Goal: Communication & Community: Answer question/provide support

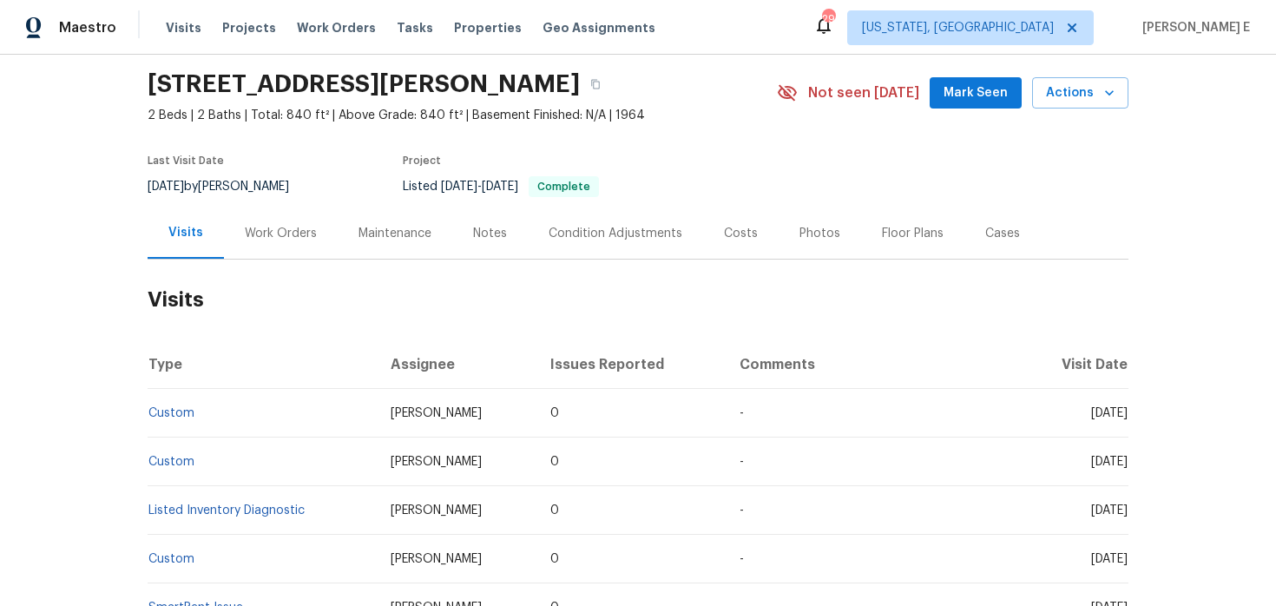
scroll to position [64, 0]
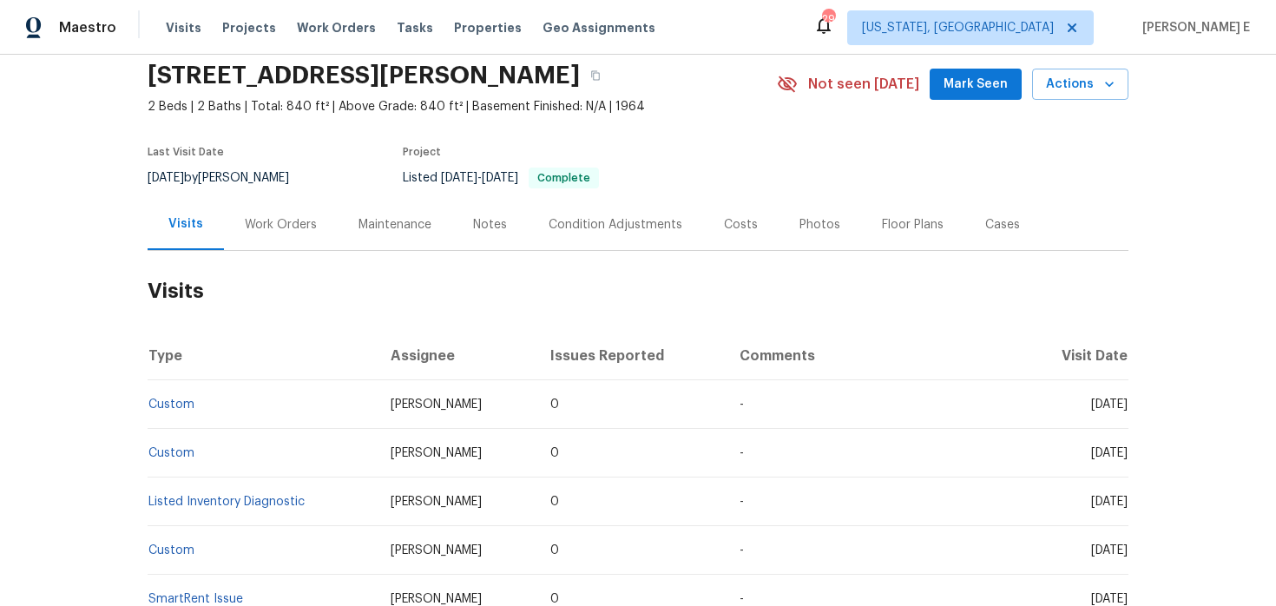
click at [237, 215] on div "Work Orders" at bounding box center [281, 224] width 114 height 51
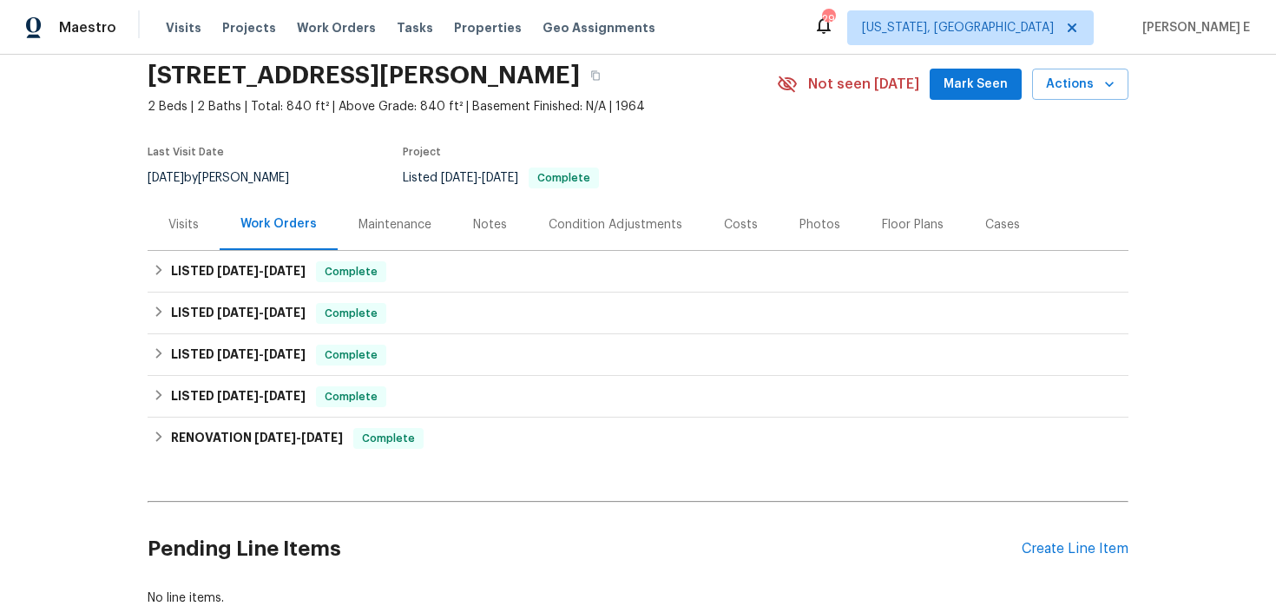
scroll to position [104, 0]
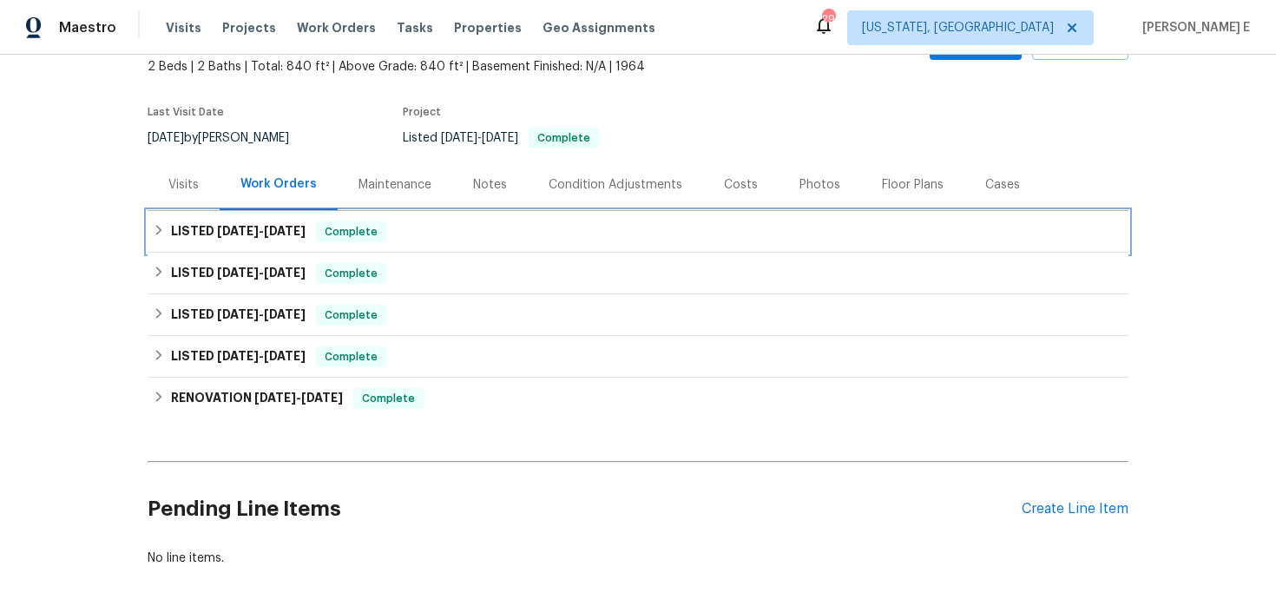
click at [242, 240] on h6 "LISTED 8/6/25 - 8/11/25" at bounding box center [238, 231] width 135 height 21
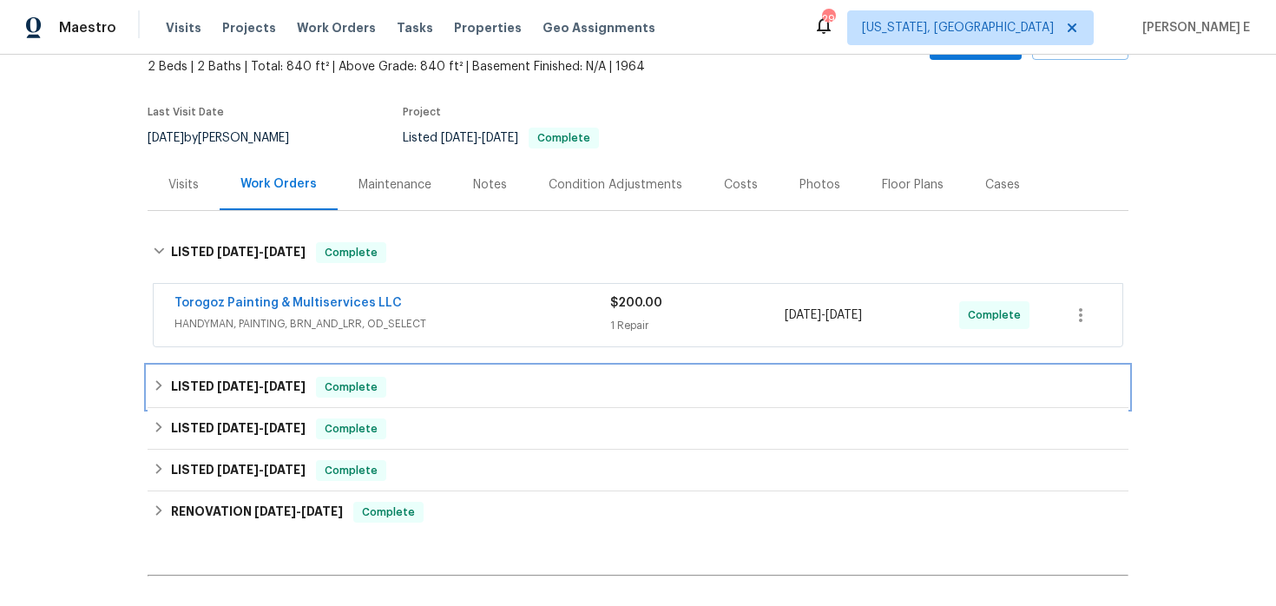
click at [266, 375] on div "LISTED 7/28/25 - 8/1/25 Complete" at bounding box center [638, 387] width 981 height 42
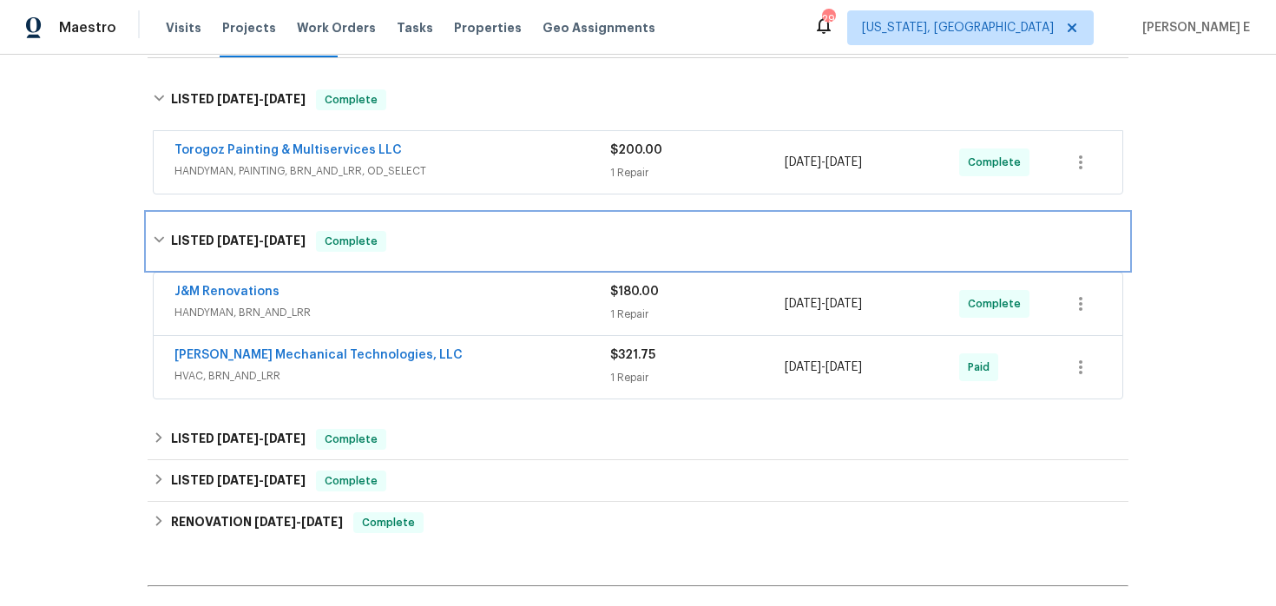
scroll to position [264, 0]
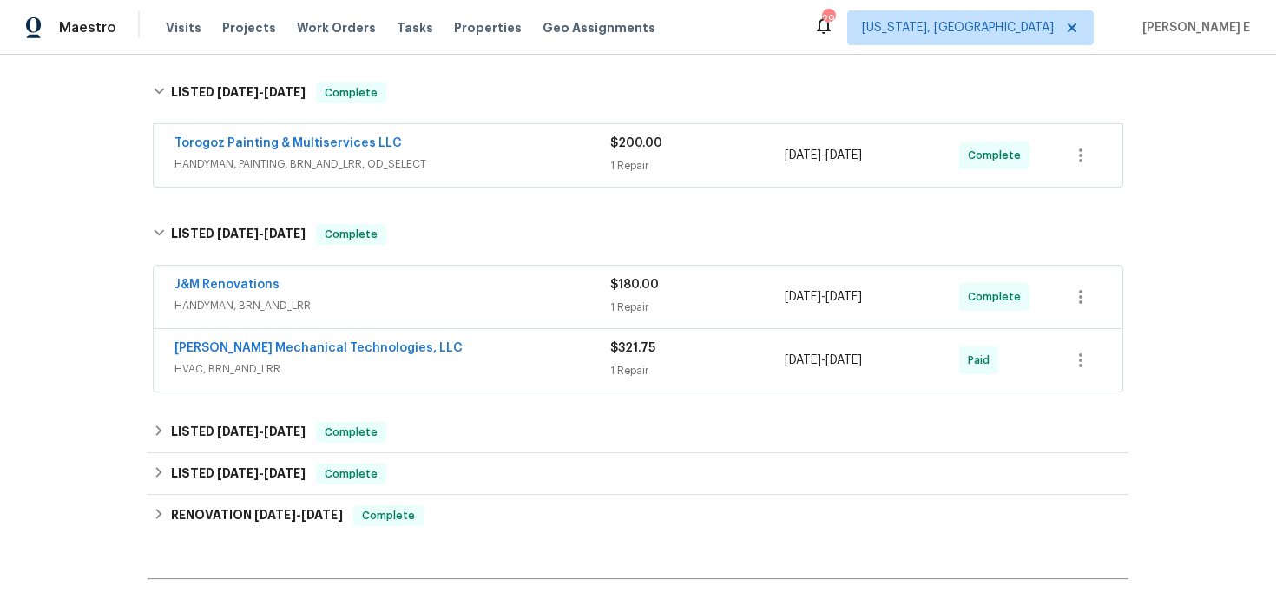
click at [469, 372] on span "HVAC, BRN_AND_LRR" at bounding box center [392, 368] width 436 height 17
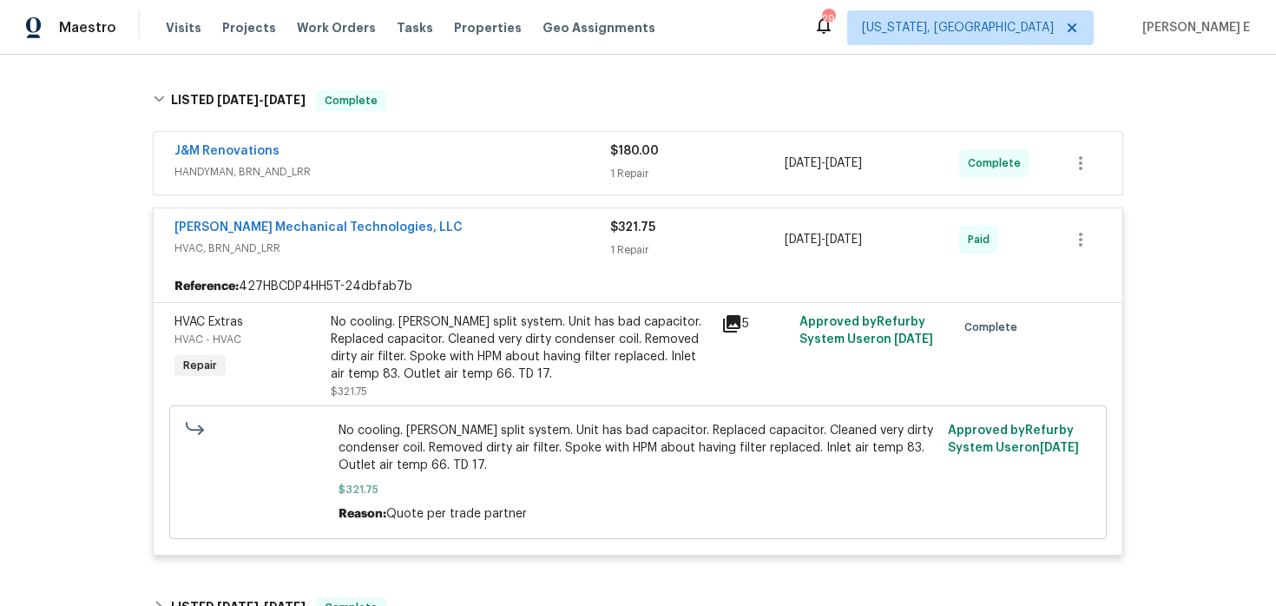
scroll to position [404, 0]
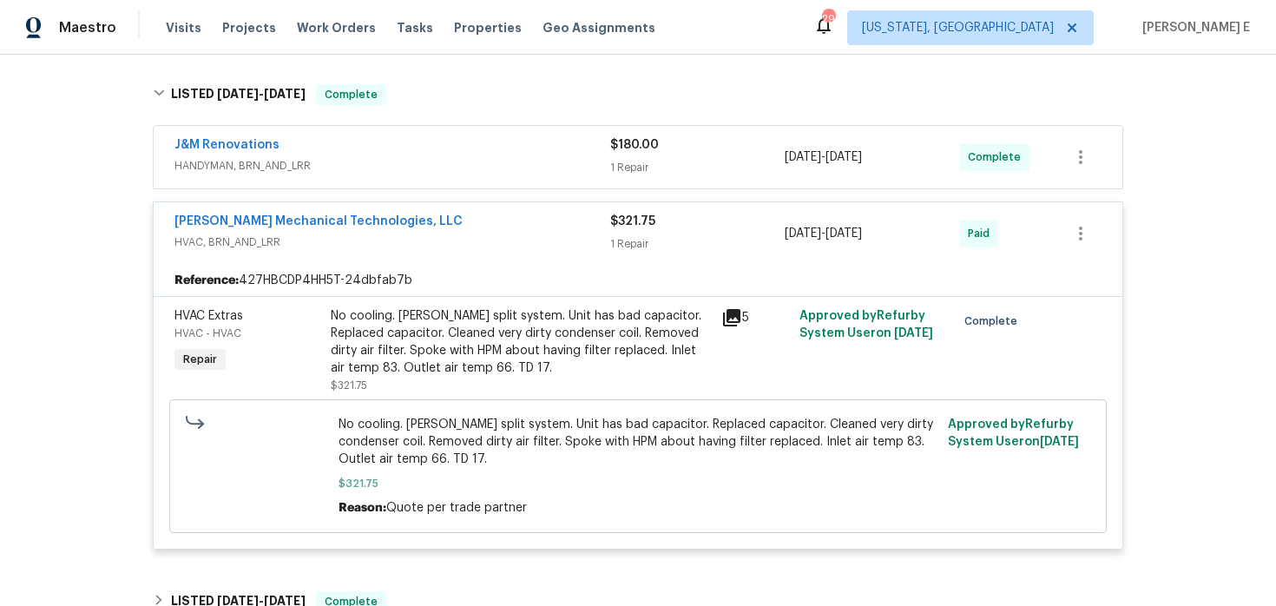
click at [609, 347] on div "No cooling. Goodman split system. Unit has bad capacitor. Replaced capacitor. C…" at bounding box center [521, 341] width 380 height 69
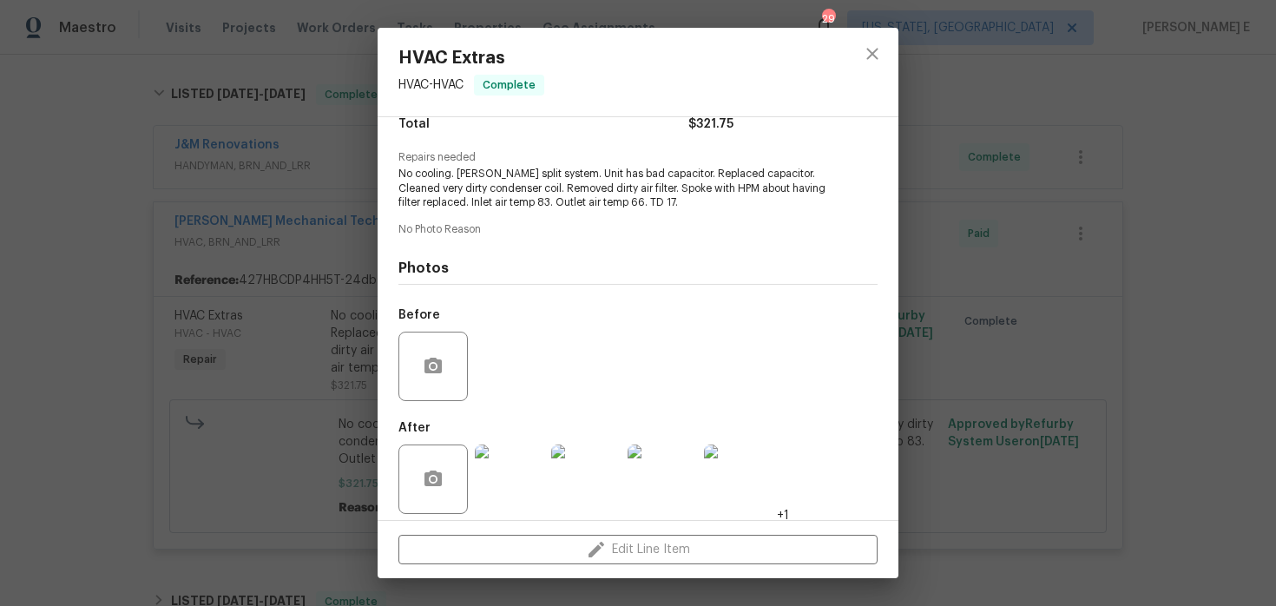
scroll to position [164, 0]
click at [507, 472] on img at bounding box center [509, 478] width 69 height 69
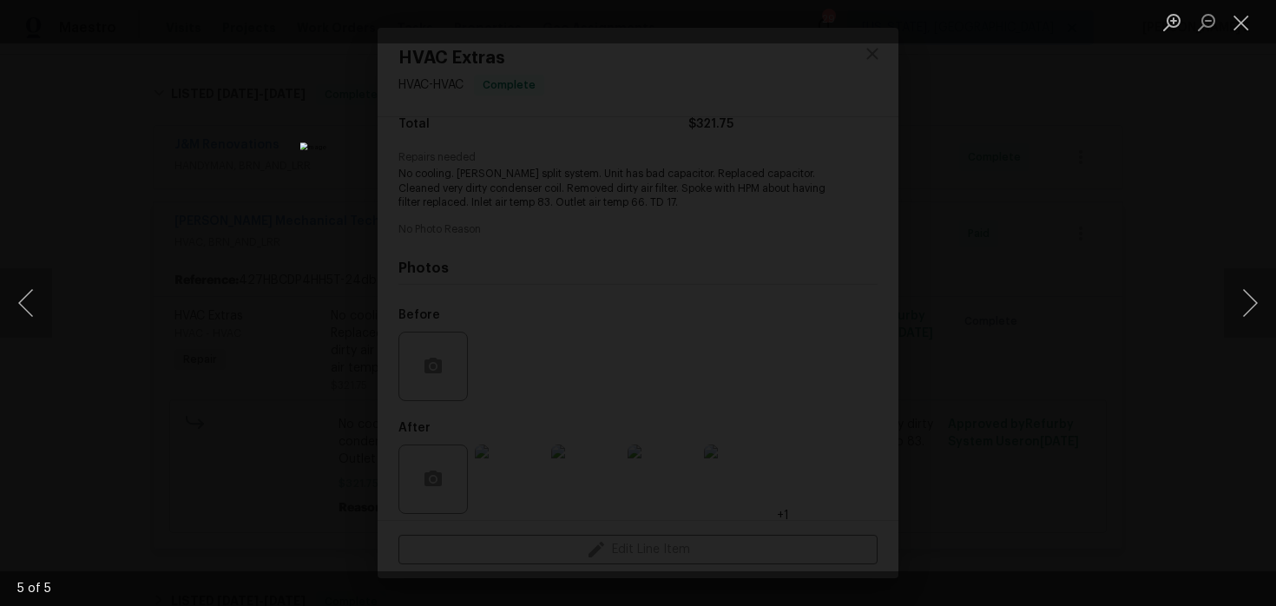
click at [997, 302] on div "Lightbox" at bounding box center [638, 303] width 1276 height 606
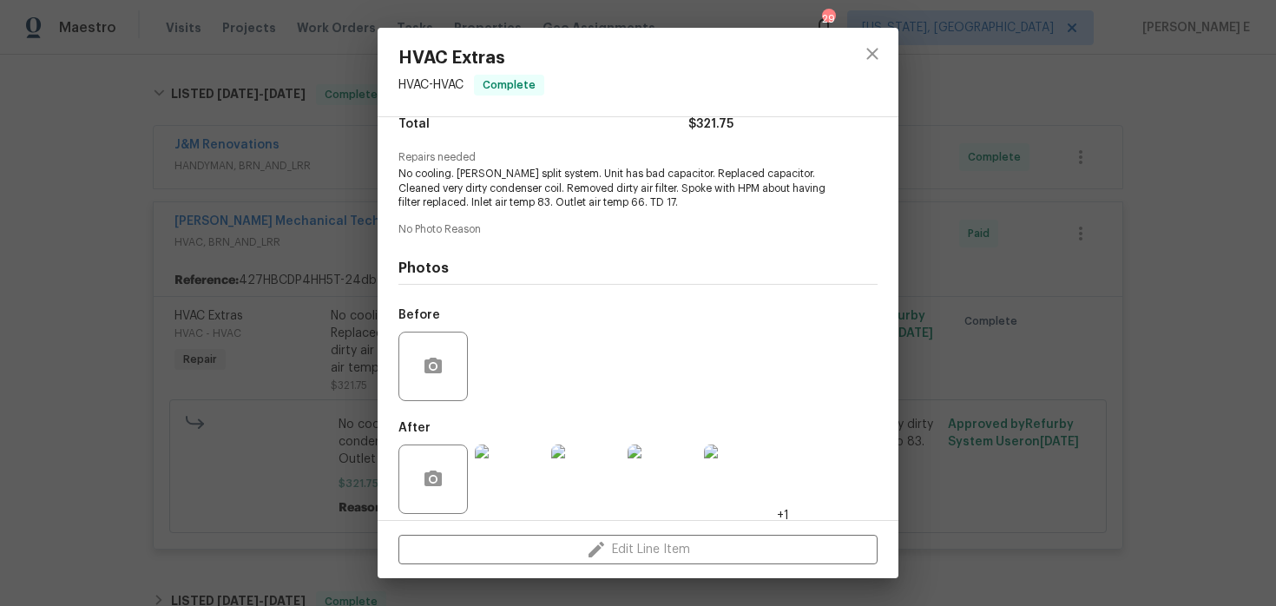
click at [997, 302] on div "HVAC Extras HVAC - HVAC Complete Vendor Johnson's Mechanical Technologies, LLC …" at bounding box center [638, 303] width 1276 height 606
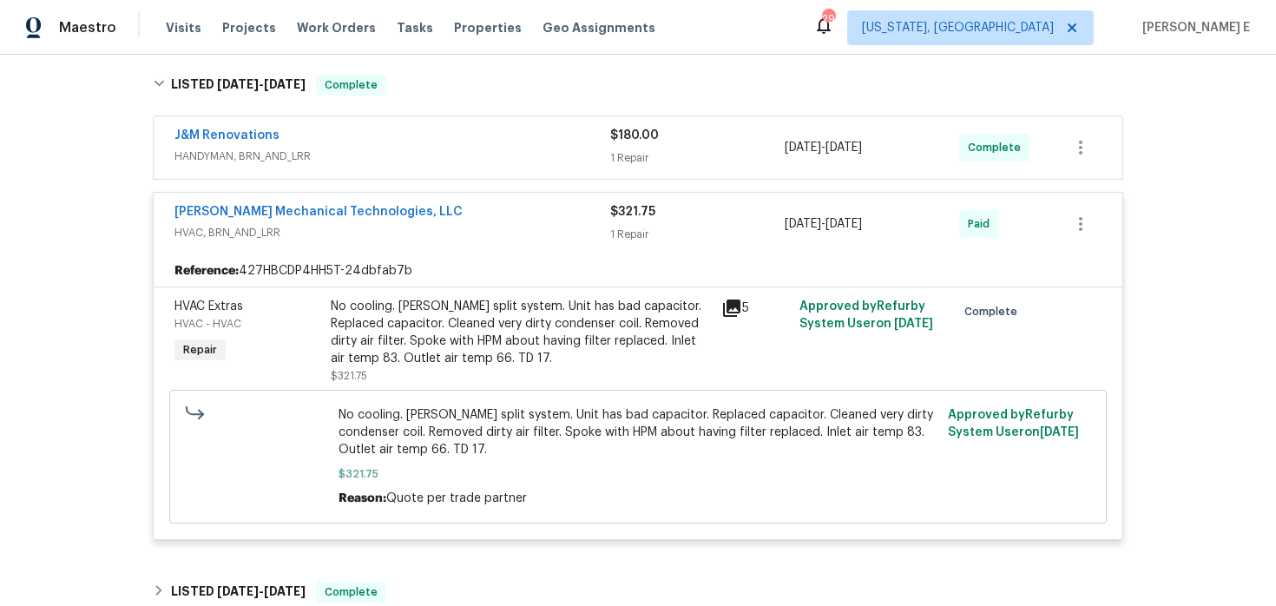
scroll to position [770, 0]
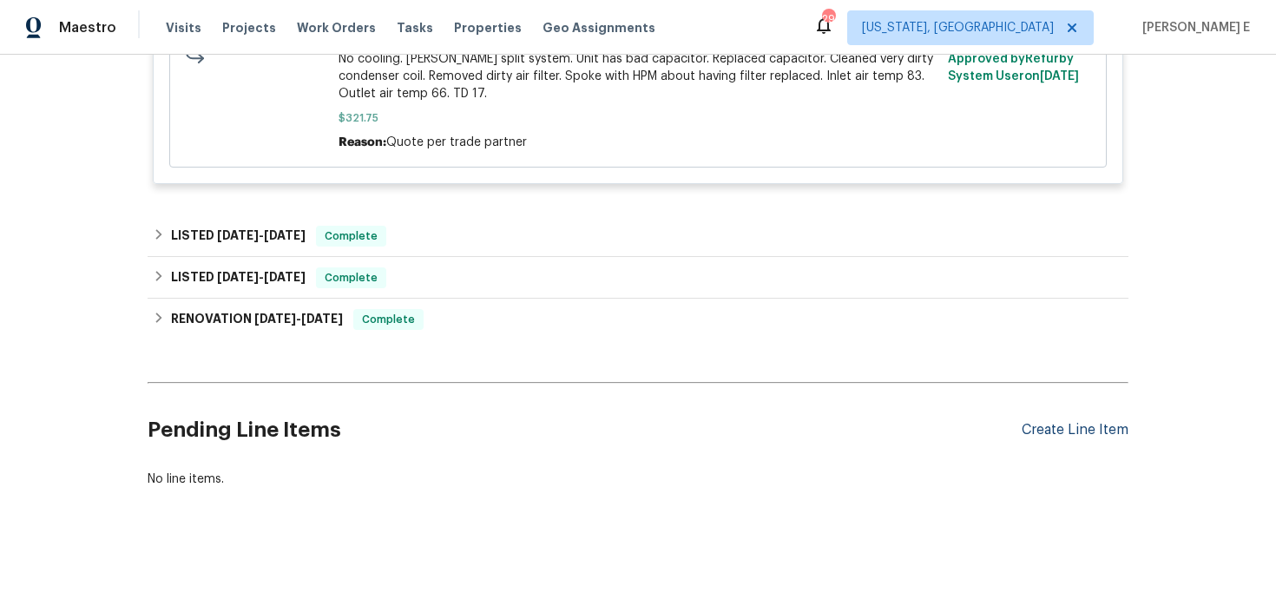
click at [1051, 433] on div "Create Line Item" at bounding box center [1075, 430] width 107 height 16
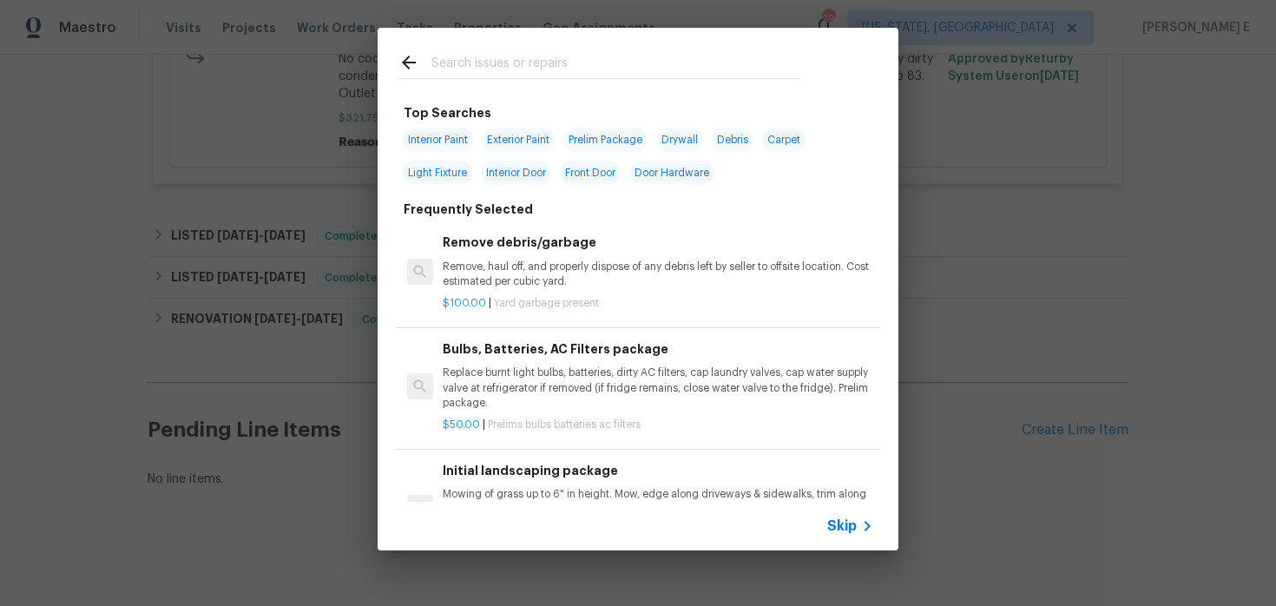
click at [833, 526] on span "Skip" at bounding box center [842, 525] width 30 height 17
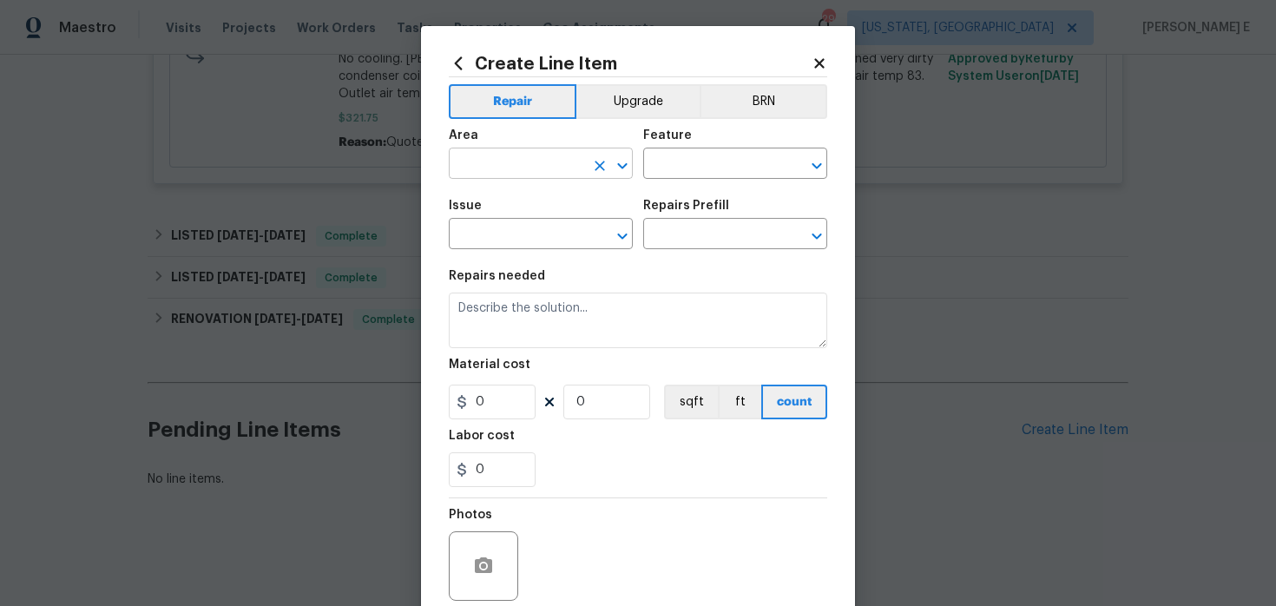
click at [500, 168] on input "text" at bounding box center [516, 165] width 135 height 27
type input "HVAC"
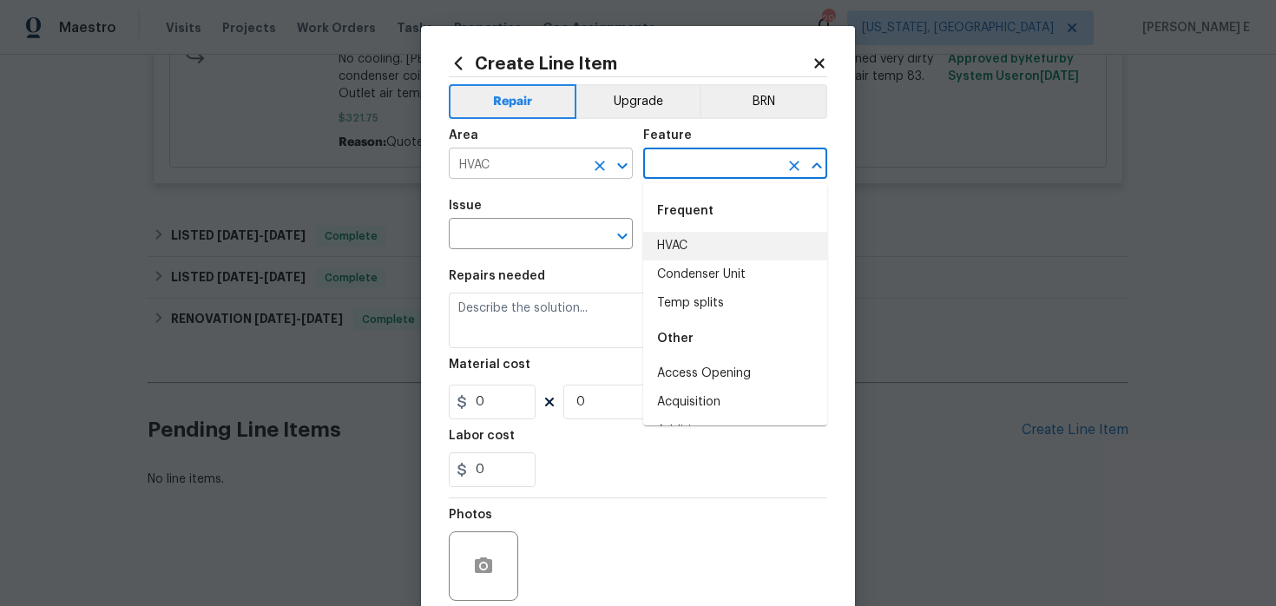
type input "HVAC"
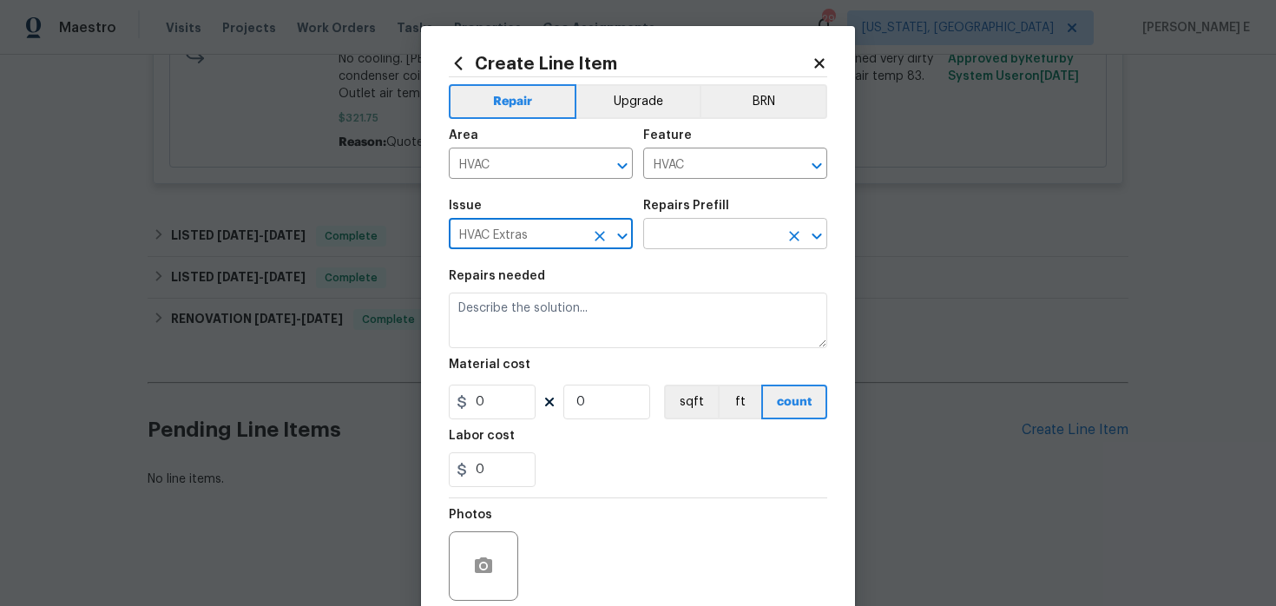
type input "HVAC Extras"
click at [703, 236] on input "text" at bounding box center [710, 235] width 135 height 27
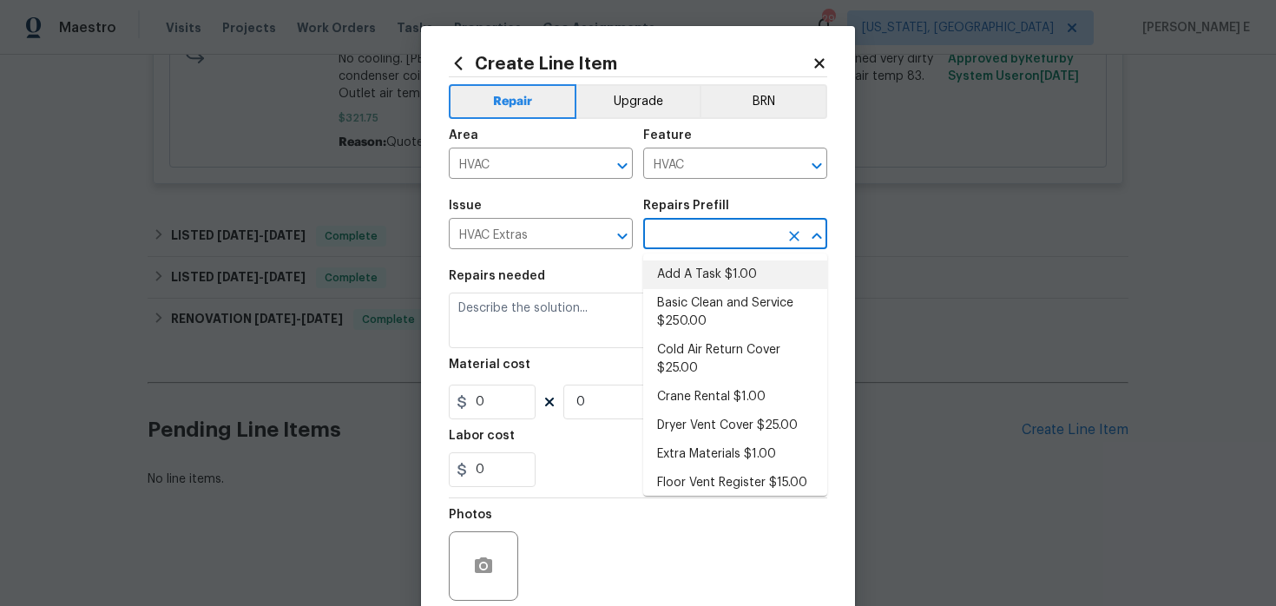
click at [681, 275] on li "Add A Task $1.00" at bounding box center [735, 274] width 184 height 29
type input "Add A Task $1.00"
type textarea "HPM to detail"
type input "1"
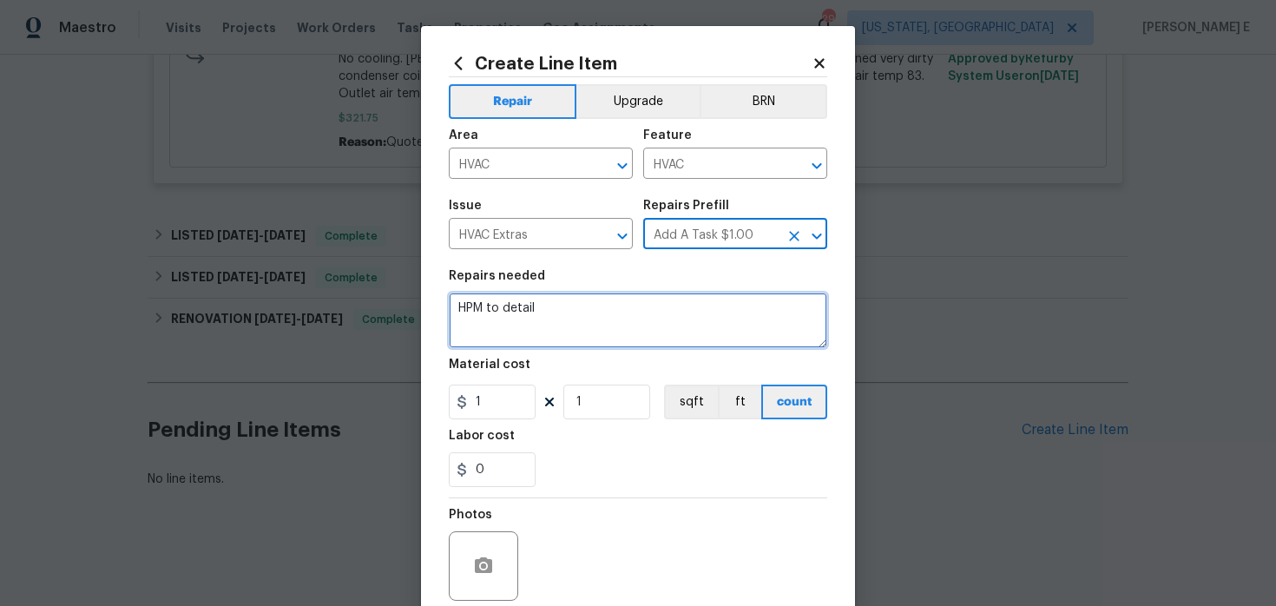
click at [579, 304] on textarea "HPM to detail" at bounding box center [638, 321] width 378 height 56
paste textarea "Rework: Received feedback the HVAC isn't cooling. Please assess HVAC unit and p…"
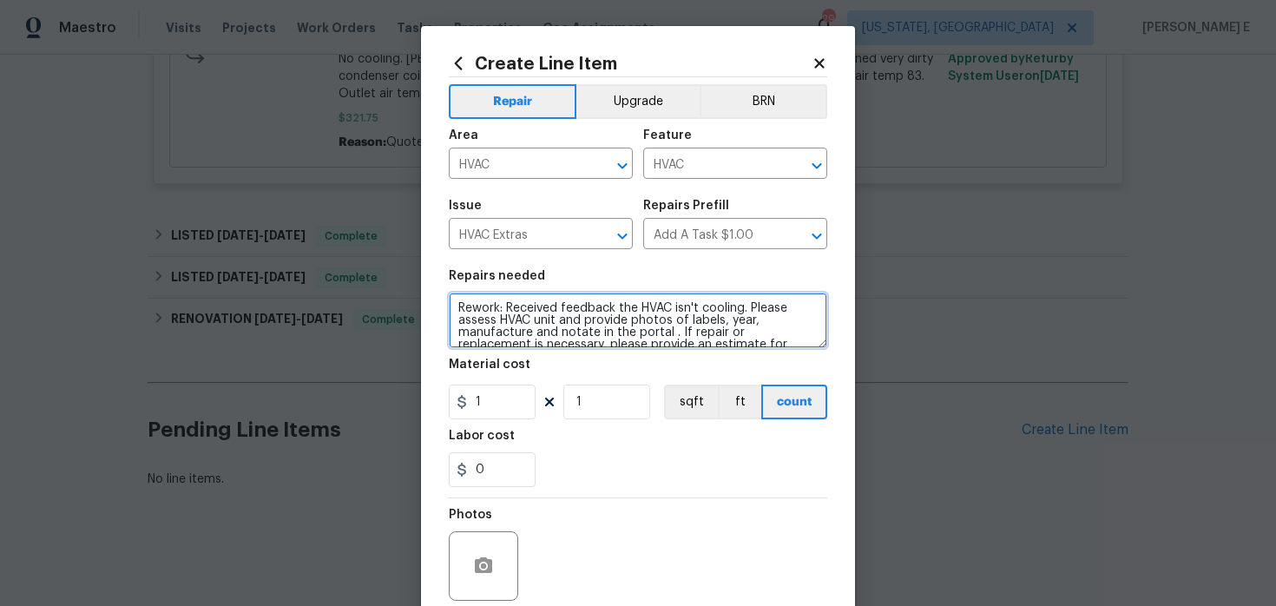
scroll to position [28, 0]
type textarea "Rework: Received feedback the HVAC isn't cooling. Please assess HVAC unit and p…"
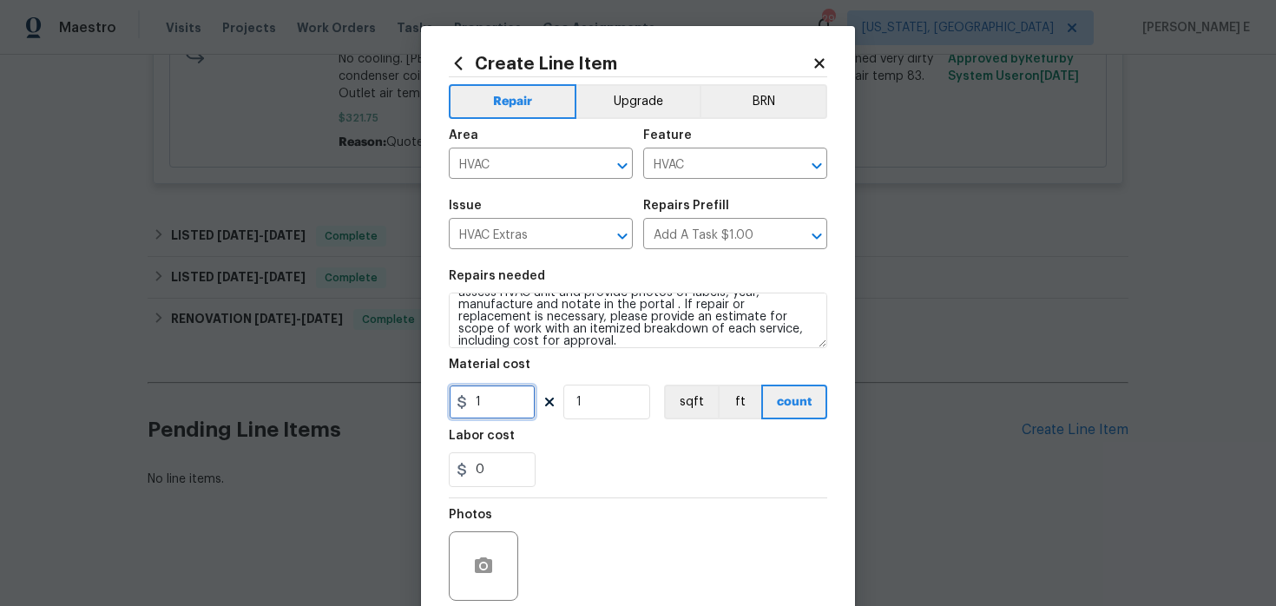
click at [497, 400] on input "1" at bounding box center [492, 402] width 87 height 35
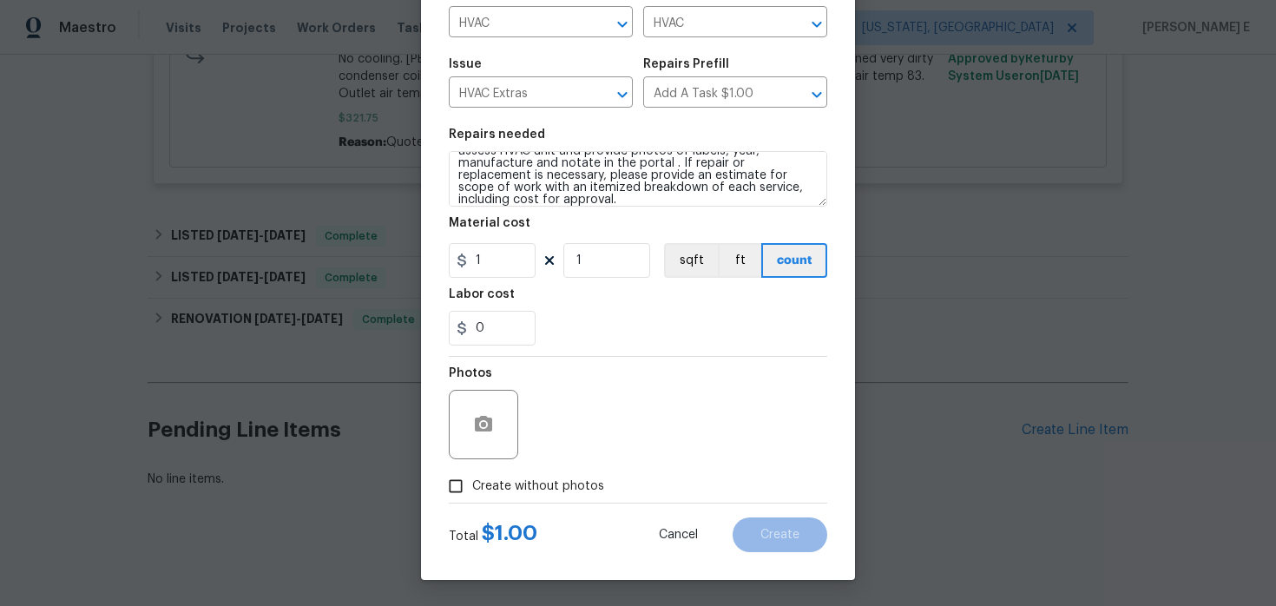
click at [480, 482] on span "Create without photos" at bounding box center [538, 486] width 132 height 18
click at [472, 482] on input "Create without photos" at bounding box center [455, 486] width 33 height 33
checkbox input "true"
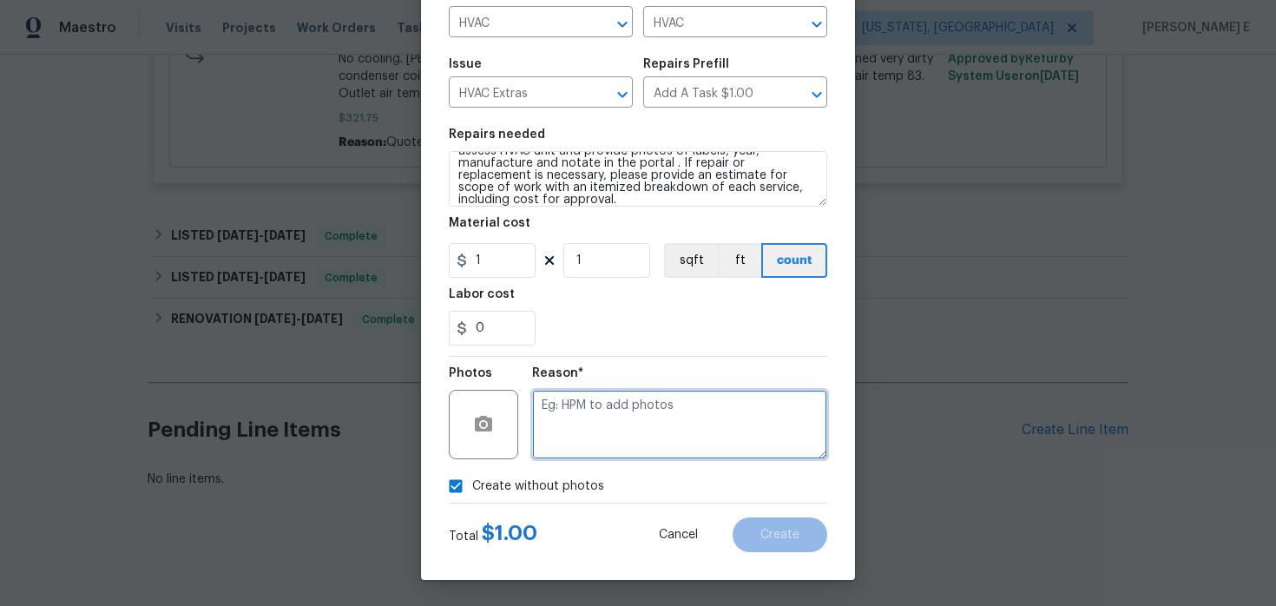
click at [549, 452] on textarea at bounding box center [679, 424] width 295 height 69
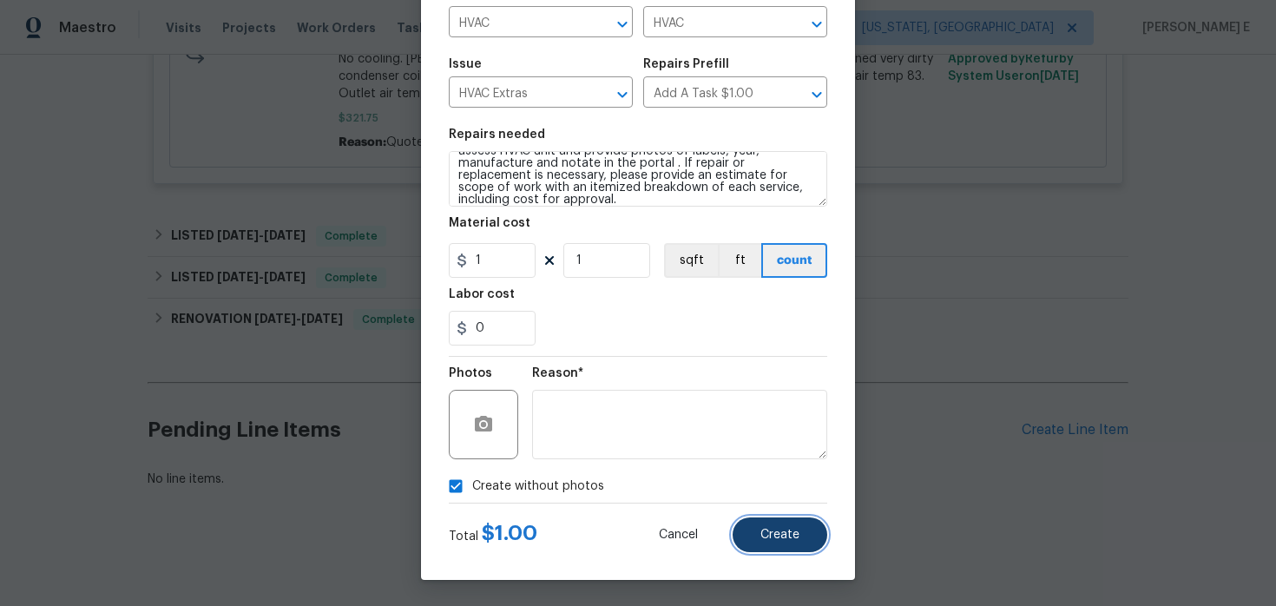
click at [788, 535] on span "Create" at bounding box center [779, 535] width 39 height 13
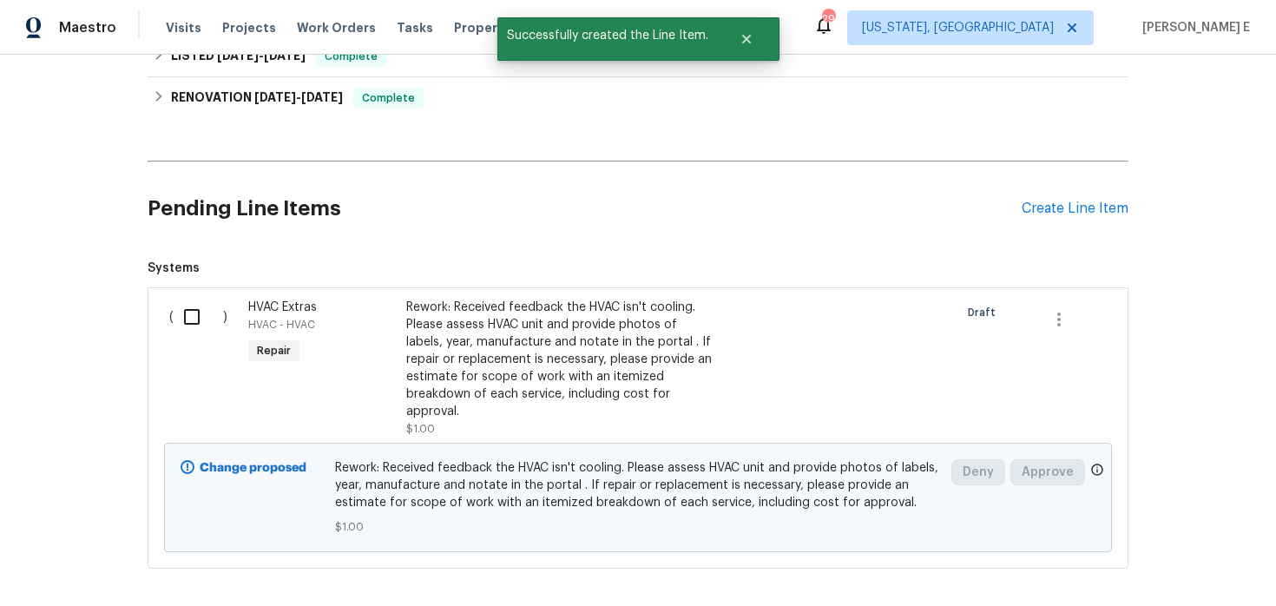
scroll to position [1072, 0]
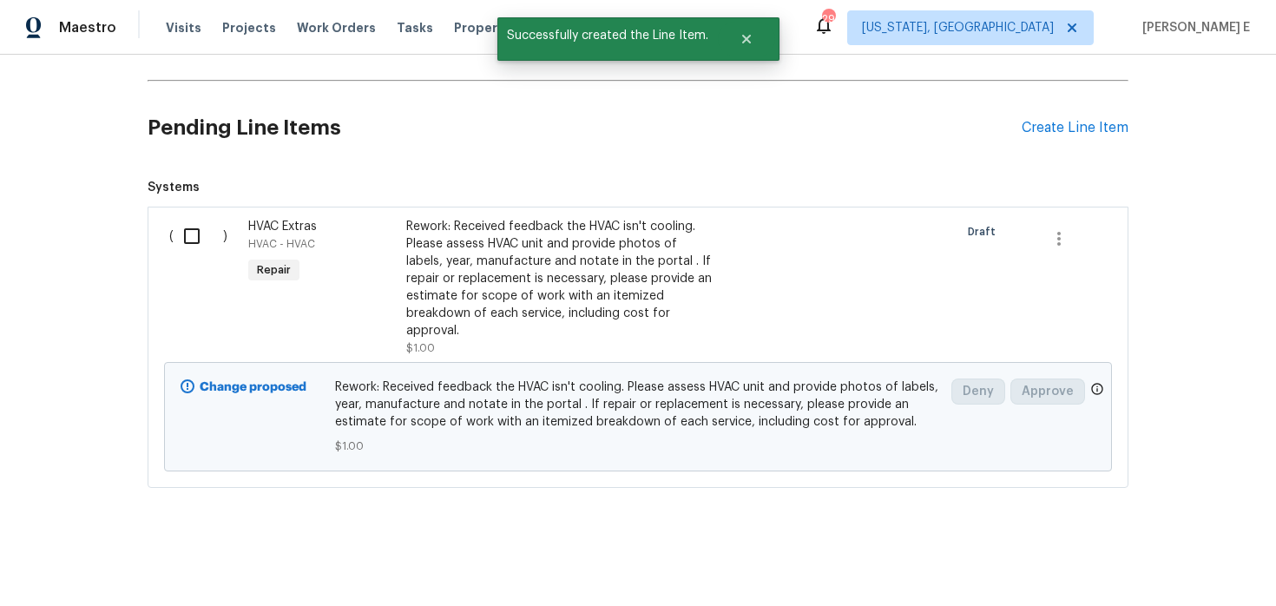
click at [204, 238] on input "checkbox" at bounding box center [198, 236] width 49 height 36
checkbox input "true"
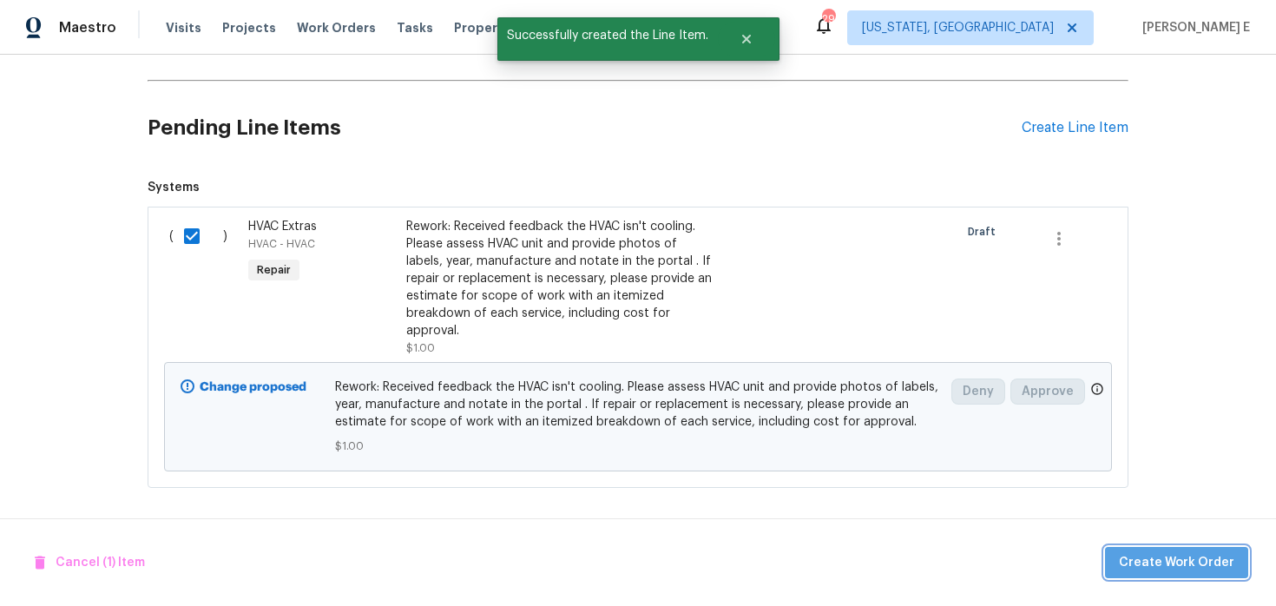
click at [1184, 558] on span "Create Work Order" at bounding box center [1176, 563] width 115 height 22
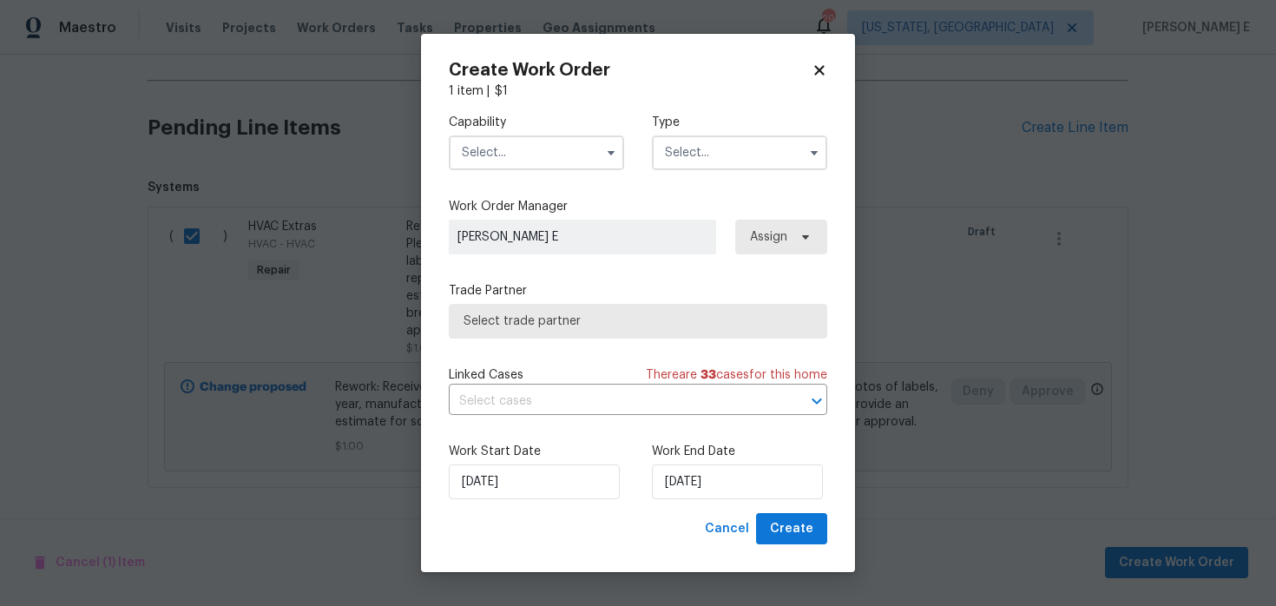
click at [601, 146] on span at bounding box center [611, 153] width 26 height 26
click at [609, 153] on icon "button" at bounding box center [611, 153] width 14 height 14
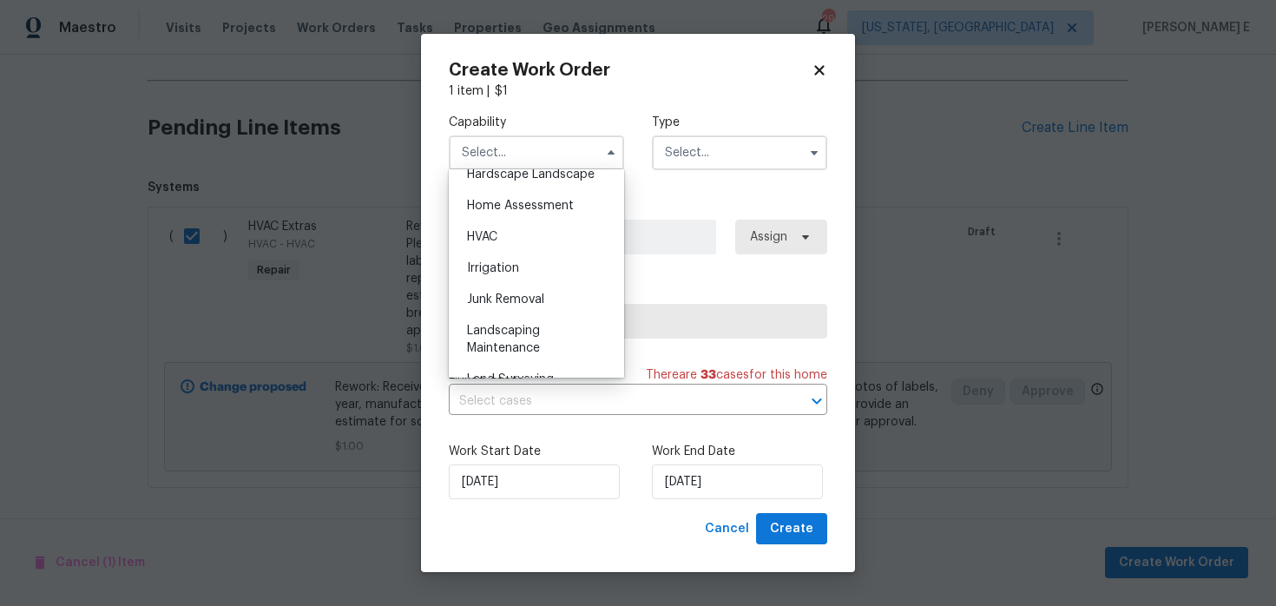
scroll to position [1008, 0]
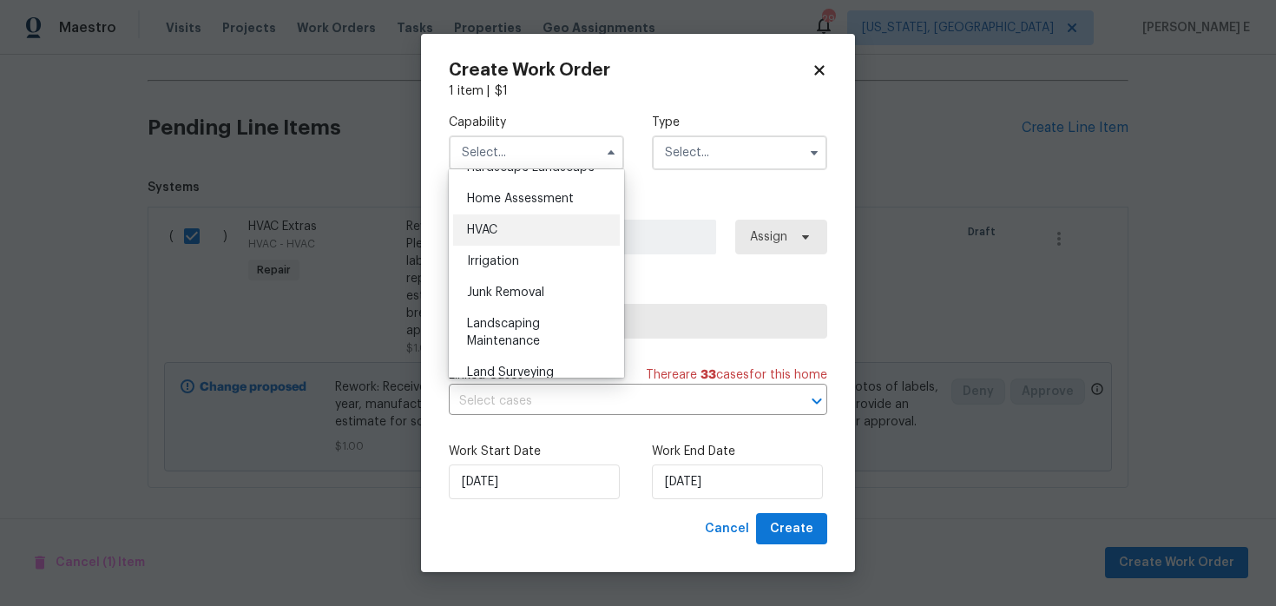
click at [567, 234] on div "HVAC" at bounding box center [536, 229] width 167 height 31
type input "HVAC"
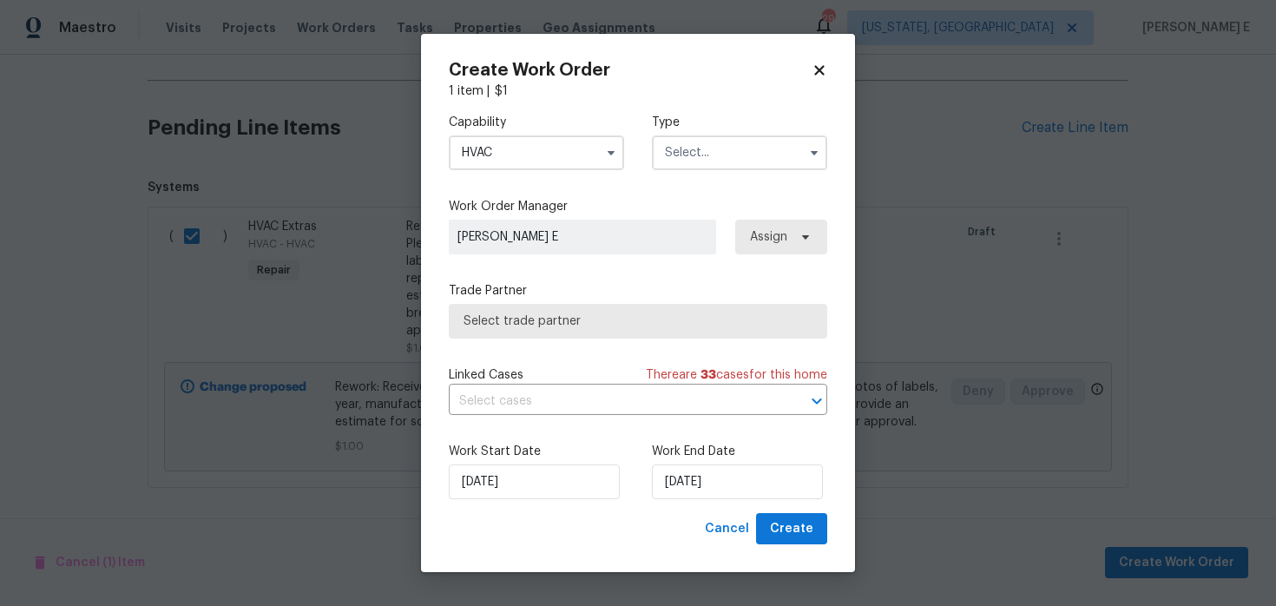
click at [719, 167] on input "text" at bounding box center [739, 152] width 175 height 35
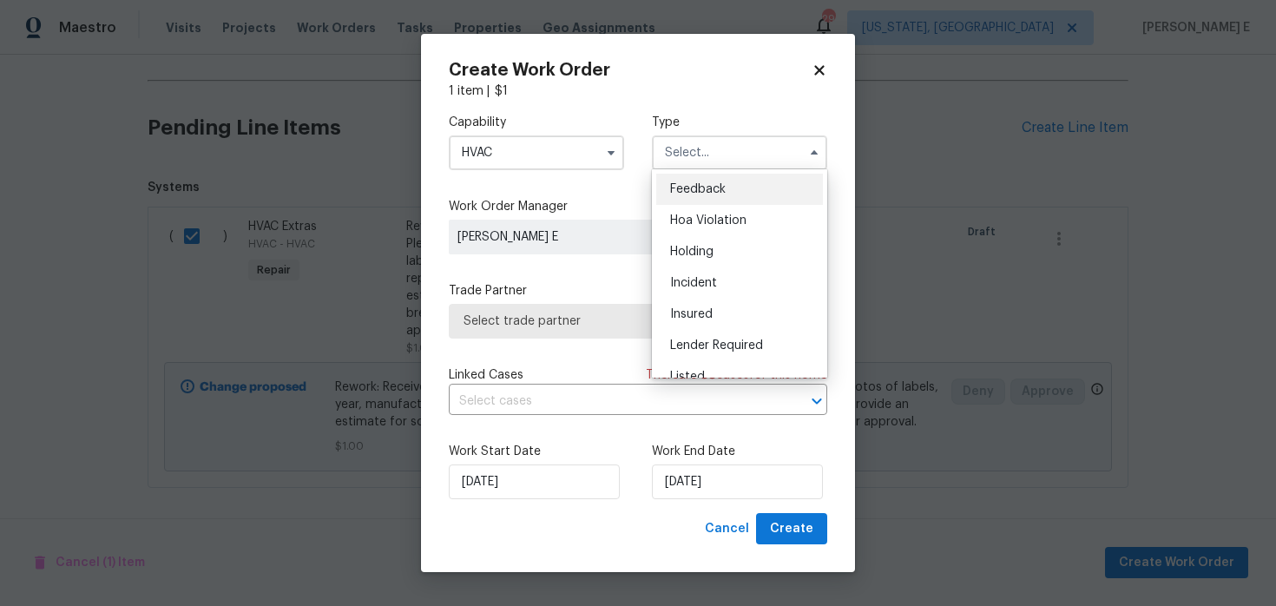
click at [701, 194] on span "Feedback" at bounding box center [698, 189] width 56 height 12
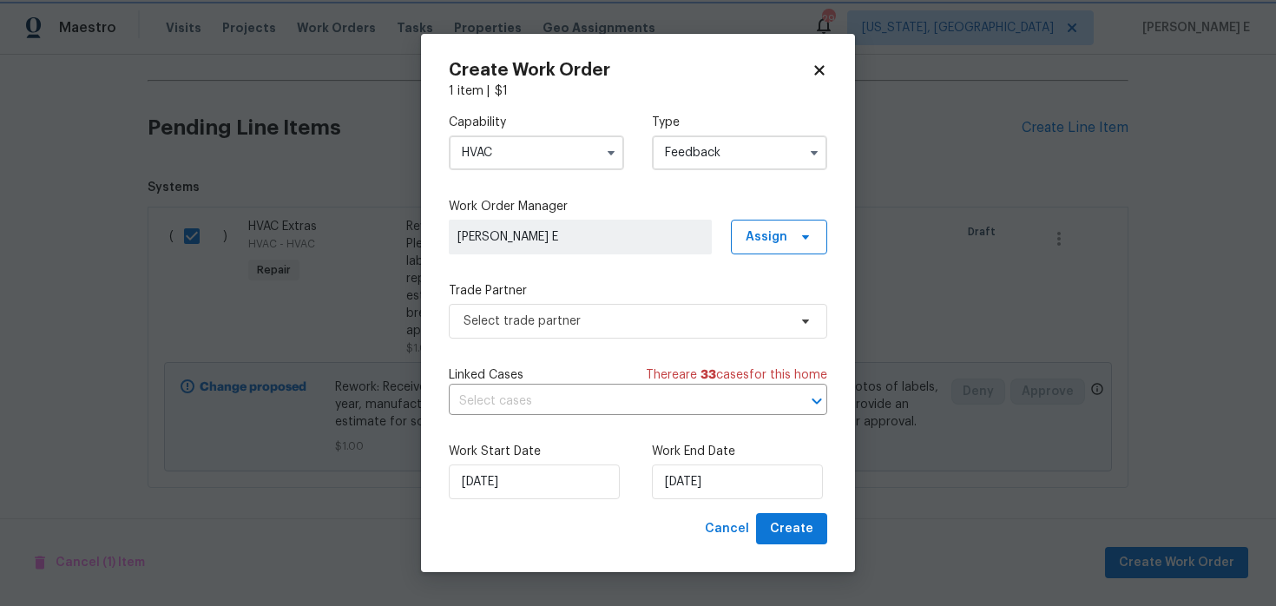
type input "Feedback"
click at [576, 326] on span "Select trade partner" at bounding box center [626, 321] width 324 height 17
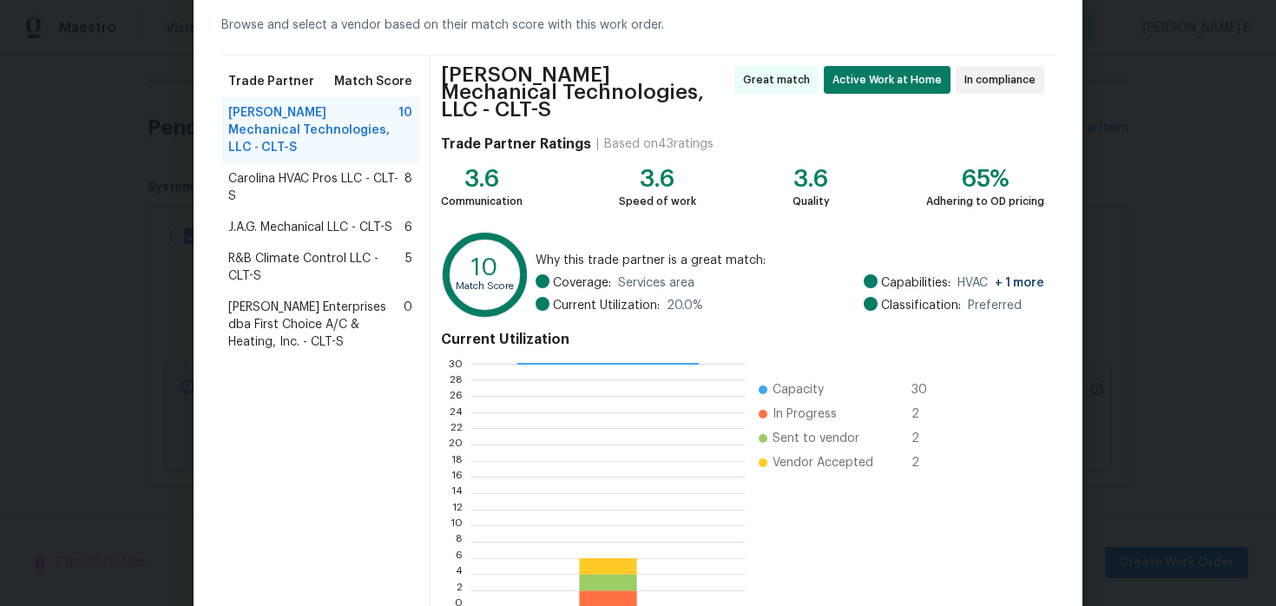
scroll to position [167, 0]
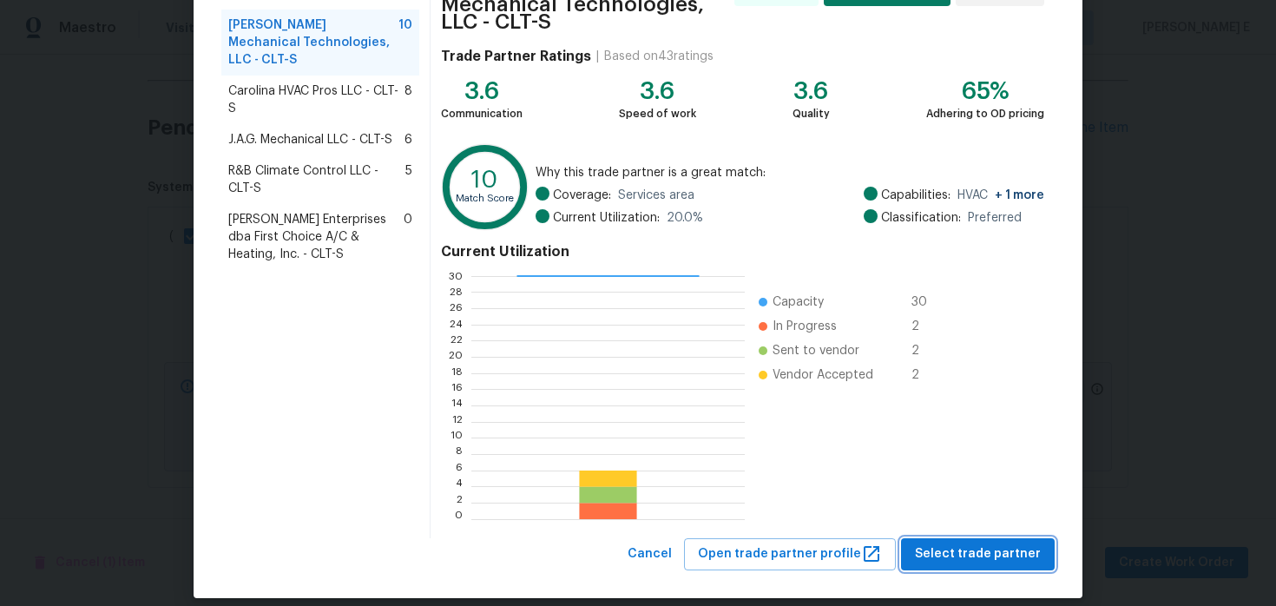
click at [953, 546] on span "Select trade partner" at bounding box center [978, 554] width 126 height 22
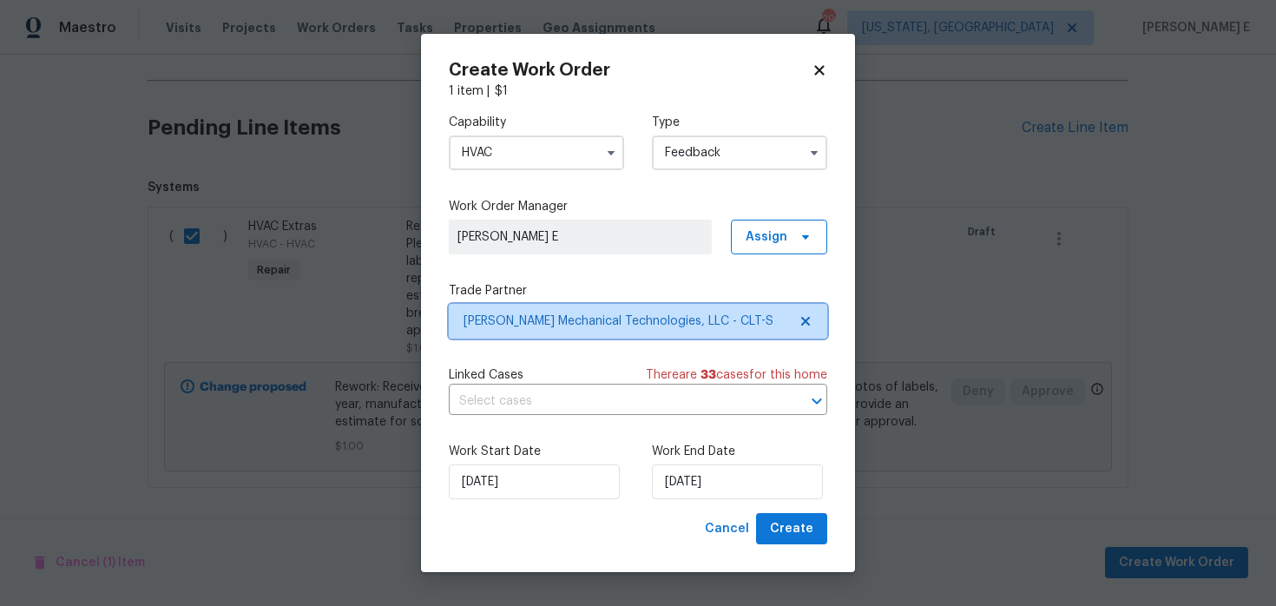
scroll to position [0, 0]
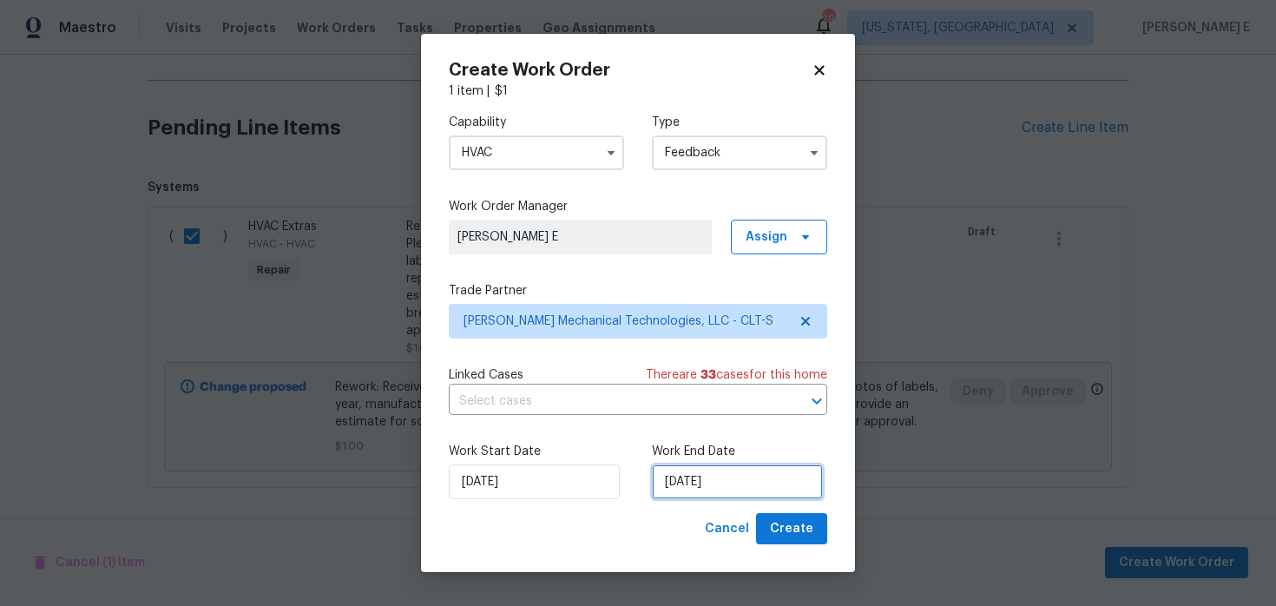
click at [729, 474] on input "12/08/2025" at bounding box center [737, 481] width 171 height 35
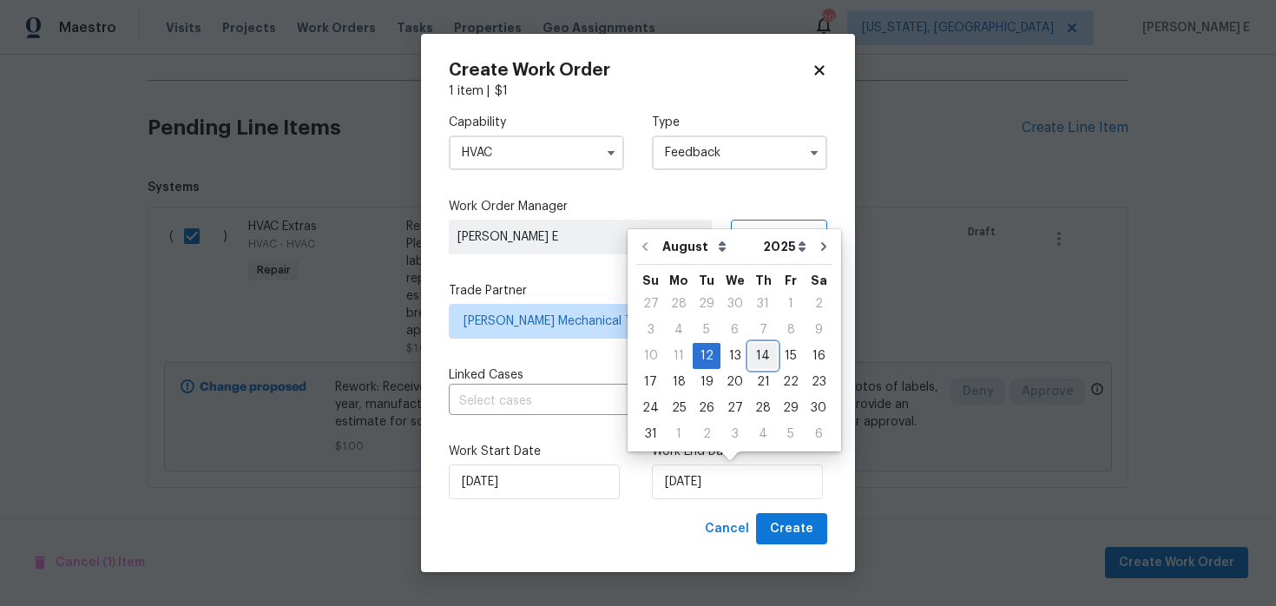
click at [754, 353] on div "14" at bounding box center [763, 356] width 28 height 24
type input "14/08/2025"
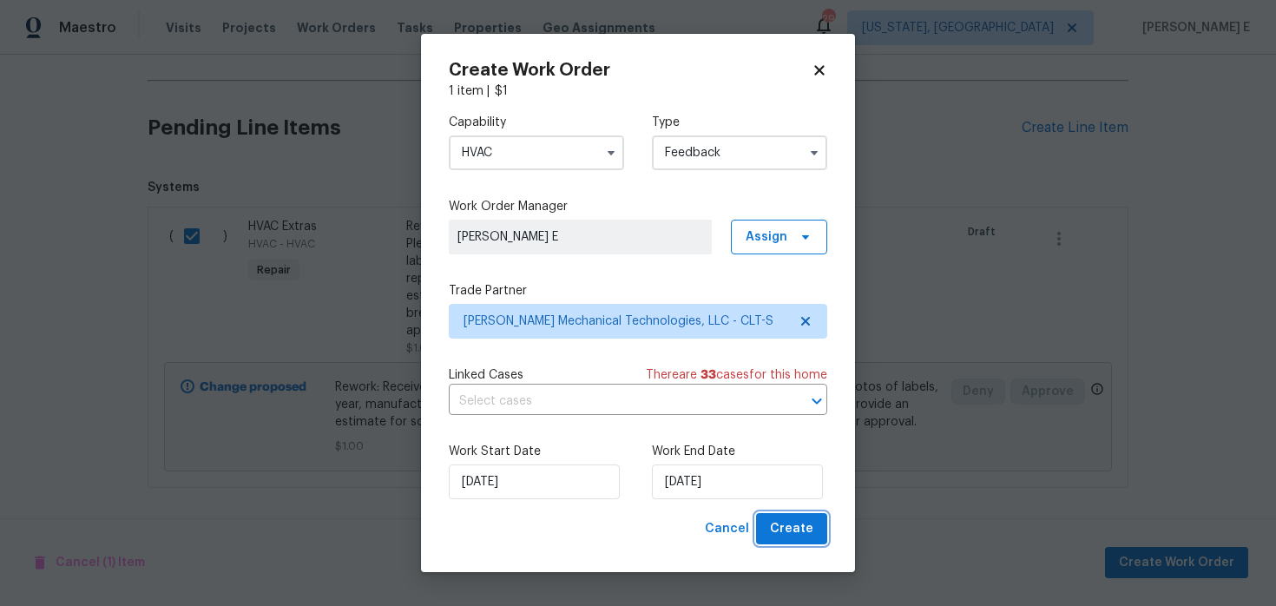
click at [808, 535] on span "Create" at bounding box center [791, 529] width 43 height 22
checkbox input "false"
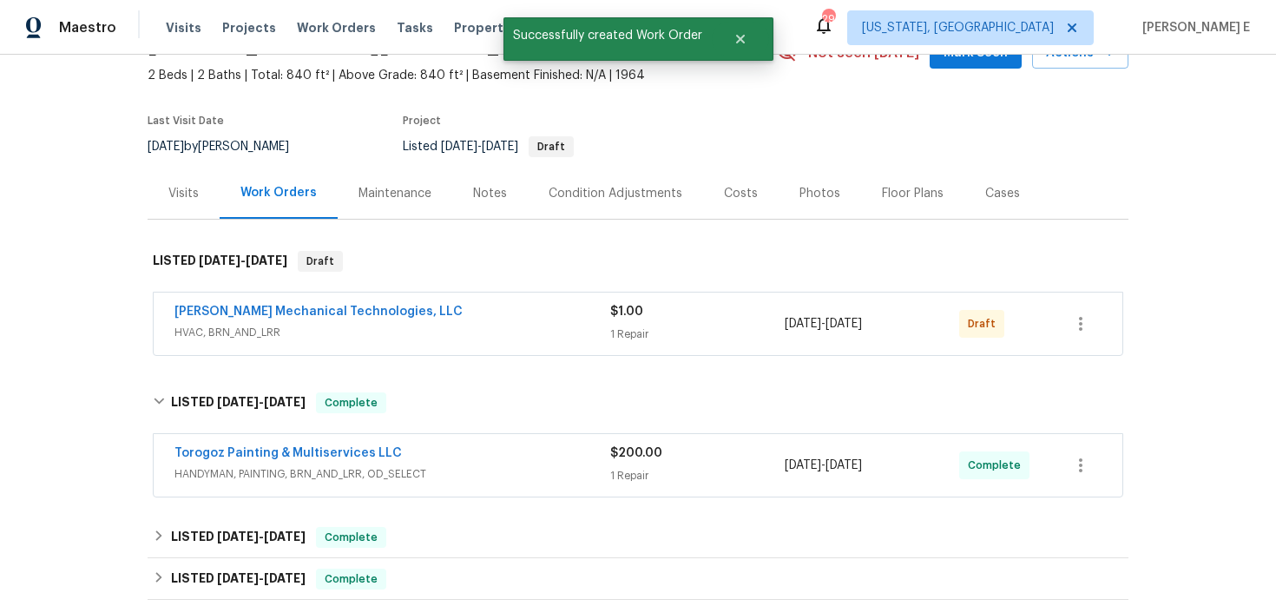
scroll to position [96, 0]
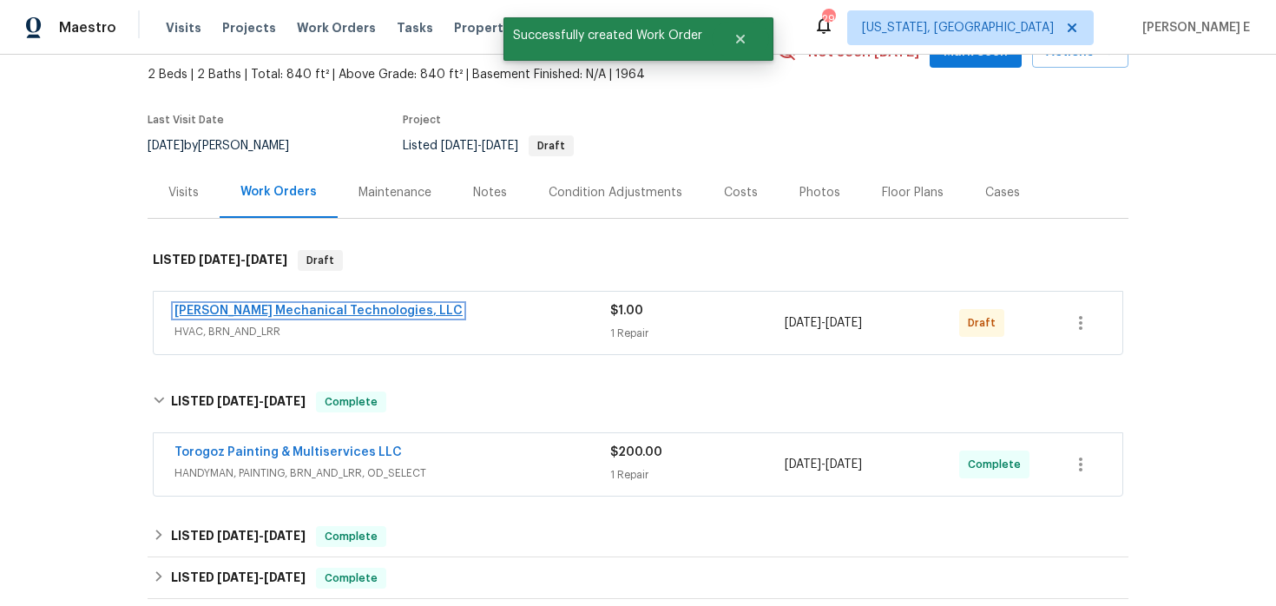
click at [230, 306] on link "Johnson's Mechanical Technologies, LLC" at bounding box center [318, 311] width 288 height 12
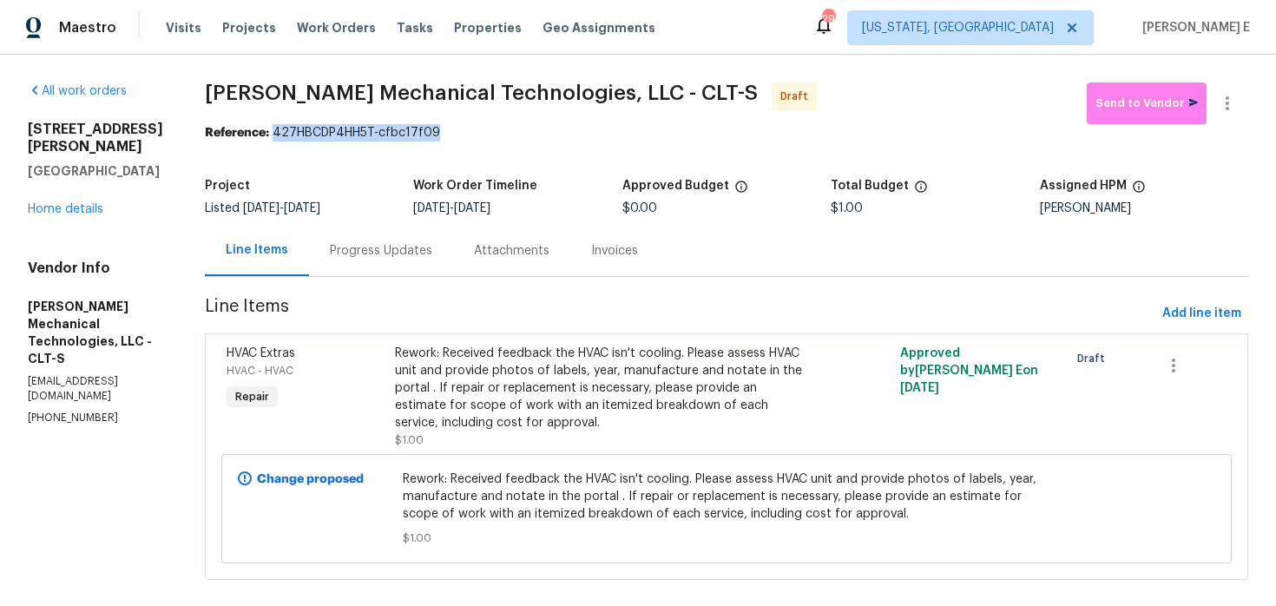
drag, startPoint x: 309, startPoint y: 135, endPoint x: 474, endPoint y: 135, distance: 164.9
click at [474, 135] on div "Reference: 427HBCDP4HH5T-cfbc17f09" at bounding box center [726, 132] width 1043 height 17
copy div "427HBCDP4HH5T-cfbc17f09"
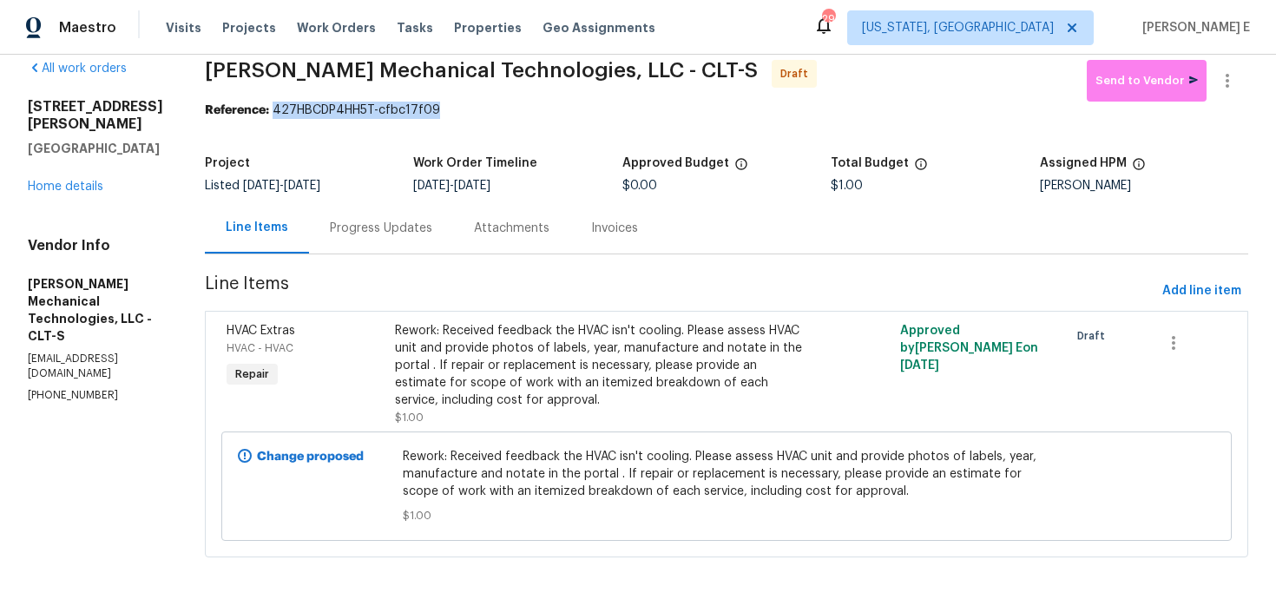
click at [423, 247] on div "Progress Updates" at bounding box center [381, 227] width 144 height 51
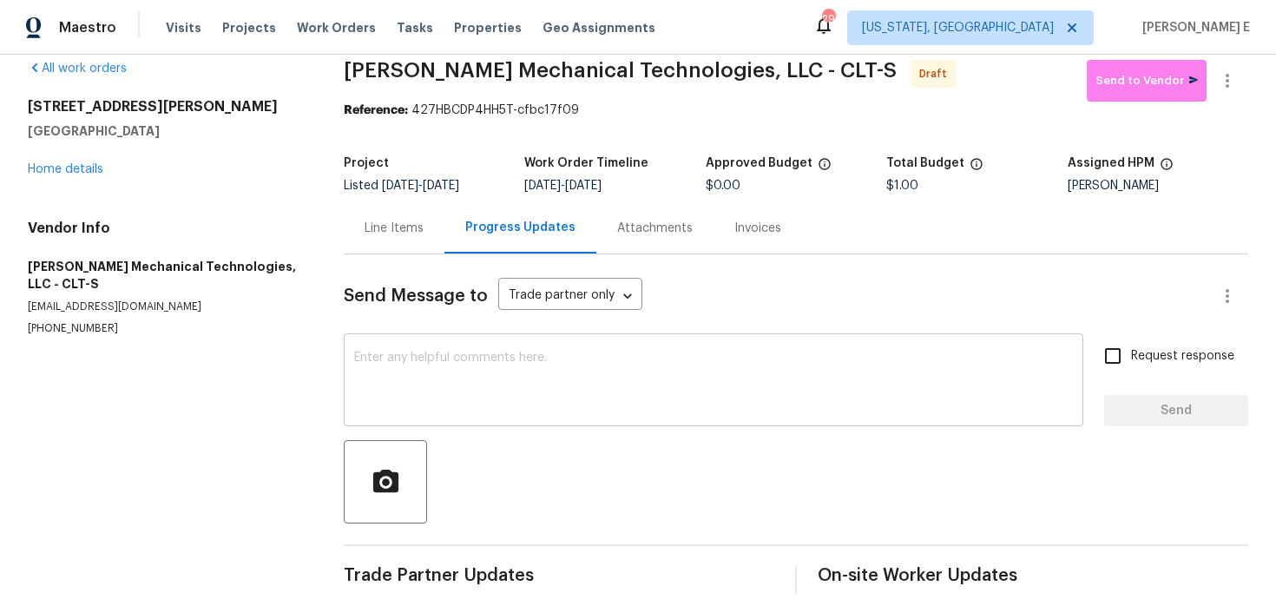
click at [461, 405] on textarea at bounding box center [713, 382] width 719 height 61
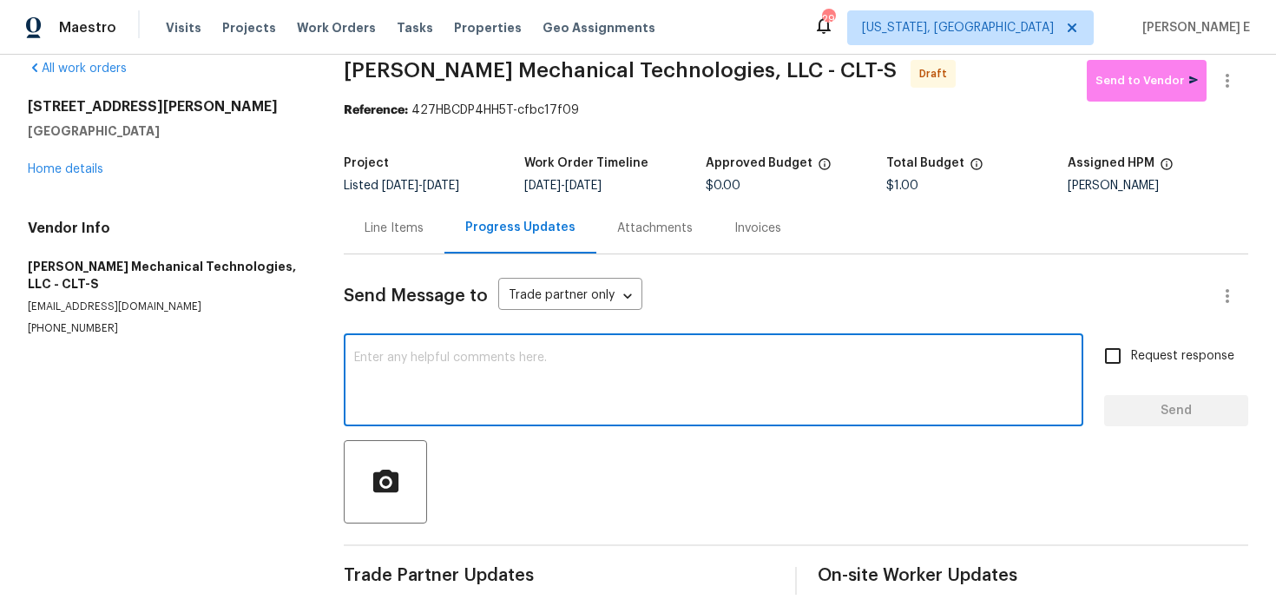
paste textarea "Hi this is Keerthana with Opendoor. I’m confirming you received the WO for the …"
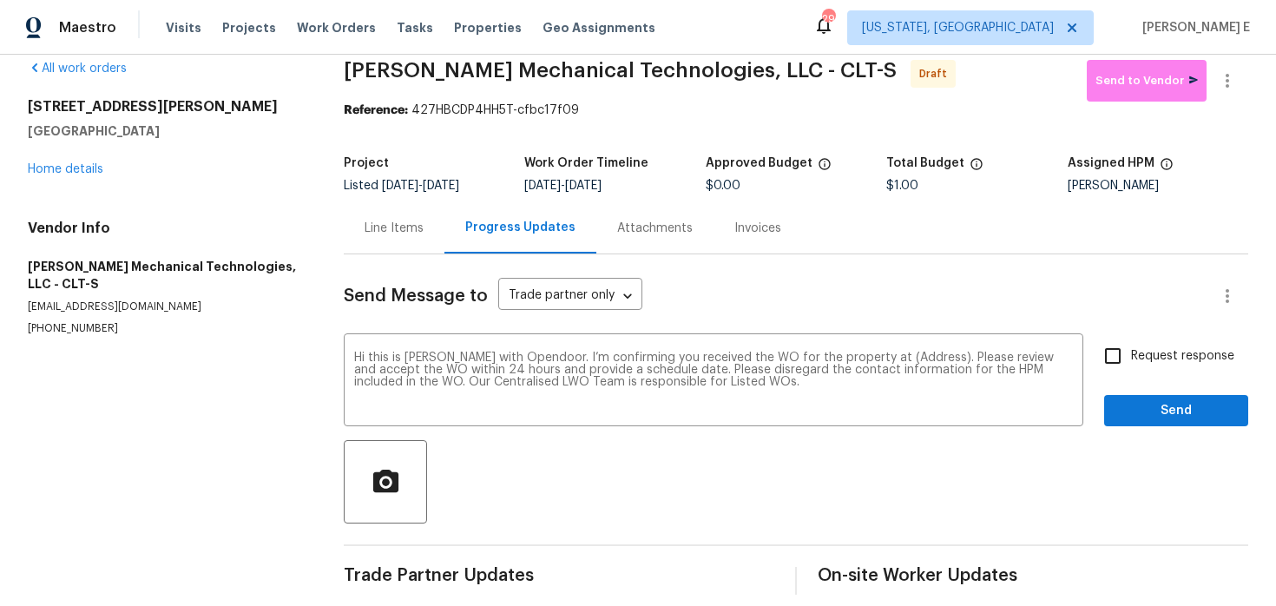
drag, startPoint x: 25, startPoint y: 107, endPoint x: 184, endPoint y: 136, distance: 161.6
click at [184, 136] on div "All work orders 1913 Herrin Ave Charlotte, NC 28205 Home details Vendor Info Jo…" at bounding box center [638, 327] width 1276 height 590
copy div "1913 Herrin Ave Charlotte, NC 28205"
click at [896, 354] on textarea "Hi this is Keerthana with Opendoor. I’m confirming you received the WO for the …" at bounding box center [713, 382] width 719 height 61
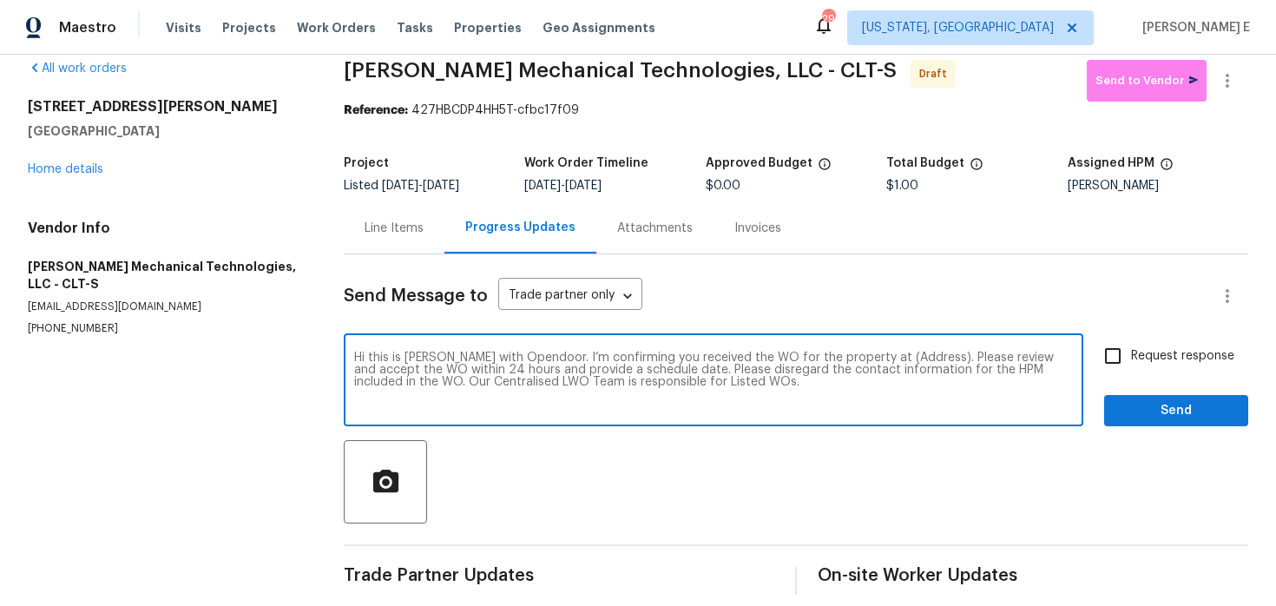
click at [896, 354] on textarea "Hi this is Keerthana with Opendoor. I’m confirming you received the WO for the …" at bounding box center [713, 382] width 719 height 61
paste textarea "1913 Herrin Ave Charlotte, NC 28205"
type textarea "Hi this is Keerthana with Opendoor. I’m confirming you received the WO for the …"
click at [1142, 359] on span "Request response" at bounding box center [1182, 356] width 103 height 18
click at [1131, 359] on input "Request response" at bounding box center [1113, 356] width 36 height 36
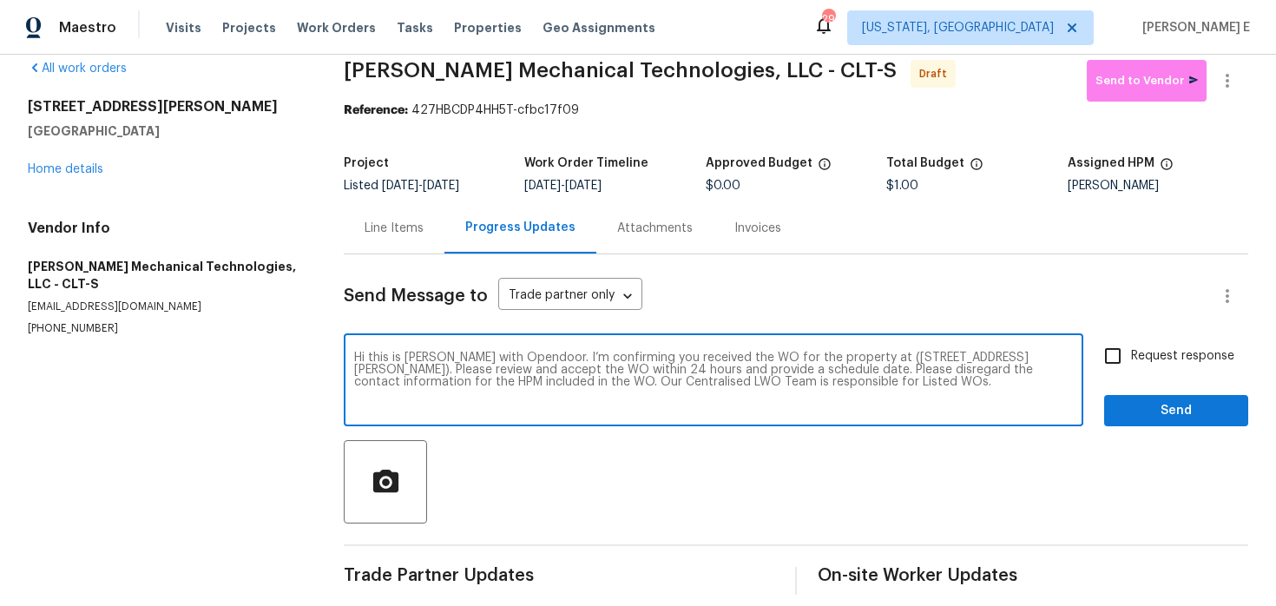
checkbox input "true"
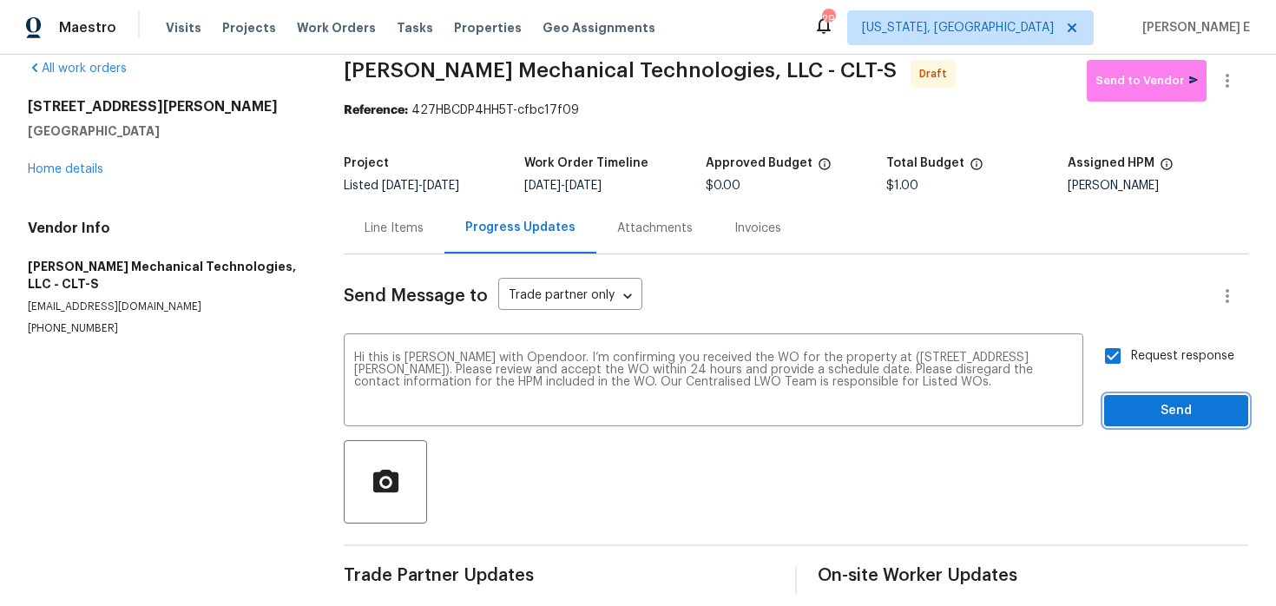
click at [1149, 400] on span "Send" at bounding box center [1176, 411] width 116 height 22
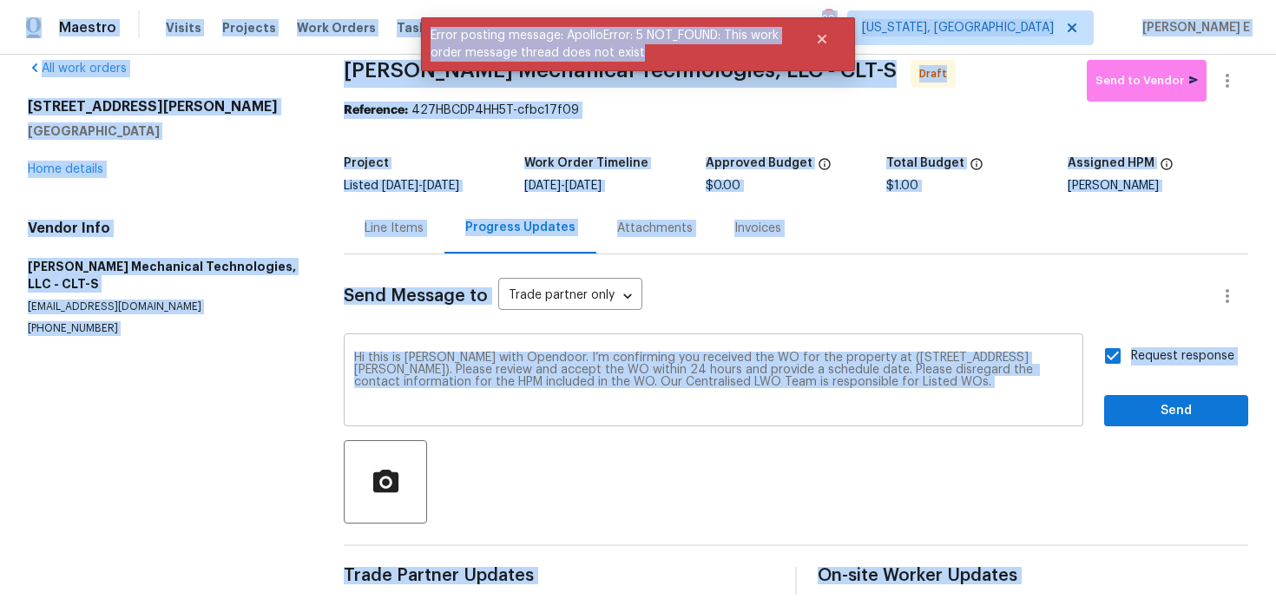
copy body "Maestro Visits Projects Work Orders Tasks Properties Geo Assignments 29 Washing…"
click at [892, 401] on textarea "Hi this is Keerthana with Opendoor. I’m confirming you received the WO for the …" at bounding box center [713, 382] width 719 height 61
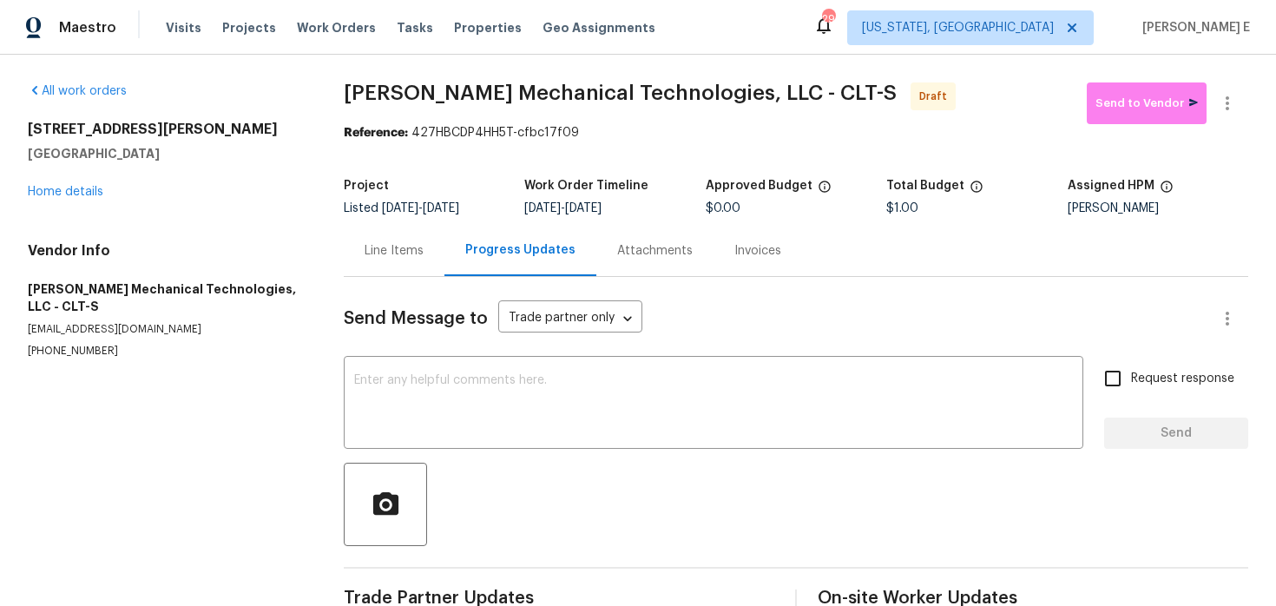
scroll to position [39, 0]
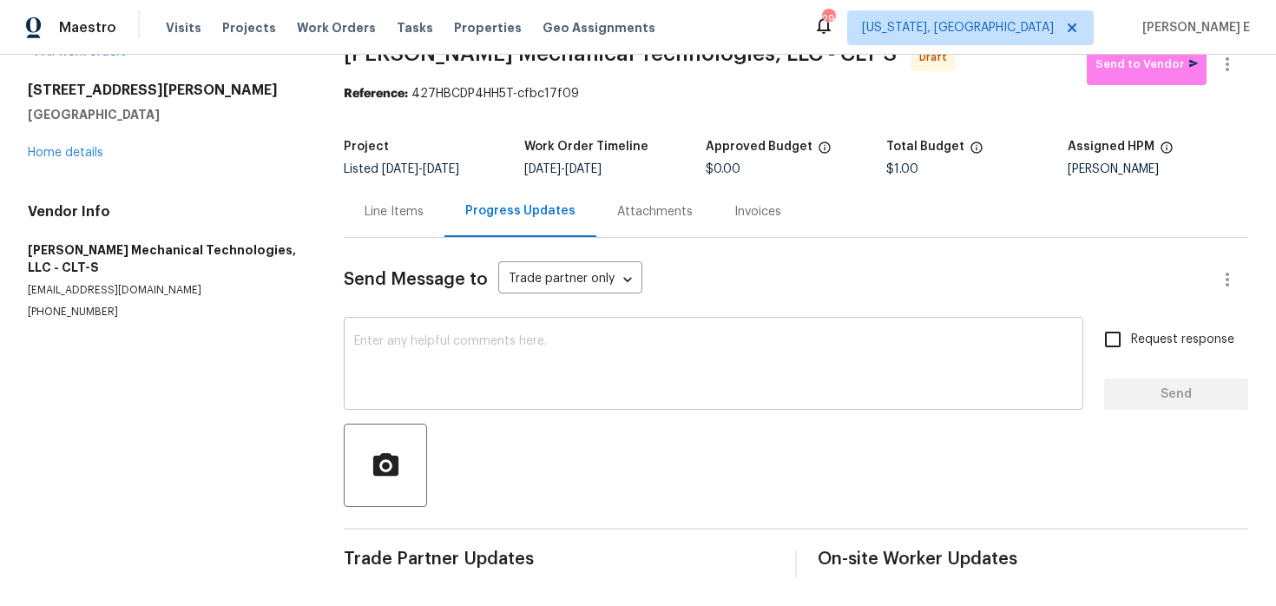
click at [505, 339] on textarea at bounding box center [713, 365] width 719 height 61
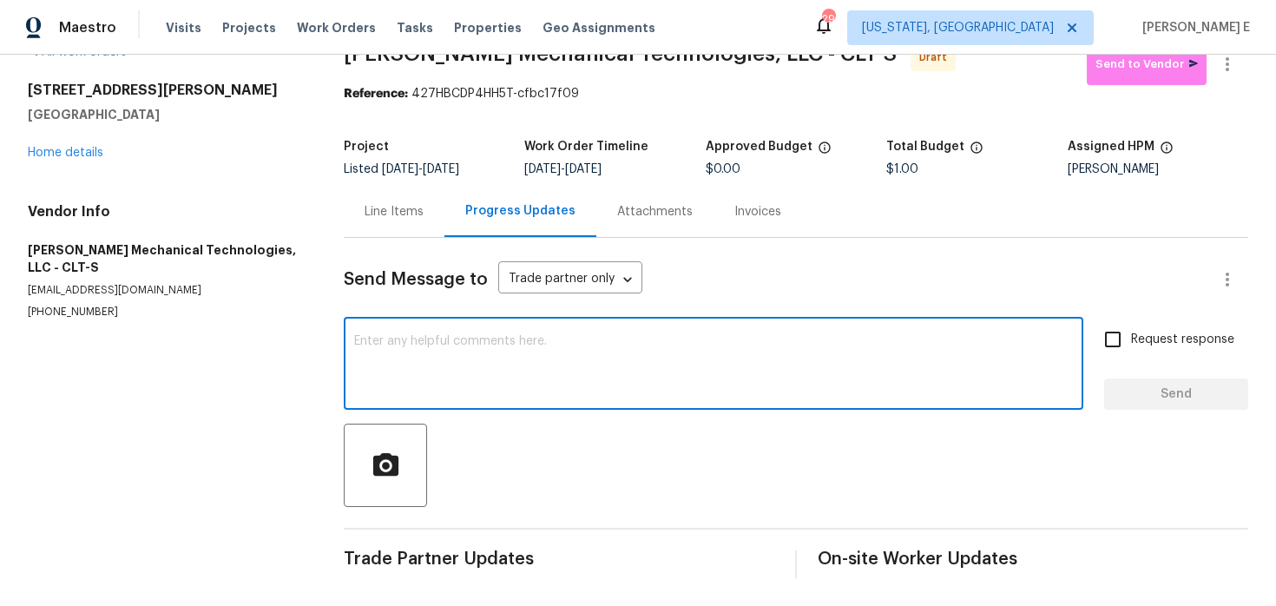
paste textarea "Hi this is [PERSON_NAME] with Opendoor. I’m confirming you received the WO for …"
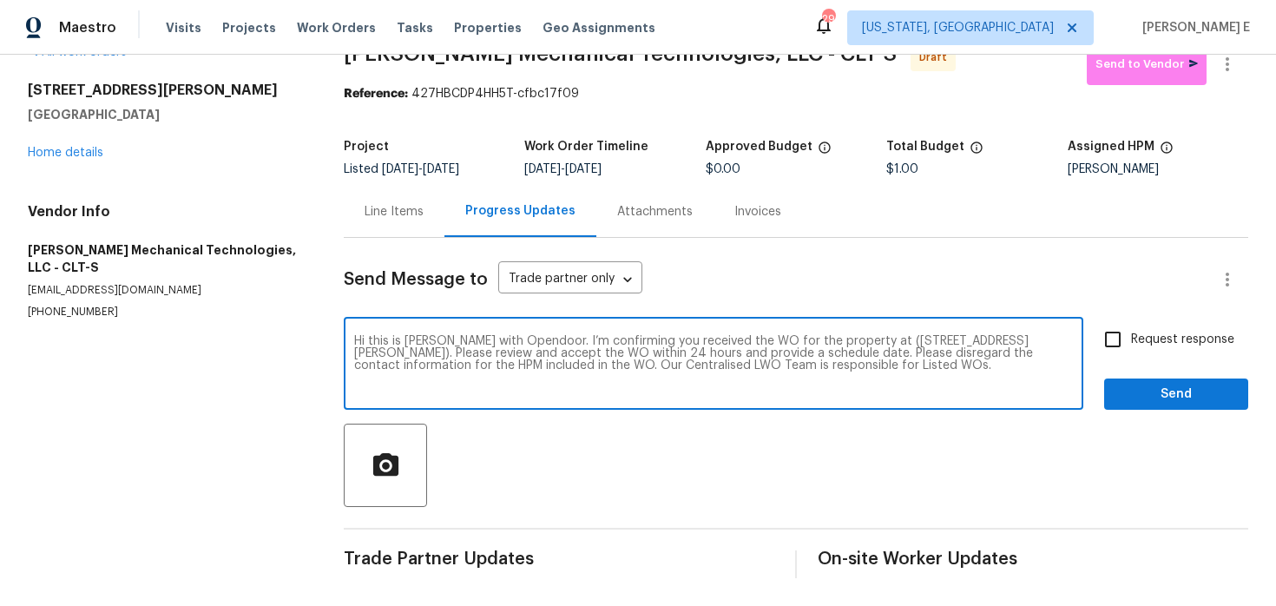
type textarea "Hi this is [PERSON_NAME] with Opendoor. I’m confirming you received the WO for …"
click at [1099, 353] on input "Request response" at bounding box center [1113, 339] width 36 height 36
checkbox input "true"
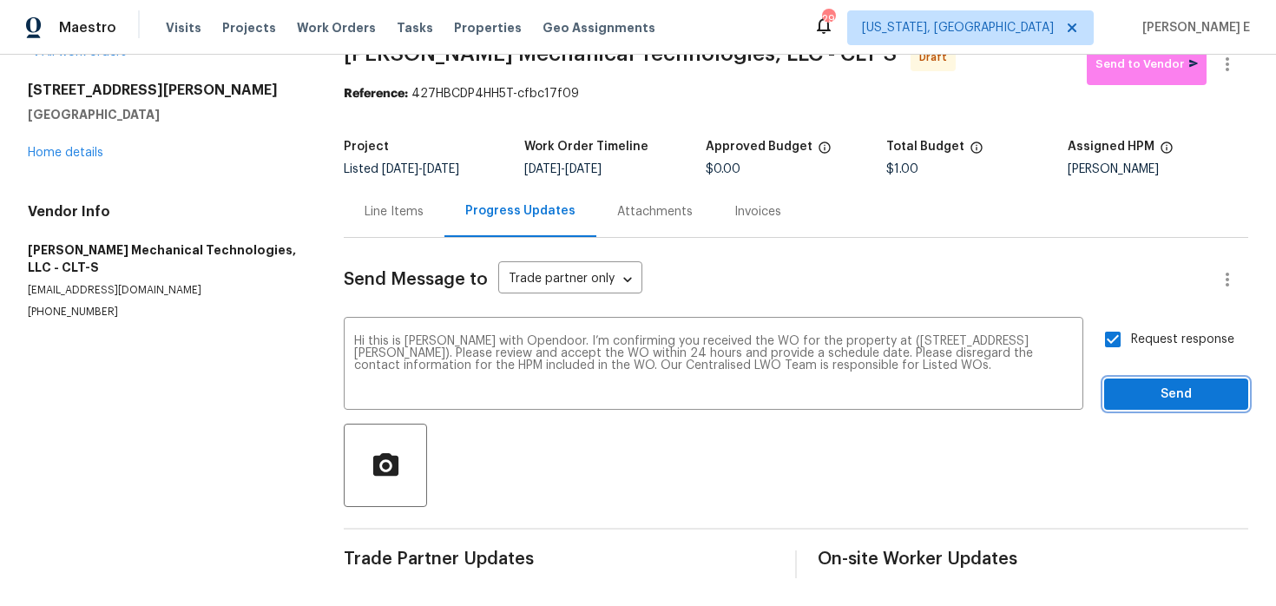
click at [1135, 405] on button "Send" at bounding box center [1176, 394] width 144 height 32
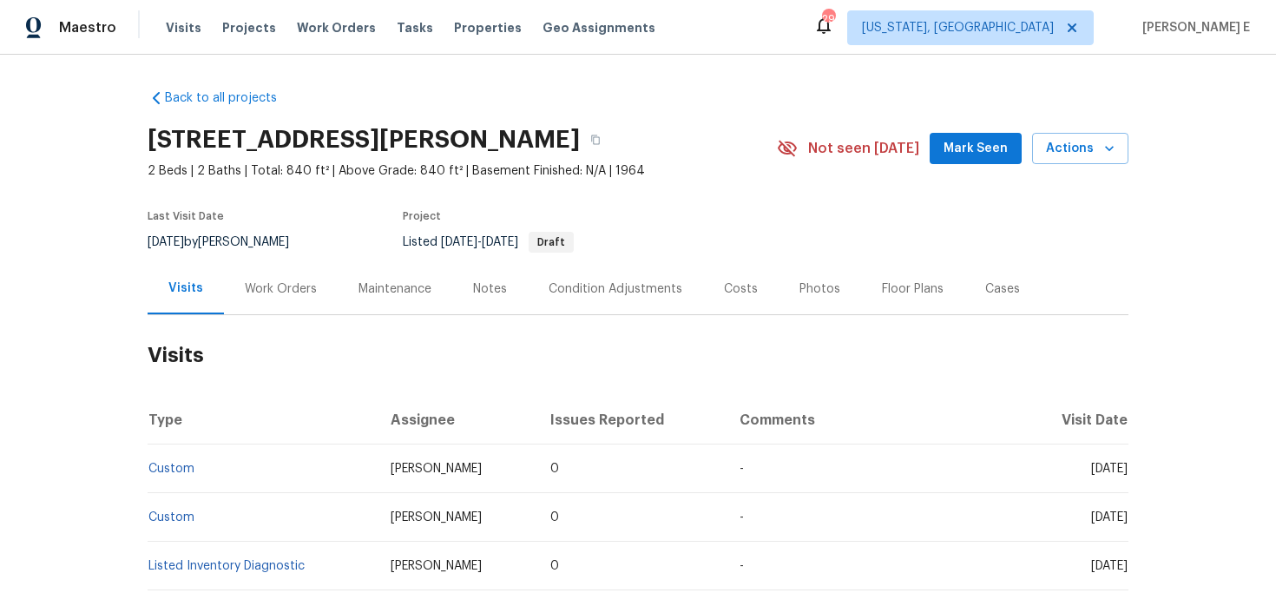
scroll to position [128, 0]
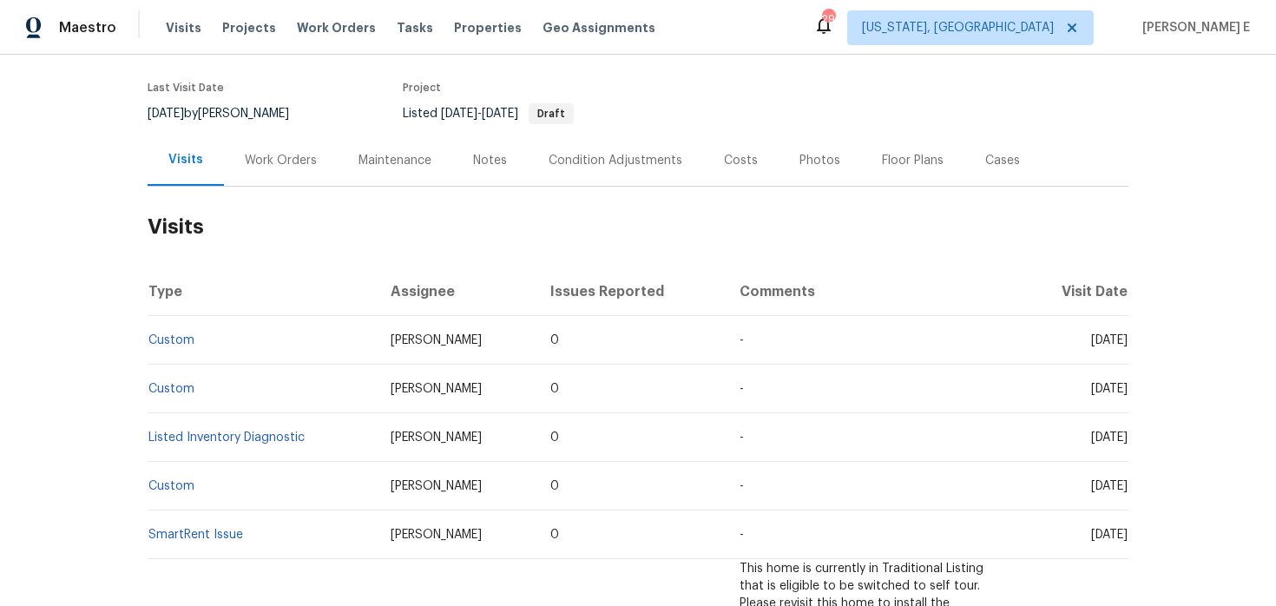
click at [239, 141] on div "Work Orders" at bounding box center [281, 160] width 114 height 51
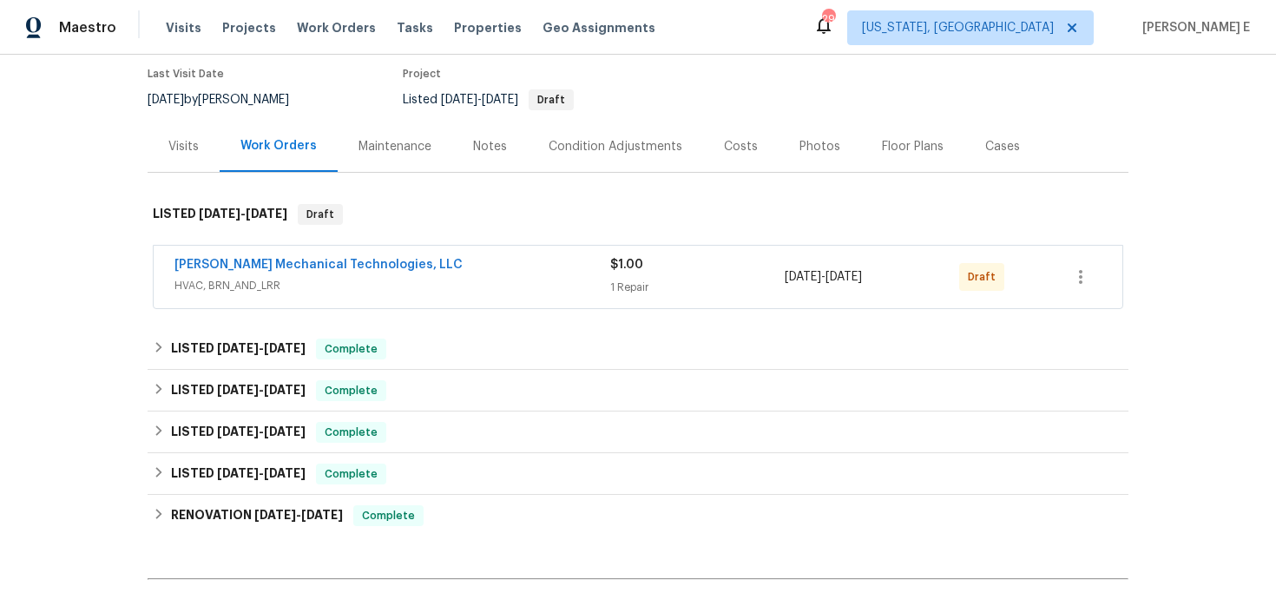
scroll to position [143, 0]
click at [365, 265] on link "Johnson's Mechanical Technologies, LLC" at bounding box center [318, 264] width 288 height 12
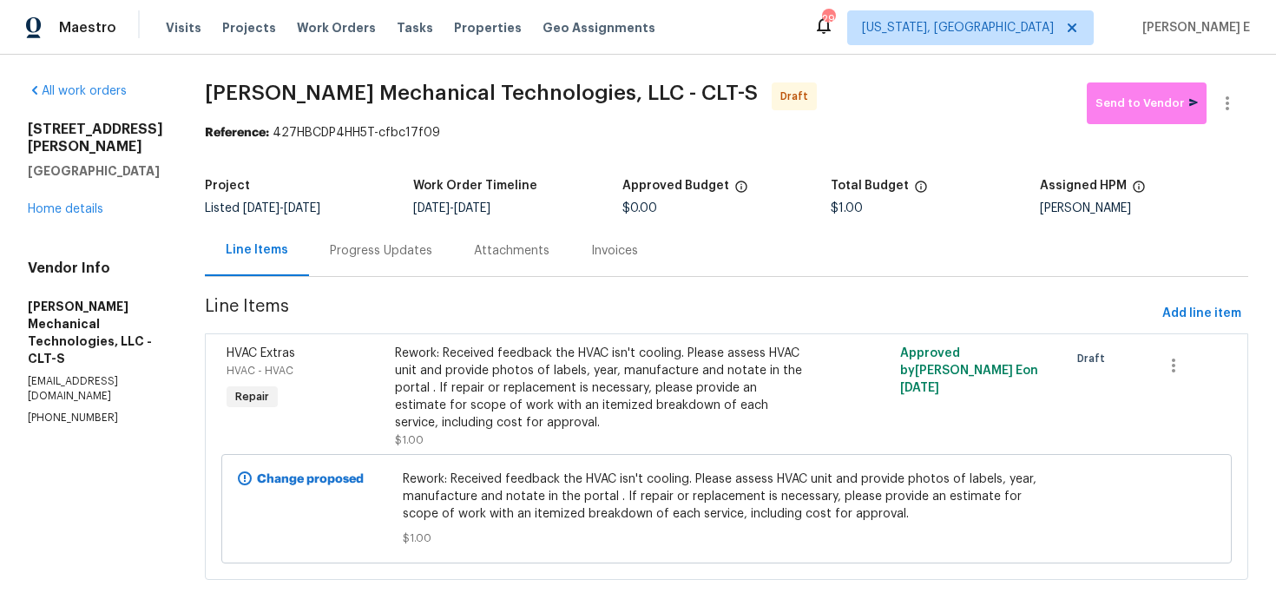
click at [438, 268] on div "Progress Updates" at bounding box center [381, 250] width 144 height 51
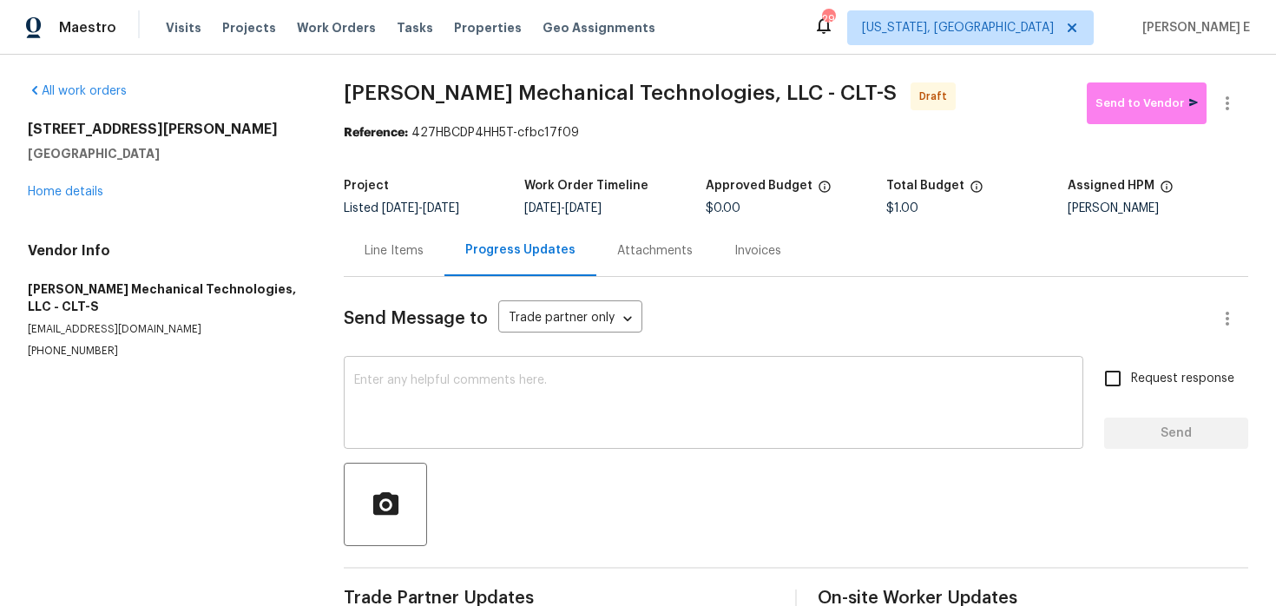
click at [426, 371] on div "x ​" at bounding box center [714, 404] width 740 height 89
paste textarea "Hi this is Keerthana with Opendoor. I’m confirming you received the WO for the …"
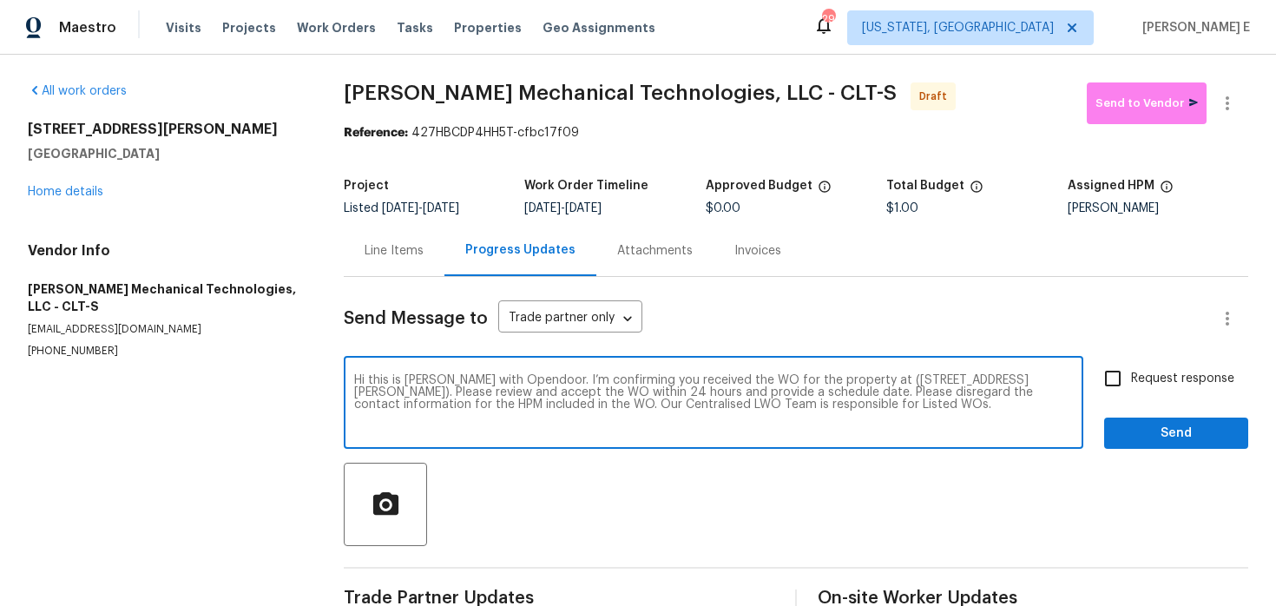
type textarea "Hi this is Keerthana with Opendoor. I’m confirming you received the WO for the …"
click at [1107, 393] on input "Request response" at bounding box center [1113, 378] width 36 height 36
checkbox input "true"
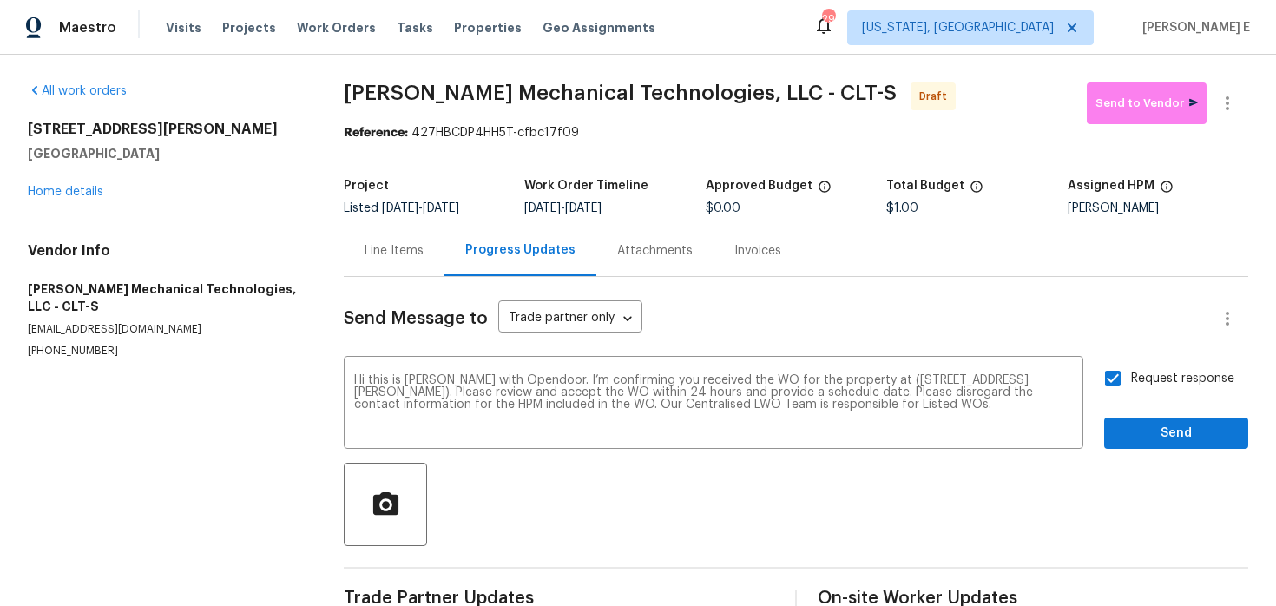
click at [1124, 450] on div "Send Message to Trade partner only Trade partner only ​ Hi this is Keerthana wi…" at bounding box center [796, 447] width 905 height 340
click at [1150, 432] on span "Send" at bounding box center [1176, 434] width 116 height 22
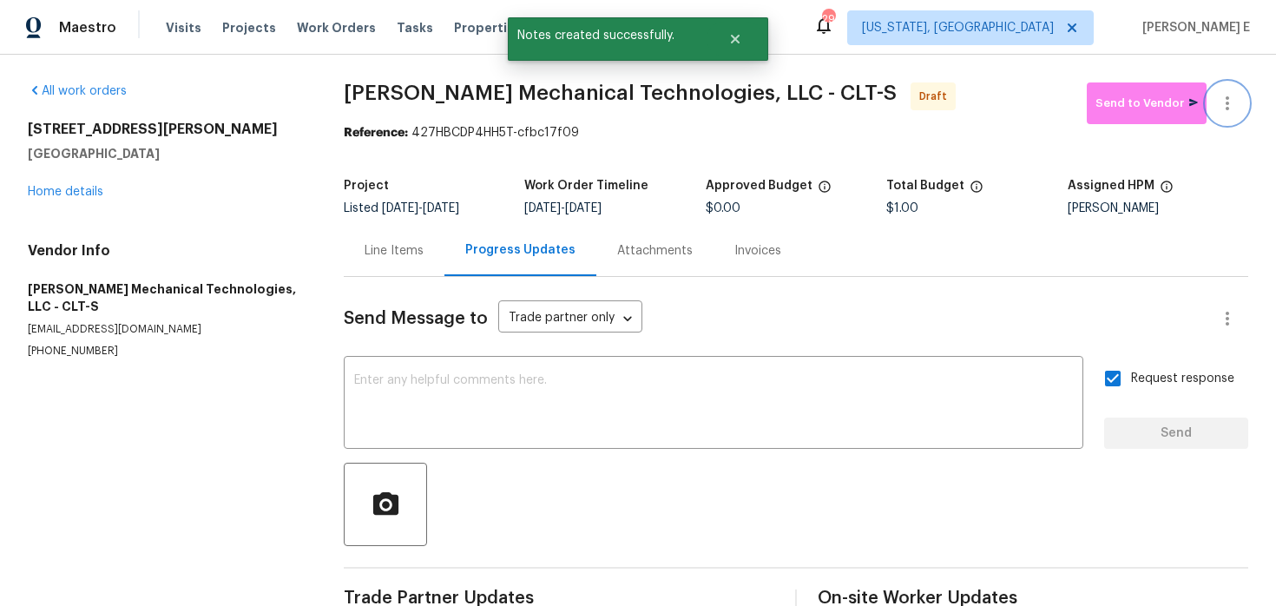
click at [1237, 101] on icon "button" at bounding box center [1227, 103] width 21 height 21
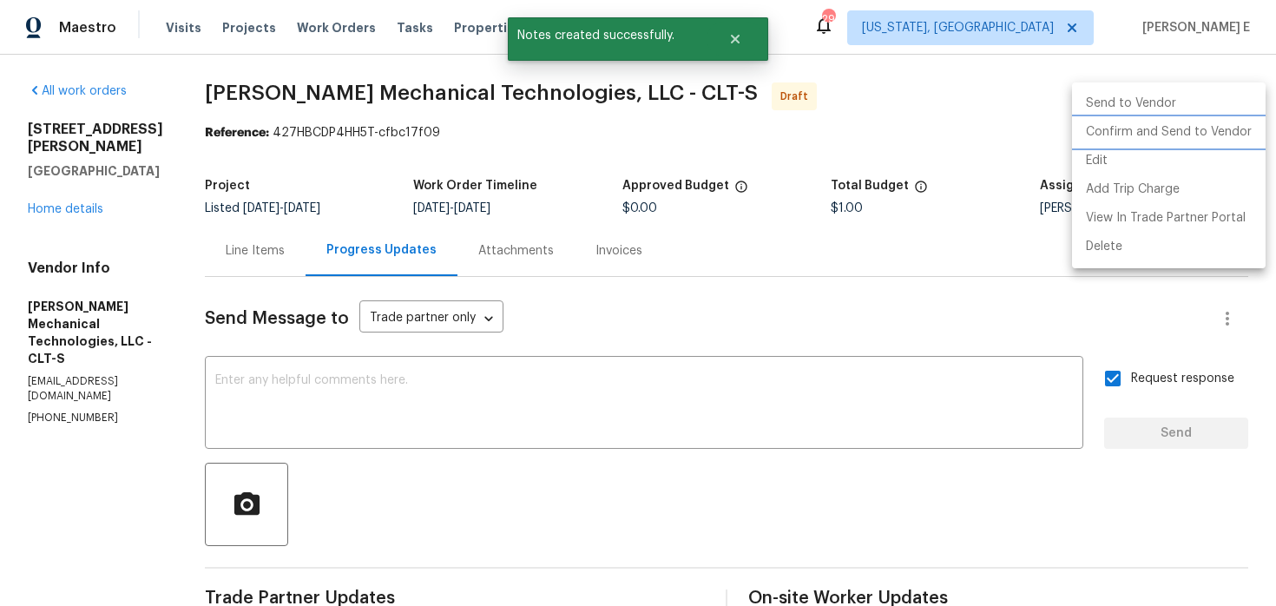
click at [1159, 132] on li "Confirm and Send to Vendor" at bounding box center [1169, 132] width 194 height 29
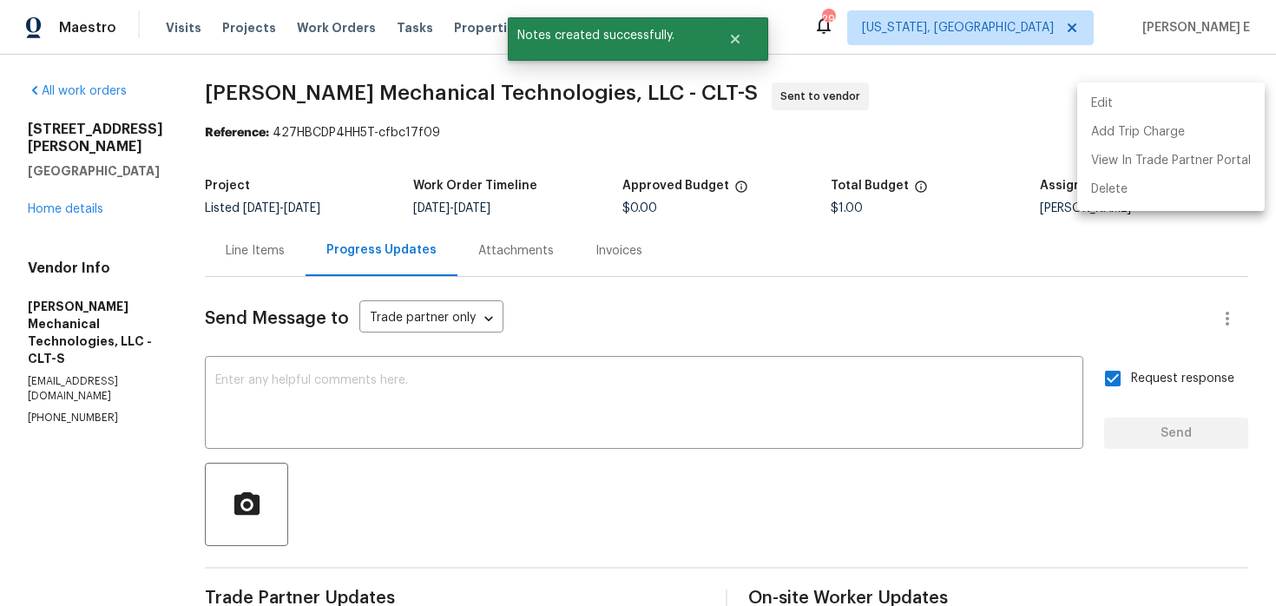
click at [817, 174] on div at bounding box center [638, 303] width 1276 height 606
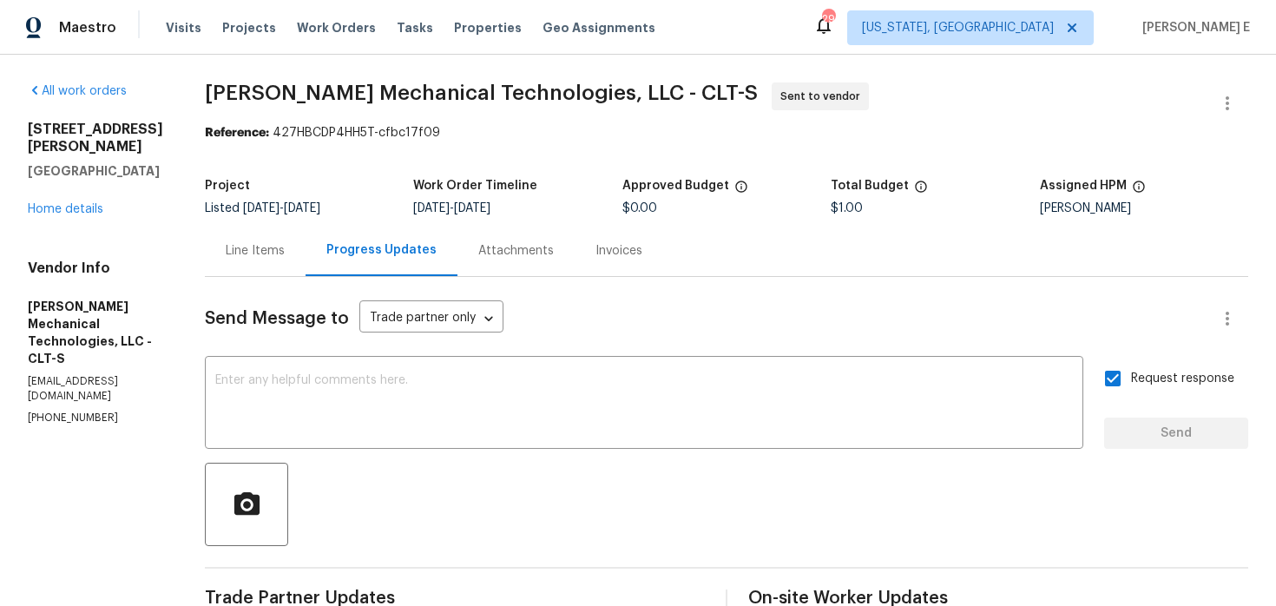
click at [293, 260] on div "Line Items" at bounding box center [255, 250] width 101 height 51
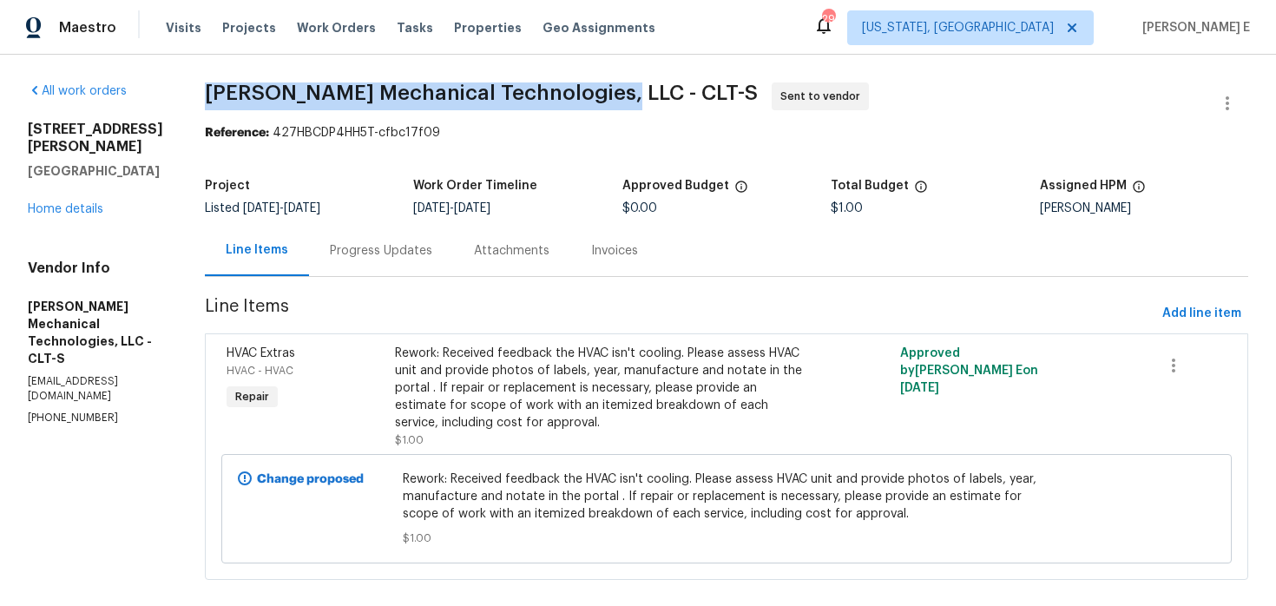
drag, startPoint x: 253, startPoint y: 98, endPoint x: 642, endPoint y: 95, distance: 389.8
click at [642, 95] on div "All work orders 1913 Herrin Ave Charlotte, NC 28205 Home details Vendor Info Jo…" at bounding box center [638, 342] width 1276 height 574
copy span "Johnson's Mechanical Technologies, LLC"
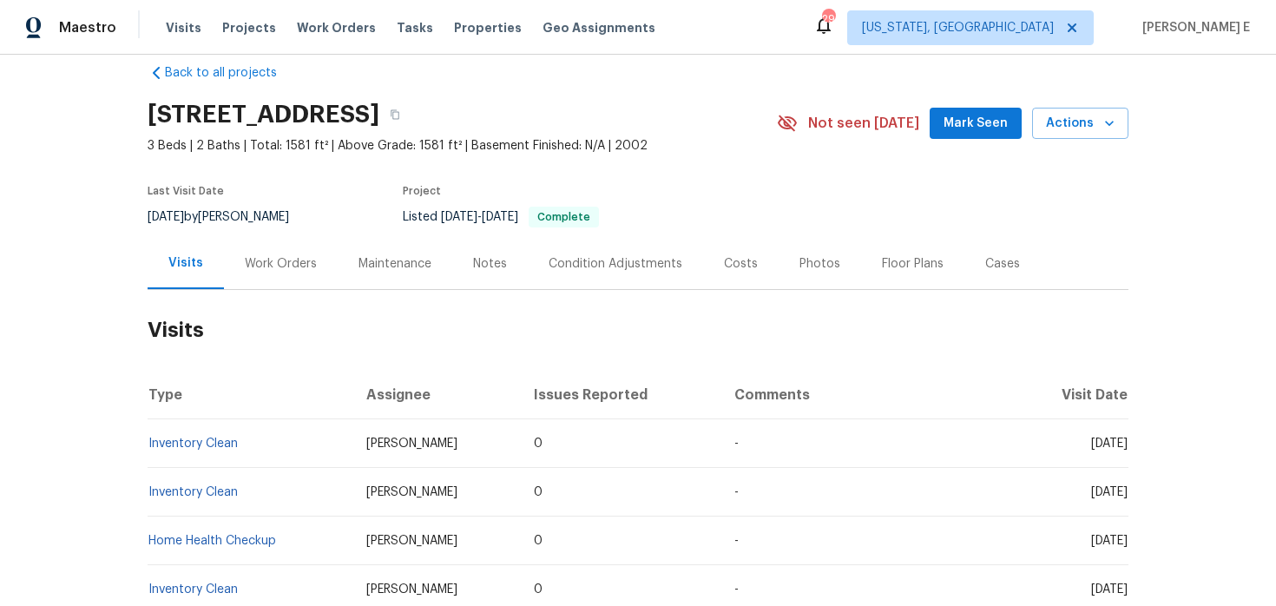
scroll to position [30, 0]
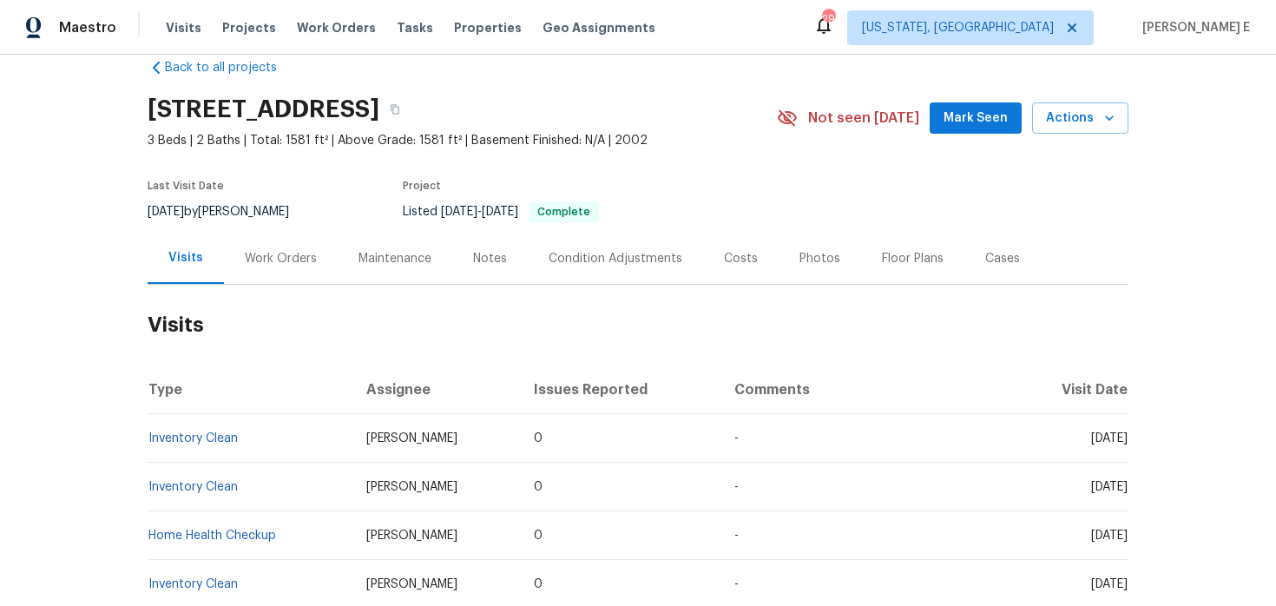
click at [314, 260] on div "Work Orders" at bounding box center [281, 258] width 114 height 51
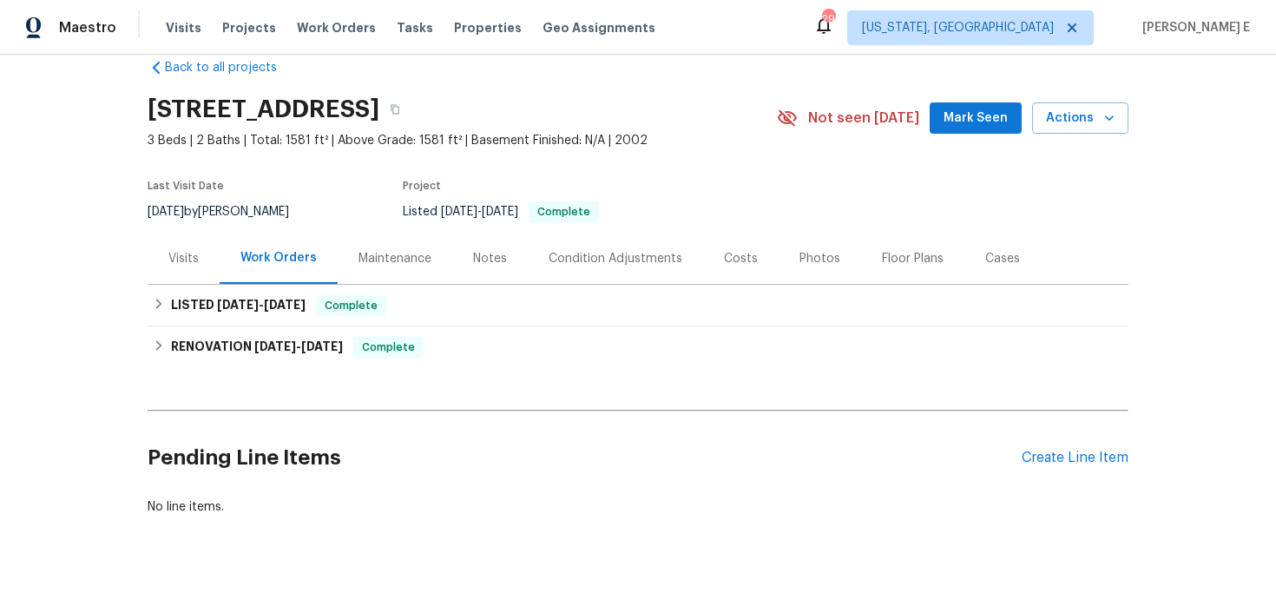
scroll to position [58, 0]
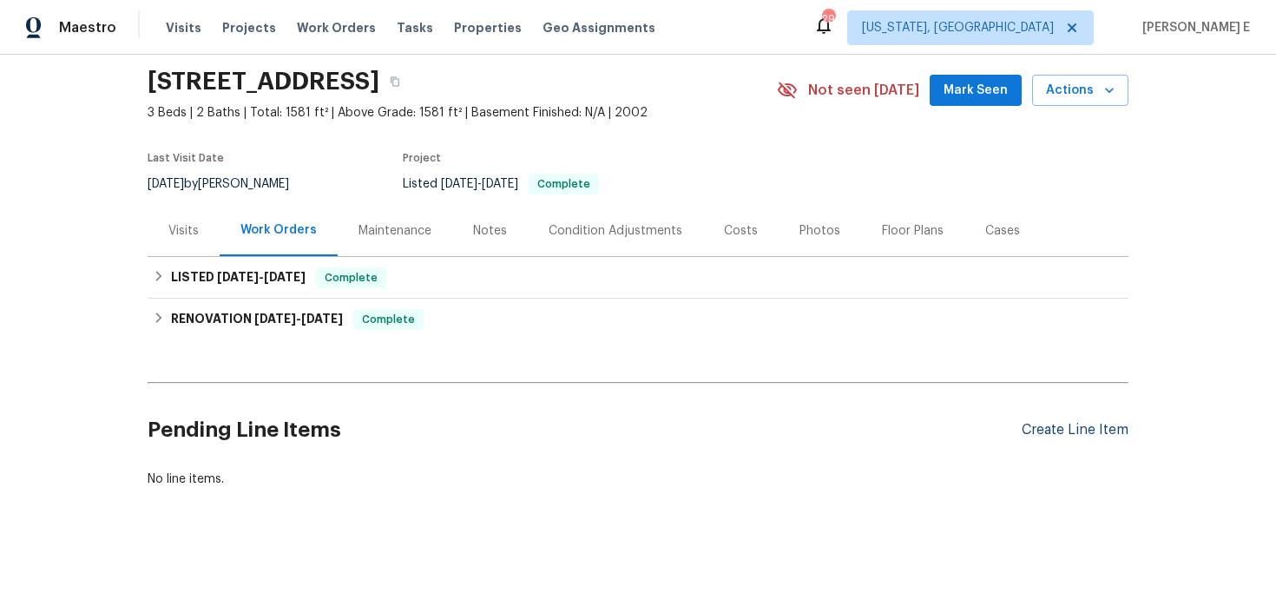
click at [1036, 429] on div "Create Line Item" at bounding box center [1075, 430] width 107 height 16
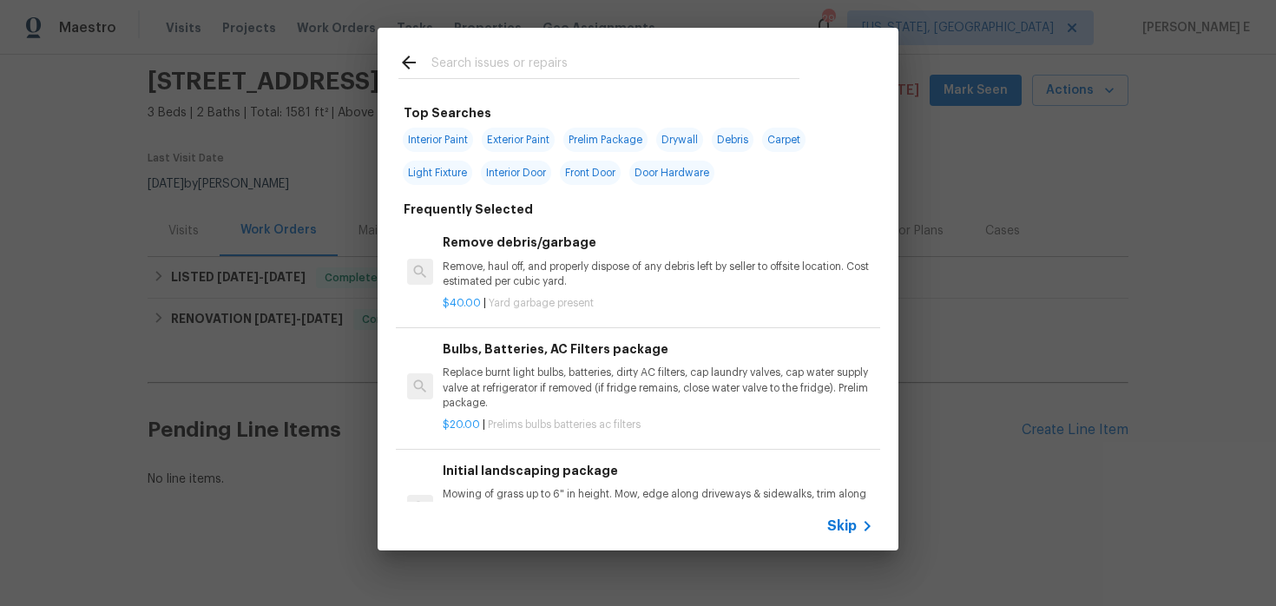
click at [839, 518] on span "Skip" at bounding box center [842, 525] width 30 height 17
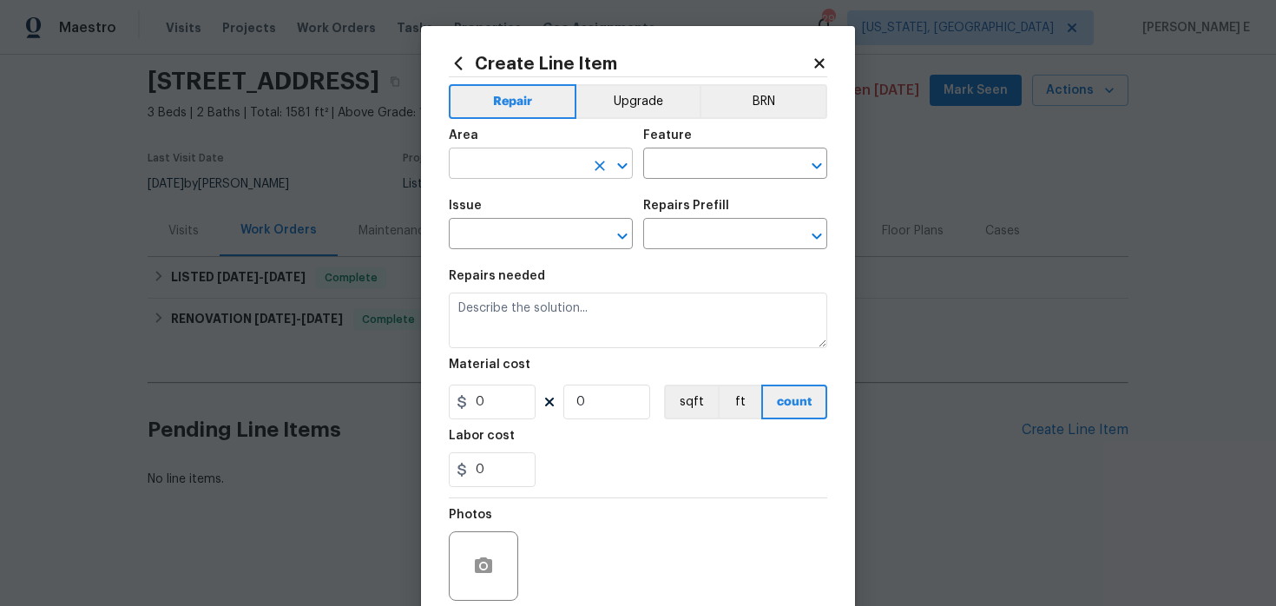
click at [497, 159] on input "text" at bounding box center [516, 165] width 135 height 27
type input "Interior Overall"
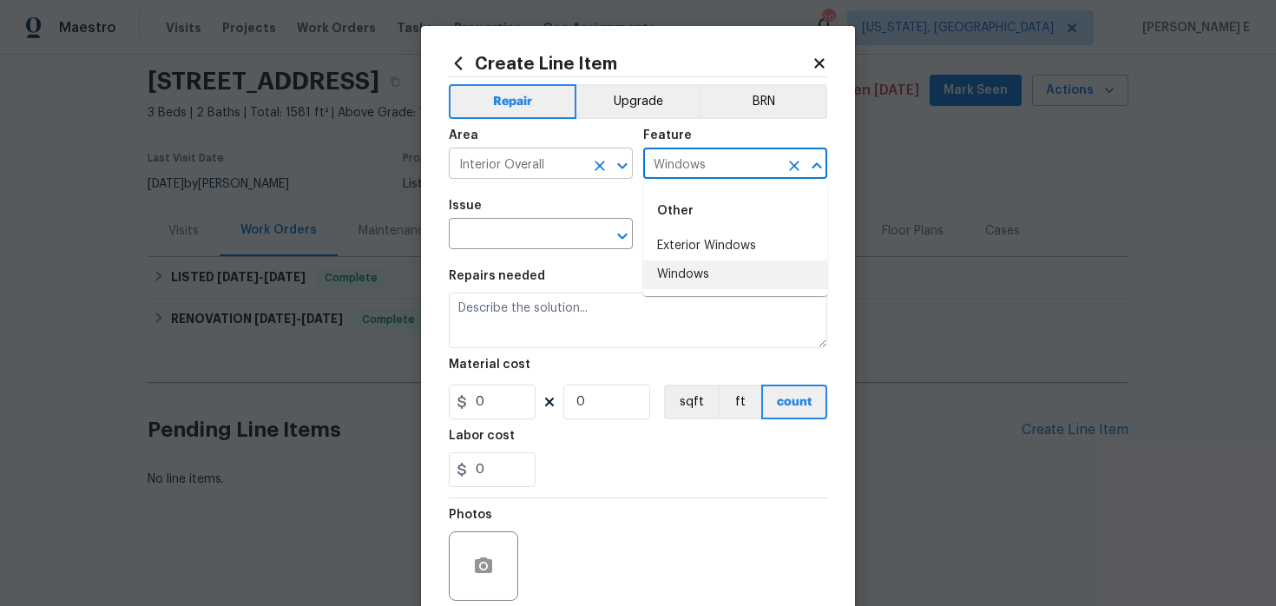
type input "Windows"
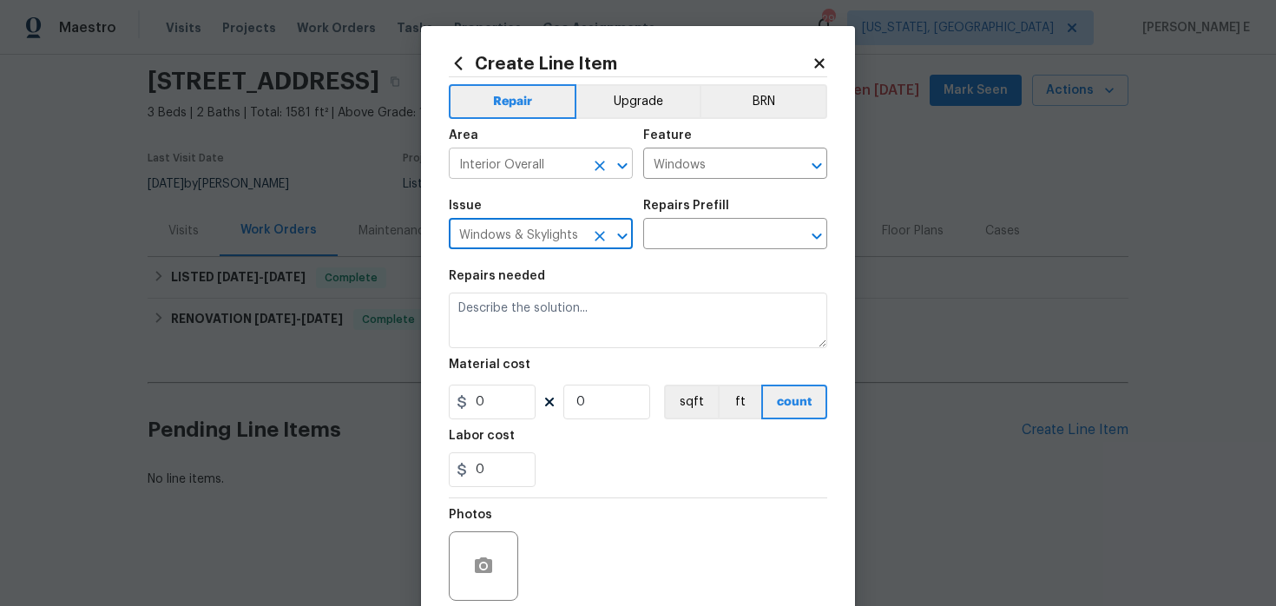
type input "Windows & Skylights"
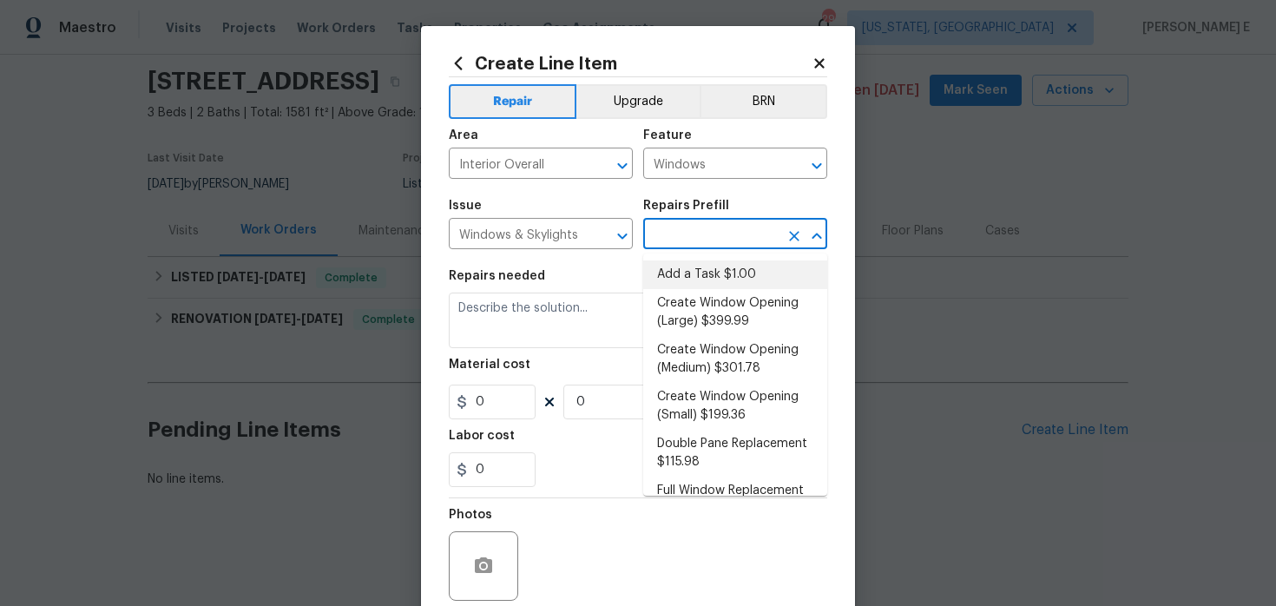
click at [674, 275] on li "Add a Task $1.00" at bounding box center [735, 274] width 184 height 29
type input "Add a Task $1.00"
type textarea "HPM to detail"
type input "1"
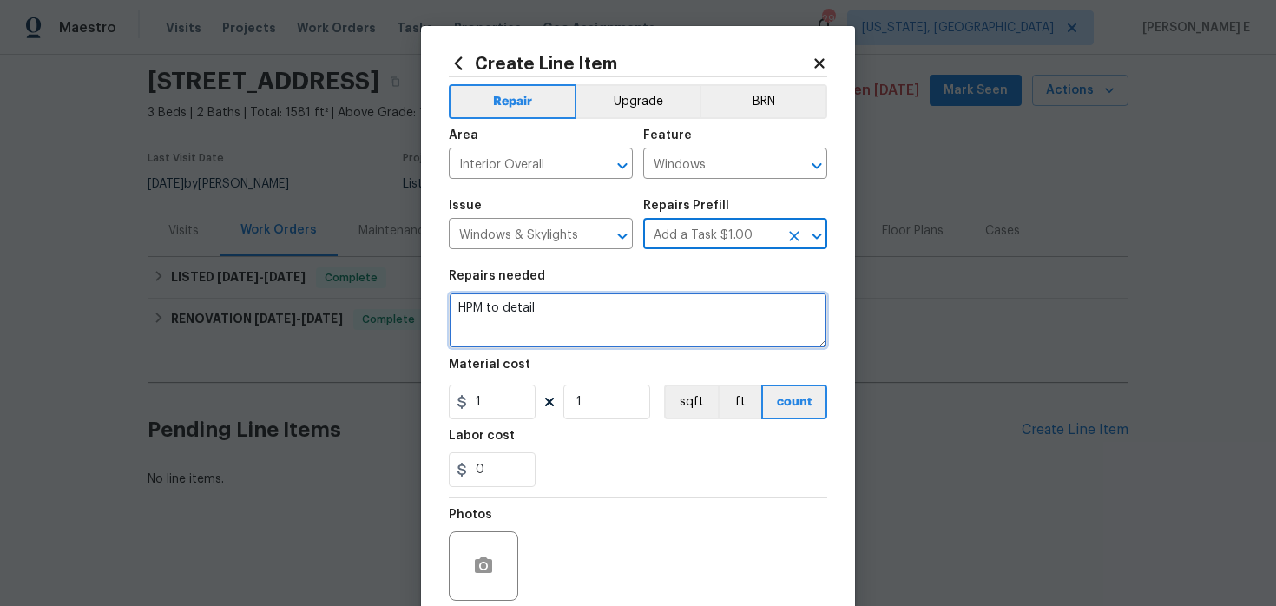
click at [575, 322] on textarea "HPM to detail" at bounding box center [638, 321] width 378 height 56
paste textarea "Feedback received that the window seal in the front room is blown. Inspect the …"
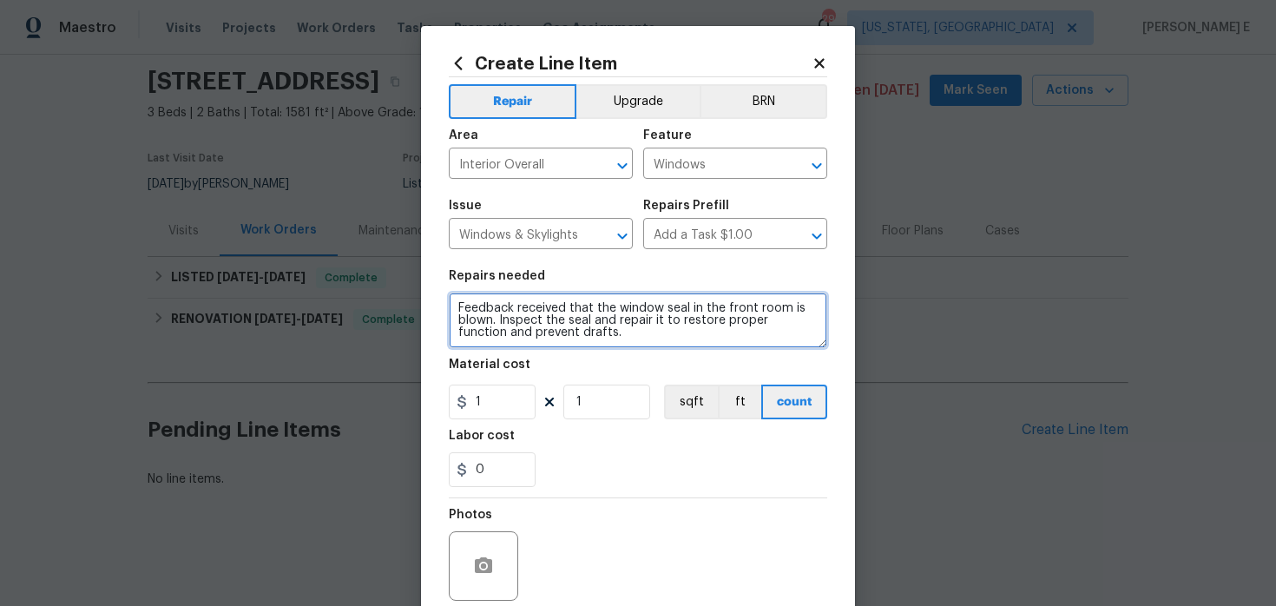
type textarea "Feedback received that the window seal in the front room is blown. Inspect the …"
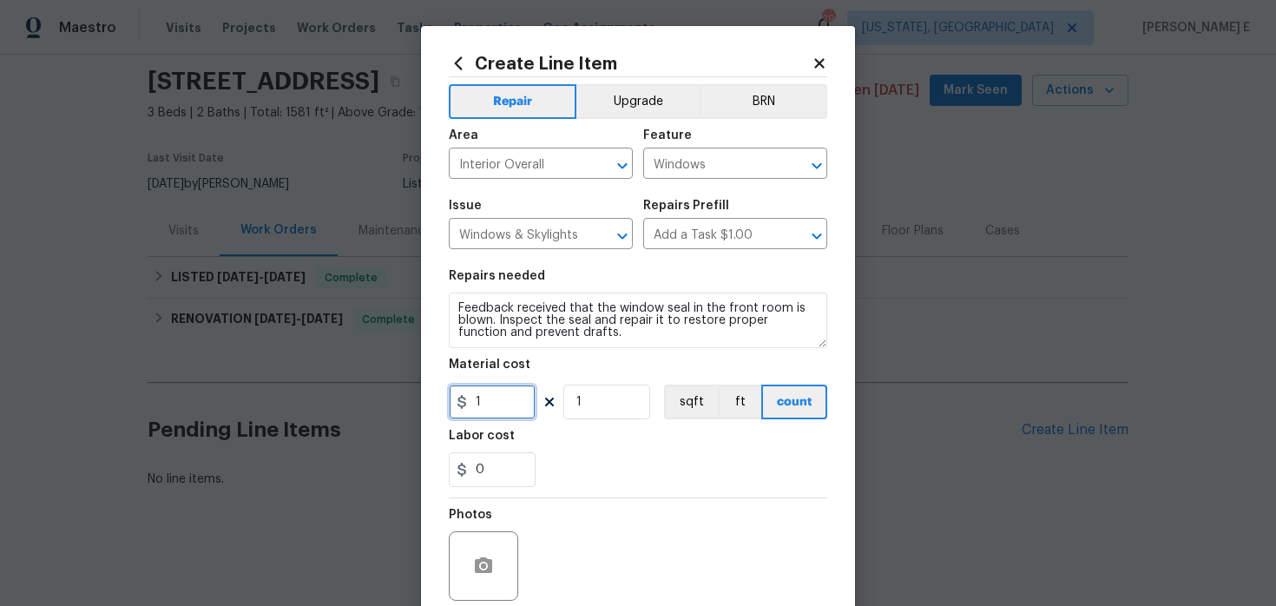
drag, startPoint x: 495, startPoint y: 411, endPoint x: 401, endPoint y: 422, distance: 94.4
click at [401, 422] on div "Create Line Item Repair Upgrade BRN Area Interior Overall ​ Feature Windows ​ I…" at bounding box center [638, 303] width 1276 height 606
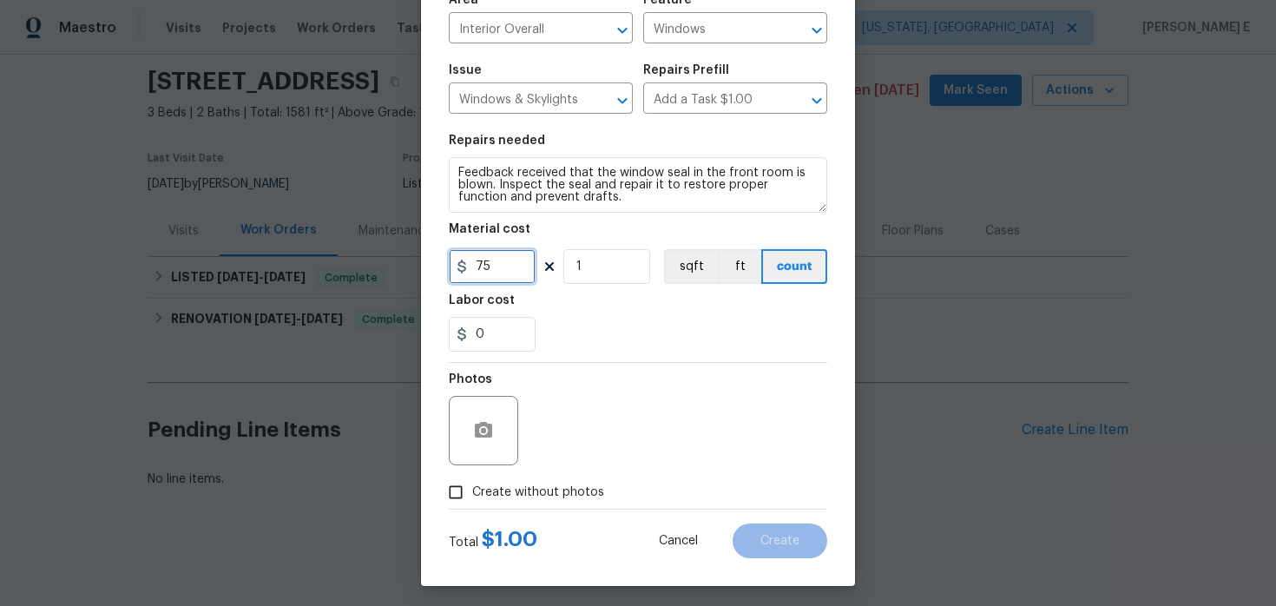
scroll to position [142, 0]
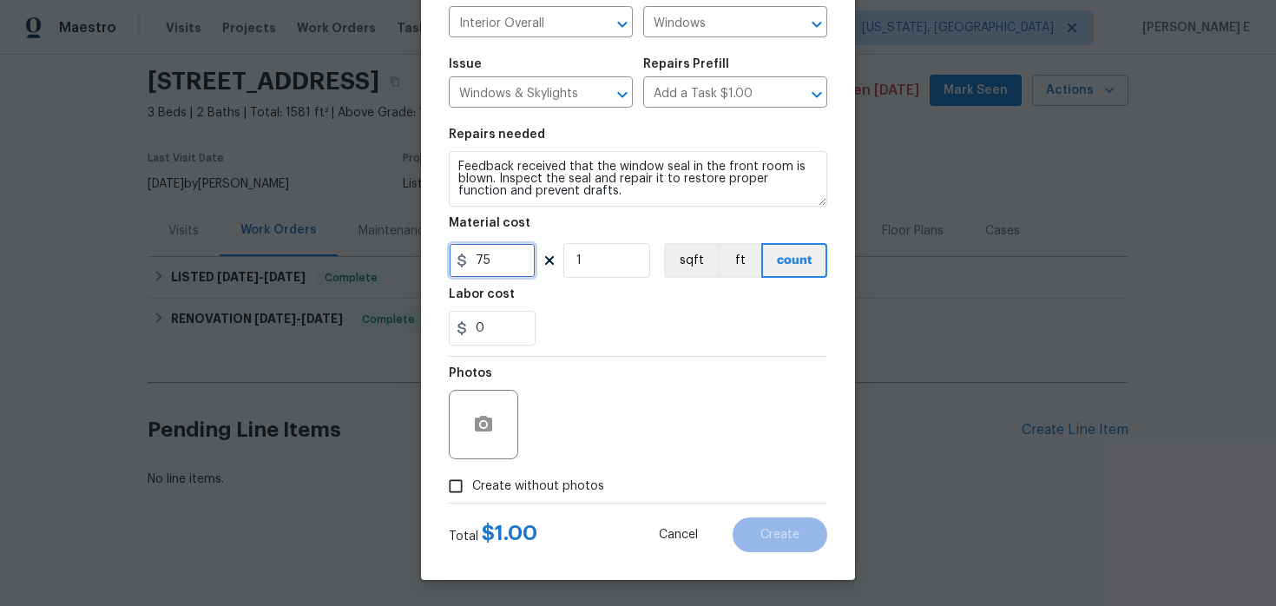
type input "75"
click at [460, 500] on input "Create without photos" at bounding box center [455, 486] width 33 height 33
checkbox input "true"
click at [623, 387] on div "Reason*" at bounding box center [679, 378] width 295 height 23
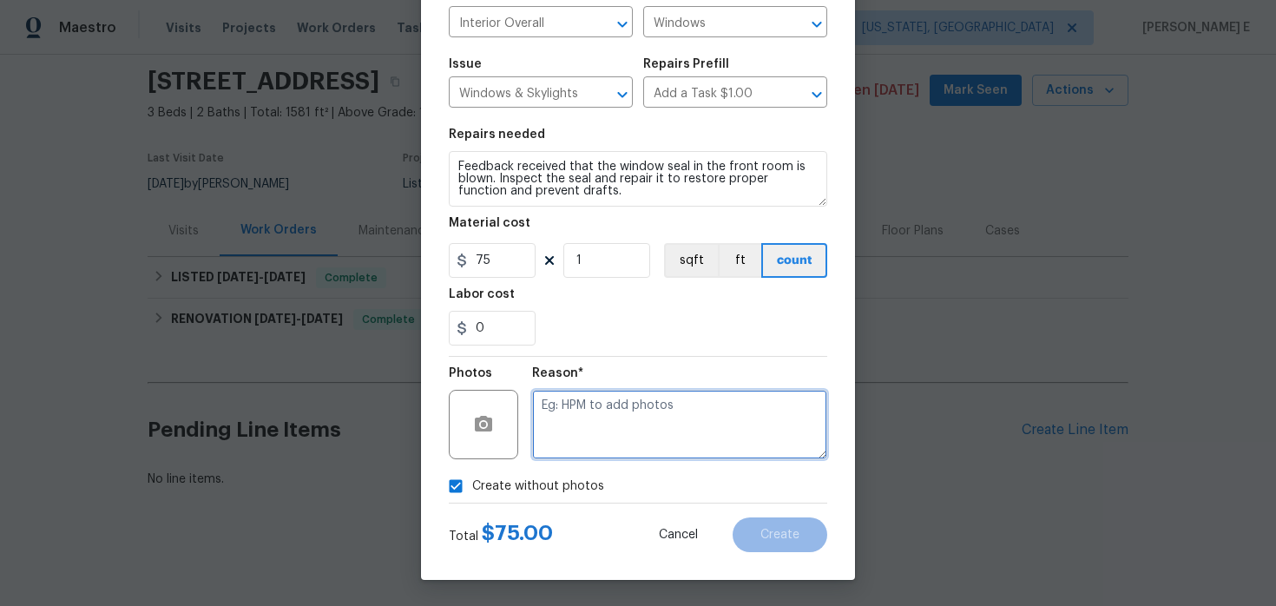
click at [613, 424] on textarea at bounding box center [679, 424] width 295 height 69
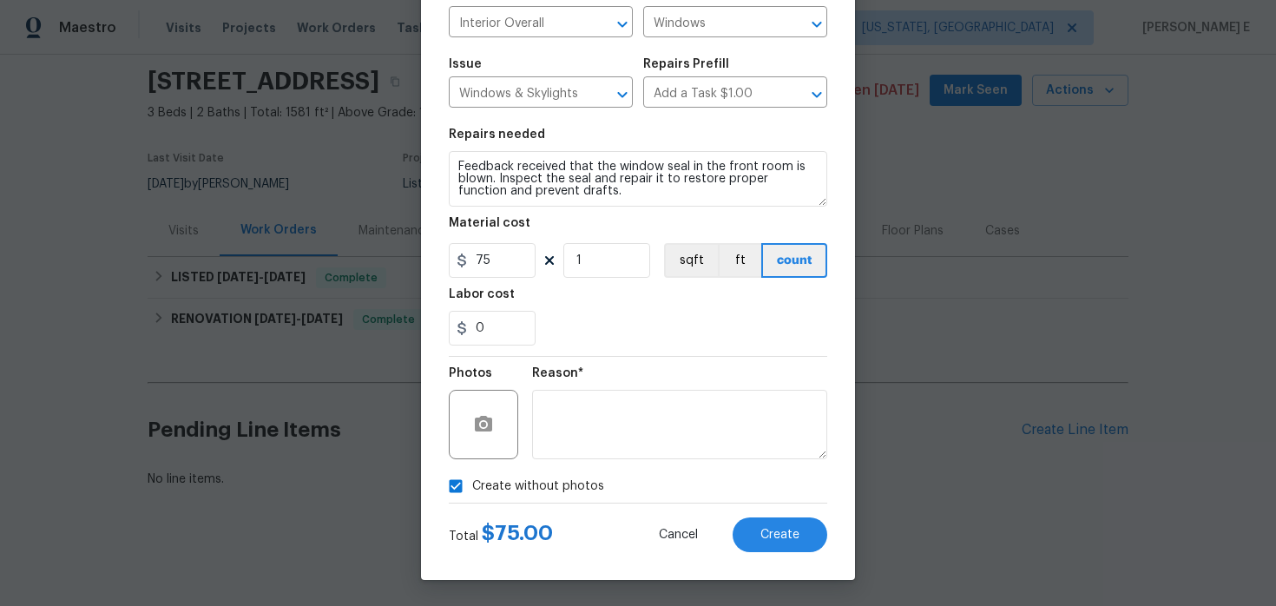
click at [793, 556] on div "Create Line Item Repair Upgrade BRN Area Interior Overall ​ Feature Windows ​ I…" at bounding box center [638, 232] width 434 height 695
click at [800, 531] on button "Create" at bounding box center [780, 534] width 95 height 35
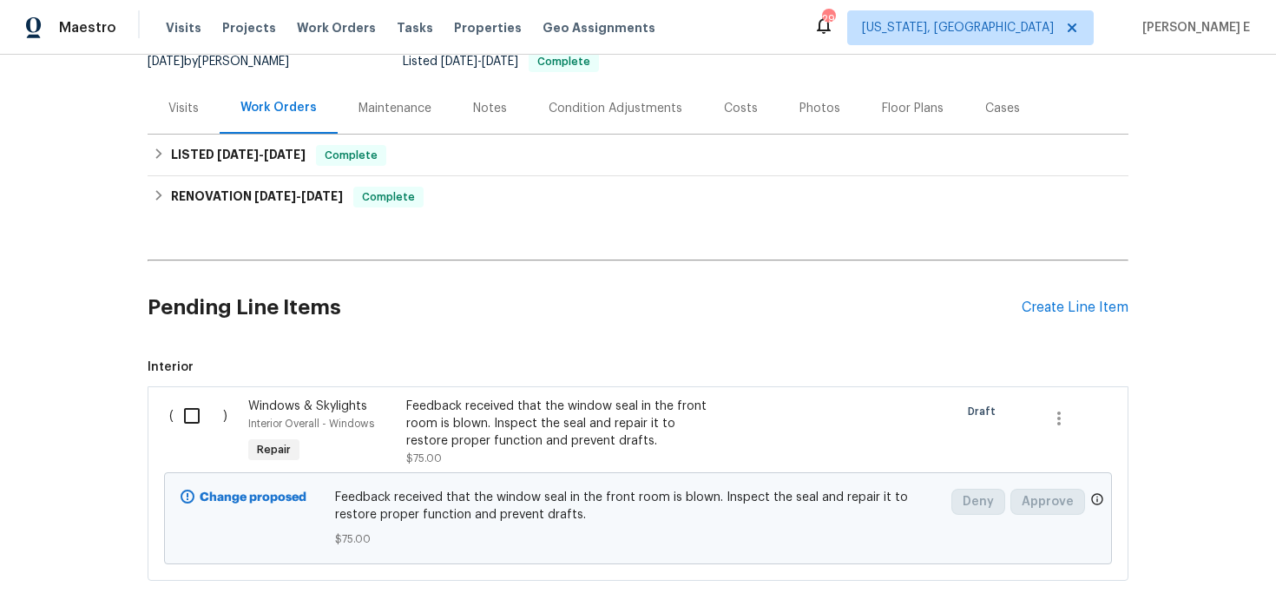
scroll to position [273, 0]
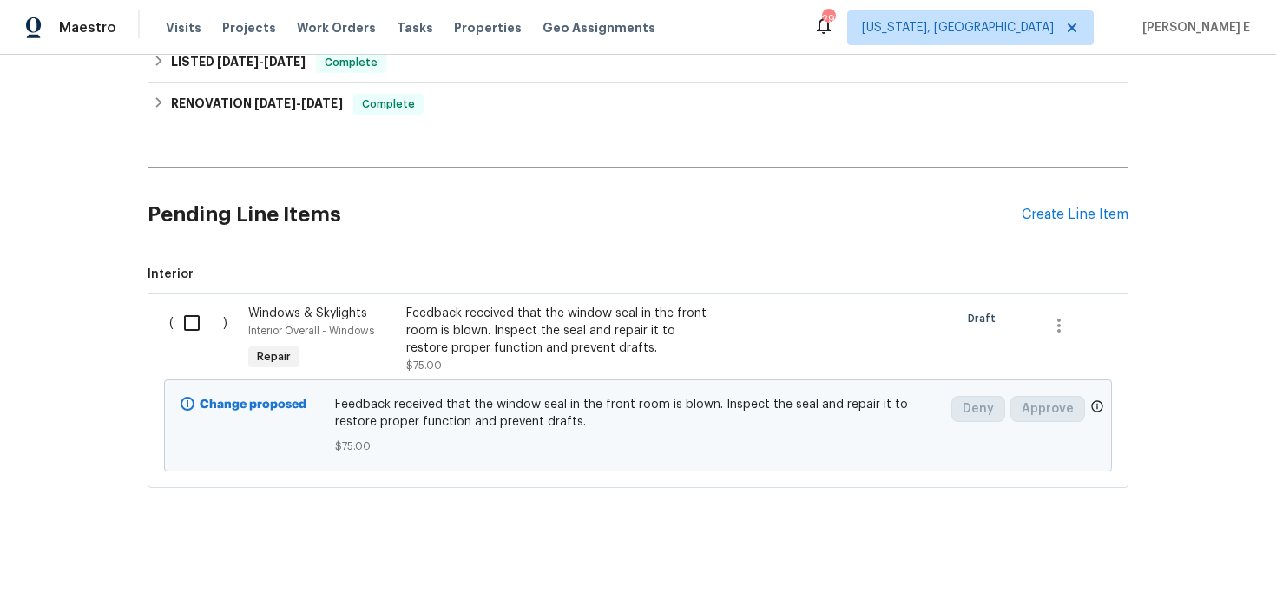
click at [201, 314] on input "checkbox" at bounding box center [198, 323] width 49 height 36
checkbox input "true"
click at [1142, 572] on span "Create Work Order" at bounding box center [1176, 563] width 115 height 22
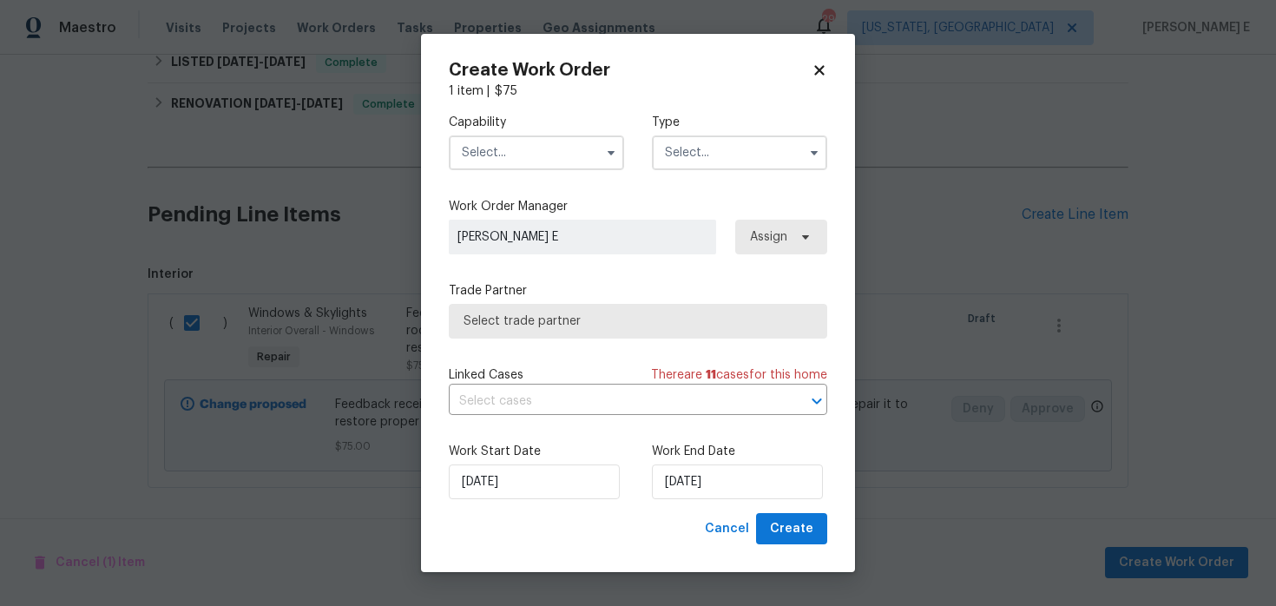
click at [541, 142] on input "text" at bounding box center [536, 152] width 175 height 35
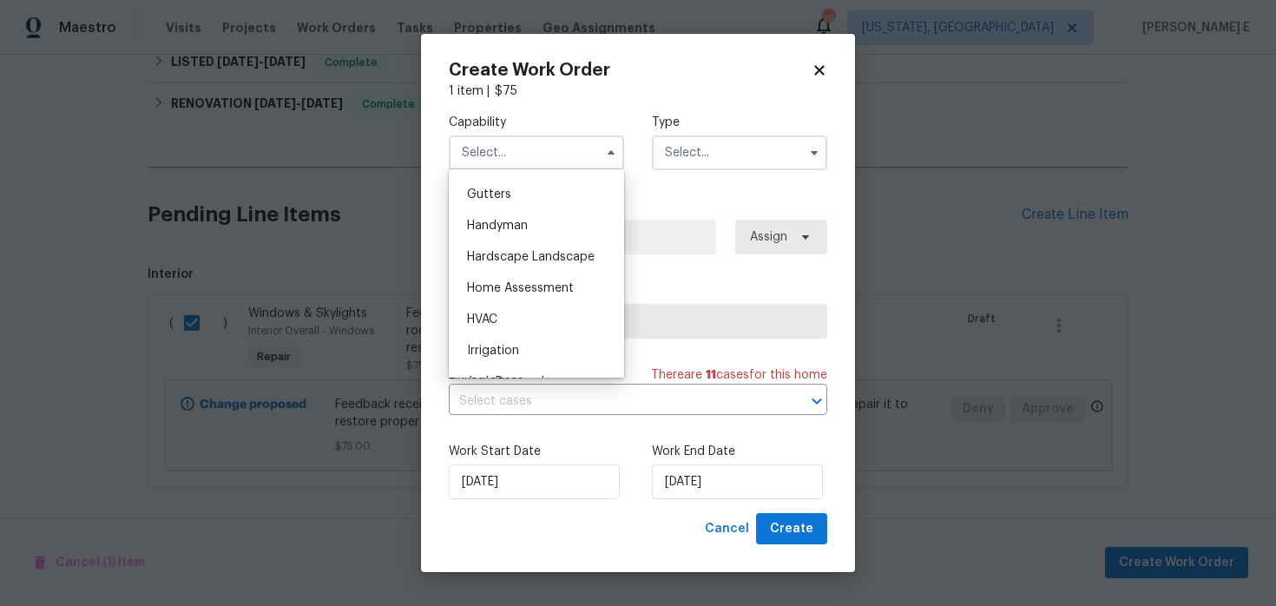
scroll to position [921, 0]
click at [536, 213] on div "Handyman" at bounding box center [536, 222] width 167 height 31
type input "Handyman"
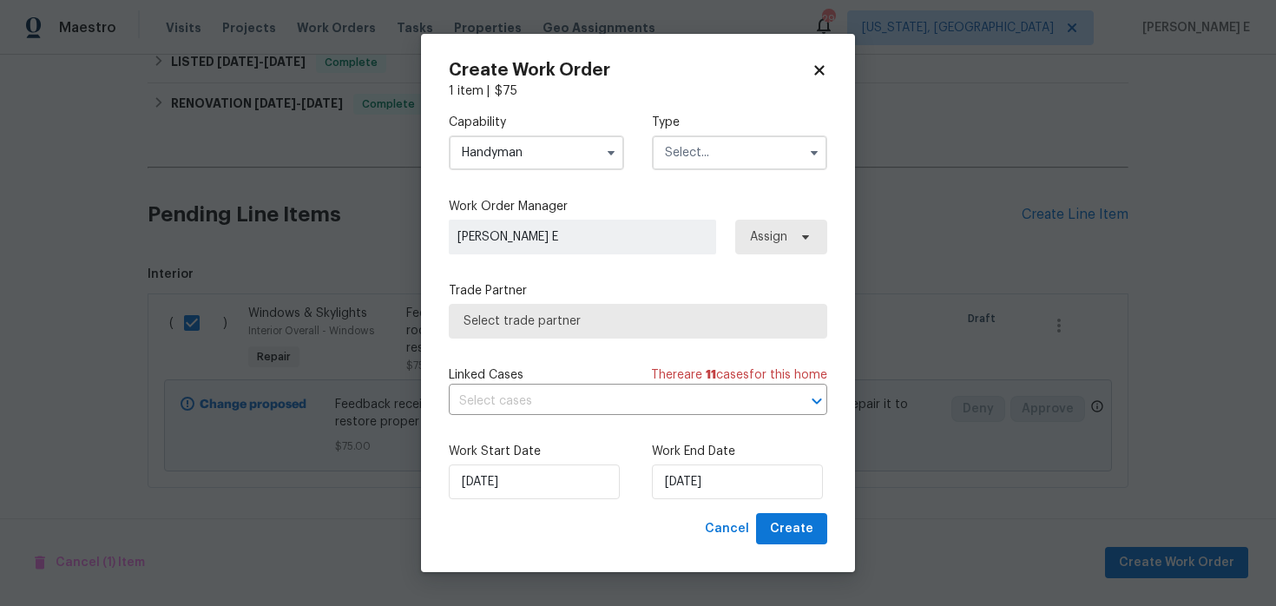
click at [696, 156] on input "text" at bounding box center [739, 152] width 175 height 35
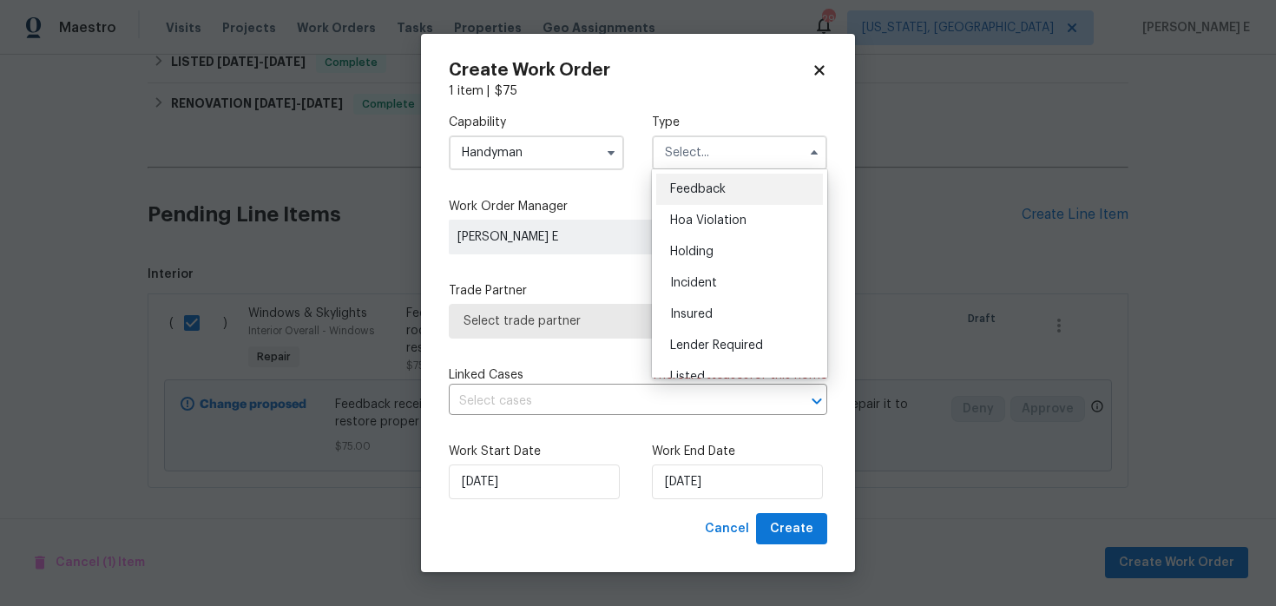
click at [682, 188] on span "Feedback" at bounding box center [698, 189] width 56 height 12
type input "Feedback"
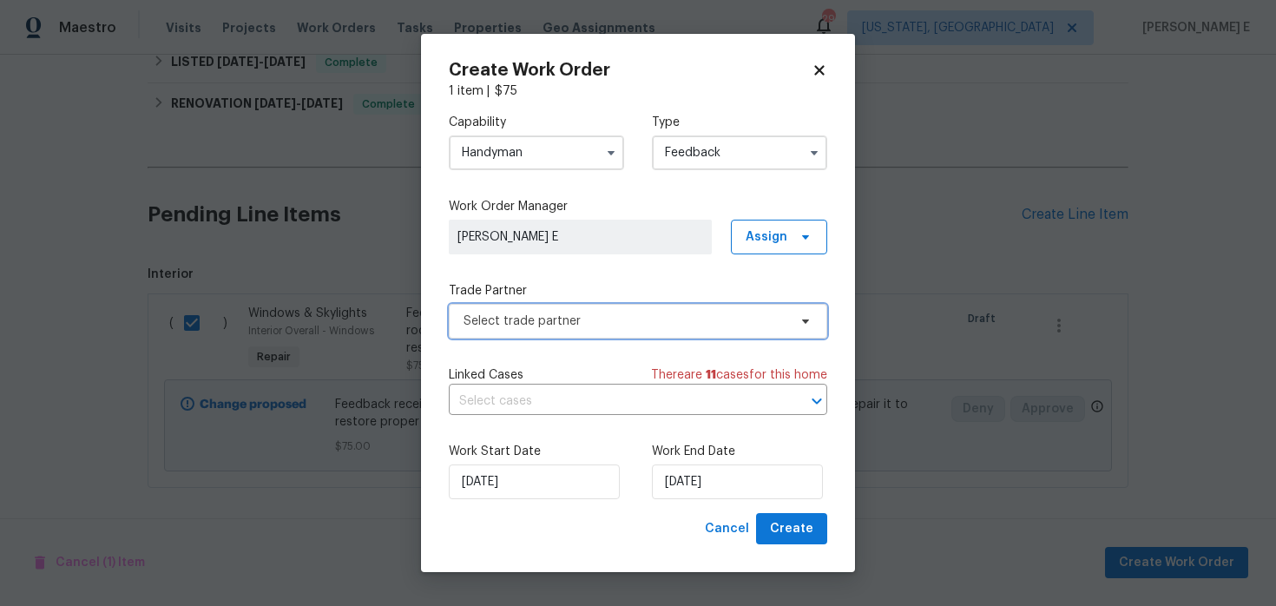
click at [553, 318] on span "Select trade partner" at bounding box center [626, 321] width 324 height 17
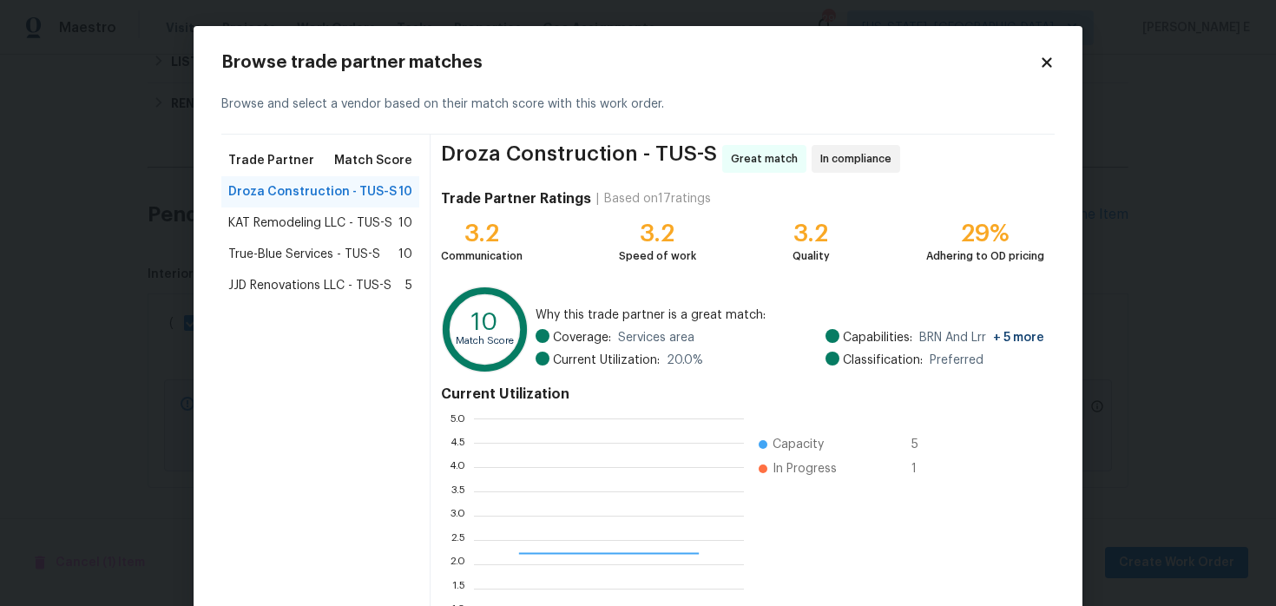
scroll to position [243, 270]
click at [349, 220] on span "KAT Remodeling LLC - TUS-S" at bounding box center [310, 222] width 164 height 17
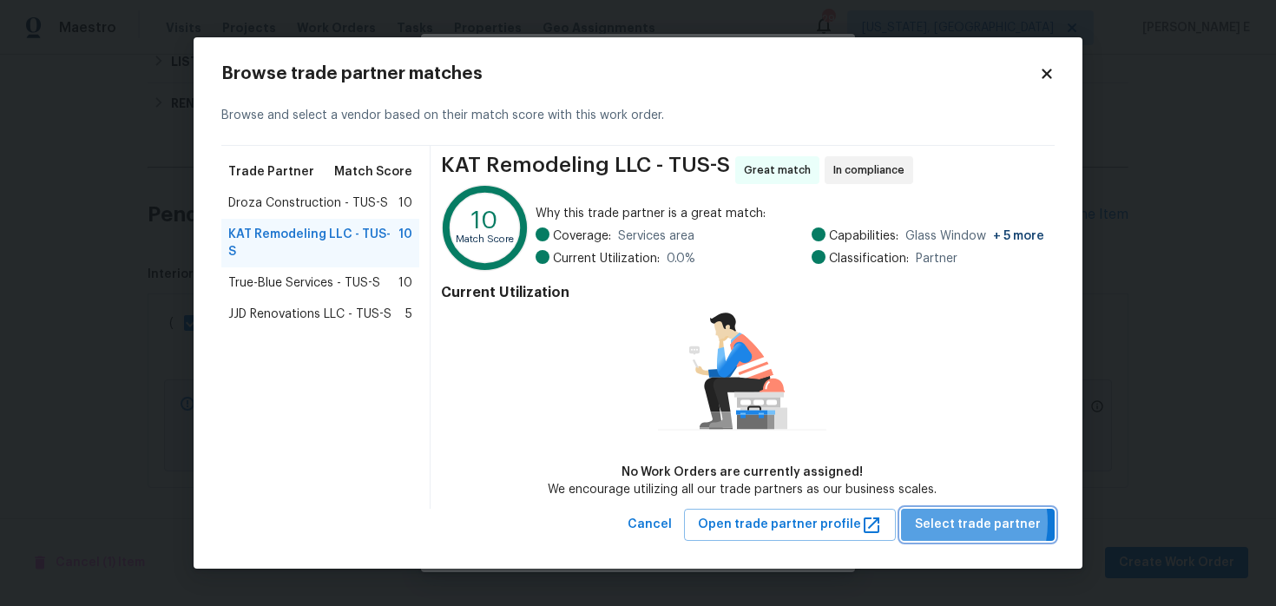
click at [951, 523] on span "Select trade partner" at bounding box center [978, 525] width 126 height 22
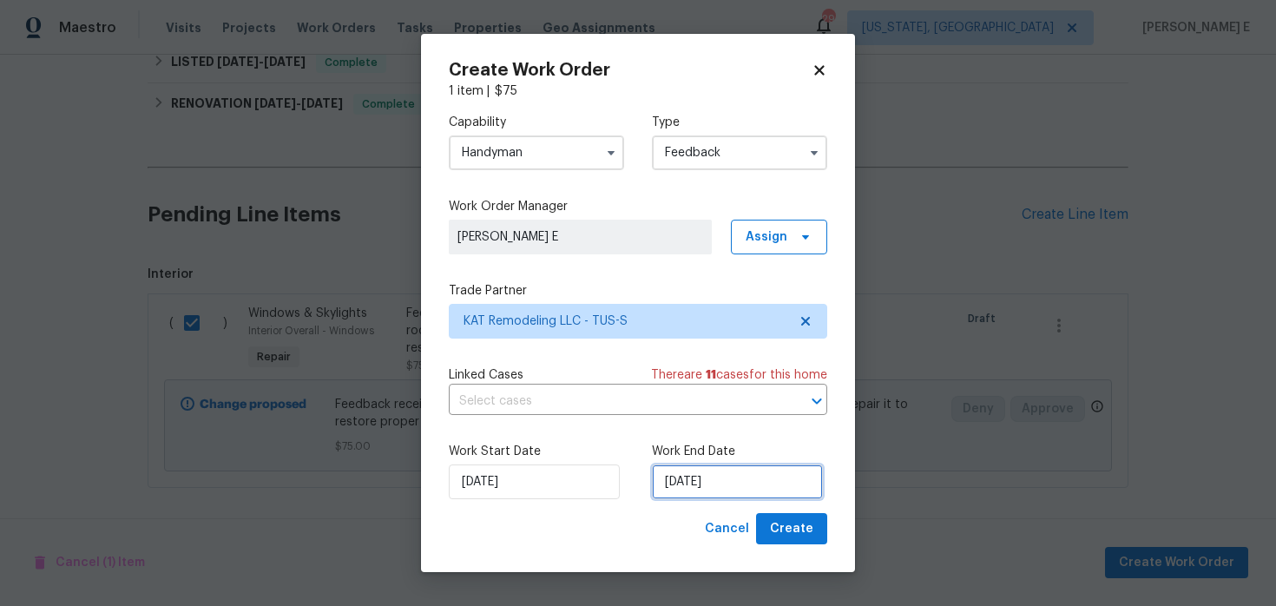
click at [681, 482] on input "12/08/2025" at bounding box center [737, 481] width 171 height 35
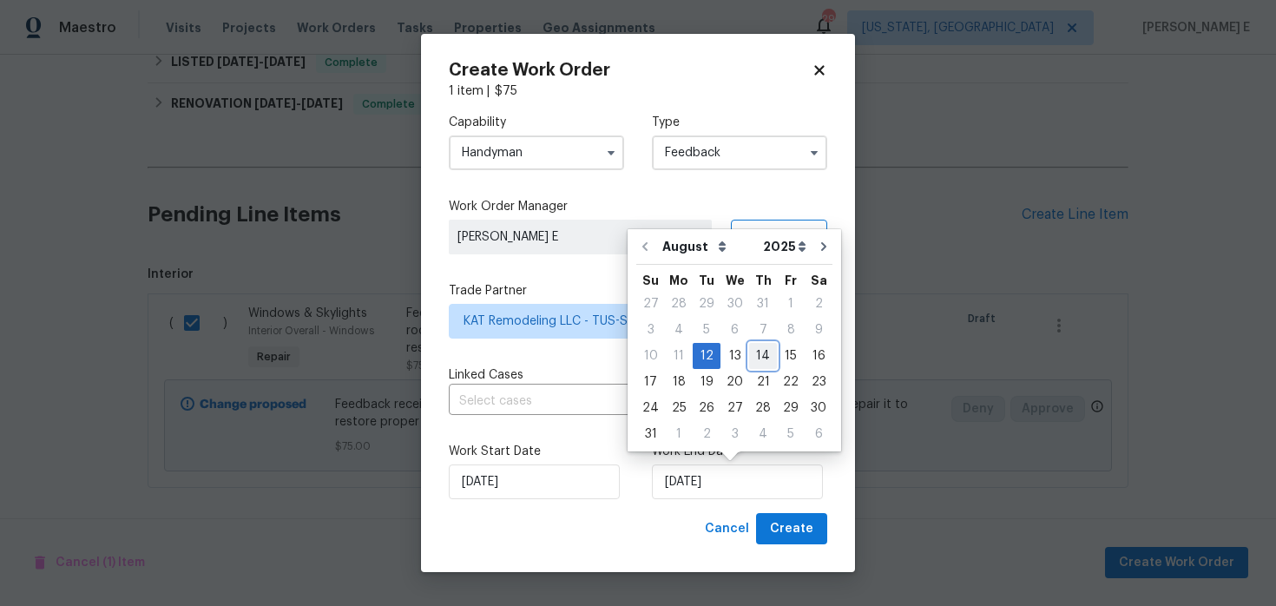
click at [753, 359] on div "14" at bounding box center [763, 356] width 28 height 24
type input "14/08/2025"
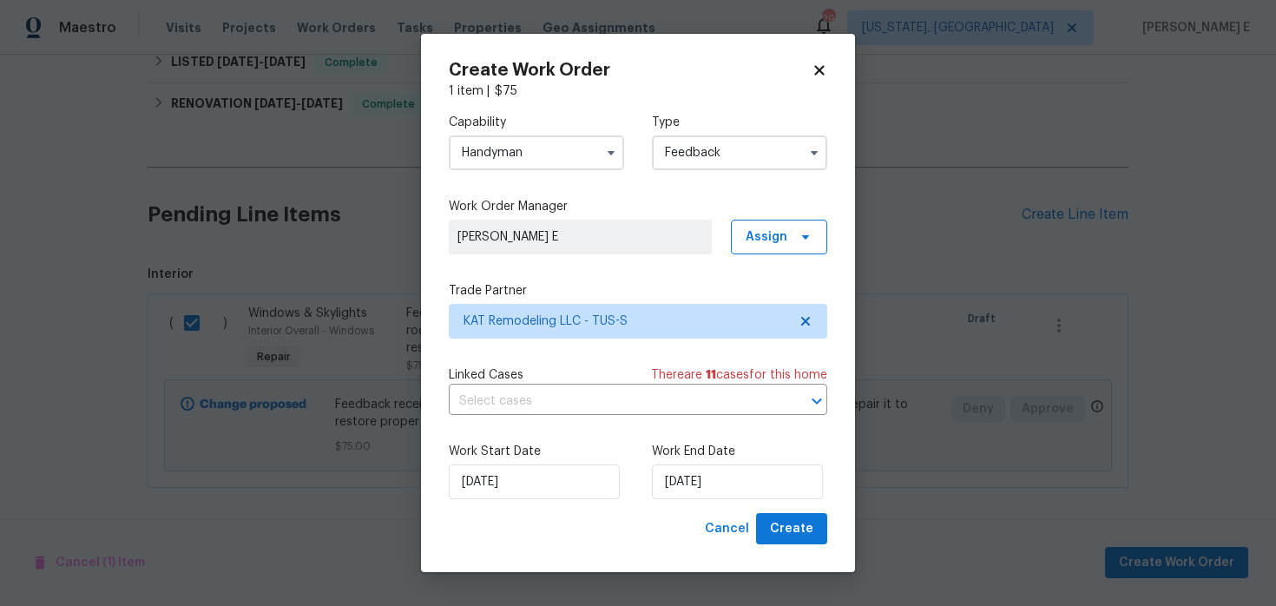
click at [783, 545] on div "Create Work Order 1 item | $ 75 Capability Handyman Type Feedback Work Order Ma…" at bounding box center [638, 303] width 434 height 539
click at [786, 543] on button "Create" at bounding box center [791, 529] width 71 height 32
click at [786, 543] on div "Cancel Create" at bounding box center [762, 529] width 129 height 32
checkbox input "false"
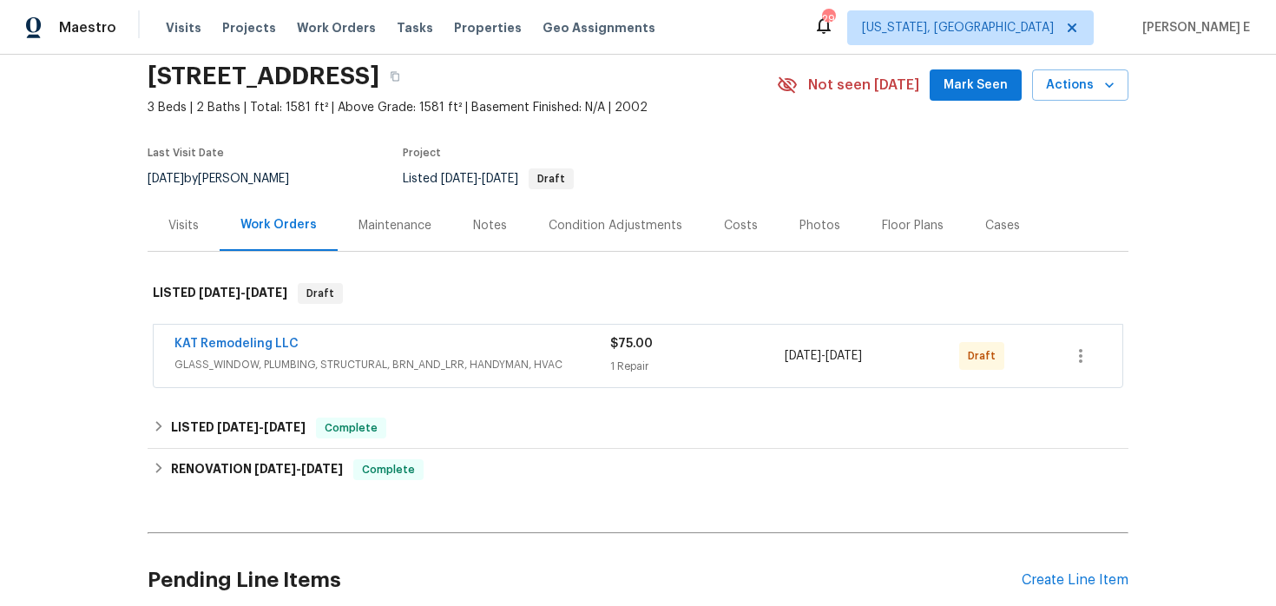
scroll to position [75, 0]
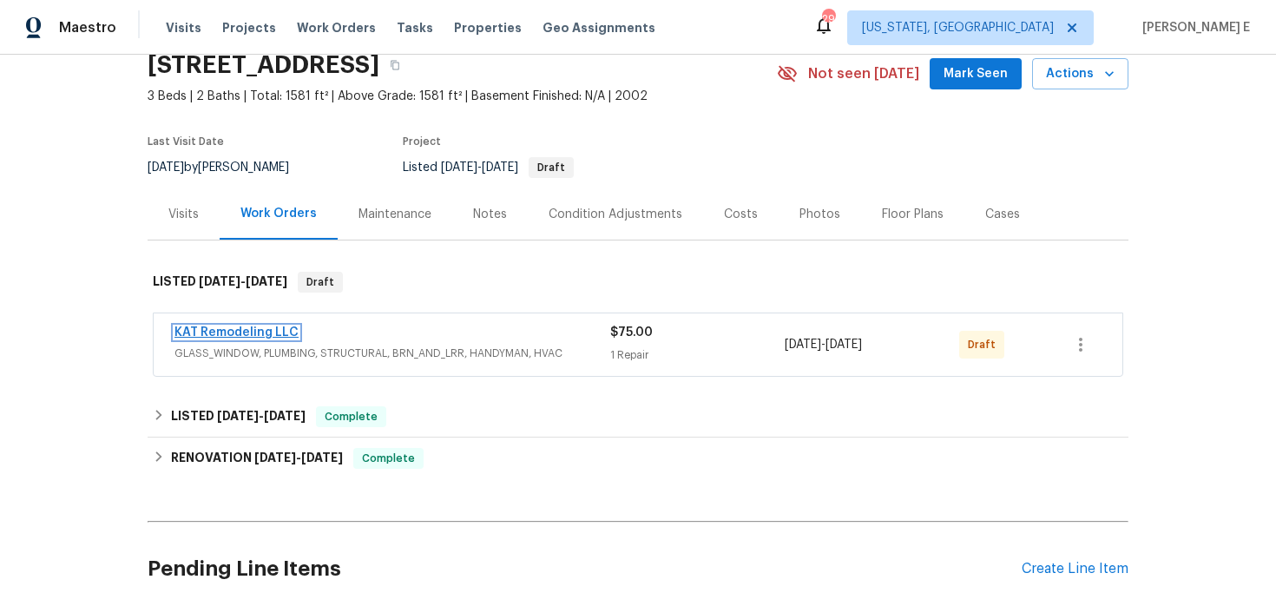
click at [267, 326] on link "KAT Remodeling LLC" at bounding box center [236, 332] width 124 height 12
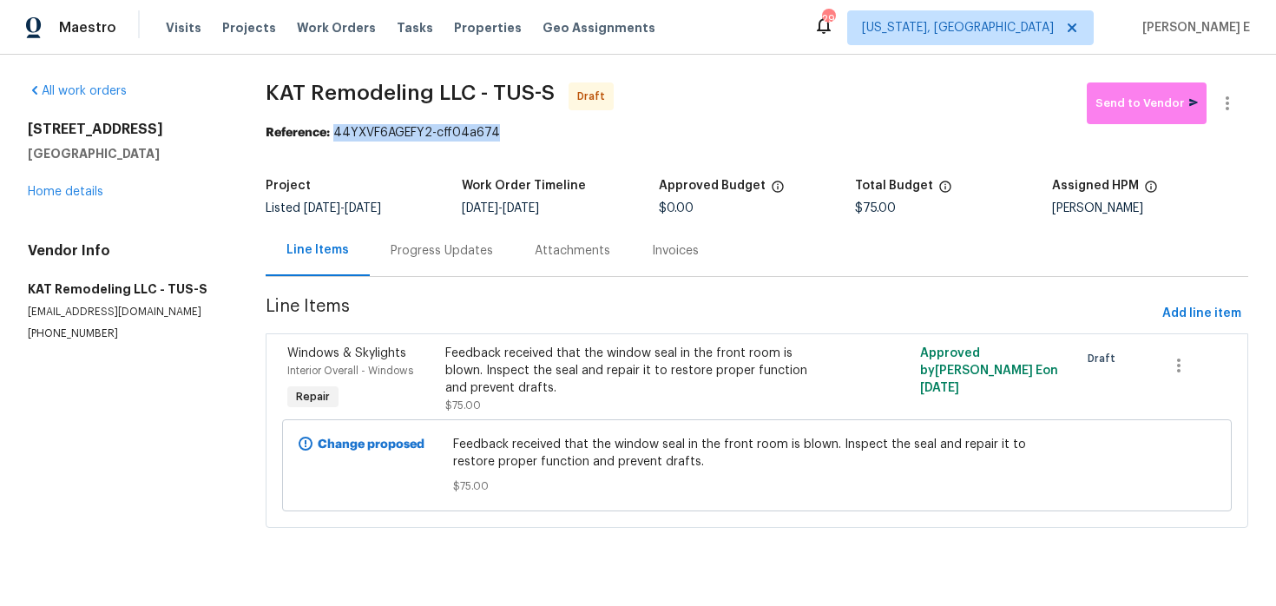
drag, startPoint x: 339, startPoint y: 135, endPoint x: 528, endPoint y: 135, distance: 189.2
click at [528, 135] on div "Reference: 44YXVF6AGEFY2-cff04a674" at bounding box center [758, 132] width 984 height 17
copy div "44YXVF6AGEFY2-cff04a674"
click at [488, 272] on div "Progress Updates" at bounding box center [442, 250] width 144 height 51
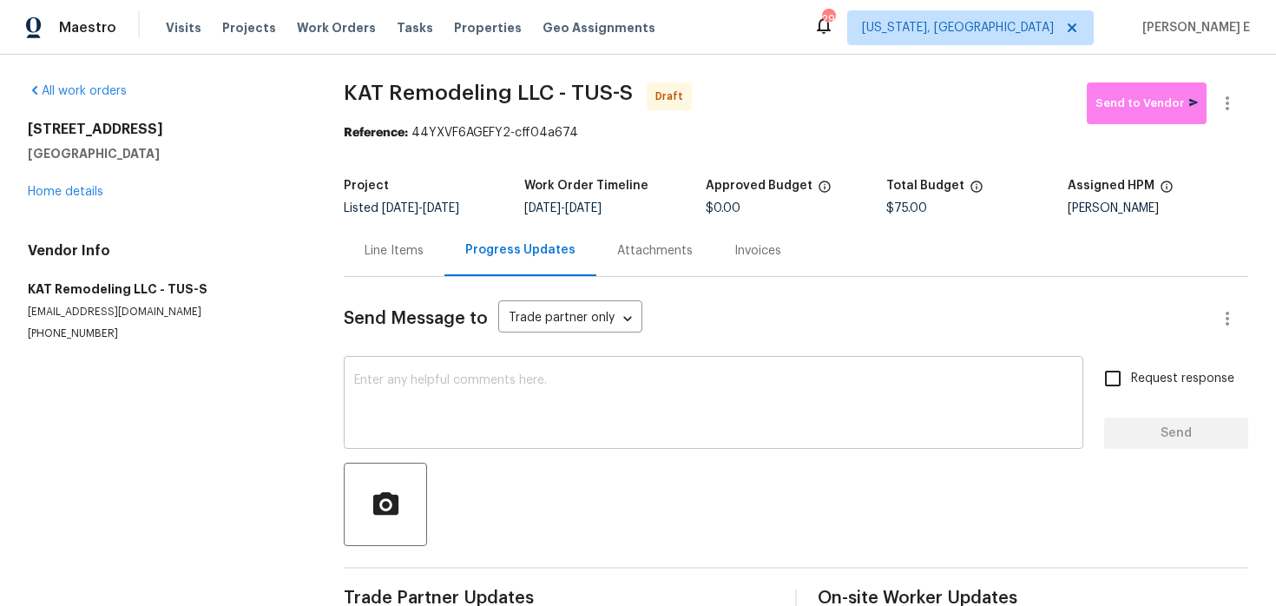
click at [864, 431] on textarea at bounding box center [713, 404] width 719 height 61
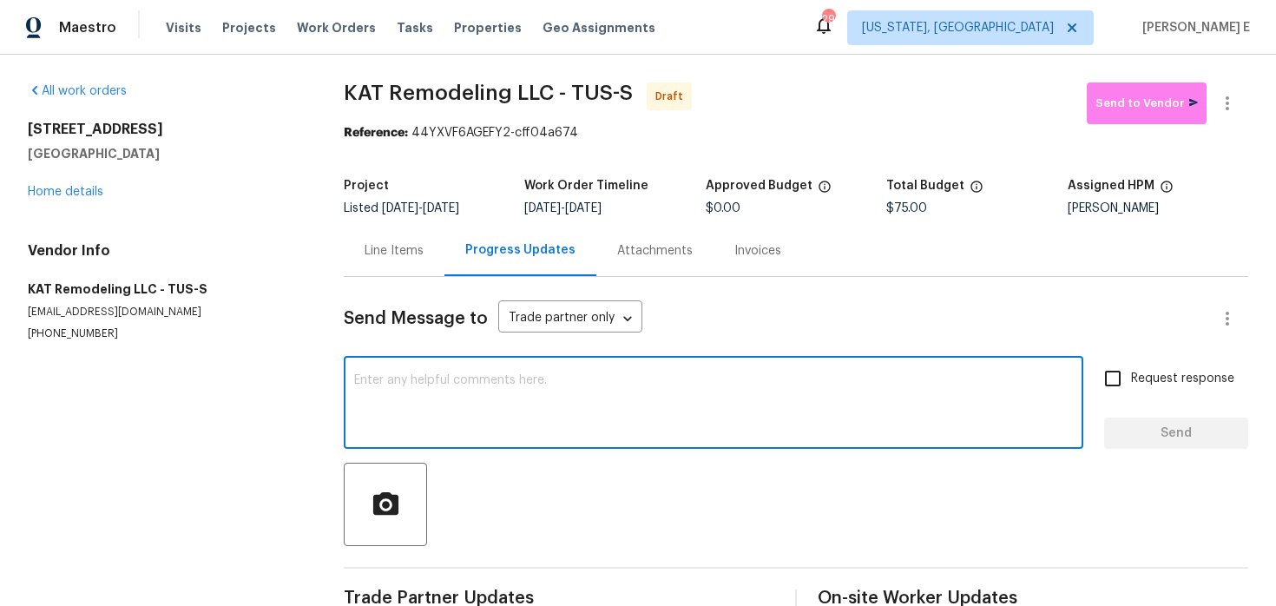
paste textarea "Hi this is Keerthana with Opendoor. I’m confirming you received the WO for the …"
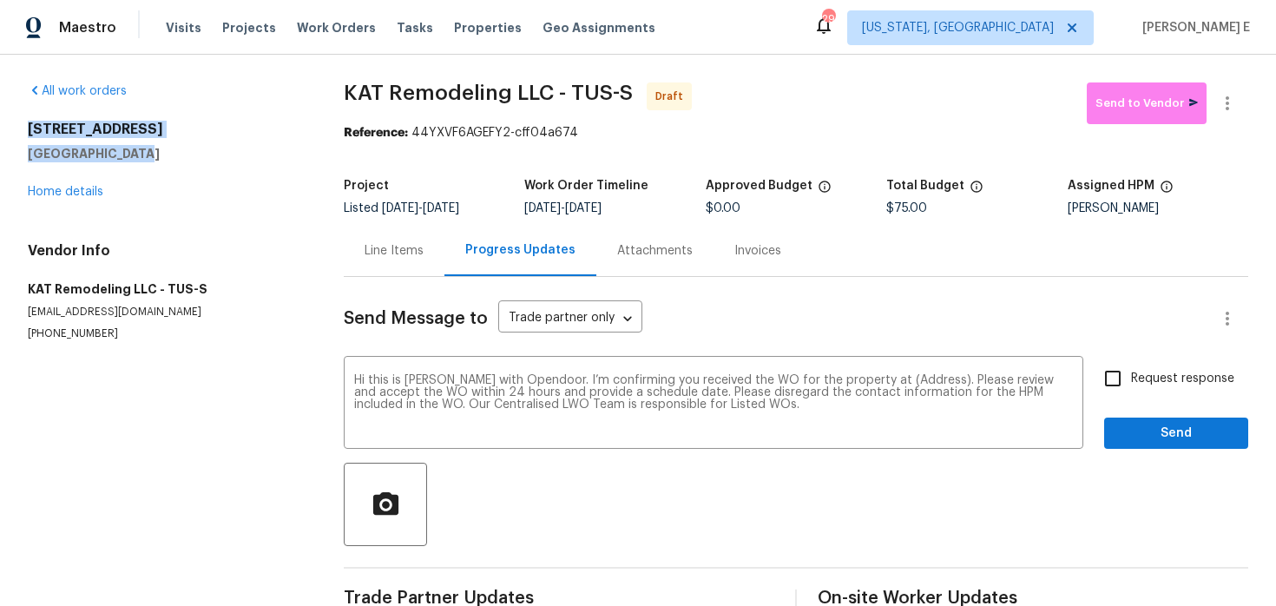
drag, startPoint x: 28, startPoint y: 124, endPoint x: 131, endPoint y: 156, distance: 108.2
click at [131, 156] on div "8233 E Sundew Dr Tucson, AZ 85710" at bounding box center [165, 142] width 274 height 42
copy div "8233 E Sundew Dr Tucson, AZ 85710"
click at [909, 383] on textarea "Hi this is Keerthana with Opendoor. I’m confirming you received the WO for the …" at bounding box center [713, 404] width 719 height 61
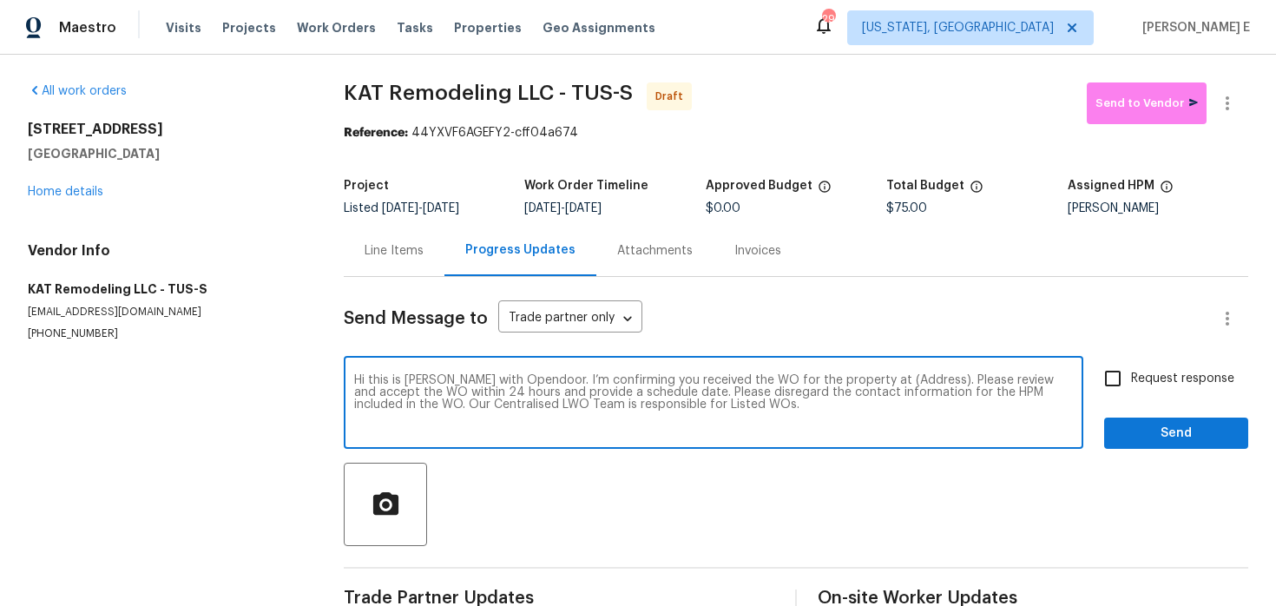
paste textarea "8233 E Sundew Dr Tucson, AZ 85710"
type textarea "Hi this is Keerthana with Opendoor. I’m confirming you received the WO for the …"
click at [1126, 378] on input "Request response" at bounding box center [1113, 378] width 36 height 36
checkbox input "true"
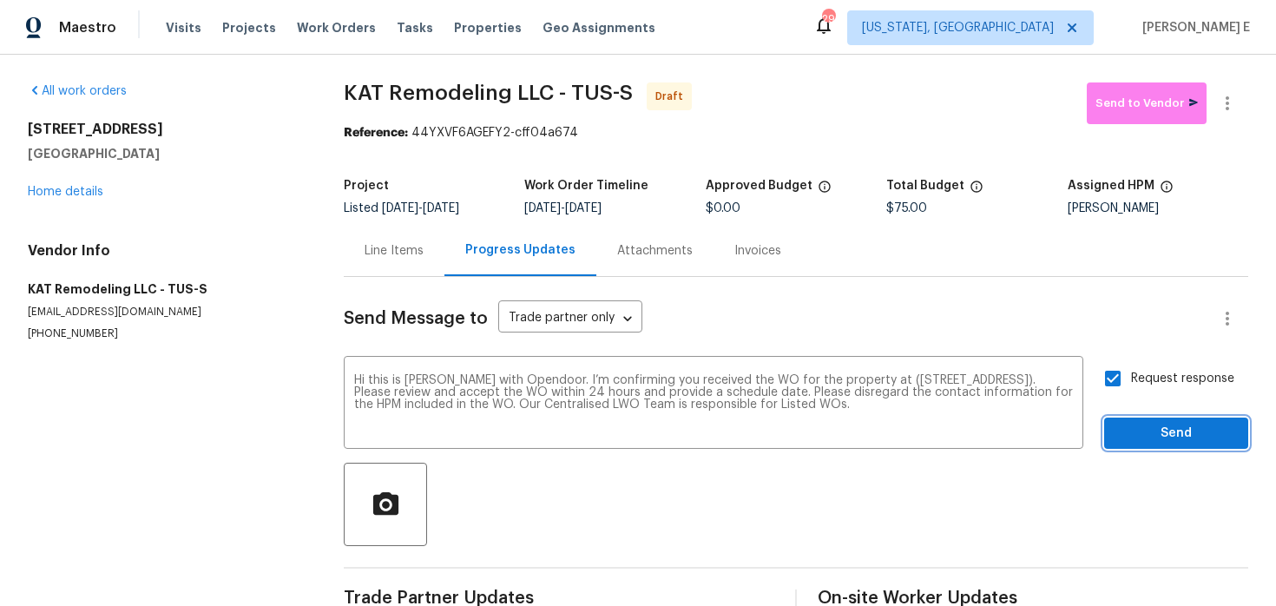
click at [1148, 430] on span "Send" at bounding box center [1176, 434] width 116 height 22
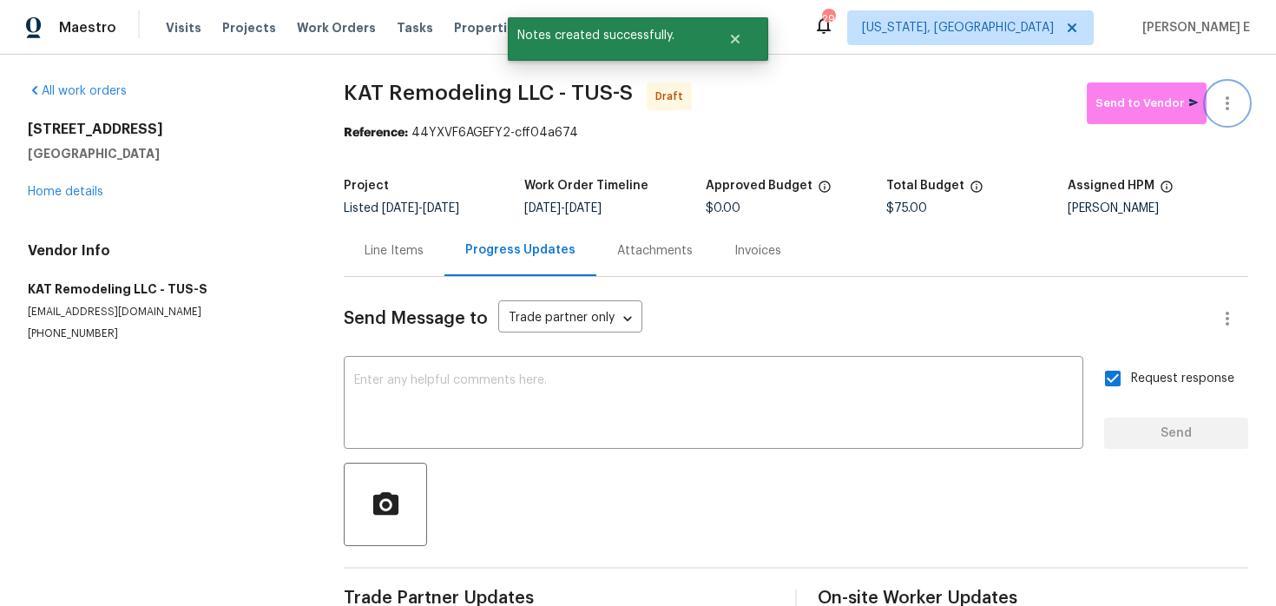
click at [1234, 120] on button "button" at bounding box center [1228, 103] width 42 height 42
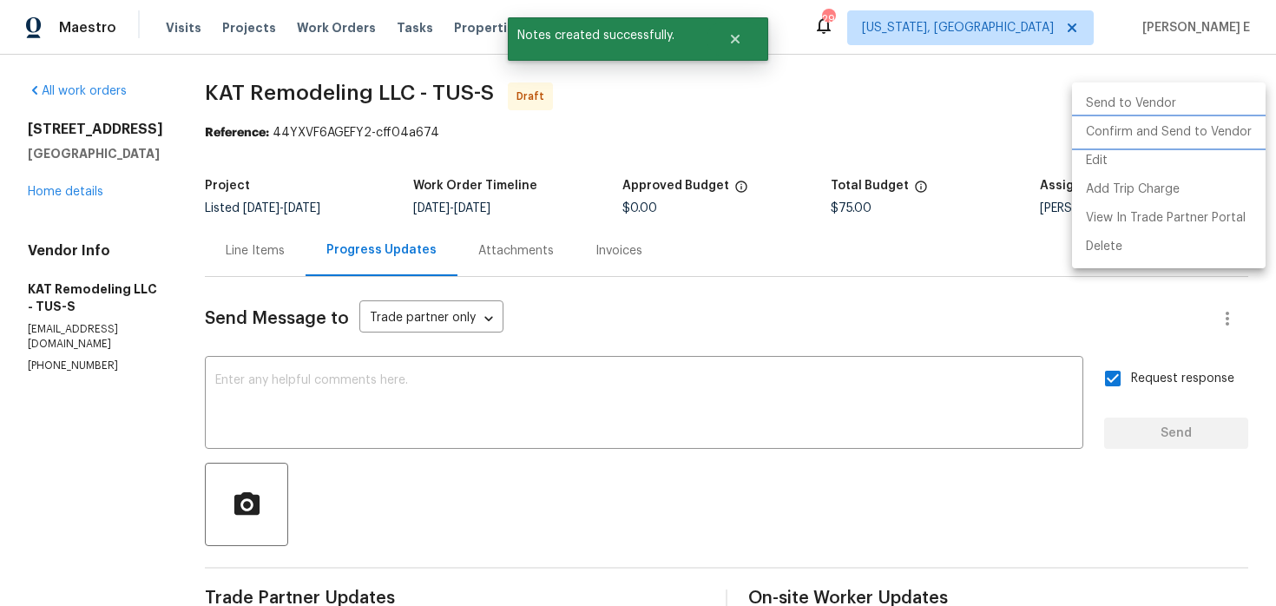
click at [1173, 128] on li "Confirm and Send to Vendor" at bounding box center [1169, 132] width 194 height 29
click at [789, 216] on div at bounding box center [638, 303] width 1276 height 606
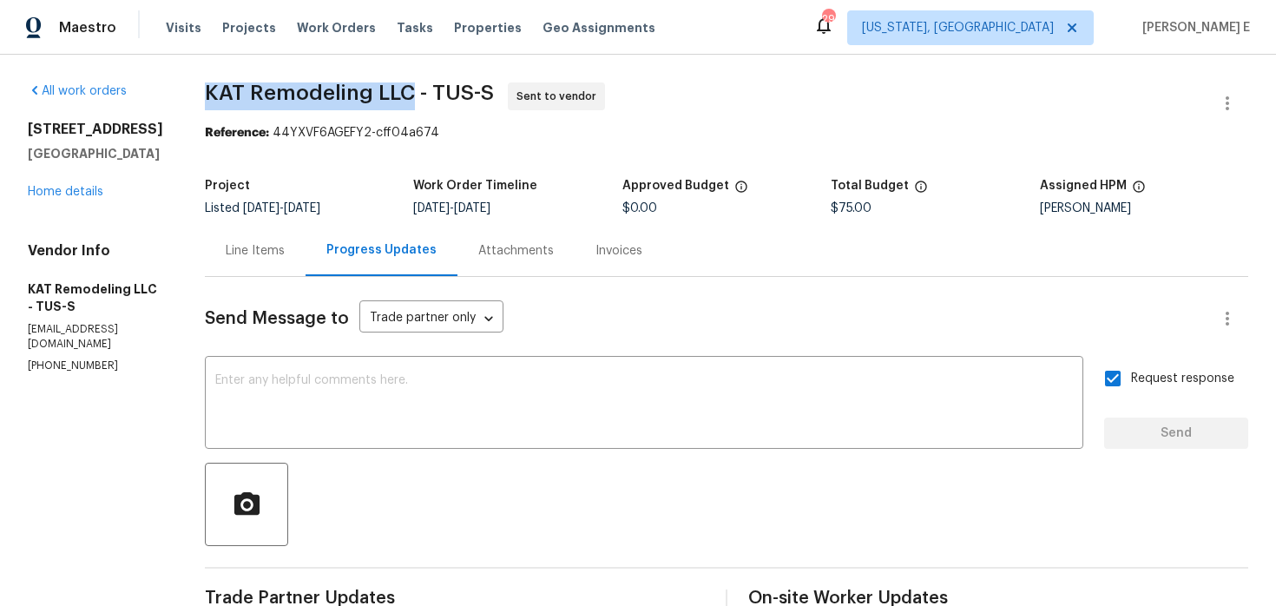
drag, startPoint x: 225, startPoint y: 85, endPoint x: 421, endPoint y: 85, distance: 196.2
click at [421, 85] on span "KAT Remodeling LLC - TUS-S" at bounding box center [349, 92] width 289 height 21
copy span "KAT Remodeling LLC"
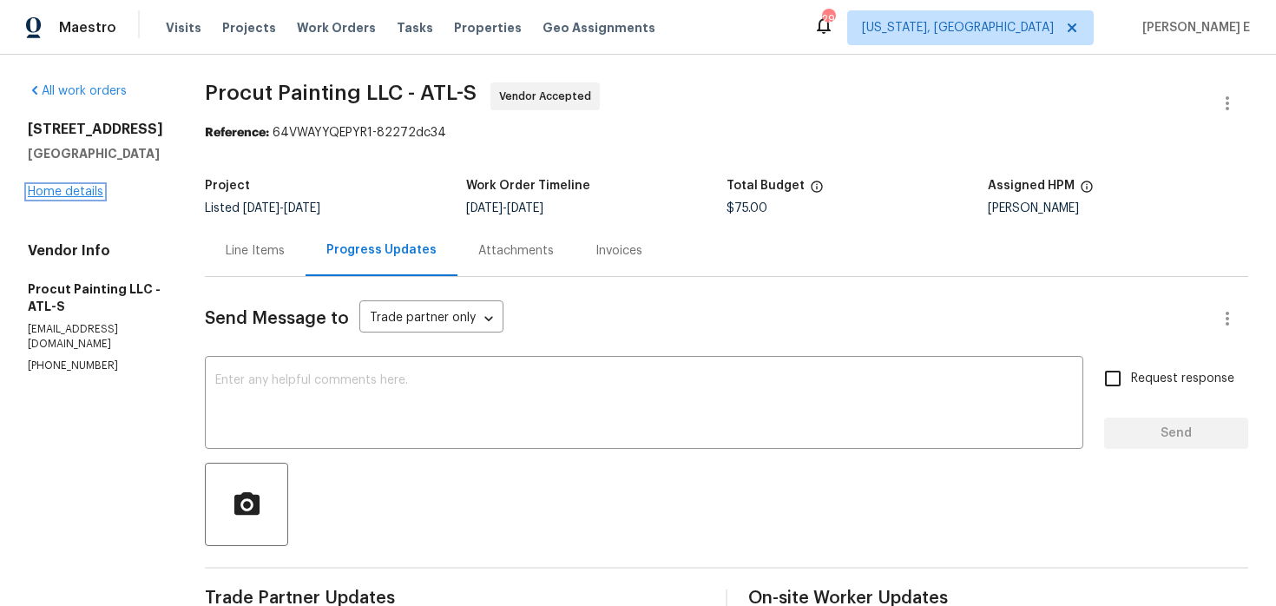
click at [92, 198] on link "Home details" at bounding box center [66, 192] width 76 height 12
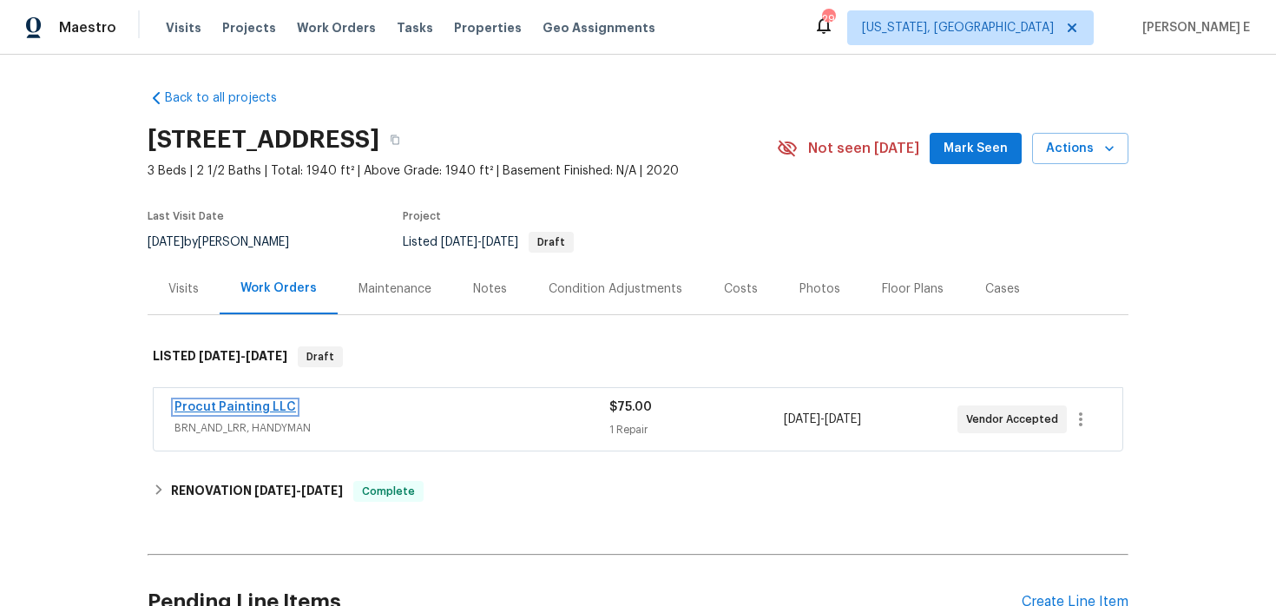
click at [260, 408] on link "Procut Painting LLC" at bounding box center [235, 407] width 122 height 12
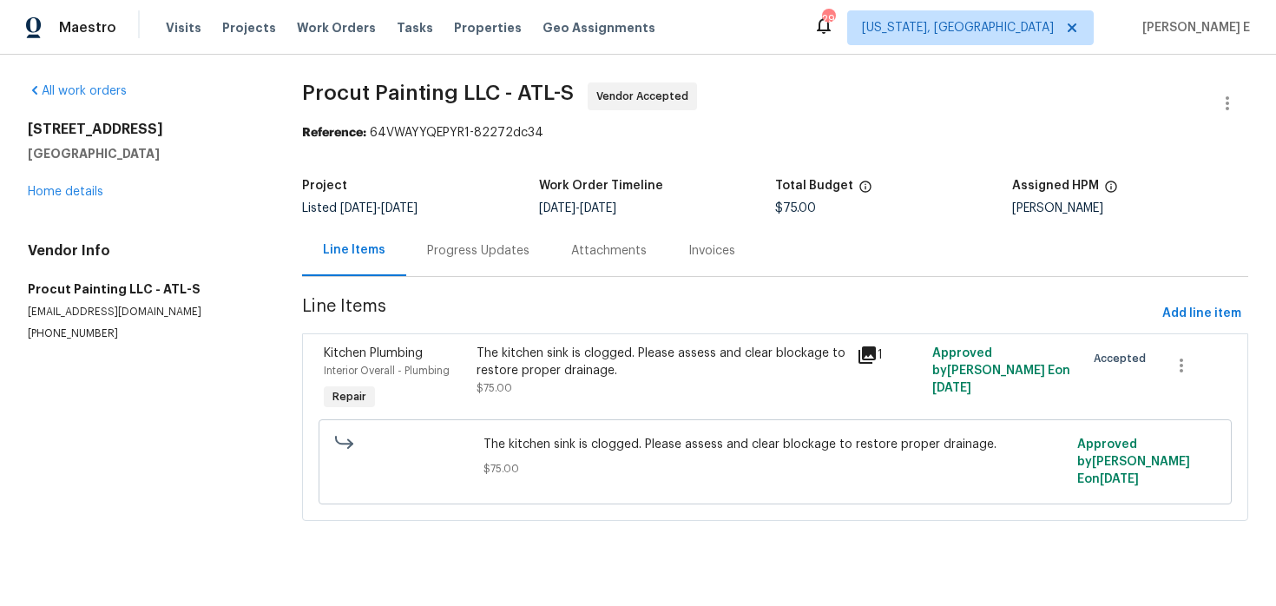
click at [445, 247] on div "Progress Updates" at bounding box center [478, 250] width 102 height 17
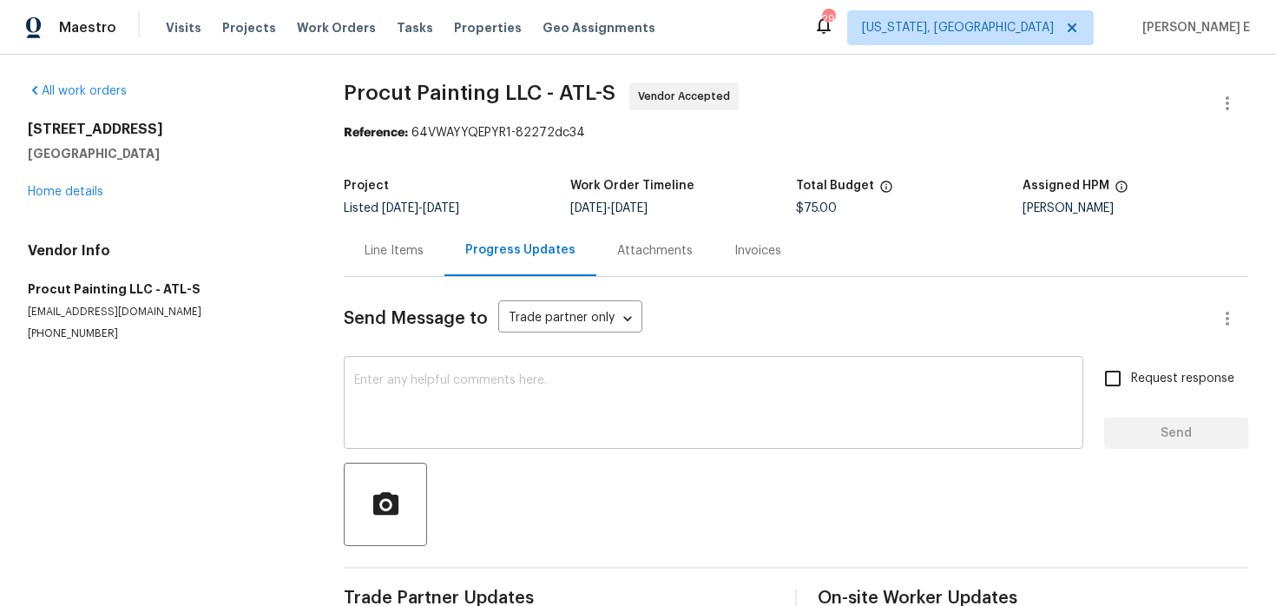
click at [484, 414] on textarea at bounding box center [713, 404] width 719 height 61
paste textarea "Circling back—any new info on this?"
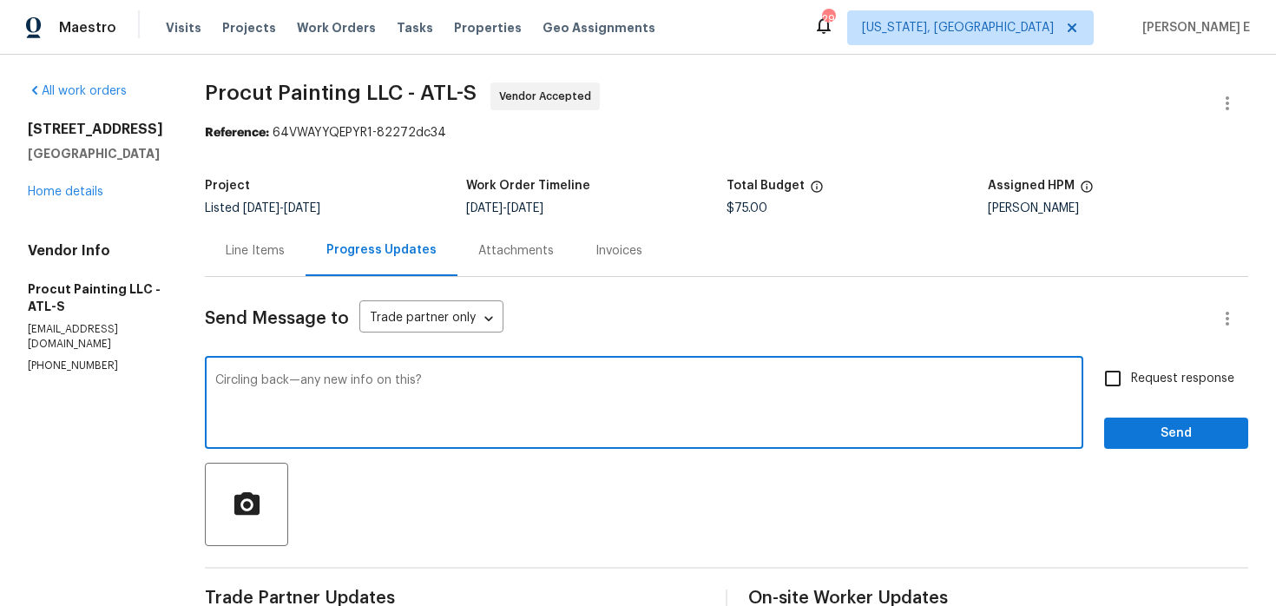
type textarea "Circling back—any new info on this?"
click at [1212, 389] on label "Request response" at bounding box center [1165, 378] width 140 height 36
click at [1131, 389] on input "Request response" at bounding box center [1113, 378] width 36 height 36
checkbox input "true"
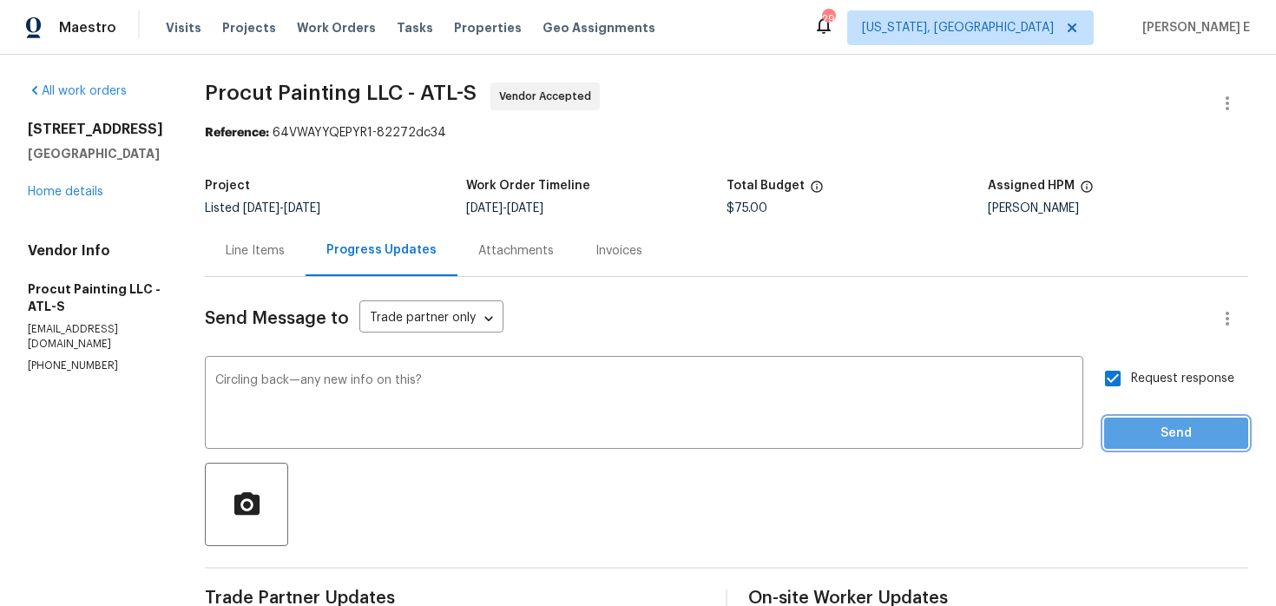
click at [1184, 425] on span "Send" at bounding box center [1176, 434] width 116 height 22
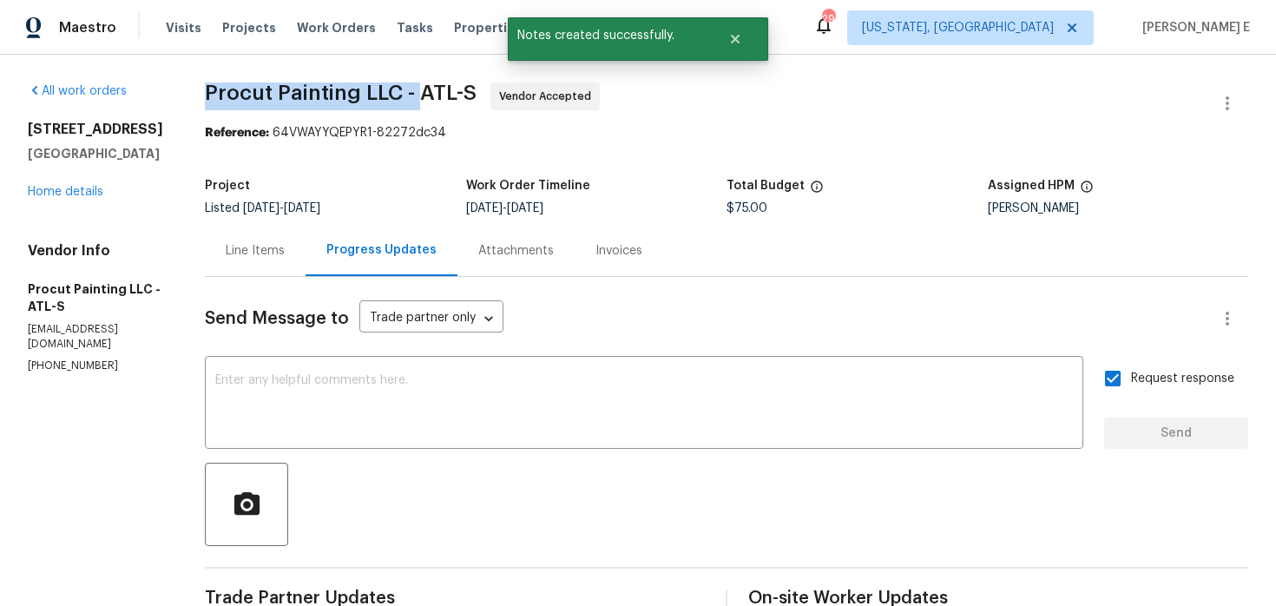
drag, startPoint x: 209, startPoint y: 92, endPoint x: 428, endPoint y: 92, distance: 218.8
click at [428, 92] on div "All work orders [STREET_ADDRESS] Home details Vendor Info Procut Painting LLC -…" at bounding box center [638, 511] width 1276 height 913
copy span "Procut Painting LLC -"
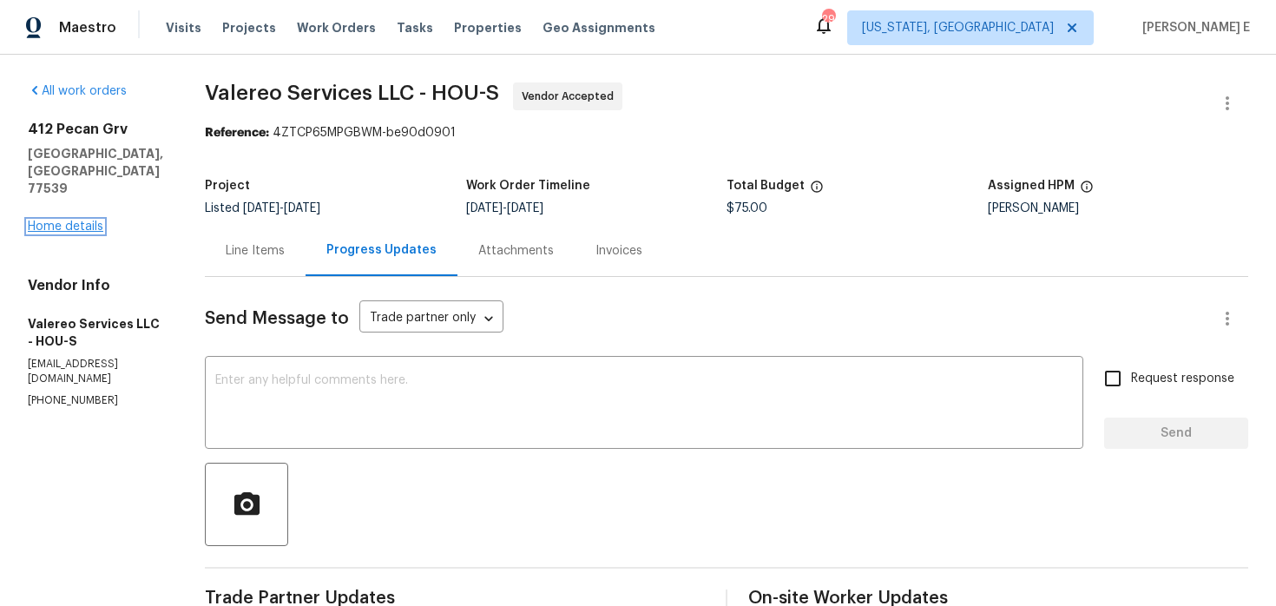
click at [86, 220] on link "Home details" at bounding box center [66, 226] width 76 height 12
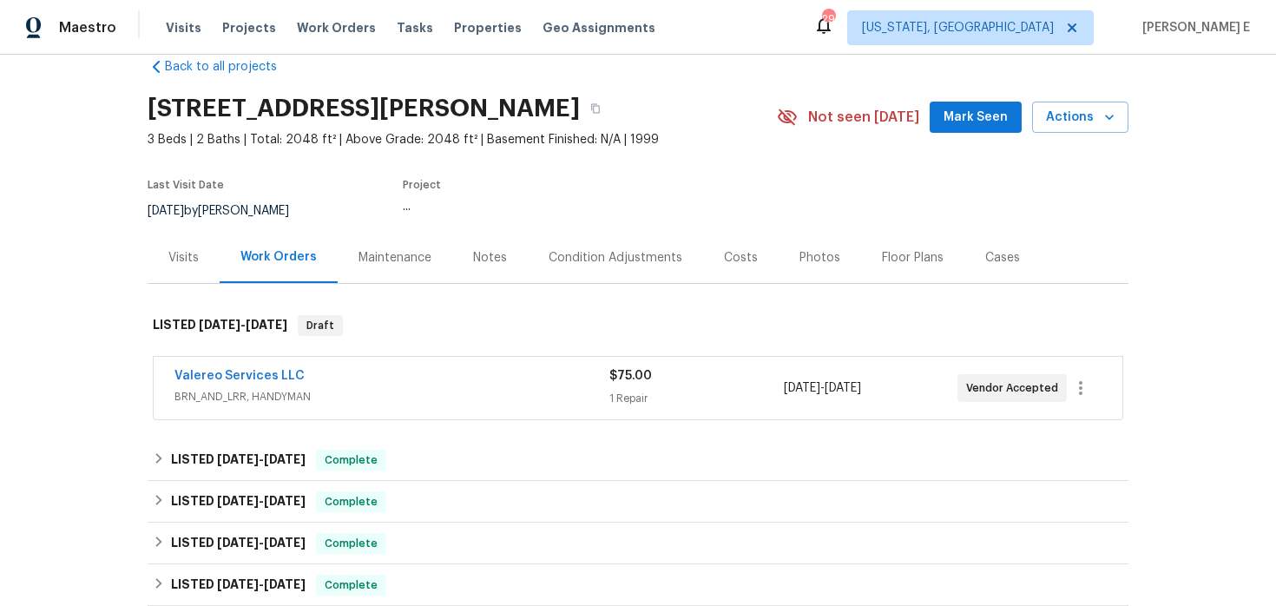
scroll to position [34, 0]
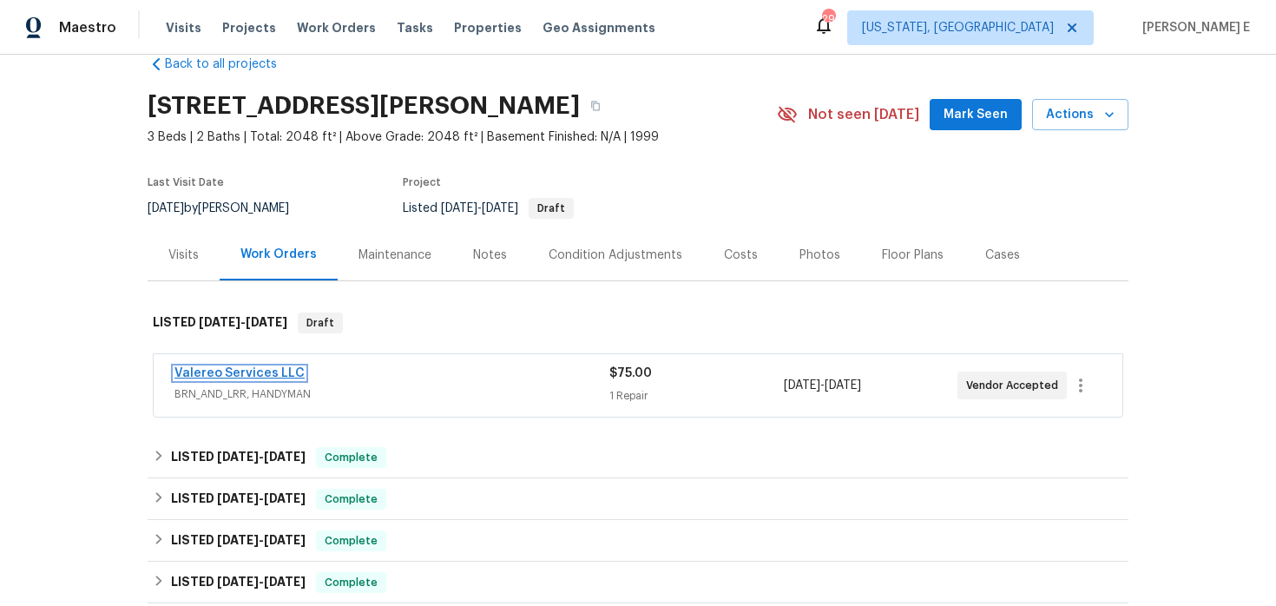
click at [241, 371] on link "Valereo Services LLC" at bounding box center [239, 373] width 130 height 12
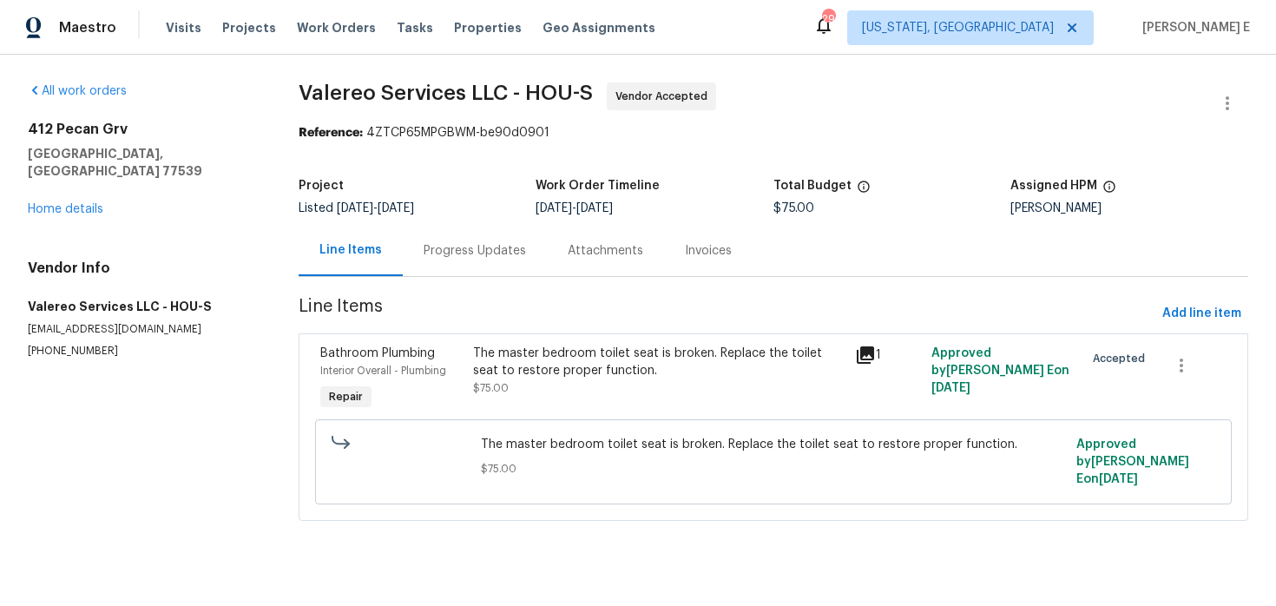
click at [503, 252] on div "Progress Updates" at bounding box center [475, 250] width 102 height 17
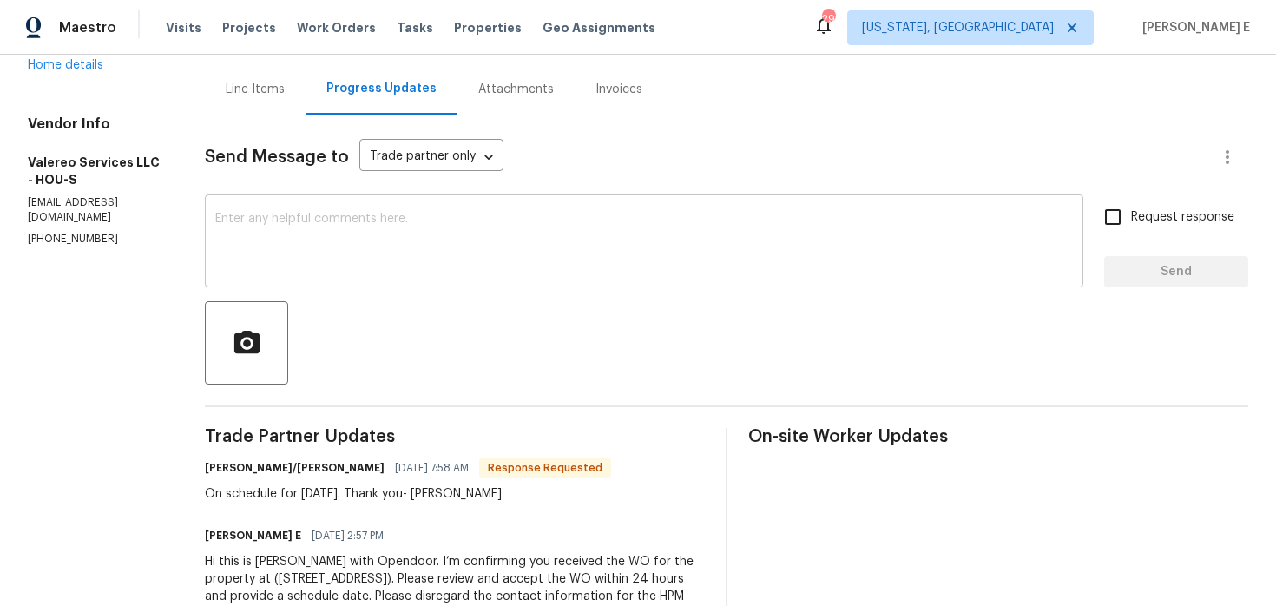
click at [500, 245] on textarea at bounding box center [644, 243] width 858 height 61
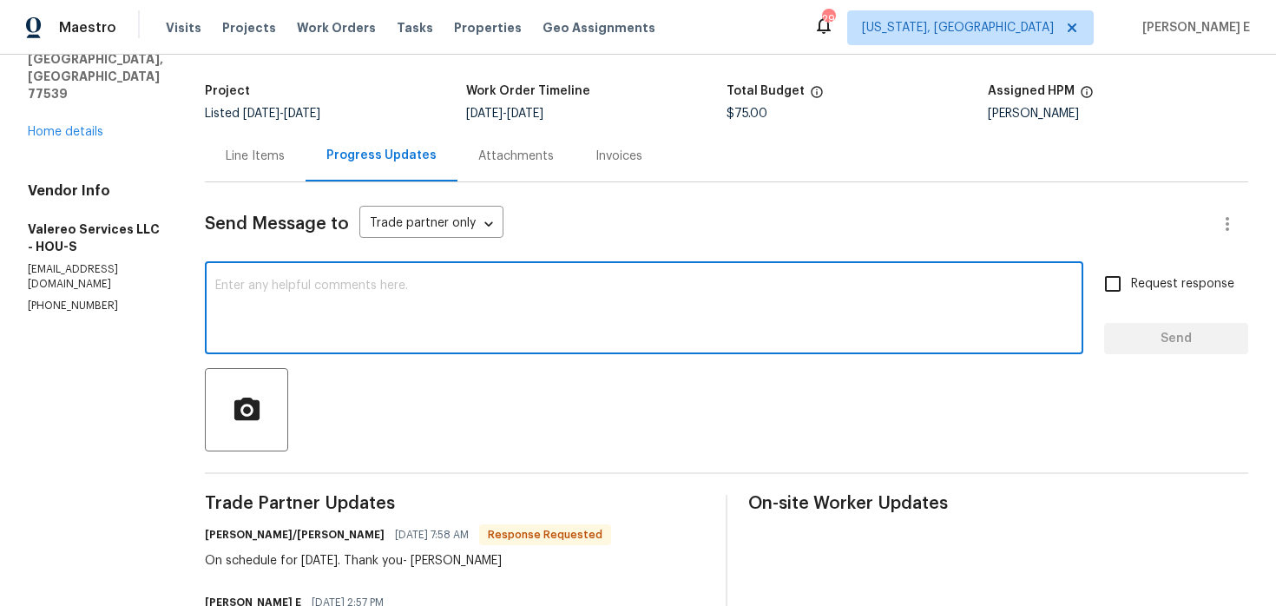
scroll to position [89, 0]
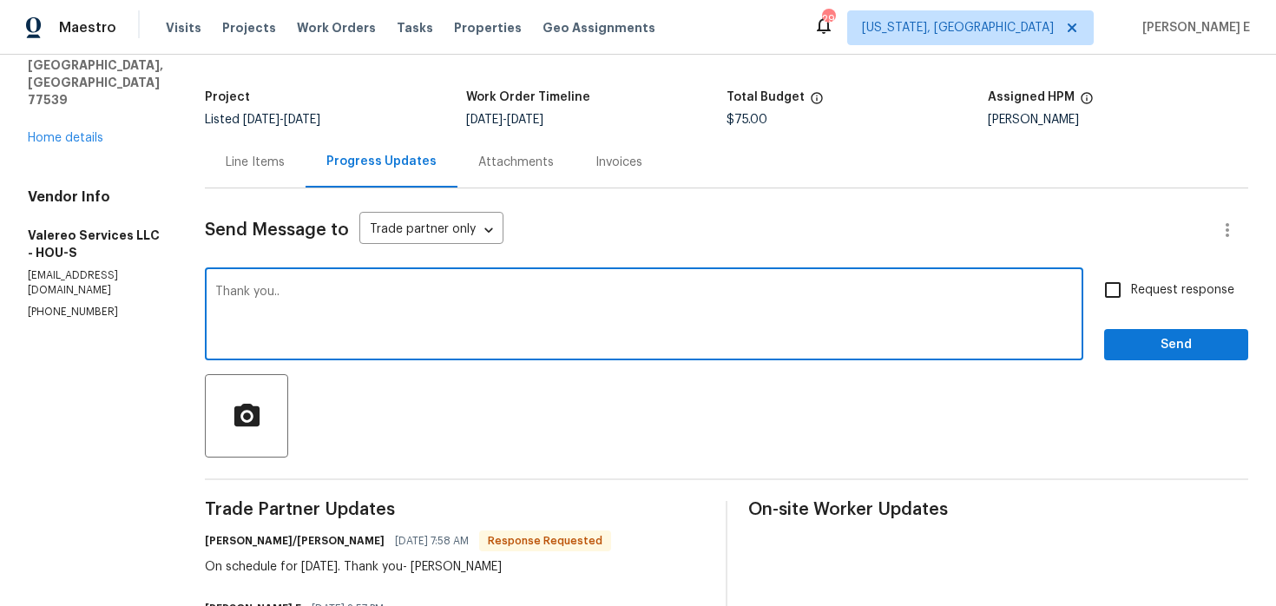
type textarea "Thank you.."
click at [1137, 337] on span "Send" at bounding box center [1176, 345] width 116 height 22
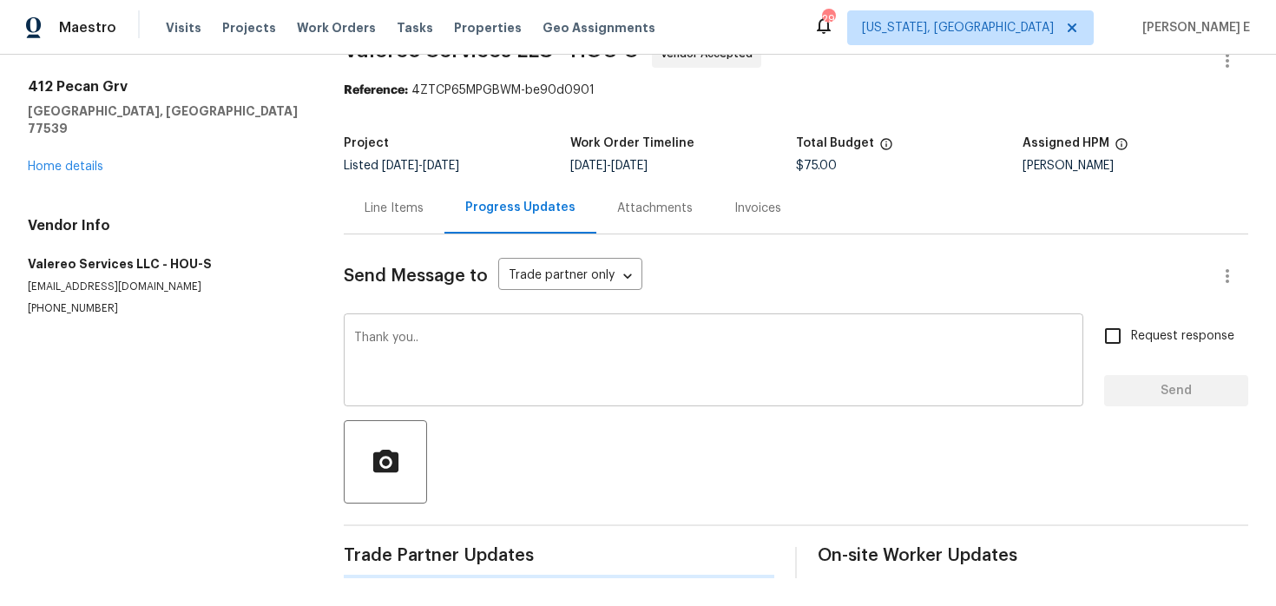
scroll to position [0, 0]
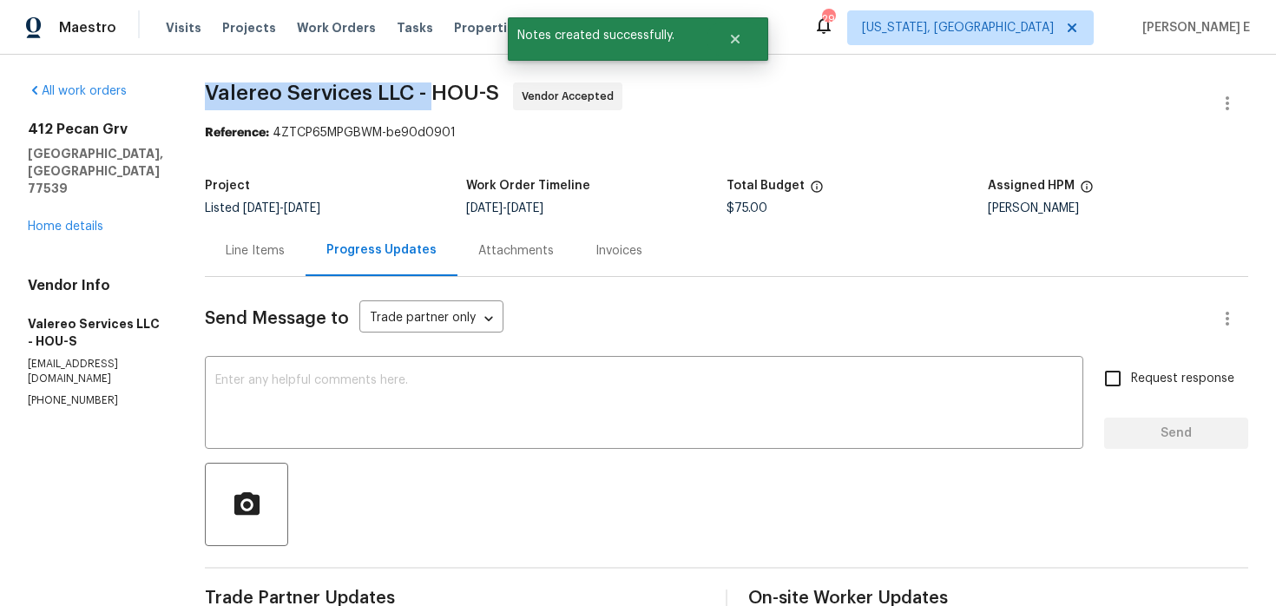
drag, startPoint x: 204, startPoint y: 97, endPoint x: 429, endPoint y: 101, distance: 224.9
click at [429, 101] on span "Valereo Services LLC - HOU-S" at bounding box center [352, 92] width 294 height 21
copy span "Valereo Services LLC -"
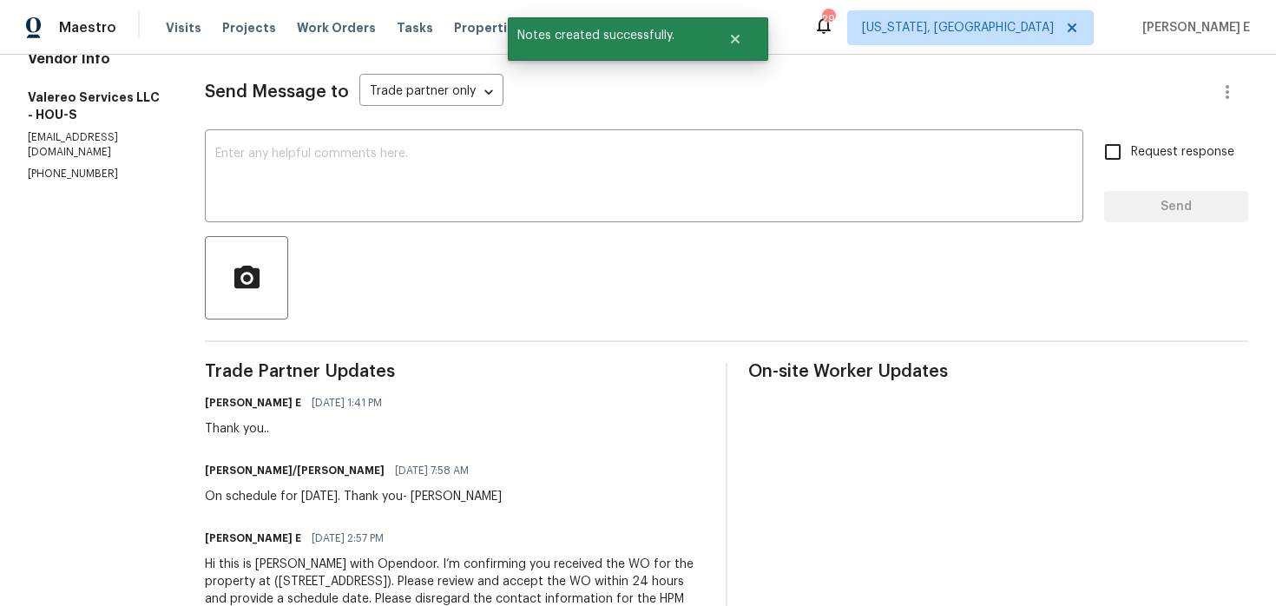
scroll to position [227, 0]
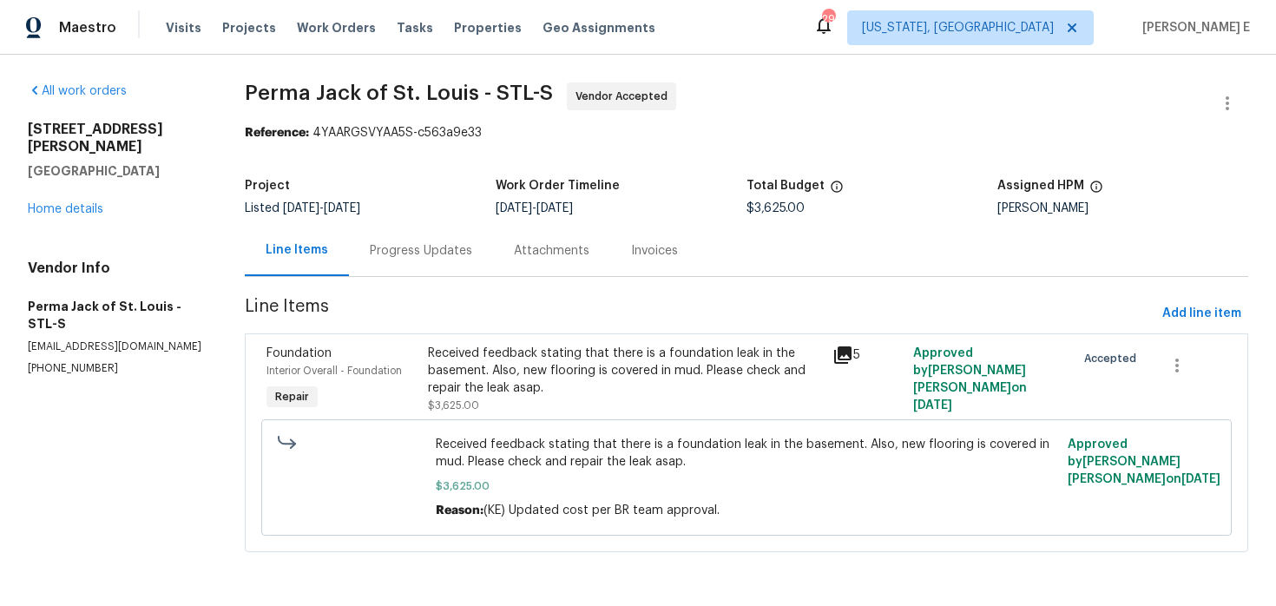
click at [429, 221] on div "Project Listed 8/3/2025 - 8/13/2025 Work Order Timeline 8/3/2025 - 8/5/2025 Tot…" at bounding box center [747, 197] width 1004 height 56
click at [430, 240] on div "Progress Updates" at bounding box center [421, 250] width 144 height 51
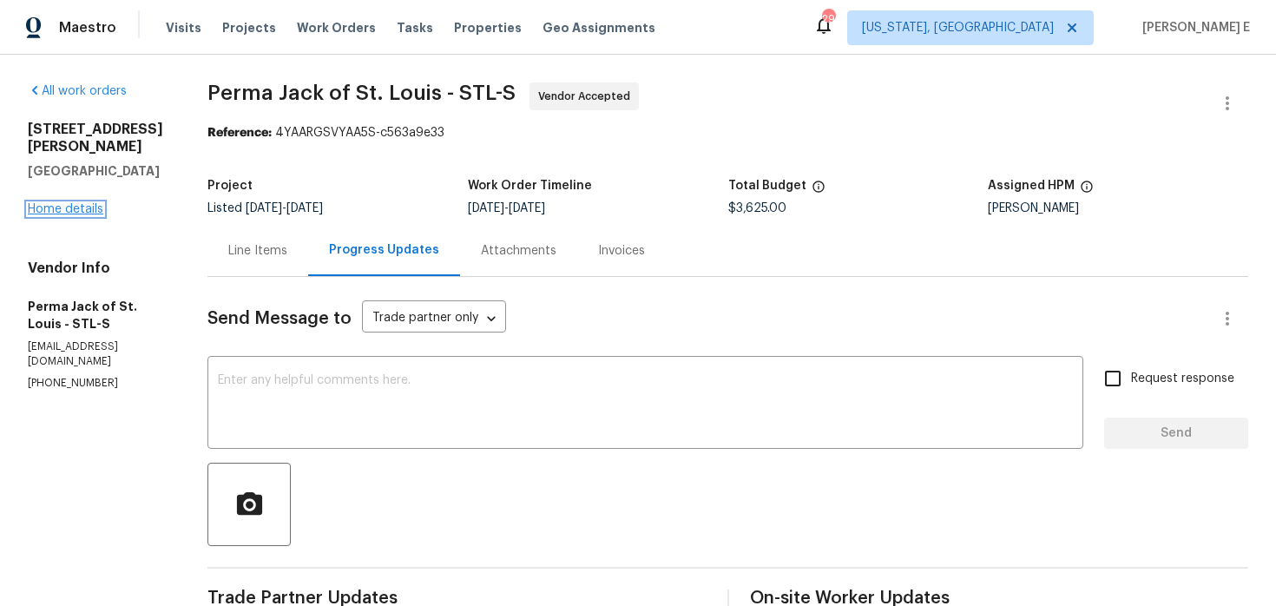
click at [49, 203] on link "Home details" at bounding box center [66, 209] width 76 height 12
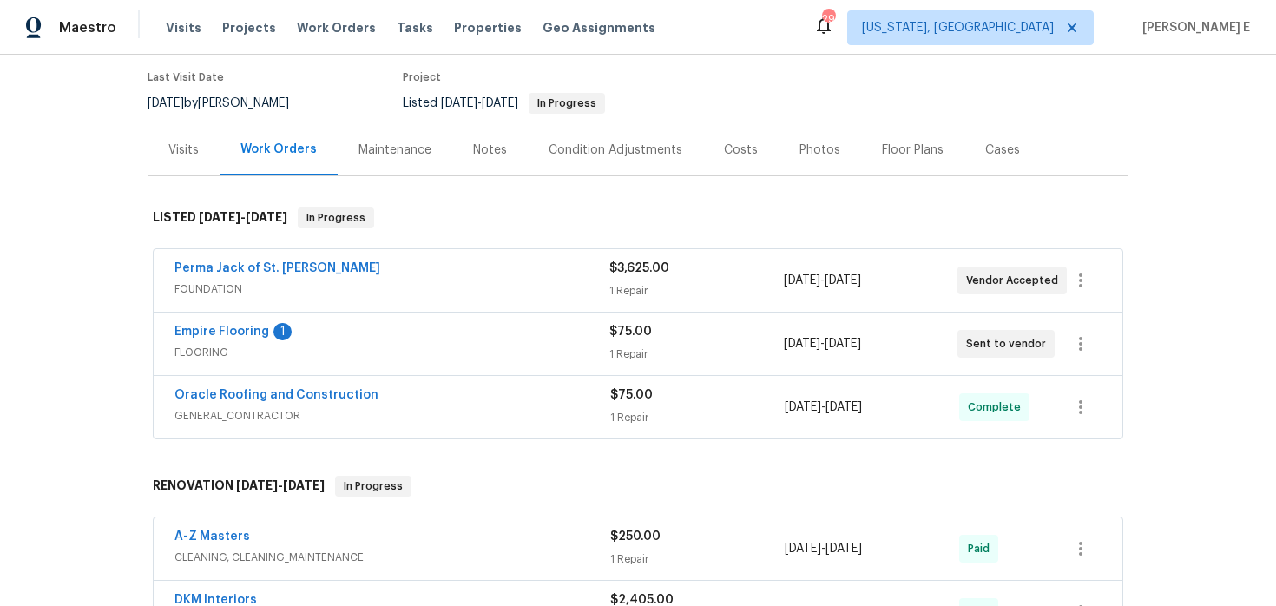
scroll to position [153, 0]
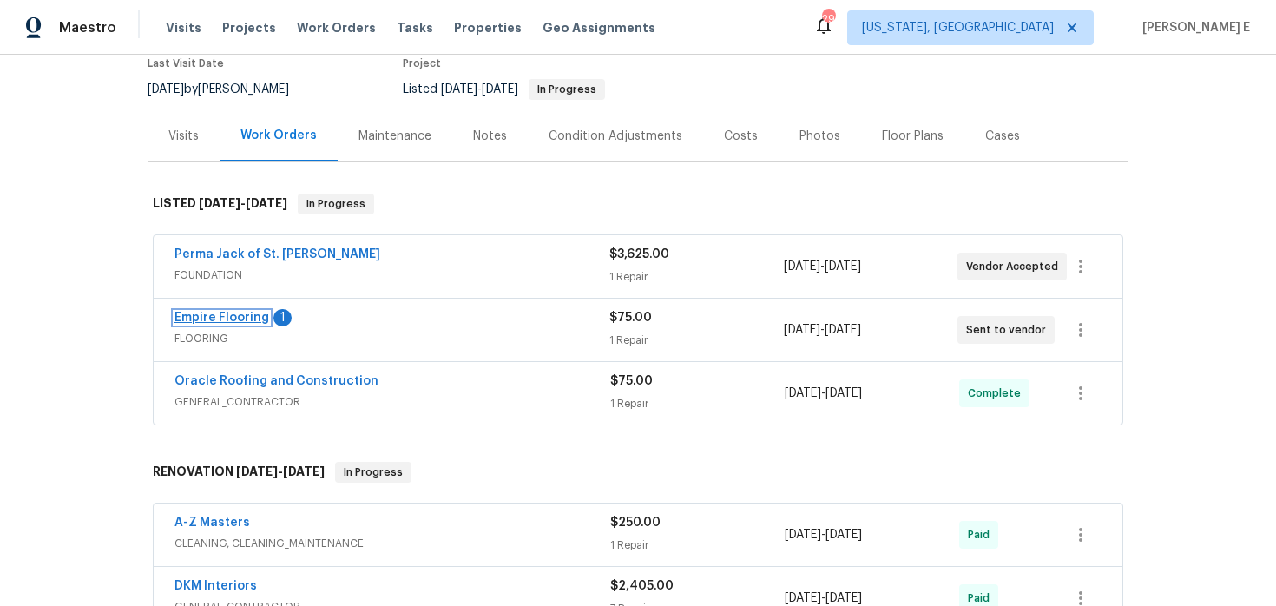
click at [205, 318] on link "Empire Flooring" at bounding box center [221, 318] width 95 height 12
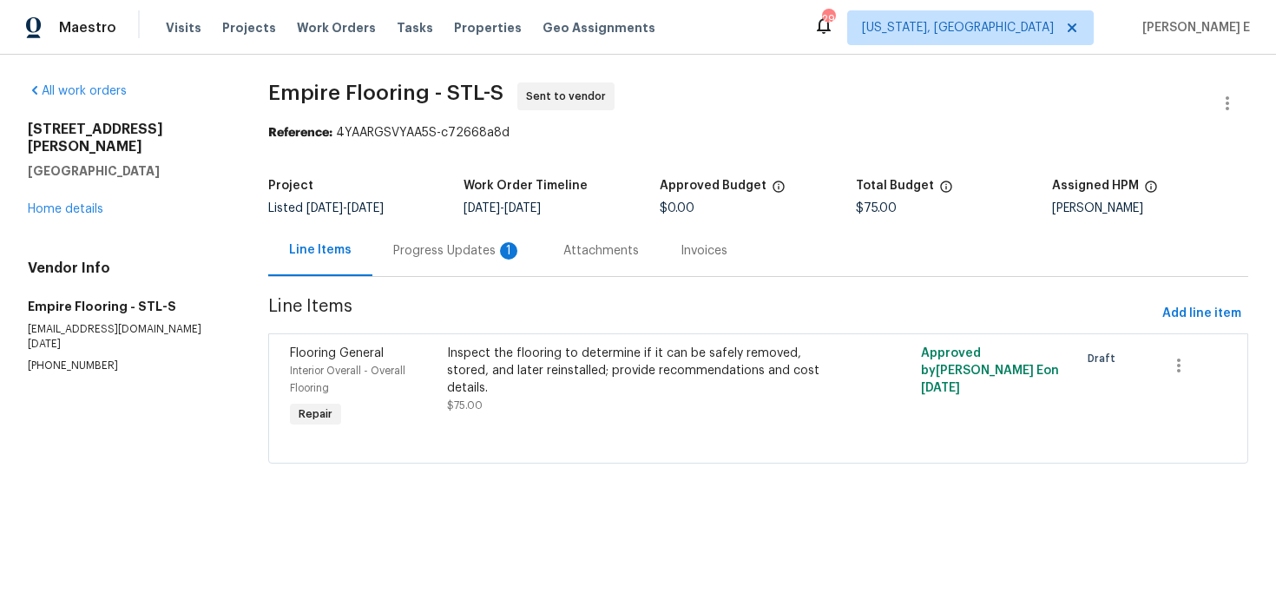
click at [468, 256] on div "Progress Updates 1" at bounding box center [457, 250] width 128 height 17
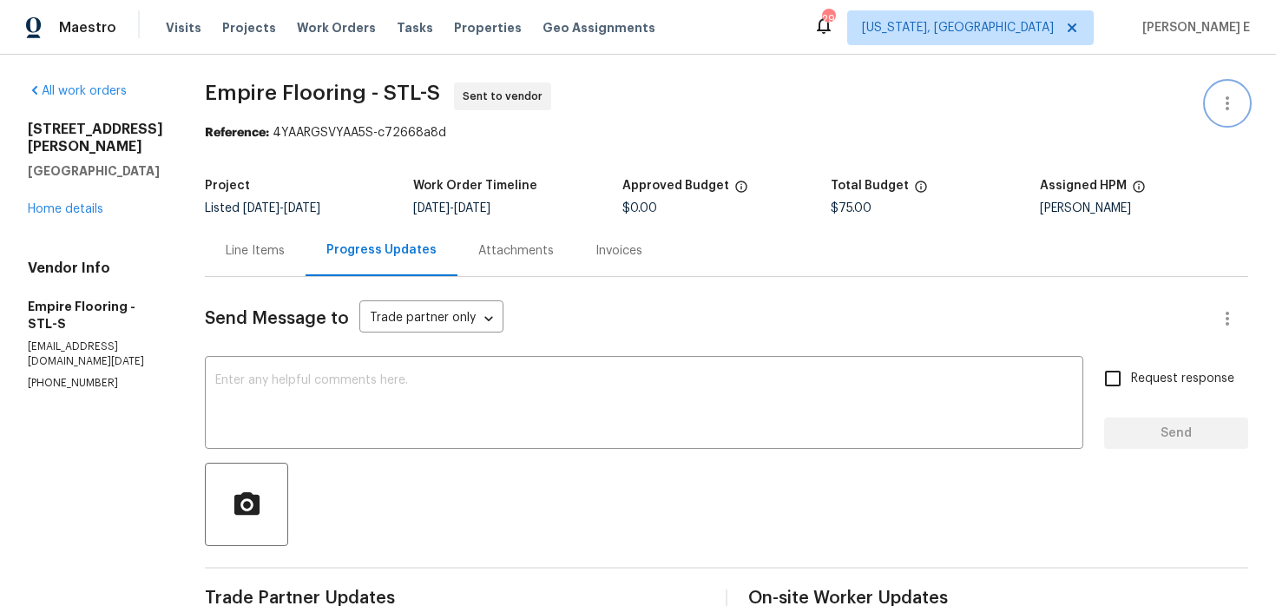
click at [1224, 101] on icon "button" at bounding box center [1227, 103] width 21 height 21
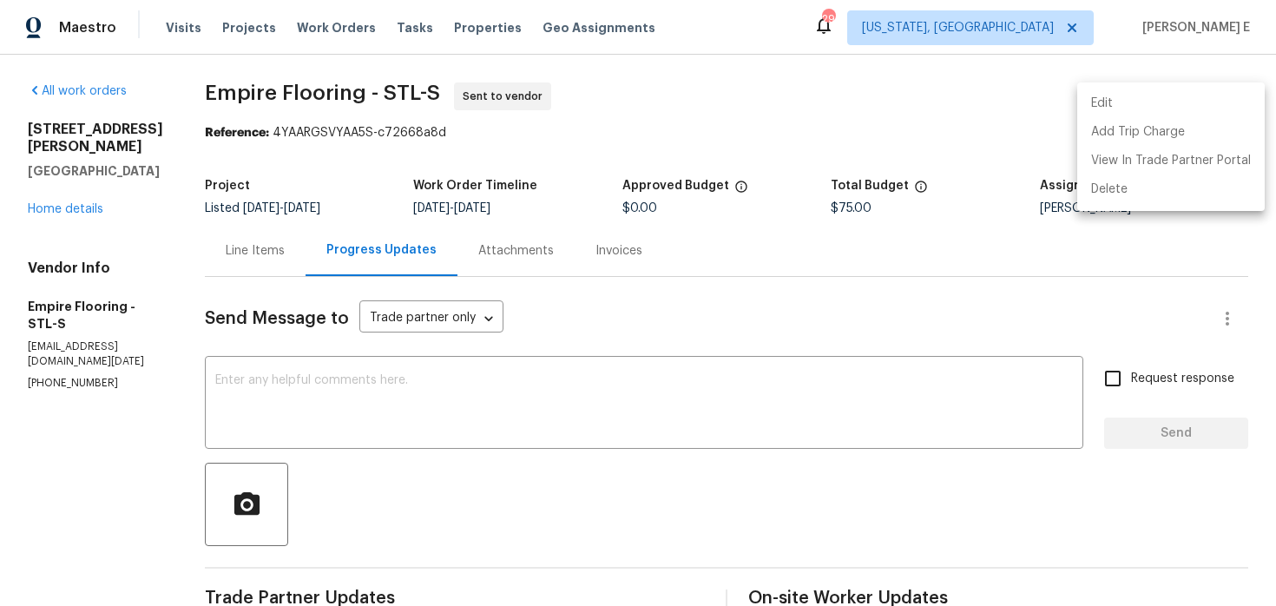
click at [1151, 96] on li "Edit" at bounding box center [1171, 103] width 188 height 29
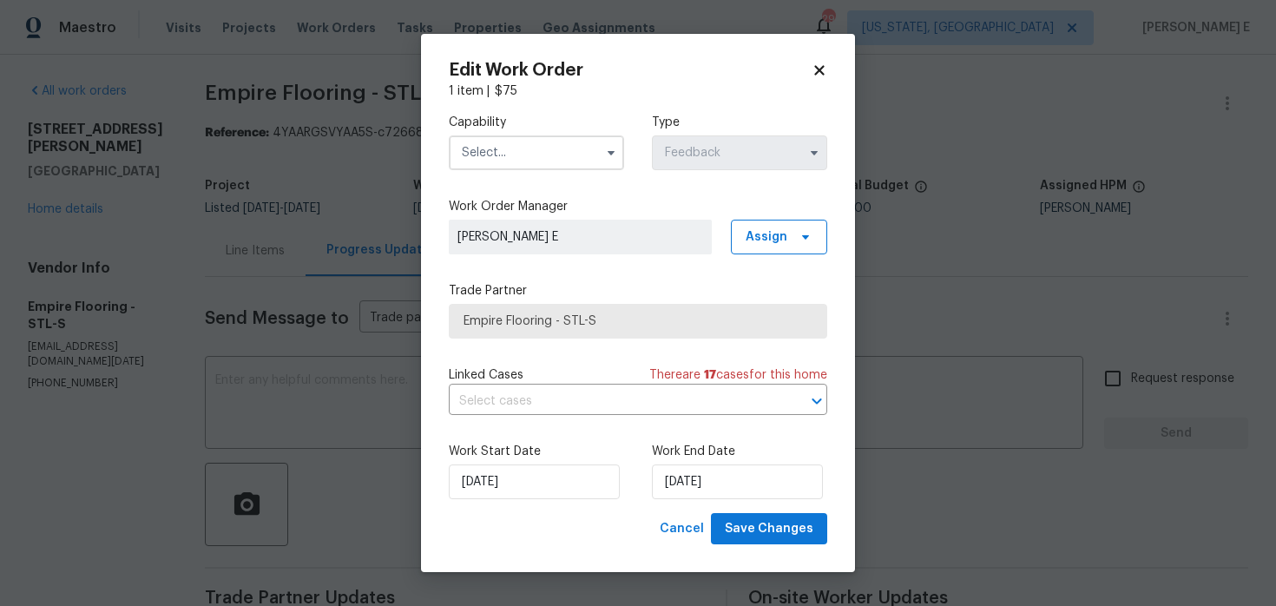
click at [526, 153] on input "text" at bounding box center [536, 152] width 175 height 35
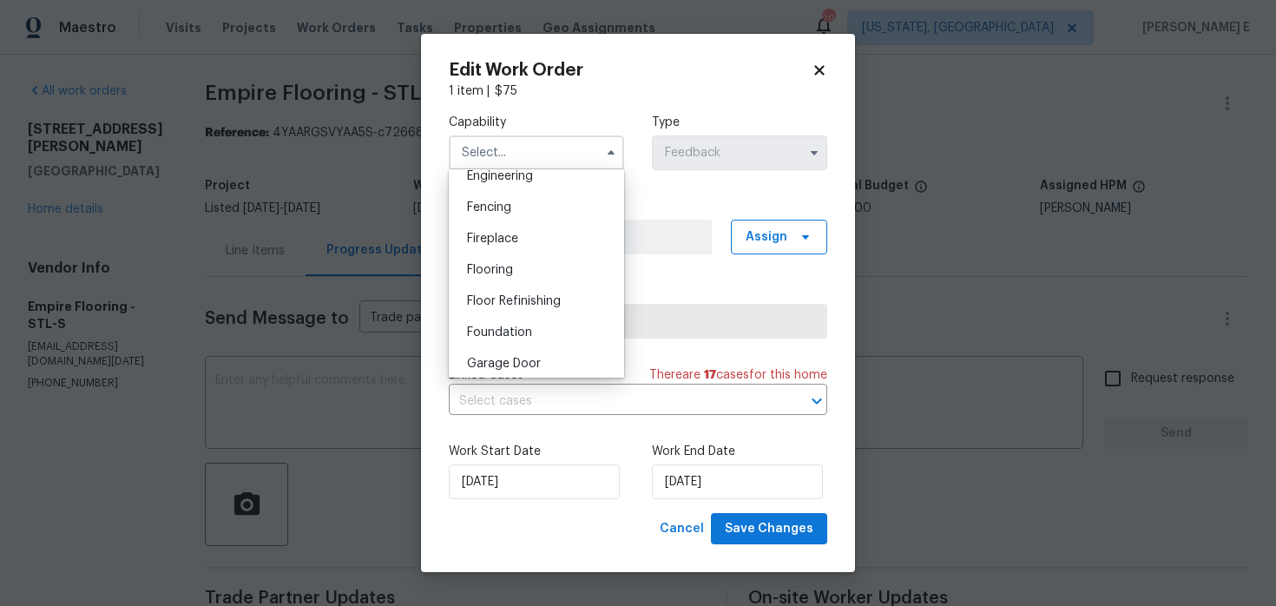
scroll to position [603, 0]
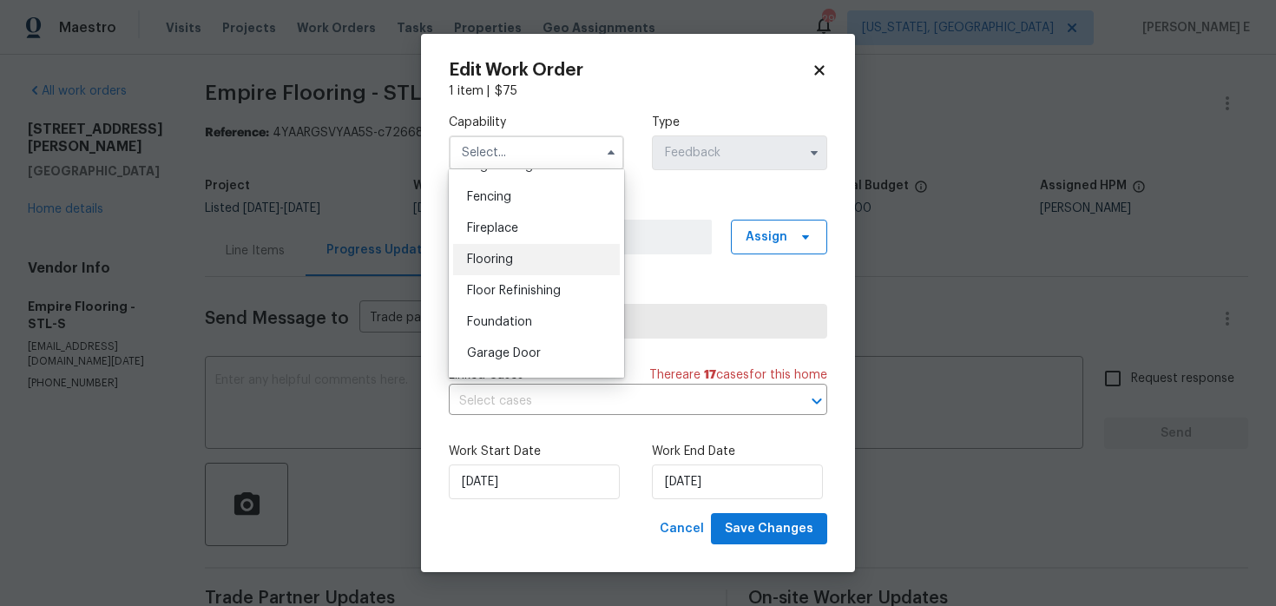
click at [497, 264] on span "Flooring" at bounding box center [490, 259] width 46 height 12
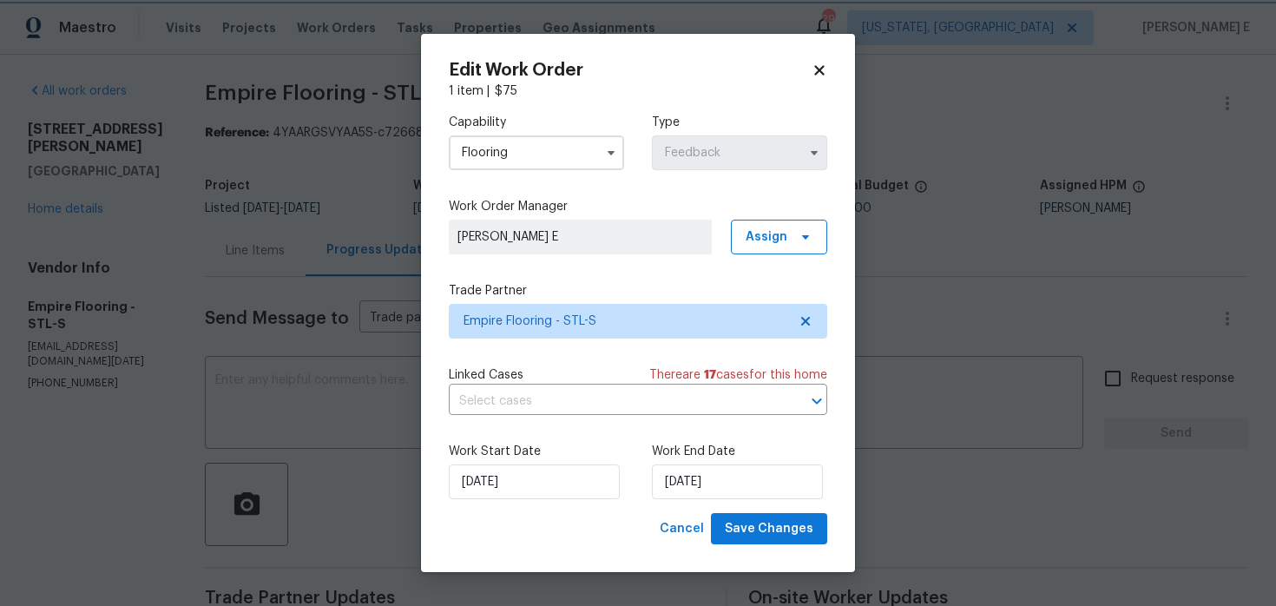
type input "Flooring"
click at [524, 317] on span "Empire Flooring - STL-S" at bounding box center [626, 321] width 324 height 17
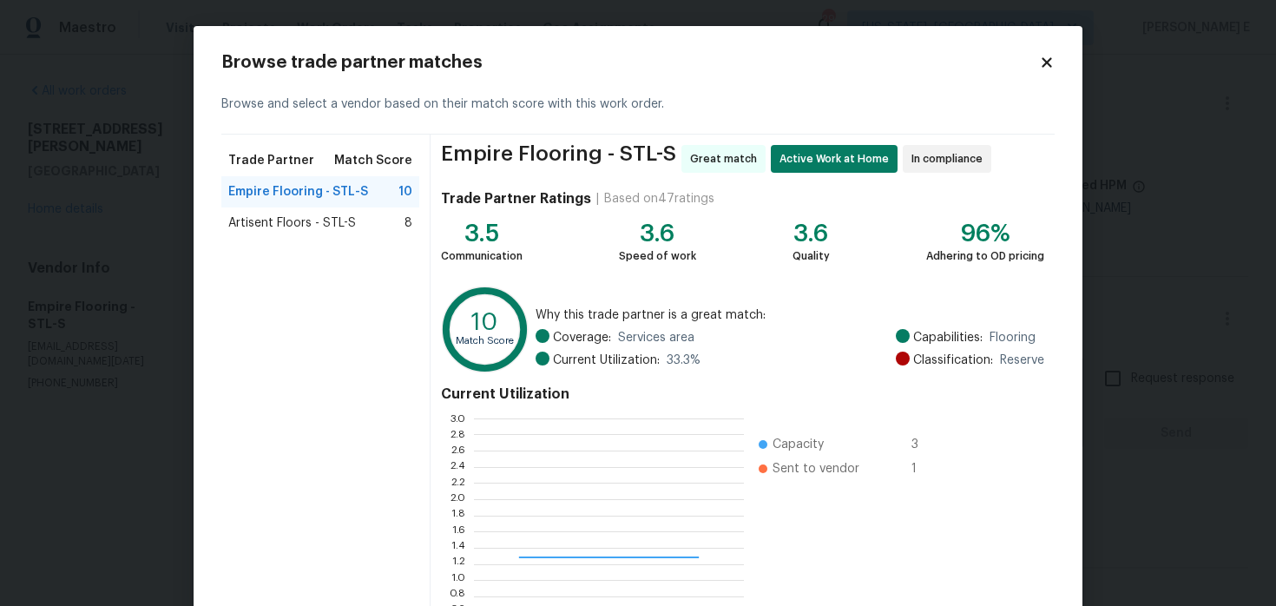
scroll to position [243, 270]
click at [371, 215] on div "Artisent Floors - STL-S 8" at bounding box center [320, 222] width 184 height 17
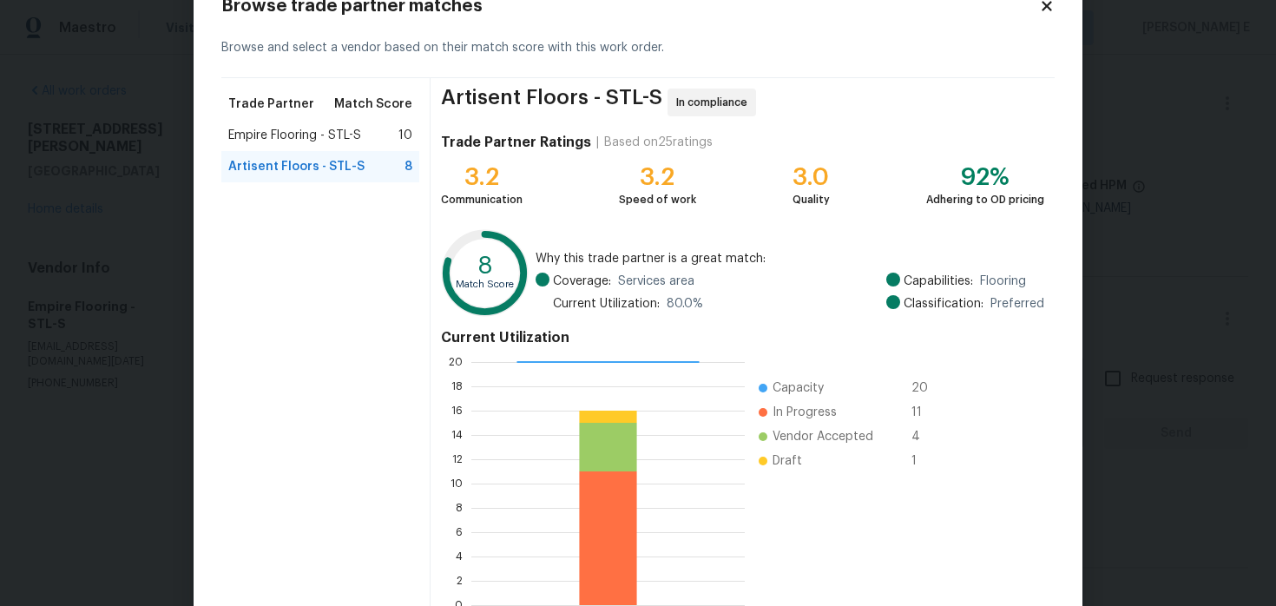
scroll to position [0, 0]
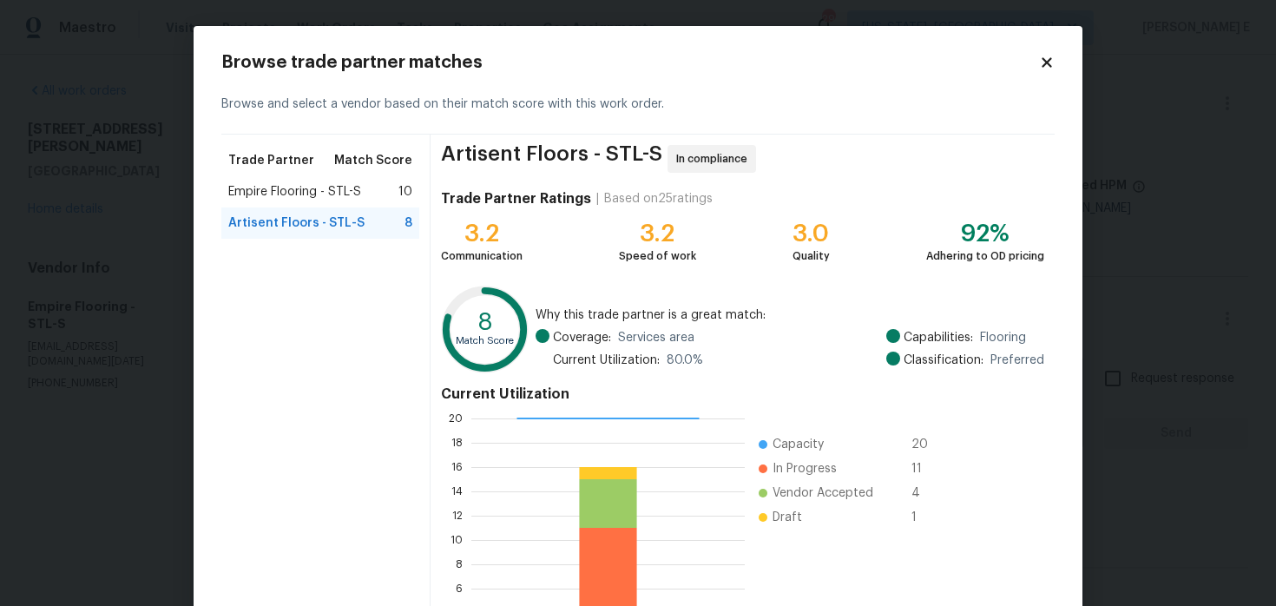
click at [1051, 64] on icon at bounding box center [1047, 63] width 16 height 16
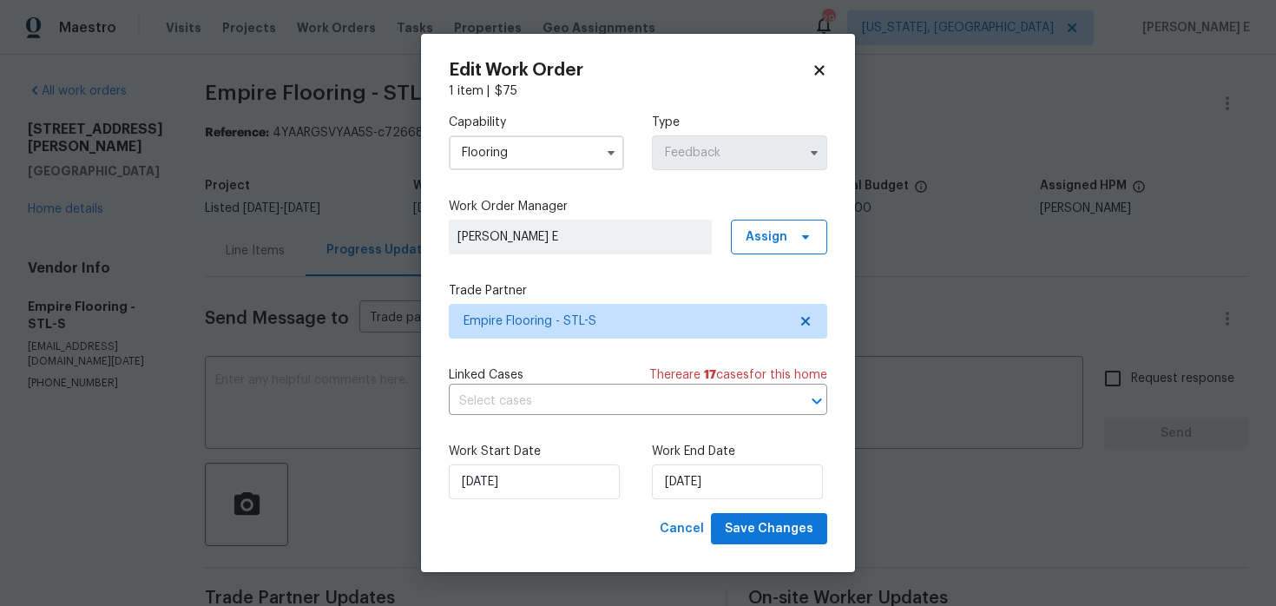
click at [1009, 240] on body "Maestro Visits Projects Work Orders Tasks Properties Geo Assignments 29 Washing…" at bounding box center [638, 303] width 1276 height 606
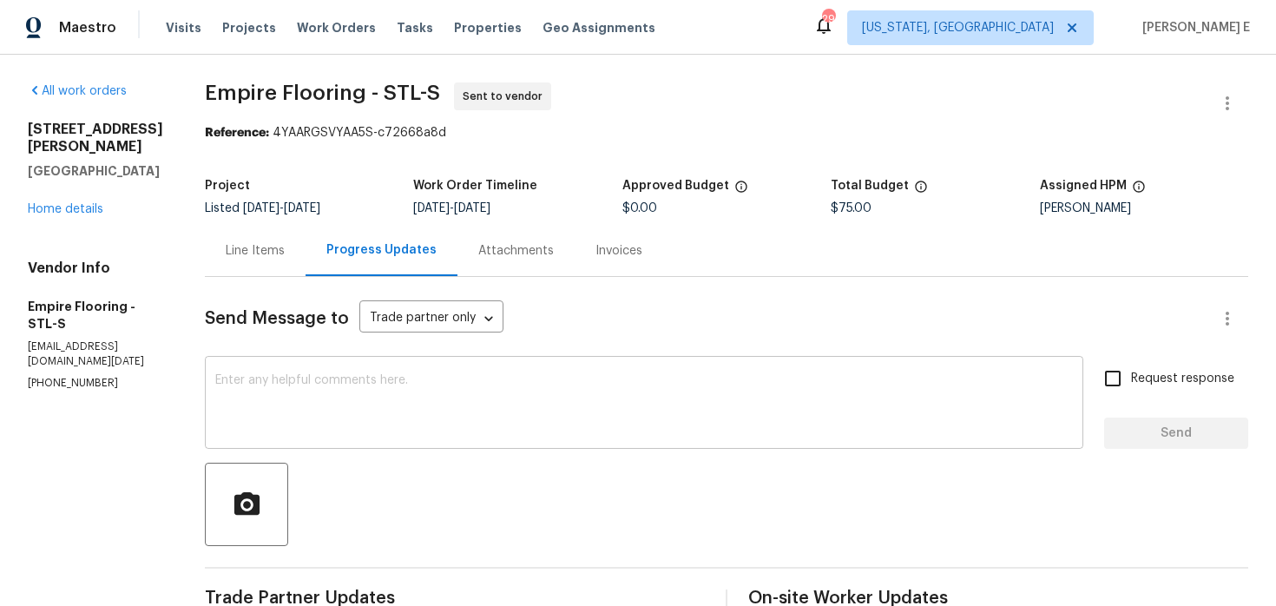
click at [488, 424] on textarea at bounding box center [644, 404] width 858 height 61
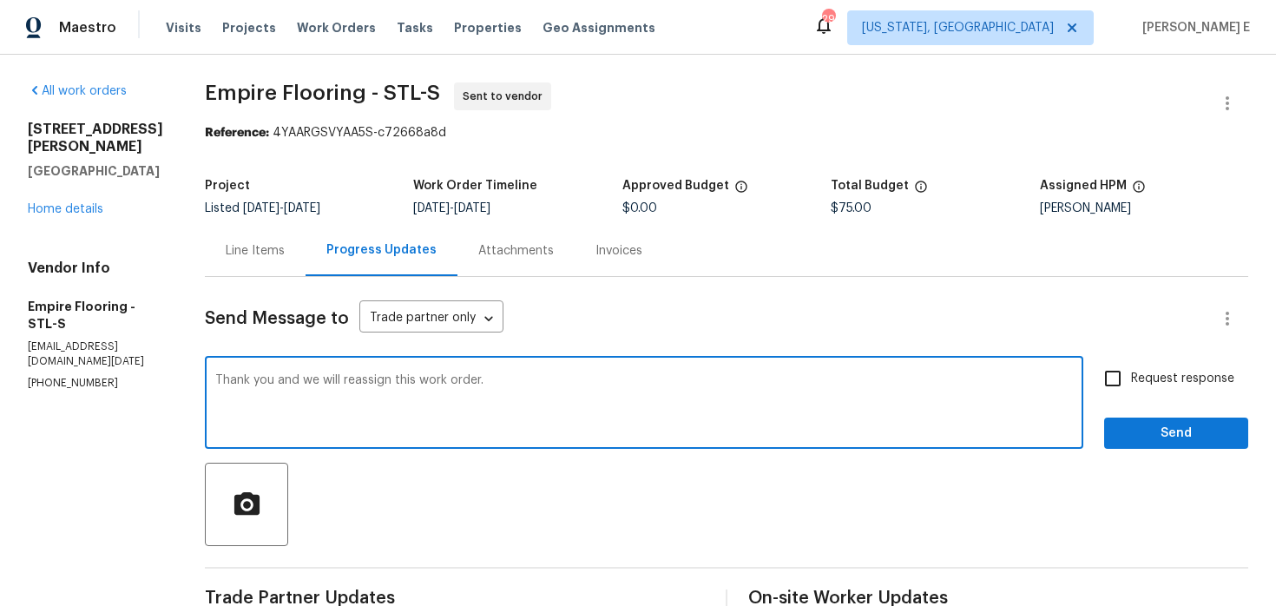
type textarea "Thank you and we will reassign this work order."
click at [1142, 370] on span "Request response" at bounding box center [1182, 379] width 103 height 18
click at [1131, 370] on input "Request response" at bounding box center [1113, 378] width 36 height 36
checkbox input "true"
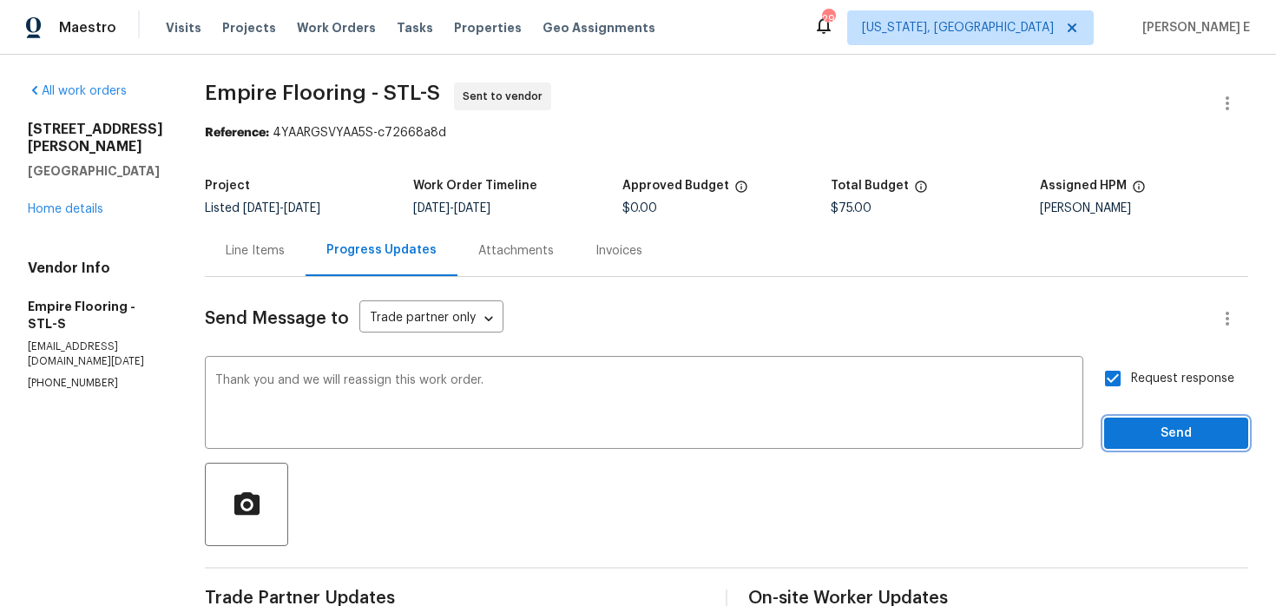
click at [1135, 427] on span "Send" at bounding box center [1176, 434] width 116 height 22
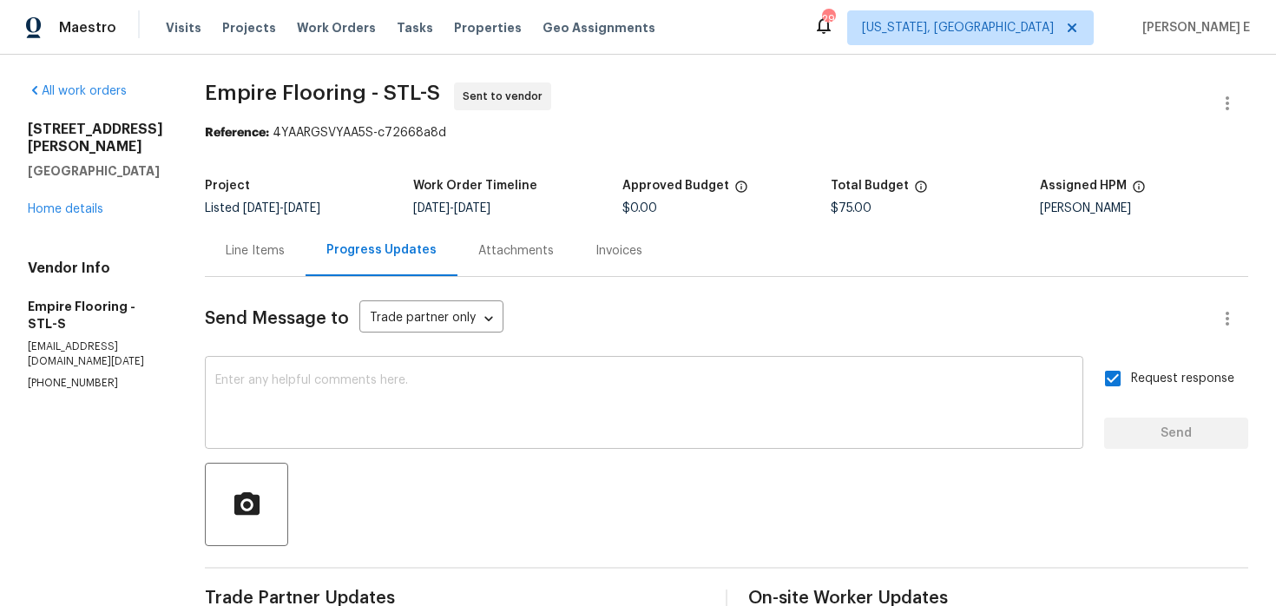
scroll to position [466, 0]
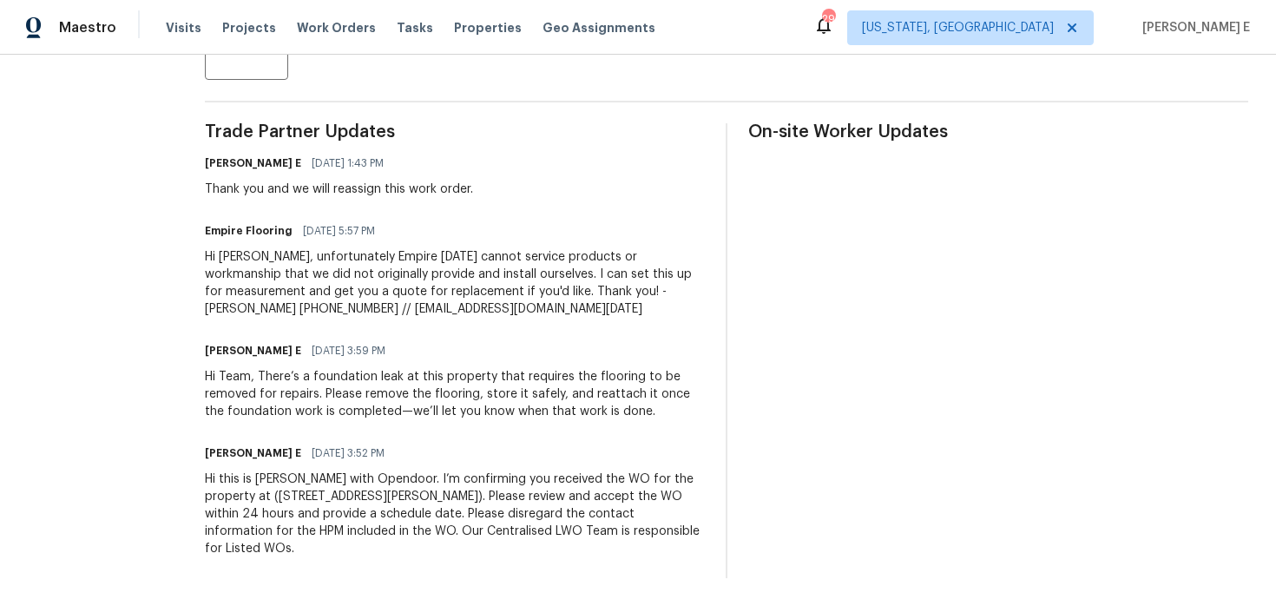
drag, startPoint x: 226, startPoint y: 482, endPoint x: 355, endPoint y: 555, distance: 148.5
click at [355, 555] on div "Hi this is Keerthana with Opendoor. I’m confirming you received the WO for the …" at bounding box center [455, 514] width 500 height 87
copy div "Hi this is Keerthana with Opendoor. I’m confirming you received the WO for the …"
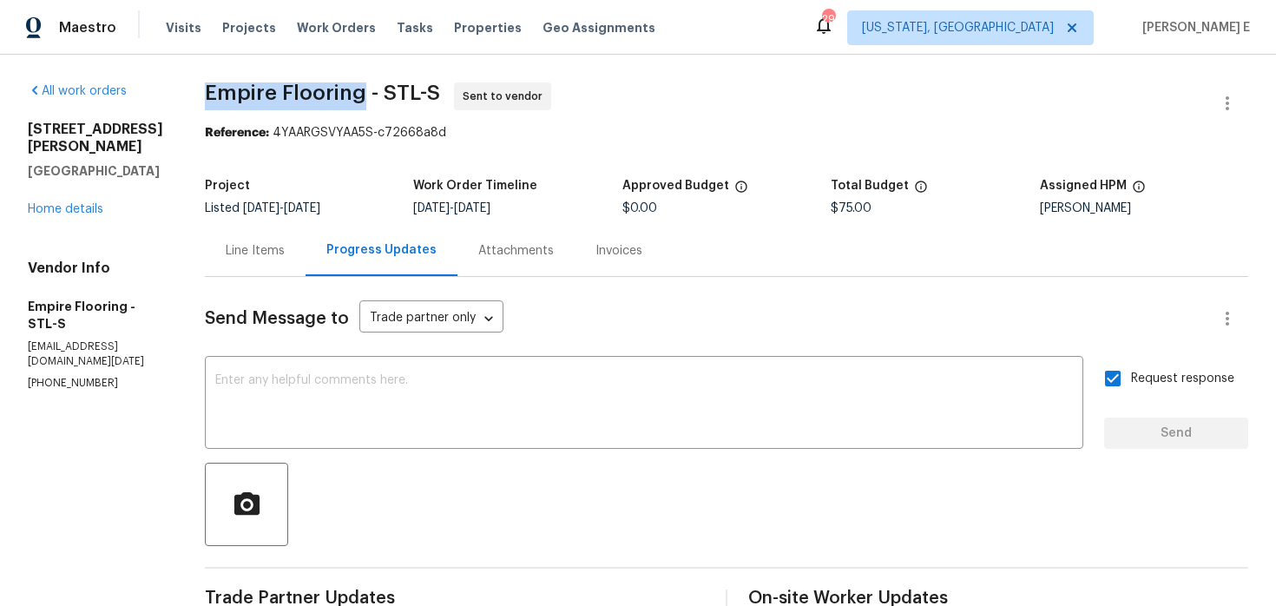
drag, startPoint x: 227, startPoint y: 97, endPoint x: 380, endPoint y: 97, distance: 152.8
click at [380, 97] on span "Empire Flooring - STL-S" at bounding box center [322, 92] width 235 height 21
copy span "Empire Flooring"
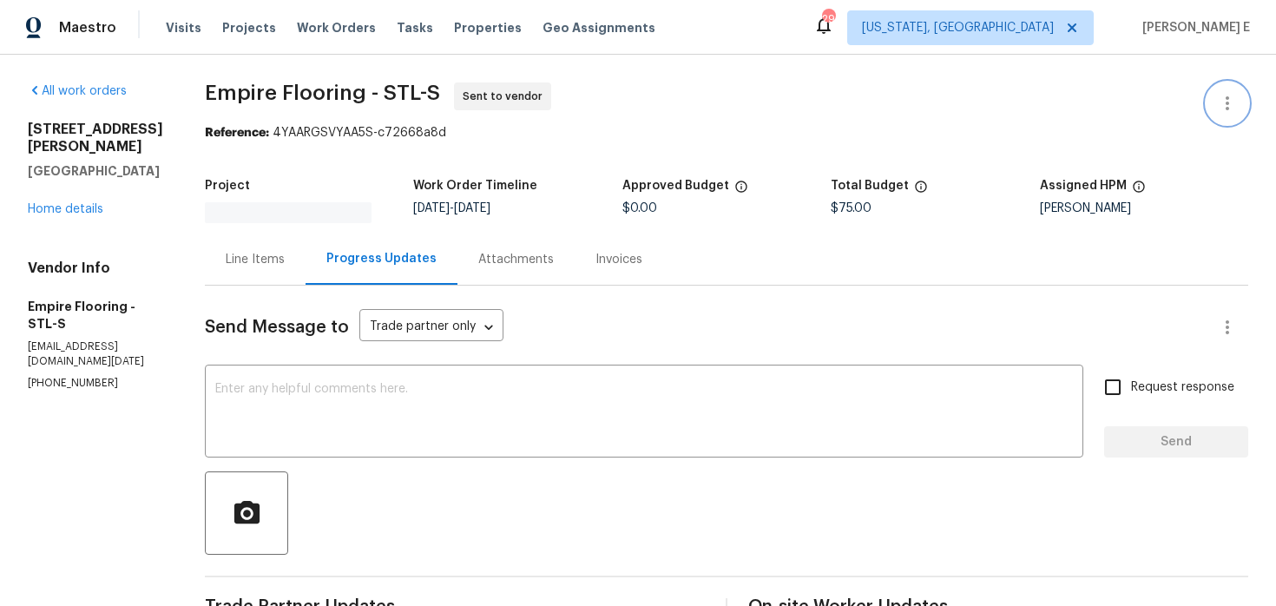
click at [1222, 110] on icon "button" at bounding box center [1227, 103] width 21 height 21
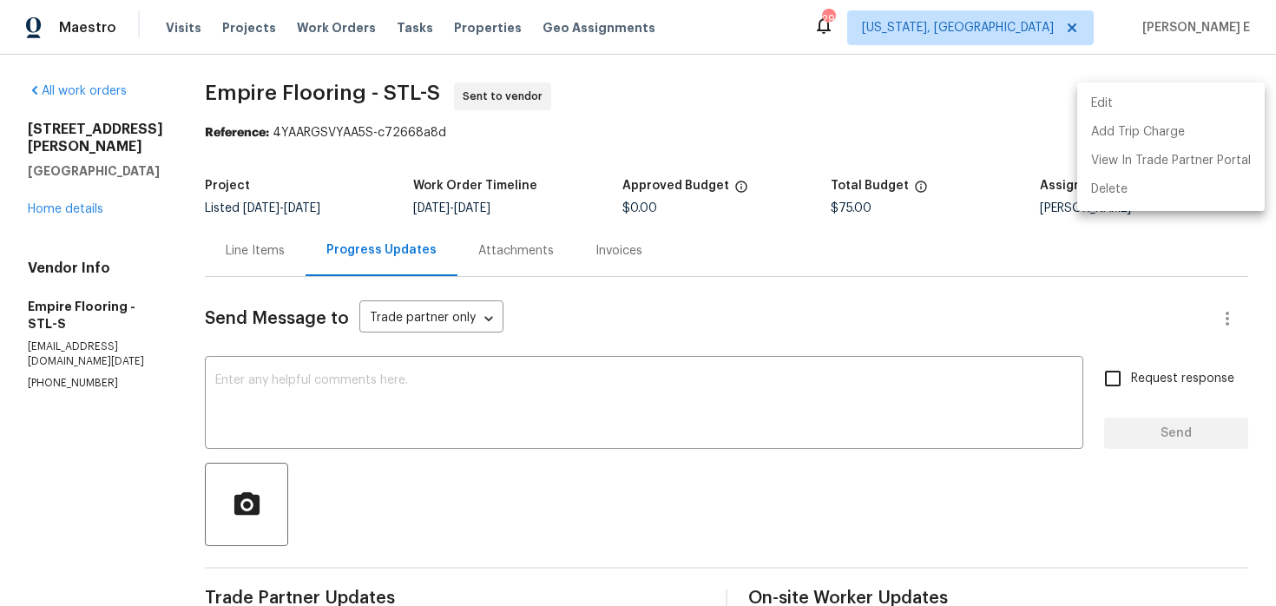
click at [1135, 109] on li "Edit" at bounding box center [1171, 103] width 188 height 29
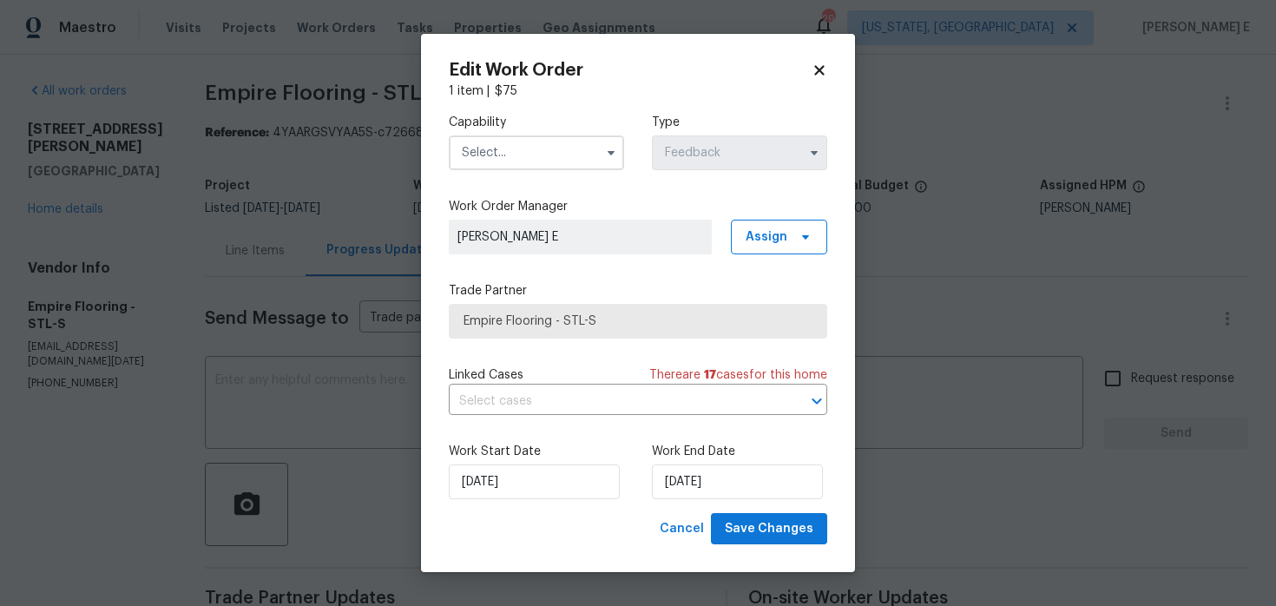
click at [583, 155] on input "text" at bounding box center [536, 152] width 175 height 35
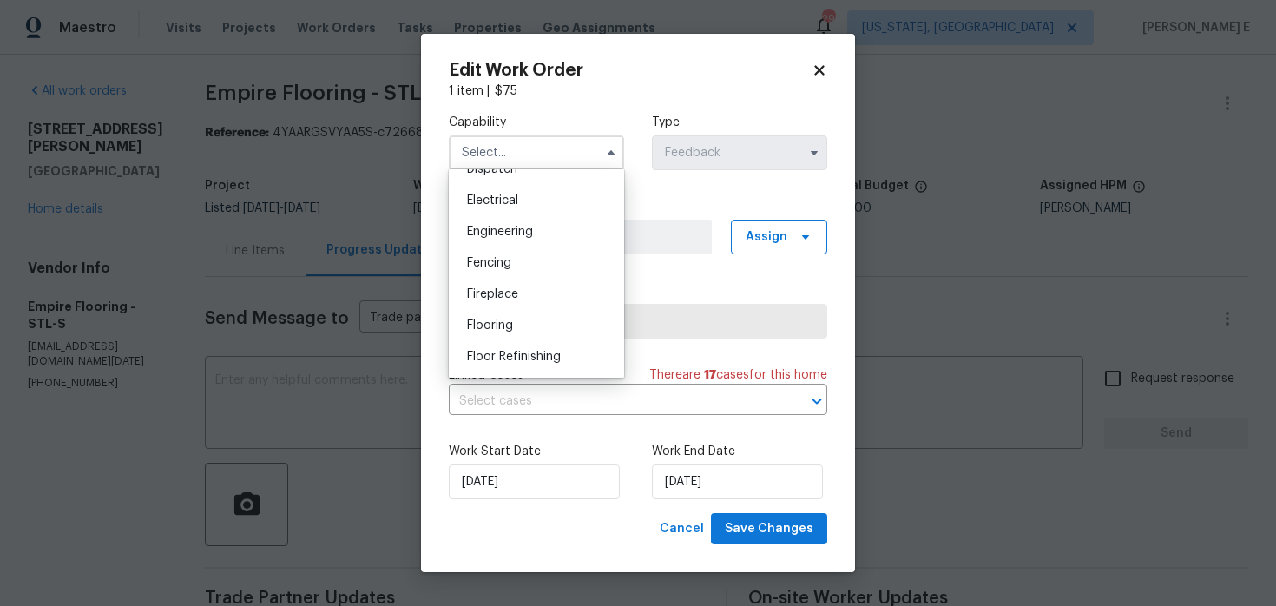
scroll to position [548, 0]
click at [519, 313] on div "Flooring" at bounding box center [536, 314] width 167 height 31
type input "Flooring"
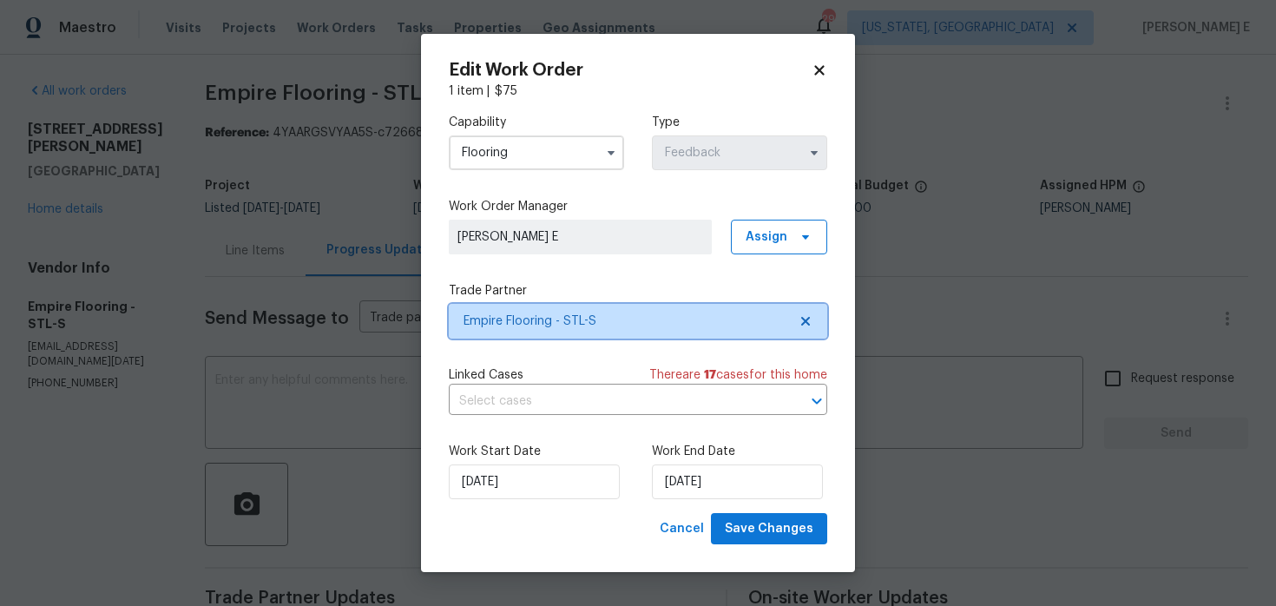
click at [554, 330] on span "Empire Flooring - STL-S" at bounding box center [638, 321] width 378 height 35
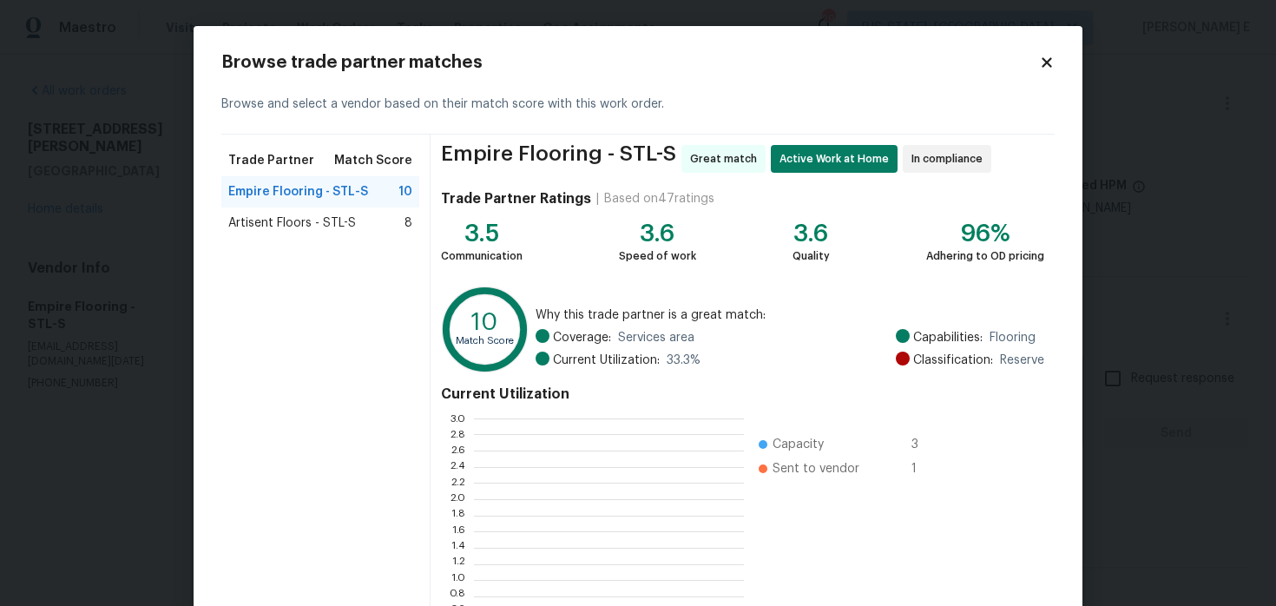
scroll to position [243, 270]
click at [387, 223] on div "Artisent Floors - STL-S 8" at bounding box center [320, 222] width 184 height 17
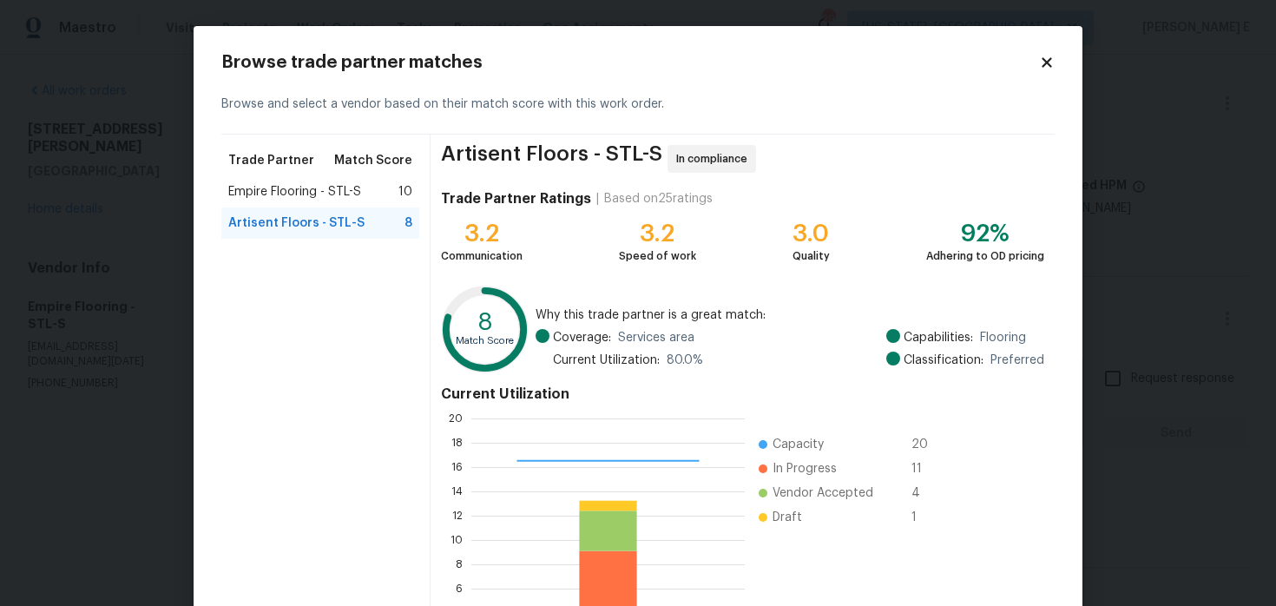
scroll to position [160, 0]
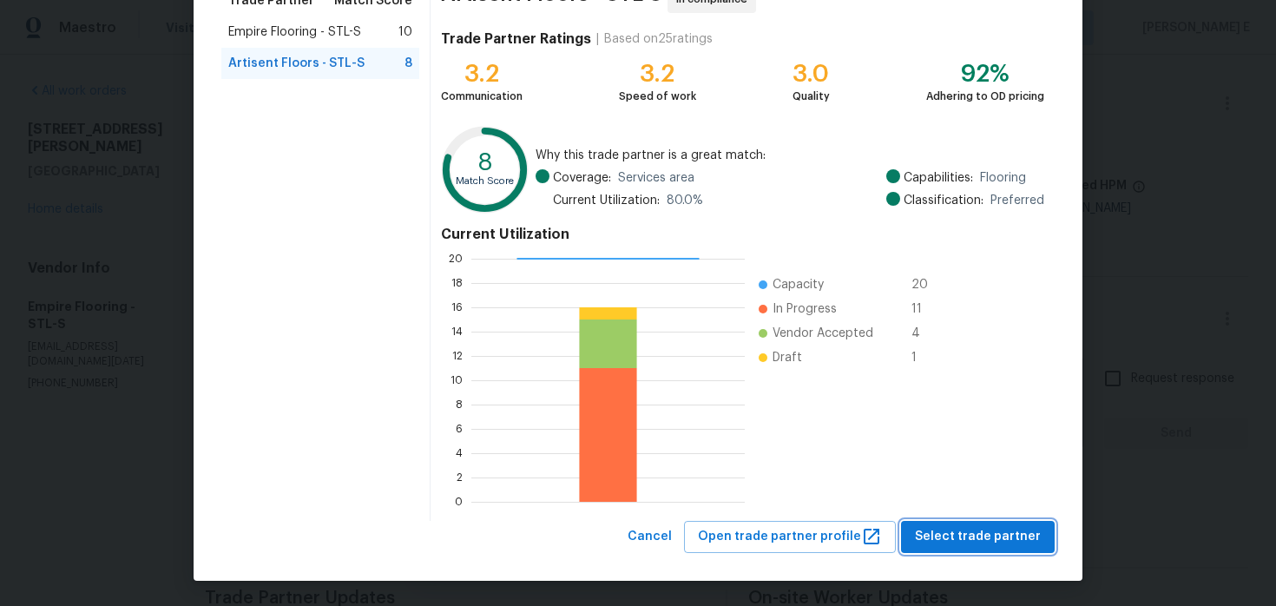
click at [973, 521] on button "Select trade partner" at bounding box center [978, 537] width 154 height 32
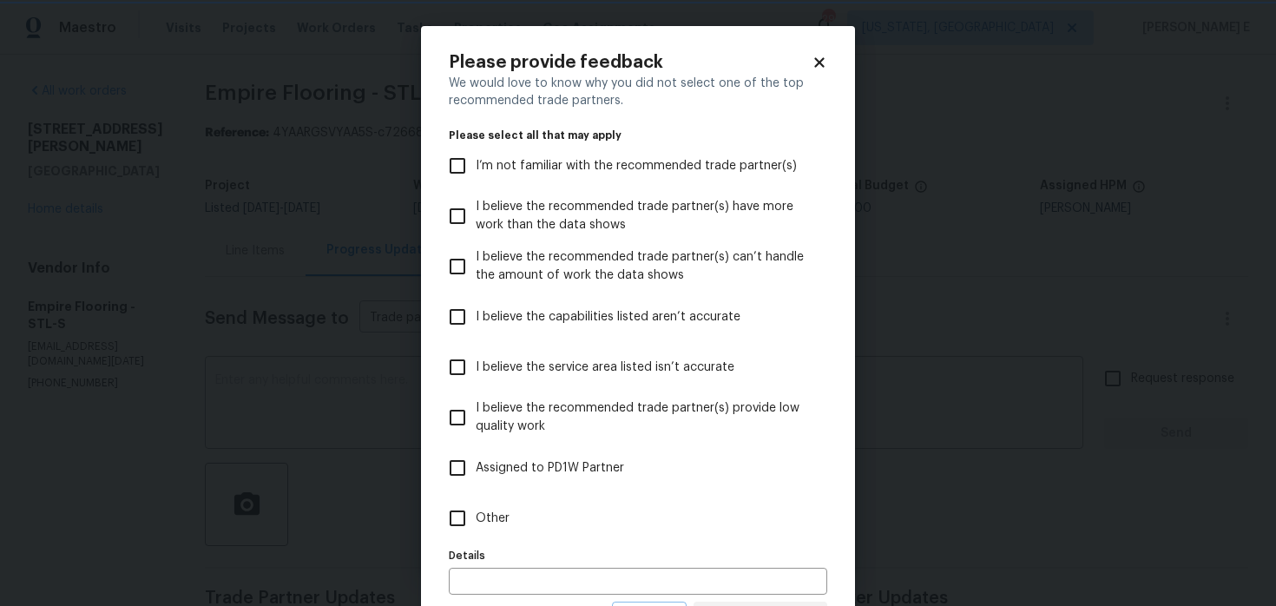
scroll to position [0, 0]
click at [666, 517] on label "Other" at bounding box center [626, 518] width 374 height 50
click at [476, 517] on input "Other" at bounding box center [457, 518] width 36 height 36
checkbox input "true"
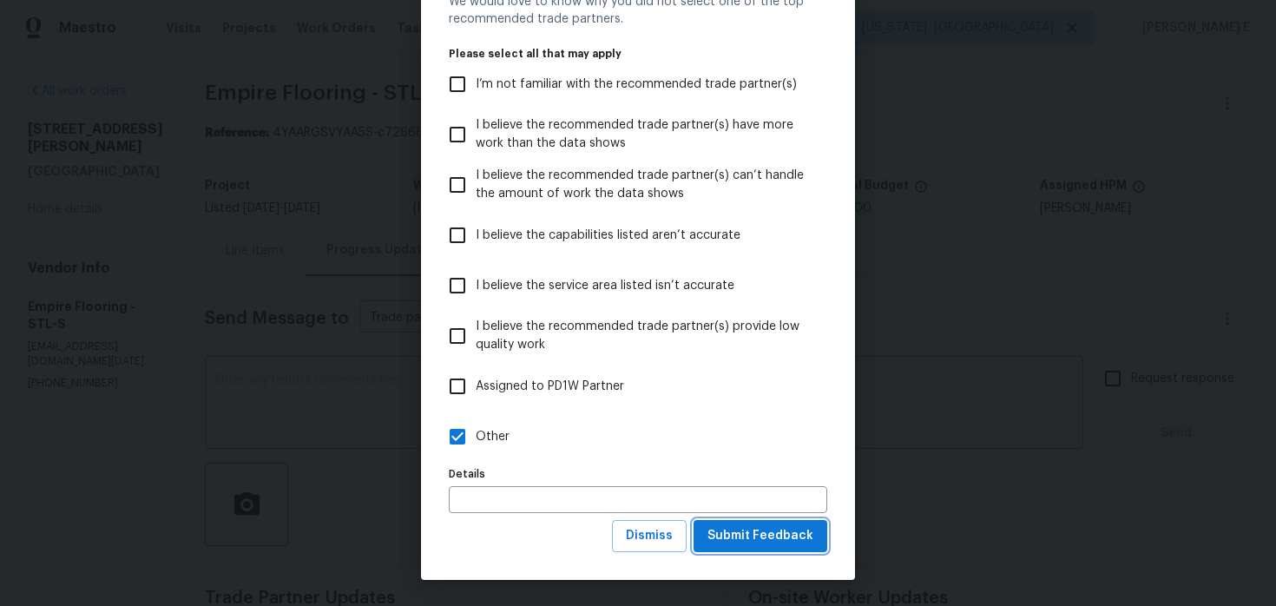
click at [760, 524] on button "Submit Feedback" at bounding box center [761, 536] width 134 height 32
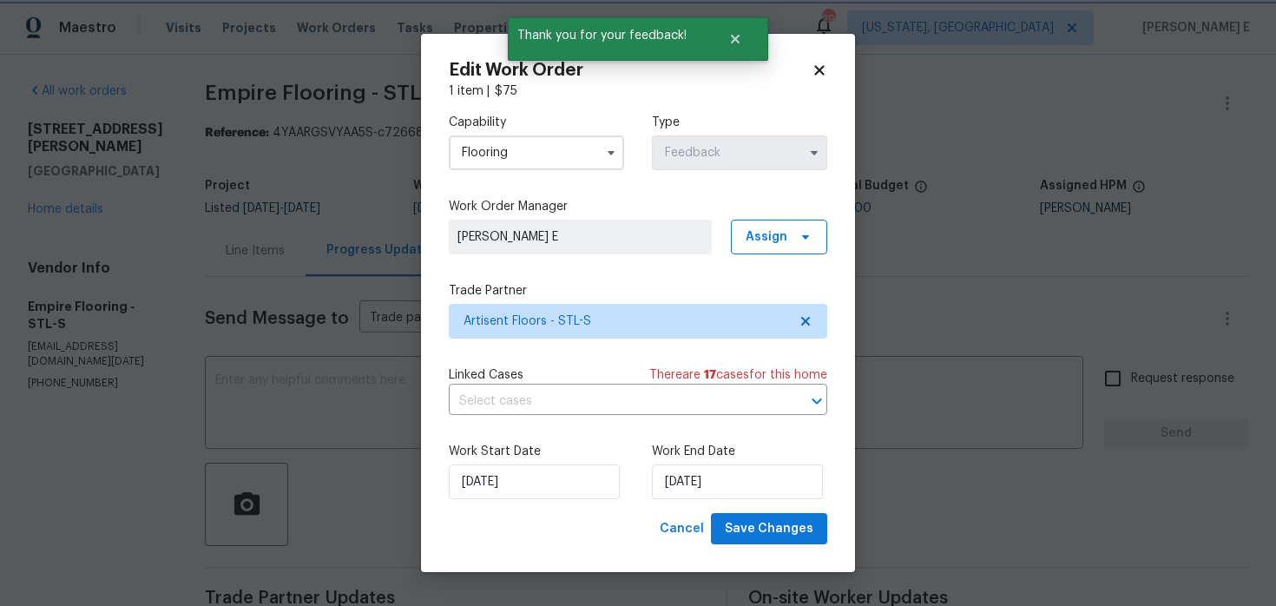
scroll to position [0, 0]
click at [673, 481] on input "[DATE]" at bounding box center [737, 481] width 171 height 35
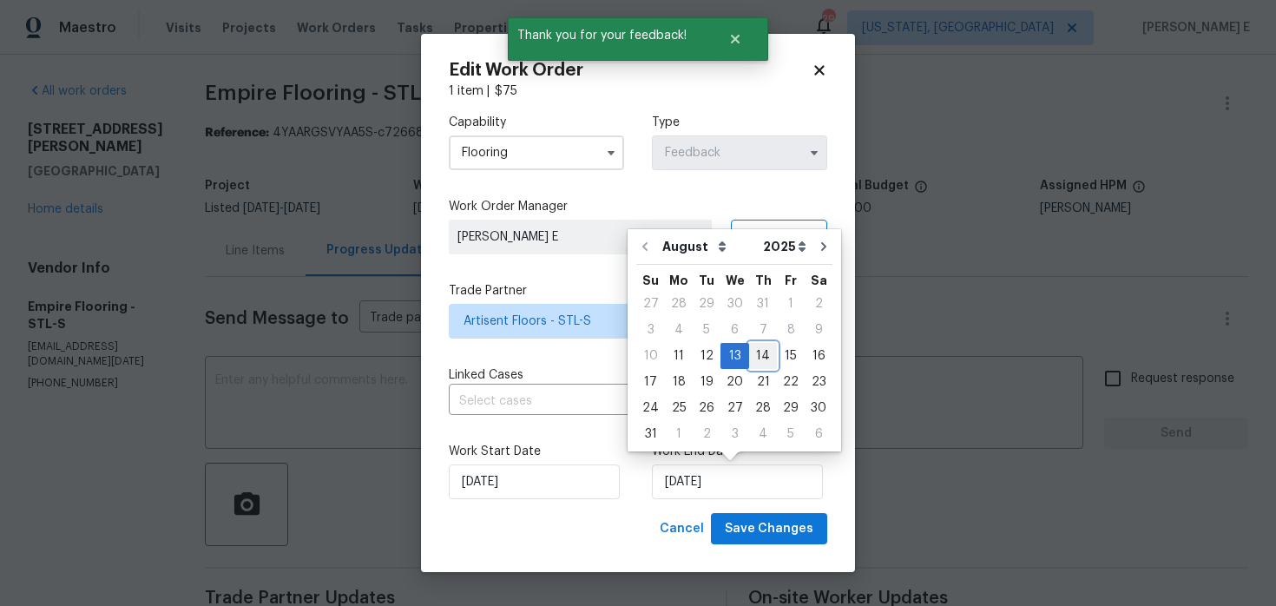
click at [758, 352] on div "14" at bounding box center [763, 356] width 28 height 24
type input "[DATE]"
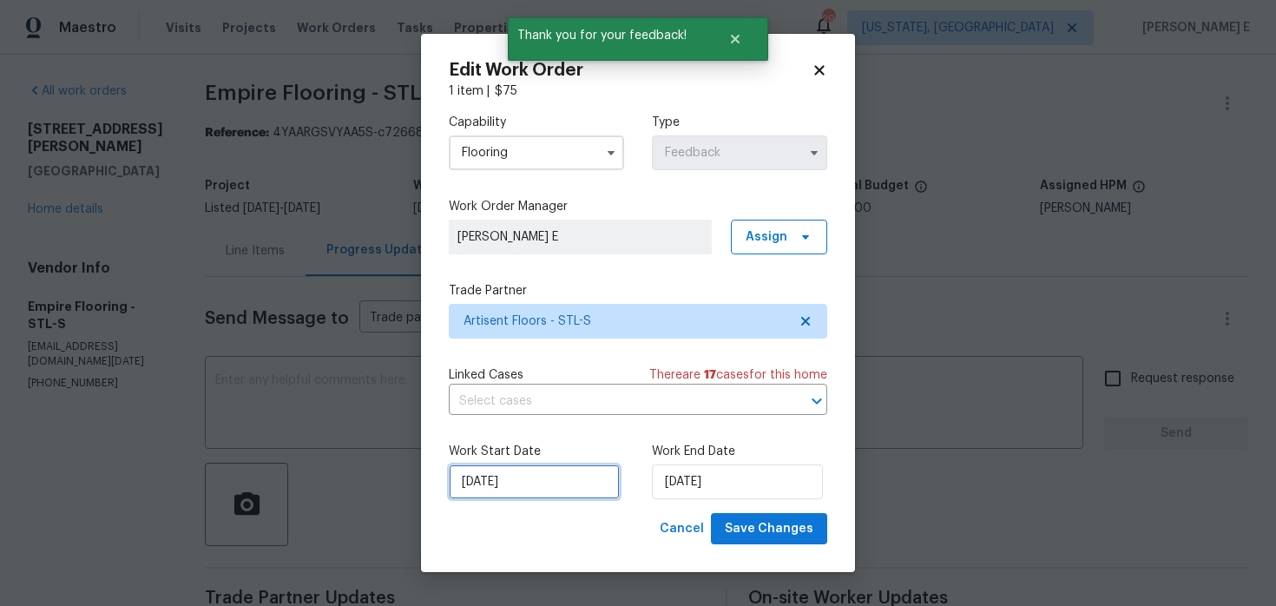
click at [496, 484] on input "[DATE]" at bounding box center [534, 481] width 171 height 35
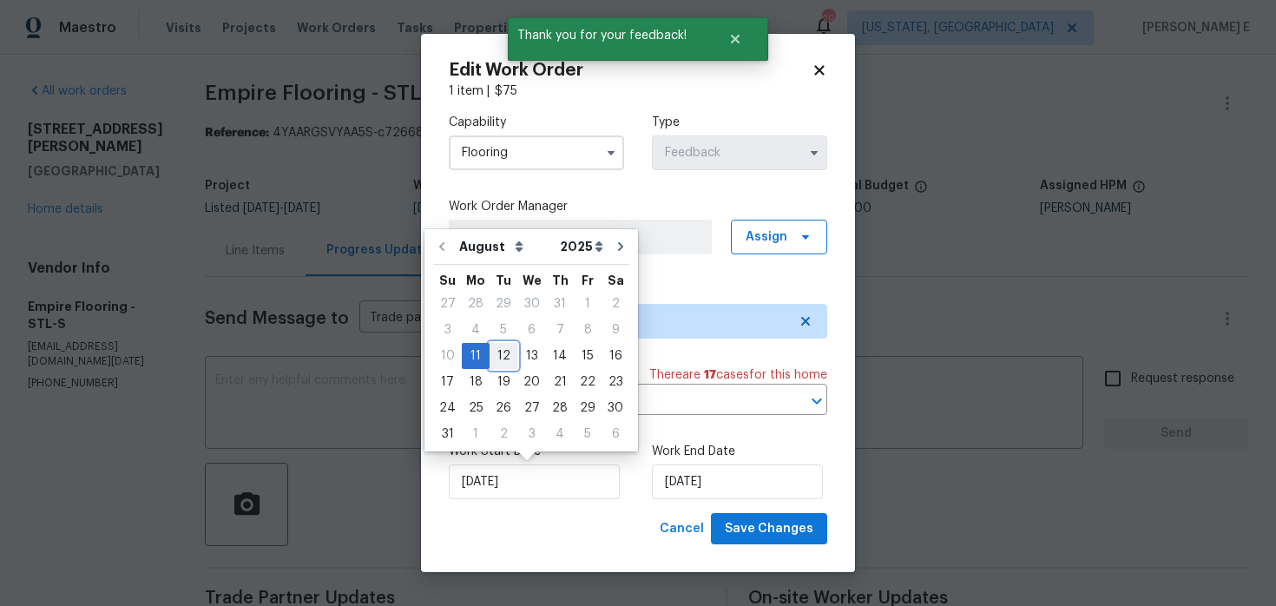
click at [500, 358] on div "12" at bounding box center [504, 356] width 28 height 24
type input "[DATE]"
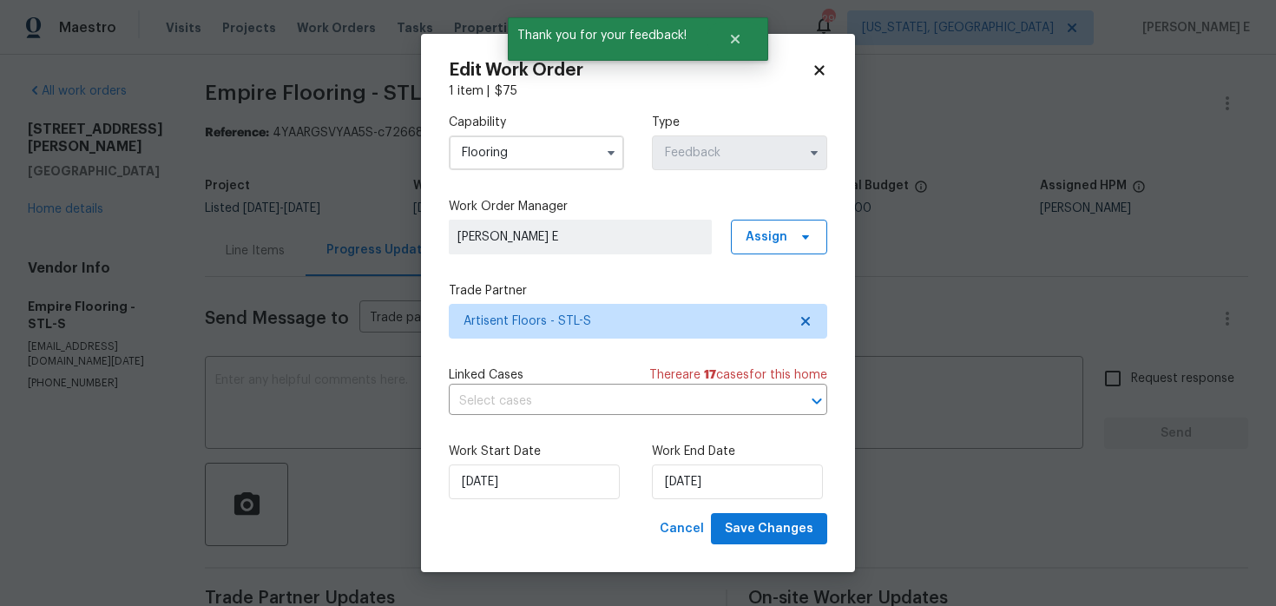
click at [747, 510] on div "Work Start Date [DATE] Work End Date [DATE]" at bounding box center [638, 471] width 378 height 84
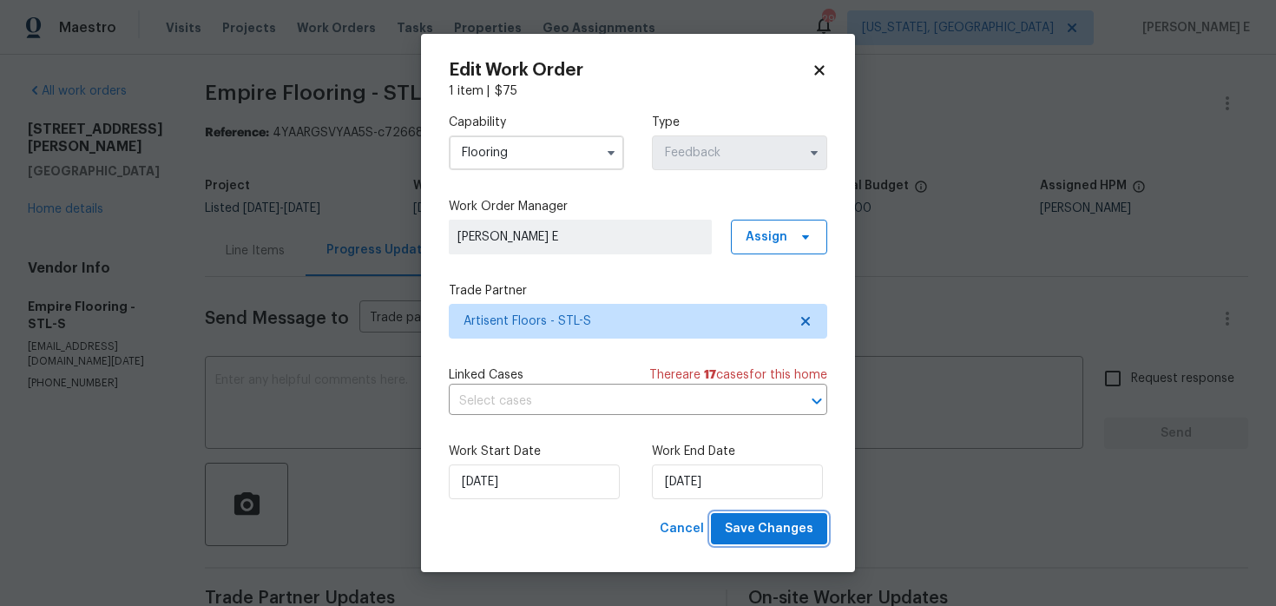
click at [734, 526] on span "Save Changes" at bounding box center [769, 529] width 89 height 22
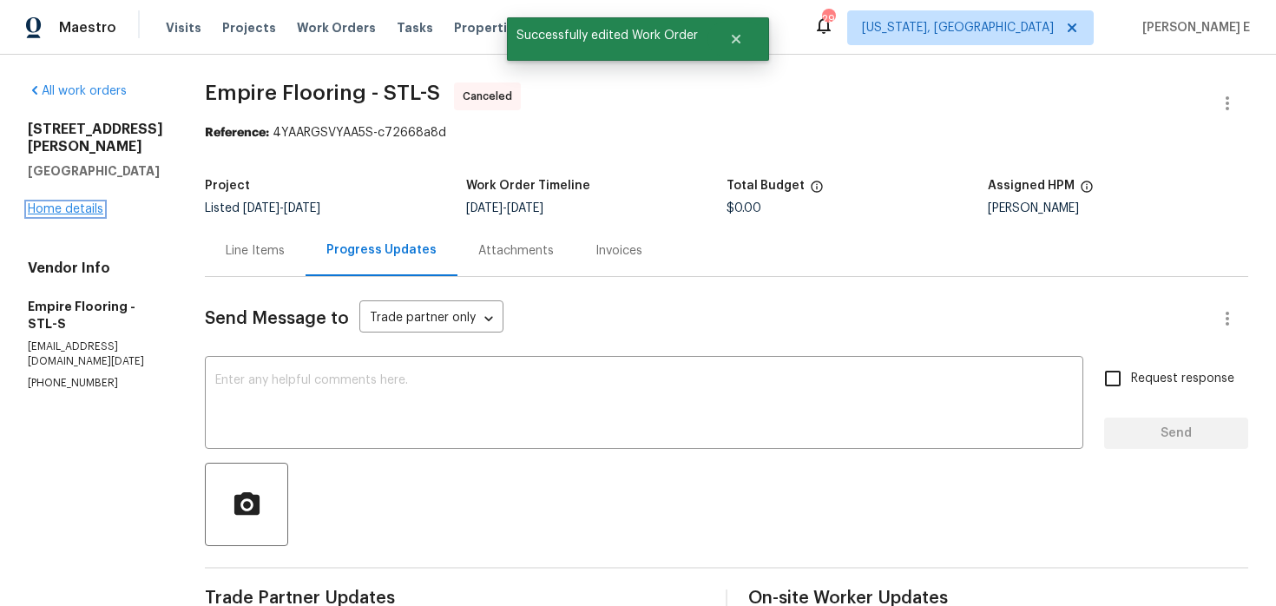
click at [57, 203] on link "Home details" at bounding box center [66, 209] width 76 height 12
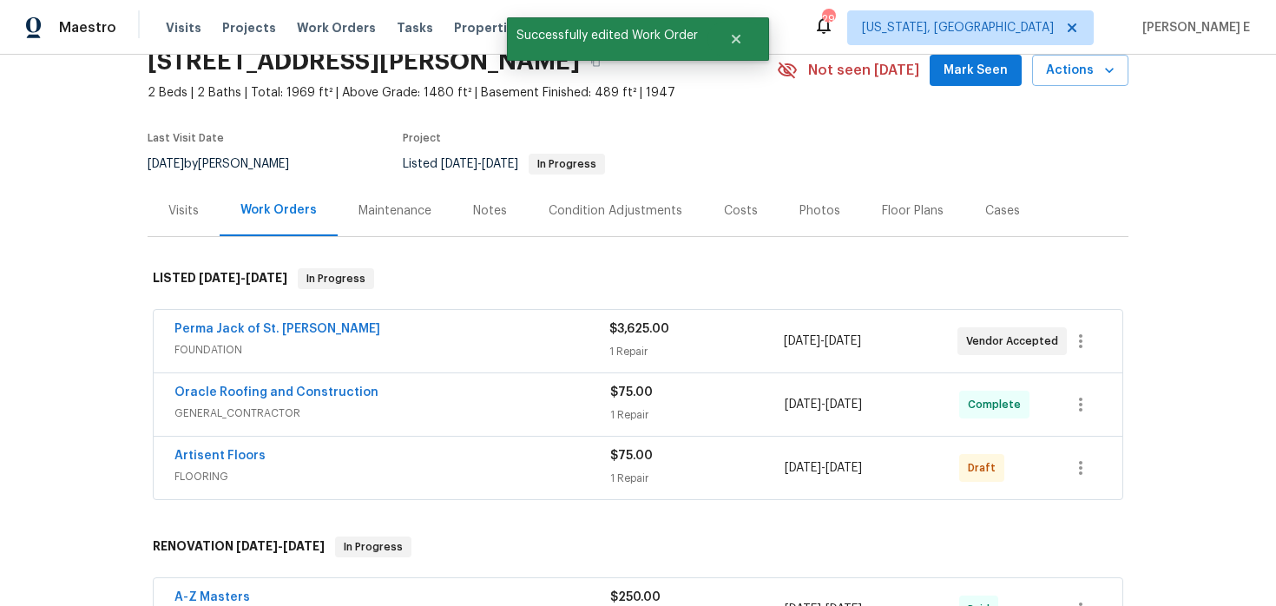
scroll to position [79, 0]
click at [210, 459] on link "Artisent Floors" at bounding box center [219, 455] width 91 height 12
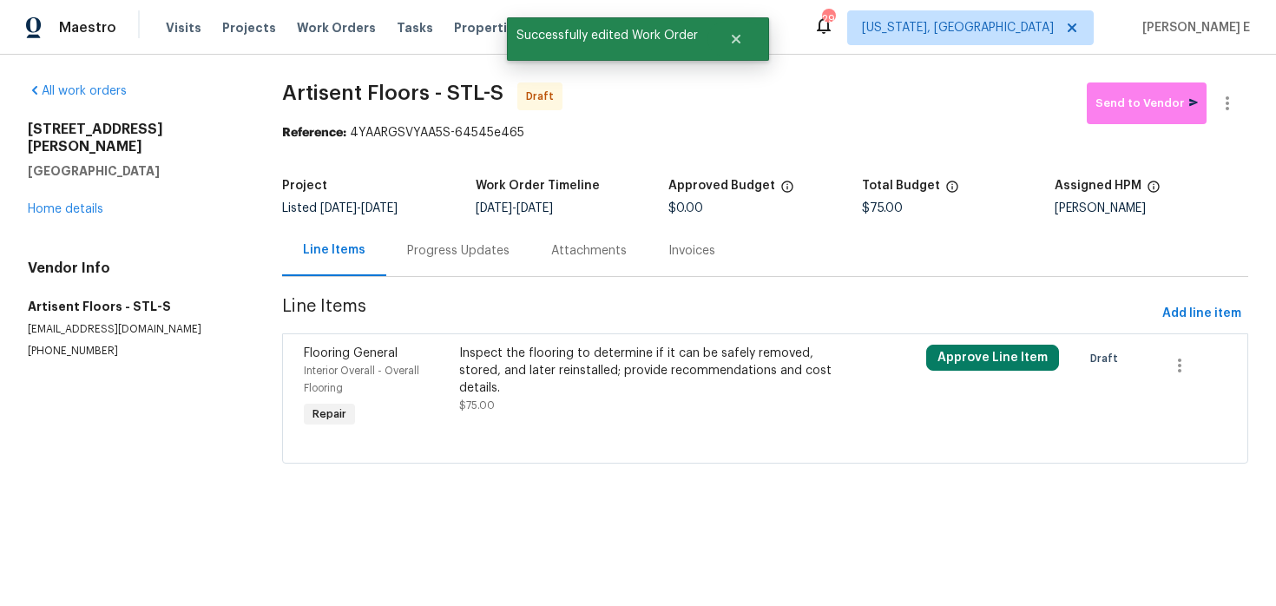
click at [559, 393] on div "Inspect the flooring to determine if it can be safely removed, stored, and late…" at bounding box center [648, 371] width 378 height 52
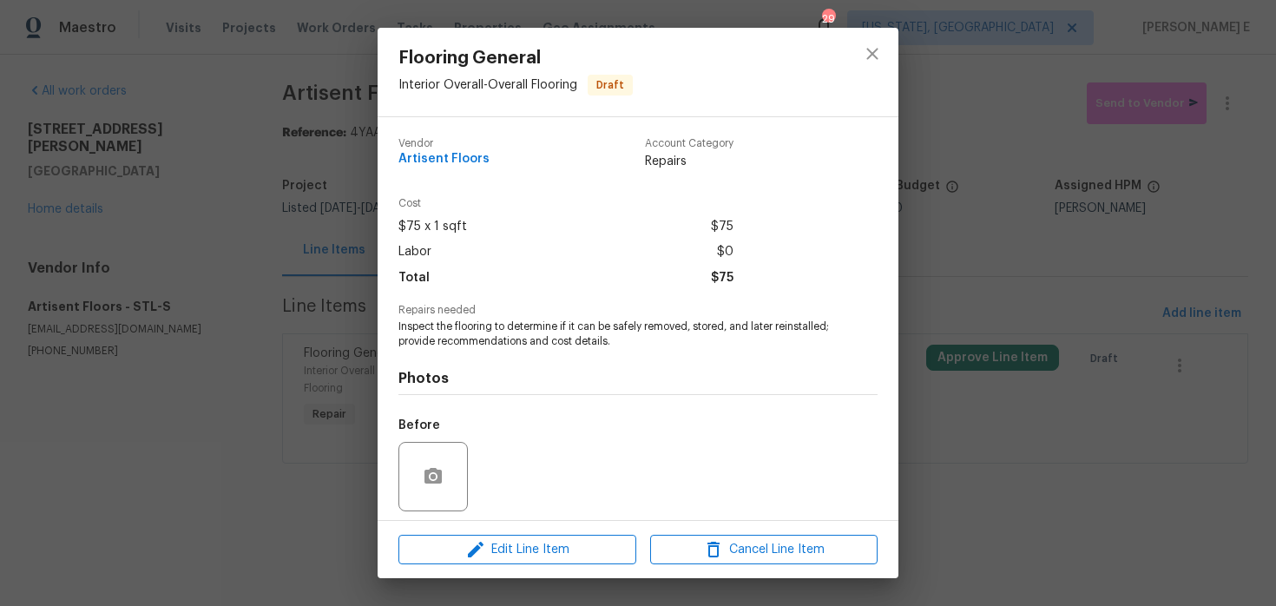
scroll to position [119, 0]
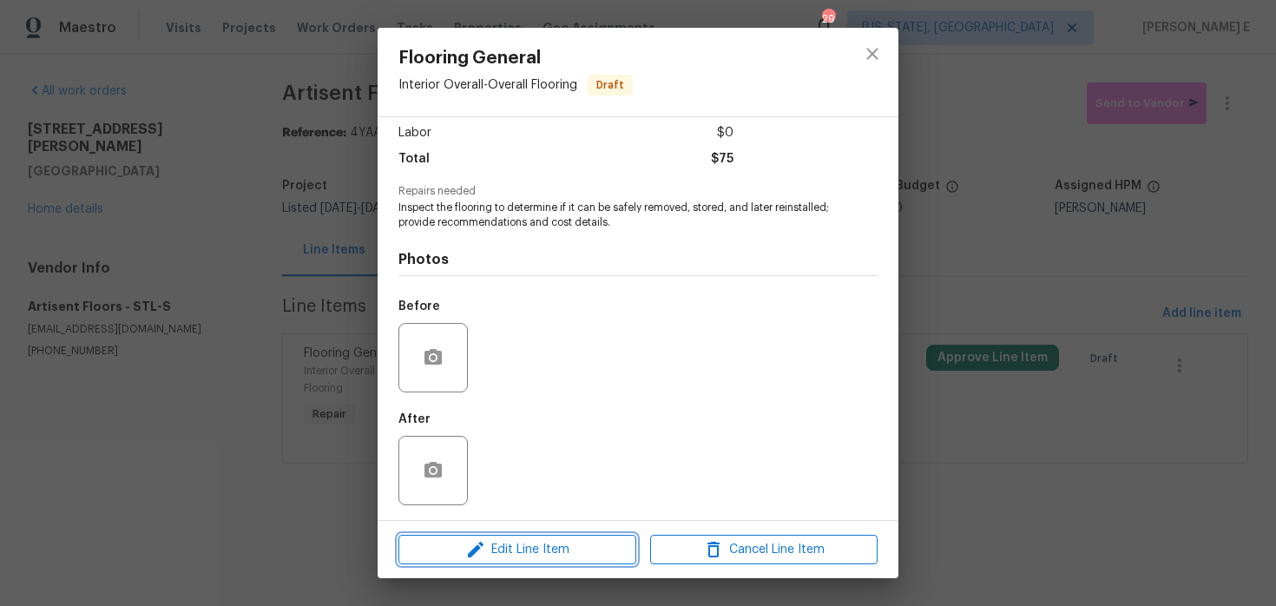
click at [477, 543] on icon "button" at bounding box center [475, 549] width 21 height 21
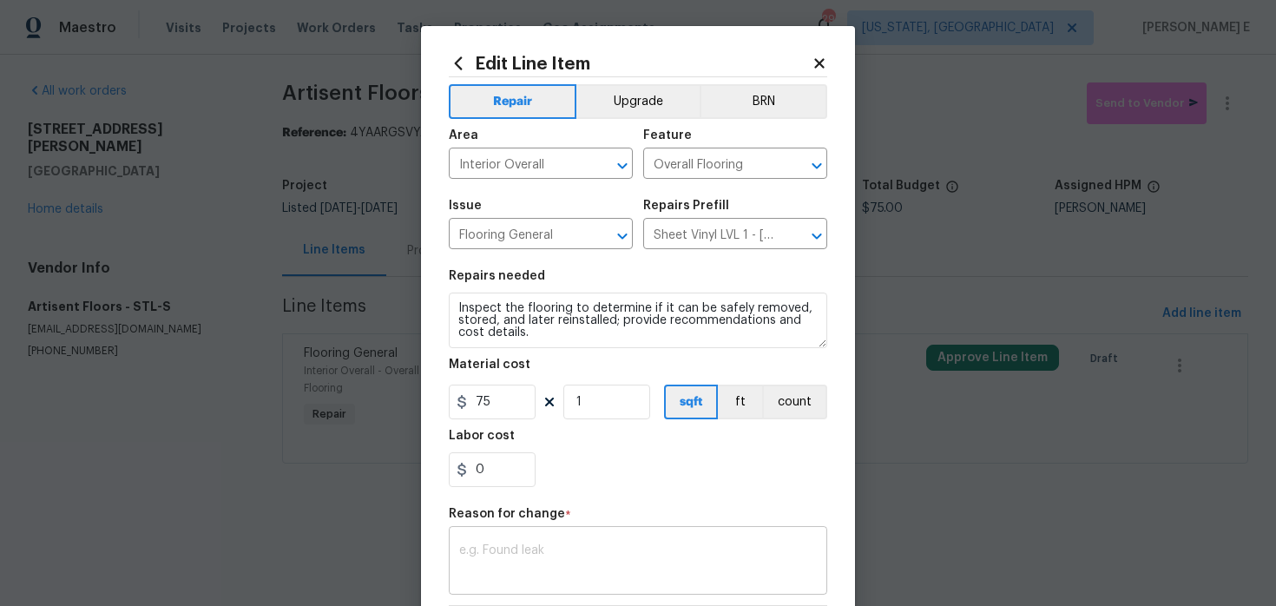
click at [504, 549] on textarea at bounding box center [638, 562] width 358 height 36
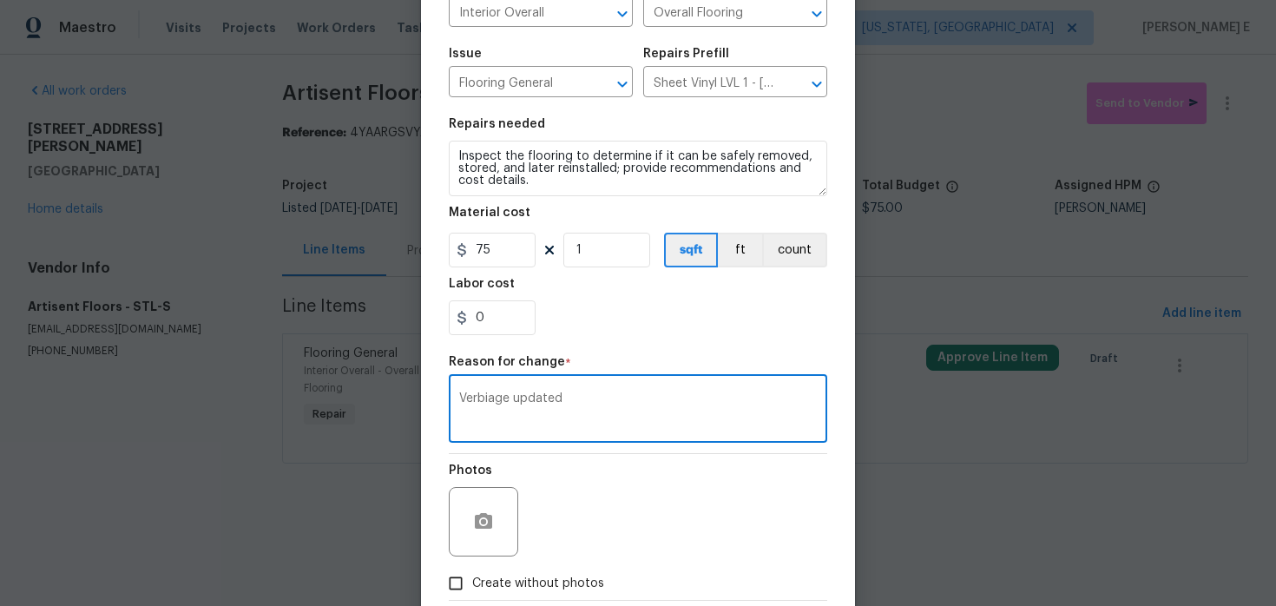
scroll to position [250, 0]
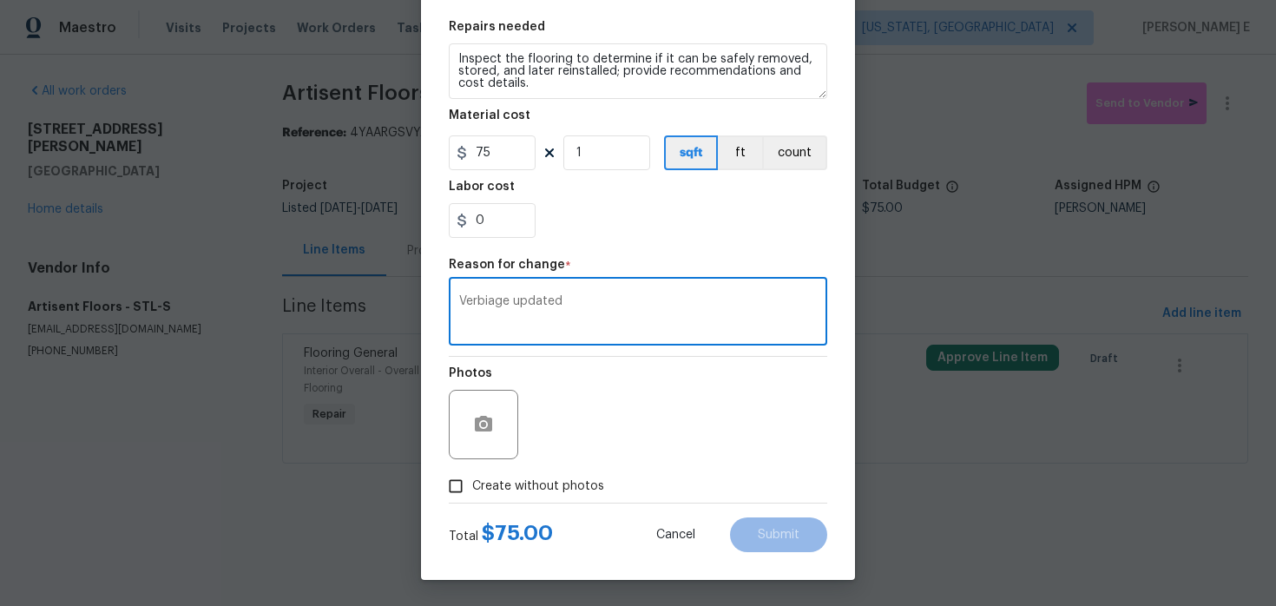
type textarea "Verbiage updated"
click at [556, 481] on span "Create without photos" at bounding box center [538, 486] width 132 height 18
click at [472, 481] on input "Create without photos" at bounding box center [455, 486] width 33 height 33
checkbox input "true"
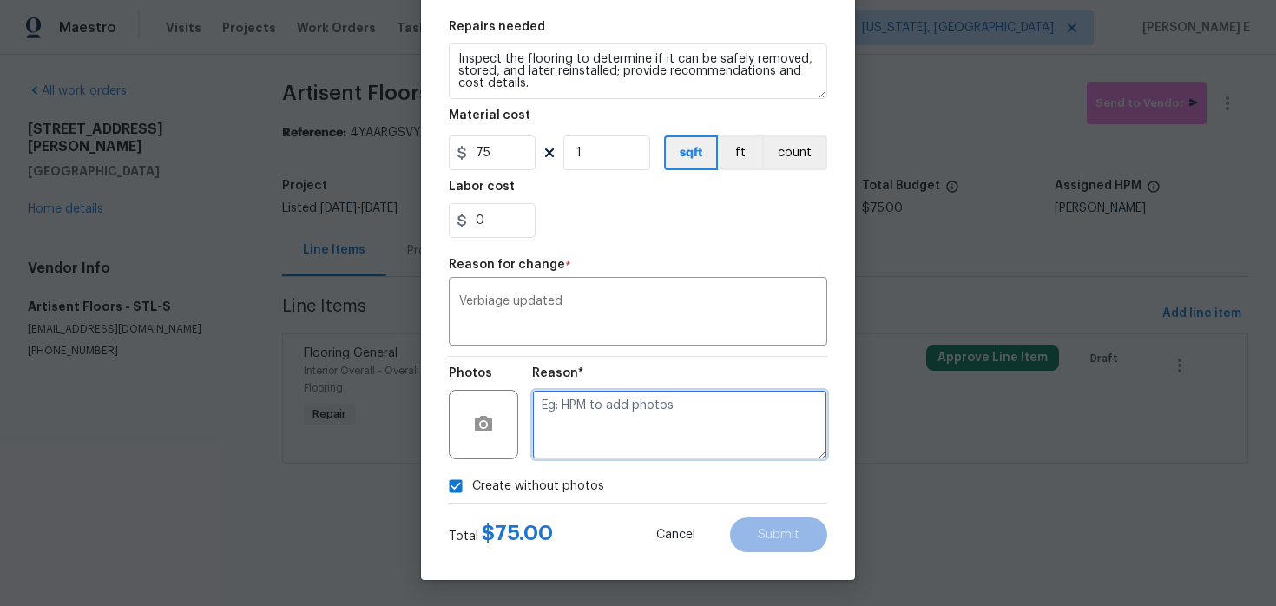
click at [632, 431] on textarea at bounding box center [679, 424] width 295 height 69
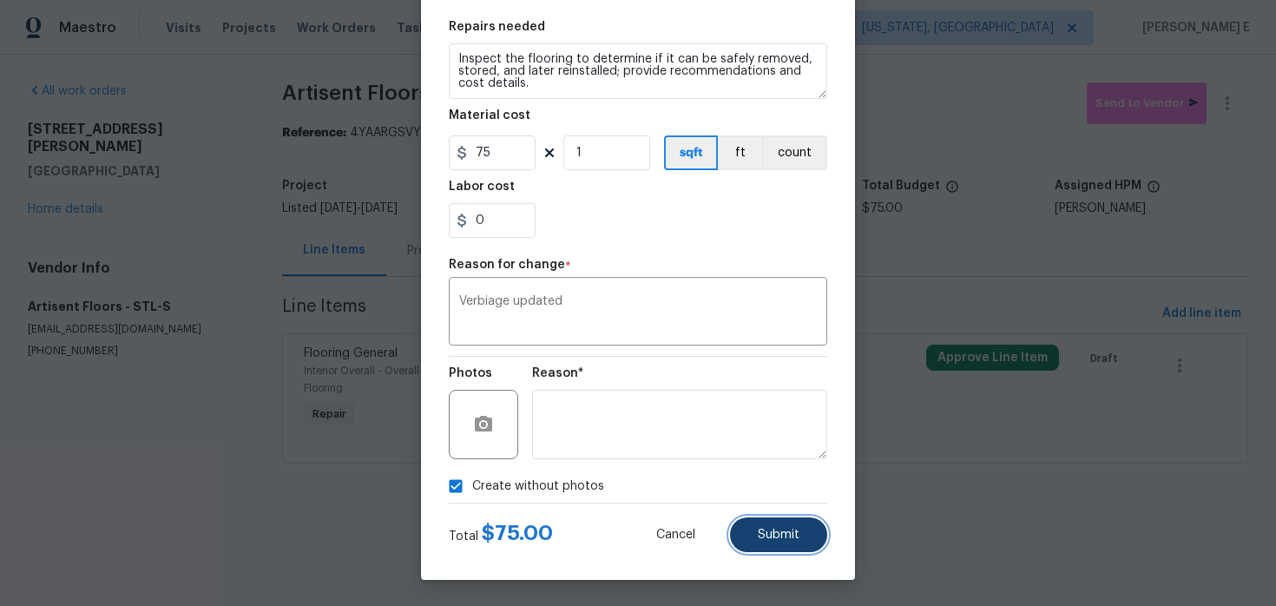
click at [784, 543] on button "Submit" at bounding box center [778, 534] width 97 height 35
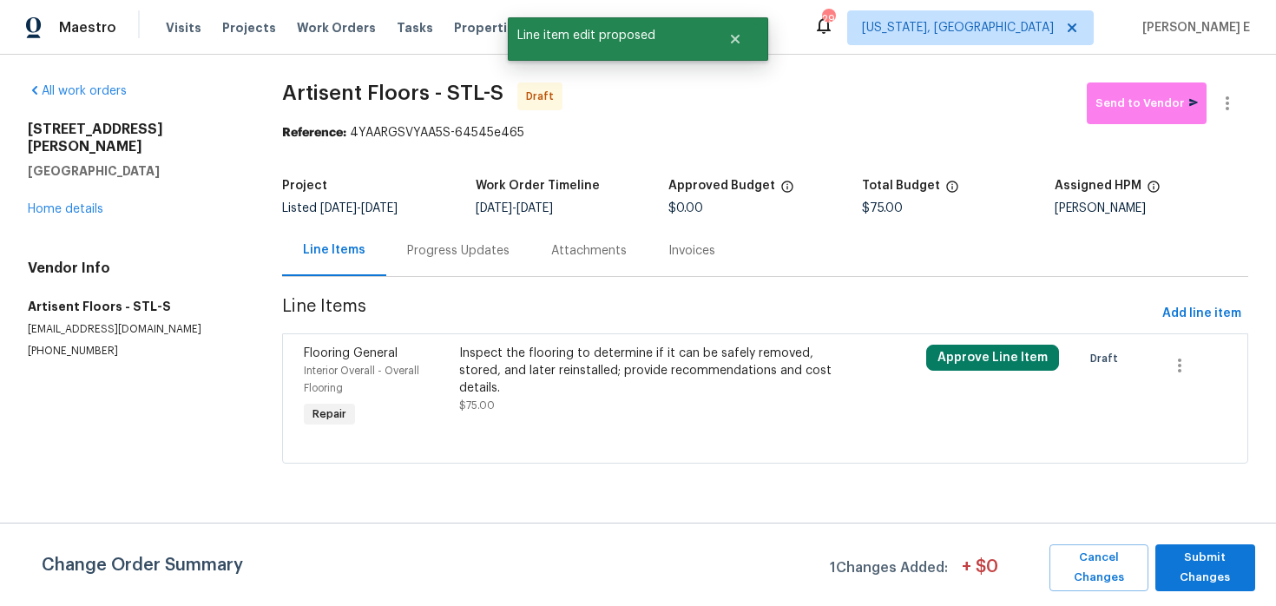
scroll to position [0, 0]
click at [1158, 572] on button "Submit Changes" at bounding box center [1205, 567] width 100 height 47
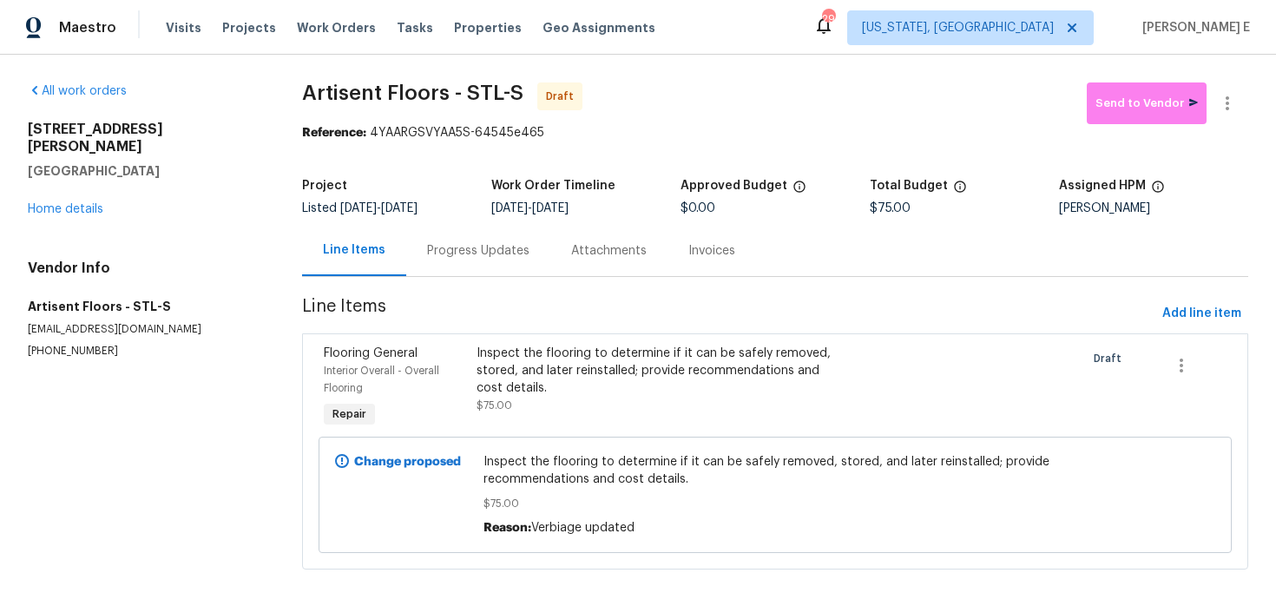
click at [456, 267] on div "Progress Updates" at bounding box center [478, 250] width 144 height 51
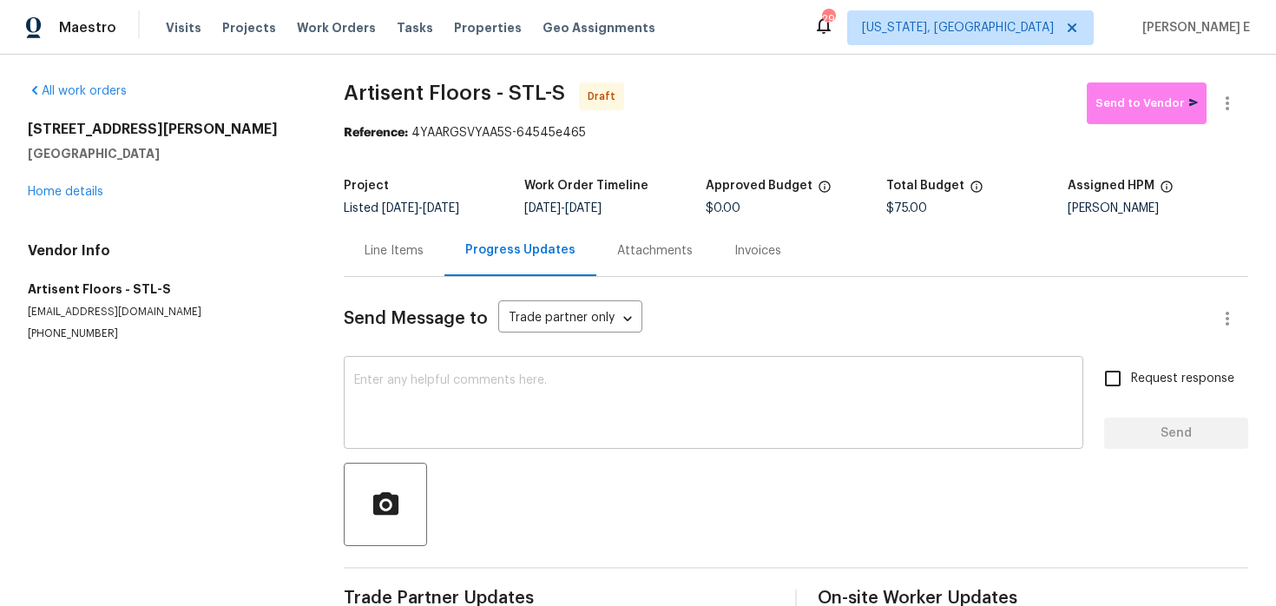
click at [484, 436] on div "x ​" at bounding box center [714, 404] width 740 height 89
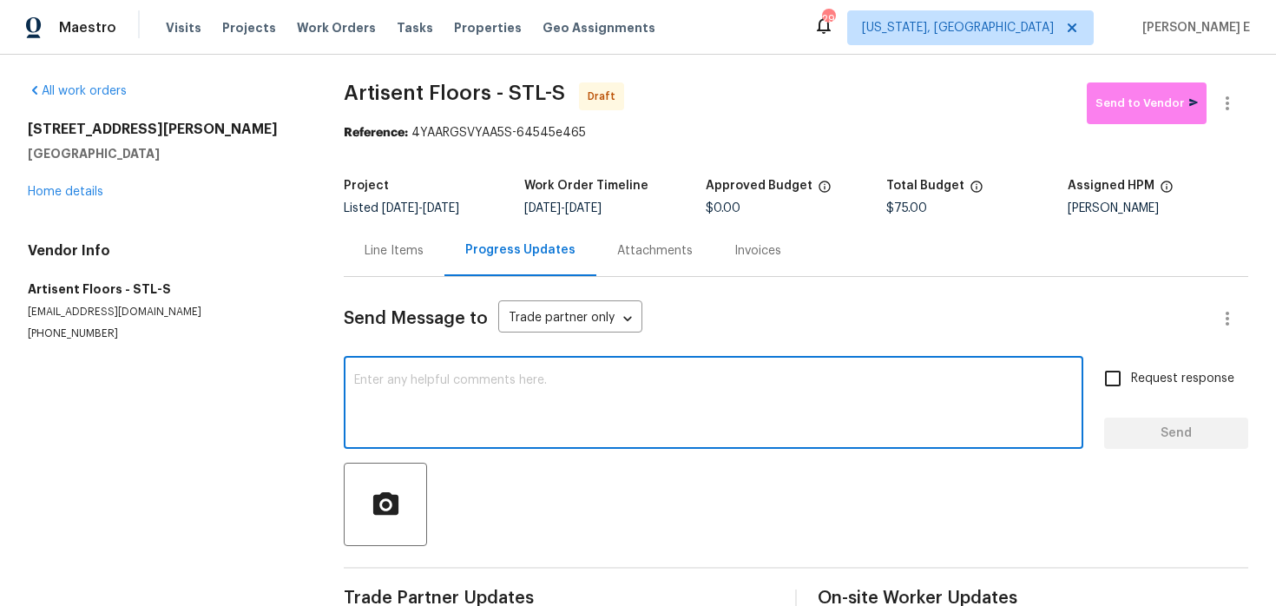
paste textarea "Hi this is [PERSON_NAME] with Opendoor. I’m confirming you received the WO for …"
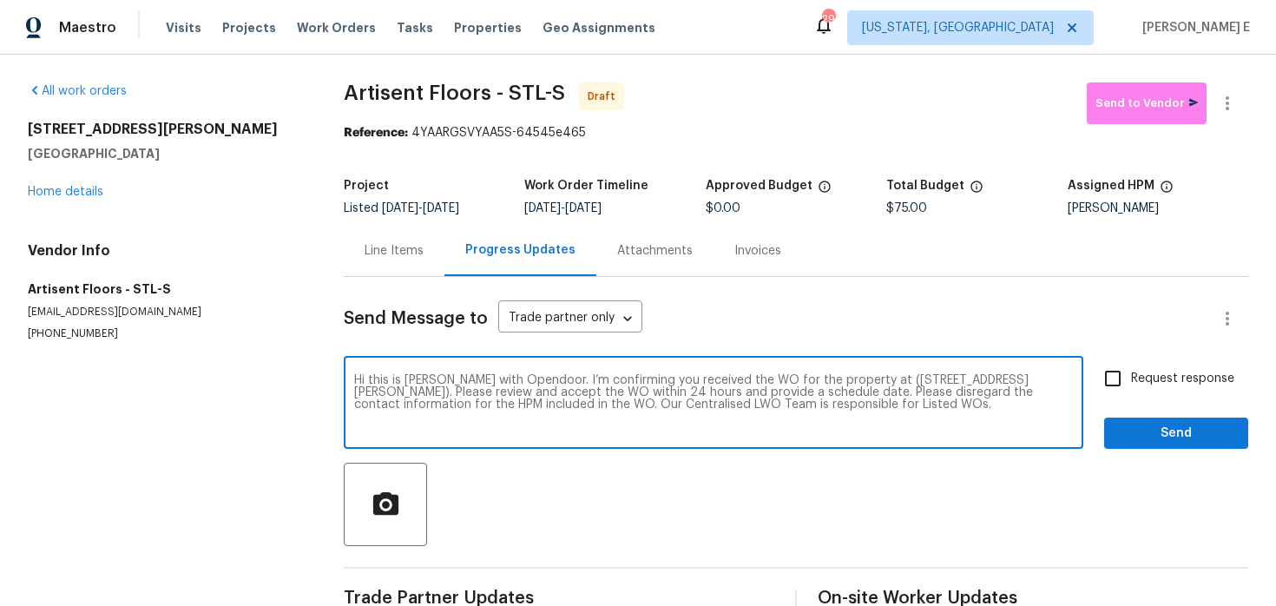
type textarea "Hi this is [PERSON_NAME] with Opendoor. I’m confirming you received the WO for …"
click at [1160, 399] on div "Request response Send" at bounding box center [1176, 404] width 144 height 89
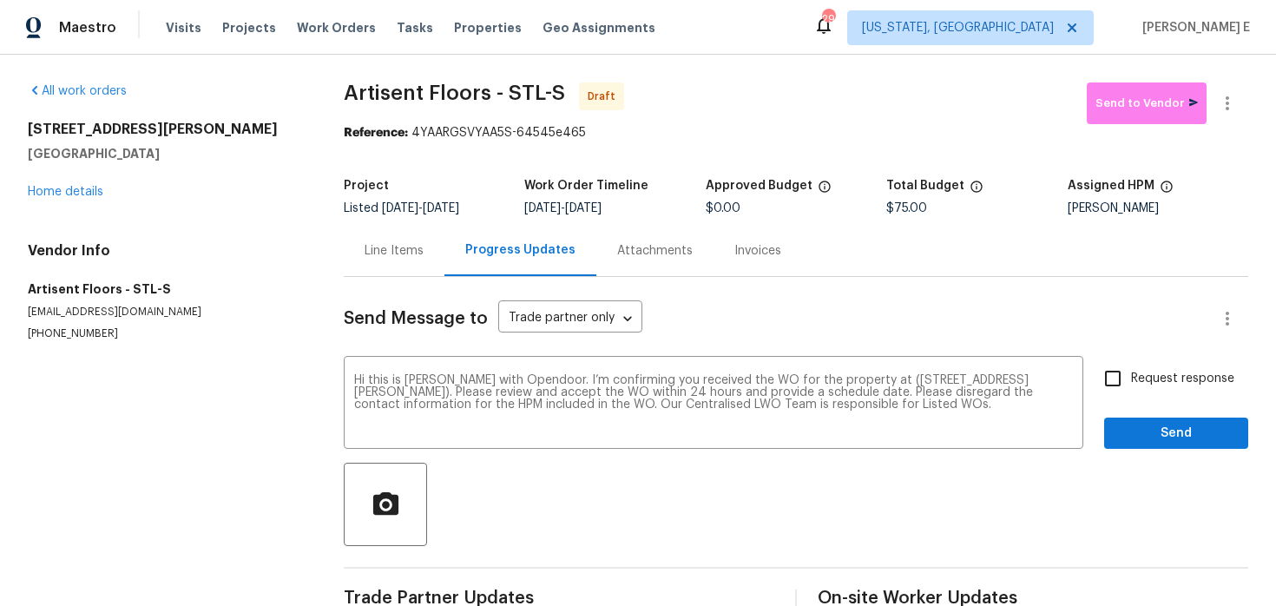
click at [1162, 385] on span "Request response" at bounding box center [1182, 379] width 103 height 18
click at [1131, 385] on input "Request response" at bounding box center [1113, 378] width 36 height 36
checkbox input "true"
click at [1165, 429] on span "Send" at bounding box center [1176, 434] width 116 height 22
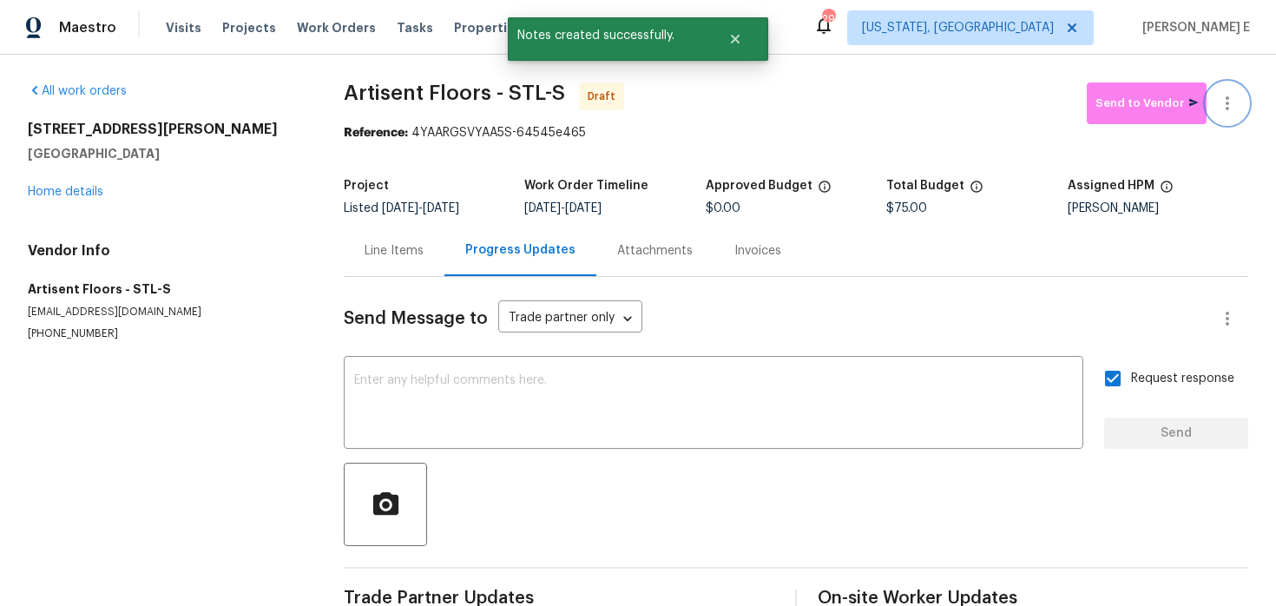
click at [1238, 103] on button "button" at bounding box center [1228, 103] width 42 height 42
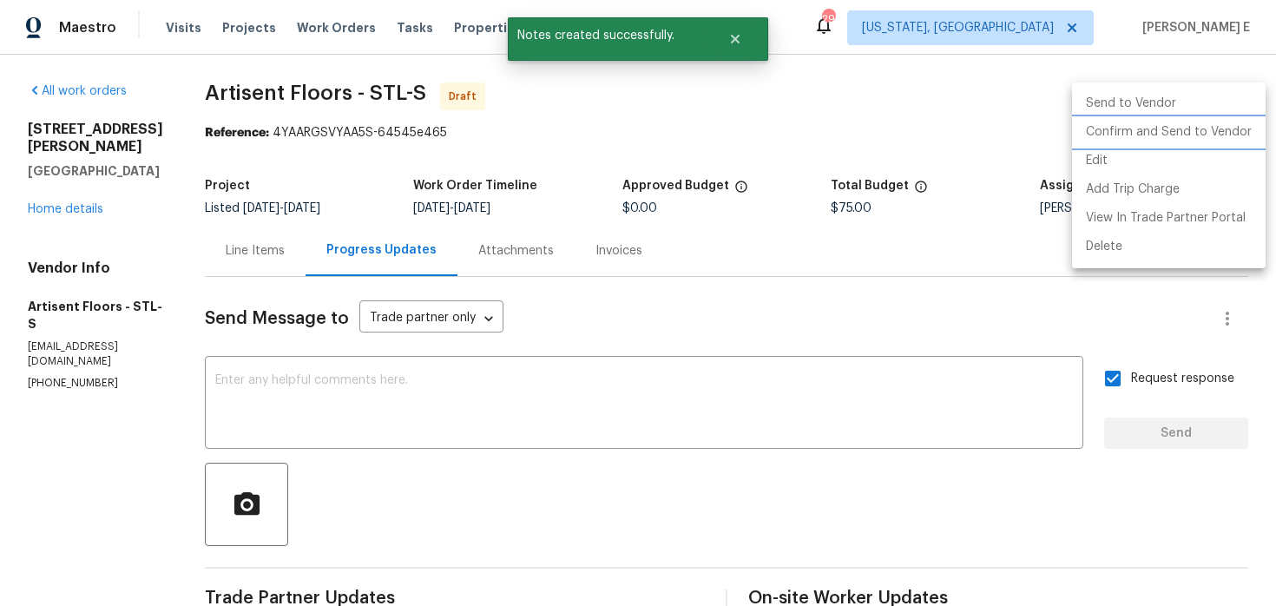
click at [1142, 141] on li "Confirm and Send to Vendor" at bounding box center [1169, 132] width 194 height 29
click at [953, 156] on div at bounding box center [638, 303] width 1276 height 606
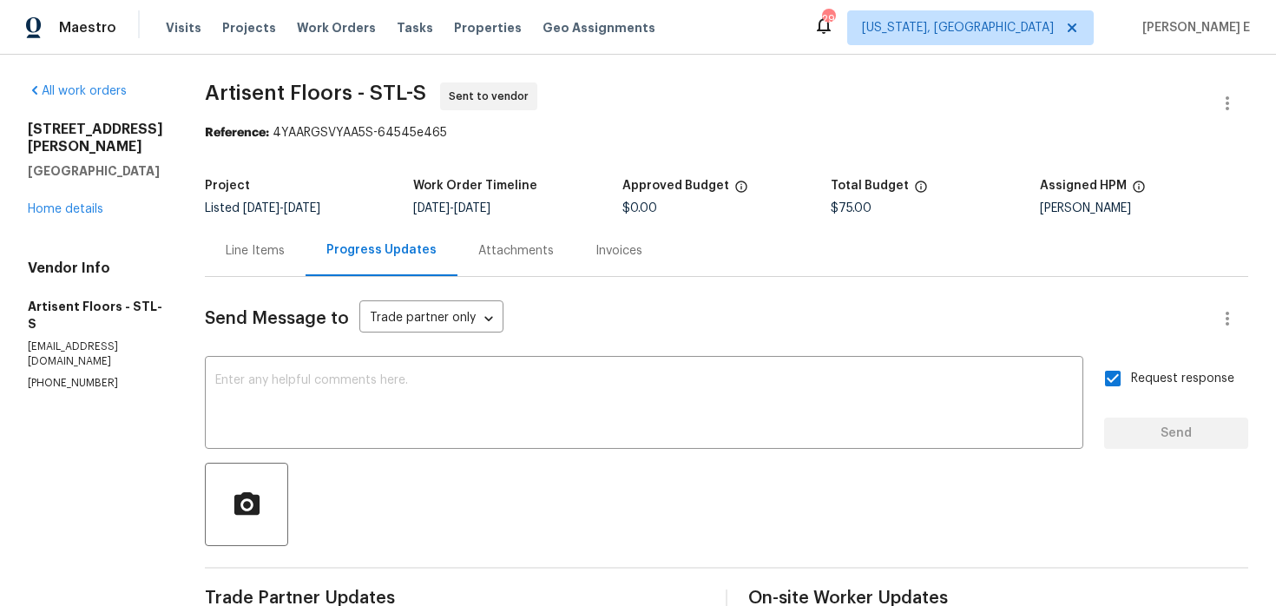
click at [230, 148] on section "Artisent Floors - STL-S Sent to vendor Reference: 4YAARGSVYAA5S-64545e465 Proje…" at bounding box center [726, 418] width 1043 height 672
drag, startPoint x: 216, startPoint y: 95, endPoint x: 365, endPoint y: 97, distance: 148.5
click at [365, 97] on span "Artisent Floors - STL-S" at bounding box center [315, 92] width 221 height 21
copy span "Artisent Floors"
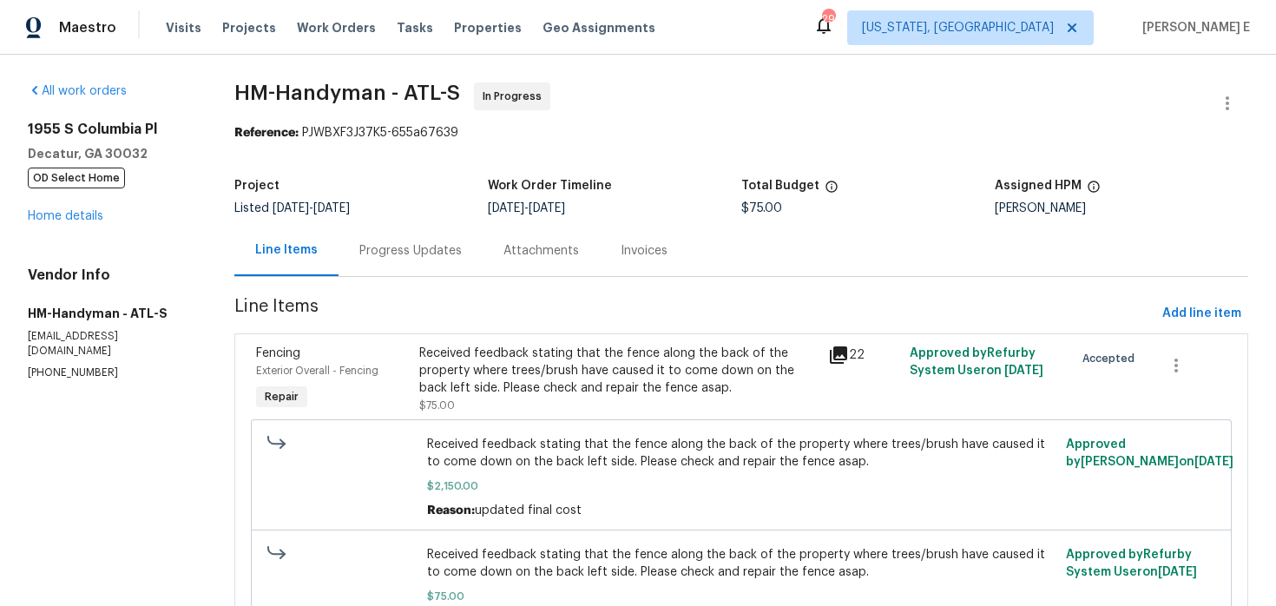
click at [75, 209] on div "[STREET_ADDRESS] OD Select Home Home details" at bounding box center [110, 173] width 165 height 104
click at [69, 220] on link "Home details" at bounding box center [66, 216] width 76 height 12
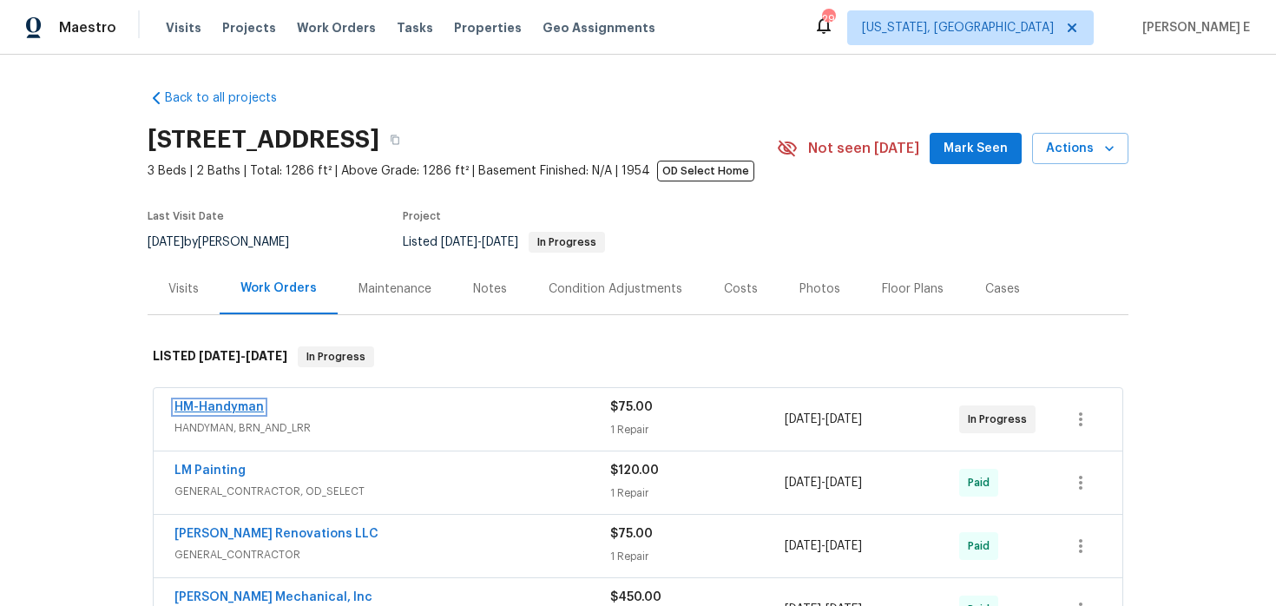
click at [234, 410] on link "HM-Handyman" at bounding box center [218, 407] width 89 height 12
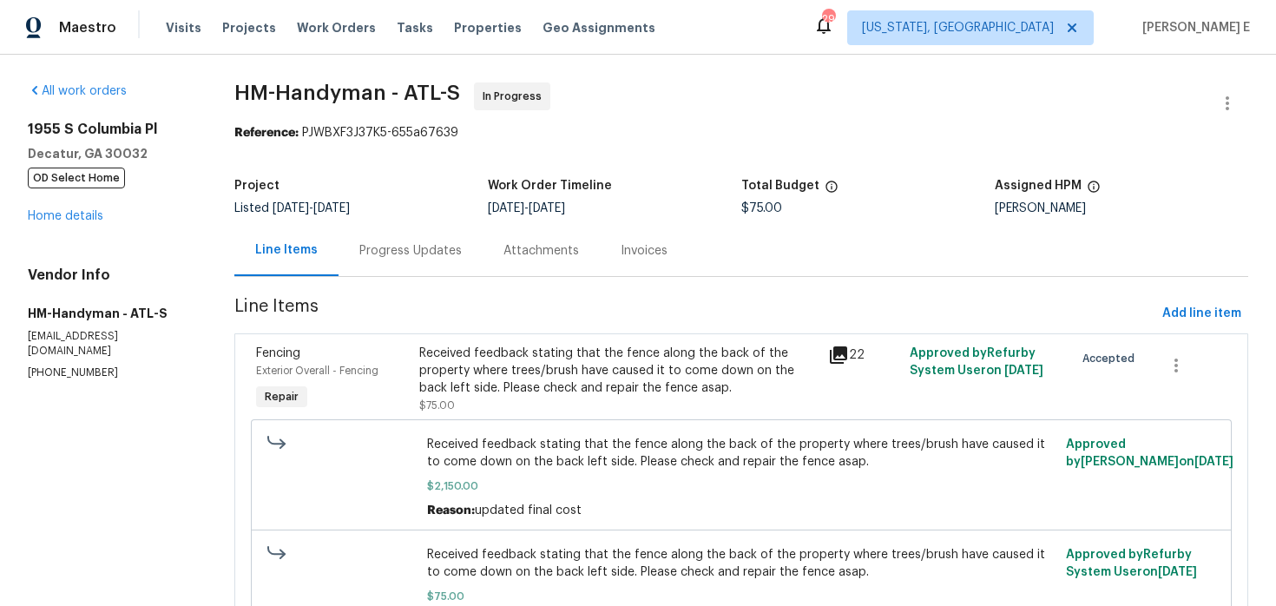
click at [442, 262] on div "Progress Updates" at bounding box center [411, 250] width 144 height 51
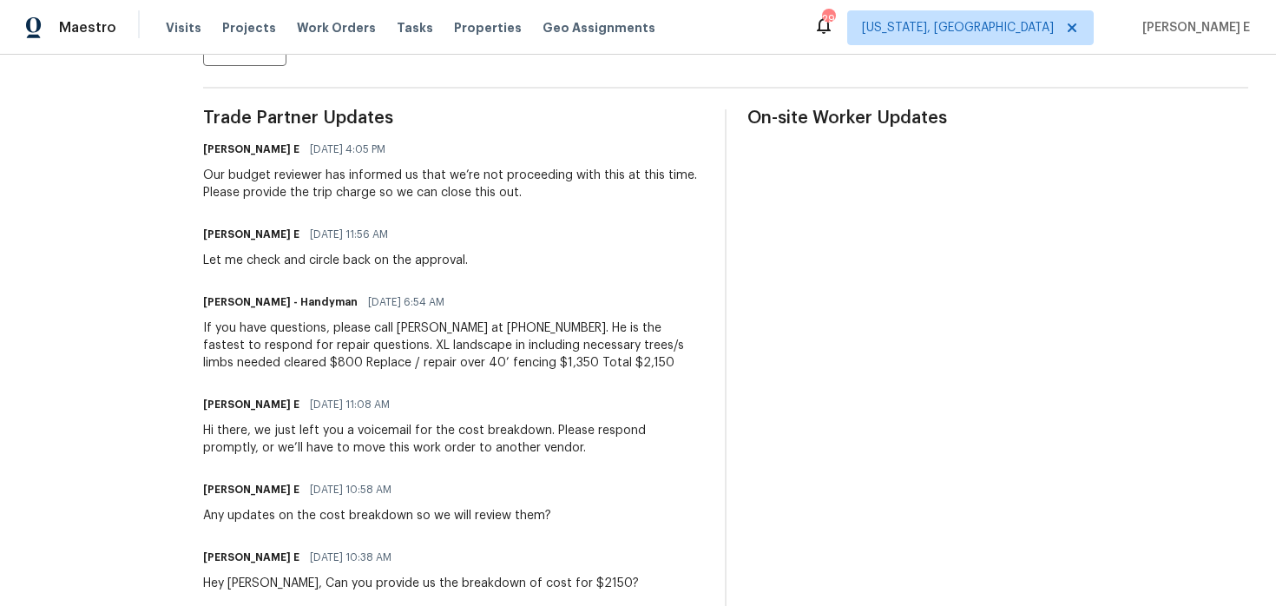
scroll to position [477, 0]
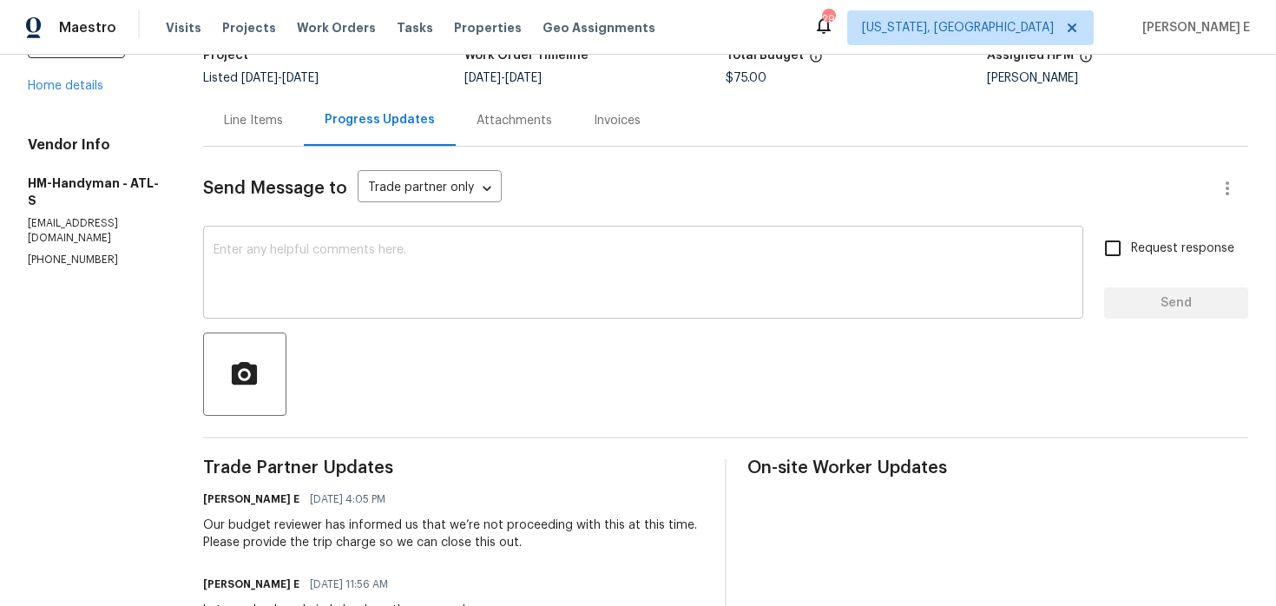
click at [576, 261] on textarea at bounding box center [643, 274] width 859 height 61
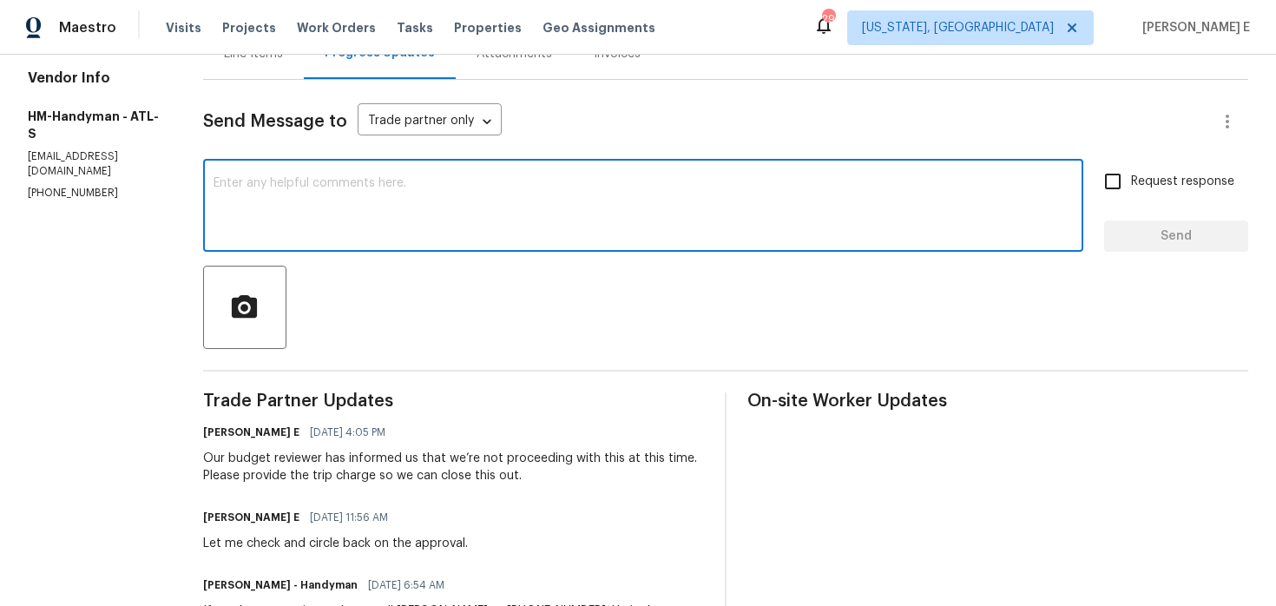
scroll to position [196, 0]
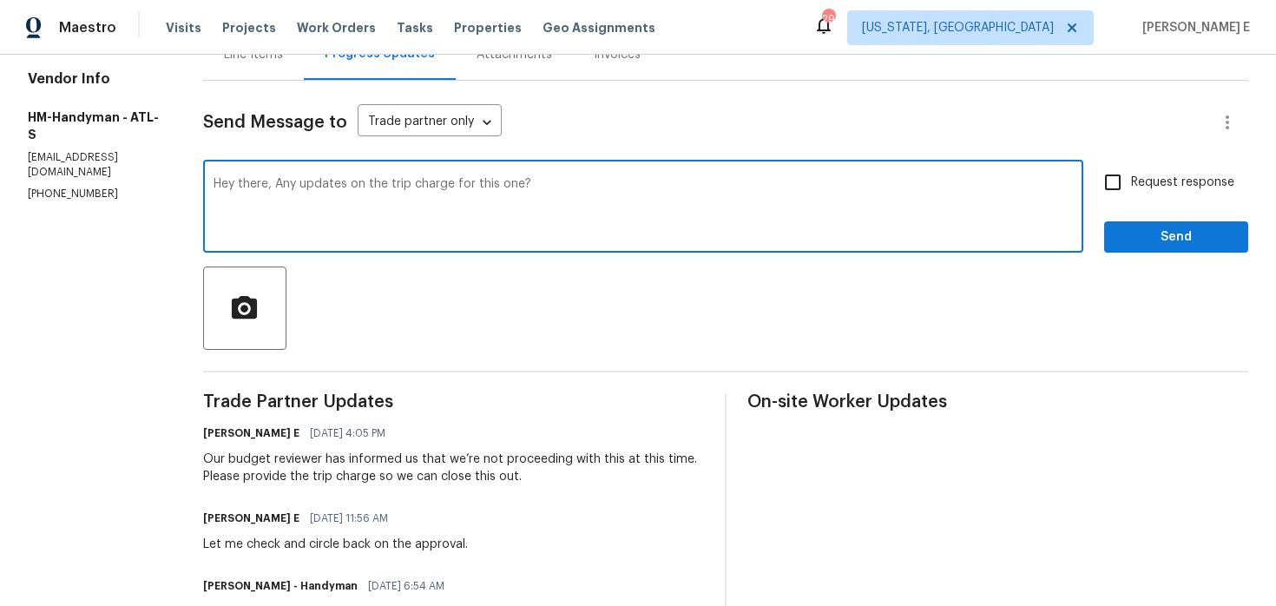
type textarea "Hey there, Any updates on the trip charge for this one?"
click at [1154, 198] on label "Request response" at bounding box center [1165, 182] width 140 height 36
click at [1131, 198] on input "Request response" at bounding box center [1113, 182] width 36 height 36
checkbox input "true"
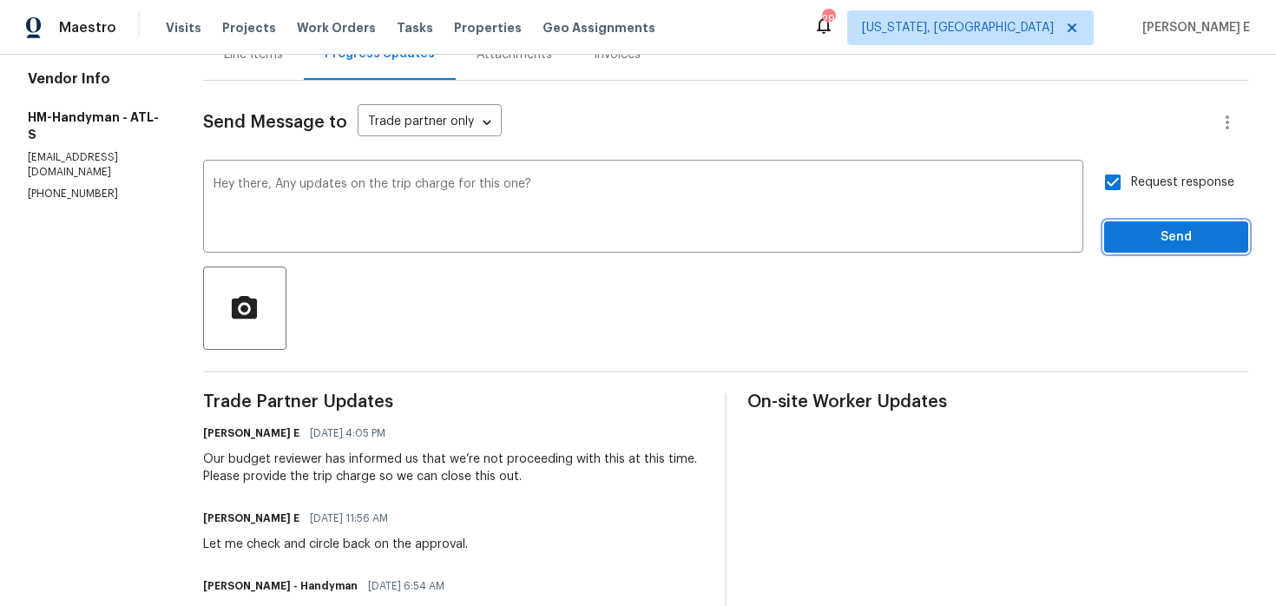
click at [1169, 245] on span "Send" at bounding box center [1176, 238] width 116 height 22
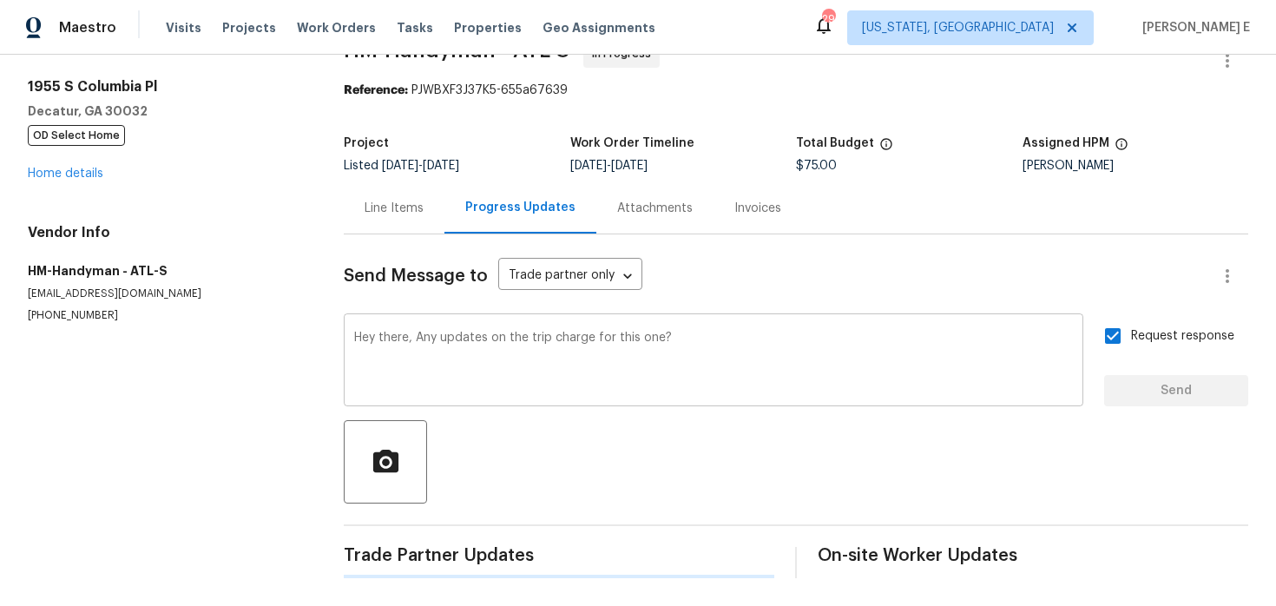
scroll to position [0, 0]
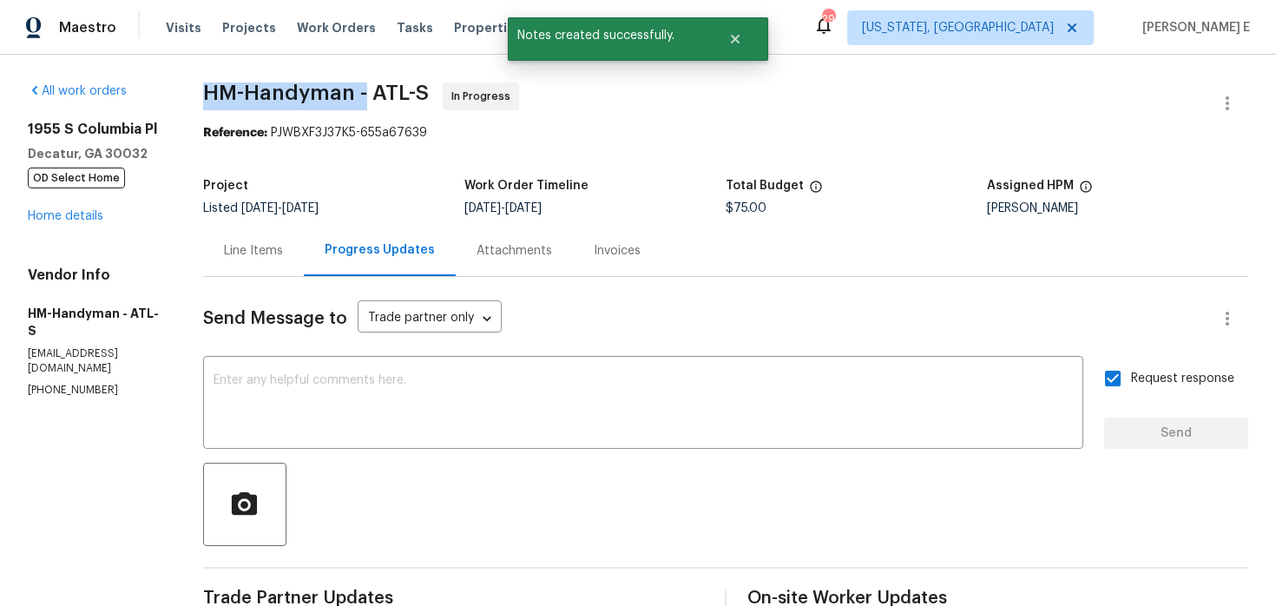
drag, startPoint x: 210, startPoint y: 99, endPoint x: 386, endPoint y: 103, distance: 176.3
copy span "HM-Handyman -"
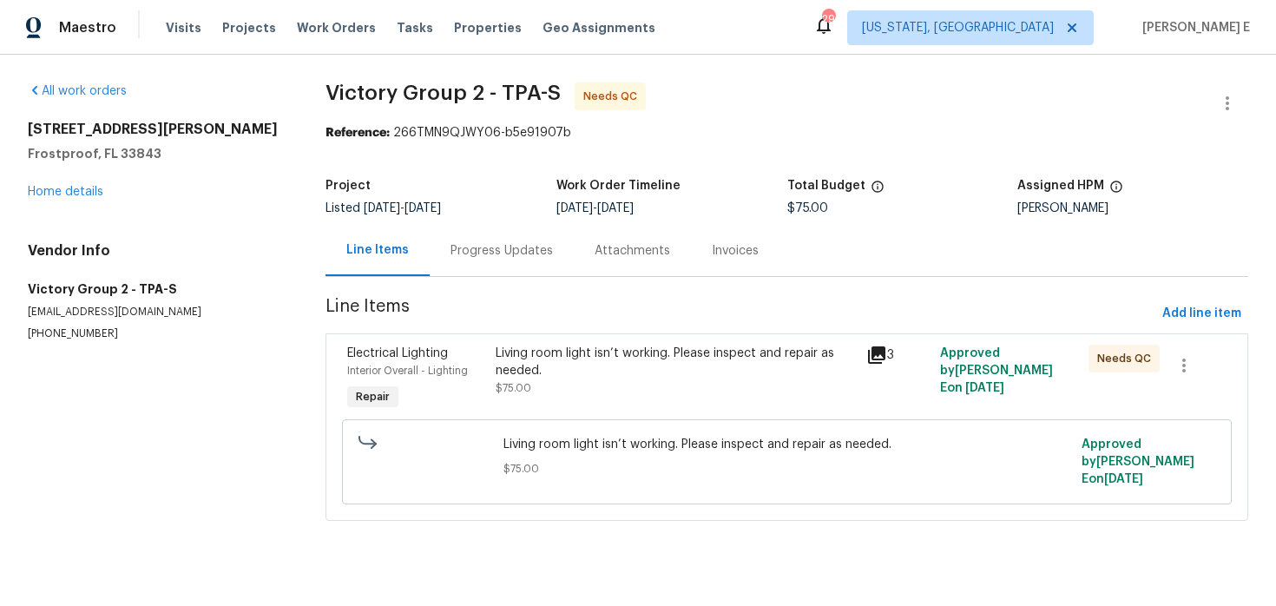
click at [492, 246] on div "Progress Updates" at bounding box center [502, 250] width 102 height 17
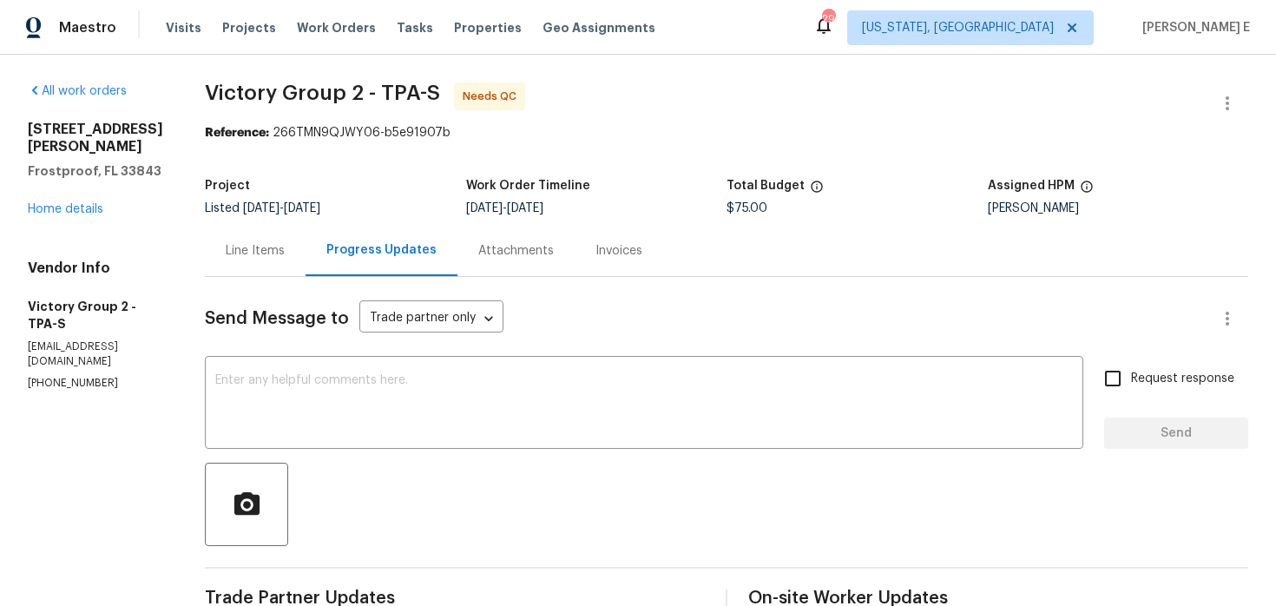
click at [289, 260] on div "Line Items" at bounding box center [255, 250] width 101 height 51
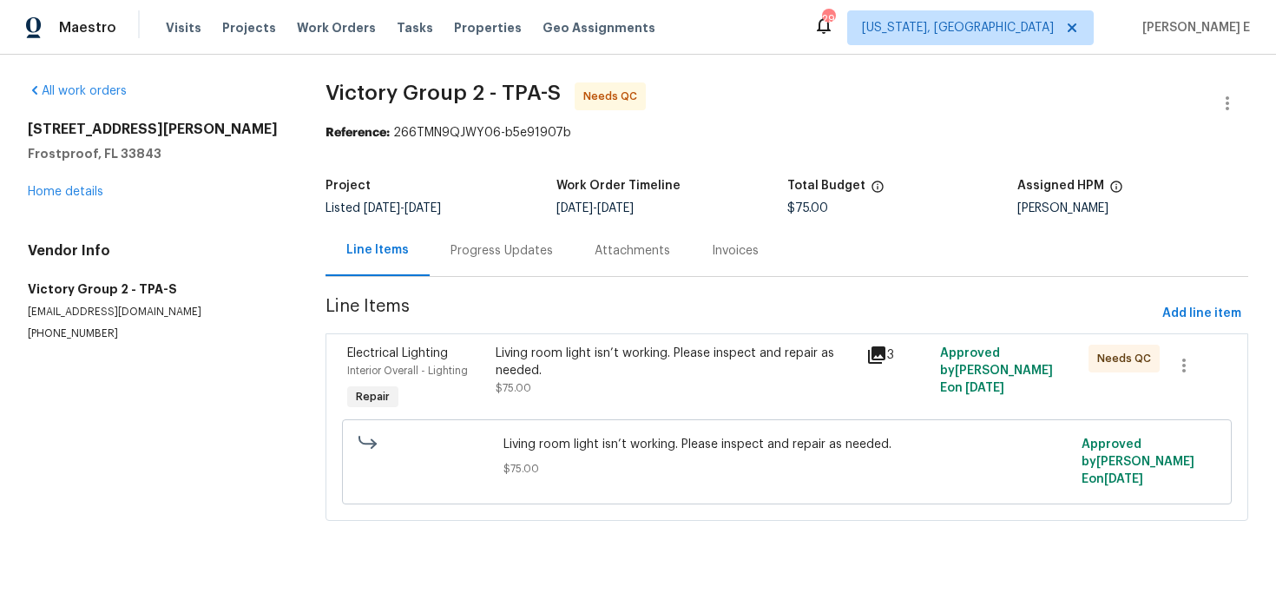
click at [480, 367] on div "Interior Overall - Lighting" at bounding box center [416, 370] width 138 height 17
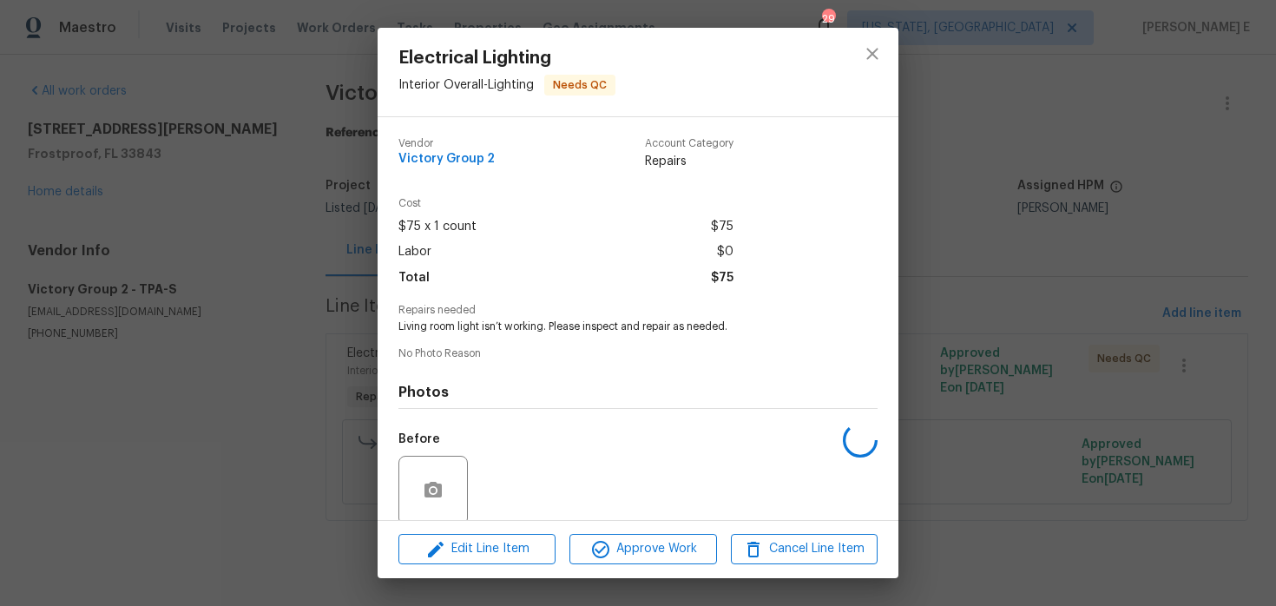
scroll to position [135, 0]
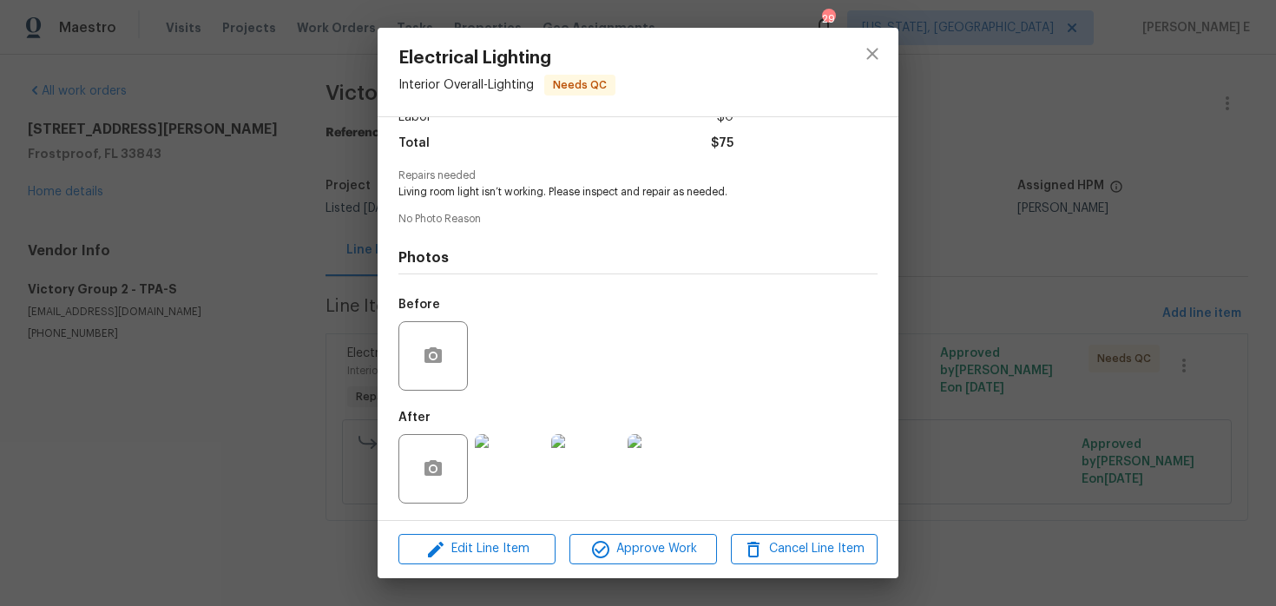
click at [497, 468] on img at bounding box center [509, 468] width 69 height 69
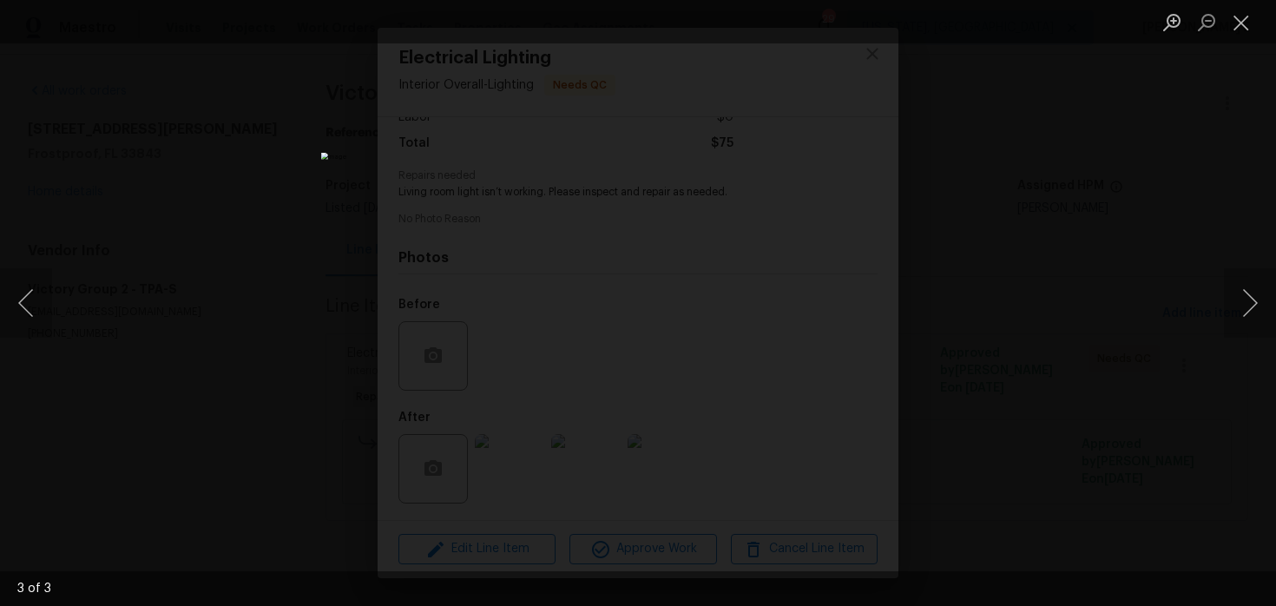
click at [1082, 312] on div "Lightbox" at bounding box center [638, 303] width 1276 height 606
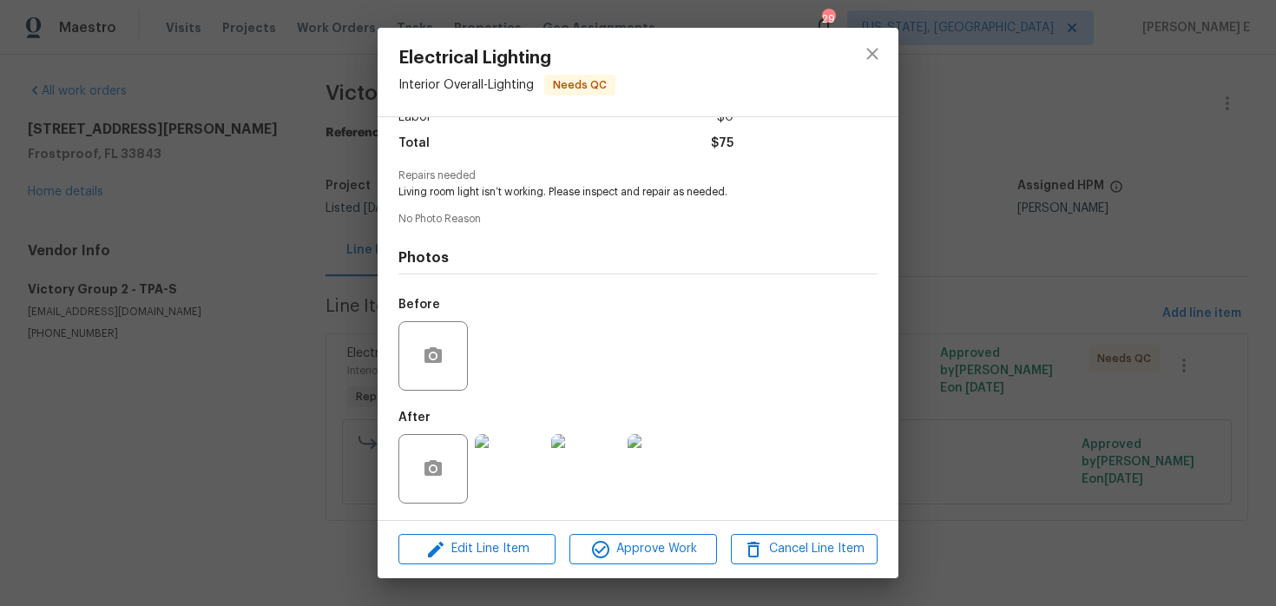
click at [1051, 167] on div "Electrical Lighting Interior Overall - Lighting Needs QC Vendor Victory Group 2…" at bounding box center [638, 303] width 1276 height 606
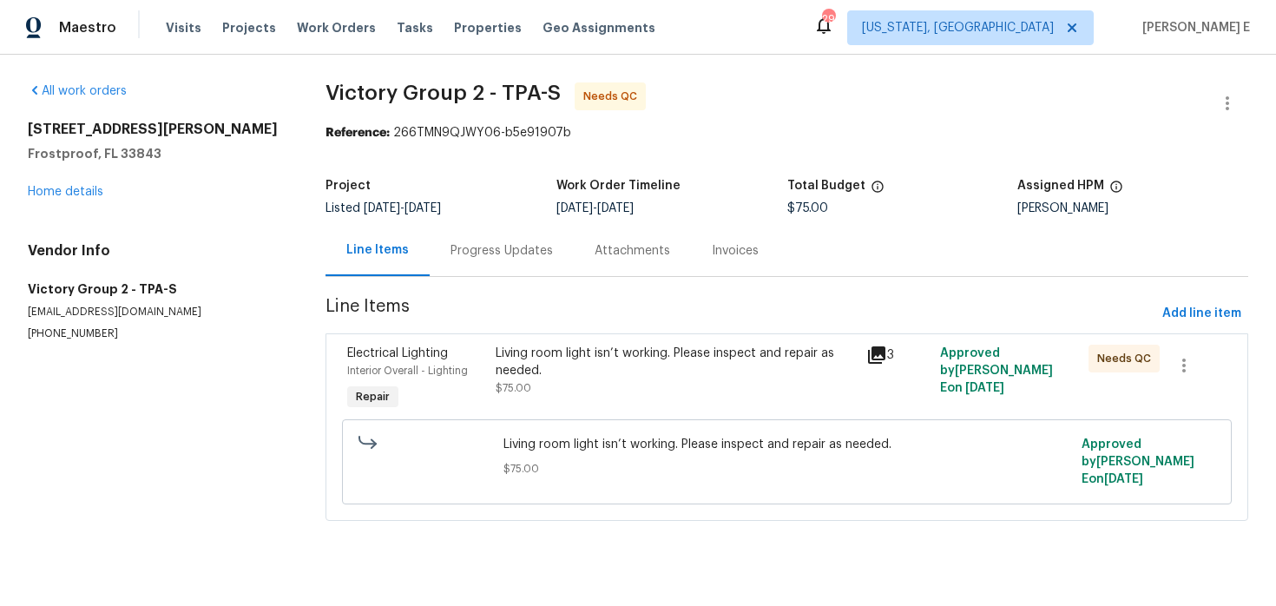
click at [475, 252] on div "Progress Updates" at bounding box center [502, 250] width 102 height 17
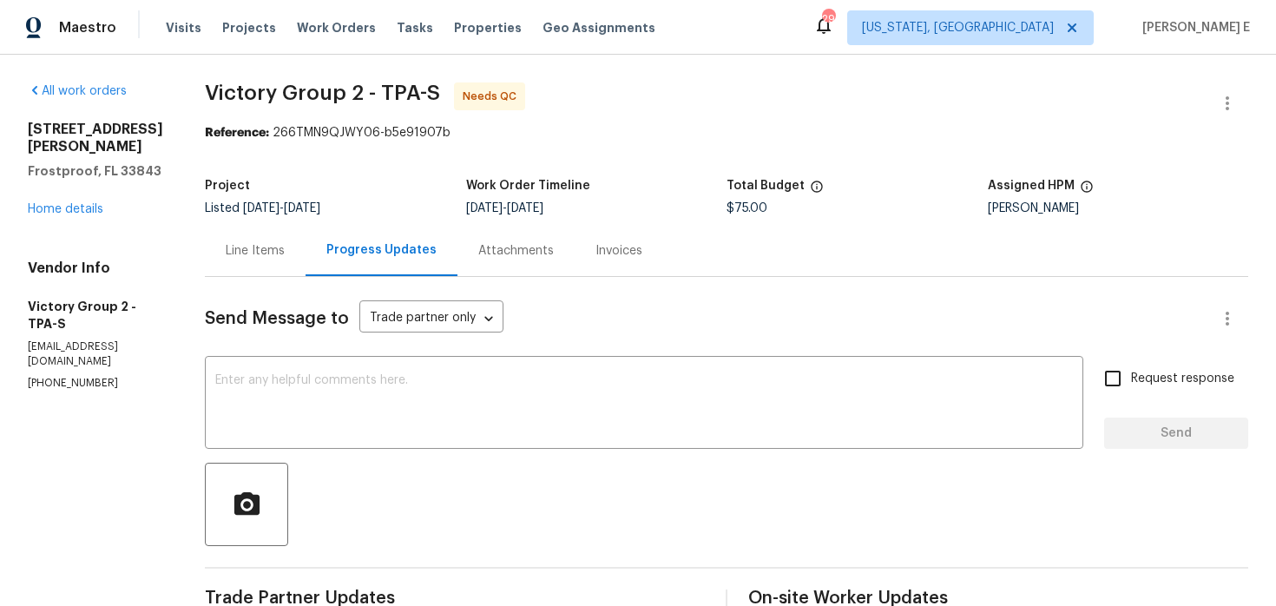
click at [279, 263] on div "Line Items" at bounding box center [255, 250] width 101 height 51
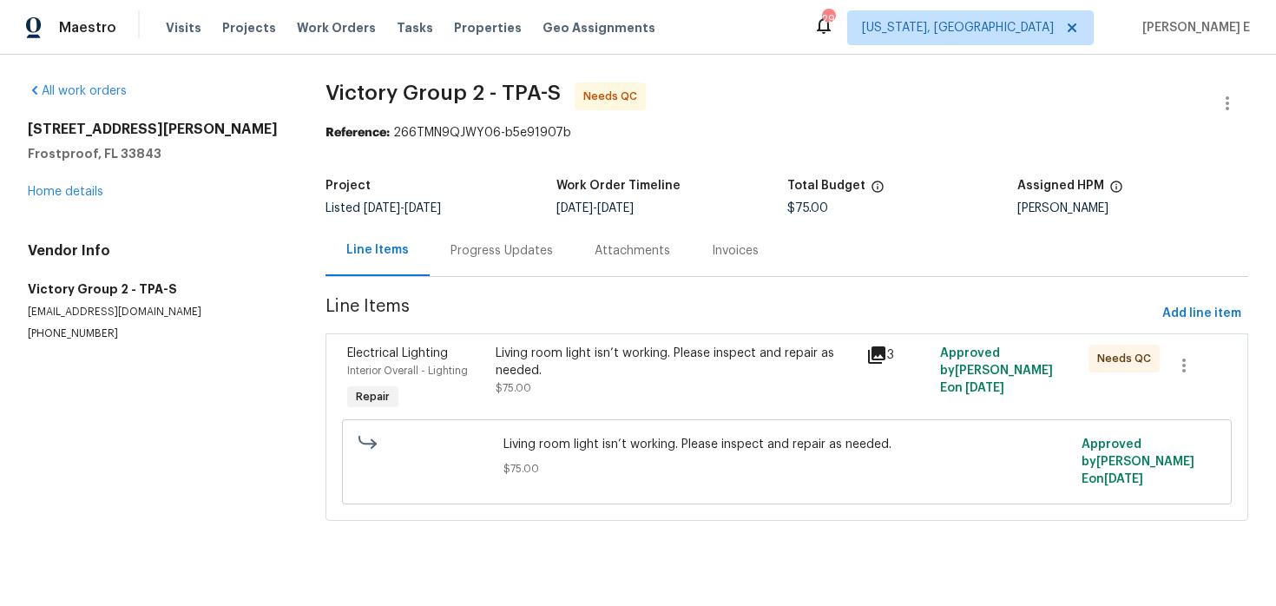
click at [547, 392] on div "Living room light isn’t working. Please inspect and repair as needed. $75.00" at bounding box center [676, 371] width 360 height 52
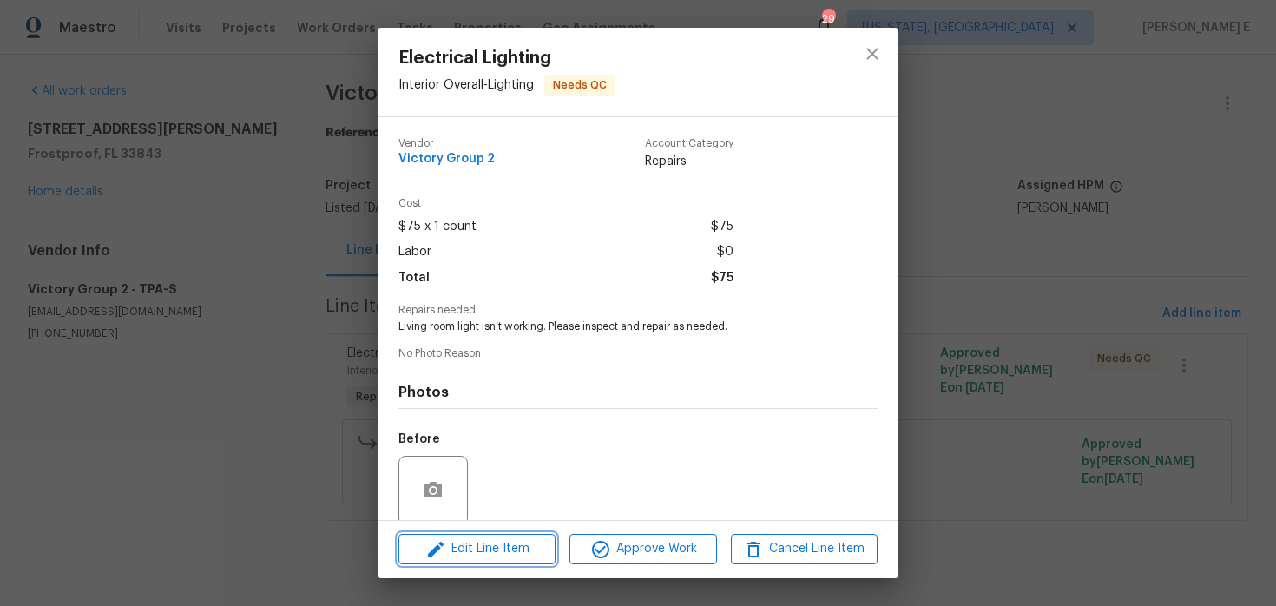
click at [479, 546] on span "Edit Line Item" at bounding box center [477, 549] width 147 height 22
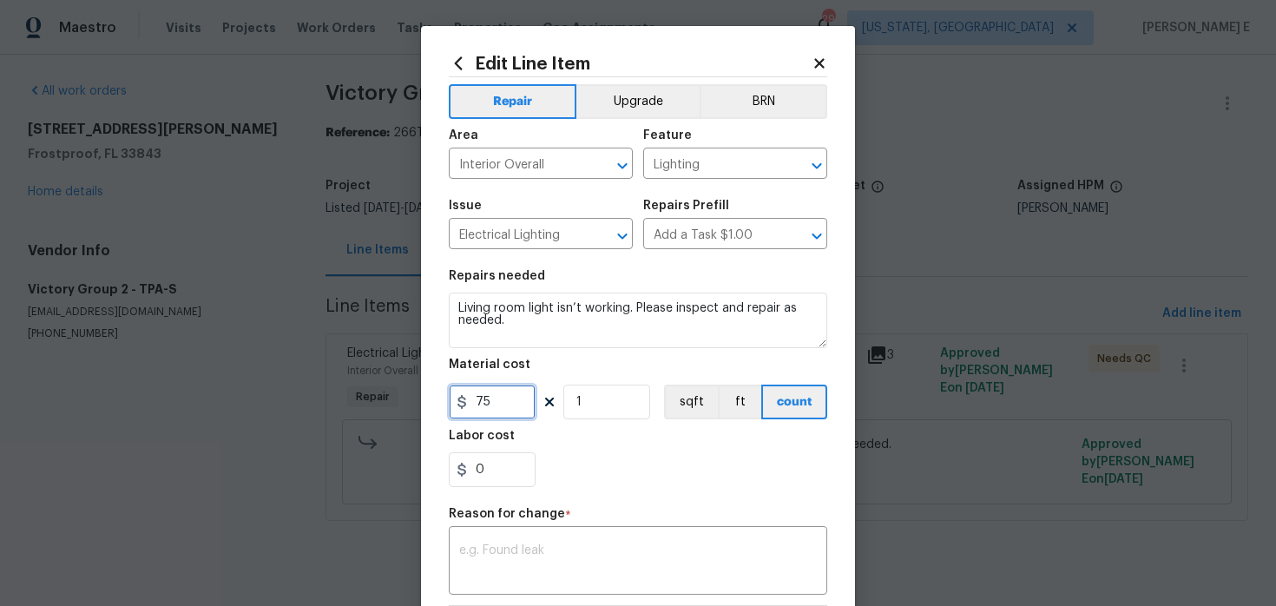
click at [484, 411] on input "75" at bounding box center [492, 402] width 87 height 35
type input "405"
click at [500, 576] on textarea at bounding box center [638, 562] width 358 height 36
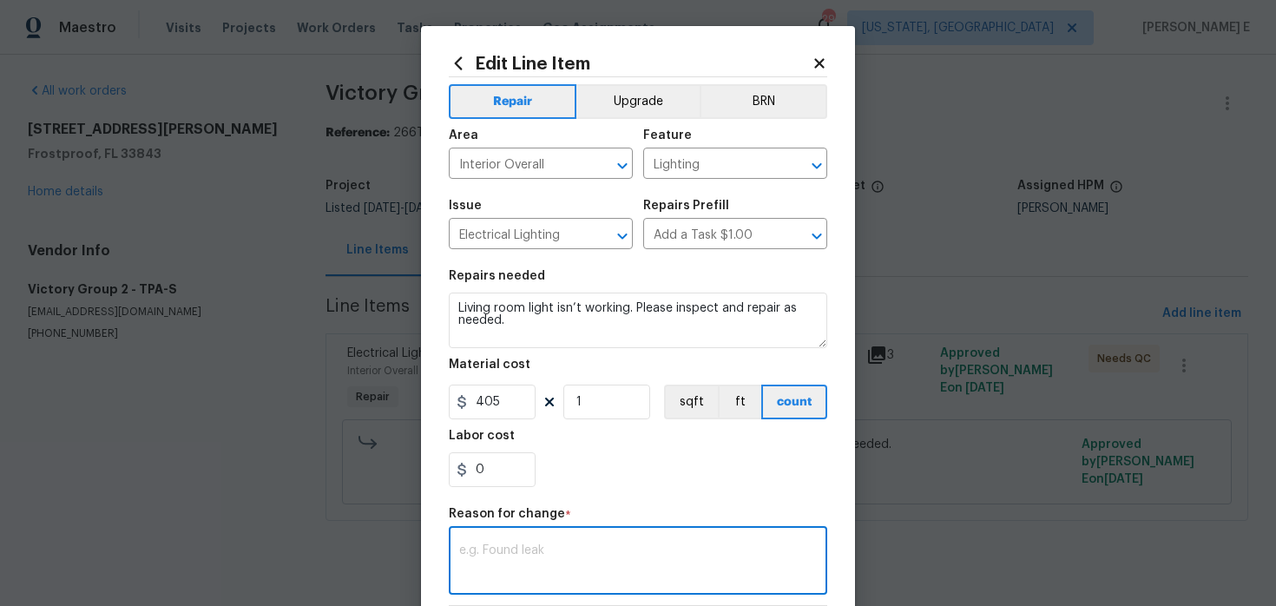
paste textarea "(KE) Updated cost per BR team approval."
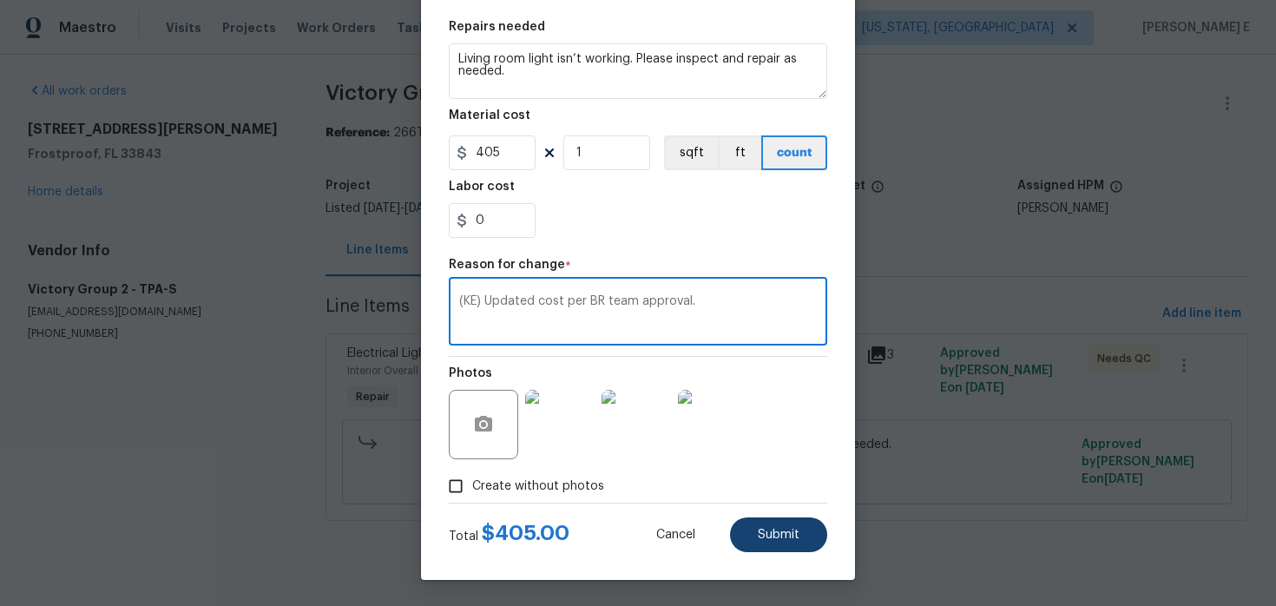
type textarea "(KE) Updated cost per BR team approval."
click at [781, 541] on span "Submit" at bounding box center [779, 535] width 42 height 13
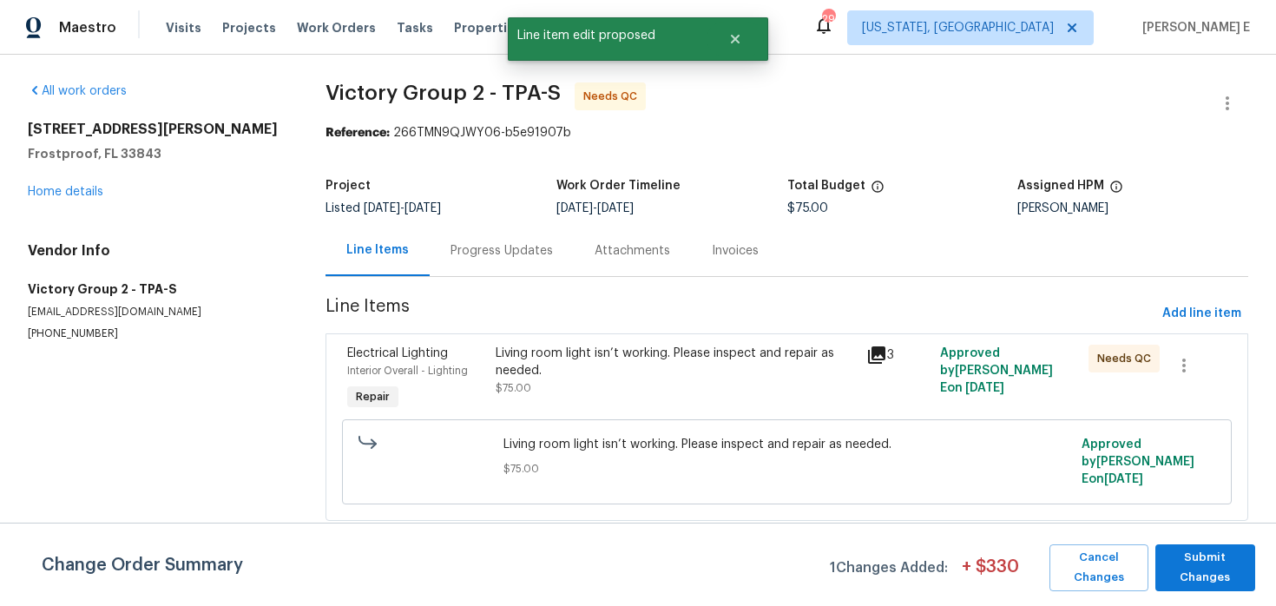
scroll to position [0, 0]
click at [1204, 564] on span "Submit Changes" at bounding box center [1205, 568] width 82 height 40
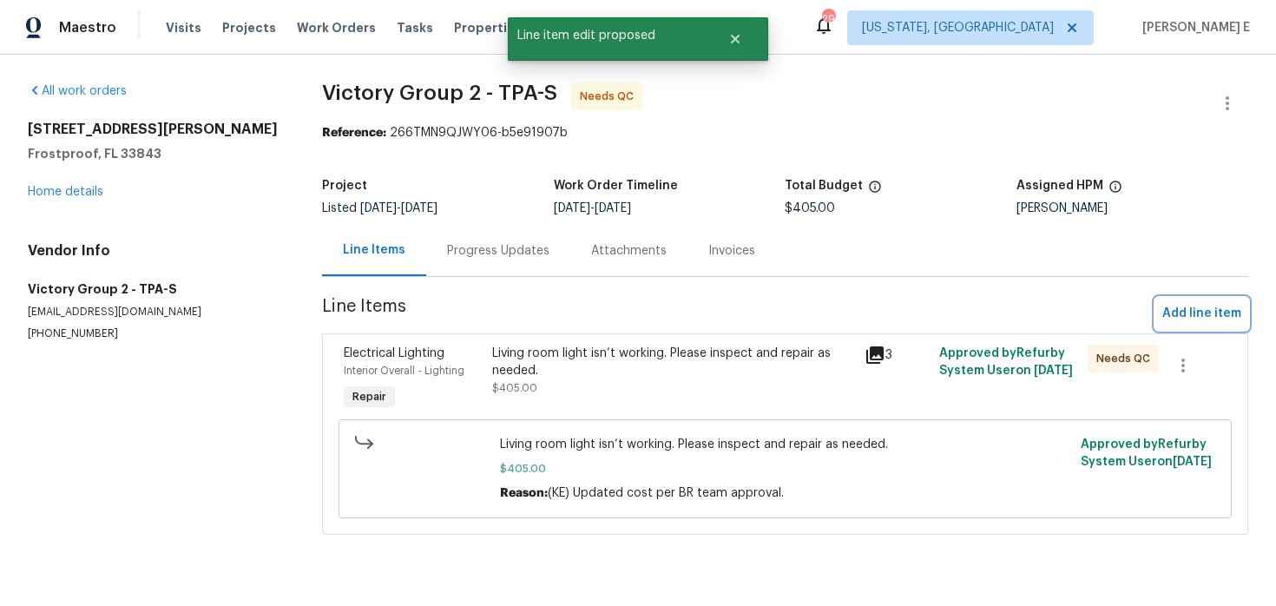
click at [1181, 313] on span "Add line item" at bounding box center [1201, 314] width 79 height 22
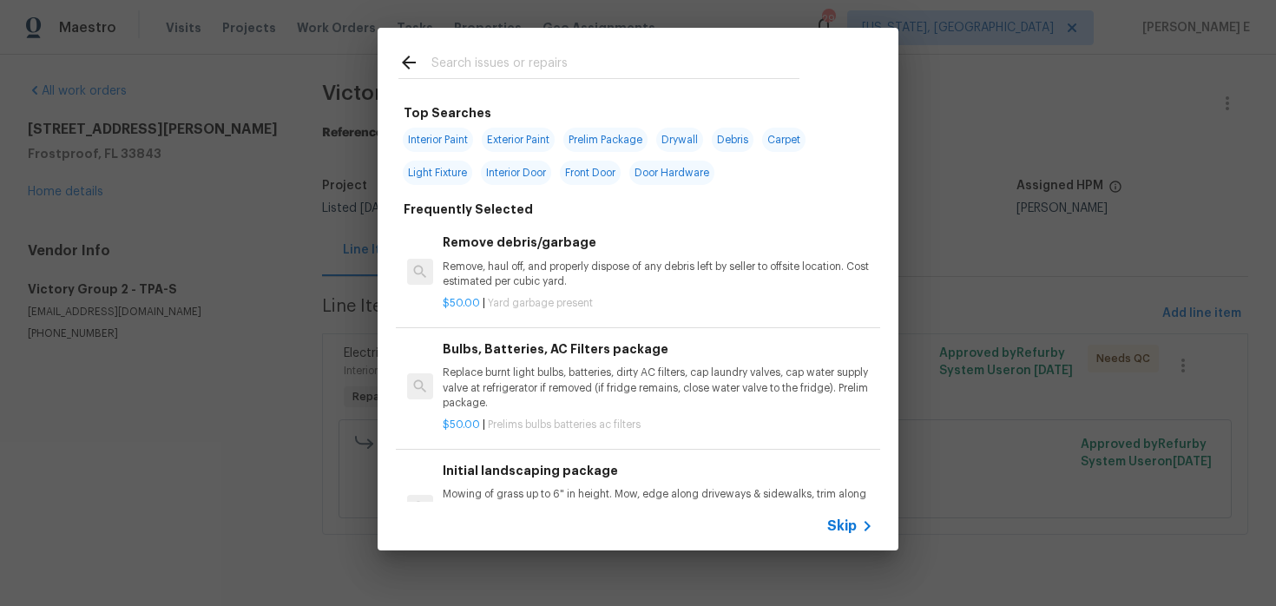
click at [836, 519] on span "Skip" at bounding box center [842, 525] width 30 height 17
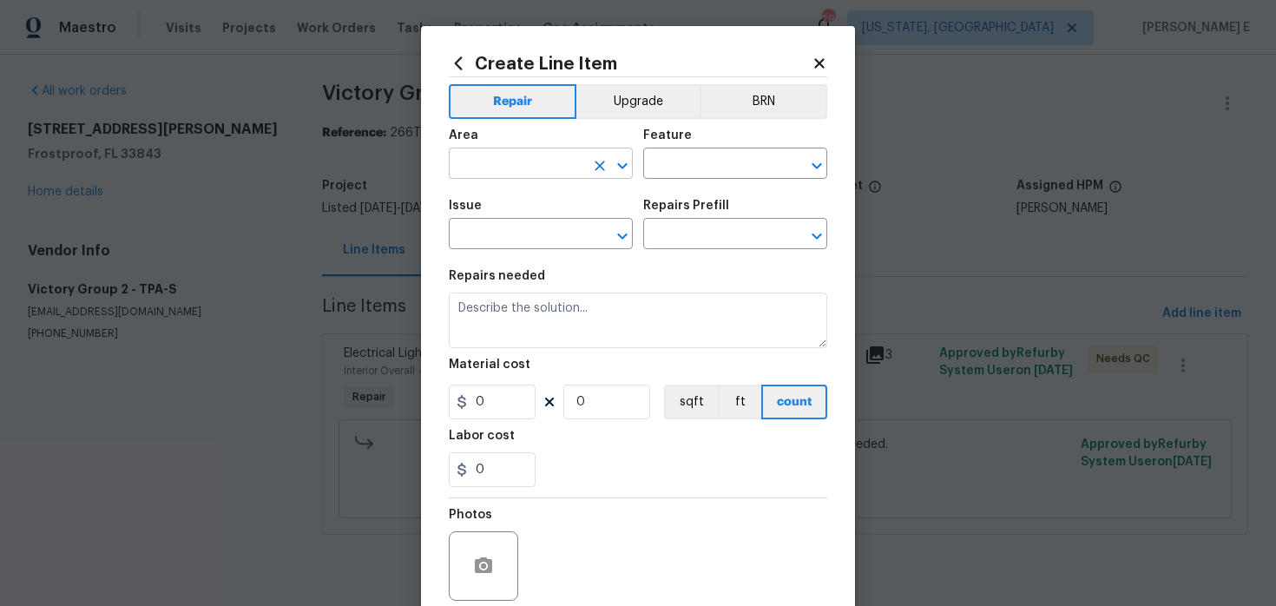
click at [554, 177] on input "text" at bounding box center [516, 165] width 135 height 27
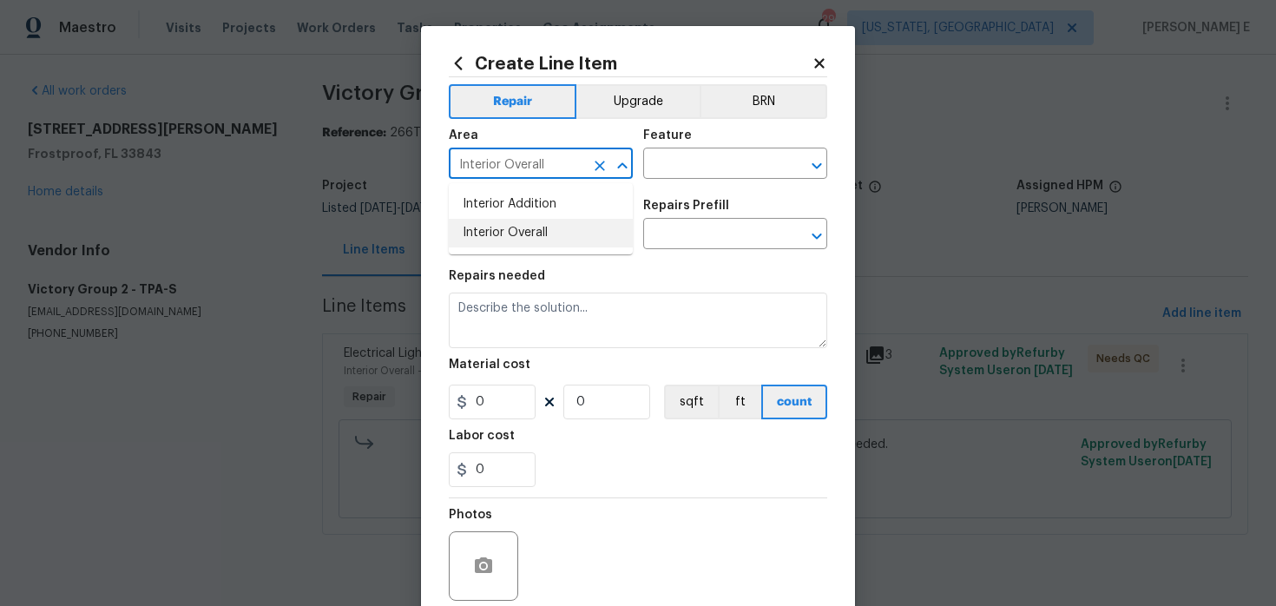
type input "Interior Overall"
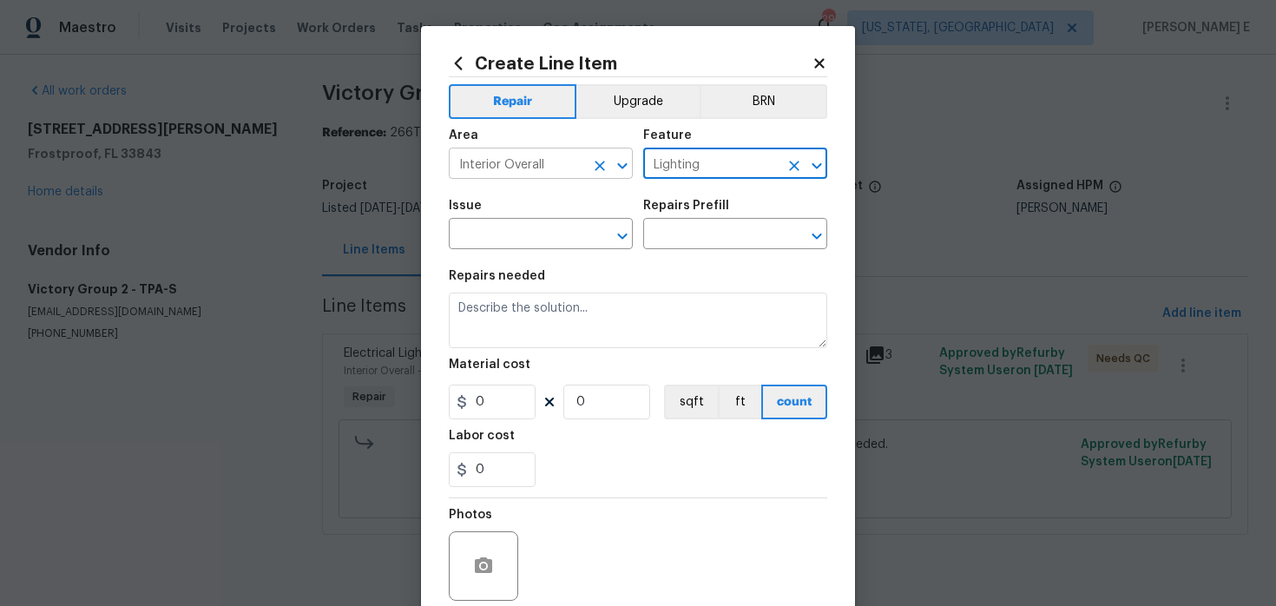
type input "Lighting"
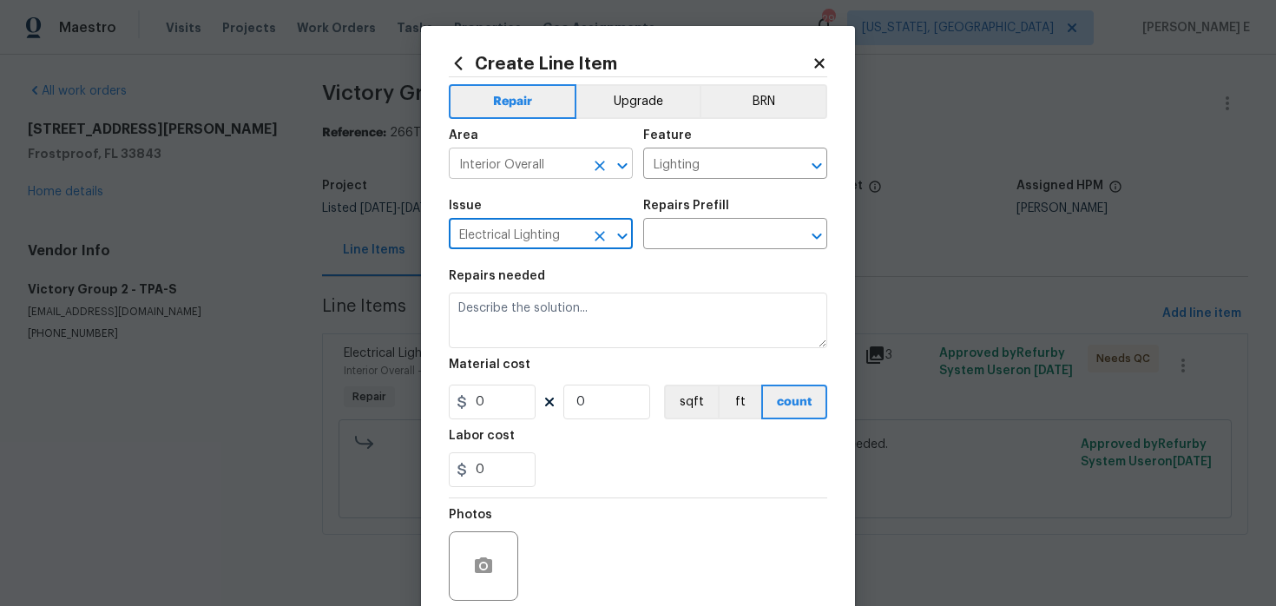
type input "Electrical Lighting"
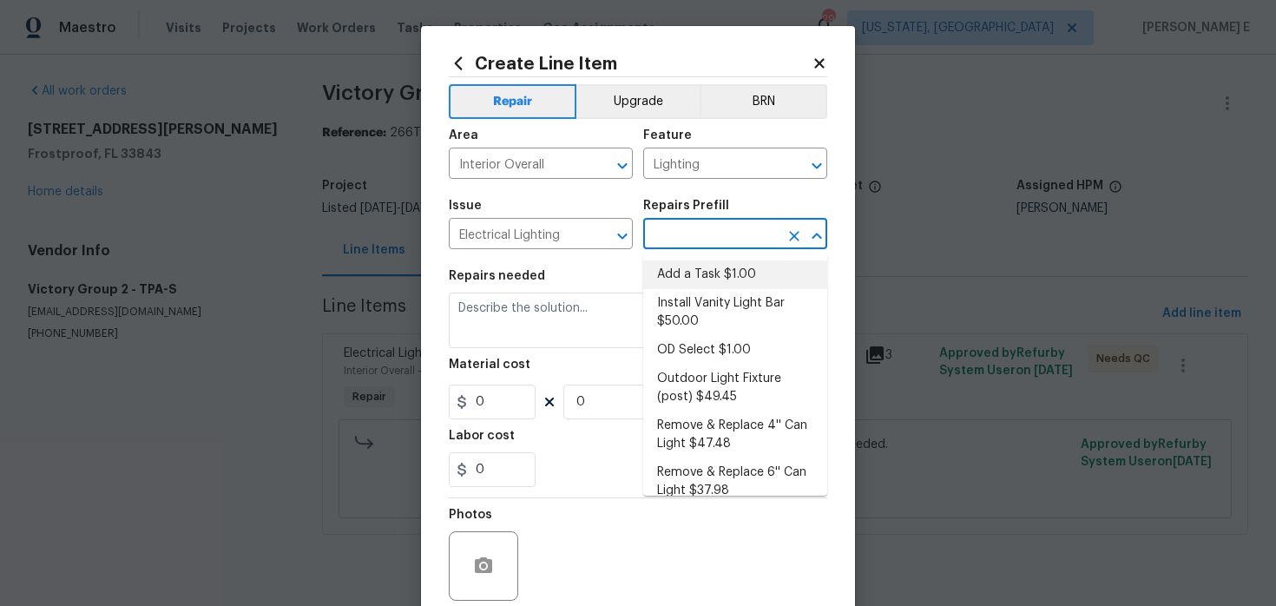
click at [744, 260] on li "Add a Task $1.00" at bounding box center [735, 274] width 184 height 29
type input "Add a Task $1.00"
type textarea "HPM to detail"
type input "1"
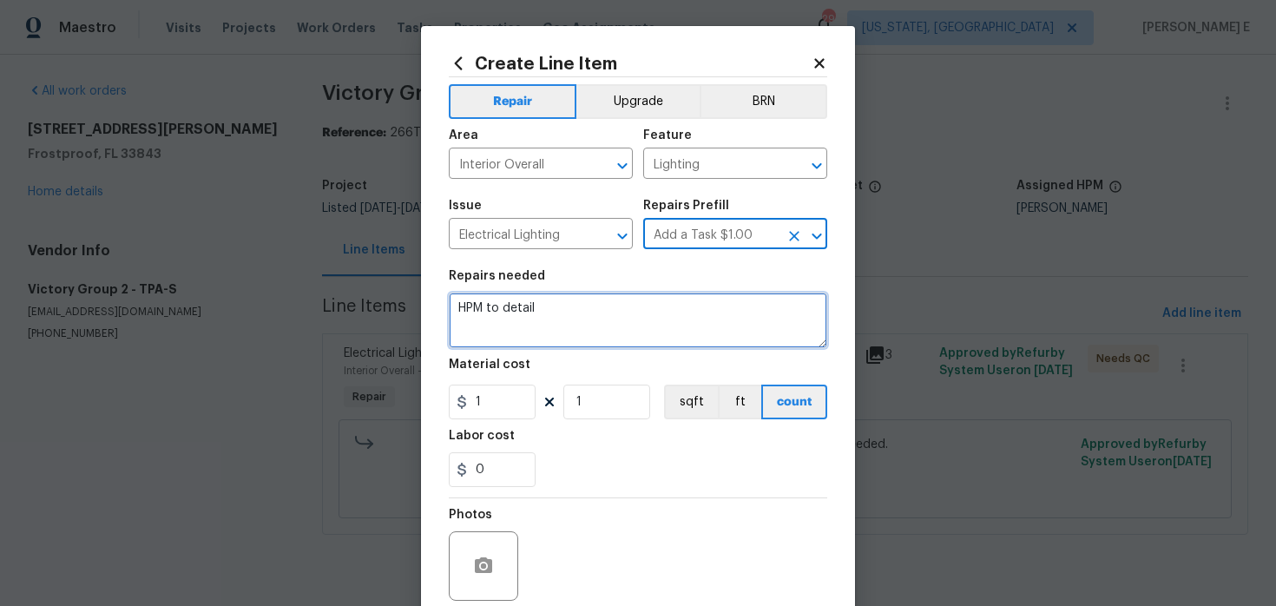
click at [577, 309] on textarea "HPM to detail" at bounding box center [638, 321] width 378 height 56
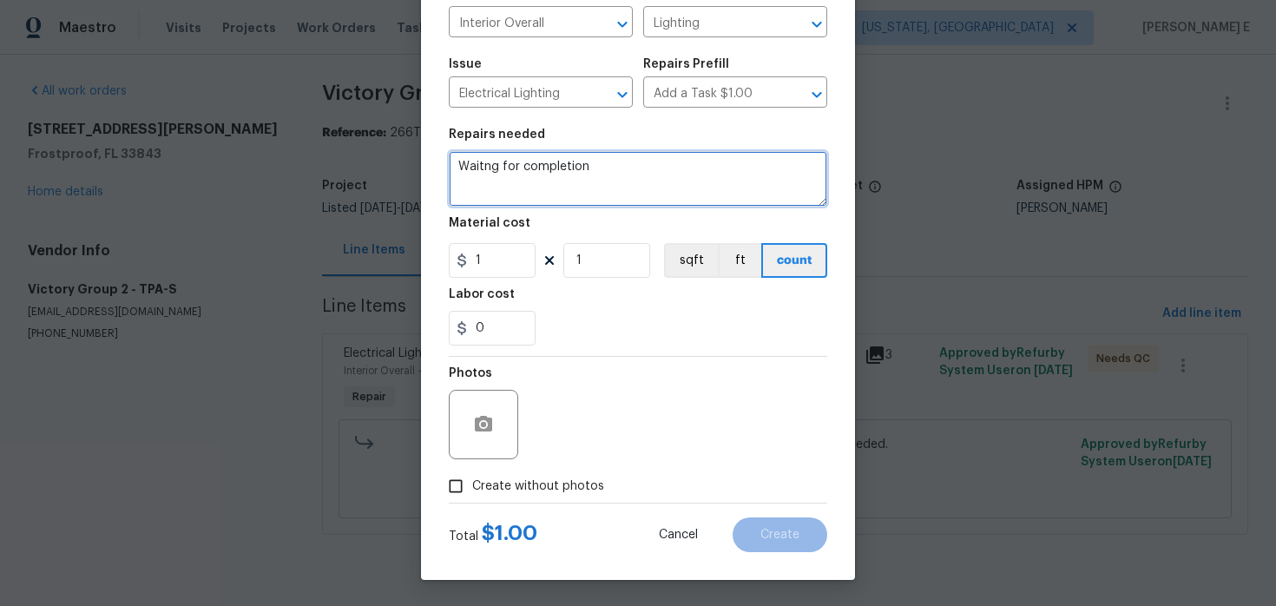
type textarea "Waitng for completion"
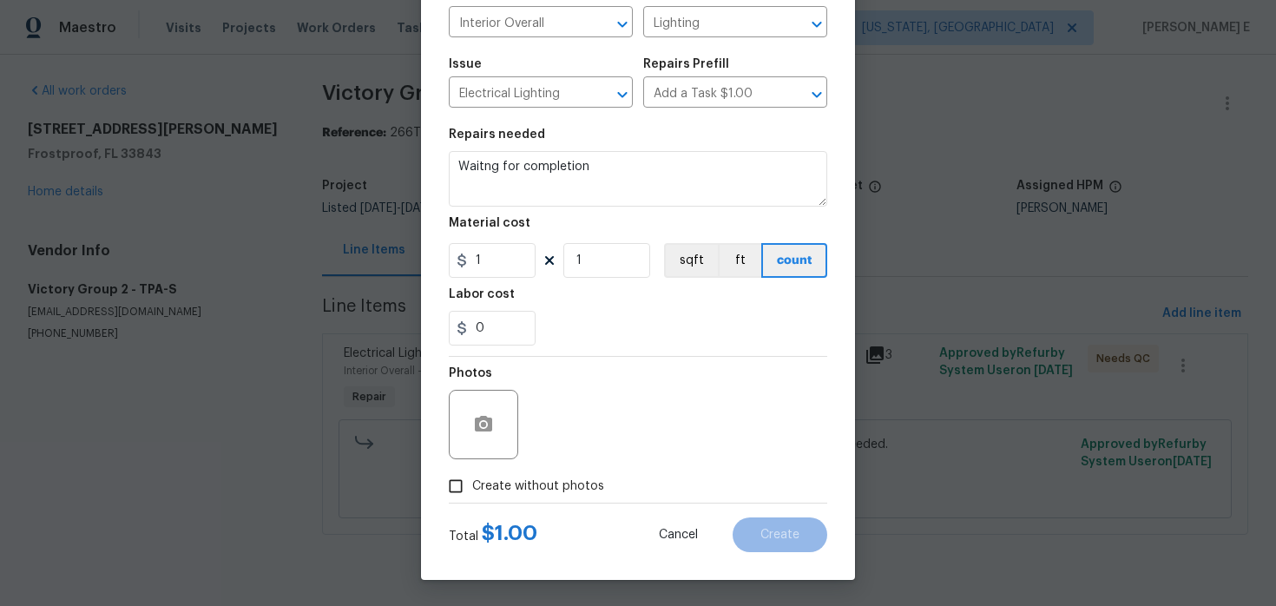
click at [478, 473] on label "Create without photos" at bounding box center [521, 486] width 165 height 33
click at [472, 473] on input "Create without photos" at bounding box center [455, 486] width 33 height 33
checkbox input "true"
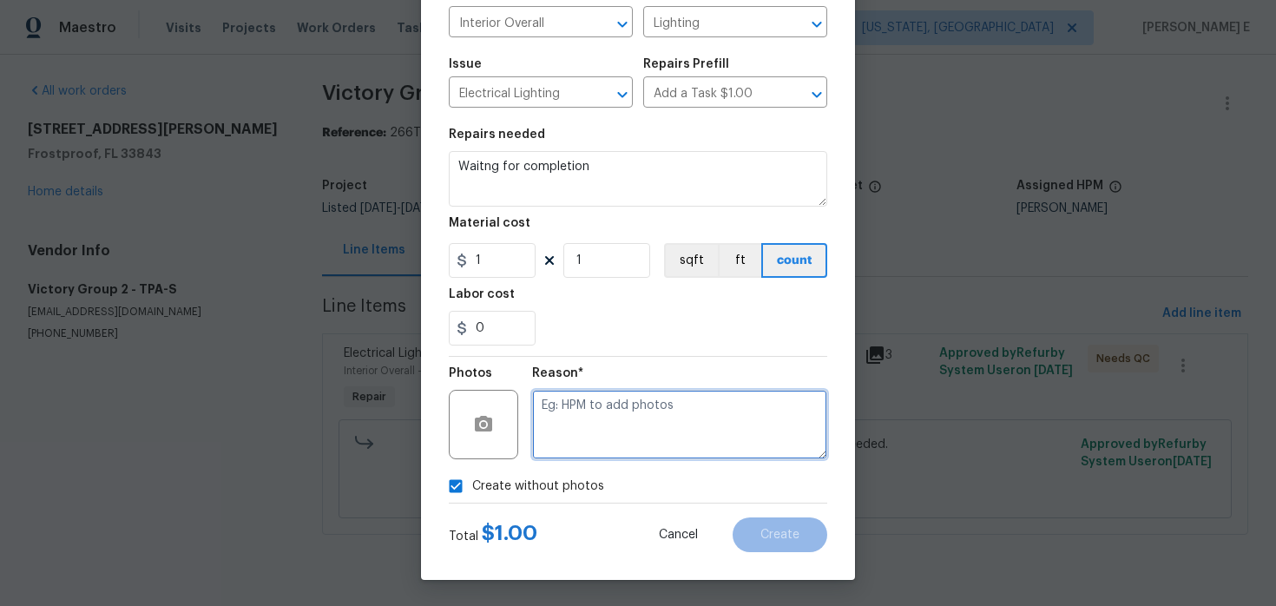
click at [609, 400] on textarea at bounding box center [679, 424] width 295 height 69
click at [0, 0] on span "Waiting" at bounding box center [0, 0] width 0 height 0
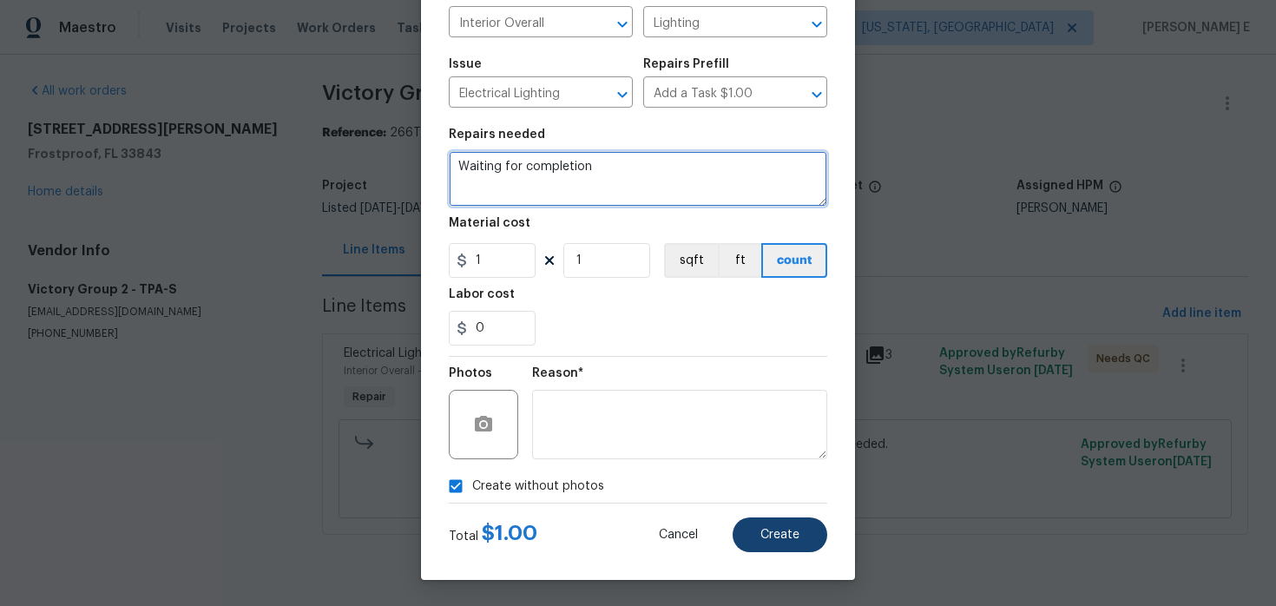
type textarea "Waiting for completion"
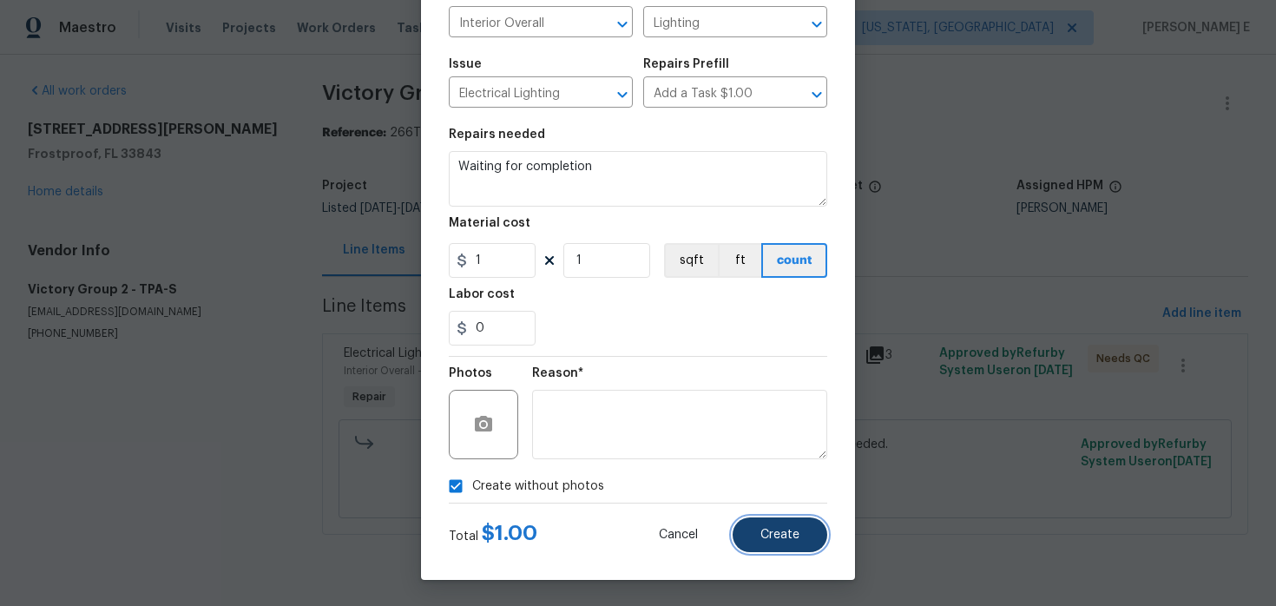
click at [788, 531] on span "Create" at bounding box center [779, 535] width 39 height 13
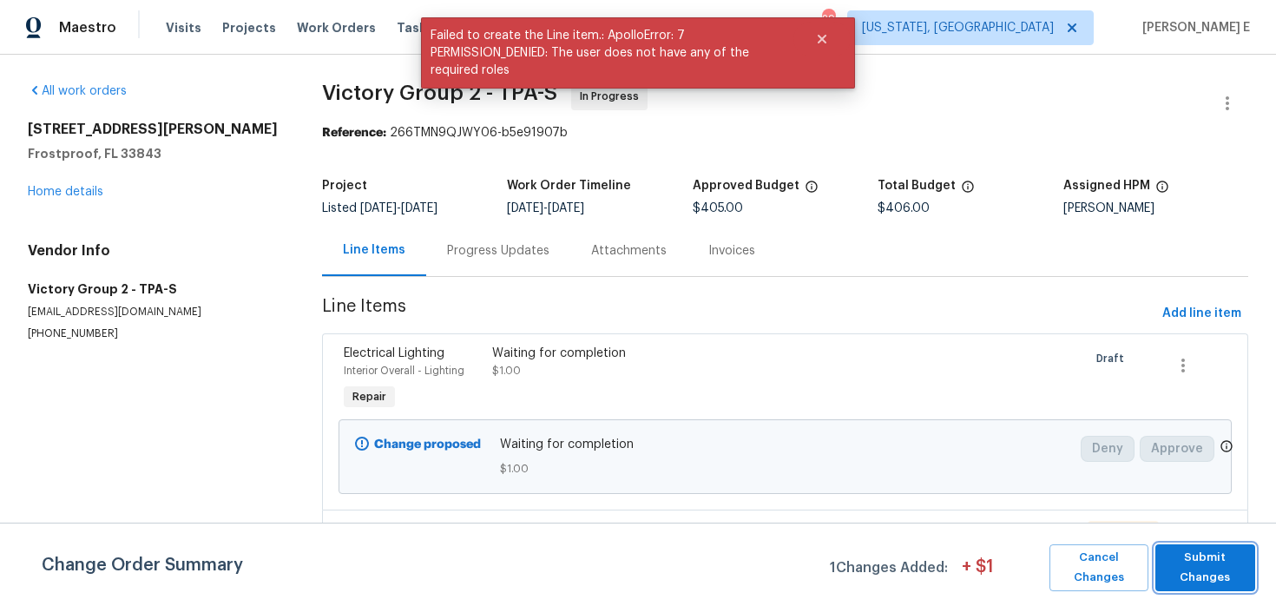
click at [1189, 555] on span "Submit Changes" at bounding box center [1205, 568] width 82 height 40
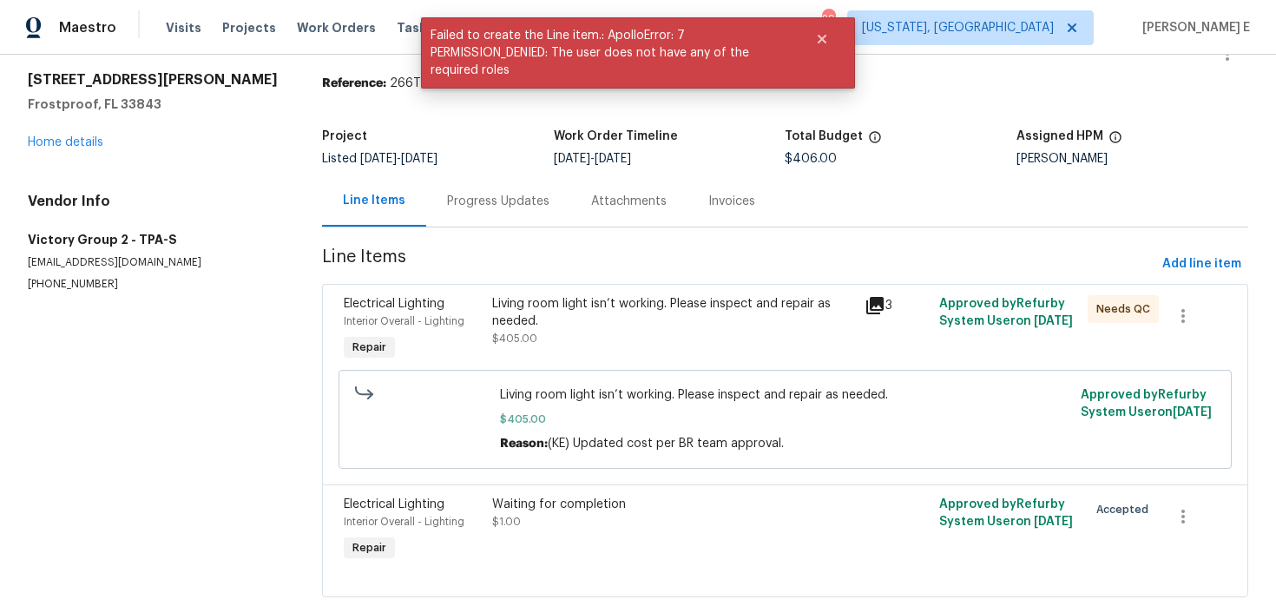
click at [456, 211] on div "Progress Updates" at bounding box center [498, 200] width 144 height 51
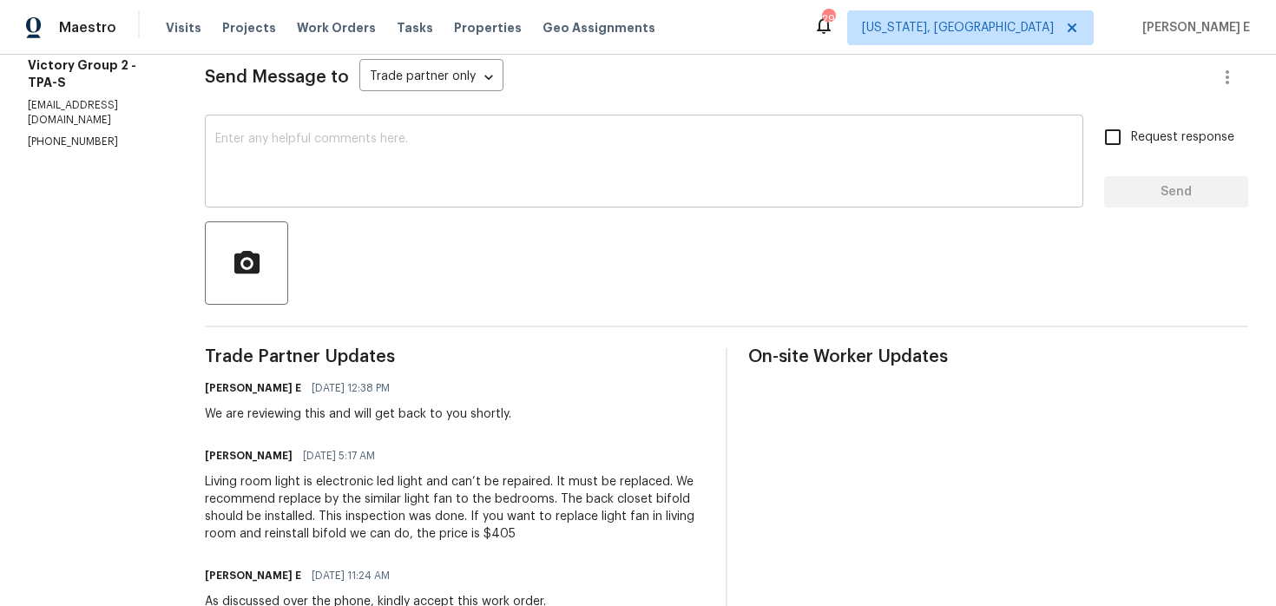
scroll to position [242, 0]
click at [543, 144] on textarea at bounding box center [644, 162] width 858 height 61
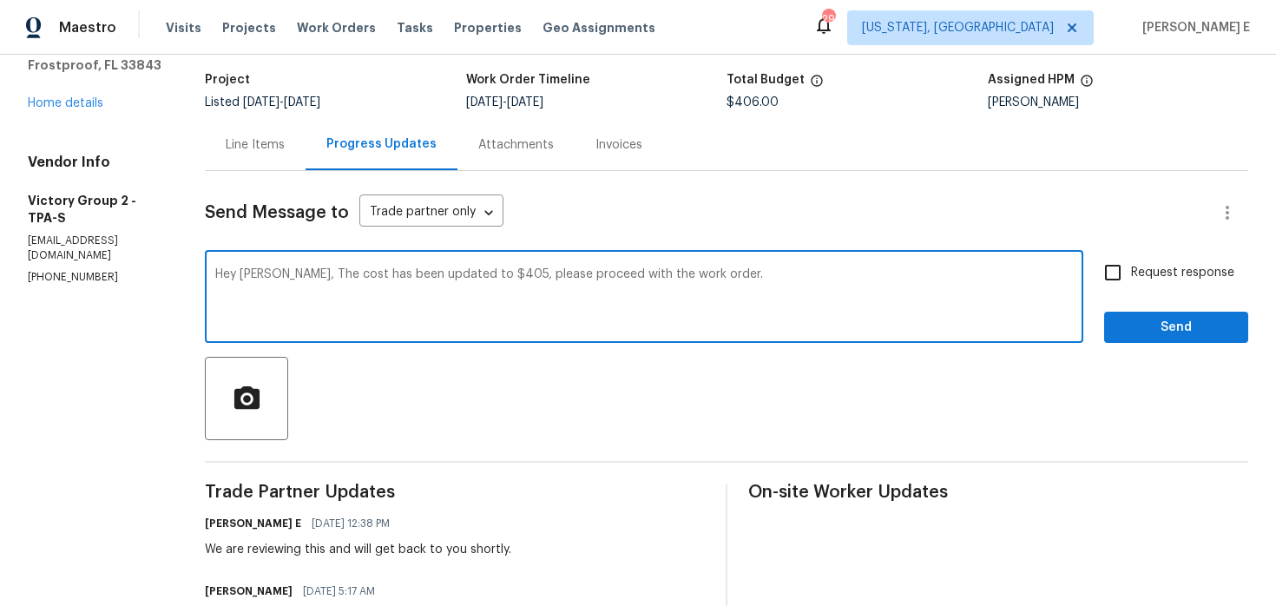
scroll to position [84, 0]
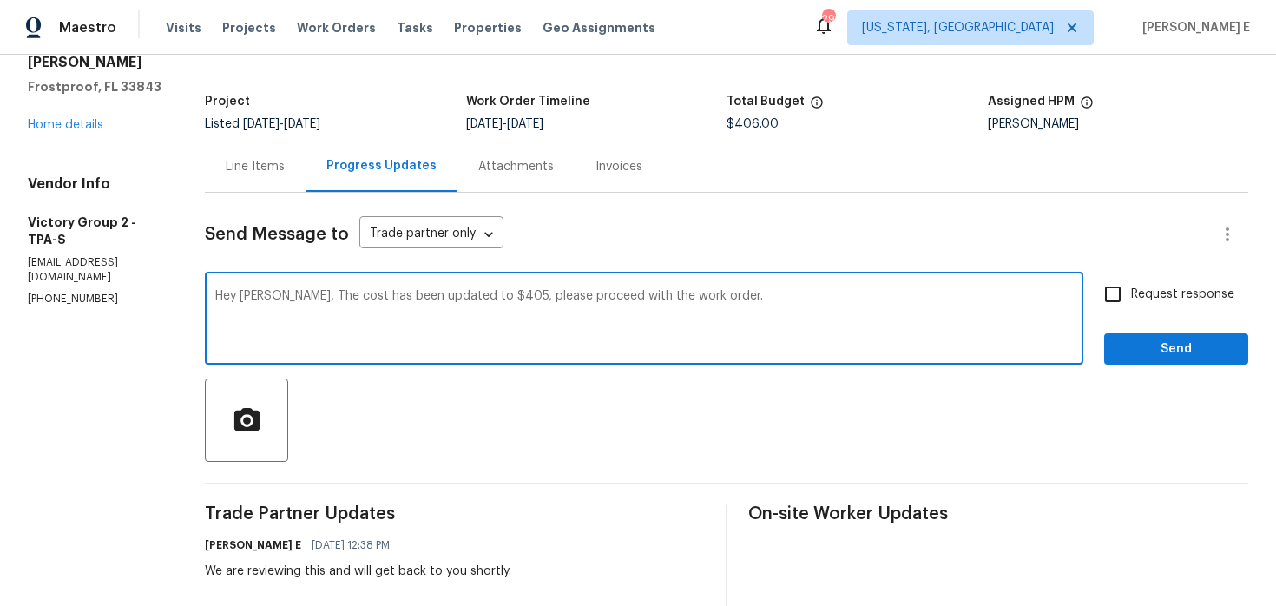
type textarea "Hey Victor, The cost has been updated to $405, please proceed with the work ord…"
click at [1150, 302] on span "Request response" at bounding box center [1182, 295] width 103 height 18
click at [1131, 302] on input "Request response" at bounding box center [1113, 294] width 36 height 36
checkbox input "true"
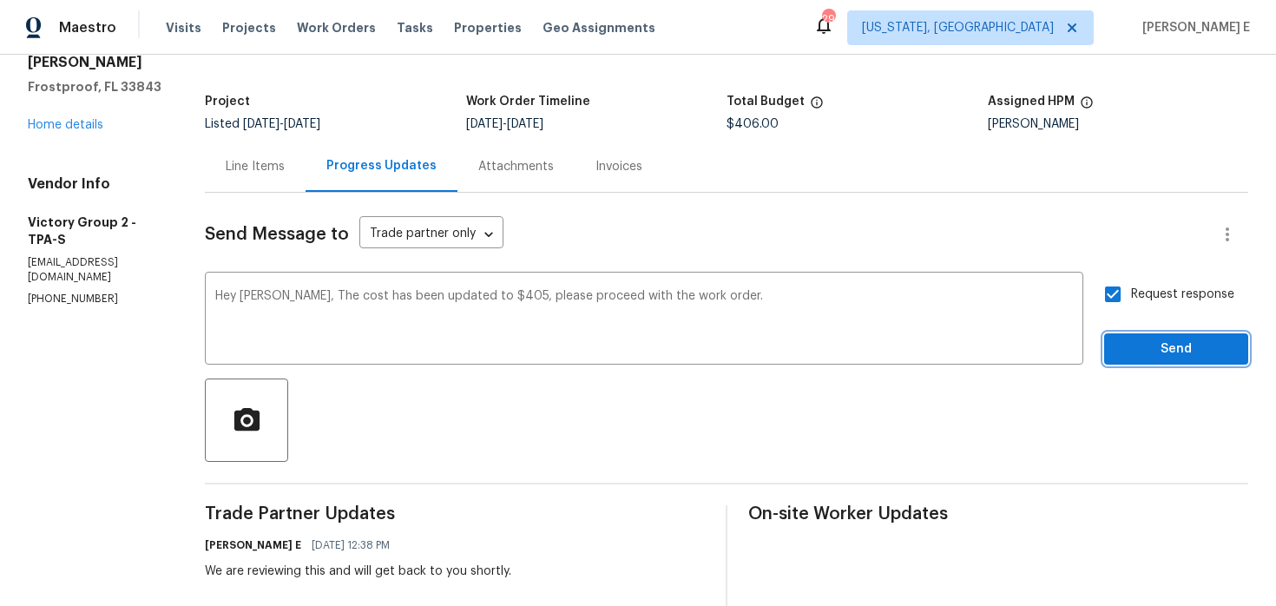
click at [1133, 345] on span "Send" at bounding box center [1176, 350] width 116 height 22
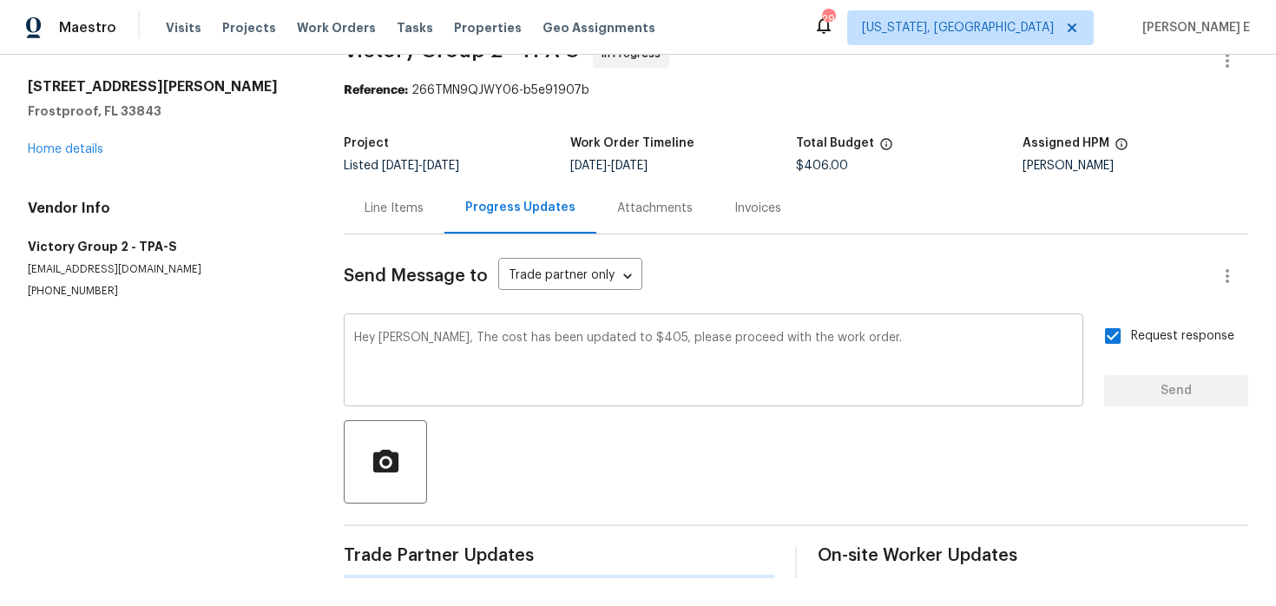
scroll to position [0, 0]
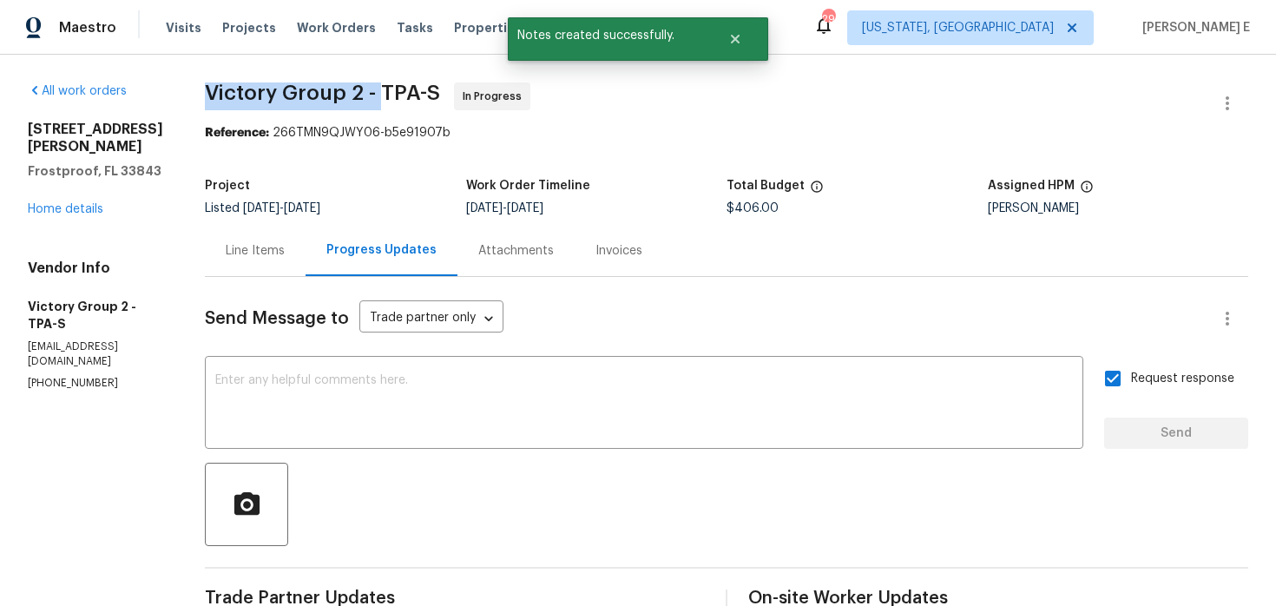
drag, startPoint x: 209, startPoint y: 103, endPoint x: 386, endPoint y: 96, distance: 177.2
copy span "Victory Group 2 -"
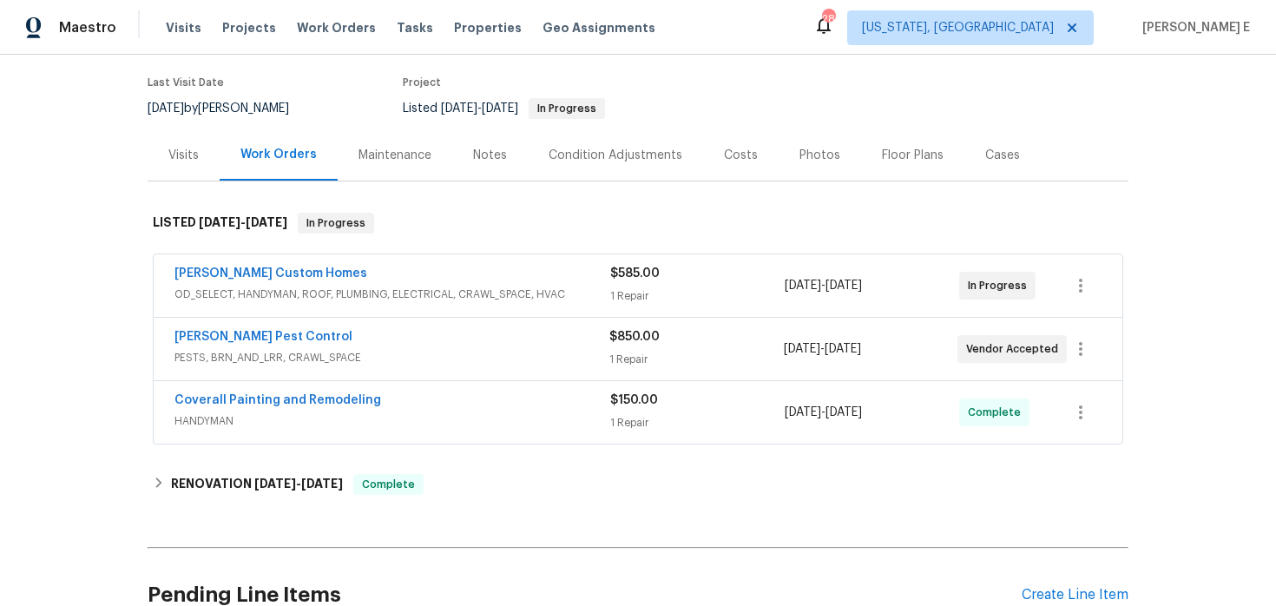
scroll to position [164, 0]
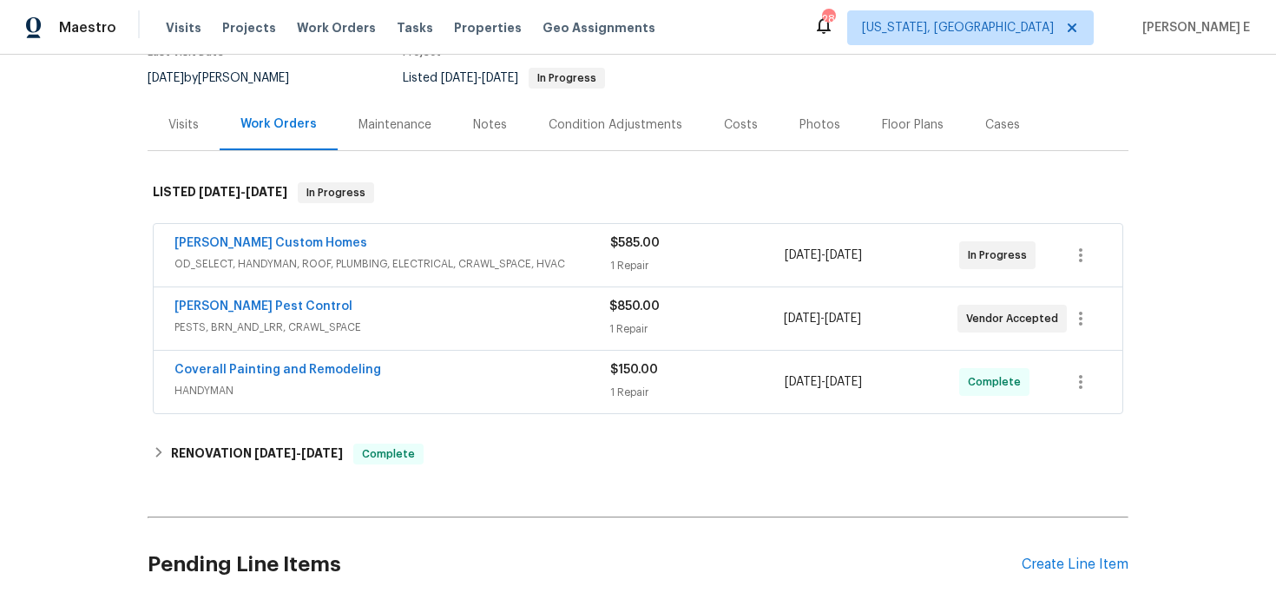
click at [424, 299] on div "[PERSON_NAME] Pest Control" at bounding box center [391, 308] width 435 height 21
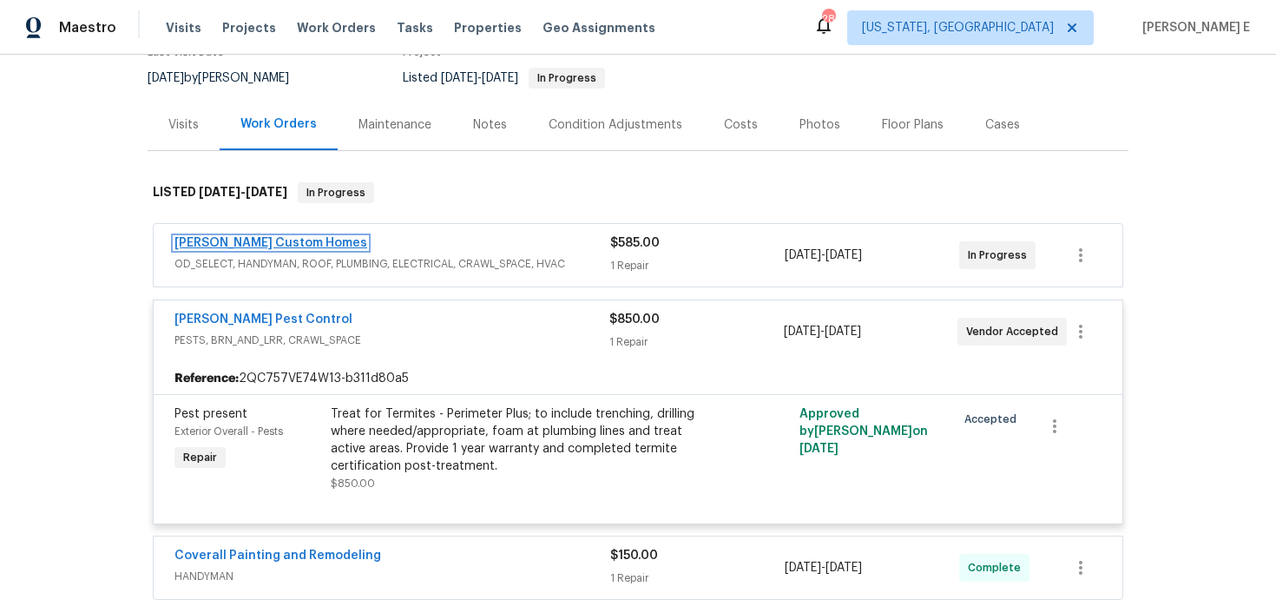
click at [280, 245] on link "[PERSON_NAME] Custom Homes" at bounding box center [270, 243] width 193 height 12
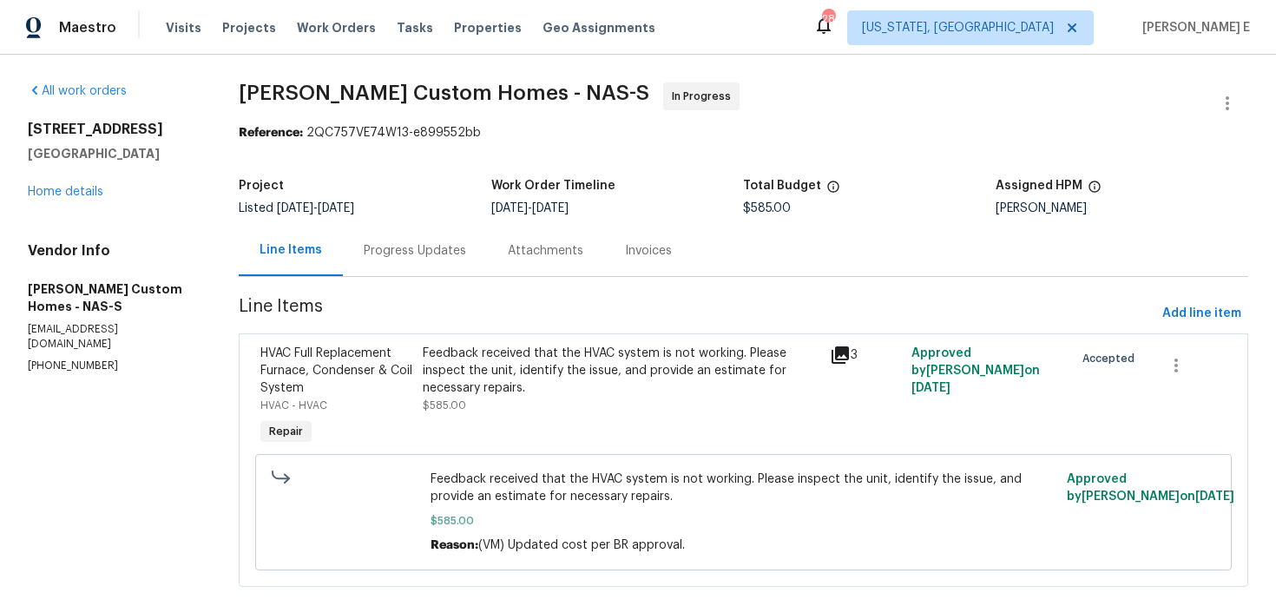
click at [431, 259] on div "Progress Updates" at bounding box center [415, 250] width 102 height 17
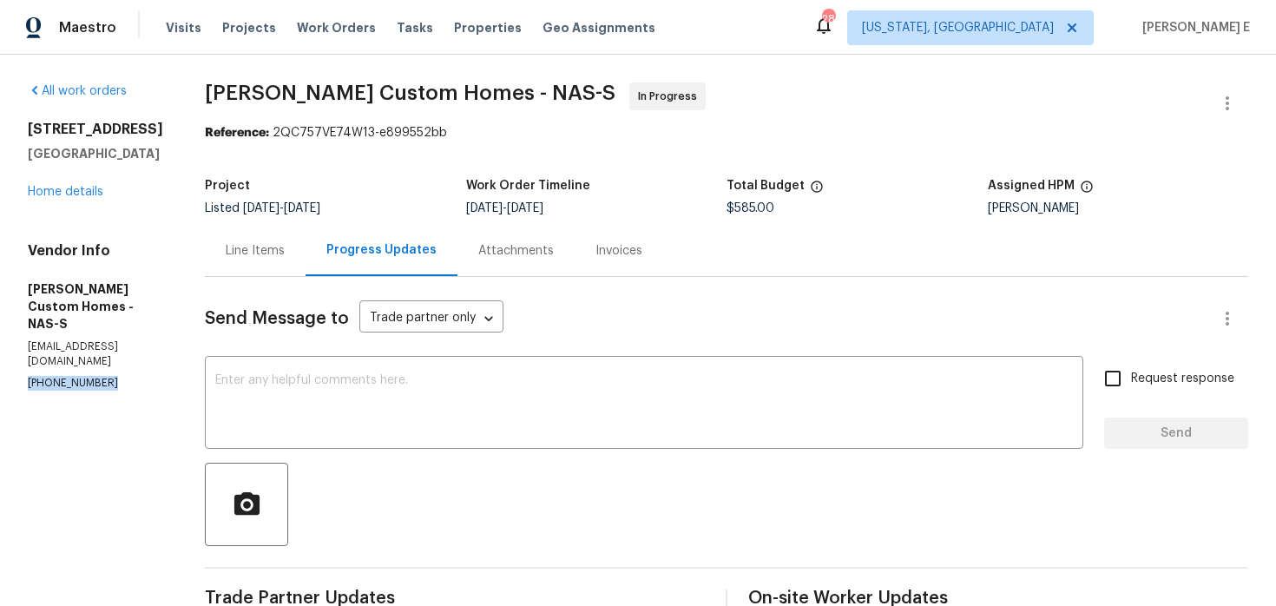
drag, startPoint x: 26, startPoint y: 349, endPoint x: 119, endPoint y: 348, distance: 92.9
copy p "[PHONE_NUMBER]"
click at [316, 423] on textarea at bounding box center [644, 404] width 858 height 61
paste textarea "6625388621"
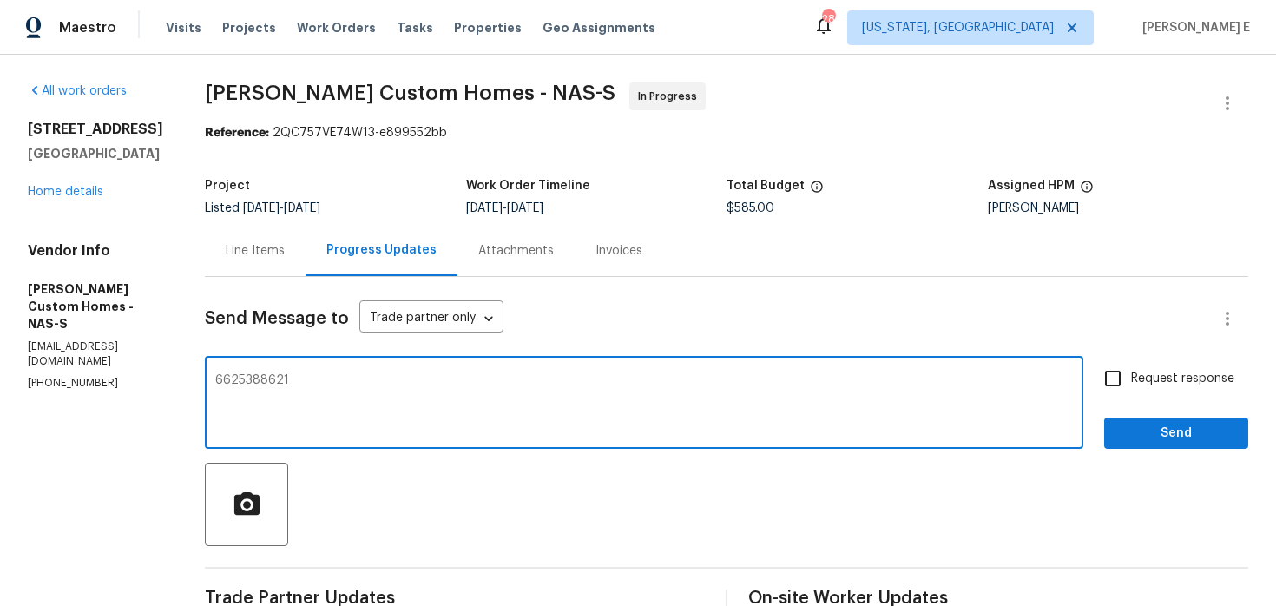
type textarea "6625388621"
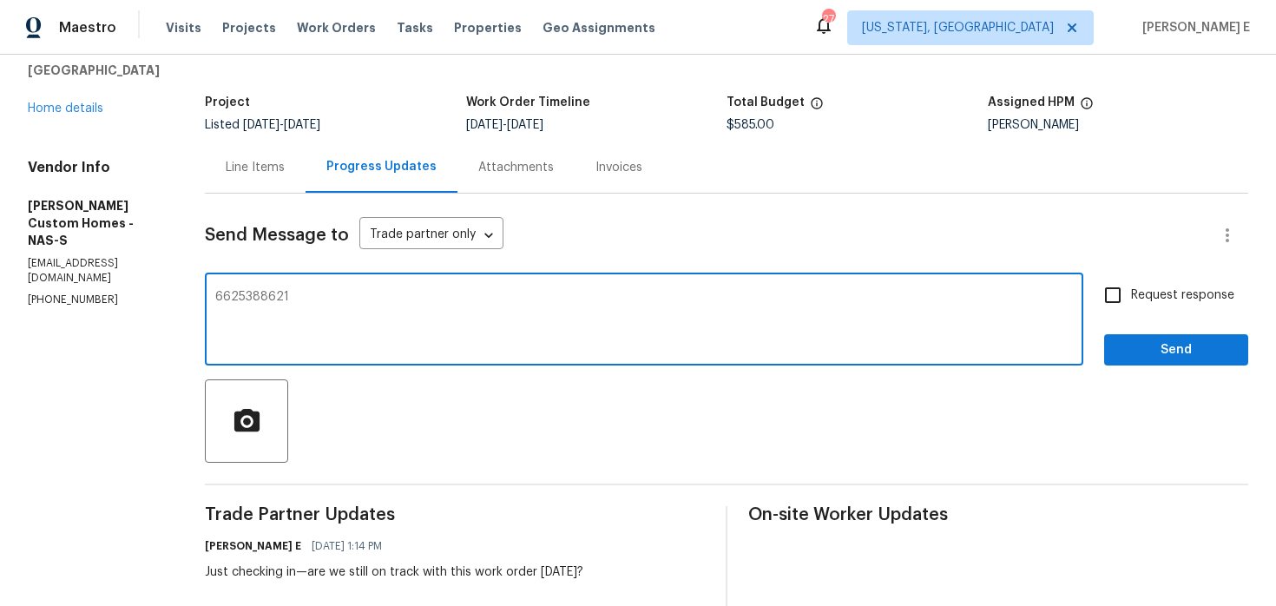
scroll to position [89, 0]
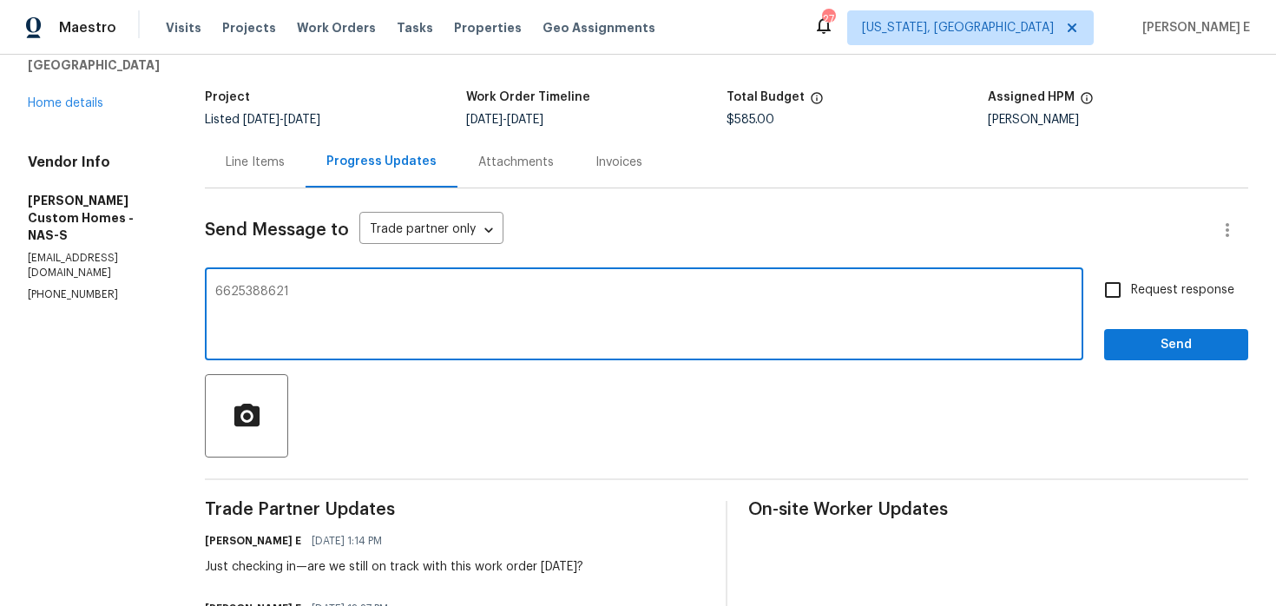
click at [314, 303] on textarea "6625388621" at bounding box center [644, 316] width 858 height 61
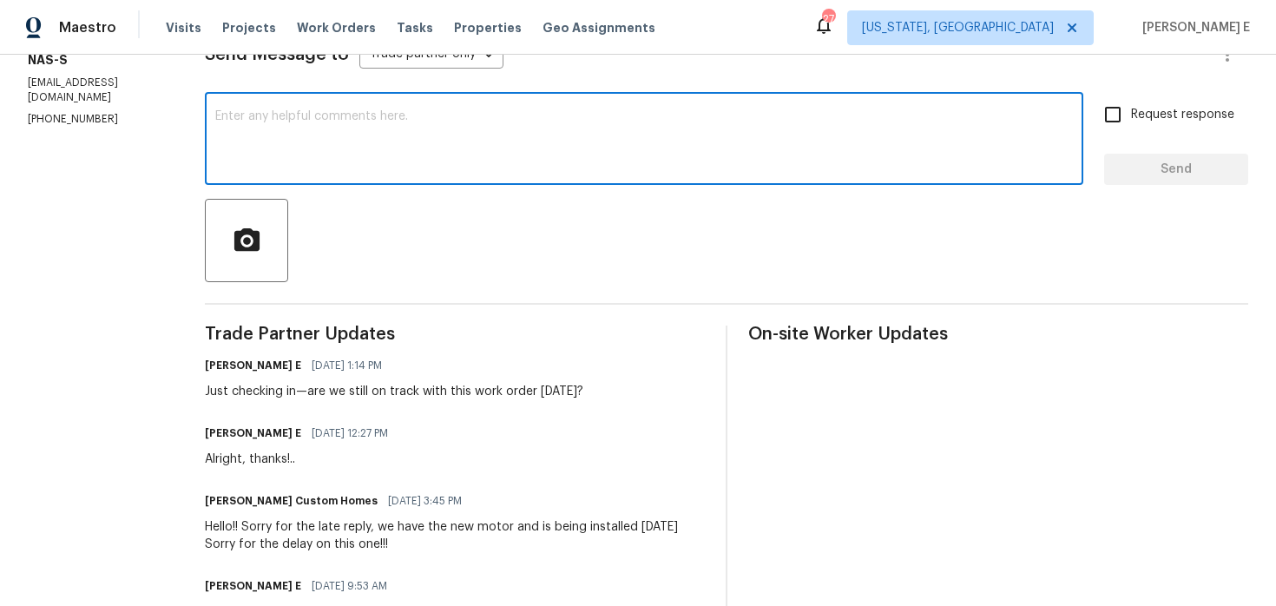
scroll to position [260, 0]
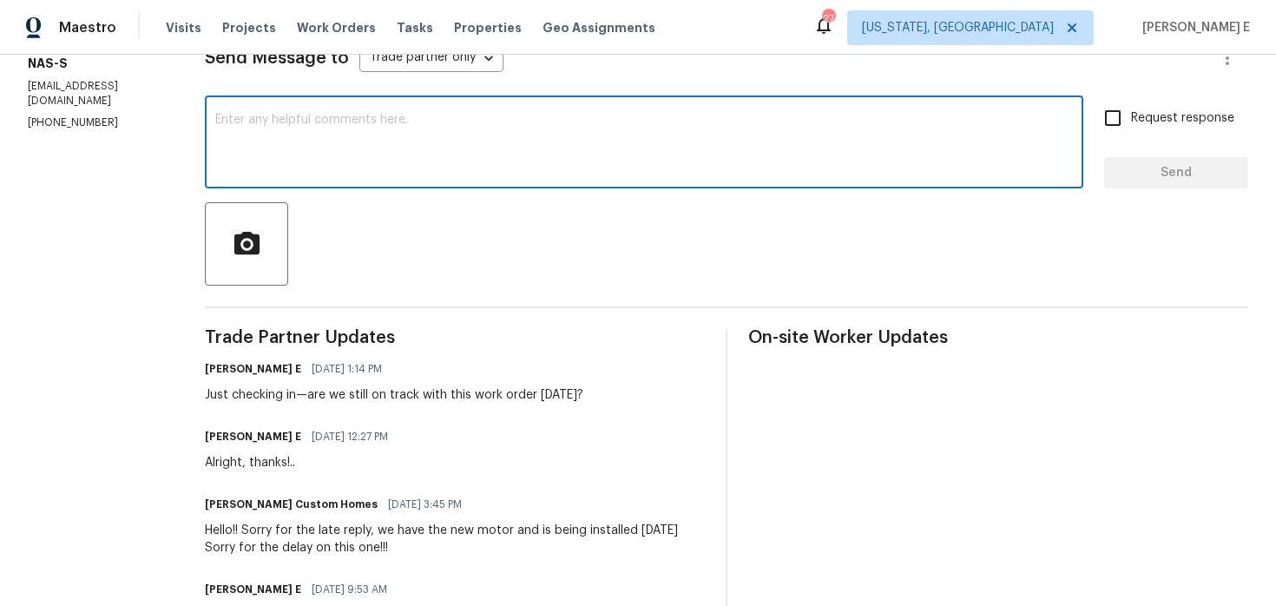
paste textarea "Quick follow-up—do we have any new details?"
type textarea "Quick follow-up—do we have any new details?"
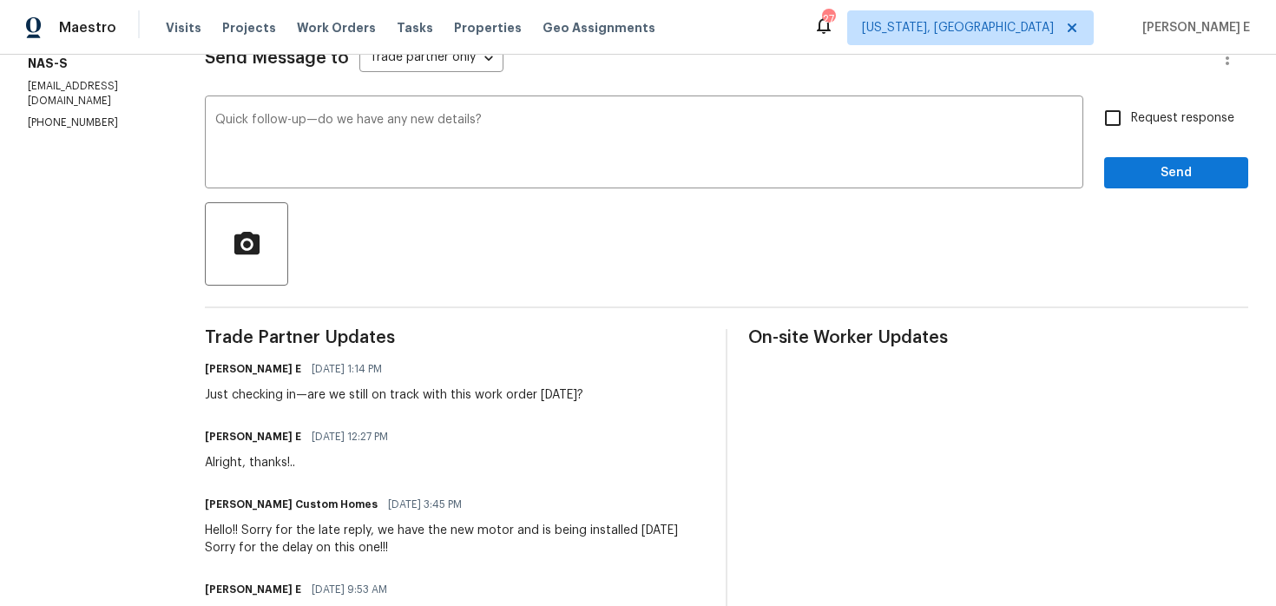
click at [1165, 118] on span "Request response" at bounding box center [1182, 118] width 103 height 18
click at [1131, 118] on input "Request response" at bounding box center [1113, 118] width 36 height 36
checkbox input "true"
click at [1148, 164] on span "Send" at bounding box center [1176, 173] width 116 height 22
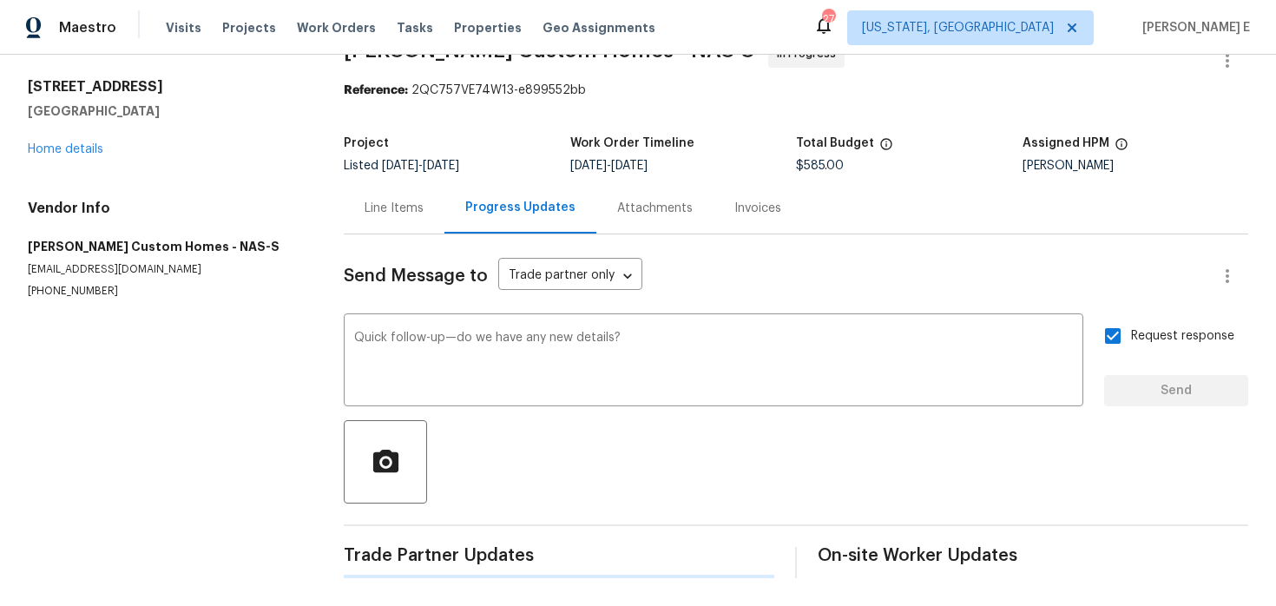
scroll to position [0, 0]
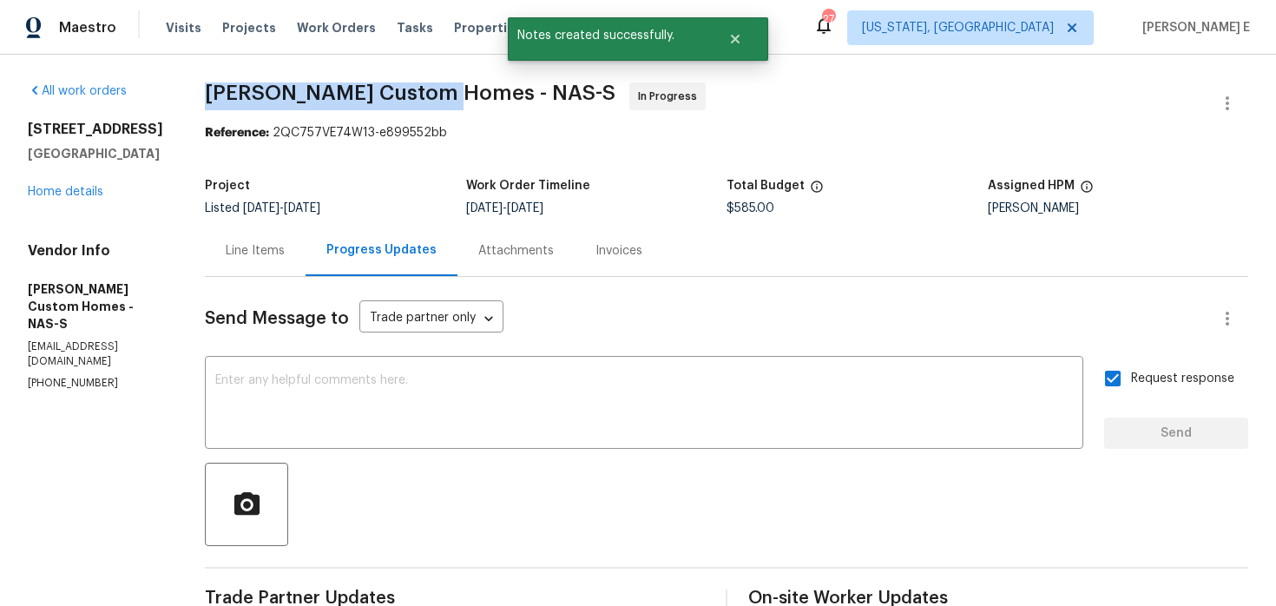
drag, startPoint x: 233, startPoint y: 94, endPoint x: 474, endPoint y: 94, distance: 241.3
click at [476, 94] on span "Rappa Custom Homes - NAS-S" at bounding box center [410, 92] width 411 height 21
copy span "Rappa Custom Homes -"
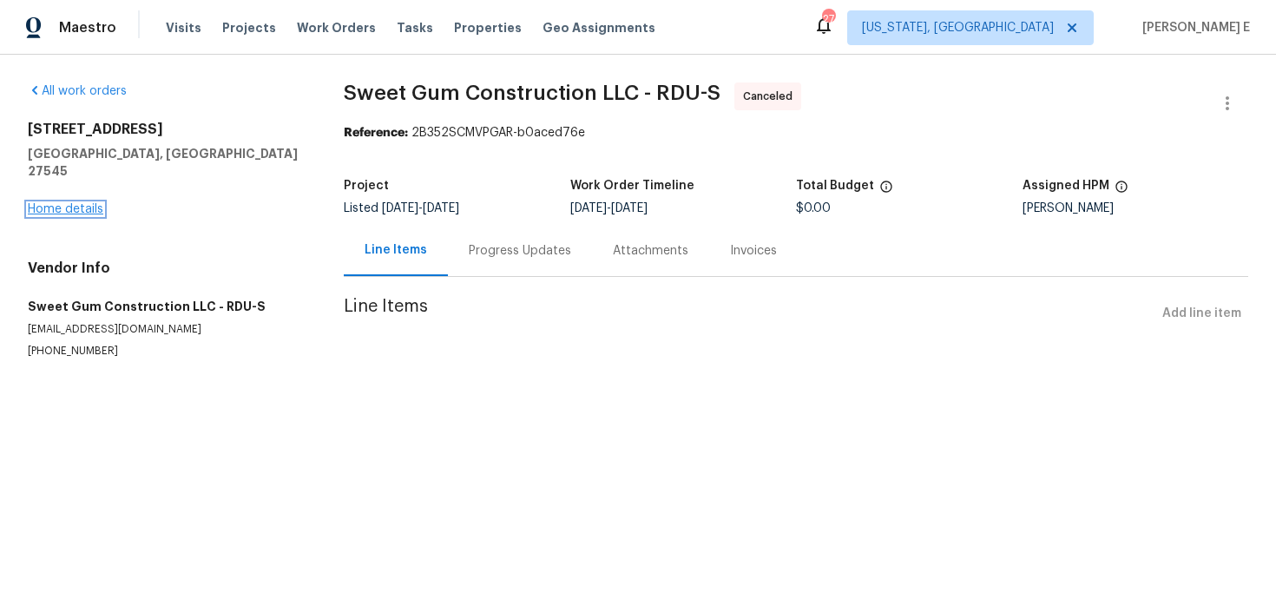
click at [73, 203] on link "Home details" at bounding box center [66, 209] width 76 height 12
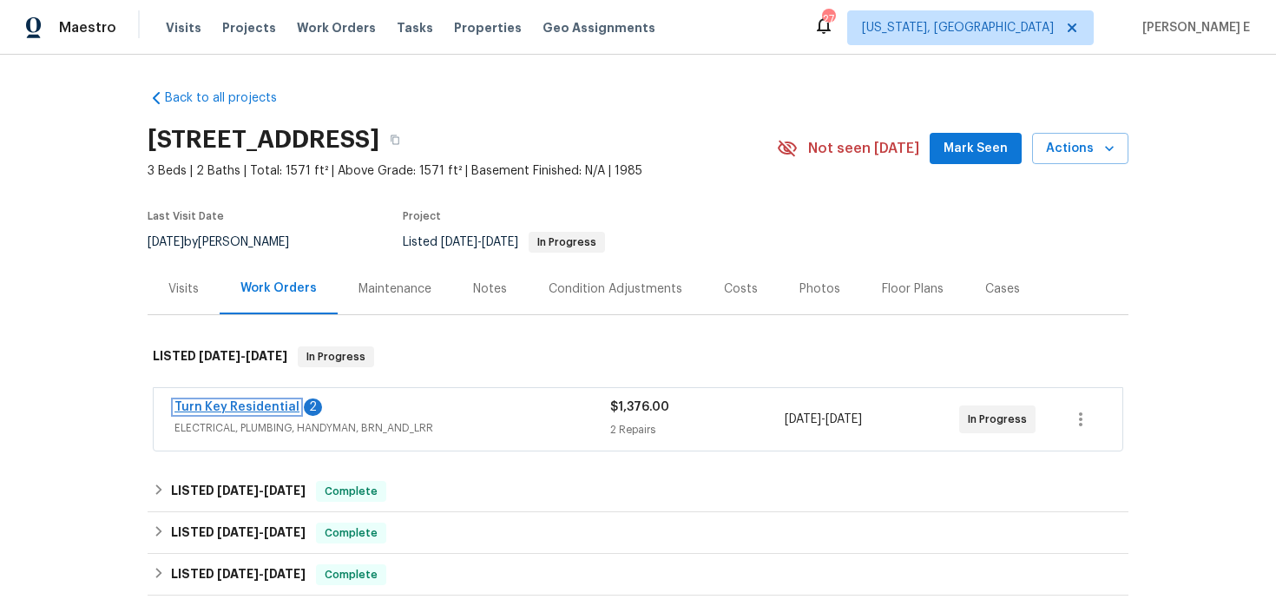
click at [189, 407] on link "Turn Key Residential" at bounding box center [236, 407] width 125 height 12
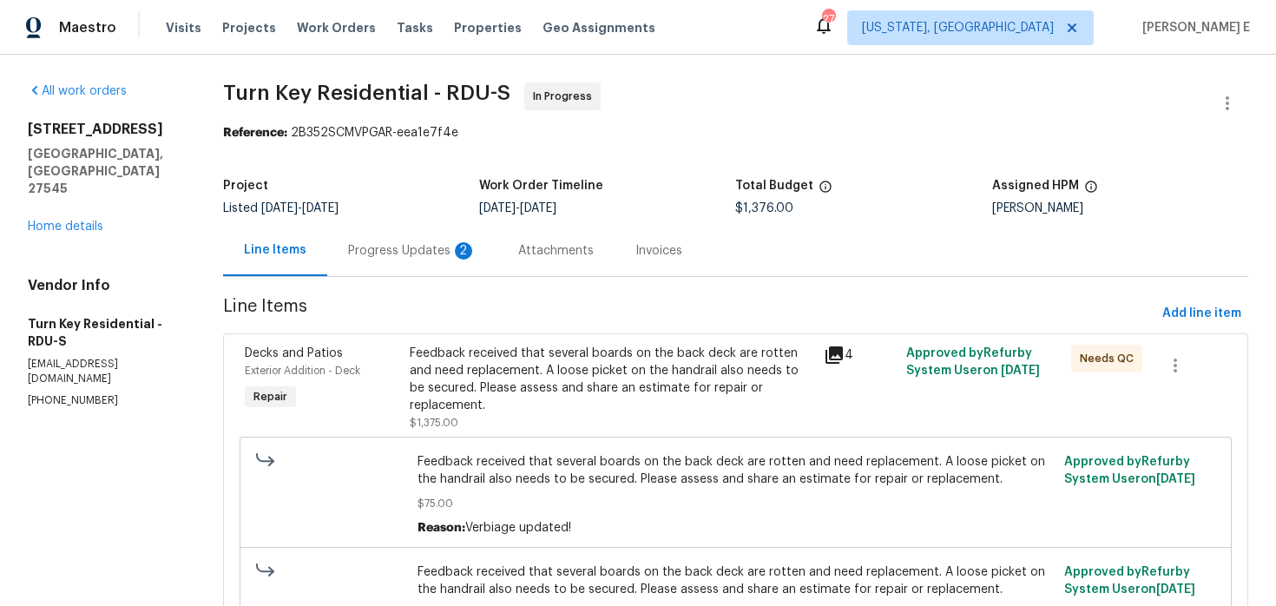
click at [467, 253] on div "Progress Updates 2" at bounding box center [412, 250] width 128 height 17
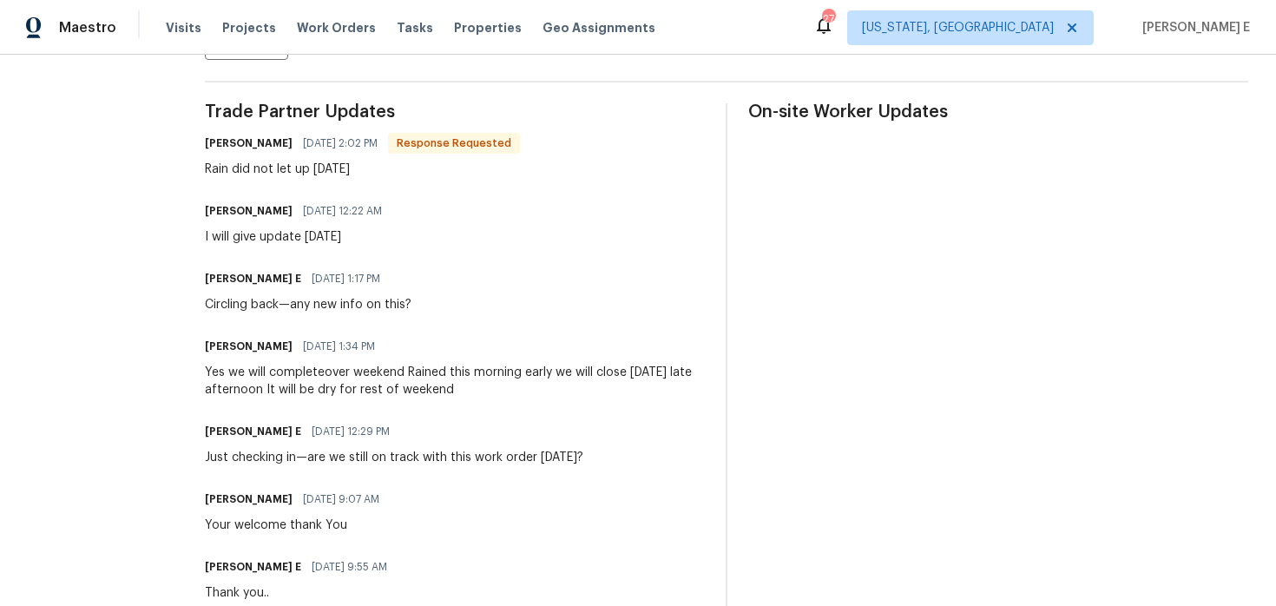
scroll to position [484, 0]
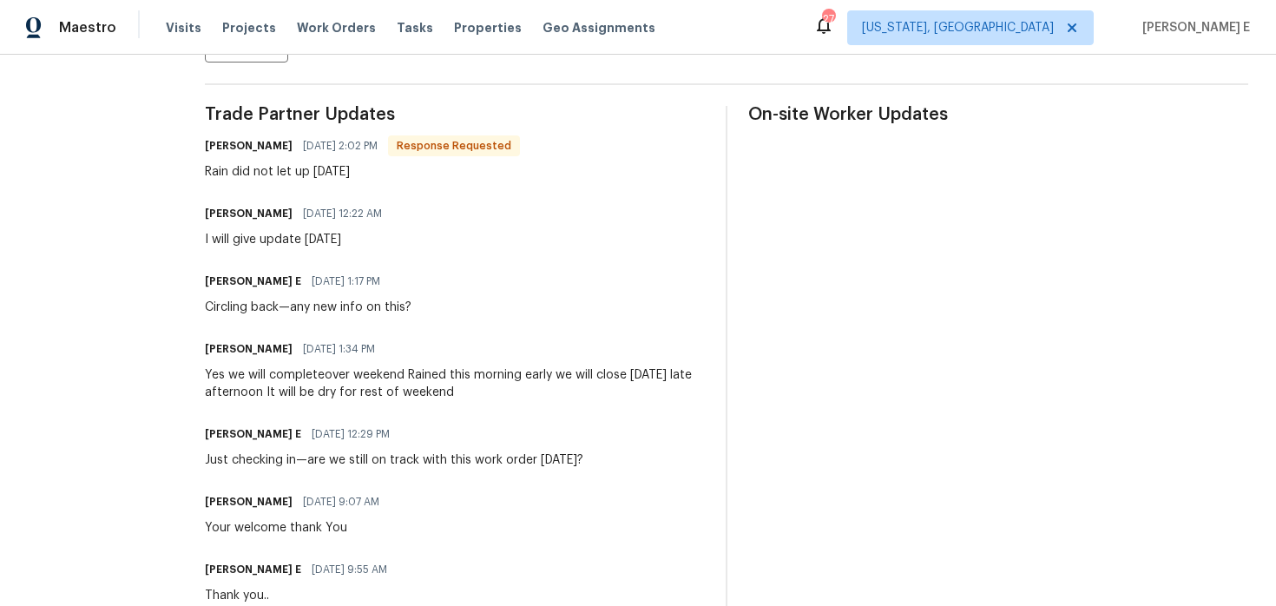
click at [375, 344] on span "08/08/2025 1:34 PM" at bounding box center [339, 348] width 72 height 17
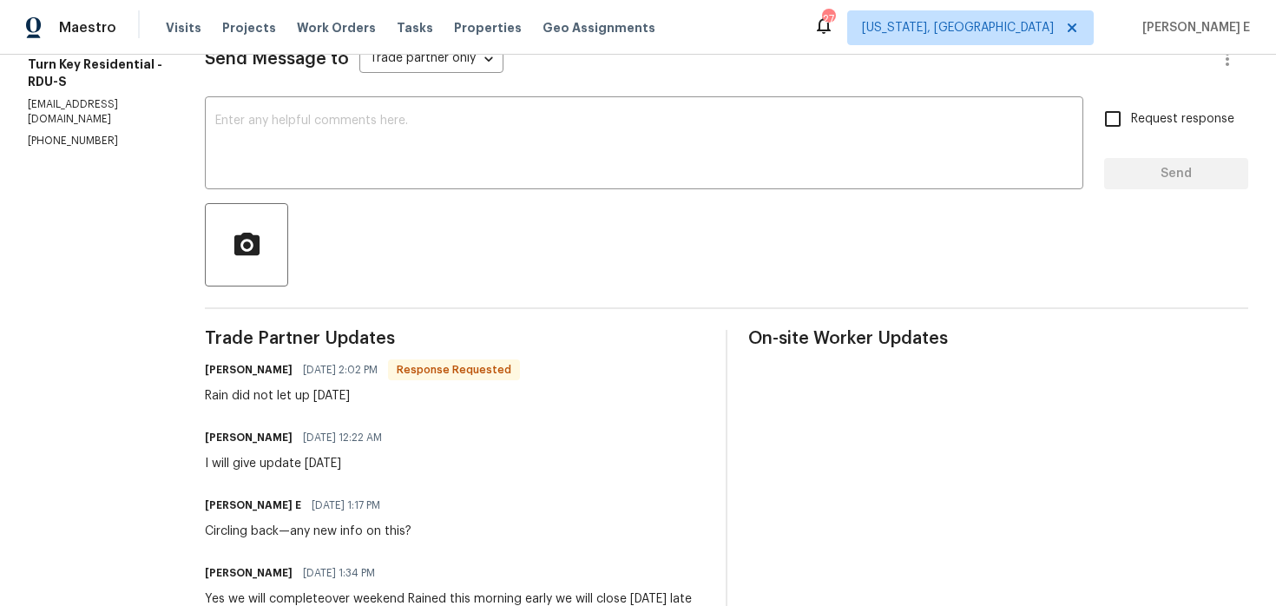
scroll to position [0, 0]
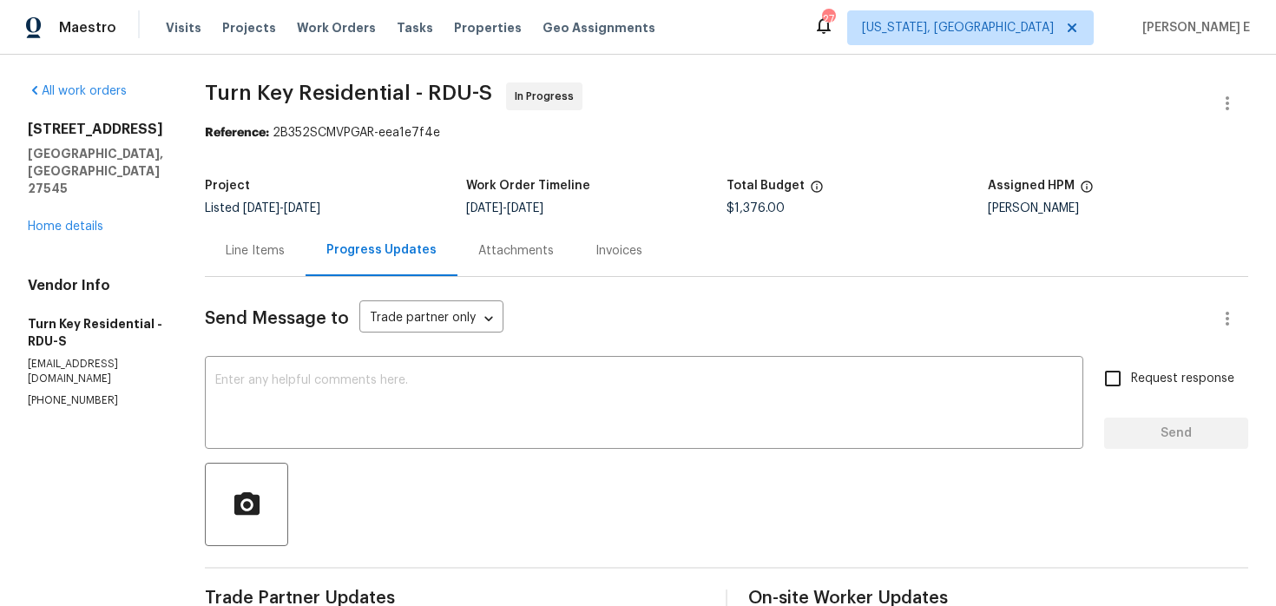
click at [285, 247] on div "Line Items" at bounding box center [255, 250] width 59 height 17
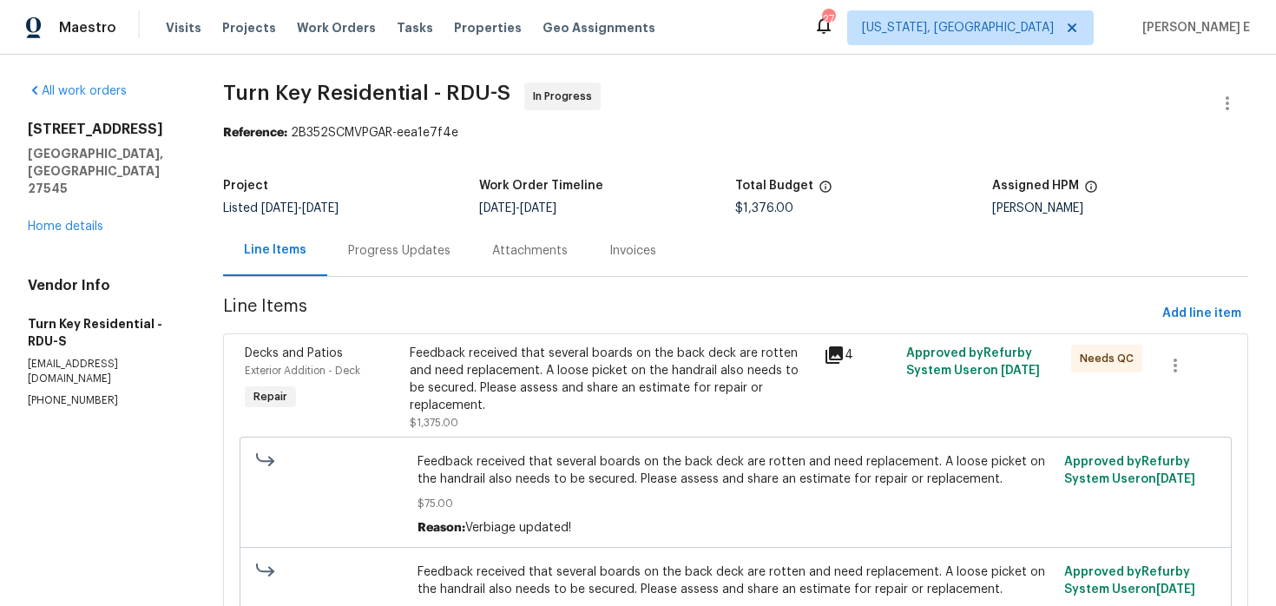
click at [405, 263] on div "Progress Updates" at bounding box center [399, 250] width 144 height 51
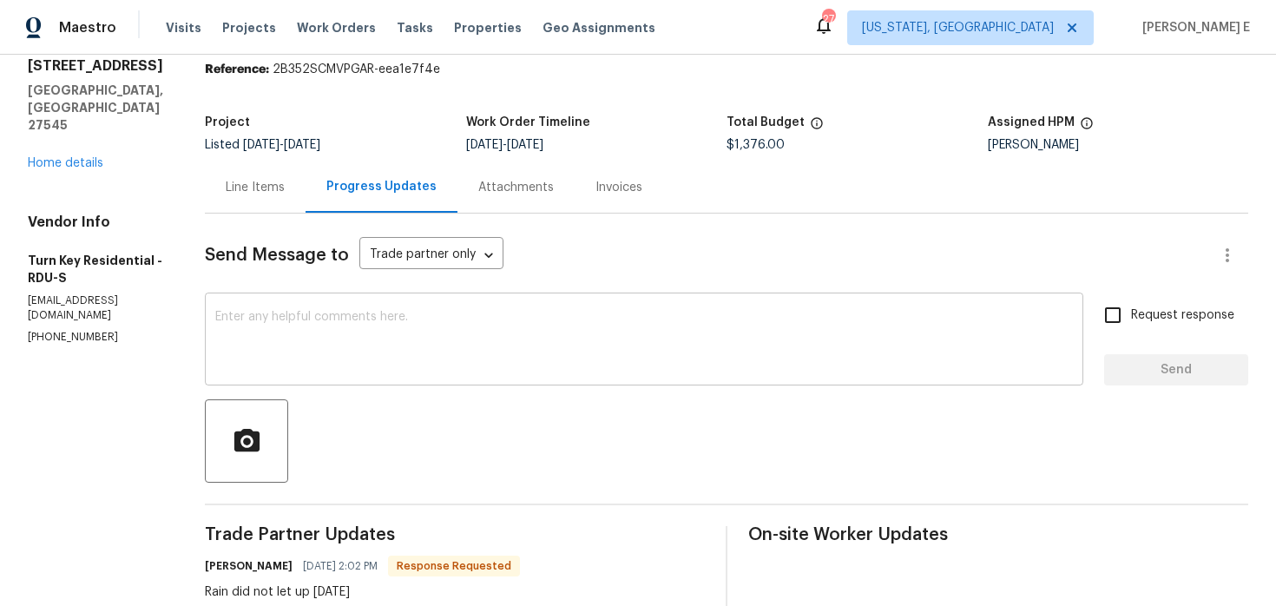
click at [474, 352] on textarea at bounding box center [644, 341] width 858 height 61
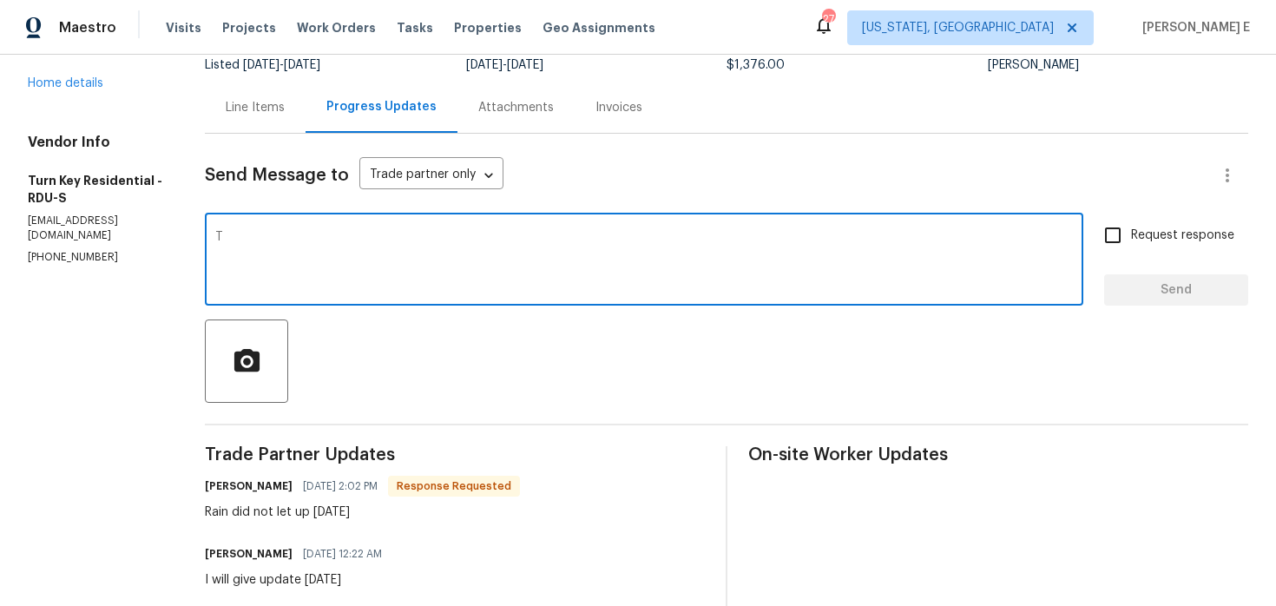
scroll to position [140, 0]
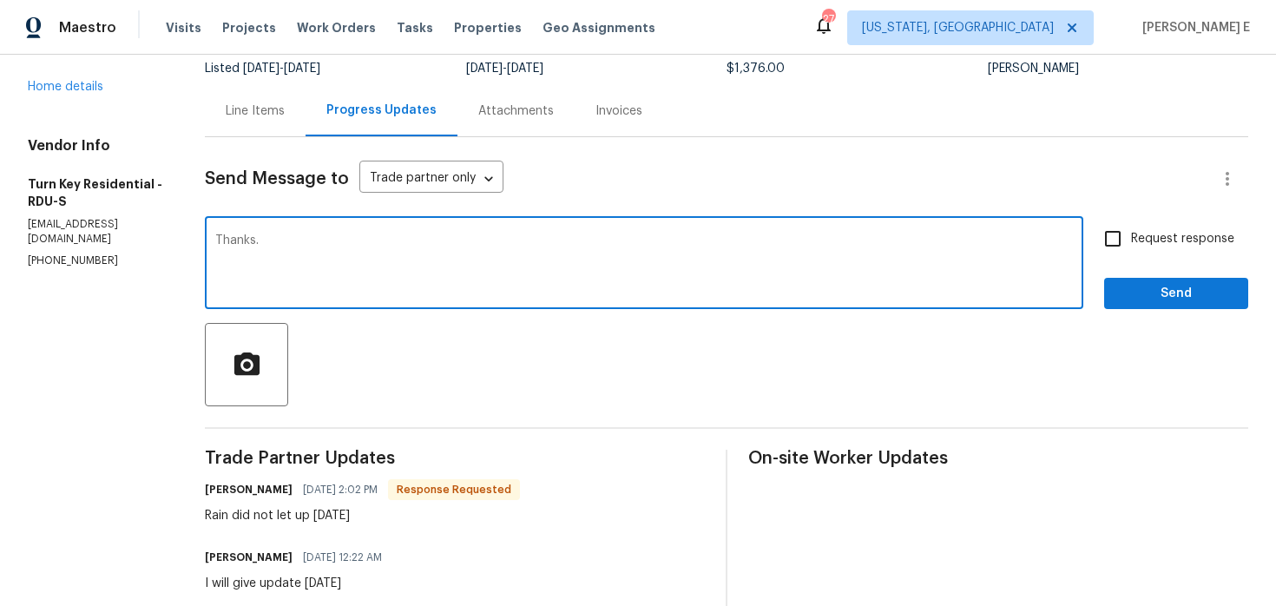
type textarea "Thanks."
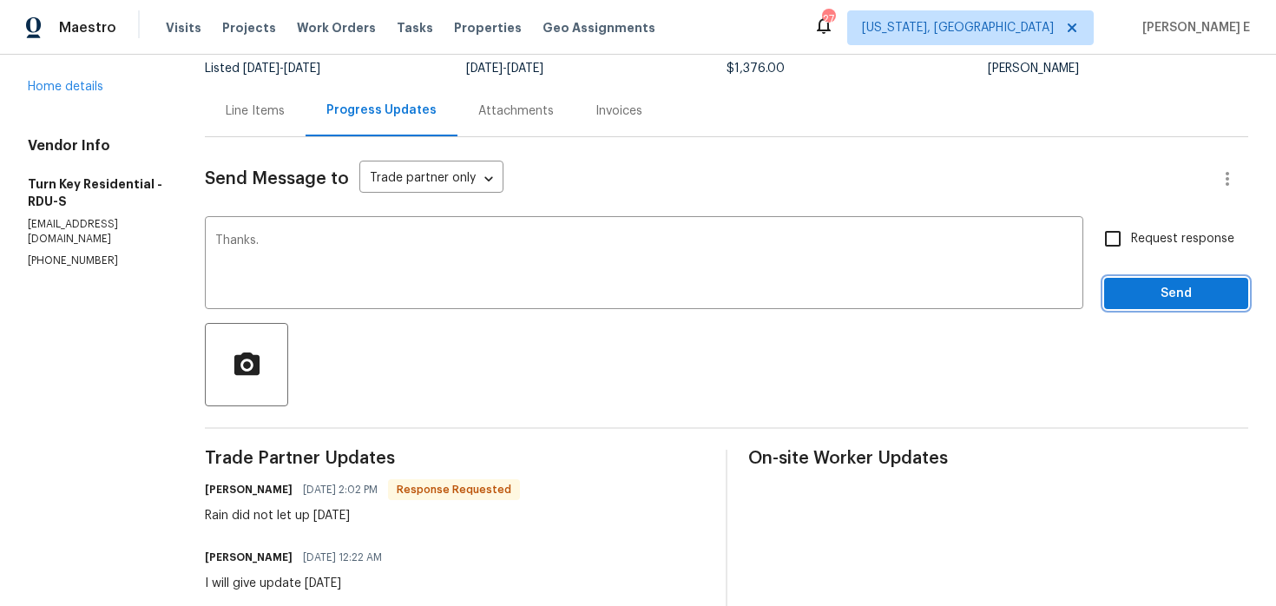
click at [1148, 297] on span "Send" at bounding box center [1176, 294] width 116 height 22
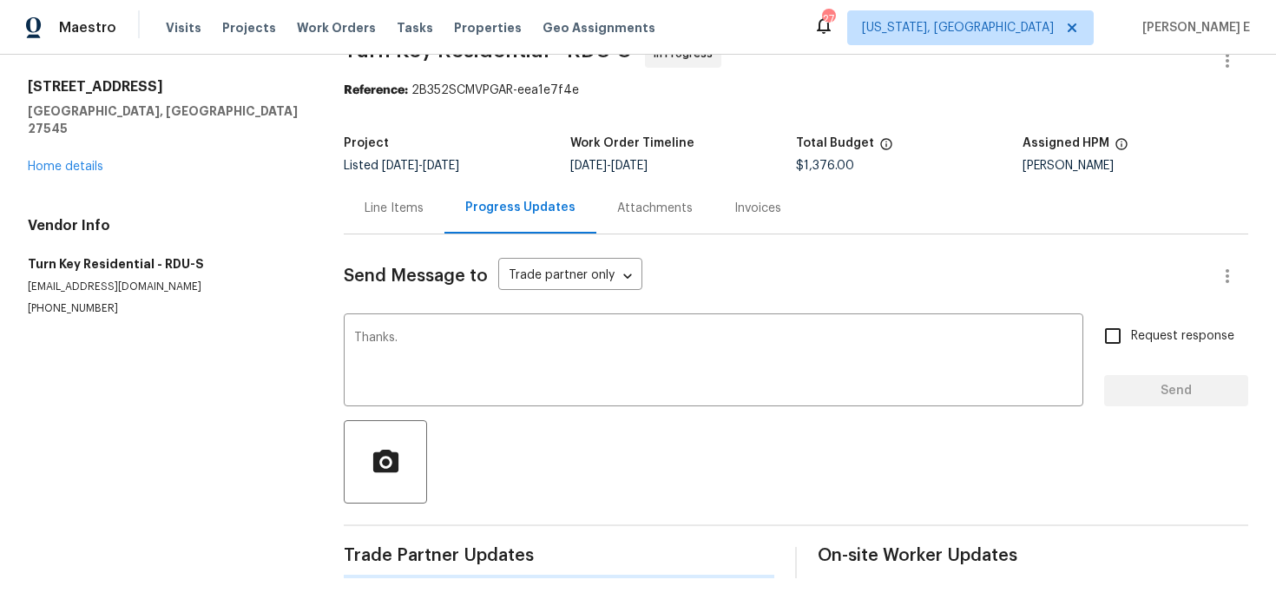
scroll to position [0, 0]
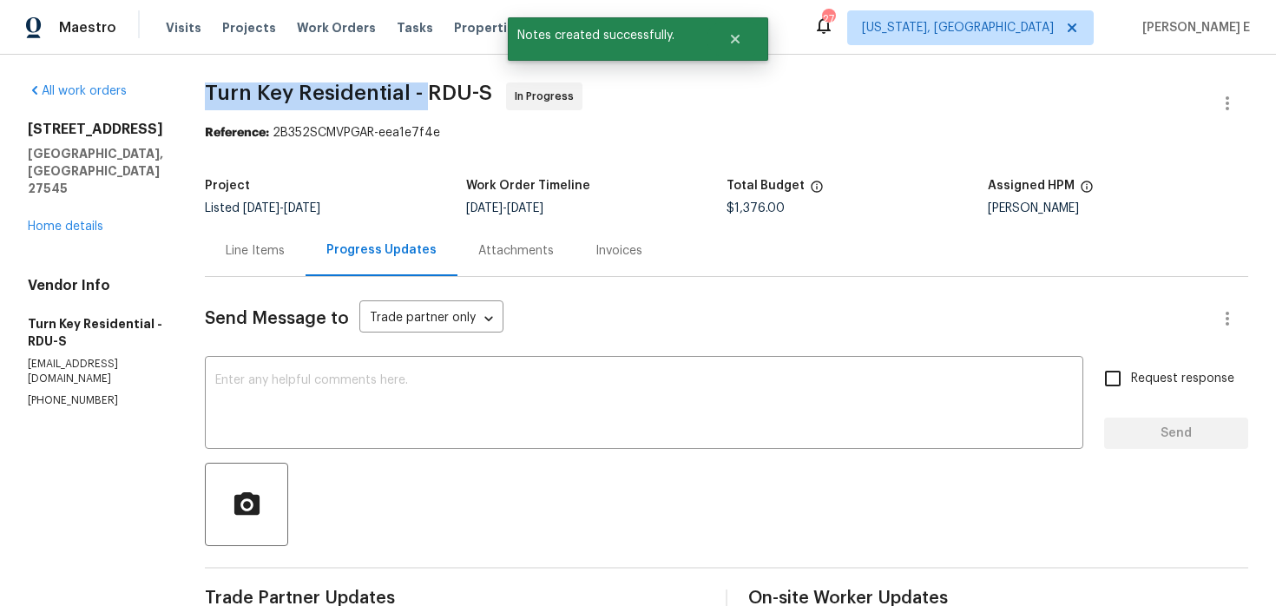
drag, startPoint x: 240, startPoint y: 89, endPoint x: 463, endPoint y: 92, distance: 223.1
copy span "Turn Key Residential -"
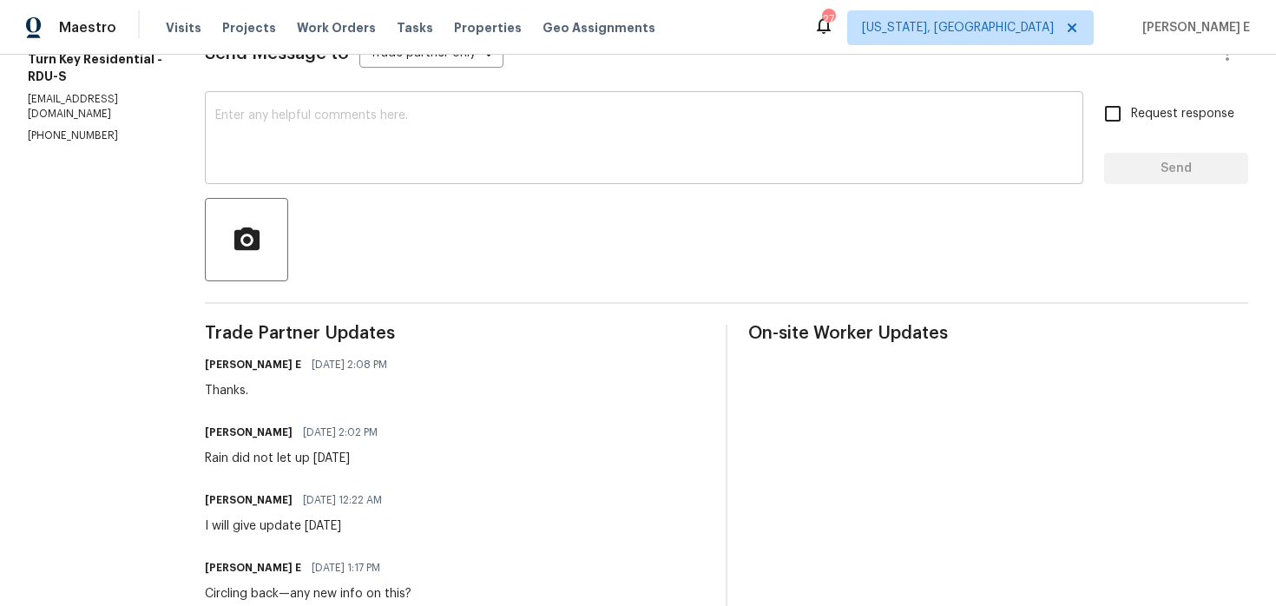
scroll to position [322, 0]
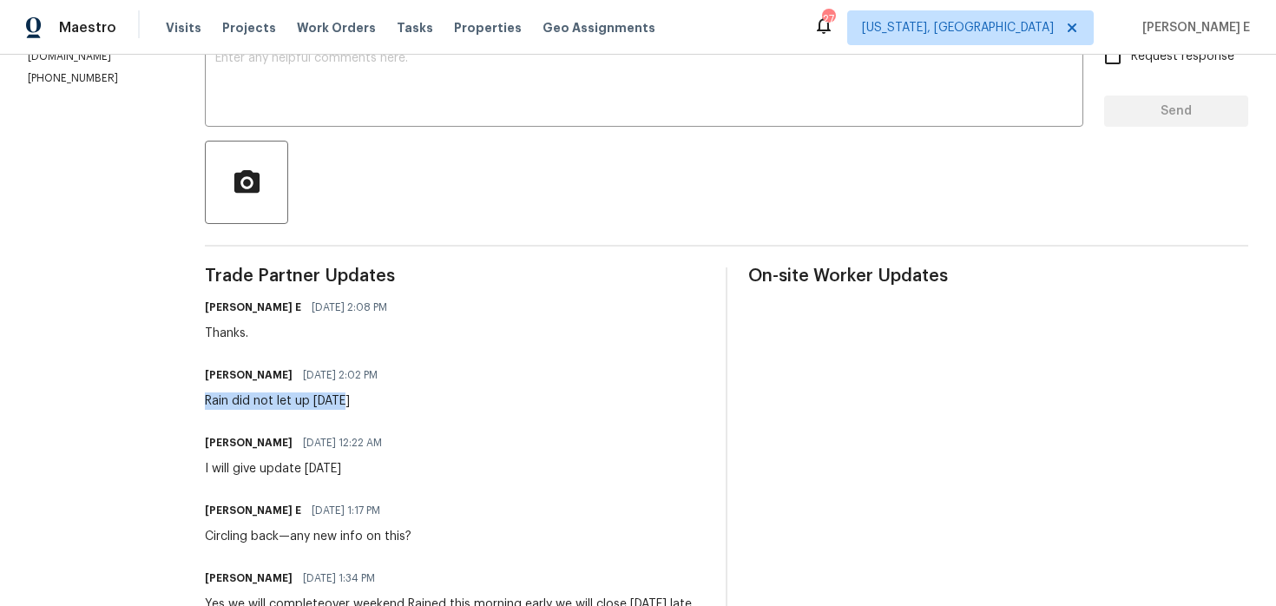
drag, startPoint x: 249, startPoint y: 404, endPoint x: 385, endPoint y: 404, distance: 136.3
click at [385, 404] on div "Rain did not let up today" at bounding box center [296, 400] width 183 height 17
copy div "Rain did not let up today"
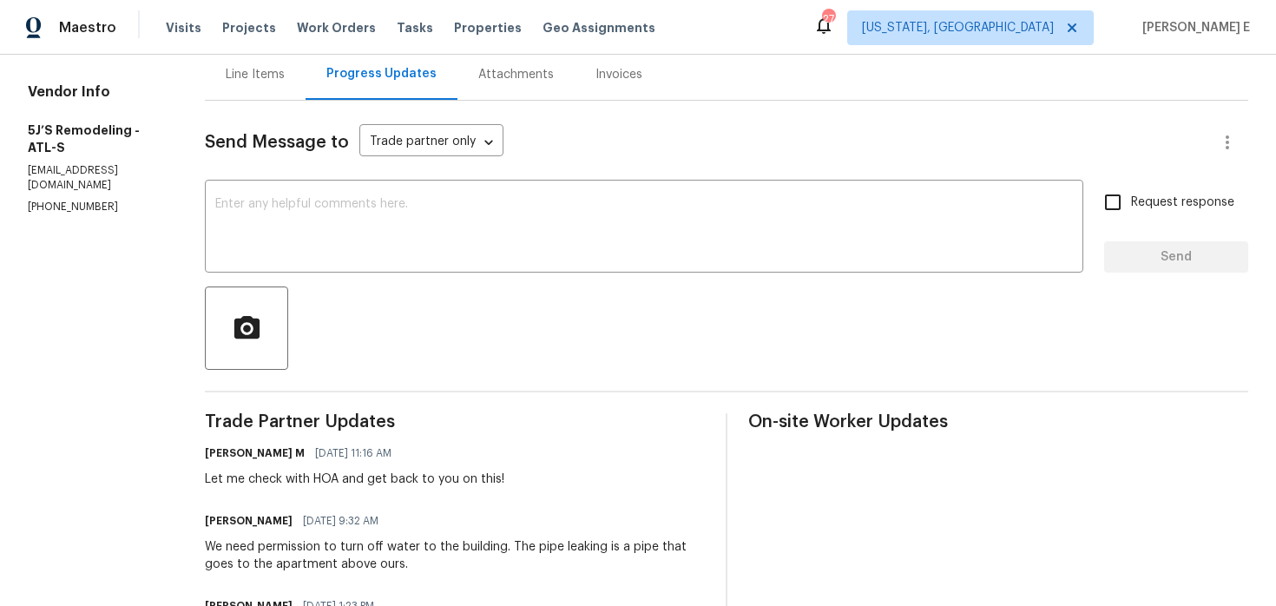
scroll to position [174, 0]
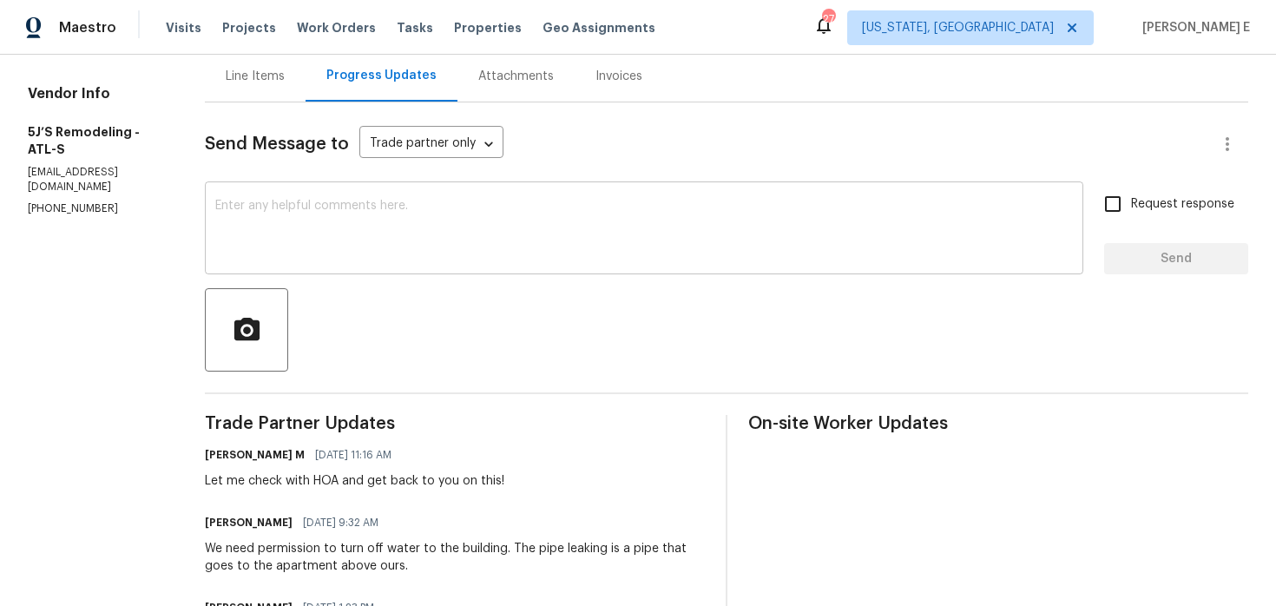
click at [548, 242] on textarea at bounding box center [644, 230] width 858 height 61
paste textarea "We just heard back from the HOA—they recommend contacting Pipe Medic at [PHONE_…"
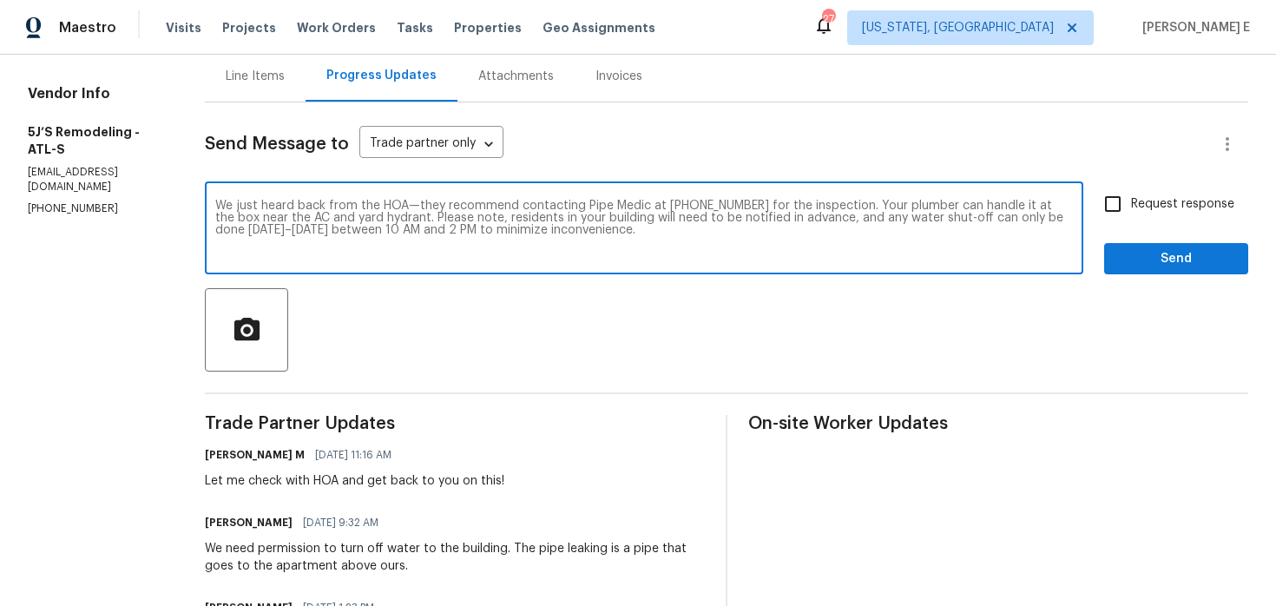
type textarea "We just heard back from the HOA—they recommend contacting Pipe Medic at [PHONE_…"
click at [1134, 207] on span "Request response" at bounding box center [1182, 204] width 103 height 18
click at [1131, 207] on input "Request response" at bounding box center [1113, 204] width 36 height 36
checkbox input "true"
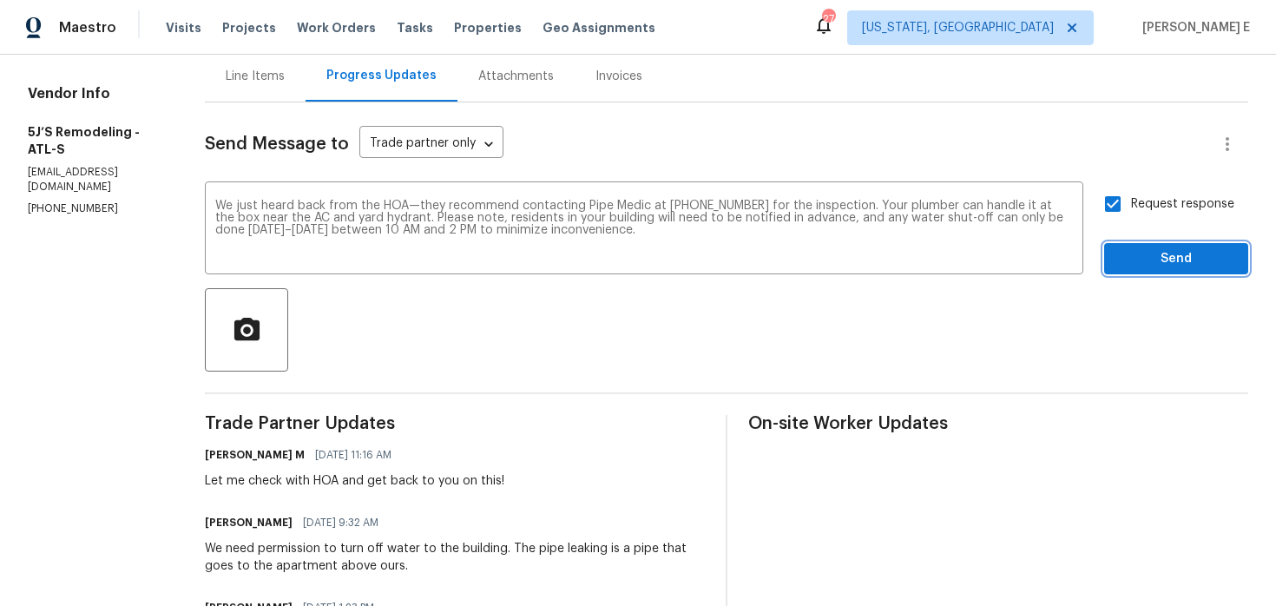
click at [1165, 261] on span "Send" at bounding box center [1176, 259] width 116 height 22
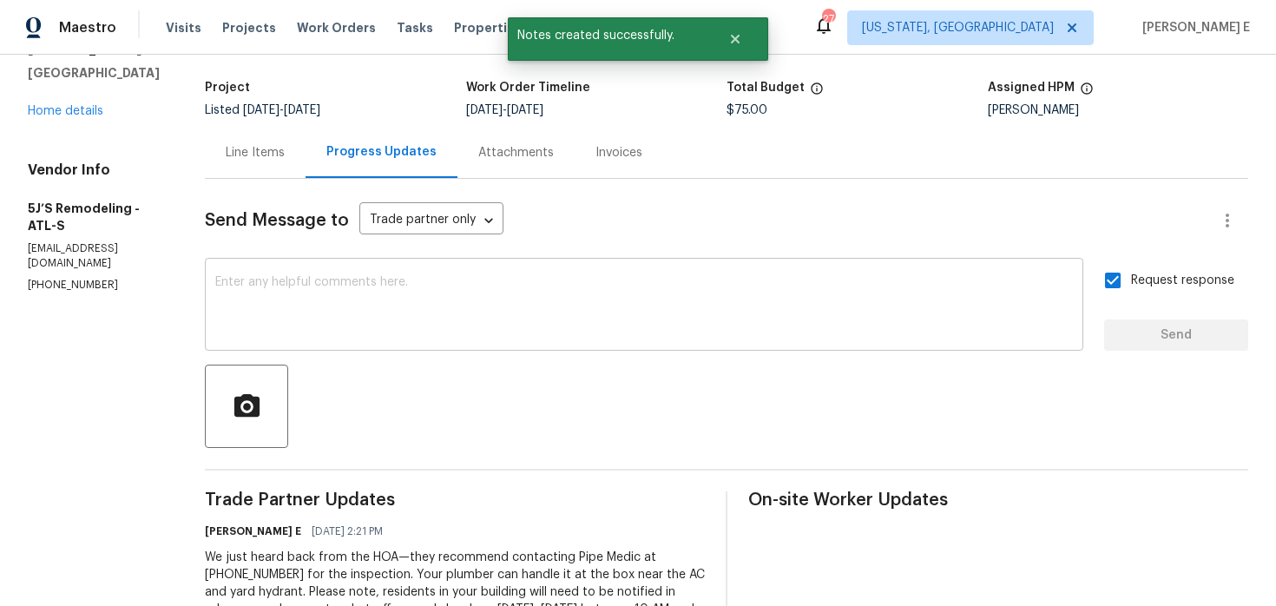
scroll to position [0, 0]
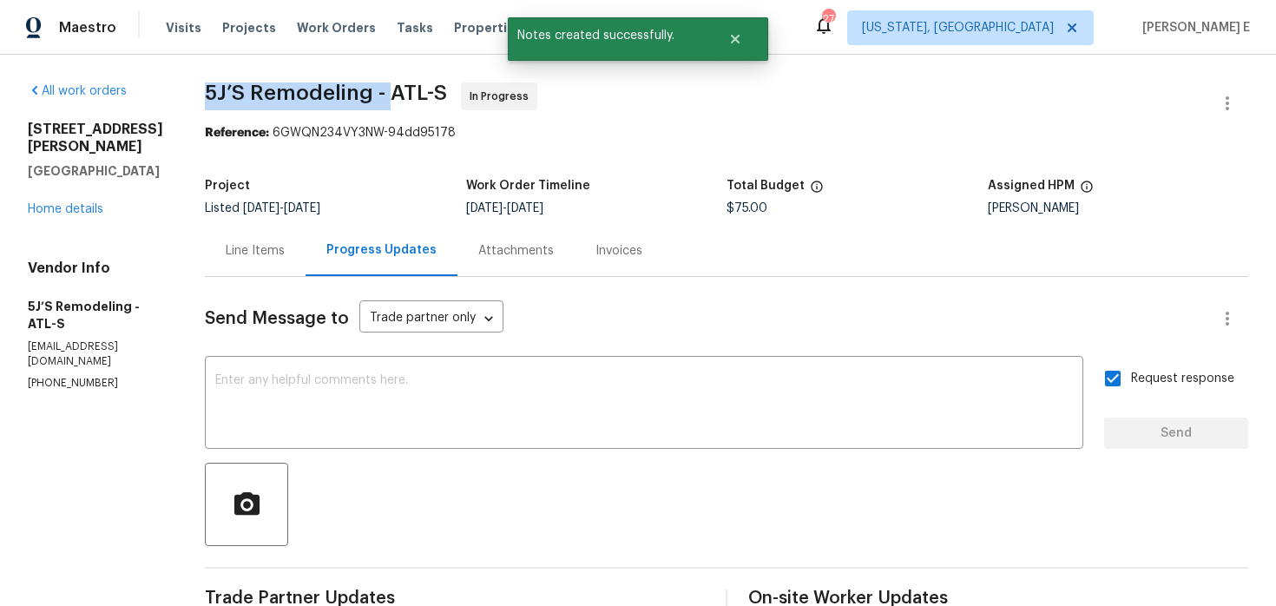
drag, startPoint x: 203, startPoint y: 90, endPoint x: 392, endPoint y: 94, distance: 188.4
click at [392, 94] on div "All work orders 501 Country Park Dr SE Smyrna, GA 30080 Home details Vendor Inf…" at bounding box center [638, 589] width 1276 height 1068
copy span "5J’S Remodeling -"
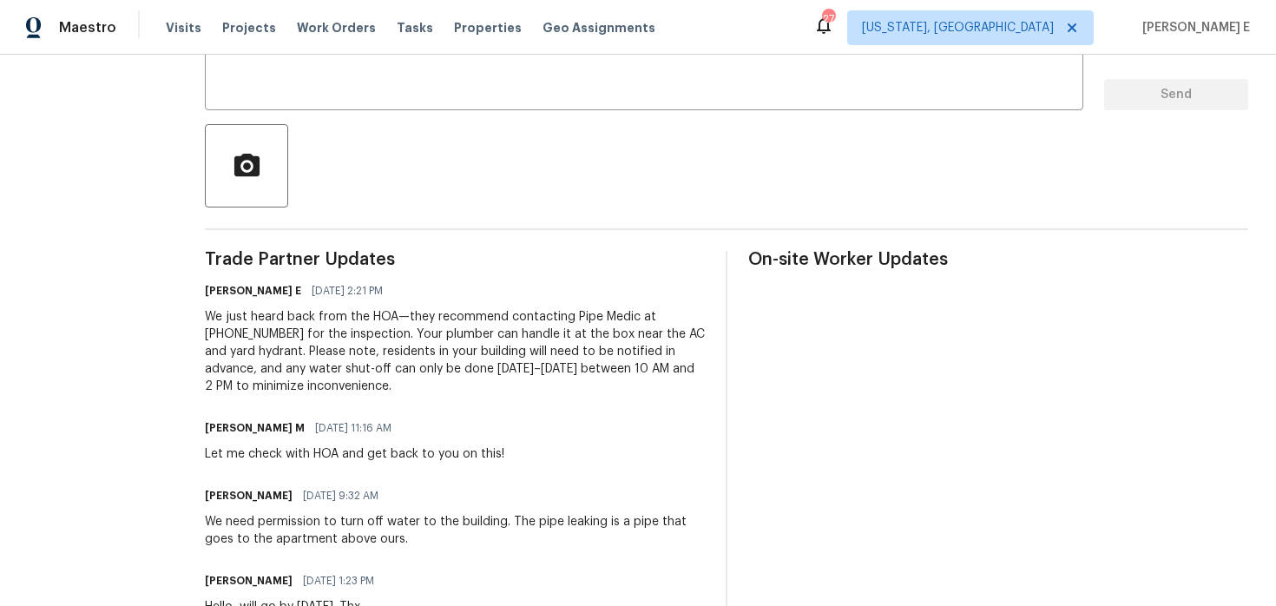
scroll to position [348, 0]
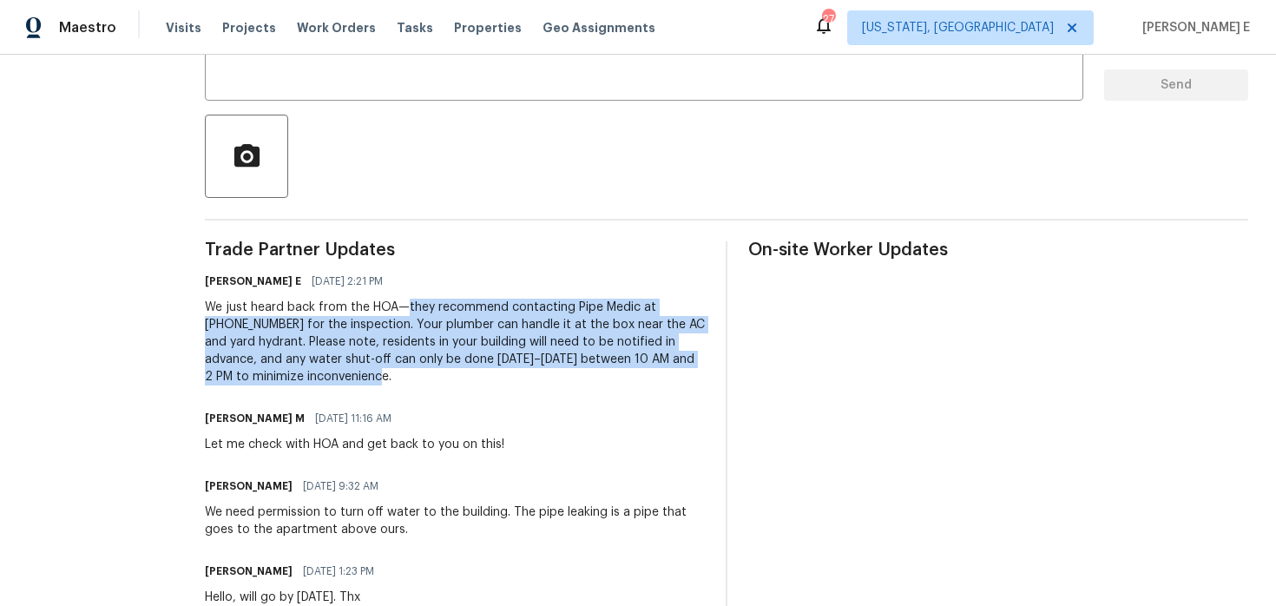
drag, startPoint x: 406, startPoint y: 308, endPoint x: 426, endPoint y: 388, distance: 82.3
click at [426, 388] on div "Trade Partner Updates Keerthana E 08/12/2025 2:21 PM We just heard back from th…" at bounding box center [455, 493] width 500 height 505
copy div "they recommend contacting Pipe Medic at 770-733-3522 for the inspection. Your p…"
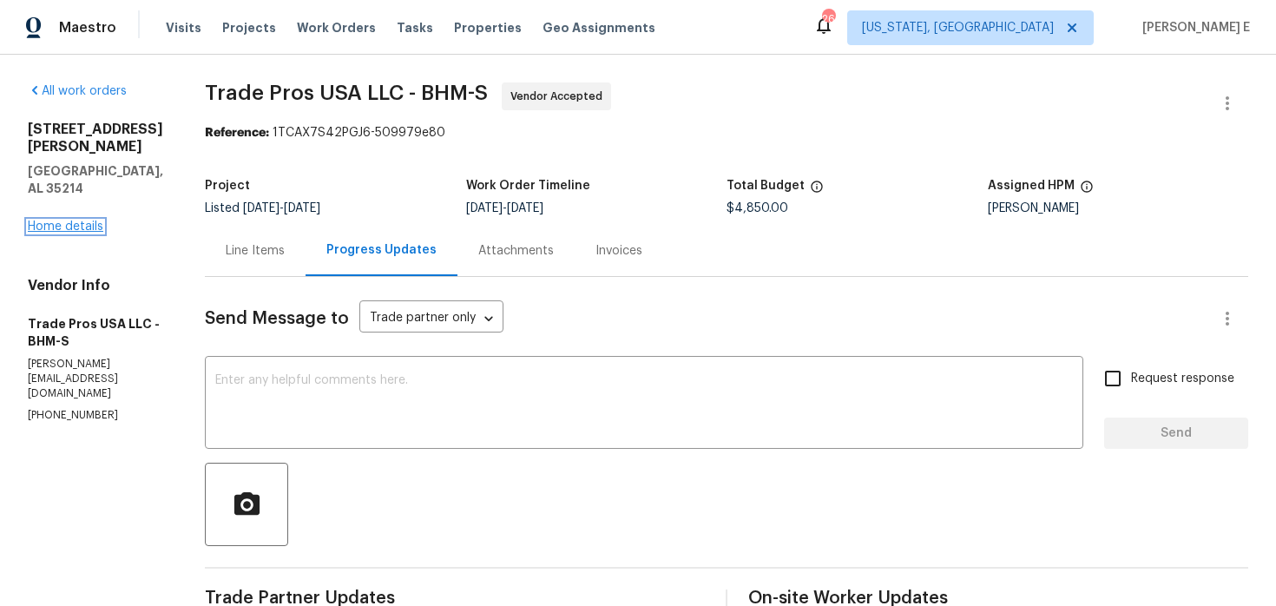
click at [71, 220] on link "Home details" at bounding box center [66, 226] width 76 height 12
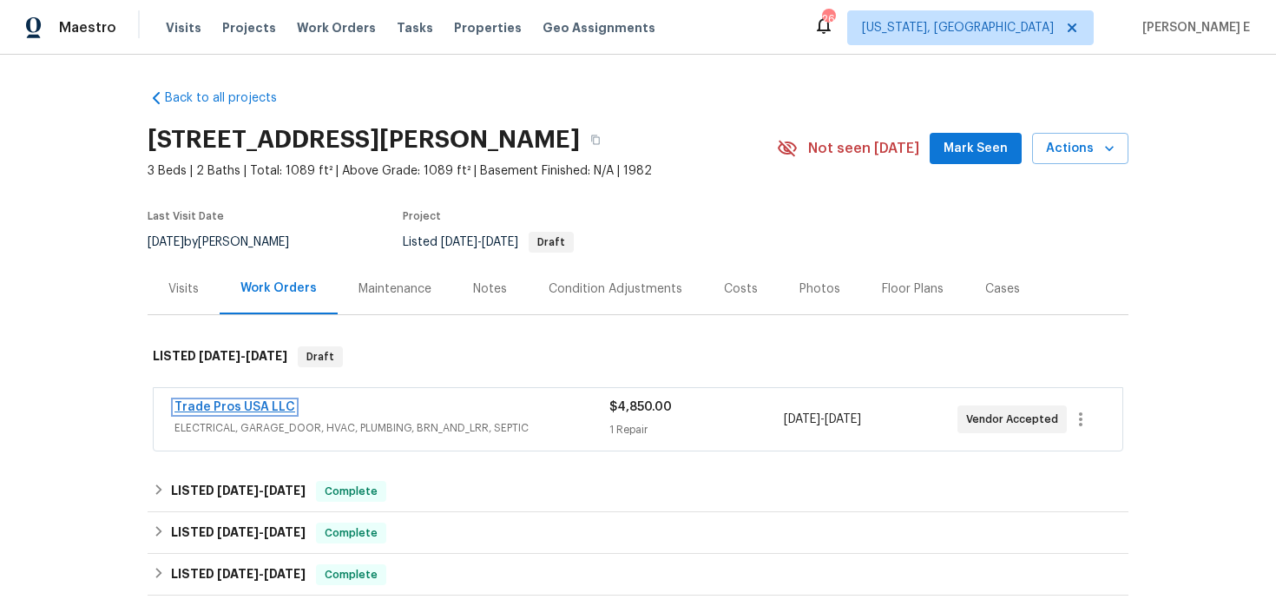
click at [234, 408] on link "Trade Pros USA LLC" at bounding box center [234, 407] width 121 height 12
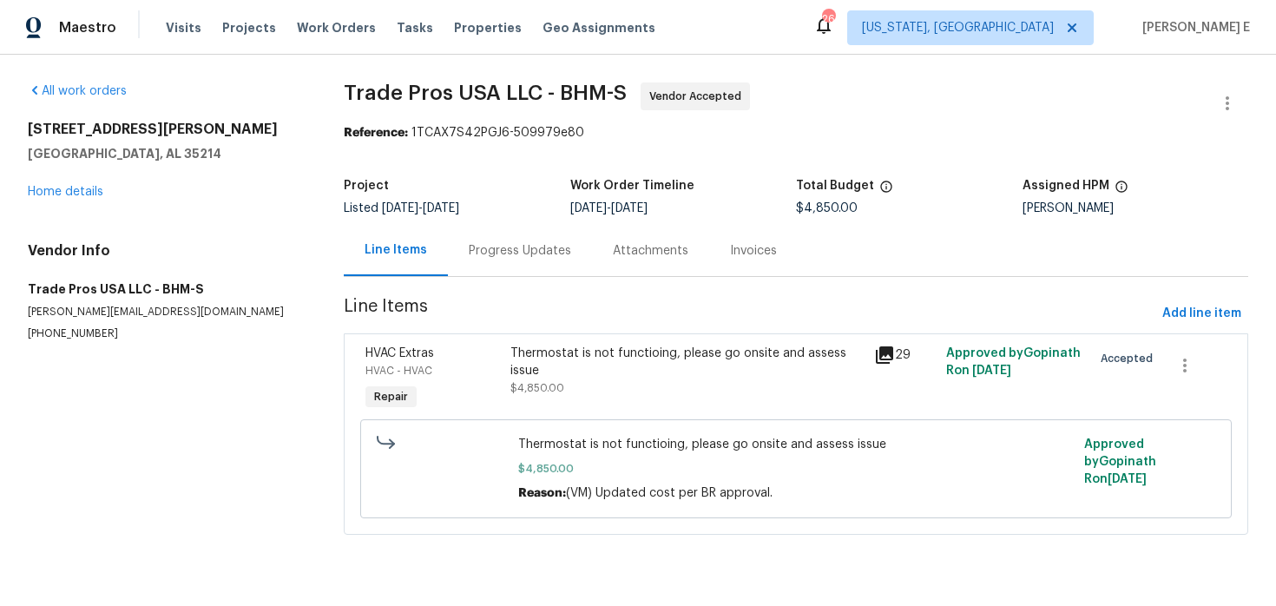
click at [469, 248] on div "Progress Updates" at bounding box center [520, 250] width 102 height 17
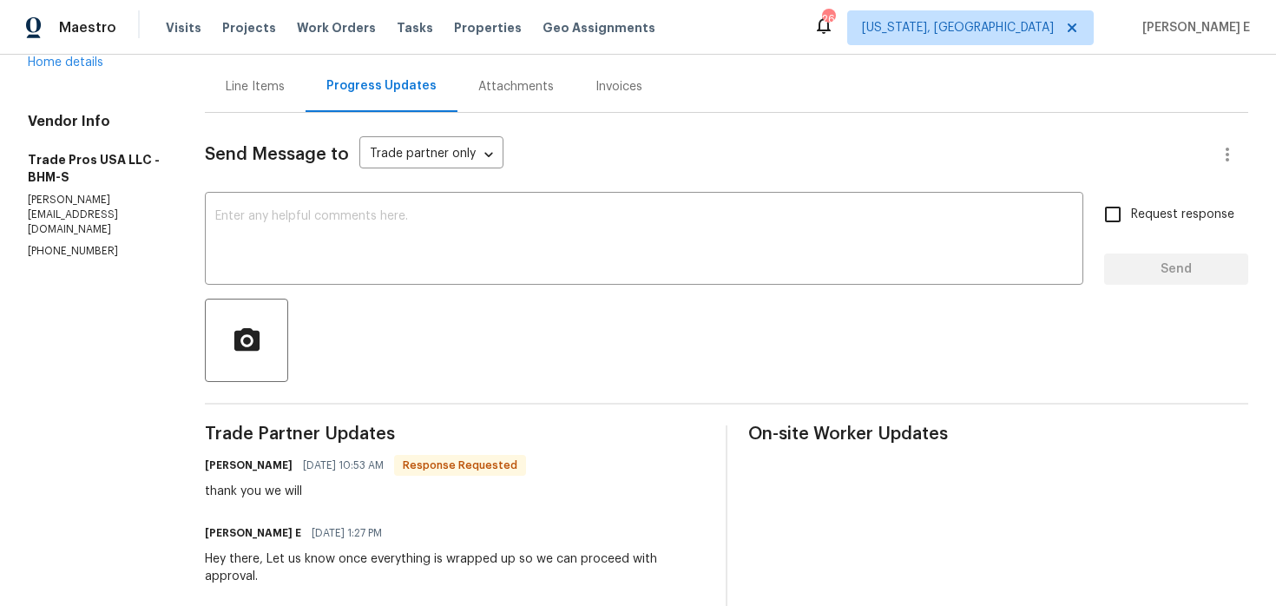
scroll to position [155, 0]
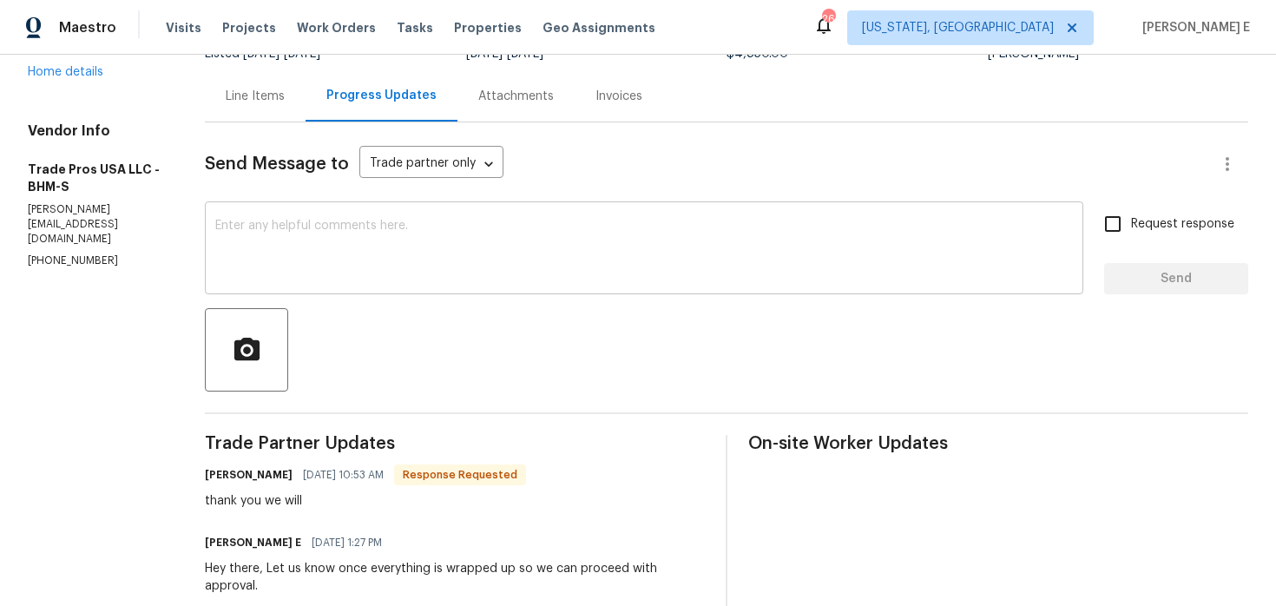
click at [472, 255] on textarea at bounding box center [644, 250] width 858 height 61
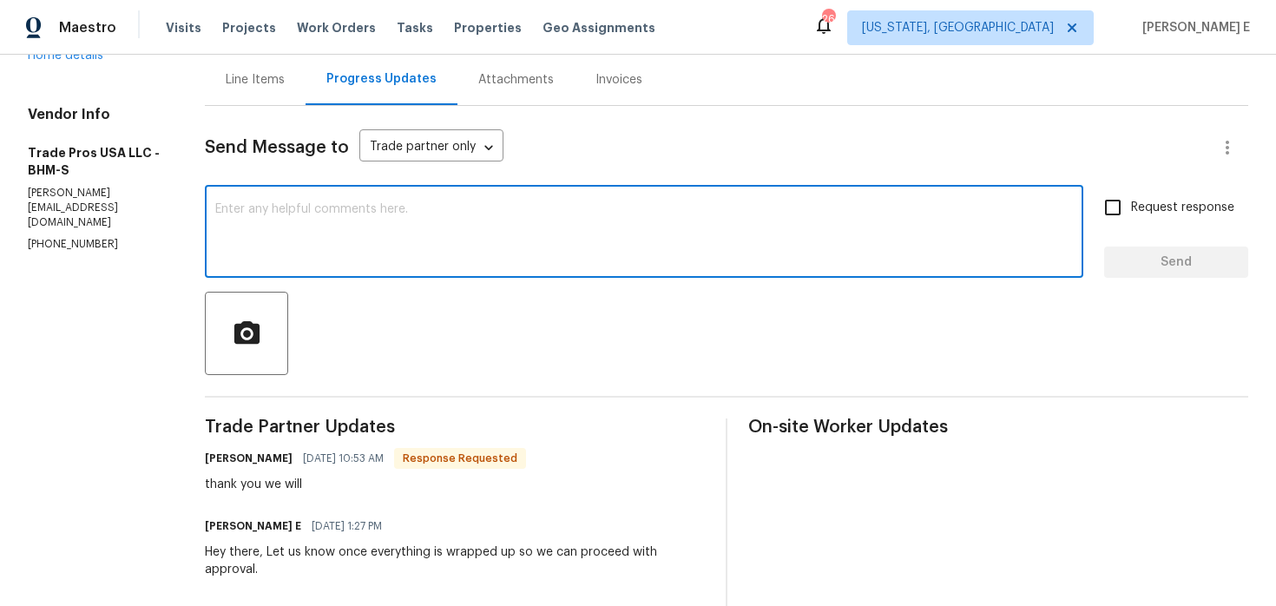
scroll to position [173, 0]
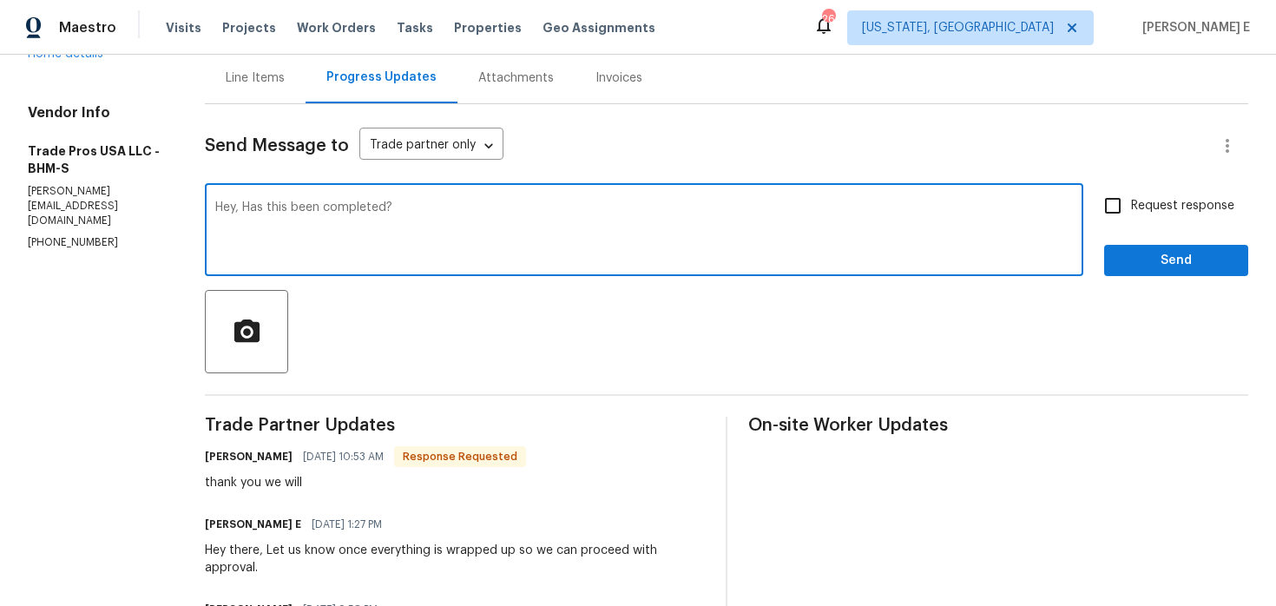
type textarea "Hey, Has this been completed?"
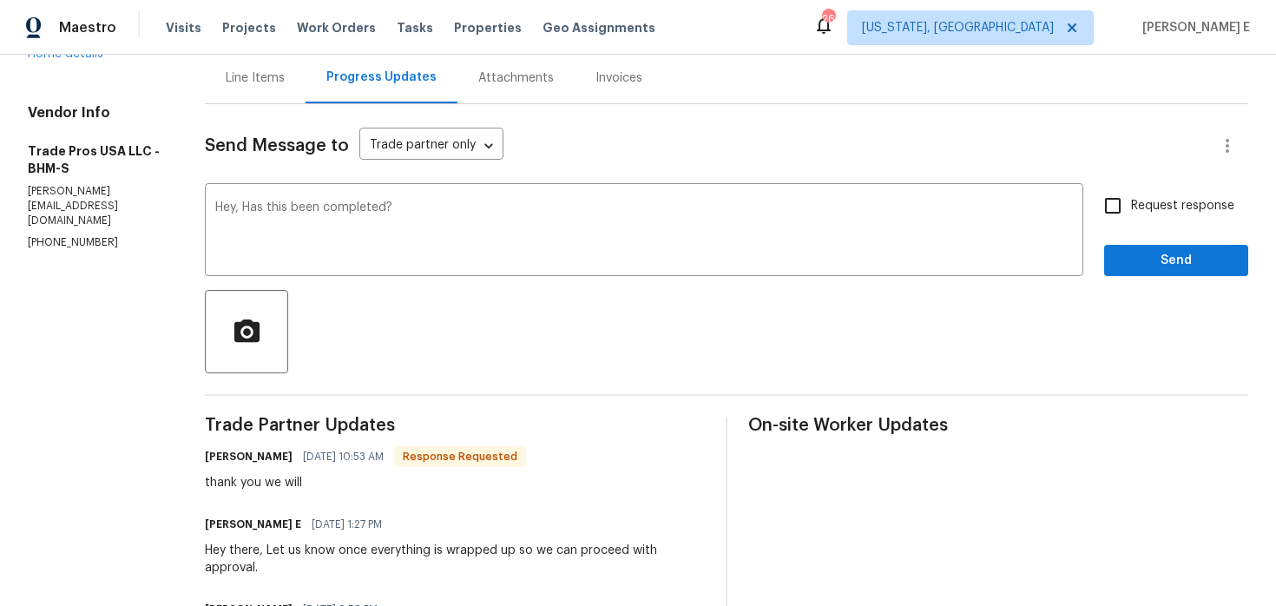
click at [1115, 207] on input "Request response" at bounding box center [1113, 206] width 36 height 36
checkbox input "true"
click at [1118, 255] on button "Send" at bounding box center [1176, 261] width 144 height 32
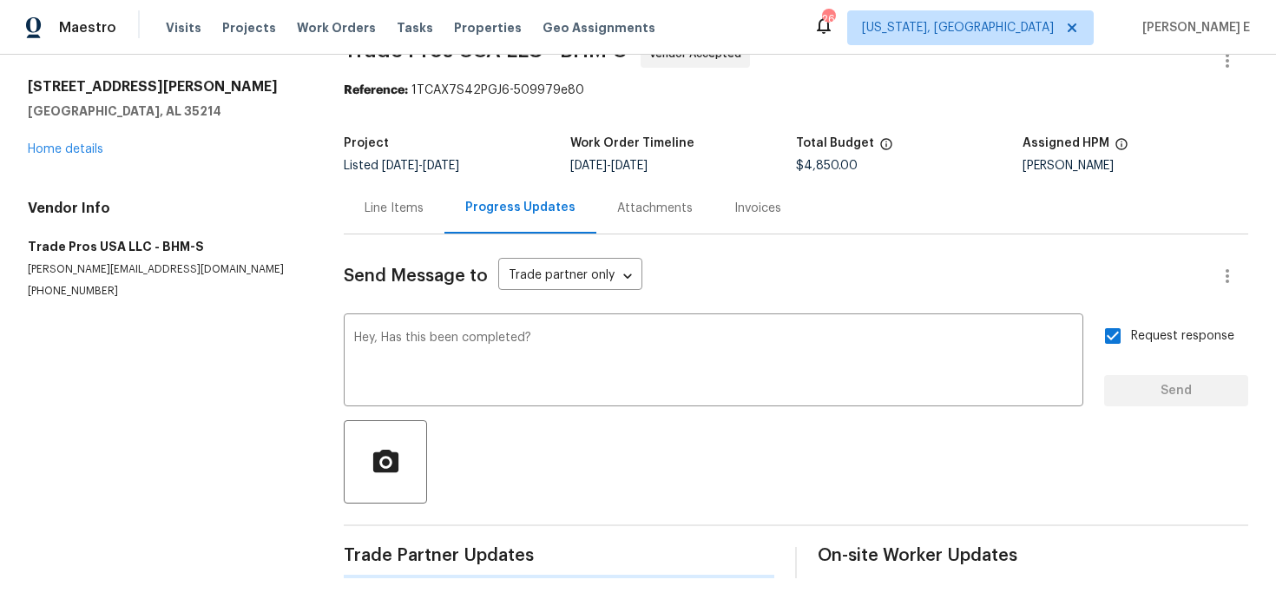
scroll to position [0, 0]
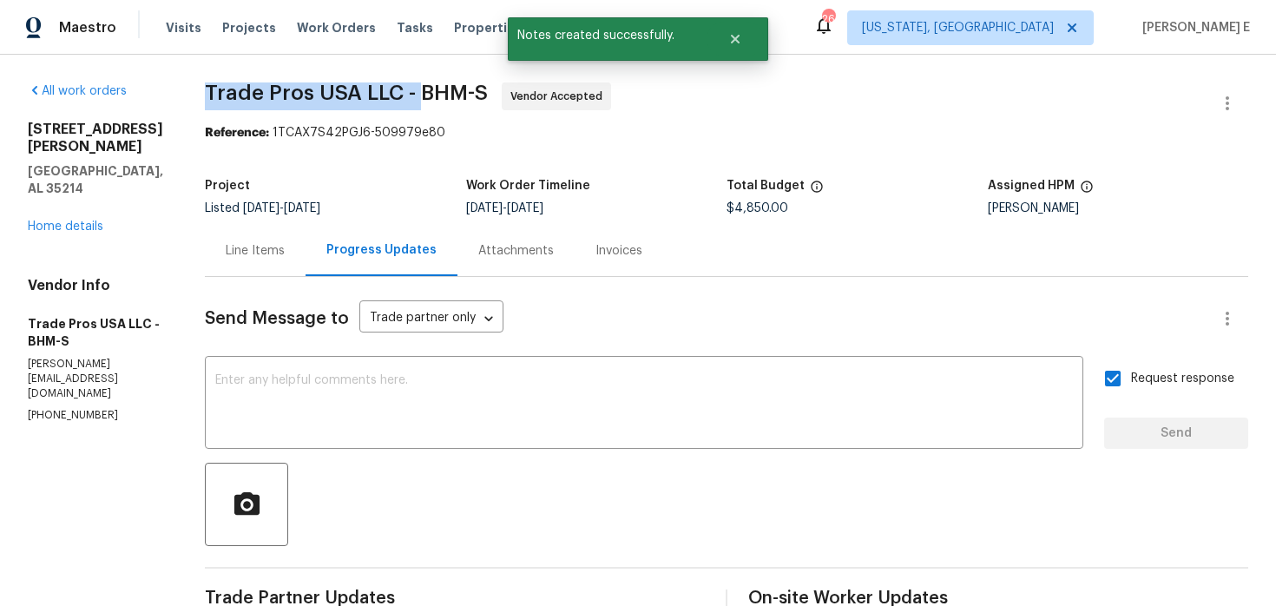
drag, startPoint x: 204, startPoint y: 92, endPoint x: 416, endPoint y: 91, distance: 211.8
click at [416, 91] on span "Trade Pros USA LLC - BHM-S" at bounding box center [346, 92] width 283 height 21
copy span "Trade Pros USA LLC -"
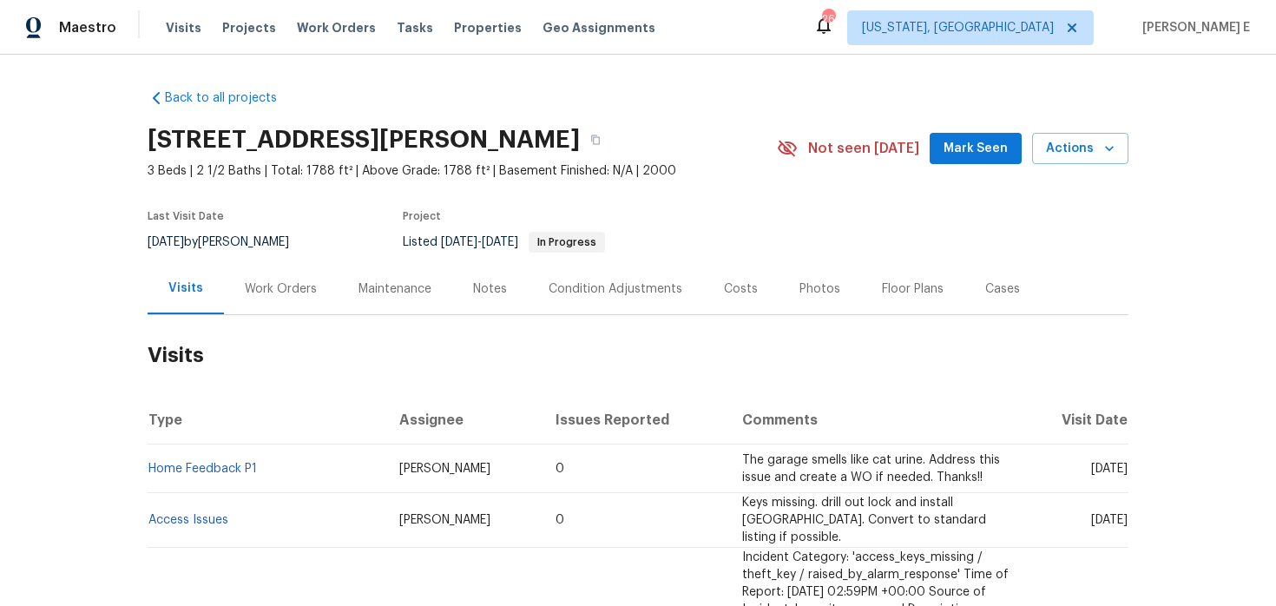
click at [266, 316] on h2 "Visits" at bounding box center [638, 355] width 981 height 81
click at [280, 302] on div "Work Orders" at bounding box center [281, 288] width 114 height 51
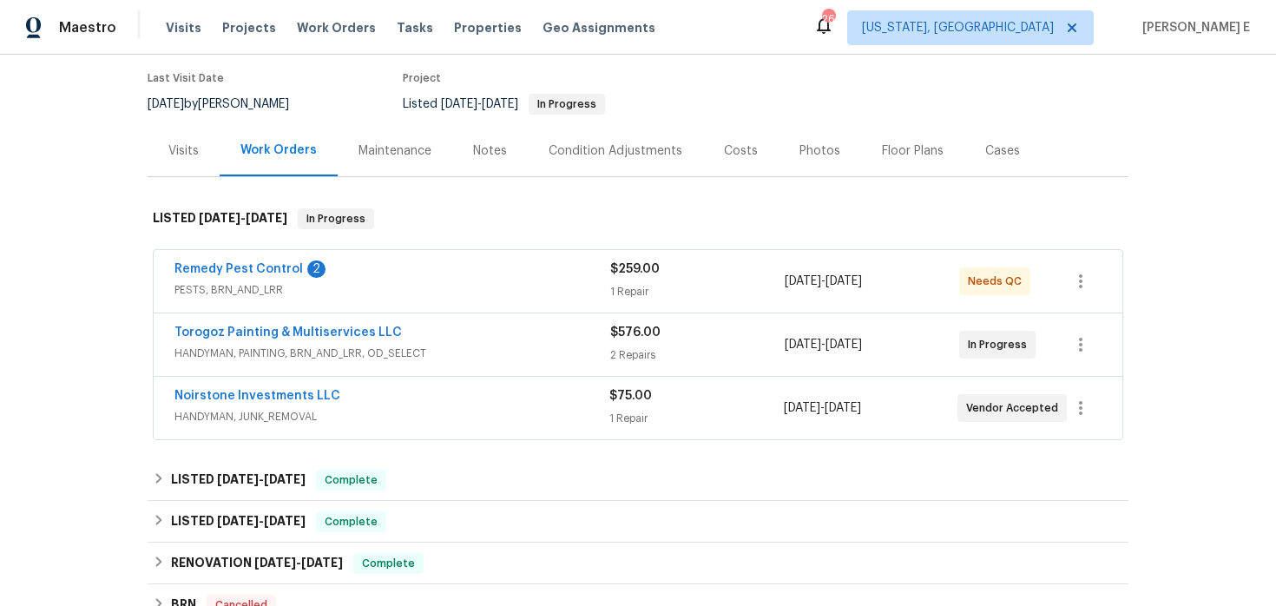
scroll to position [141, 0]
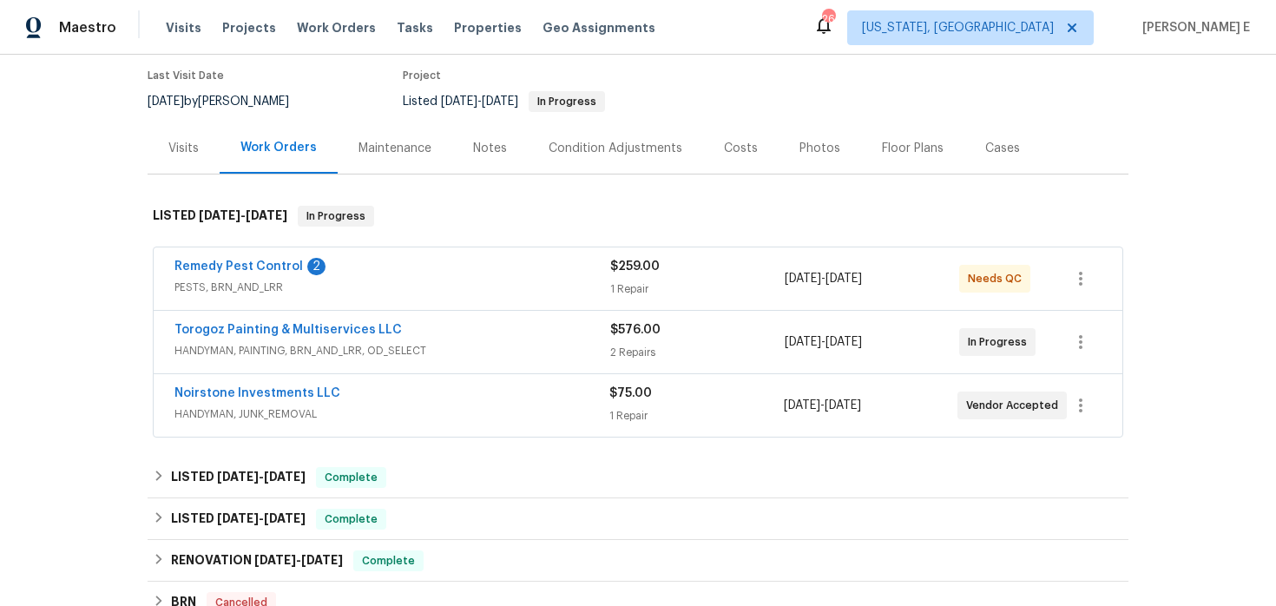
click at [378, 383] on div "Noirstone Investments LLC HANDYMAN, JUNK_REMOVAL $75.00 1 Repair [DATE] - [DATE…" at bounding box center [638, 405] width 969 height 63
click at [378, 383] on div "Noirstone Investments LLC HANDYMAN, JUNK_REMOVAL $75.00 1 Repair 8/6/2025 - 8/8…" at bounding box center [638, 405] width 969 height 63
click at [373, 392] on div "Noirstone Investments LLC" at bounding box center [391, 395] width 435 height 21
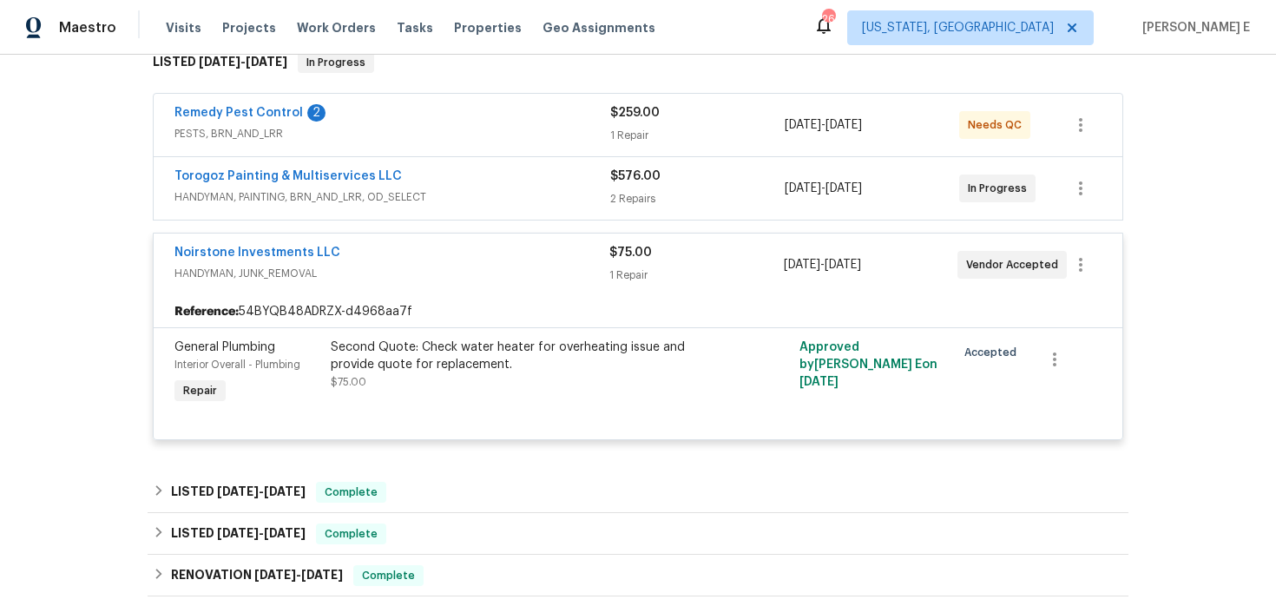
scroll to position [297, 0]
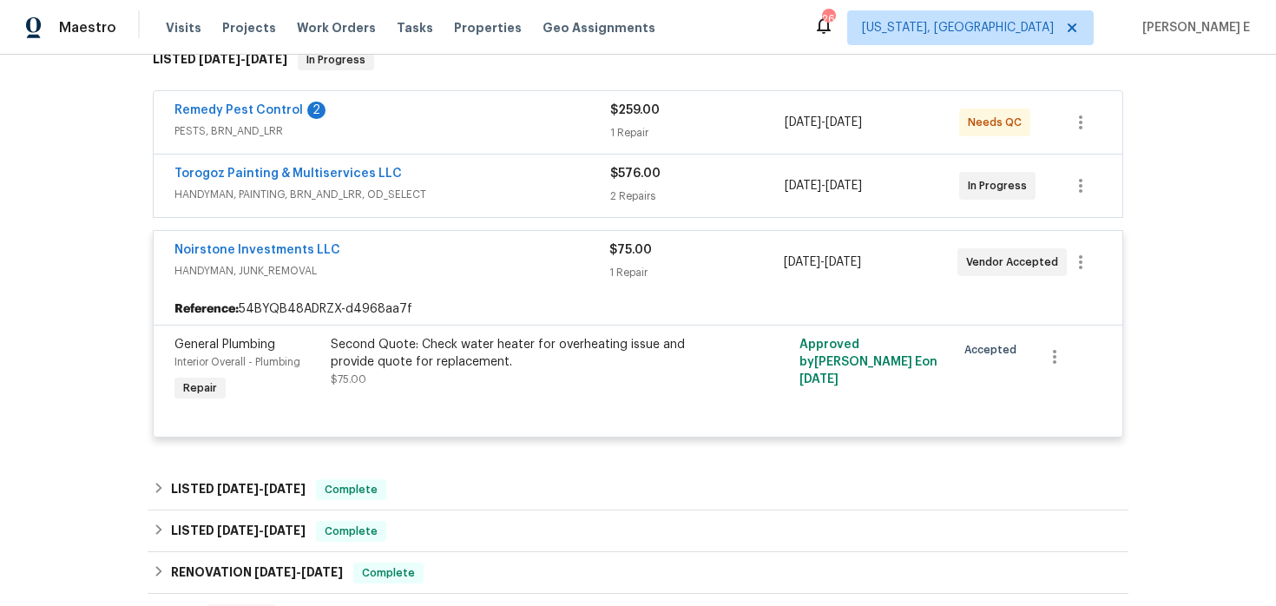
click at [438, 174] on div "Torogoz Painting & Multiservices LLC" at bounding box center [392, 175] width 436 height 21
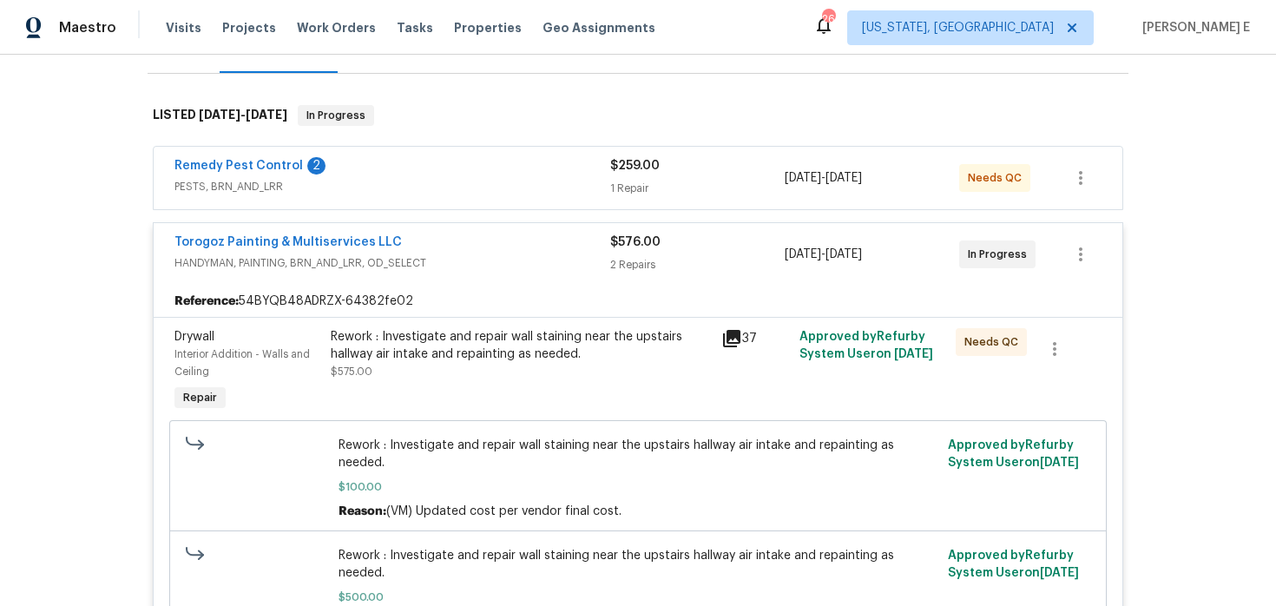
scroll to position [240, 0]
click at [391, 182] on span "PESTS, BRN_AND_LRR" at bounding box center [392, 188] width 436 height 17
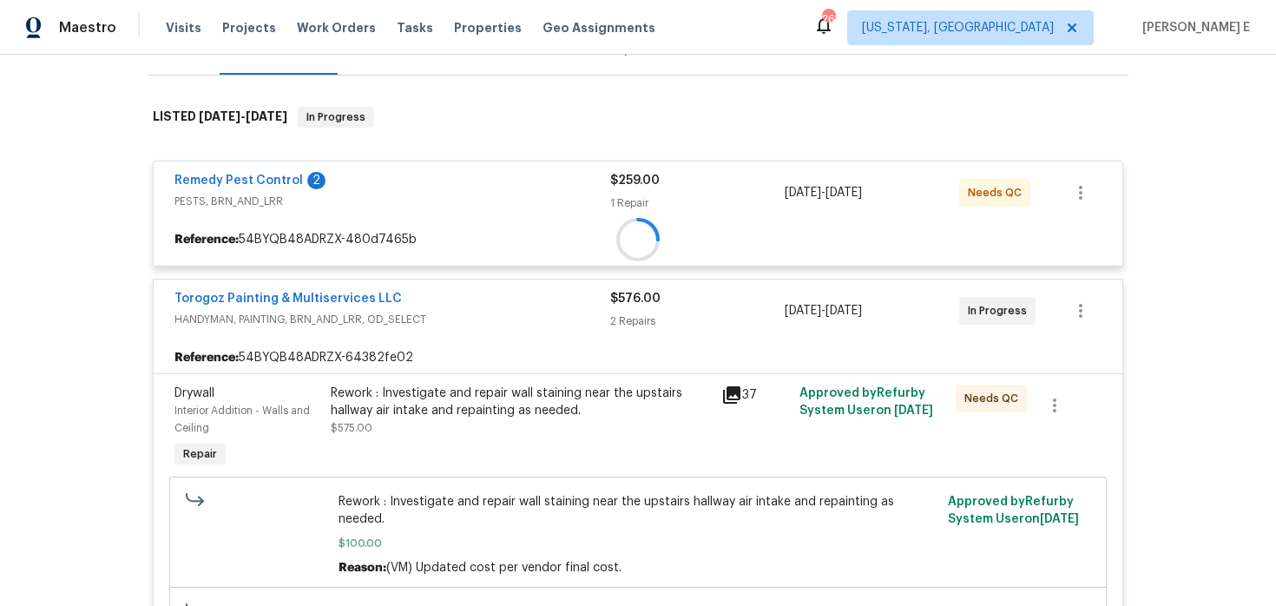
scroll to position [270, 0]
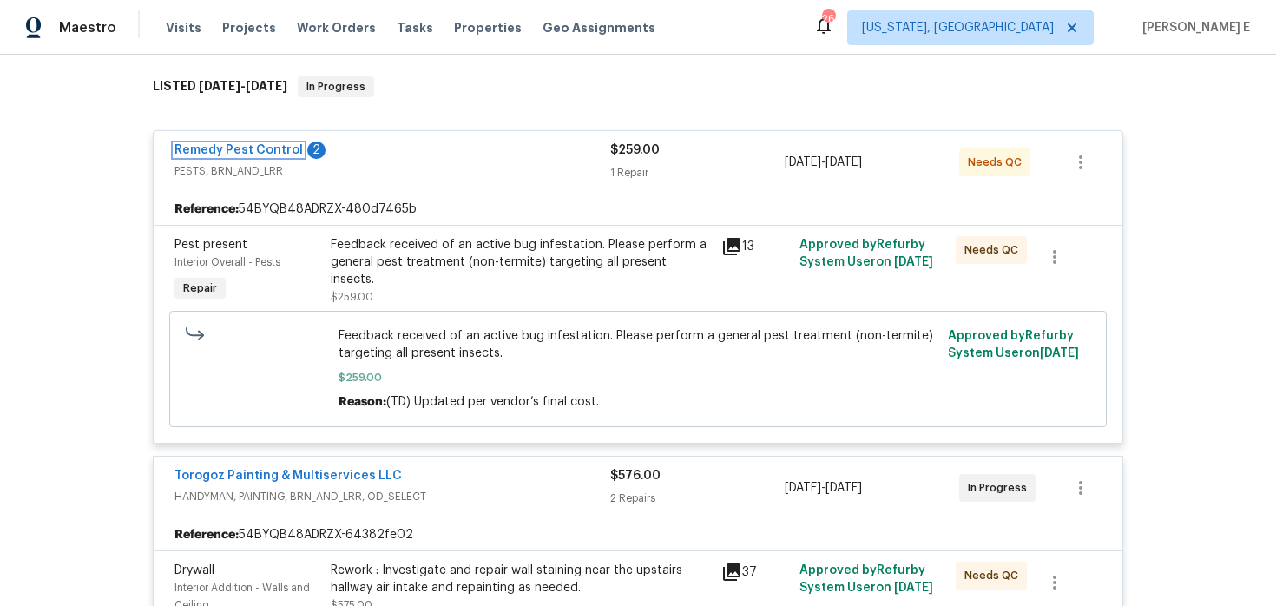
click at [258, 153] on link "Remedy Pest Control" at bounding box center [238, 150] width 128 height 12
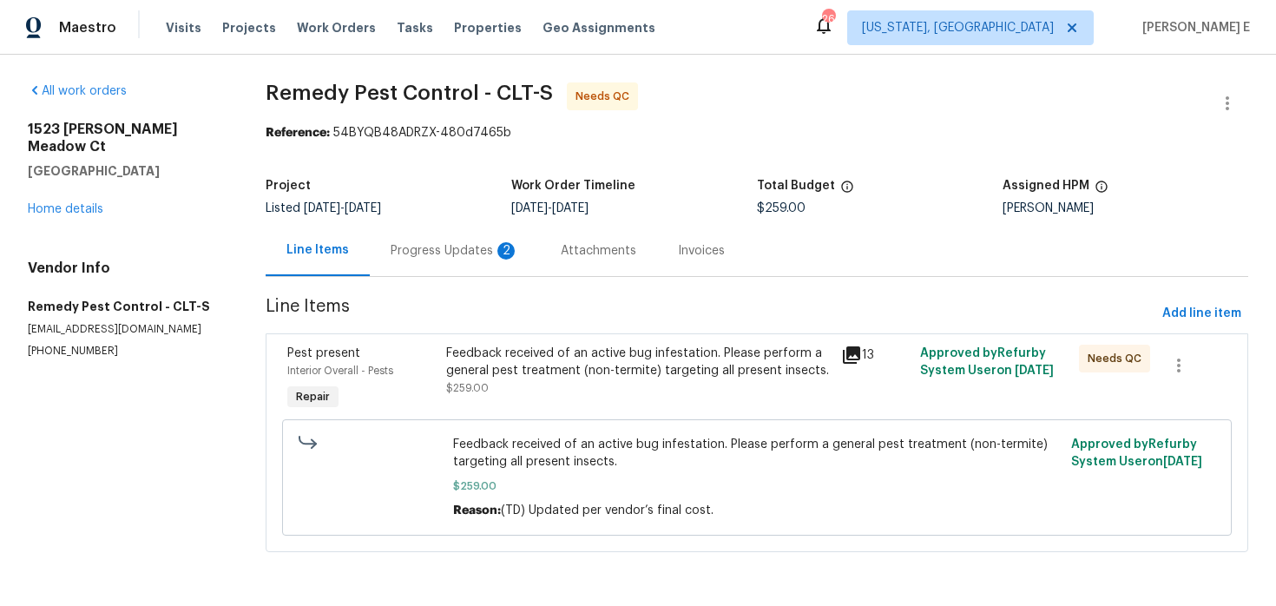
click at [466, 262] on div "Progress Updates 2" at bounding box center [455, 250] width 170 height 51
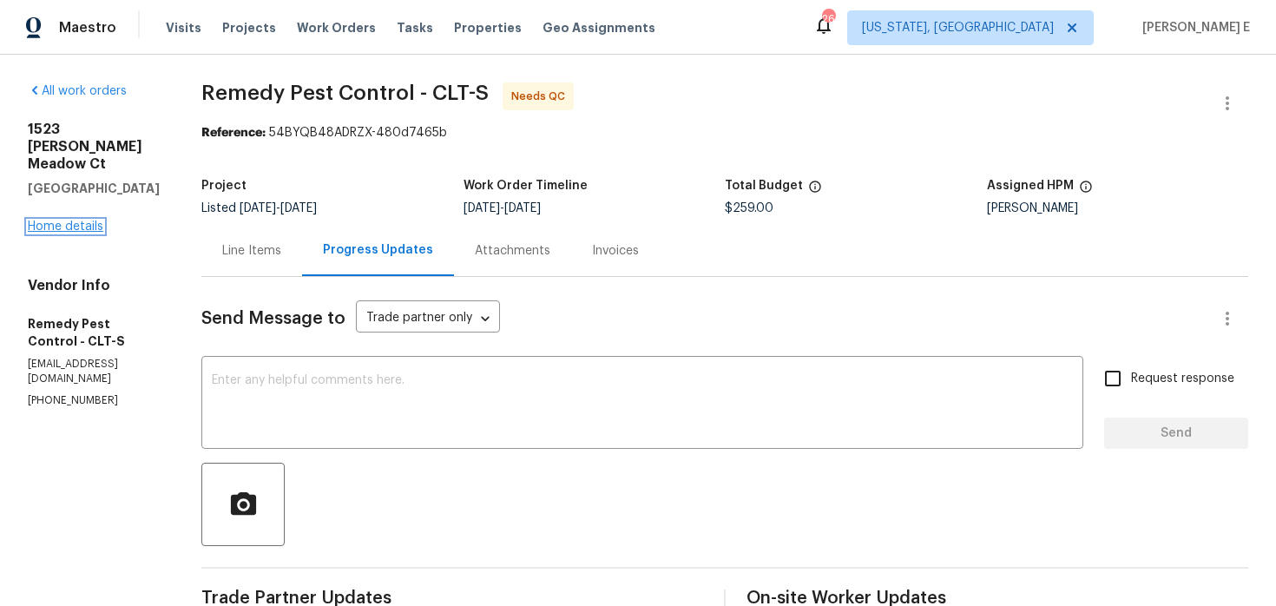
click at [59, 220] on link "Home details" at bounding box center [66, 226] width 76 height 12
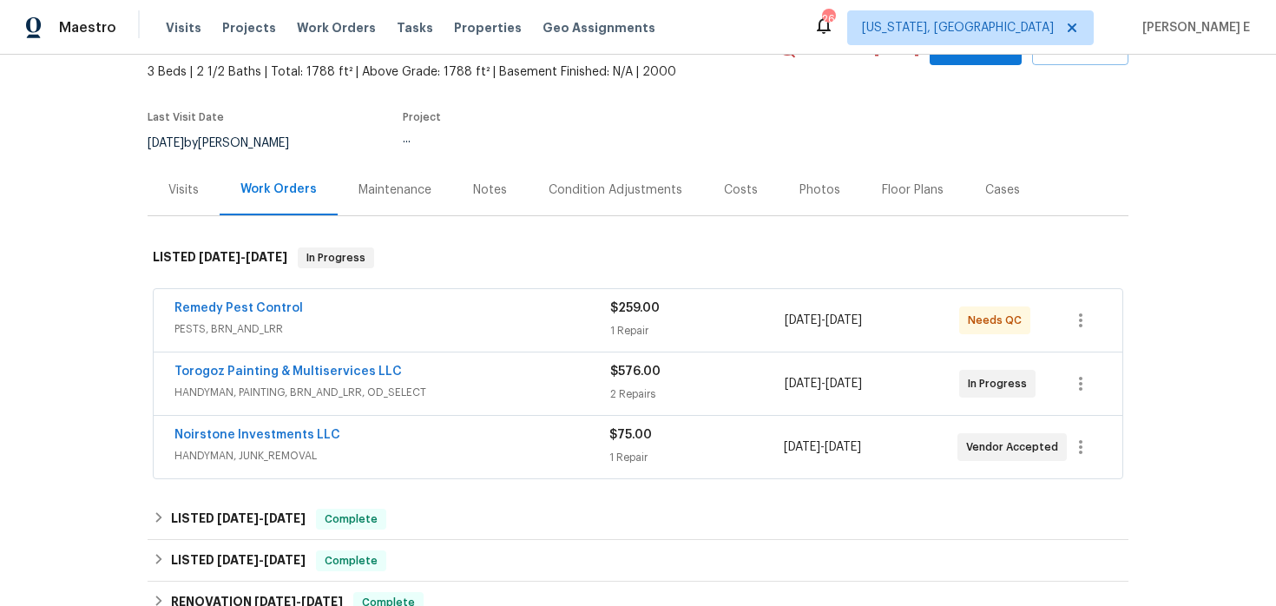
scroll to position [139, 0]
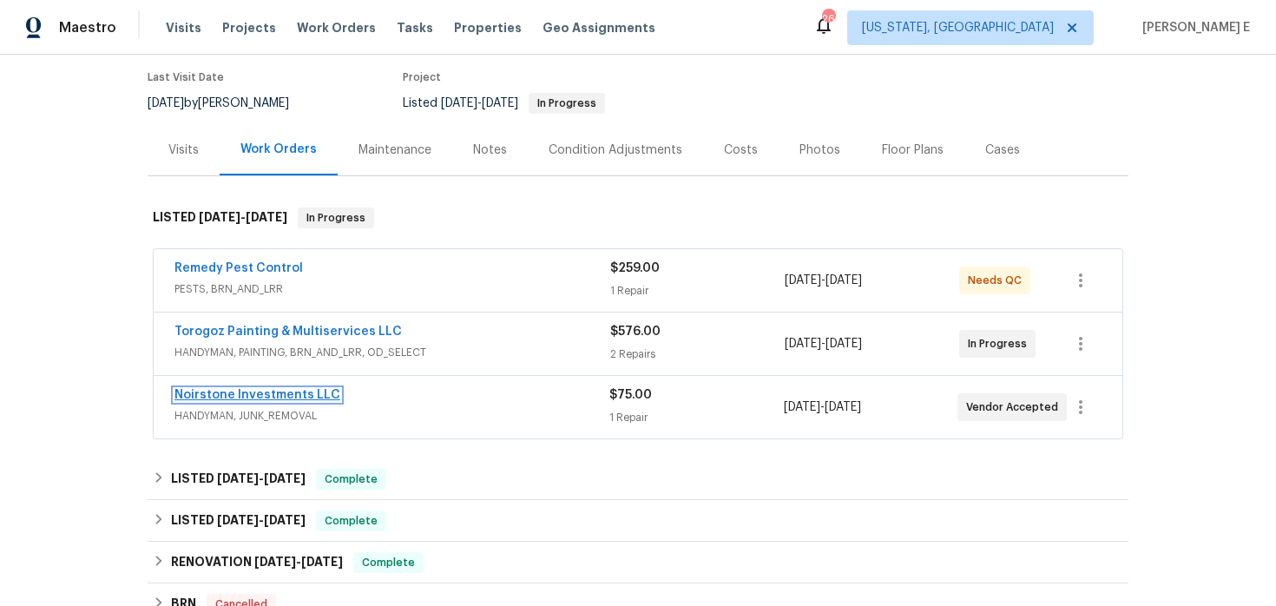
click at [307, 398] on link "Noirstone Investments LLC" at bounding box center [257, 395] width 166 height 12
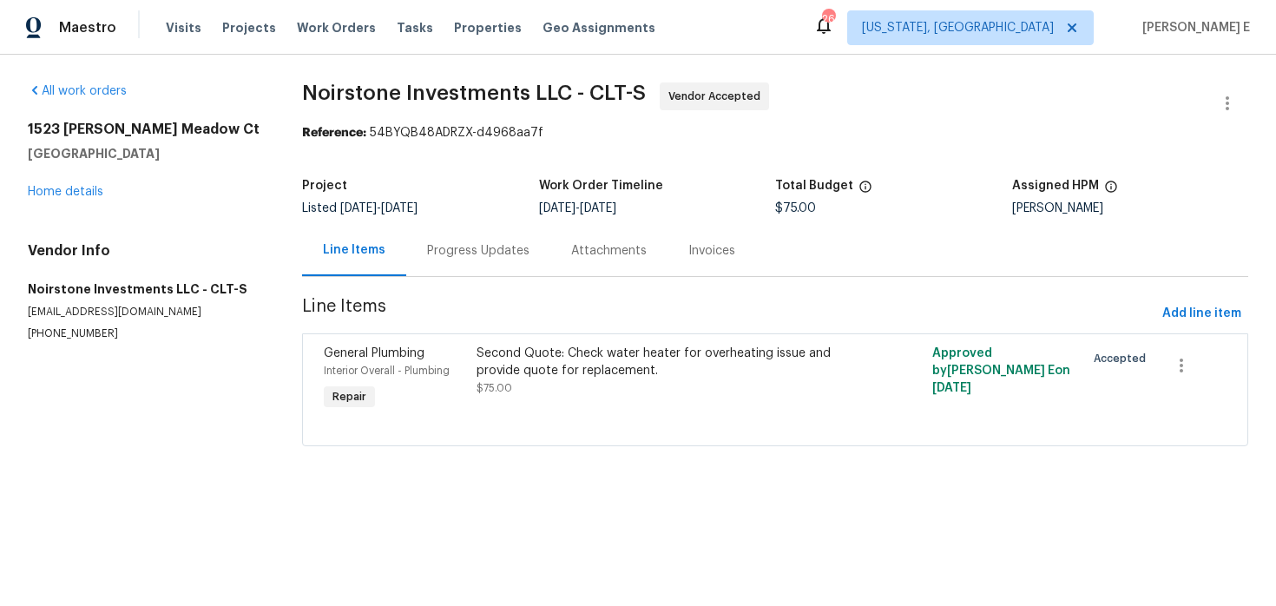
click at [460, 267] on div "Progress Updates" at bounding box center [478, 250] width 144 height 51
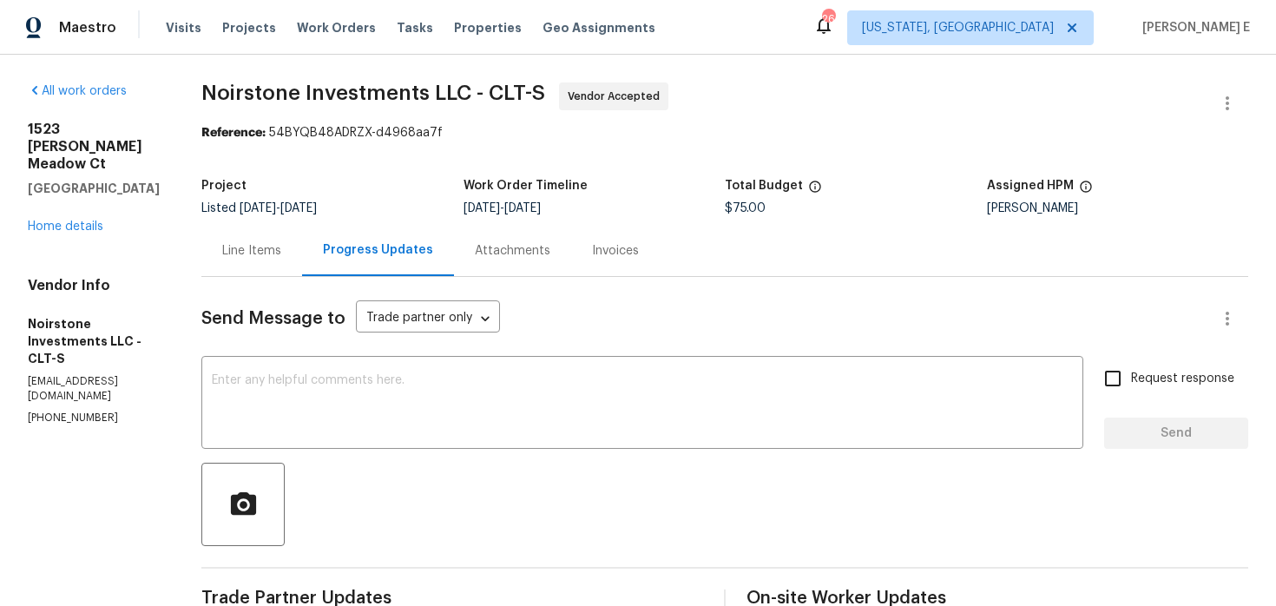
click at [82, 221] on div "All work orders 1523 Merrie Meadow Ct Rock Hill, SC 29732 Home details Vendor I…" at bounding box center [94, 253] width 132 height 343
click at [89, 215] on div "1523 Merrie Meadow Ct Rock Hill, SC 29732 Home details" at bounding box center [94, 178] width 132 height 115
click at [60, 220] on link "Home details" at bounding box center [66, 226] width 76 height 12
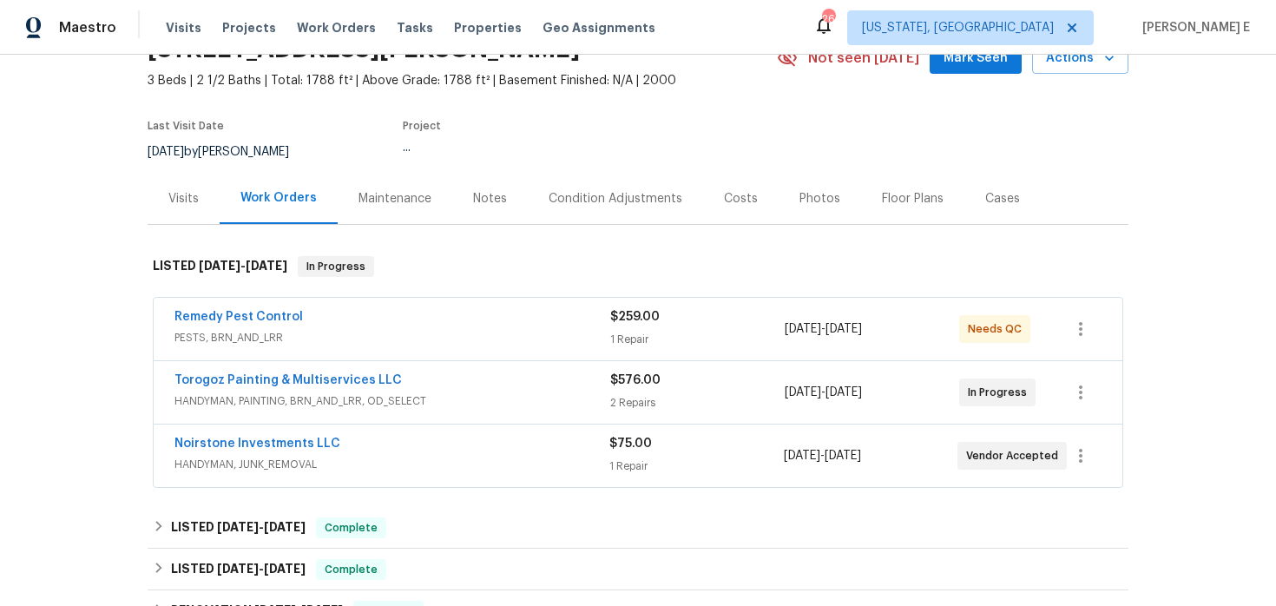
scroll to position [92, 0]
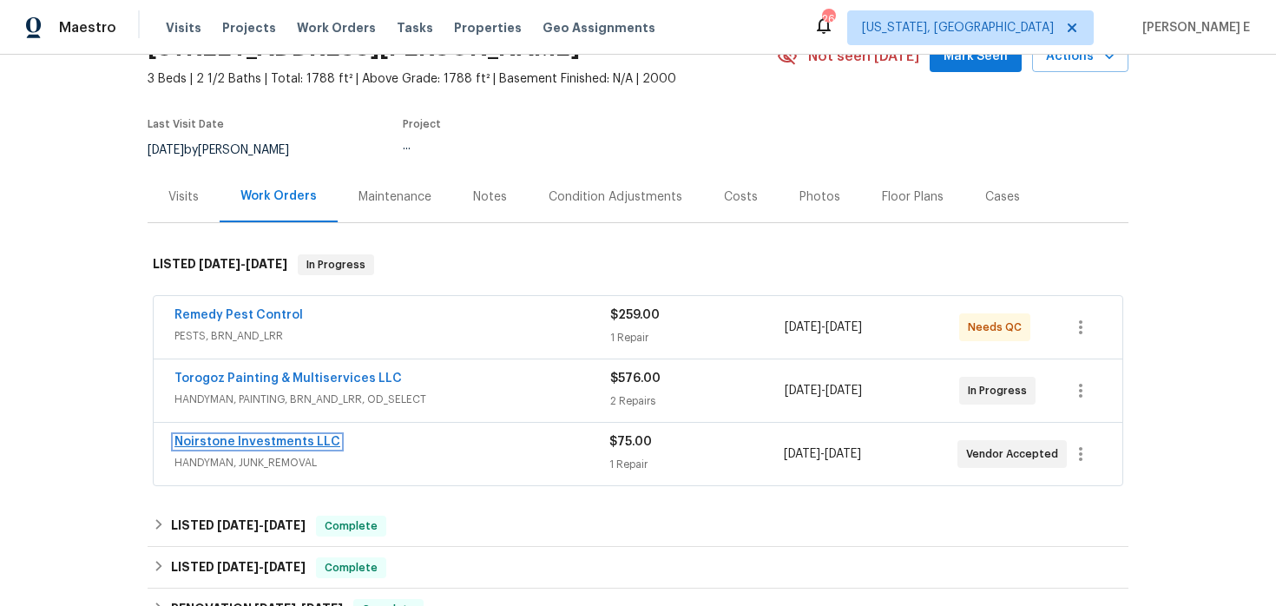
click at [270, 441] on link "Noirstone Investments LLC" at bounding box center [257, 442] width 166 height 12
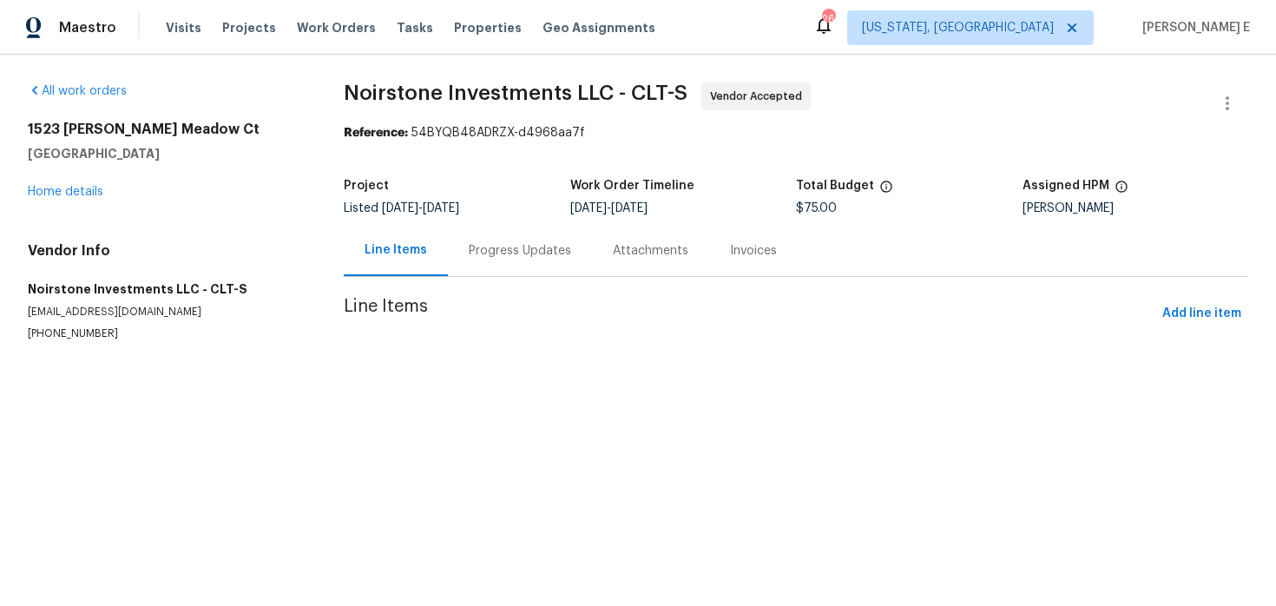
click at [488, 264] on div "Progress Updates" at bounding box center [520, 250] width 144 height 51
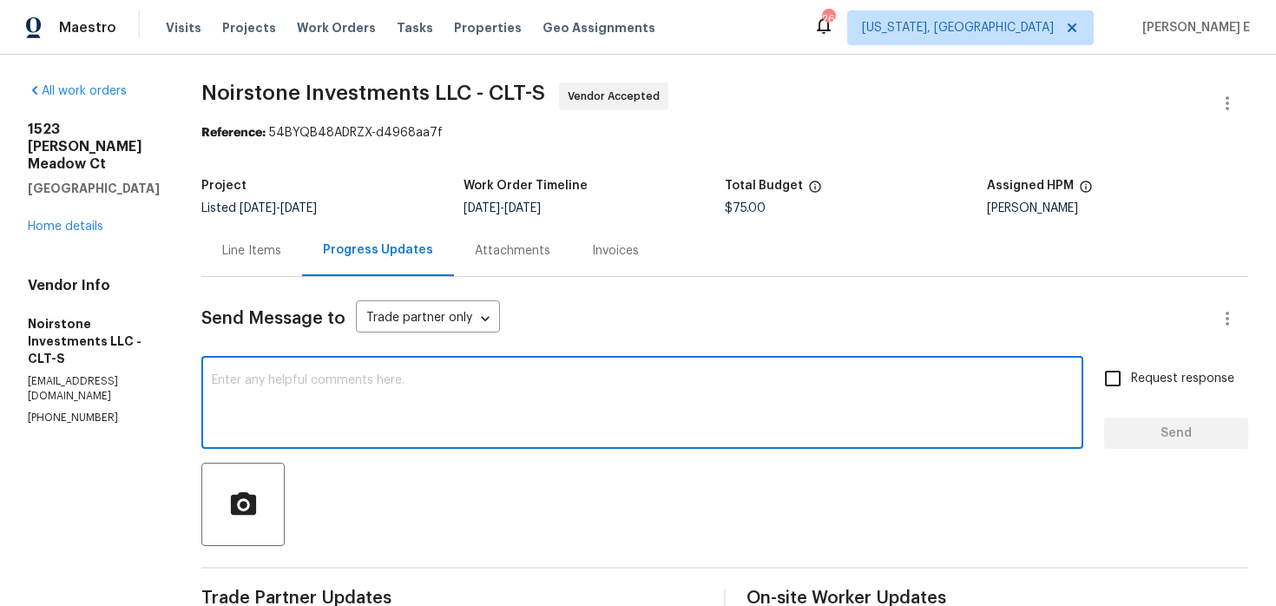
click at [483, 378] on textarea at bounding box center [642, 404] width 861 height 61
paste textarea "Hi, this work order needs to be completed by the target date to meet our deadli…"
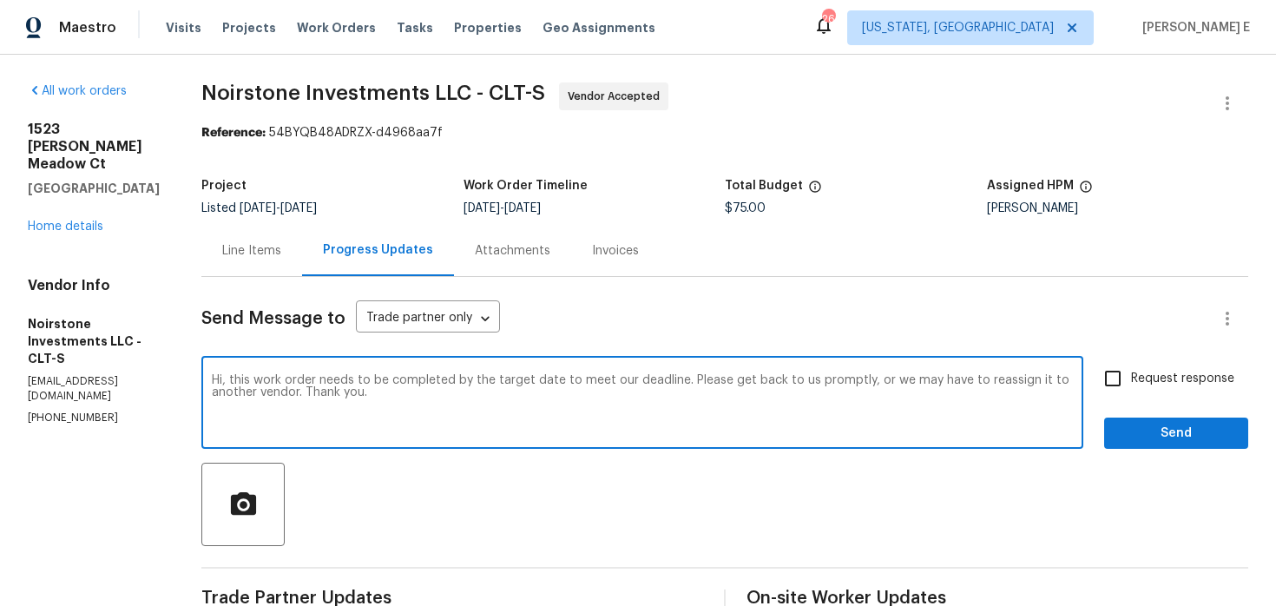
scroll to position [25, 0]
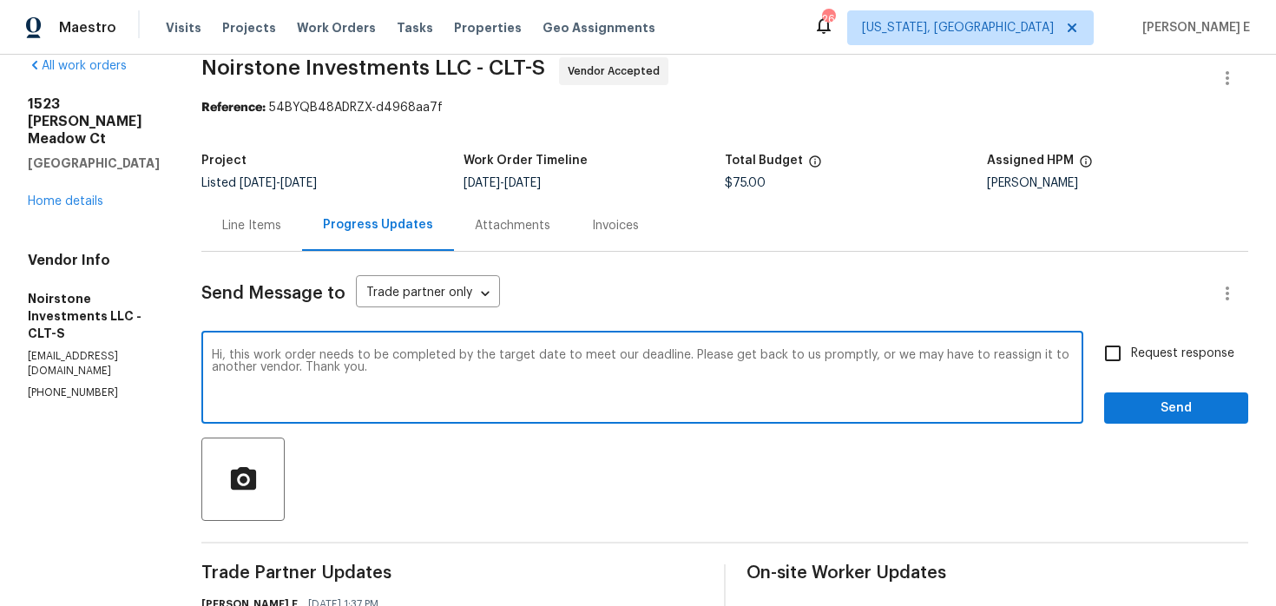
type textarea "Hi, this work order needs to be completed by the target date to meet our deadli…"
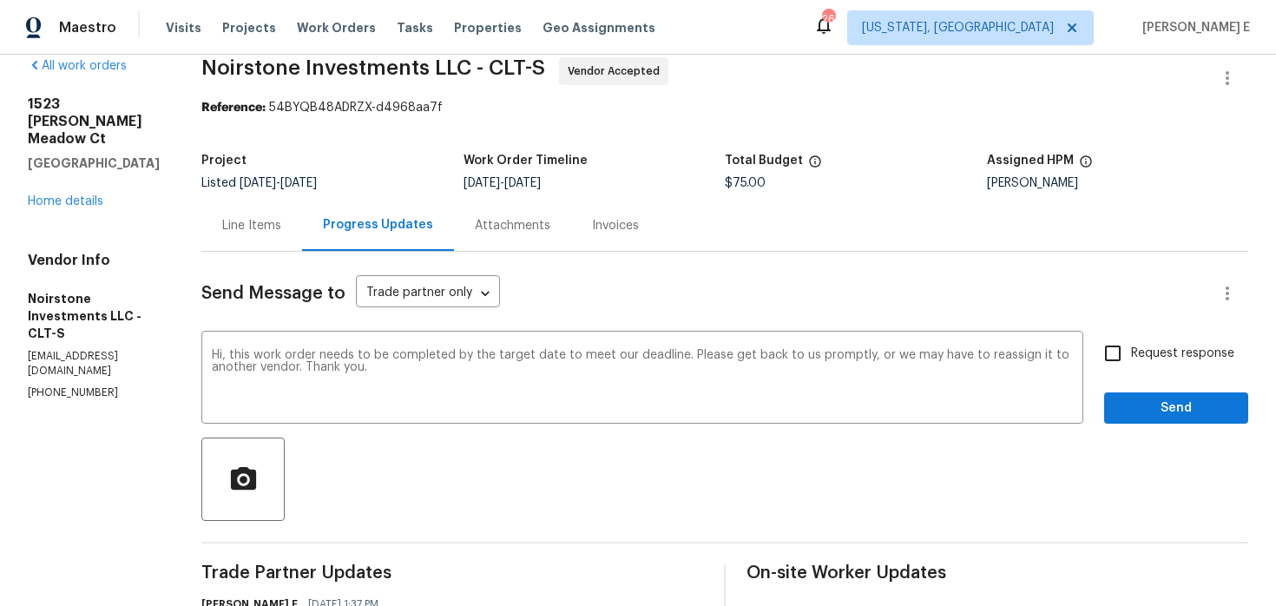
click at [1130, 353] on input "Request response" at bounding box center [1113, 353] width 36 height 36
checkbox input "true"
click at [1145, 413] on span "Send" at bounding box center [1176, 409] width 116 height 22
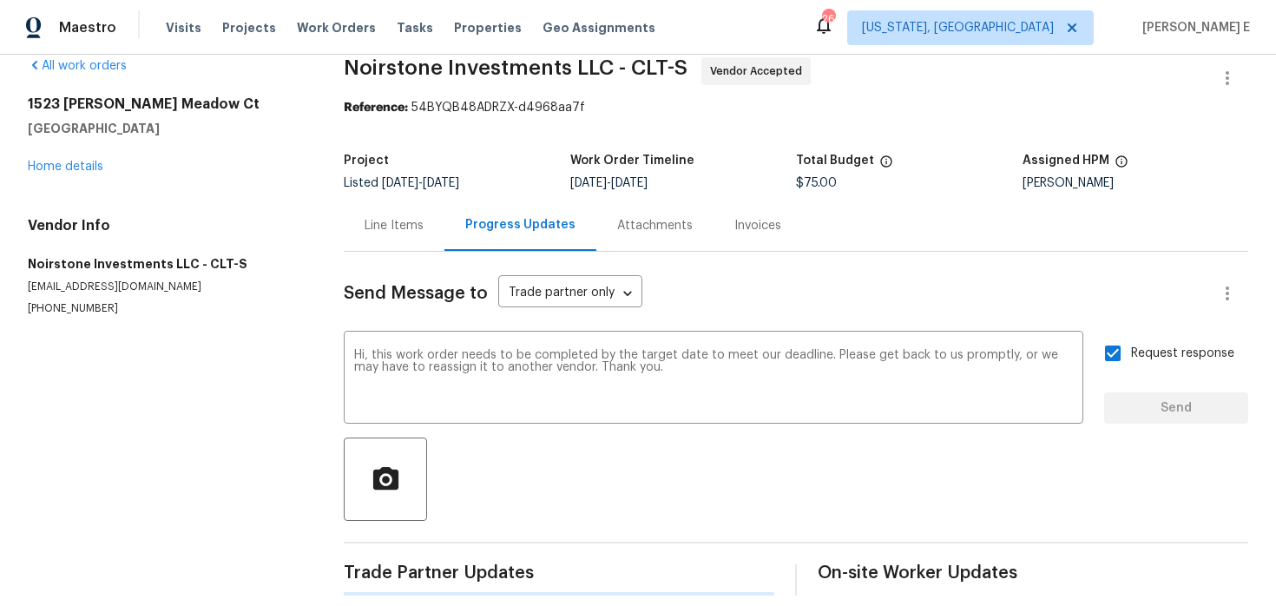
scroll to position [0, 0]
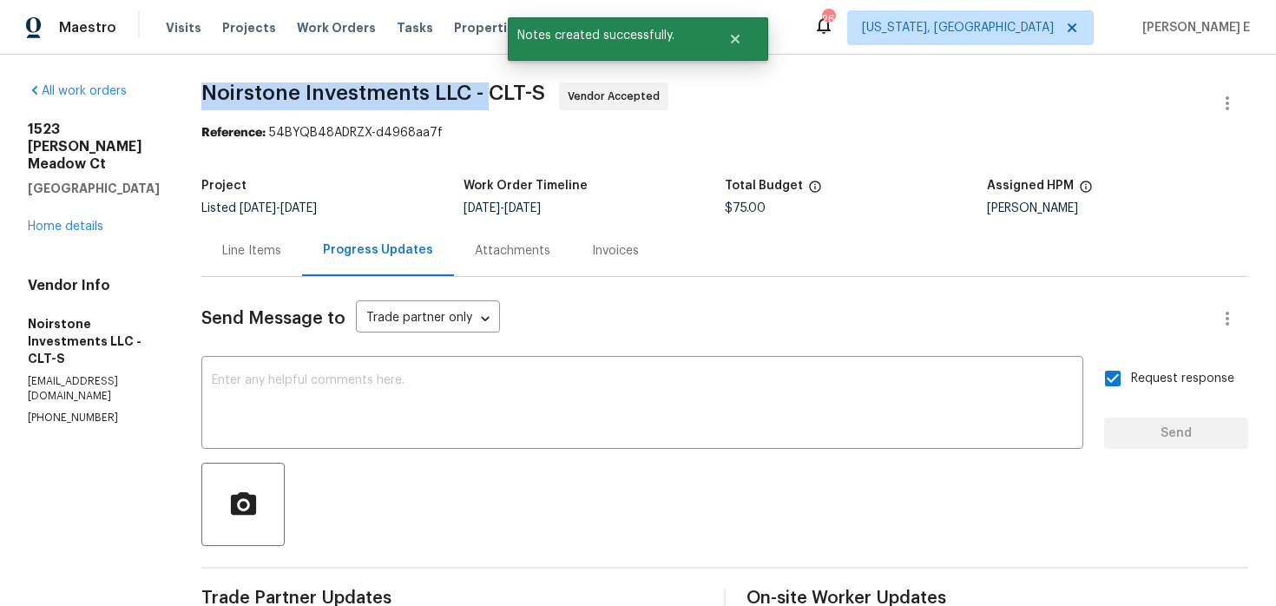
drag, startPoint x: 203, startPoint y: 86, endPoint x: 493, endPoint y: 89, distance: 290.0
copy span "Noirstone Investments LLC -"
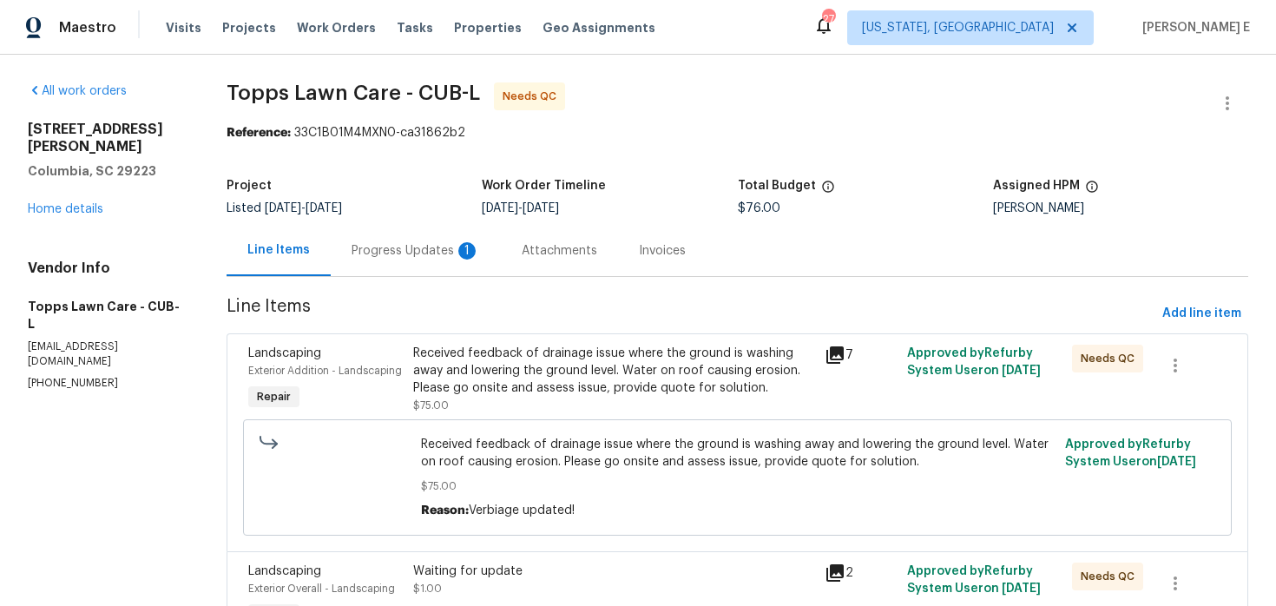
click at [461, 245] on div "1" at bounding box center [466, 250] width 17 height 17
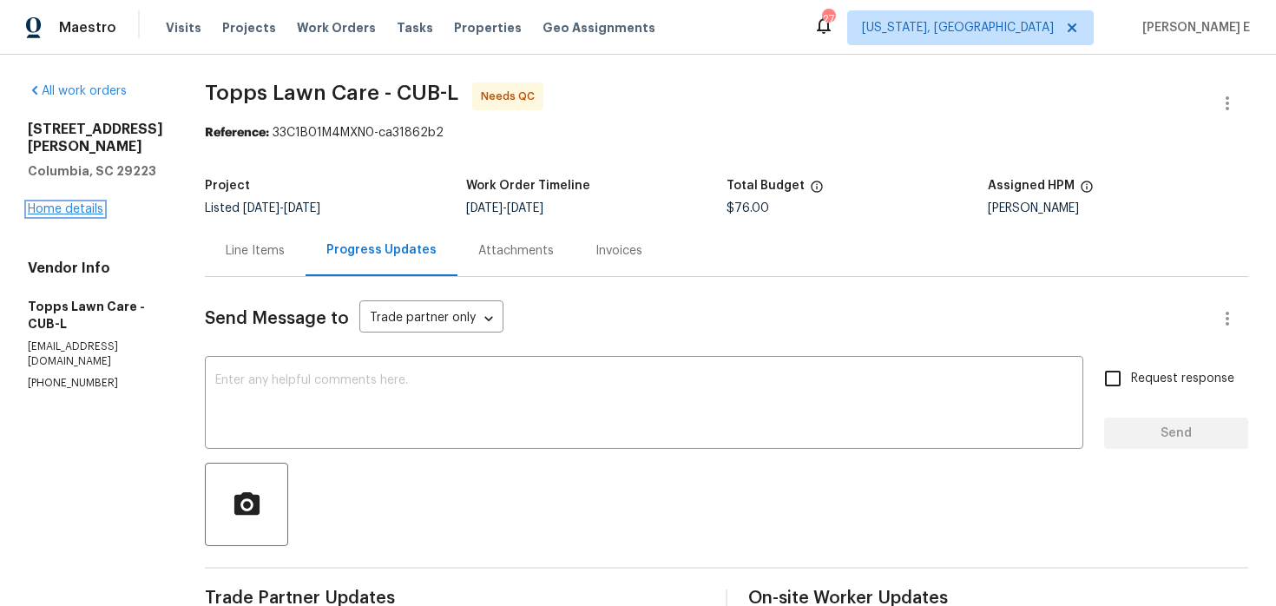
click at [43, 215] on link "Home details" at bounding box center [66, 209] width 76 height 12
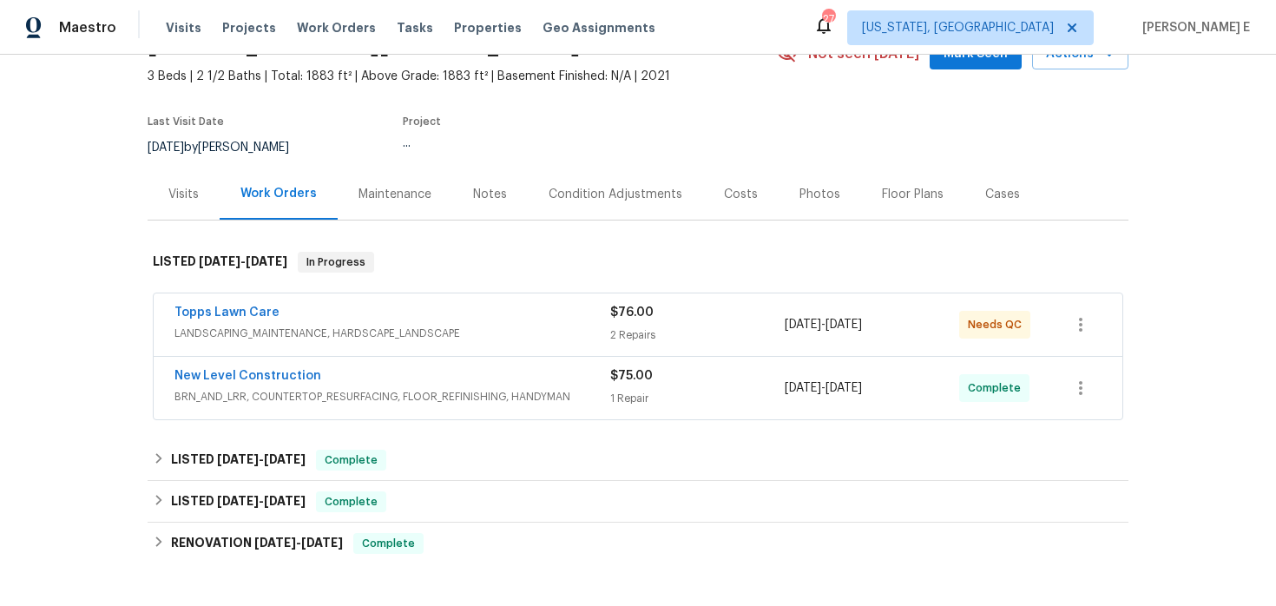
scroll to position [115, 0]
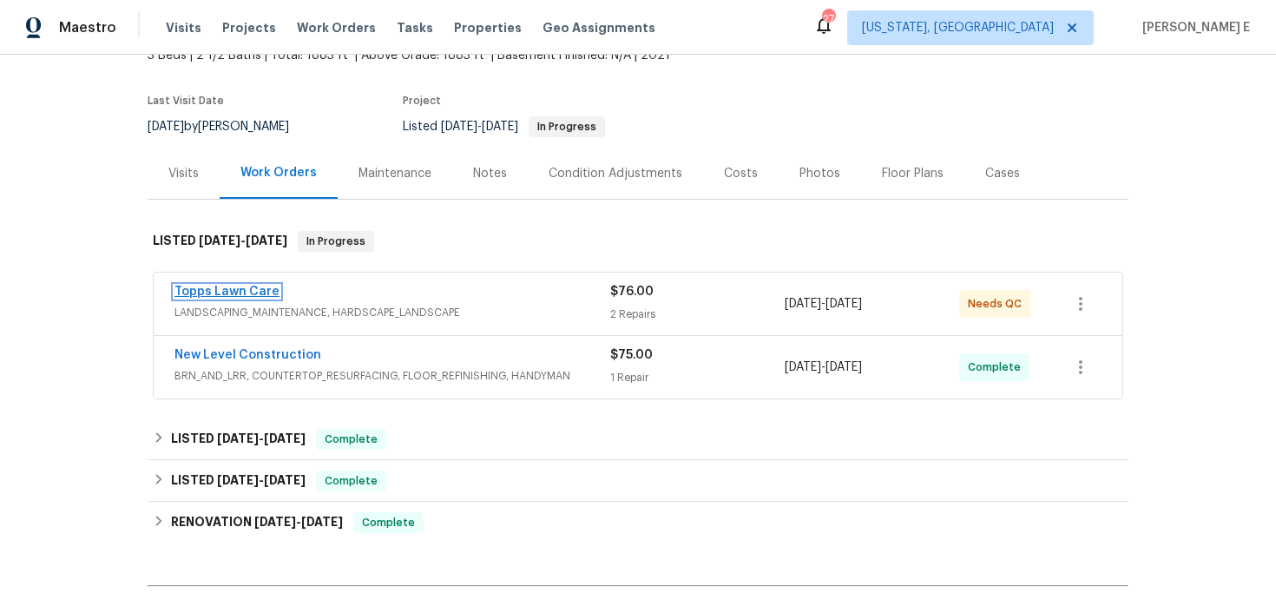
click at [240, 291] on link "Topps Lawn Care" at bounding box center [226, 292] width 105 height 12
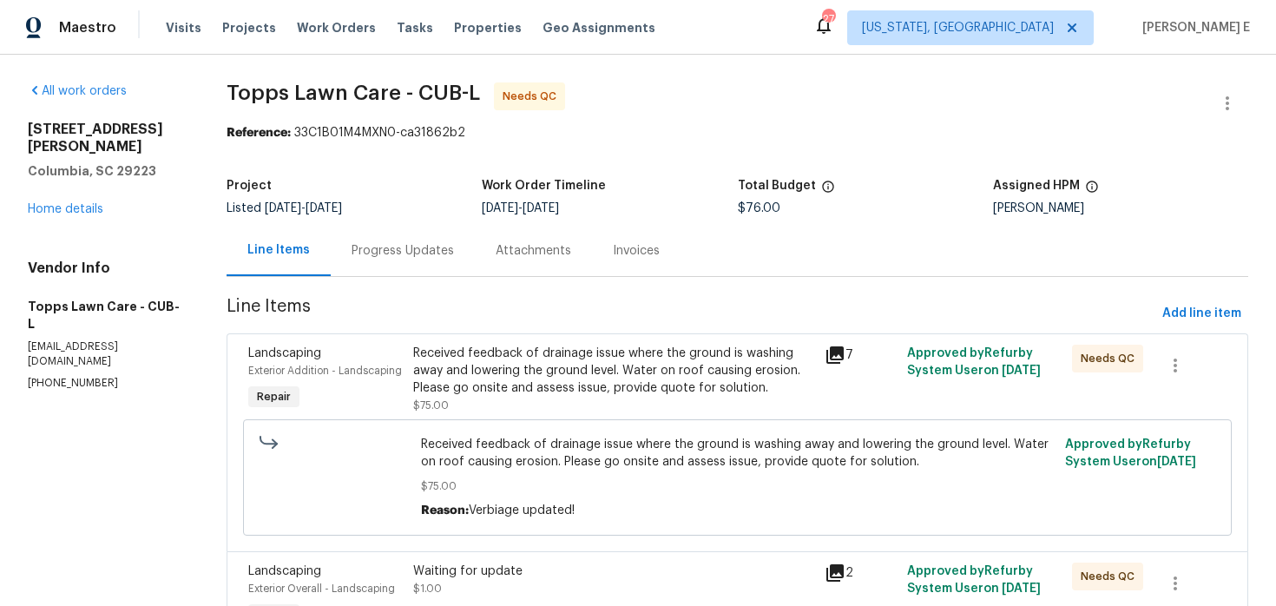
click at [462, 247] on div "Progress Updates" at bounding box center [403, 250] width 144 height 51
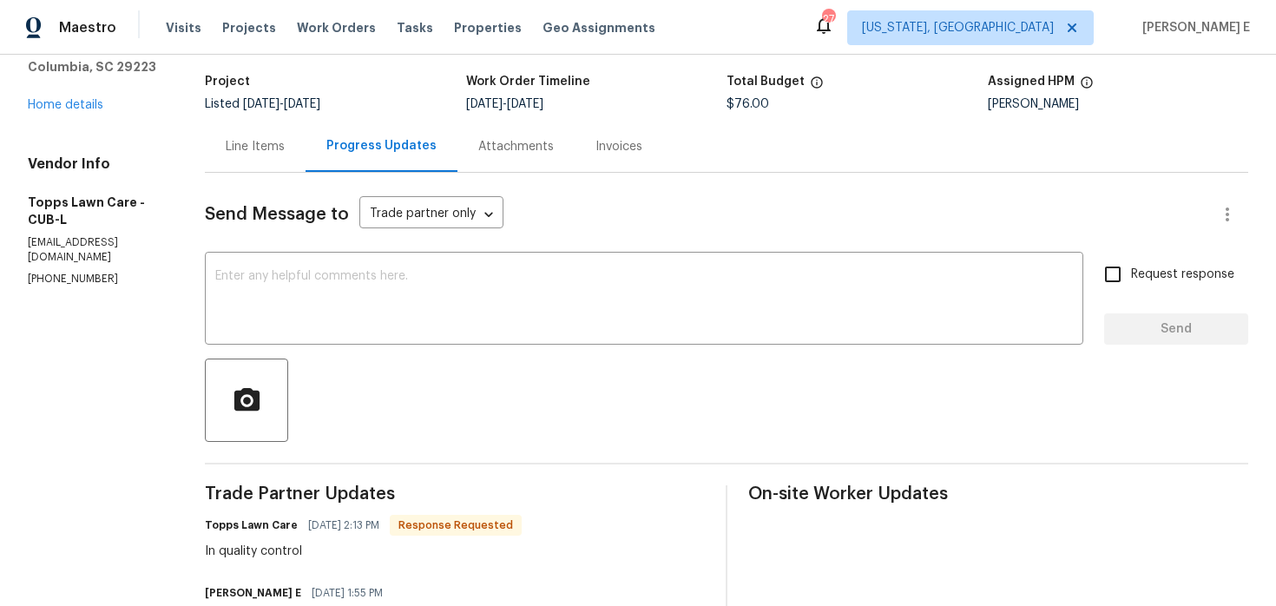
scroll to position [10, 0]
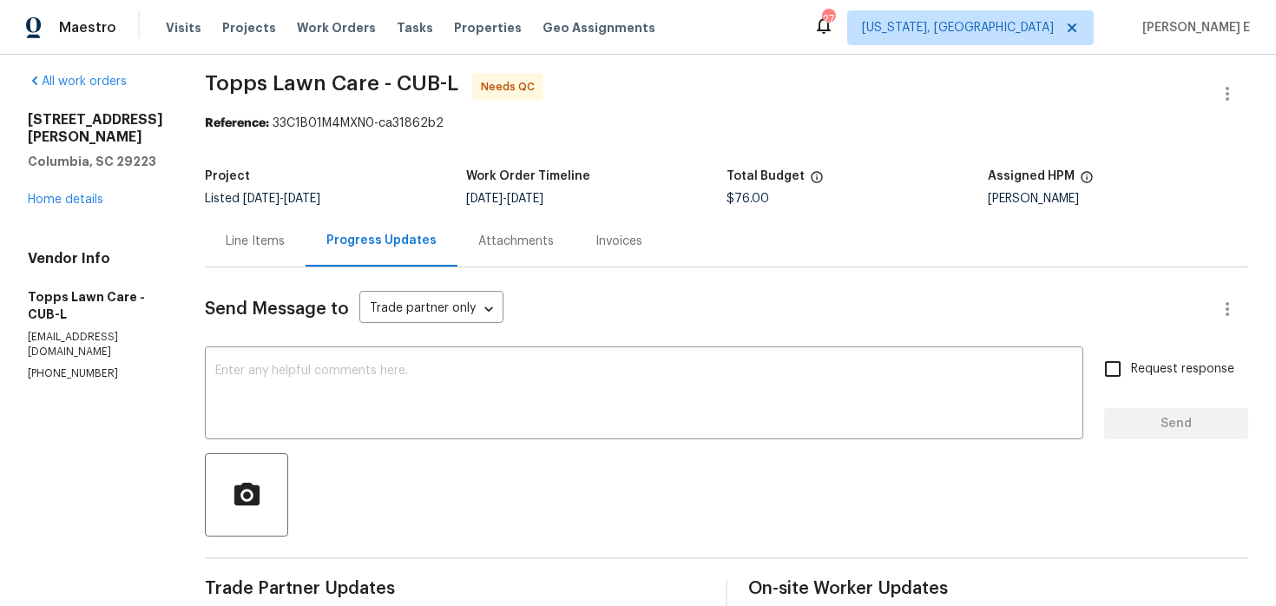
click at [226, 233] on div "Line Items" at bounding box center [255, 241] width 59 height 17
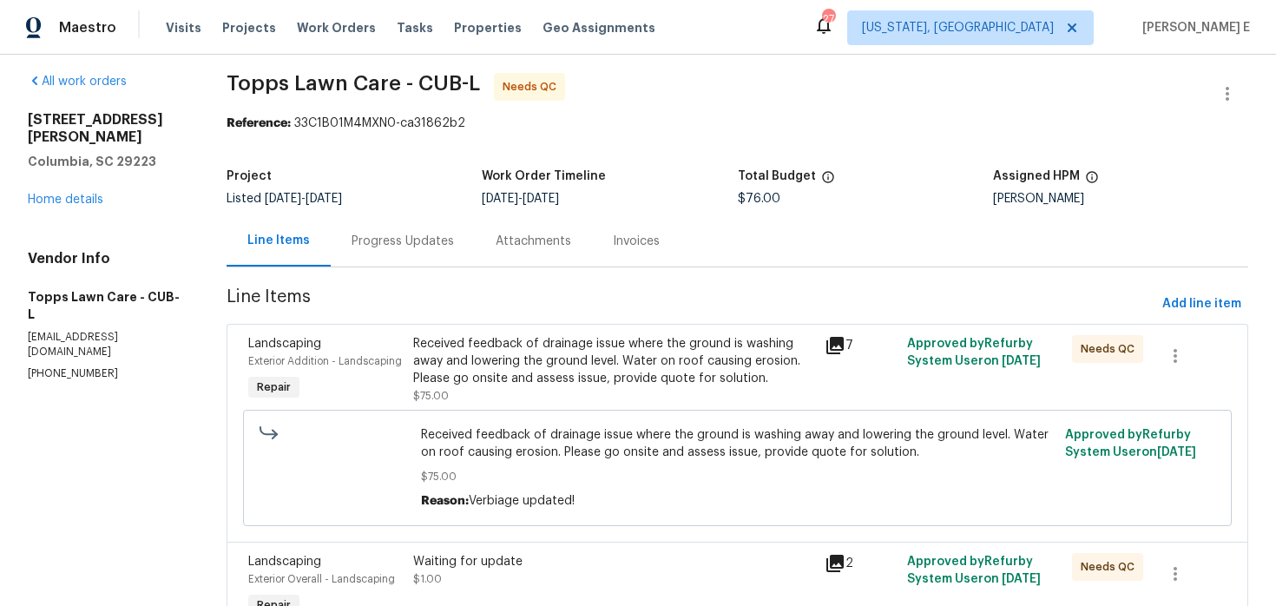
scroll to position [108, 0]
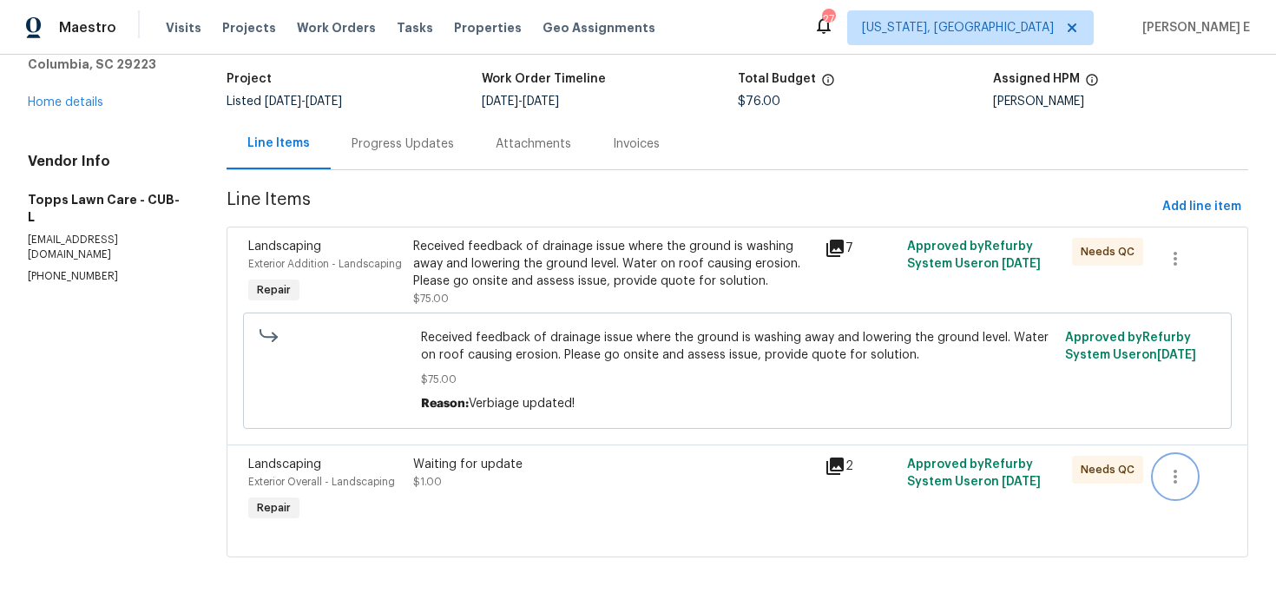
click at [1185, 466] on icon "button" at bounding box center [1175, 476] width 21 height 21
click at [1176, 485] on li "Cancel" at bounding box center [1188, 476] width 67 height 29
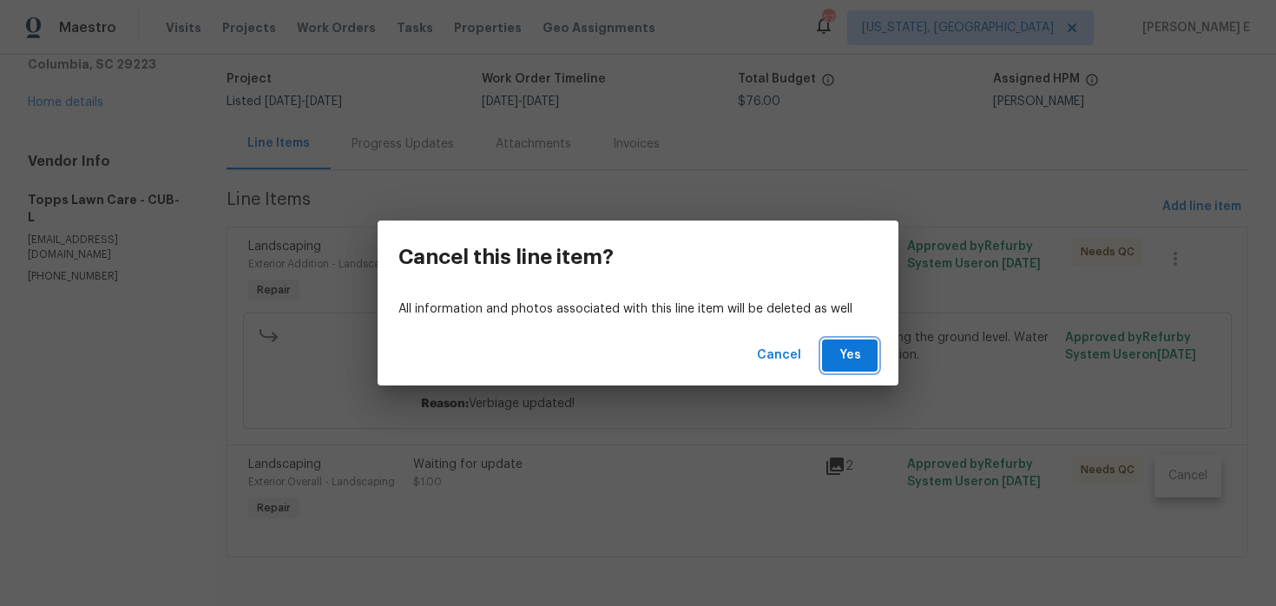
click at [851, 363] on span "Yes" at bounding box center [850, 356] width 28 height 22
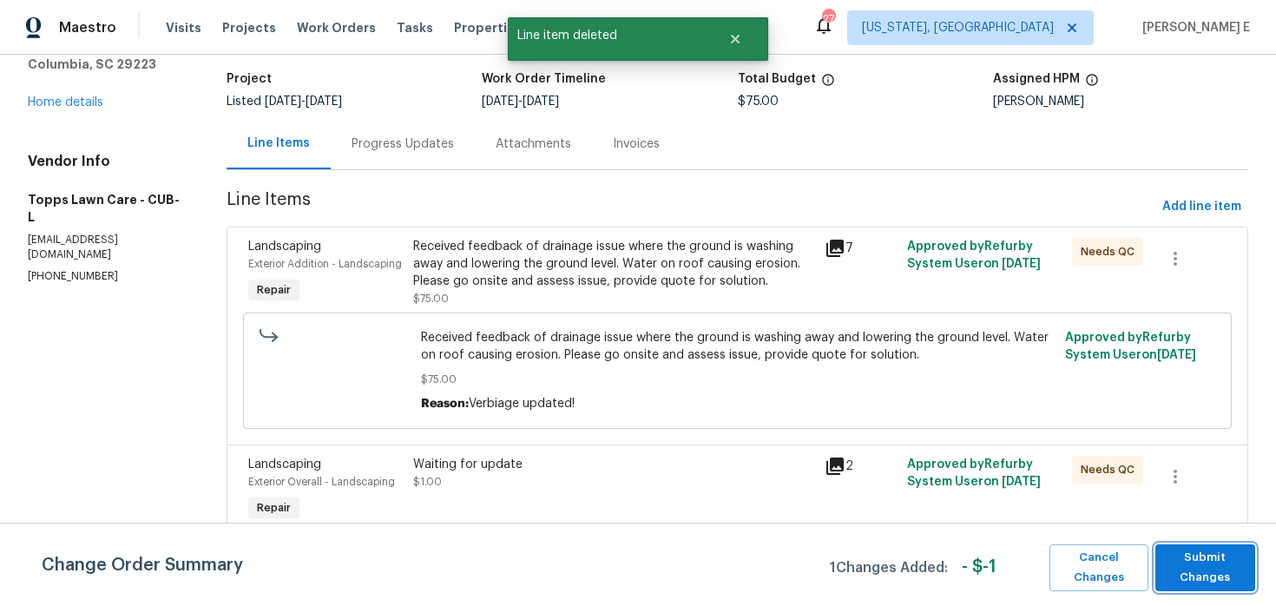
click at [1208, 571] on span "Submit Changes" at bounding box center [1205, 568] width 82 height 40
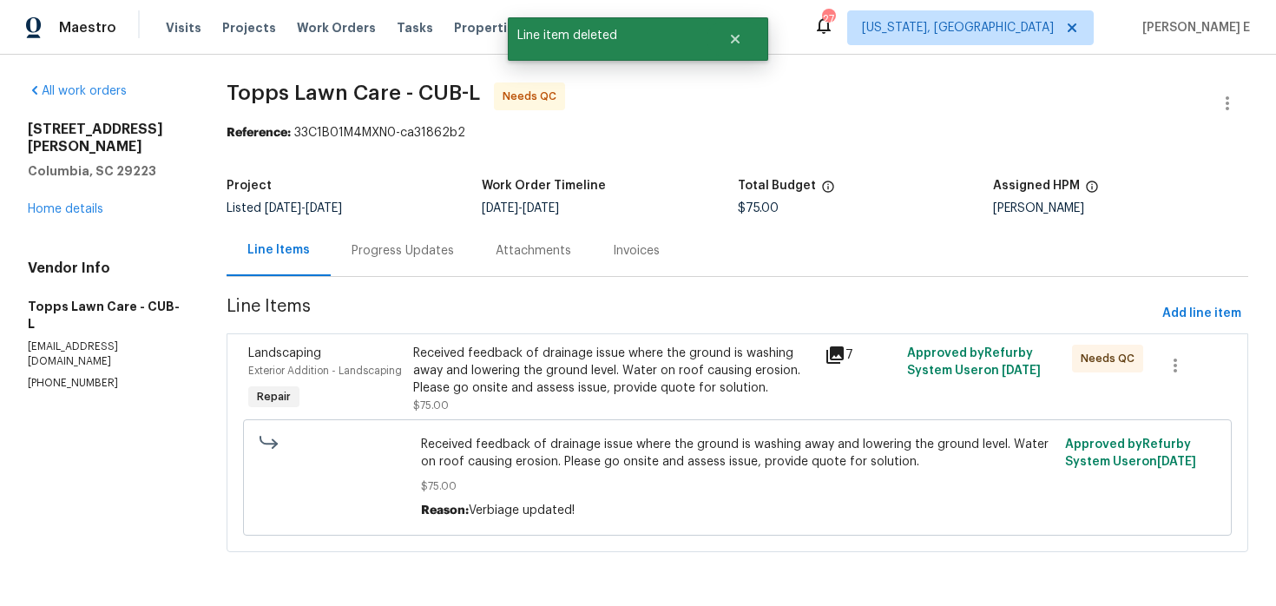
click at [472, 383] on div "Received feedback of drainage issue where the ground is washing away and loweri…" at bounding box center [614, 371] width 402 height 52
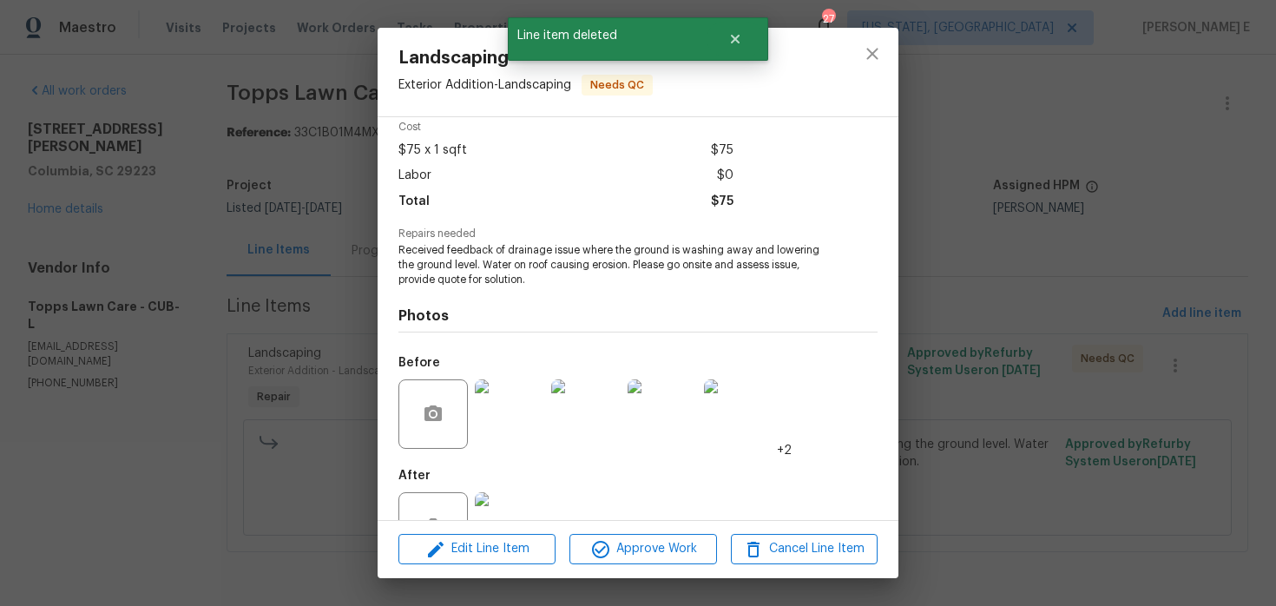
scroll to position [135, 0]
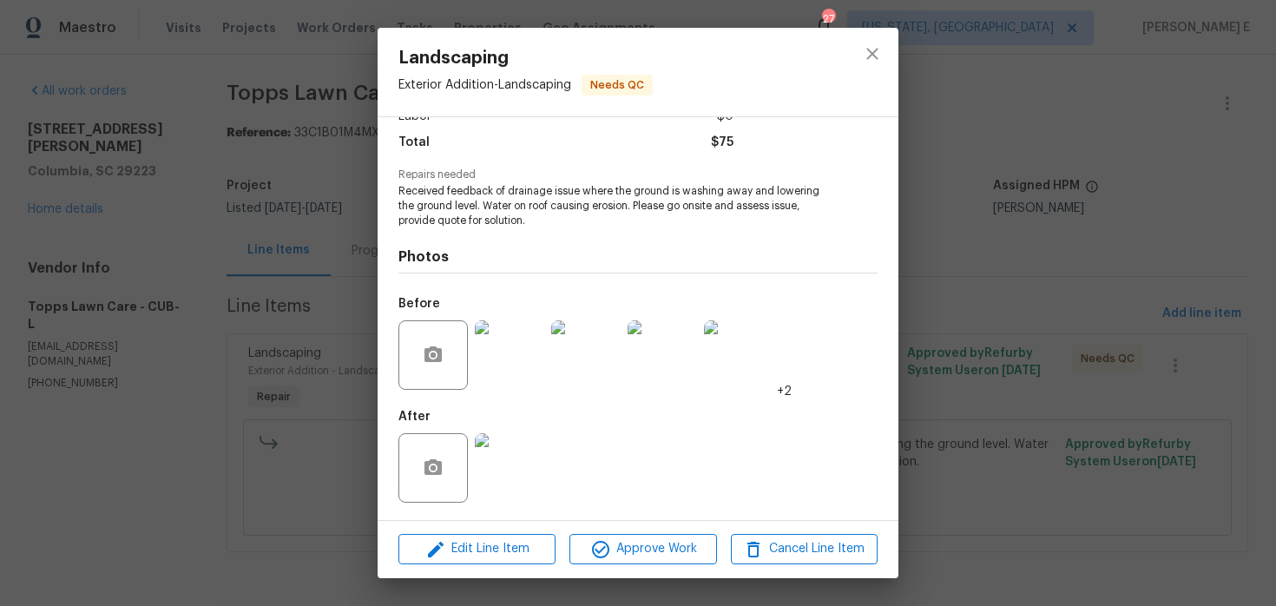
click at [516, 447] on img at bounding box center [509, 467] width 69 height 69
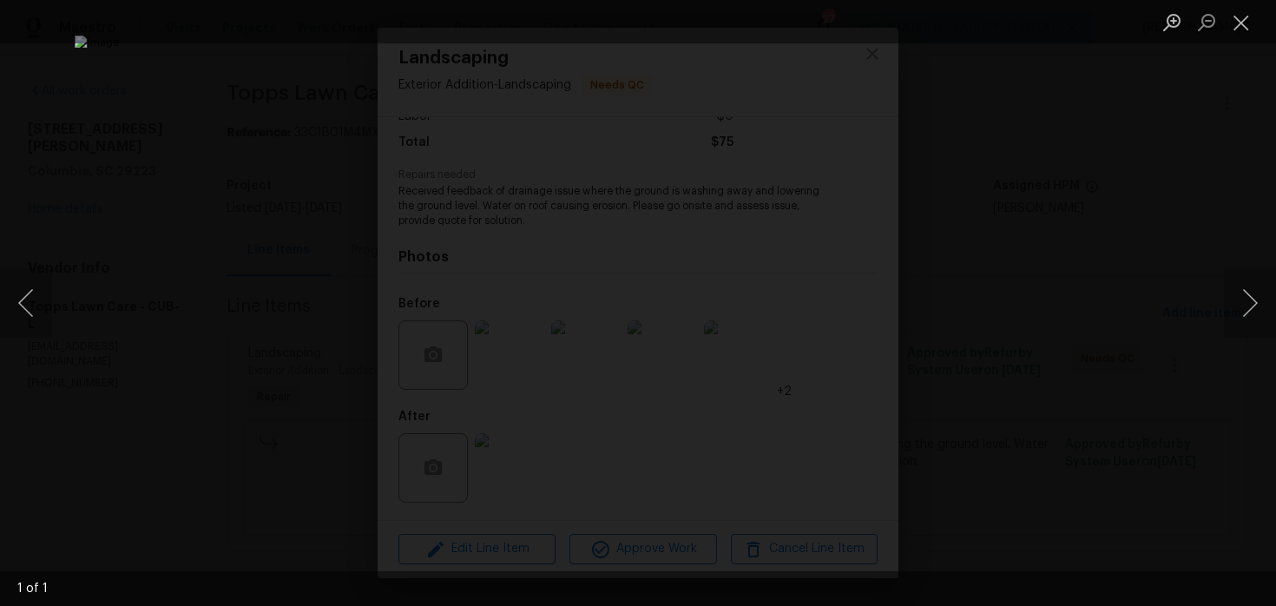
click at [1089, 169] on div "Lightbox" at bounding box center [638, 303] width 1276 height 606
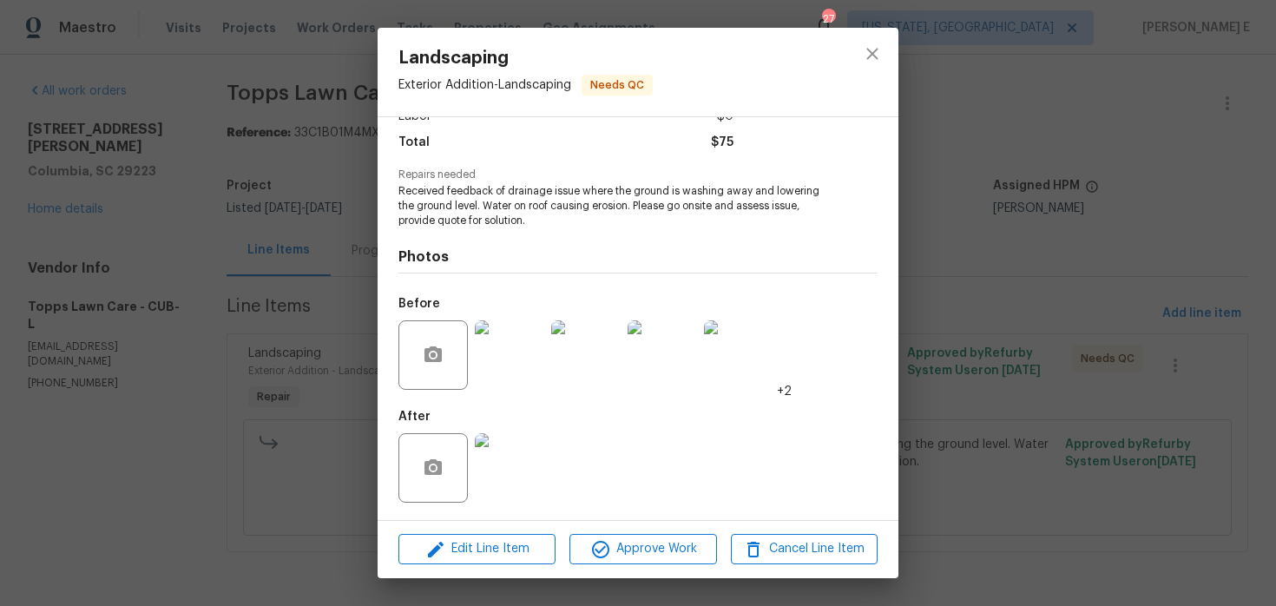
click at [1089, 169] on div "Lightbox" at bounding box center [638, 303] width 1276 height 606
click at [1089, 169] on div "Landscaping Exterior Addition - Landscaping Needs QC Vendor Topps Lawn Care Acc…" at bounding box center [638, 303] width 1276 height 606
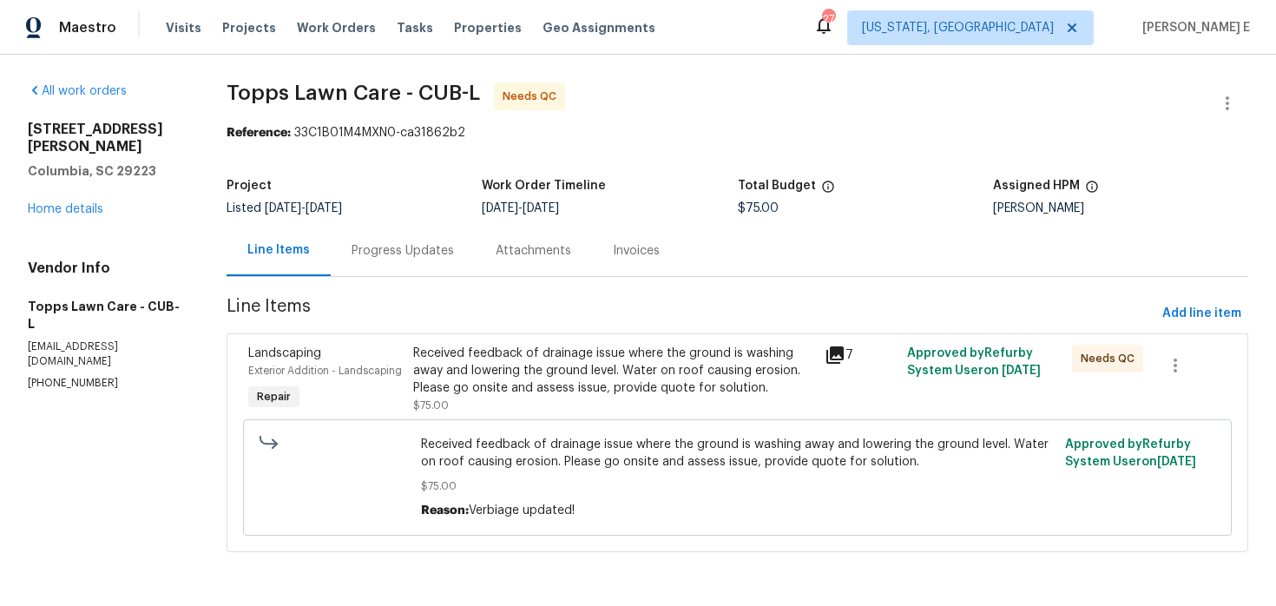
click at [434, 272] on div "Progress Updates" at bounding box center [403, 250] width 144 height 51
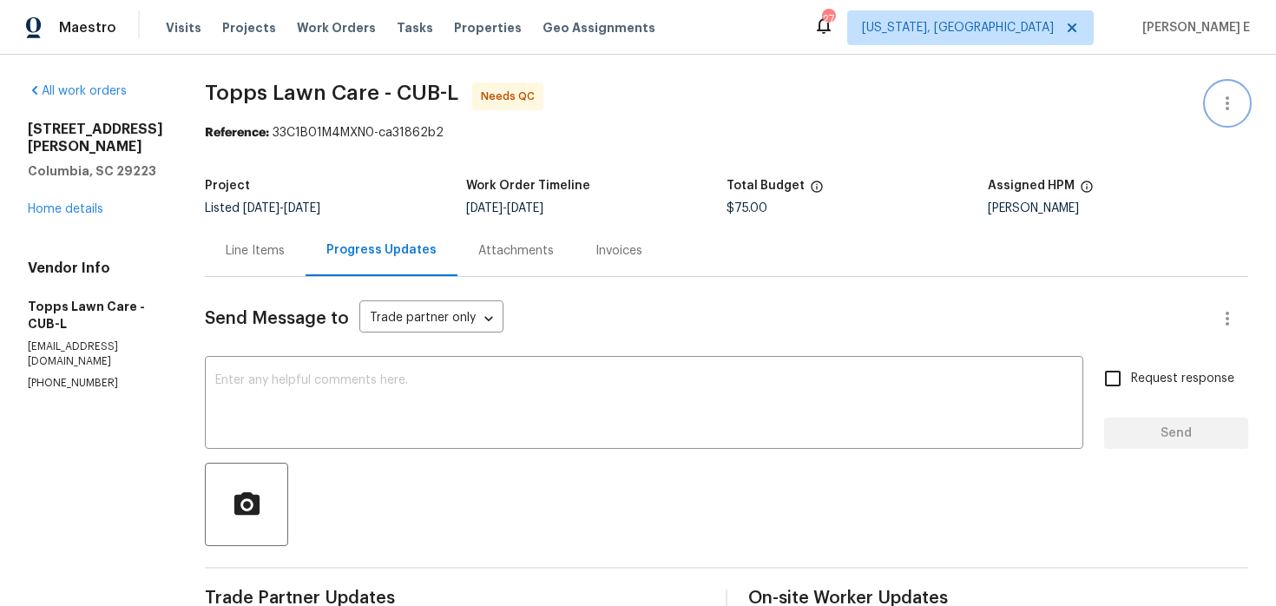
click at [1211, 105] on button "button" at bounding box center [1228, 103] width 42 height 42
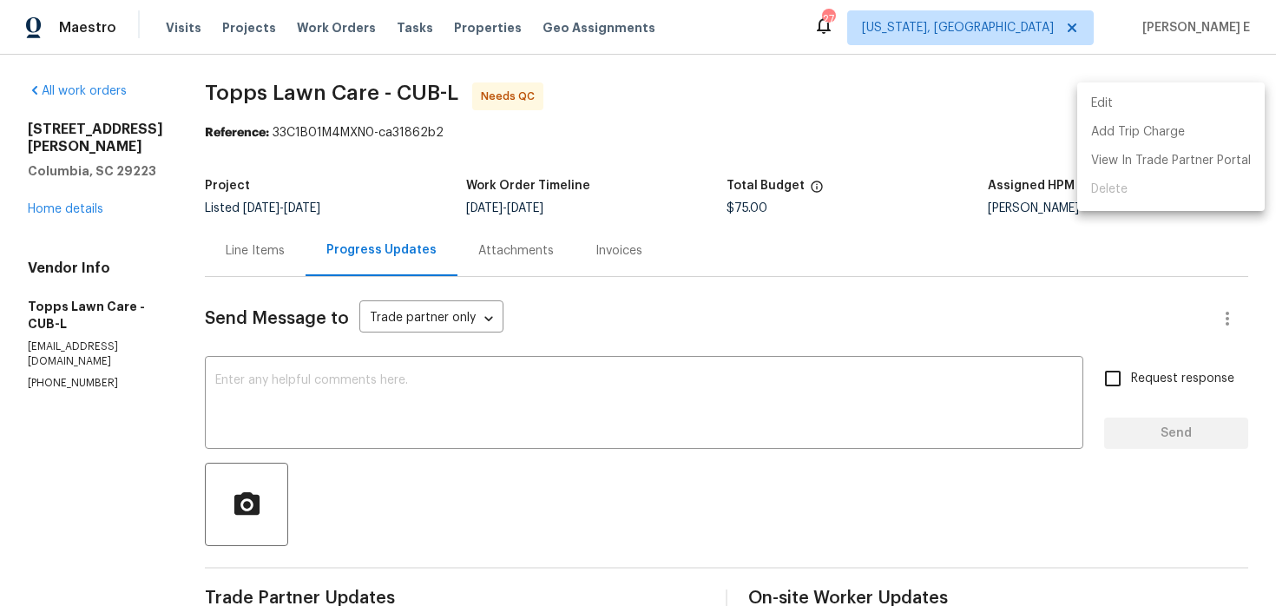
click at [1116, 95] on li "Edit" at bounding box center [1171, 103] width 188 height 29
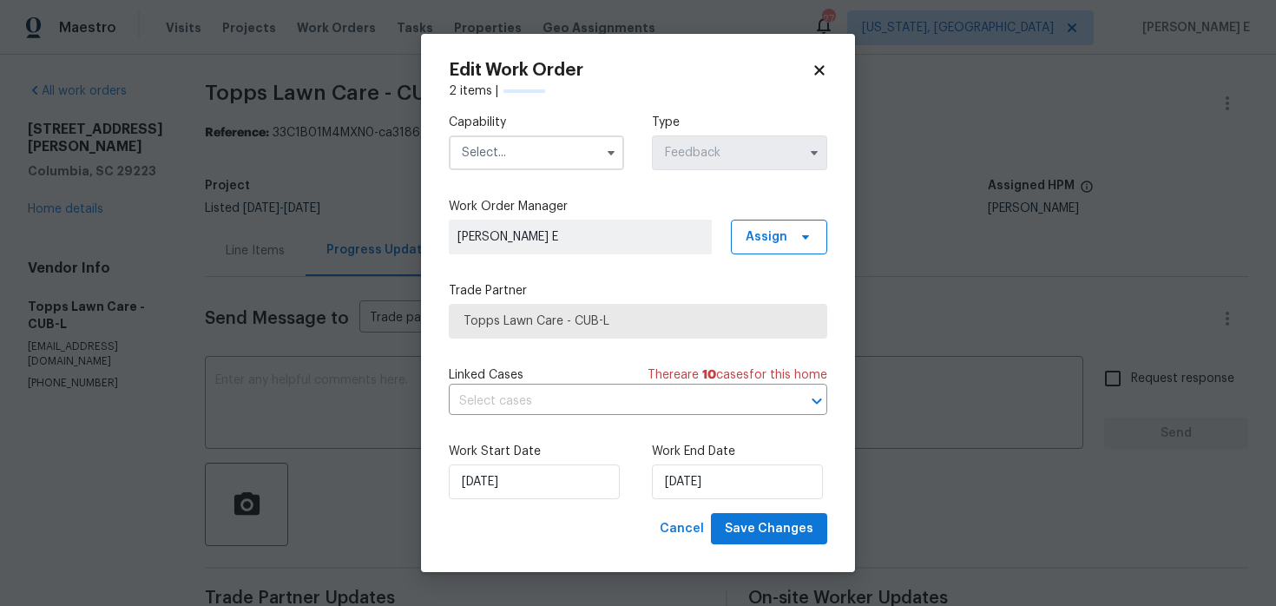
click at [599, 158] on span at bounding box center [611, 153] width 26 height 26
click at [609, 156] on icon "button" at bounding box center [611, 153] width 14 height 14
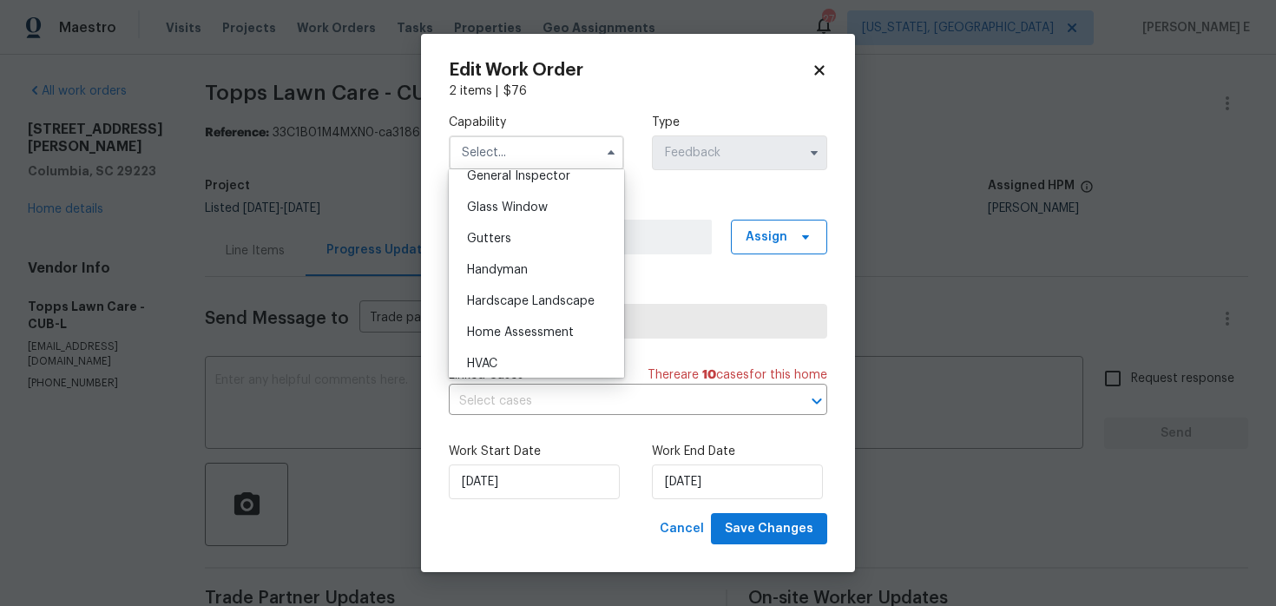
scroll to position [879, 0]
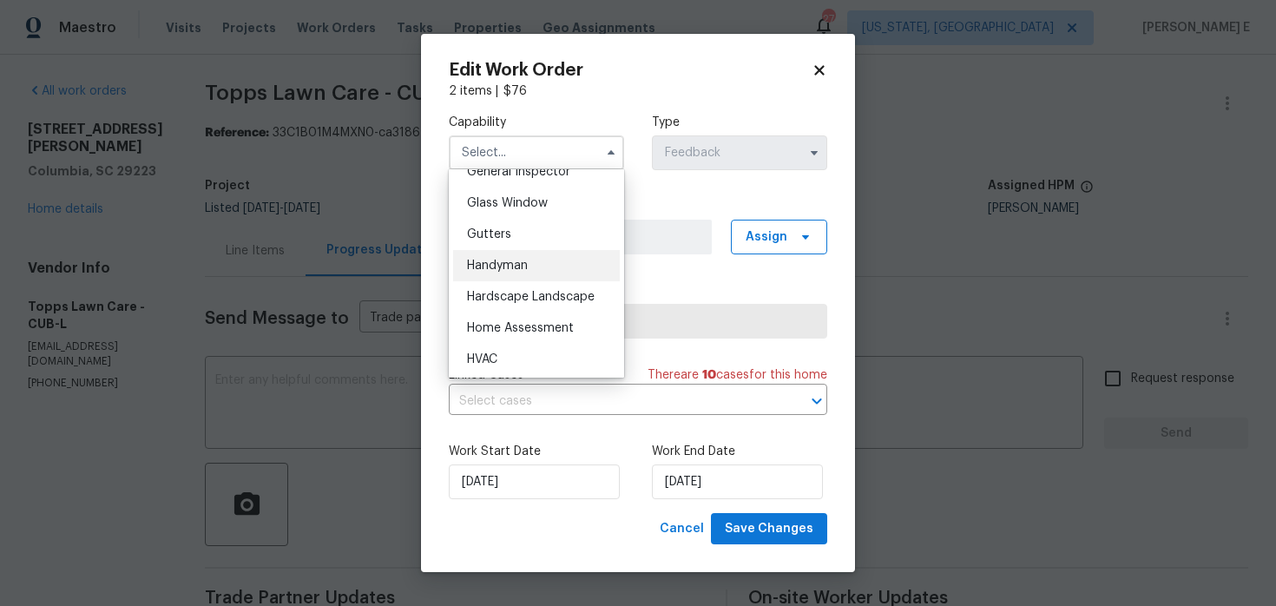
click at [582, 267] on div "Handyman" at bounding box center [536, 265] width 167 height 31
type input "Handyman"
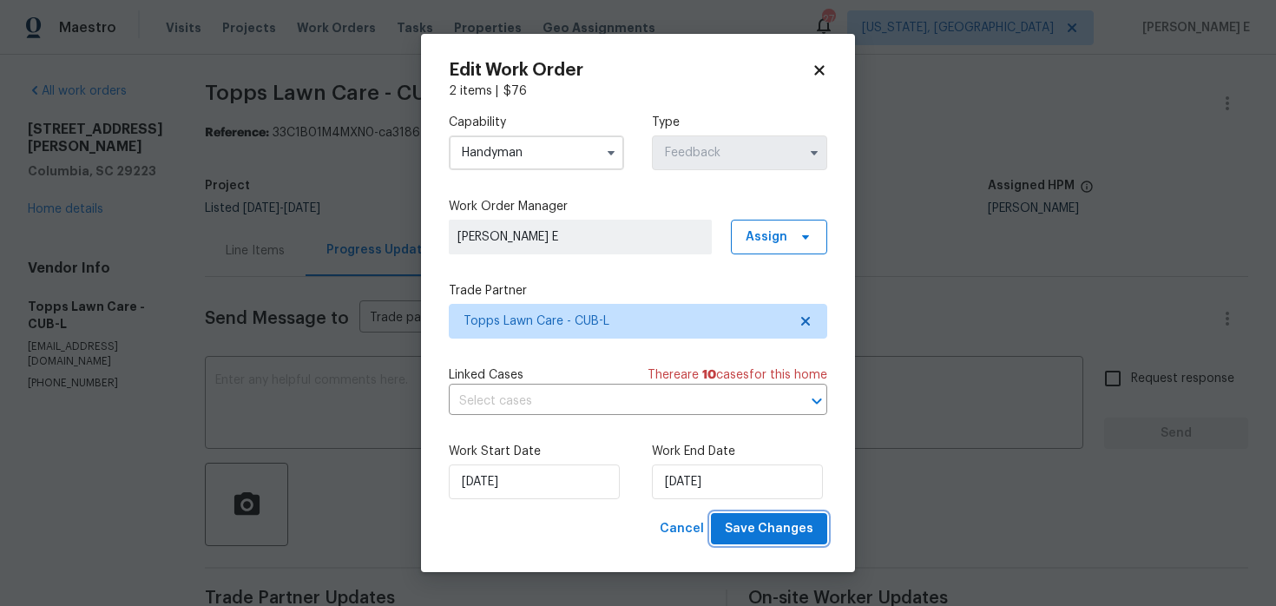
click at [748, 531] on span "Save Changes" at bounding box center [769, 529] width 89 height 22
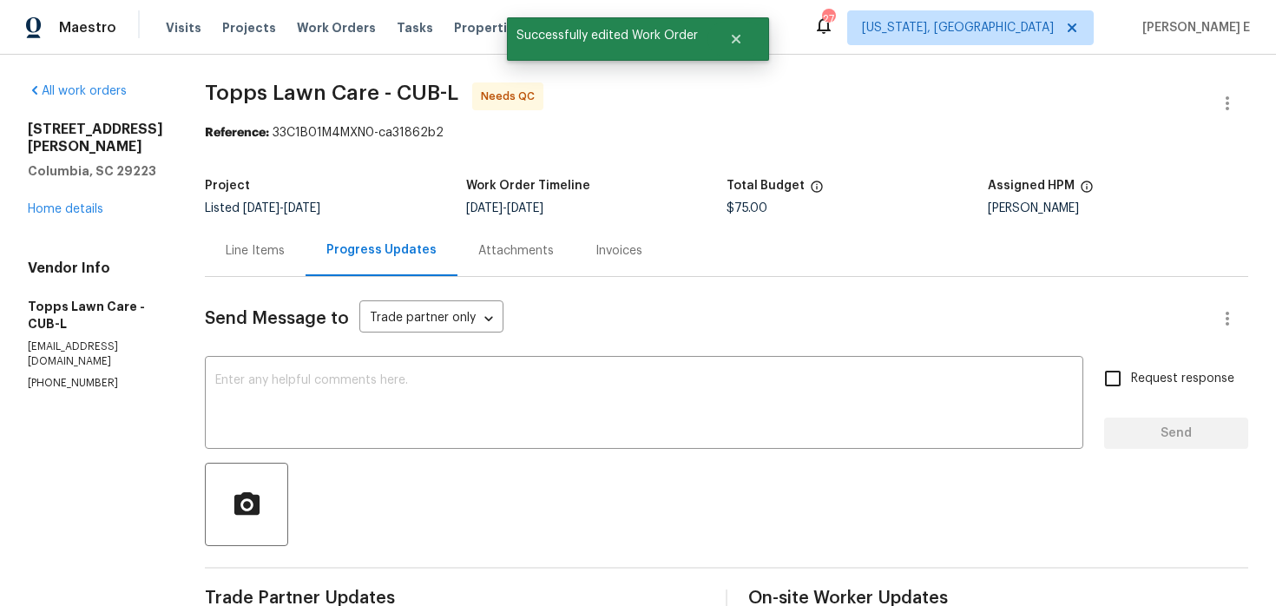
click at [220, 262] on div "Line Items" at bounding box center [255, 250] width 101 height 51
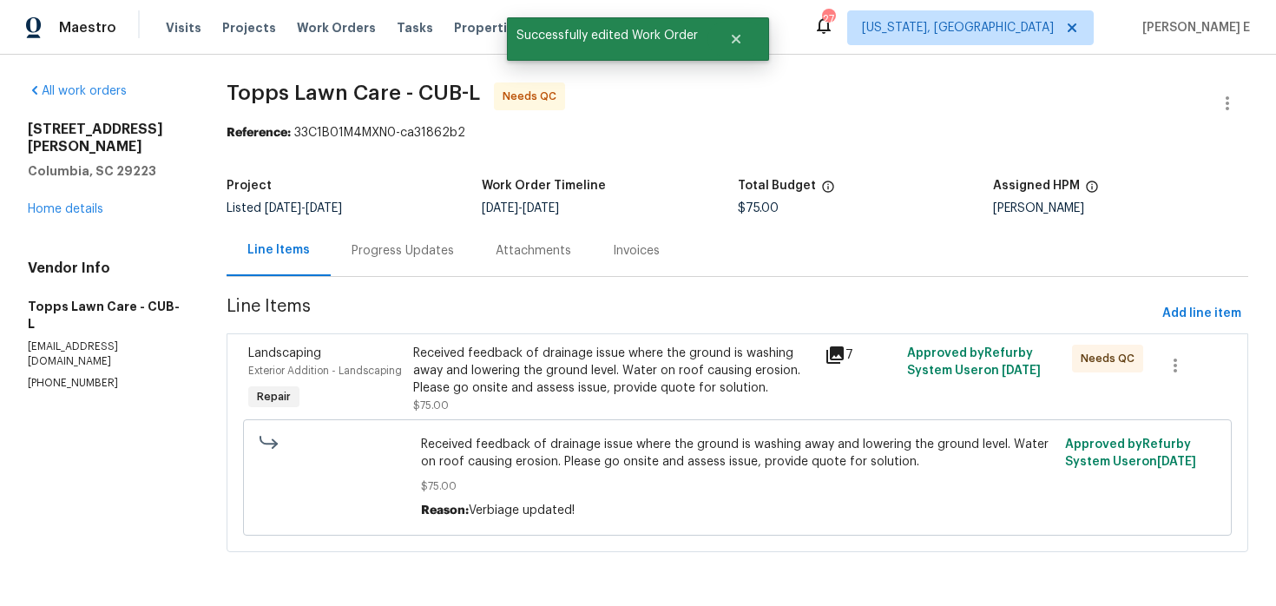
click at [557, 438] on span "Received feedback of drainage issue where the ground is washing away and loweri…" at bounding box center [738, 453] width 634 height 35
click at [567, 396] on div "Received feedback of drainage issue where the ground is washing away and loweri…" at bounding box center [614, 371] width 402 height 52
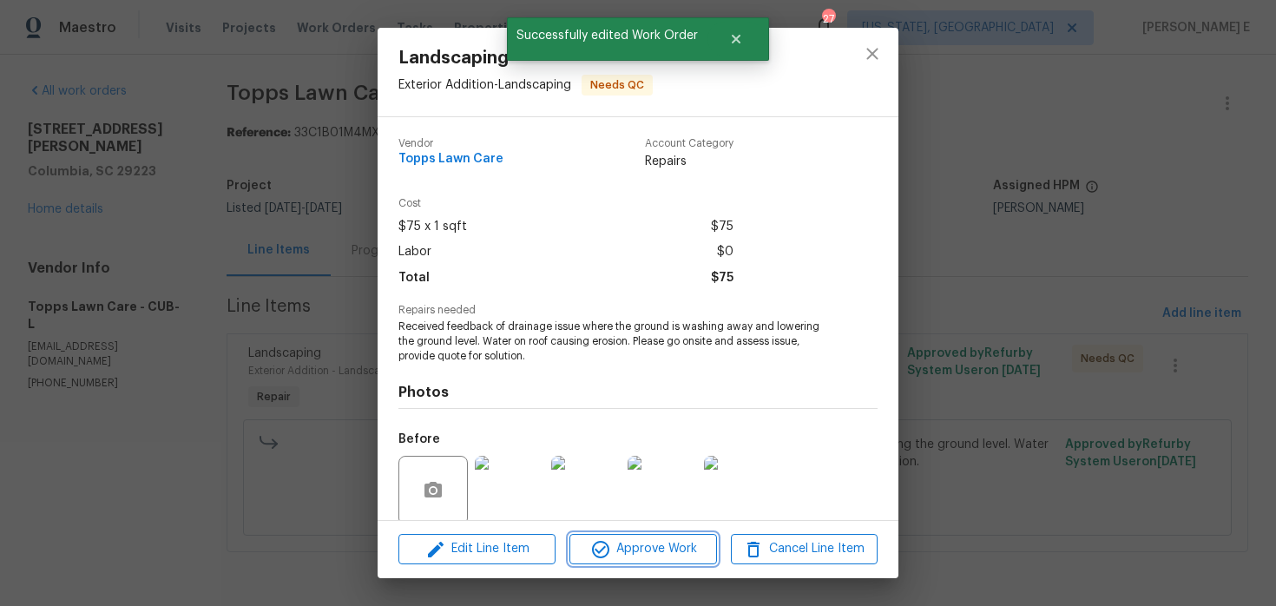
click at [638, 563] on button "Approve Work" at bounding box center [642, 549] width 147 height 30
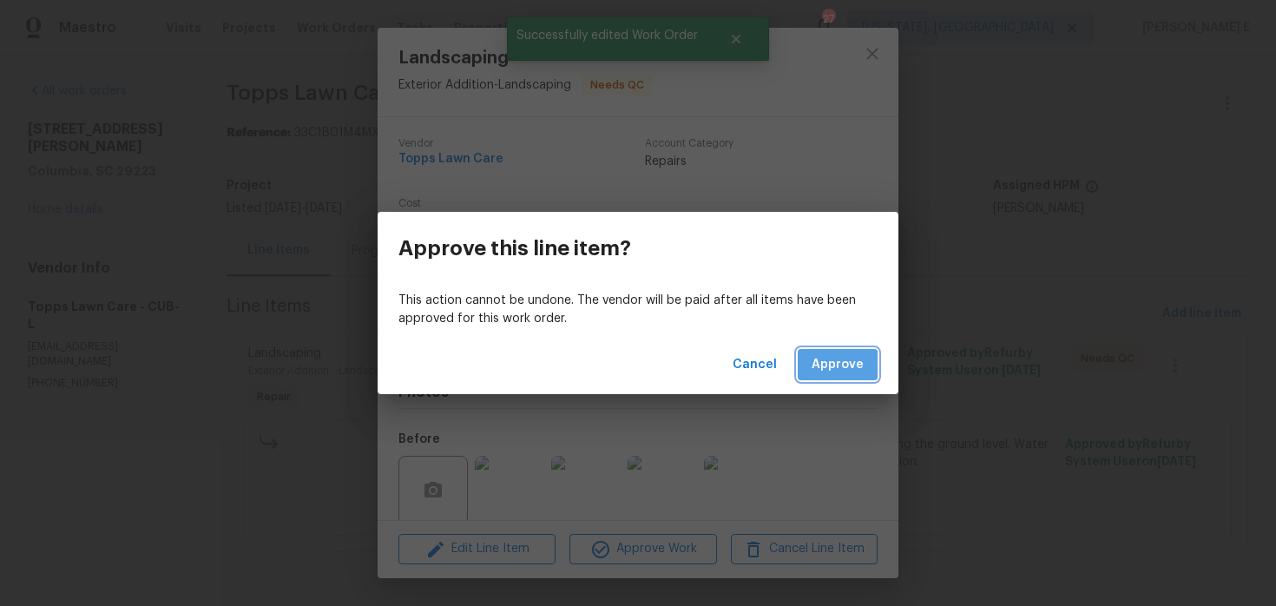
click at [821, 371] on span "Approve" at bounding box center [838, 365] width 52 height 22
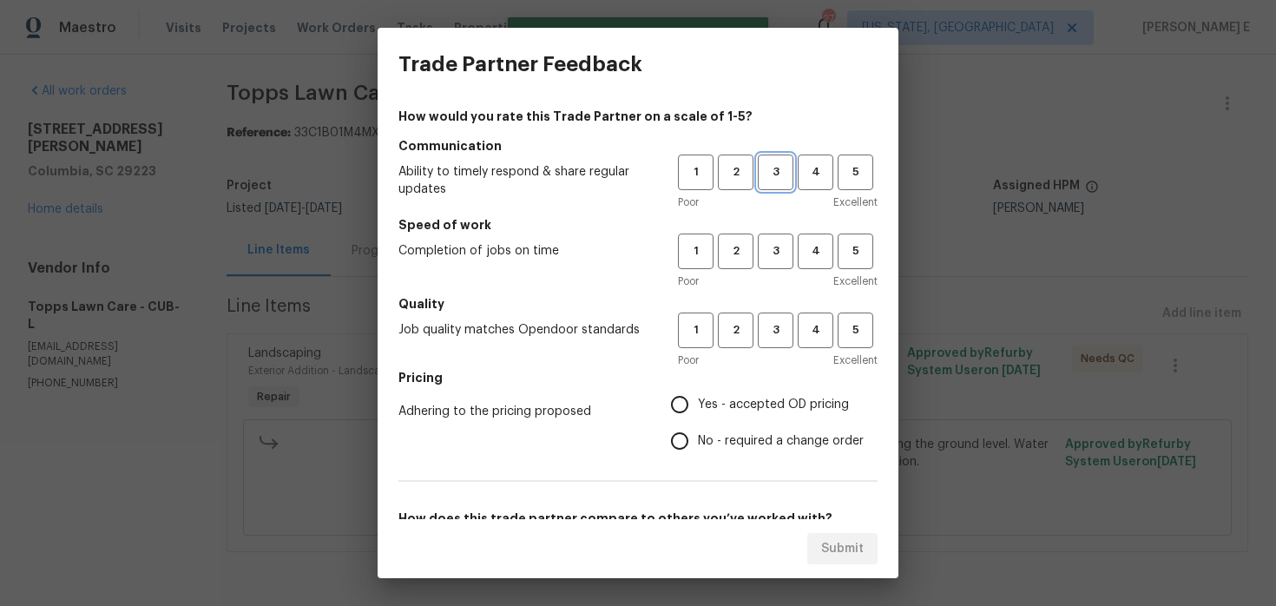
click at [774, 177] on span "3" at bounding box center [776, 172] width 32 height 20
click at [779, 236] on button "3" at bounding box center [776, 252] width 36 height 36
click at [774, 311] on h5 "Quality" at bounding box center [637, 303] width 479 height 17
click at [769, 336] on span "3" at bounding box center [776, 330] width 32 height 20
click at [691, 420] on input "Yes - accepted OD pricing" at bounding box center [679, 404] width 36 height 36
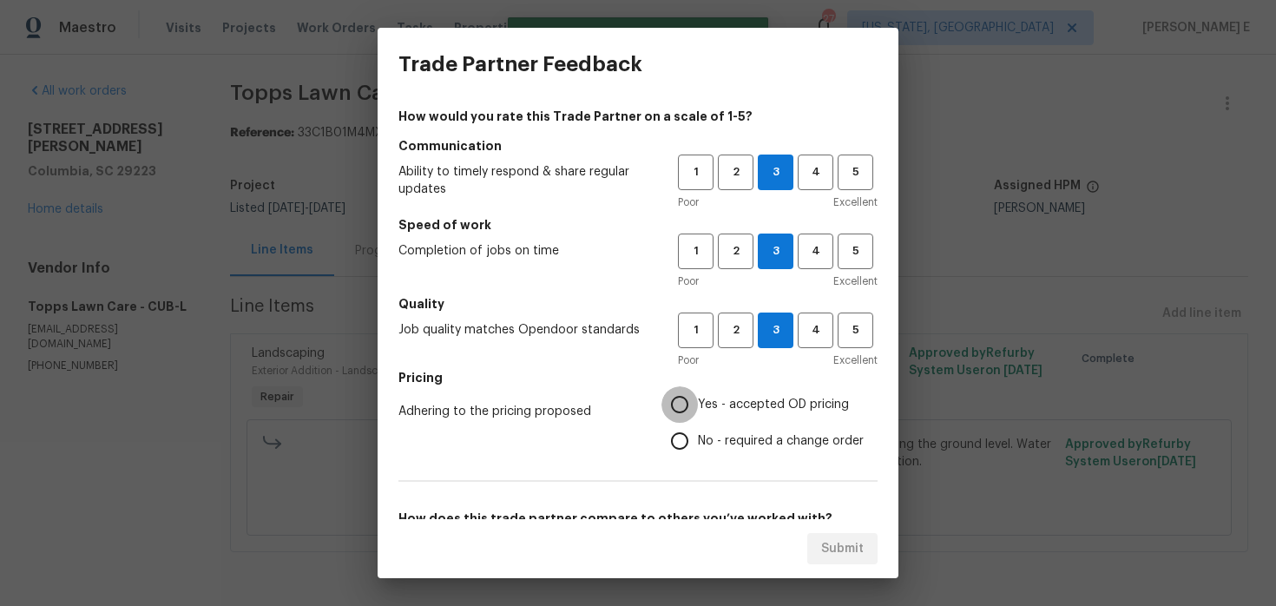
radio input "true"
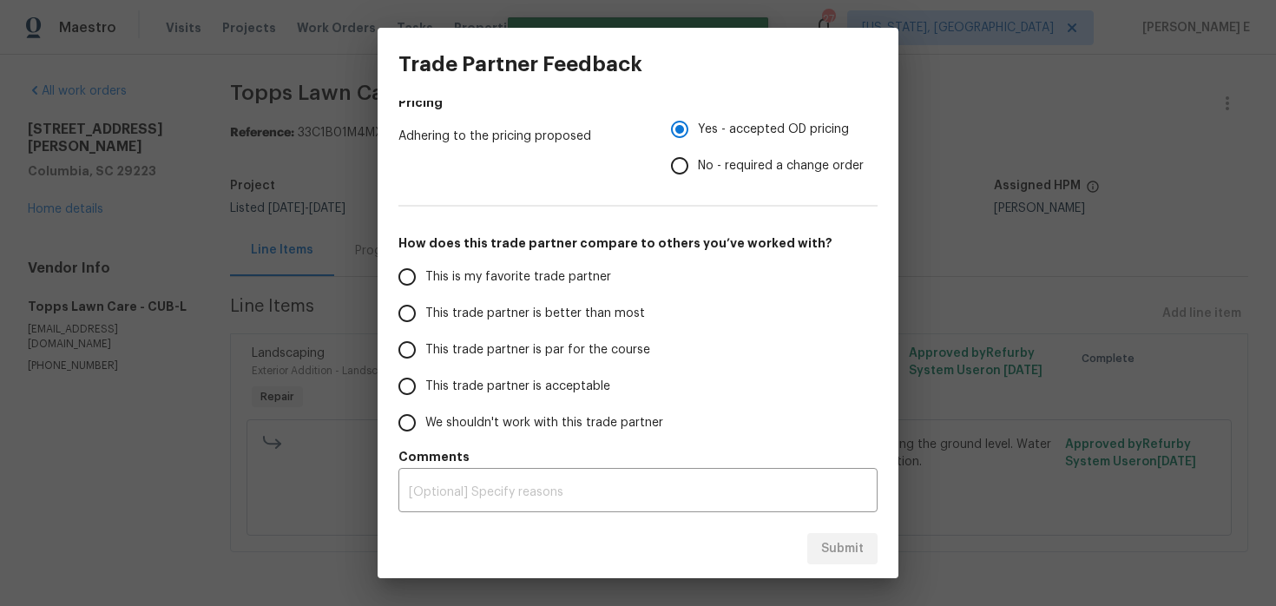
click at [591, 354] on span "This trade partner is par for the course" at bounding box center [537, 350] width 225 height 18
click at [425, 354] on input "This trade partner is par for the course" at bounding box center [407, 350] width 36 height 36
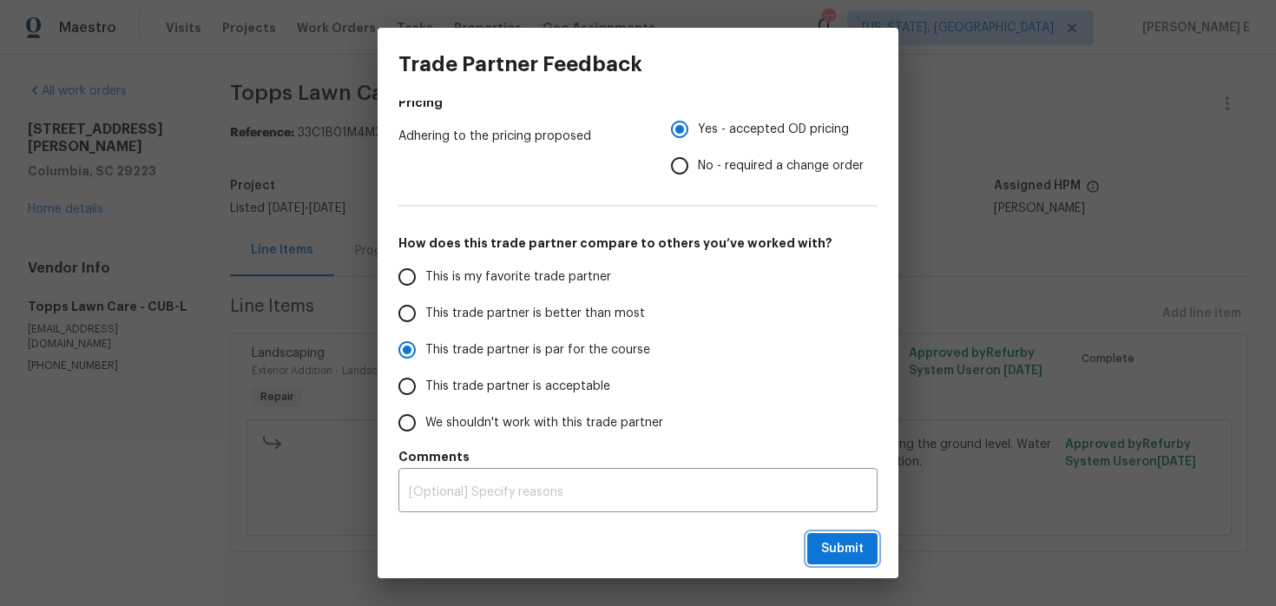
click at [841, 551] on span "Submit" at bounding box center [842, 549] width 43 height 22
radio input "true"
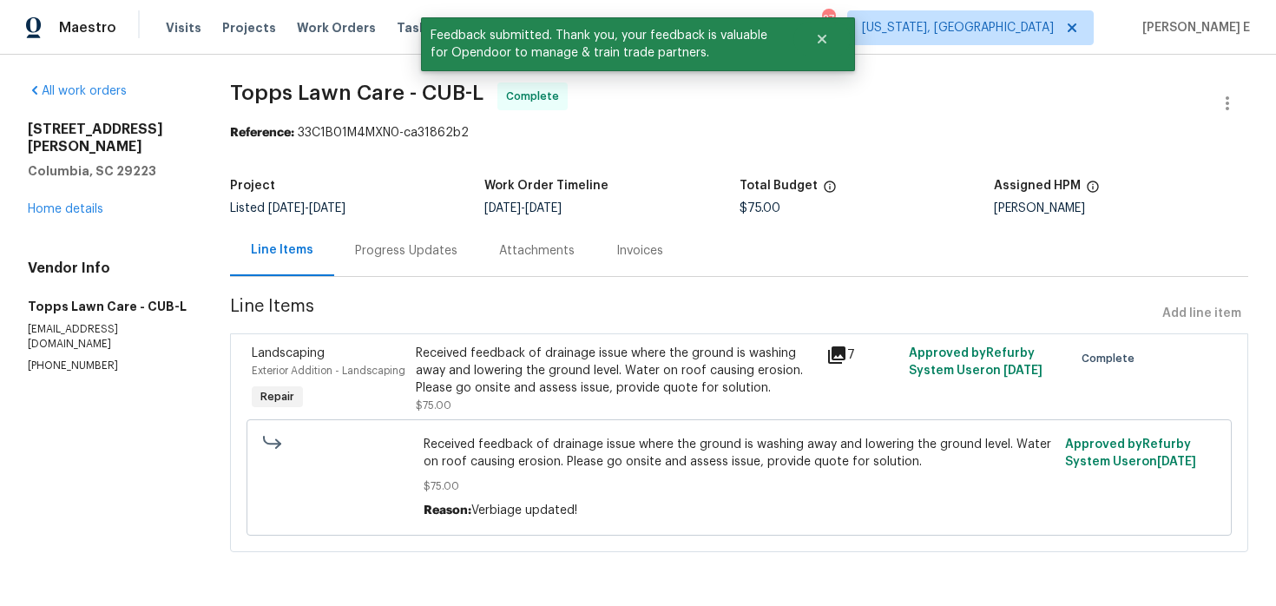
click at [367, 247] on div "Progress Updates" at bounding box center [406, 250] width 102 height 17
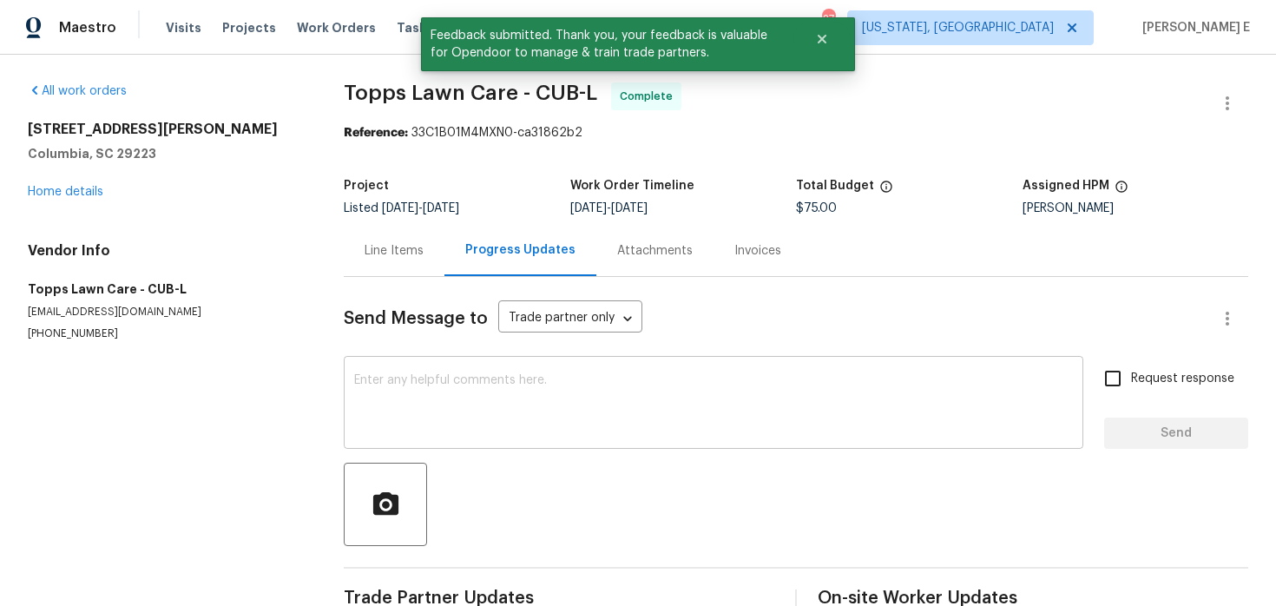
click at [361, 385] on textarea at bounding box center [713, 404] width 719 height 61
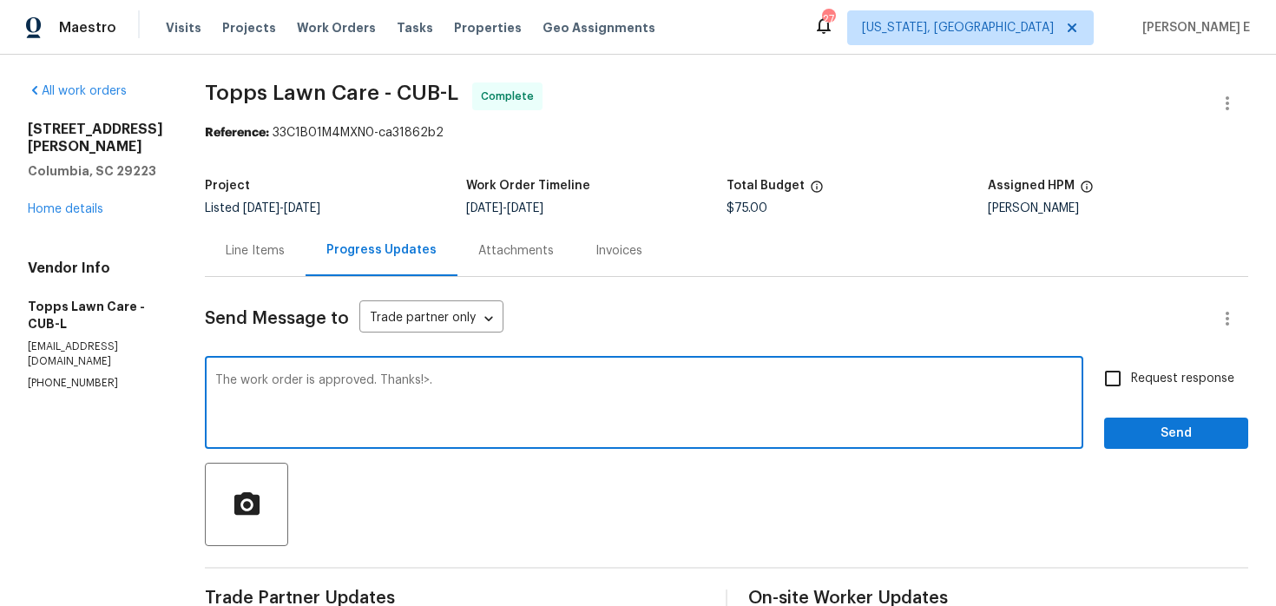
type textarea "The work order is approved. Thanks!>."
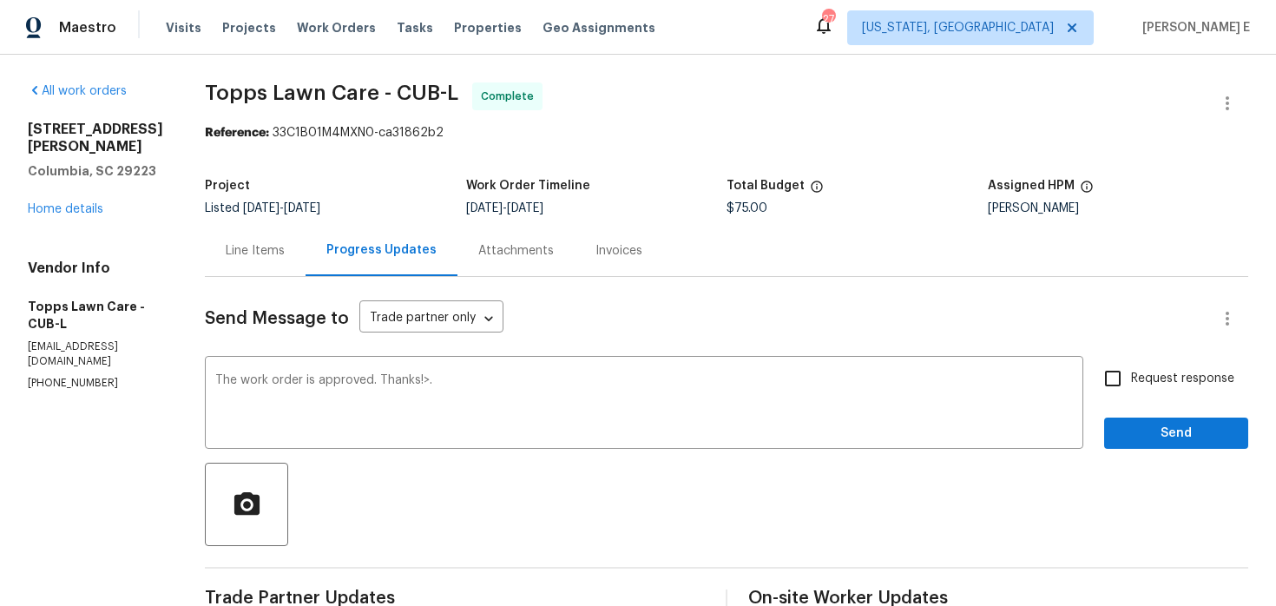
click at [1174, 376] on span "Request response" at bounding box center [1182, 379] width 103 height 18
click at [1131, 376] on input "Request response" at bounding box center [1113, 378] width 36 height 36
checkbox input "true"
click at [1151, 418] on button "Send" at bounding box center [1176, 434] width 144 height 32
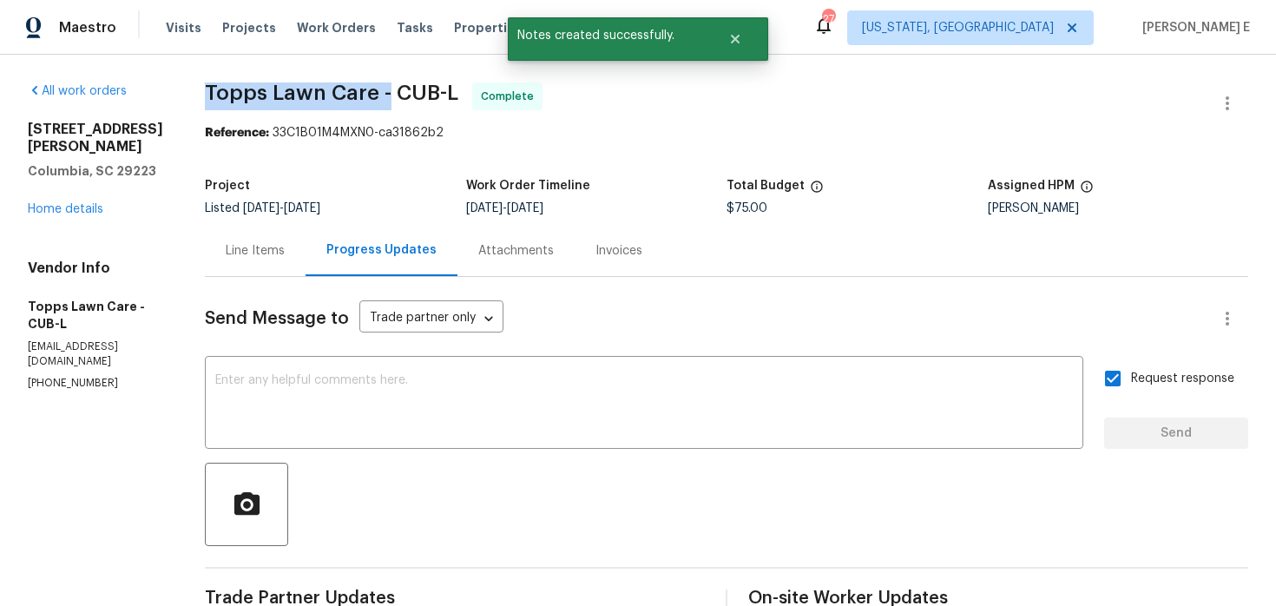
drag, startPoint x: 163, startPoint y: 97, endPoint x: 349, endPoint y: 95, distance: 185.8
copy span "Topps Lawn Care -"
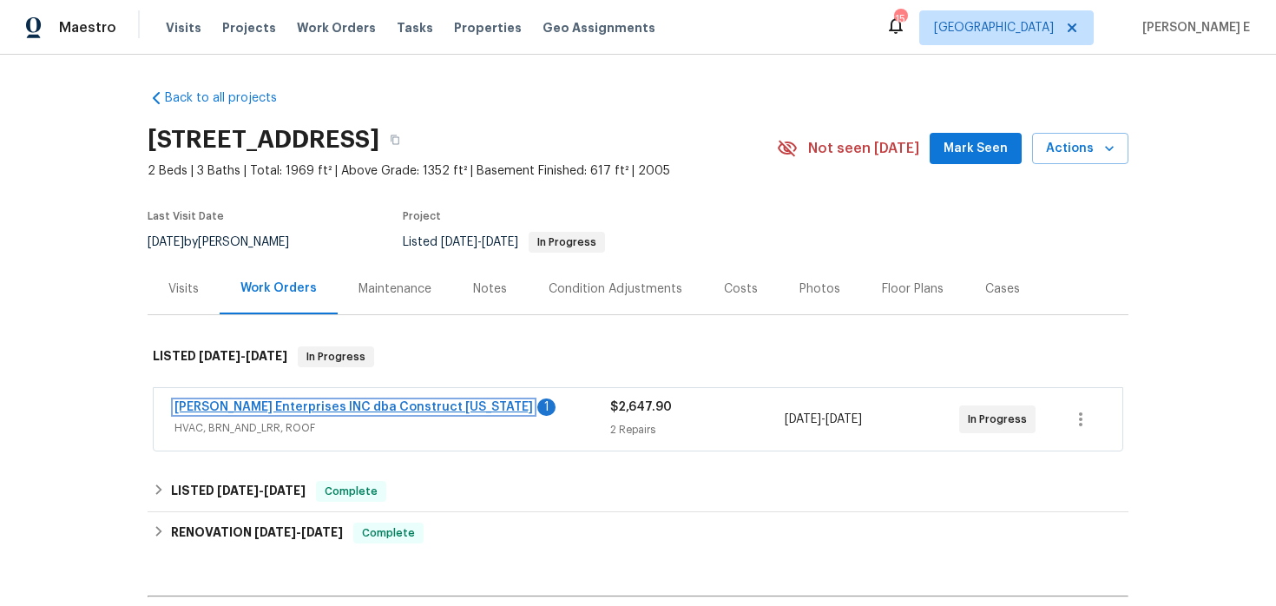
click at [271, 407] on link "Strick Enterprises INC dba Construct Ohio" at bounding box center [353, 407] width 359 height 12
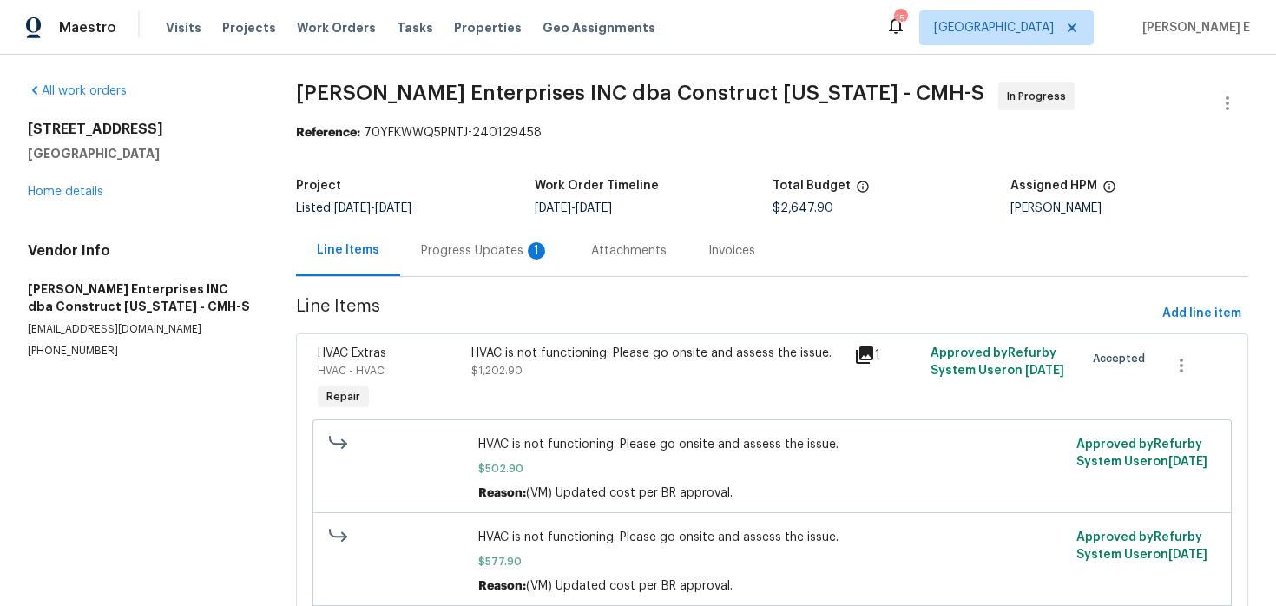
click at [486, 258] on div "Progress Updates 1" at bounding box center [485, 250] width 128 height 17
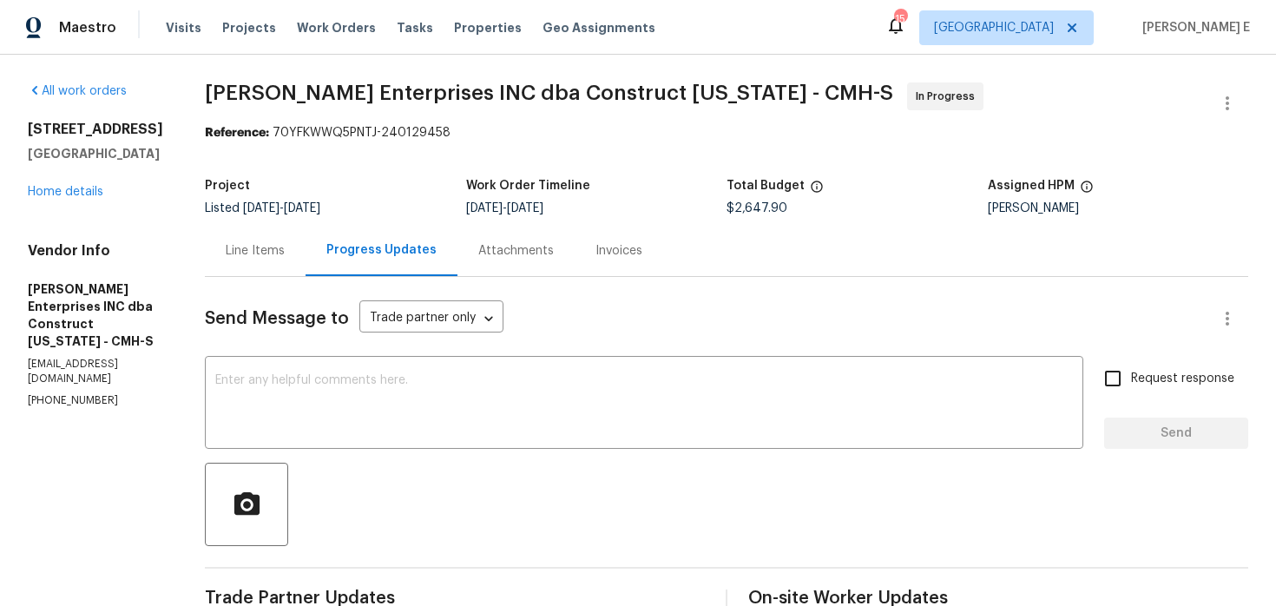
click at [252, 230] on div "Line Items" at bounding box center [255, 250] width 101 height 51
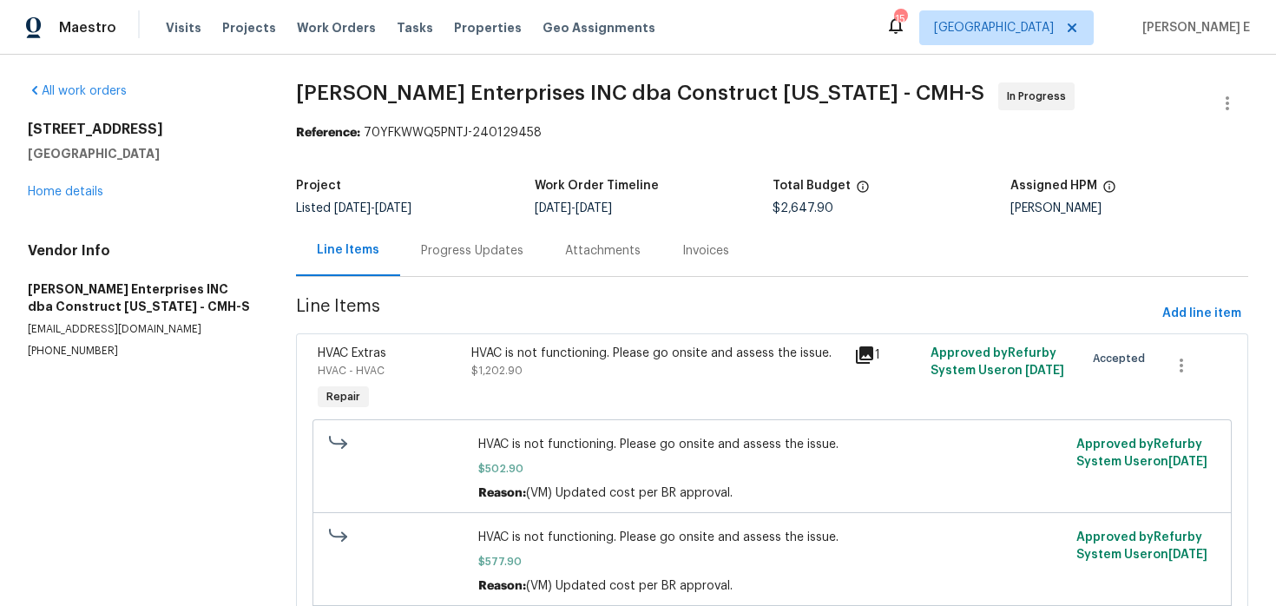
click at [581, 406] on div "HVAC is not functioning. Please go onsite and assess the issue. $1,202.90" at bounding box center [657, 379] width 383 height 80
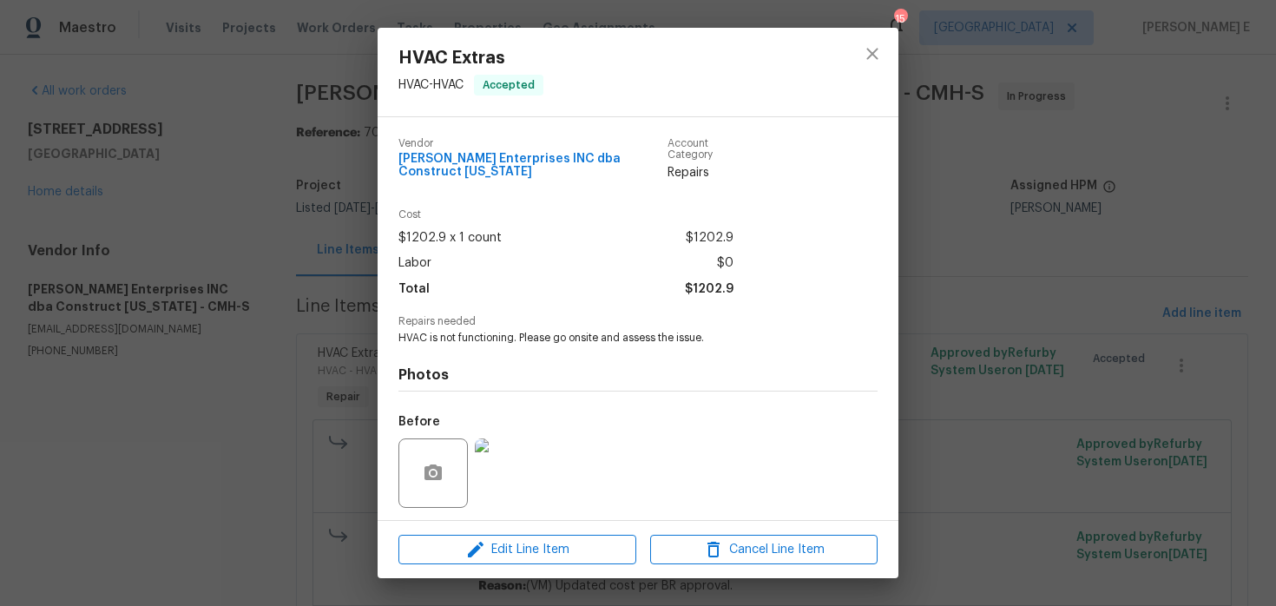
scroll to position [107, 0]
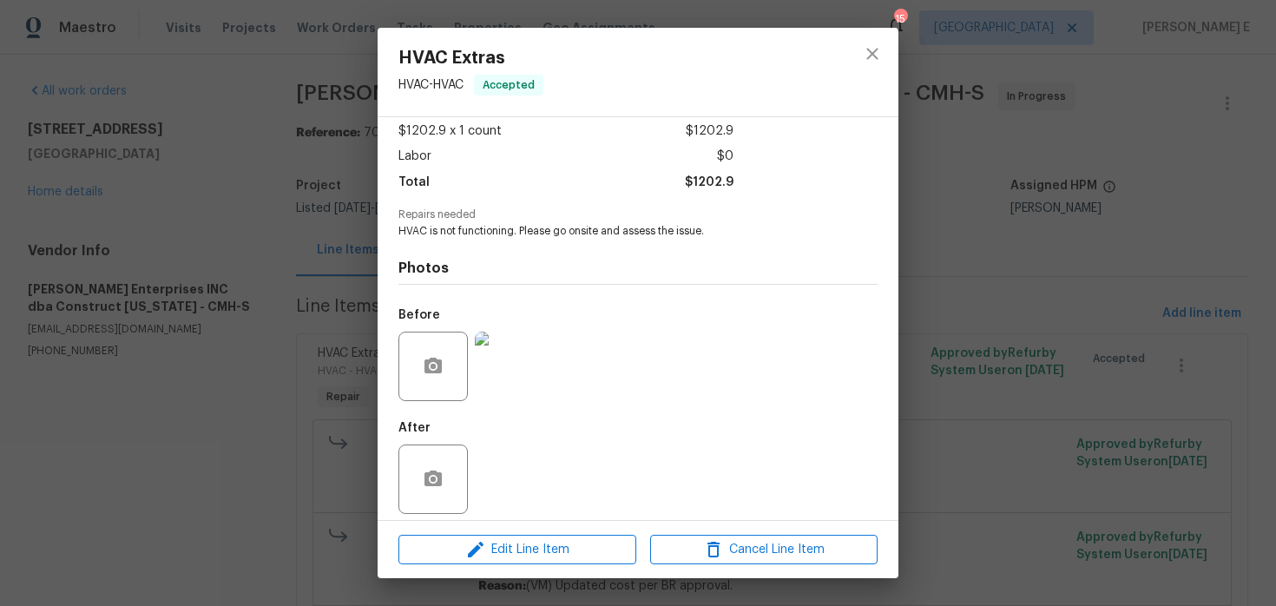
click at [513, 369] on img at bounding box center [509, 366] width 69 height 69
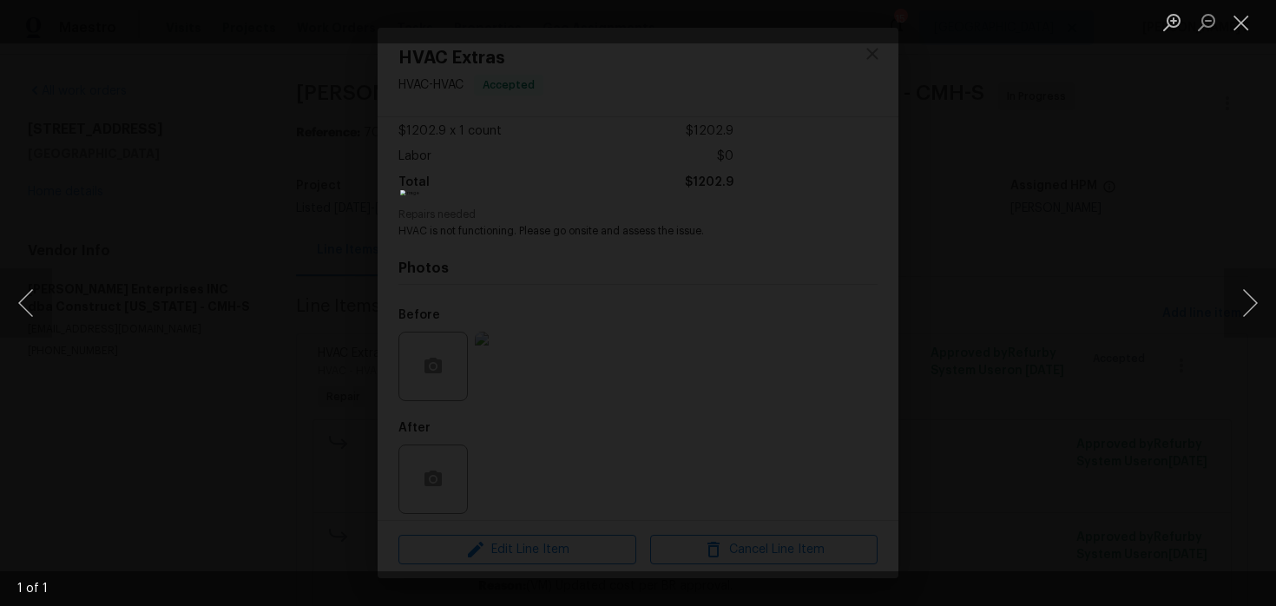
click at [1011, 294] on div "Lightbox" at bounding box center [638, 303] width 1276 height 606
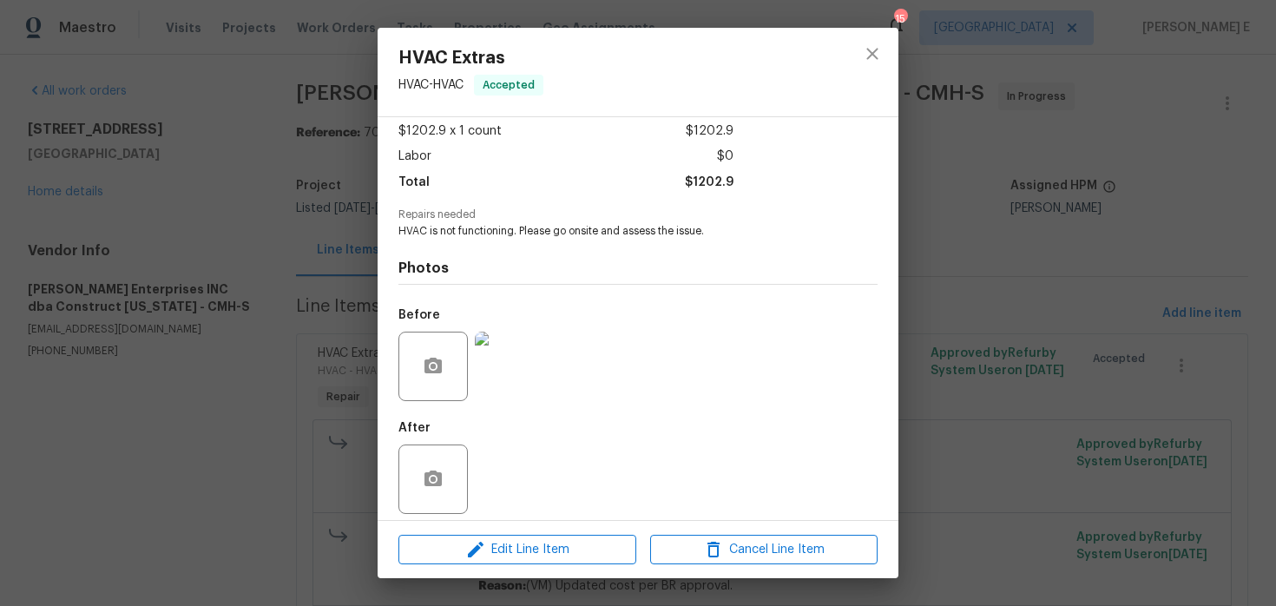
click at [1011, 294] on div "HVAC Extras HVAC - HVAC Accepted Vendor Strick Enterprises INC dba Construct Oh…" at bounding box center [638, 303] width 1276 height 606
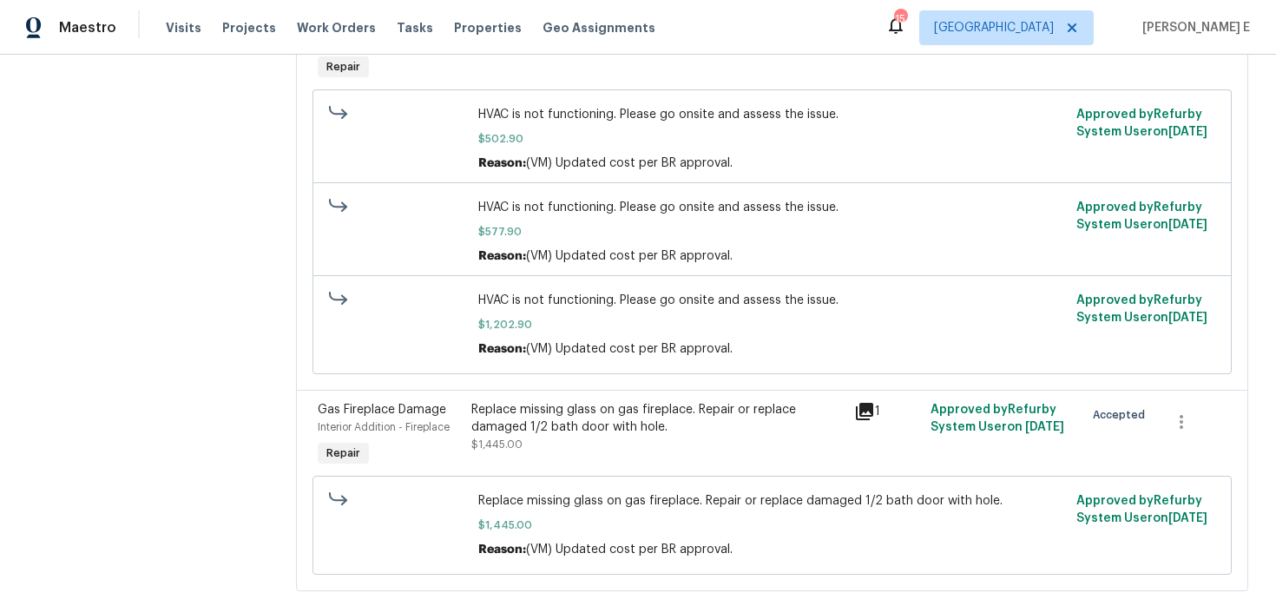
scroll to position [366, 0]
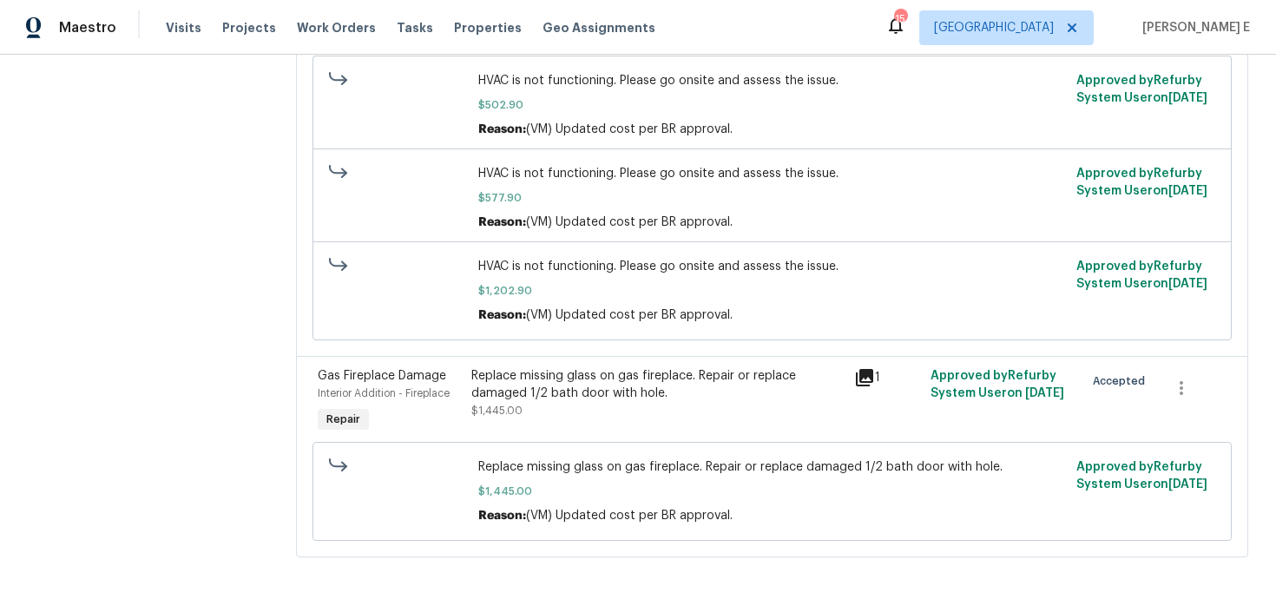
click at [640, 384] on div "Replace missing glass on gas fireplace. Repair or replace damaged 1/2 bath door…" at bounding box center [657, 384] width 372 height 35
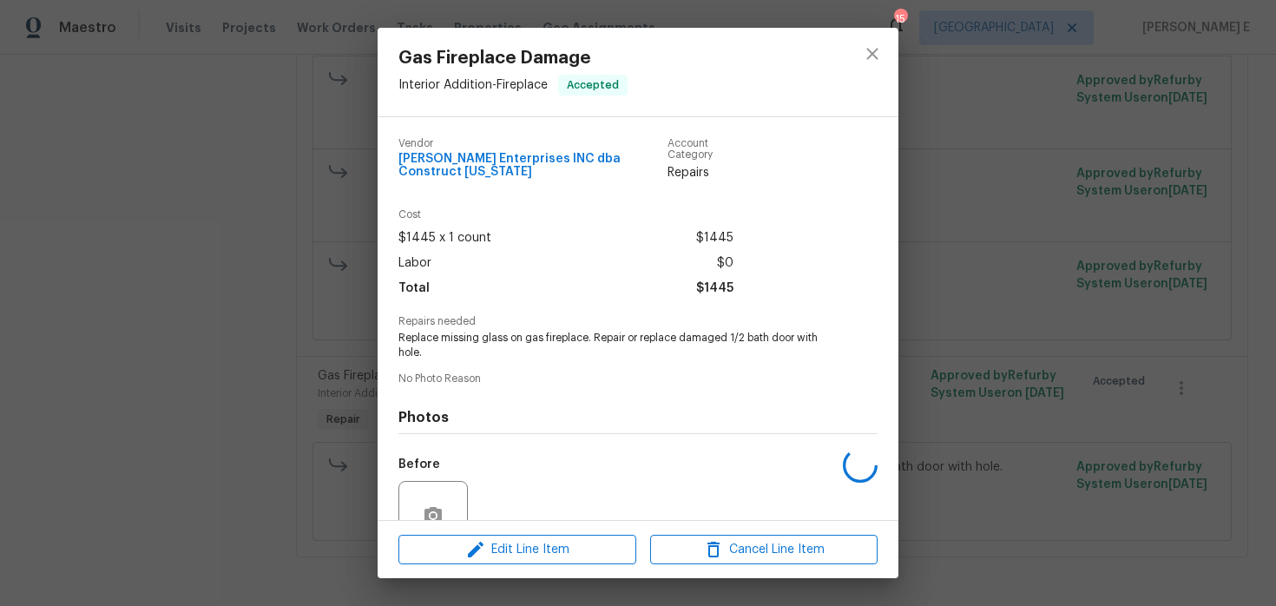
scroll to position [149, 0]
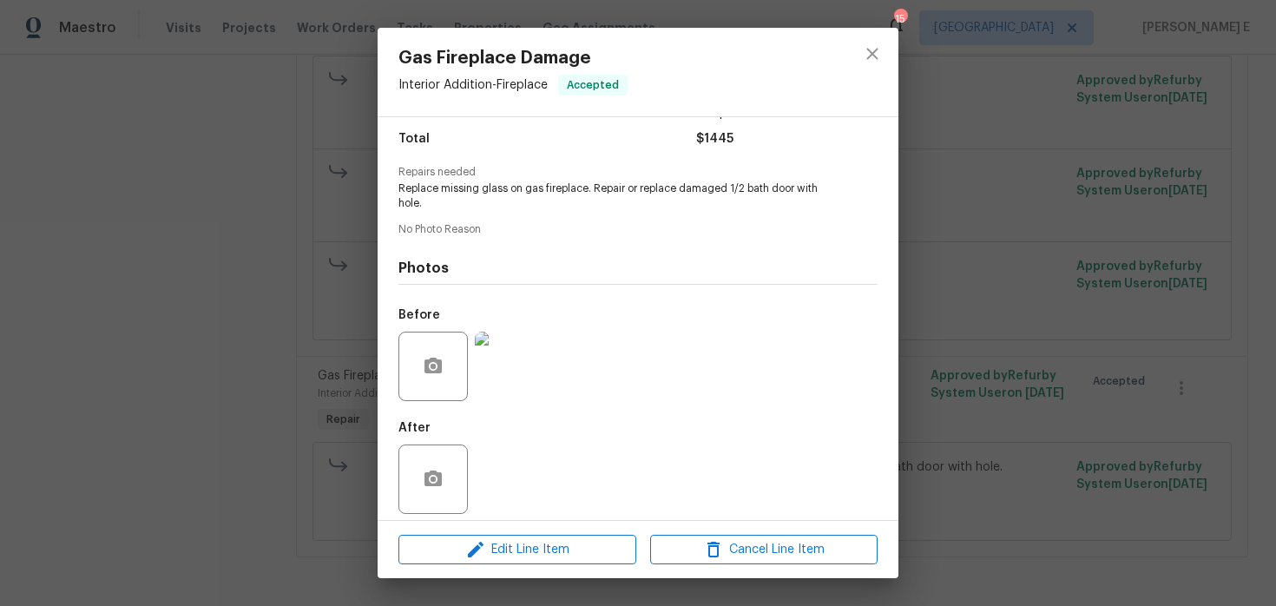
click at [518, 365] on img at bounding box center [509, 366] width 69 height 69
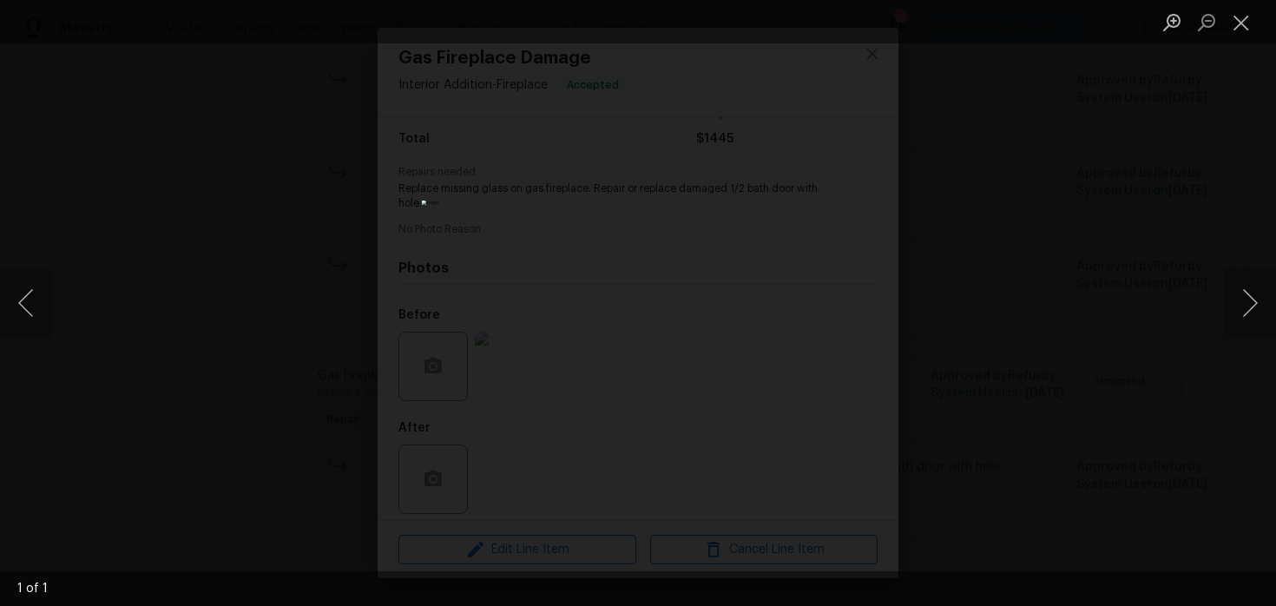
click at [1120, 279] on div "Lightbox" at bounding box center [638, 303] width 1276 height 606
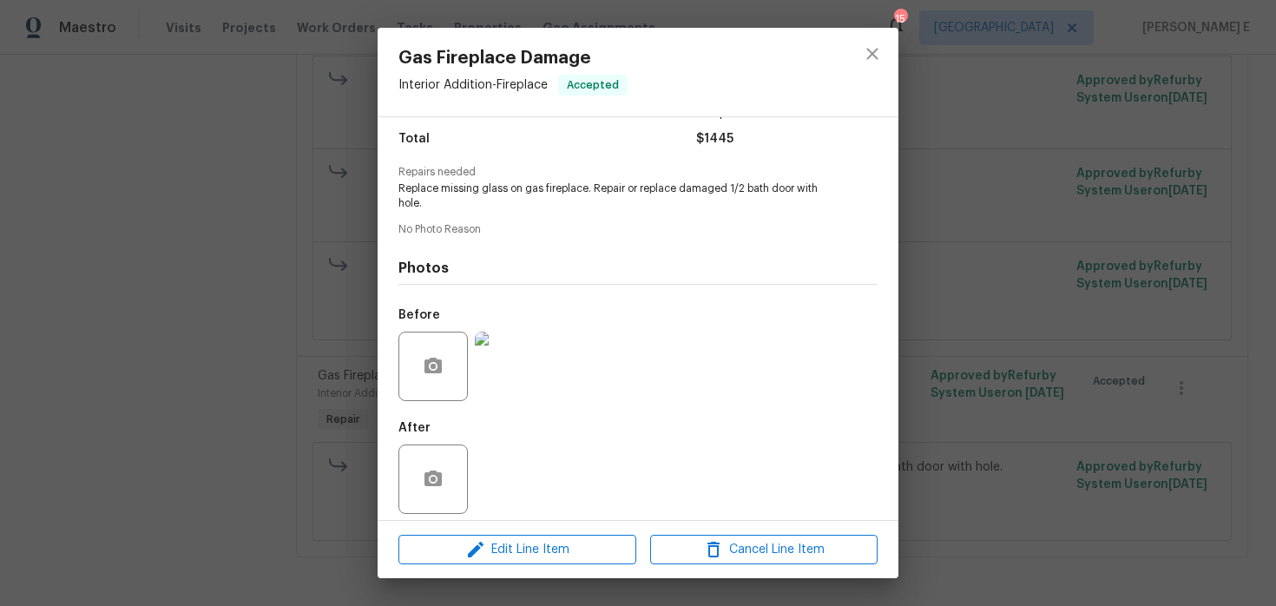
click at [1120, 279] on div "Gas Fireplace Damage Interior Addition - Fireplace Accepted Vendor Strick Enter…" at bounding box center [638, 303] width 1276 height 606
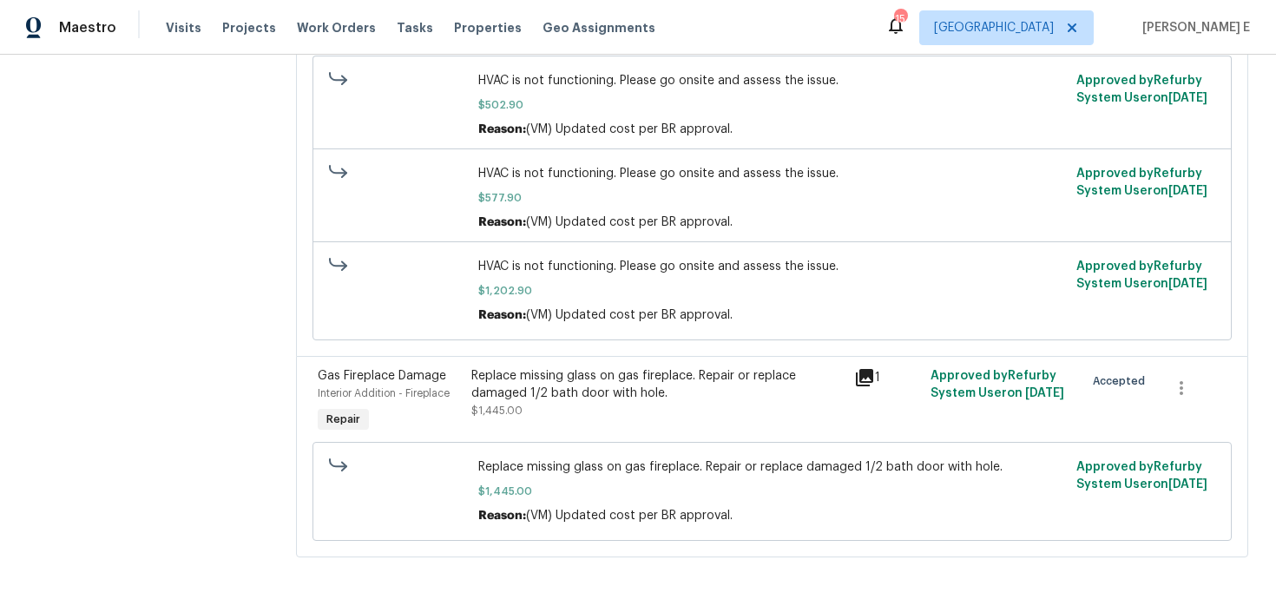
scroll to position [0, 0]
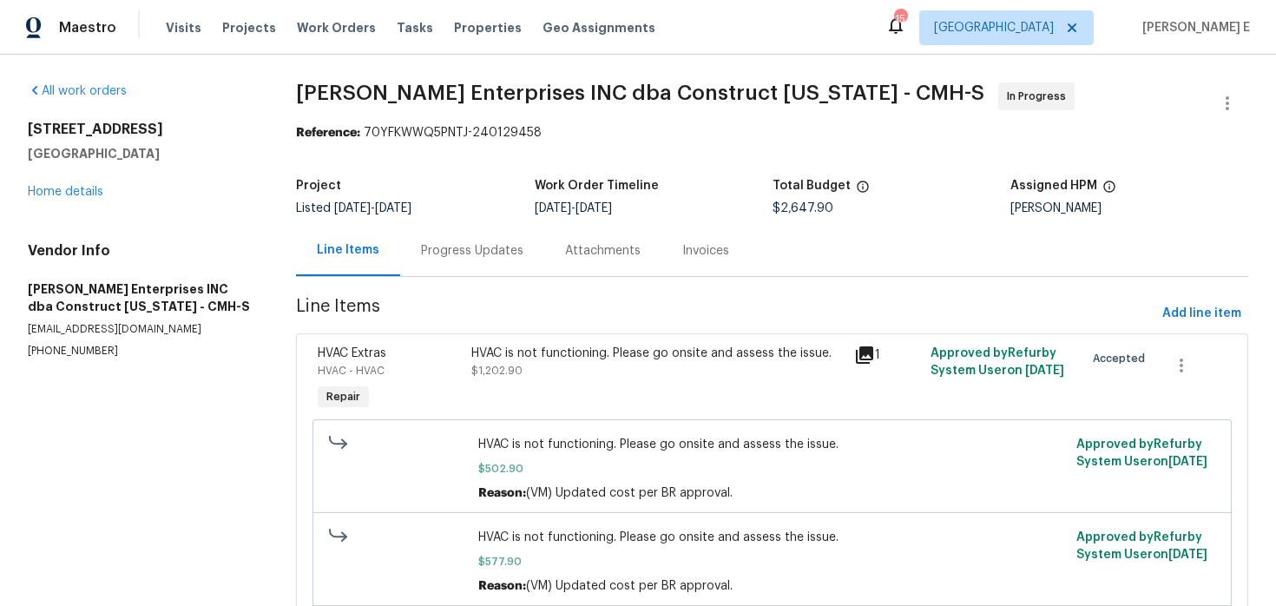
click at [485, 242] on div "Progress Updates" at bounding box center [472, 250] width 102 height 17
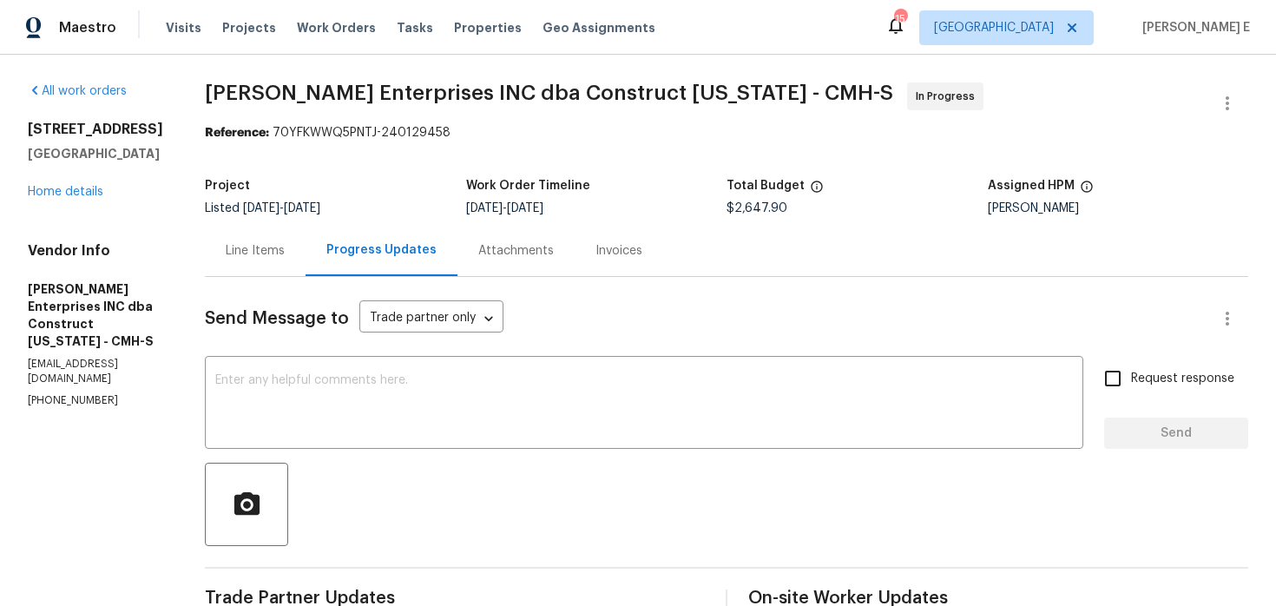
scroll to position [96, 0]
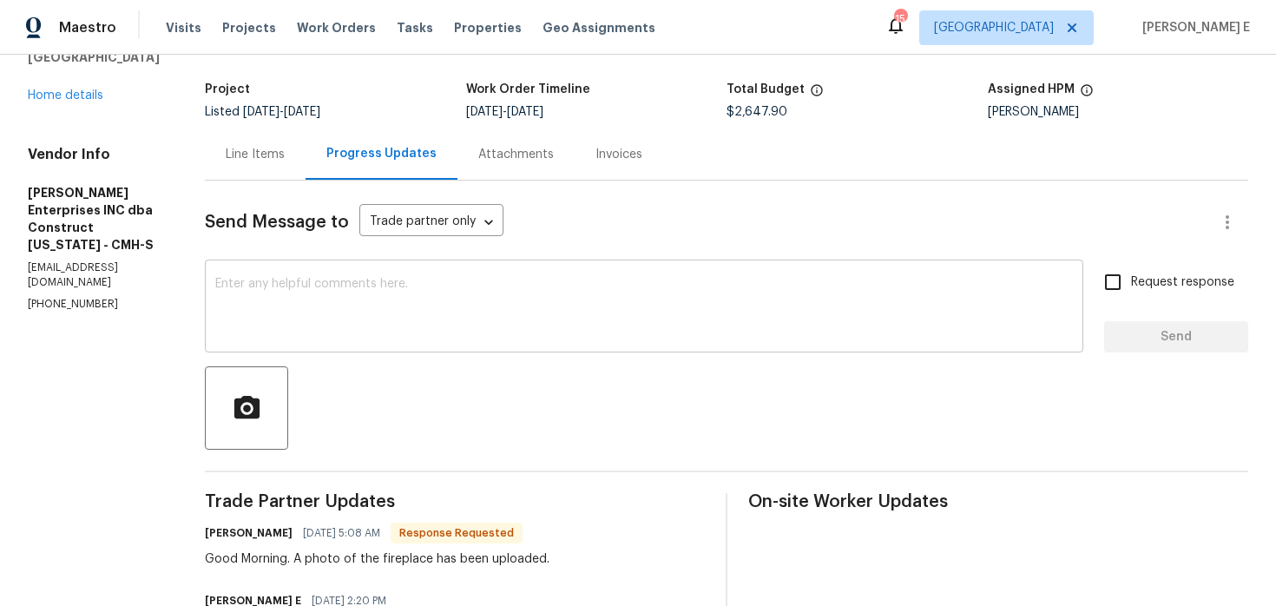
click at [474, 283] on textarea at bounding box center [644, 308] width 858 height 61
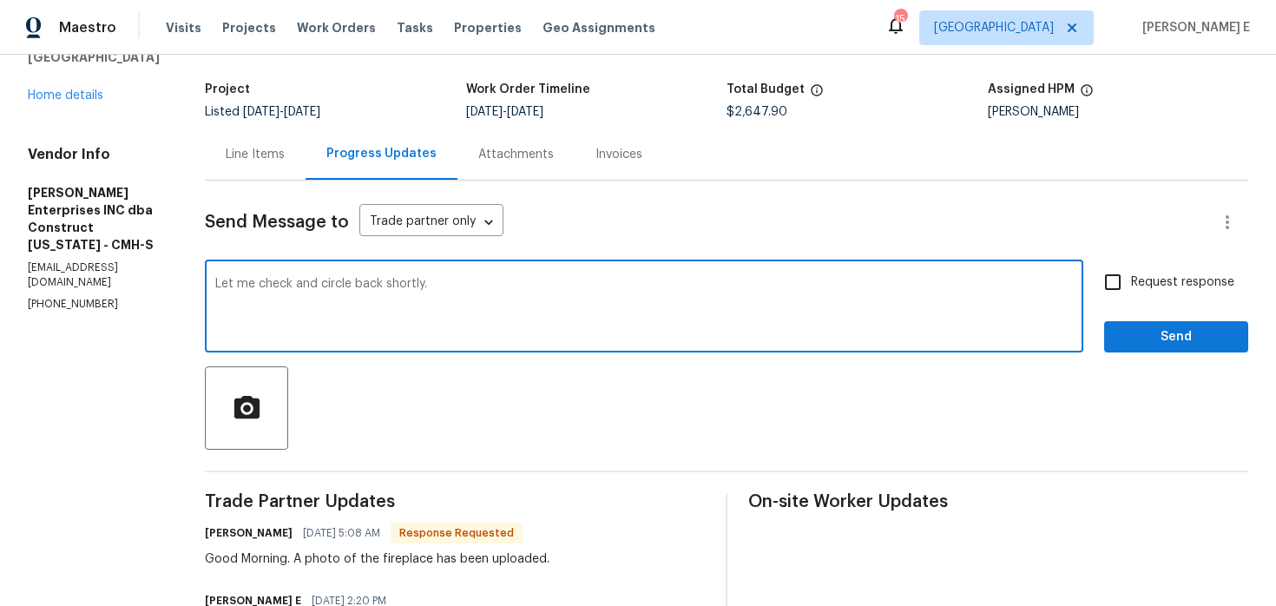
scroll to position [93, 0]
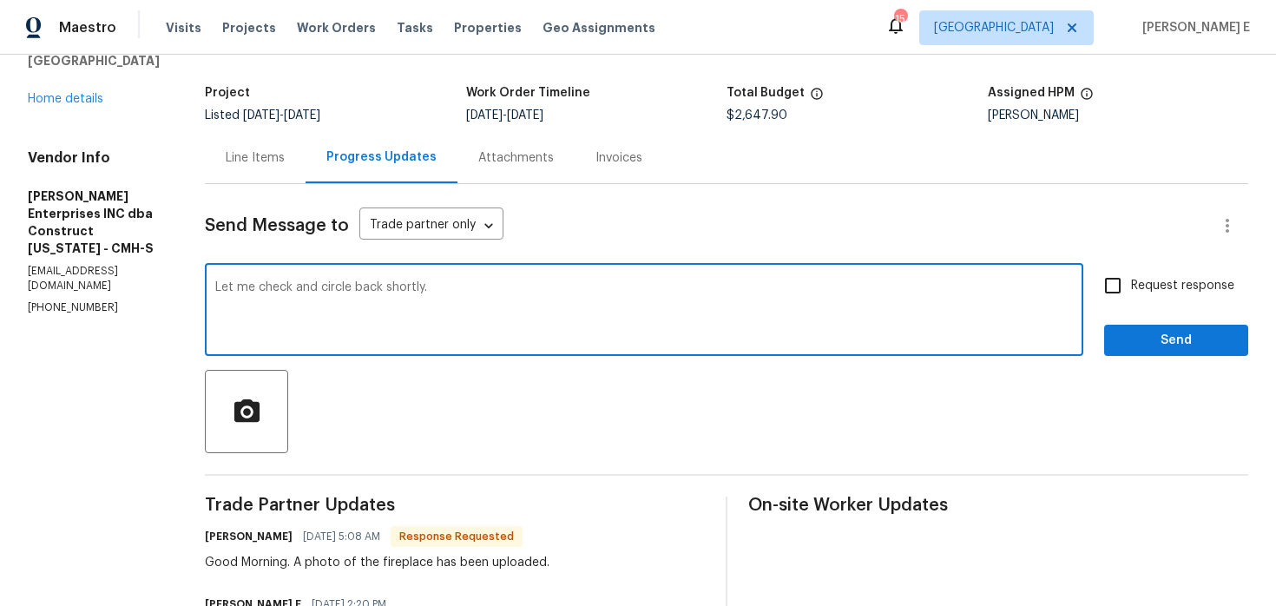
click at [551, 331] on textarea "Let me check and circle back shortly." at bounding box center [644, 311] width 858 height 61
type textarea "Let me check and circle back shortly."
click at [1142, 334] on span "Send" at bounding box center [1176, 341] width 116 height 22
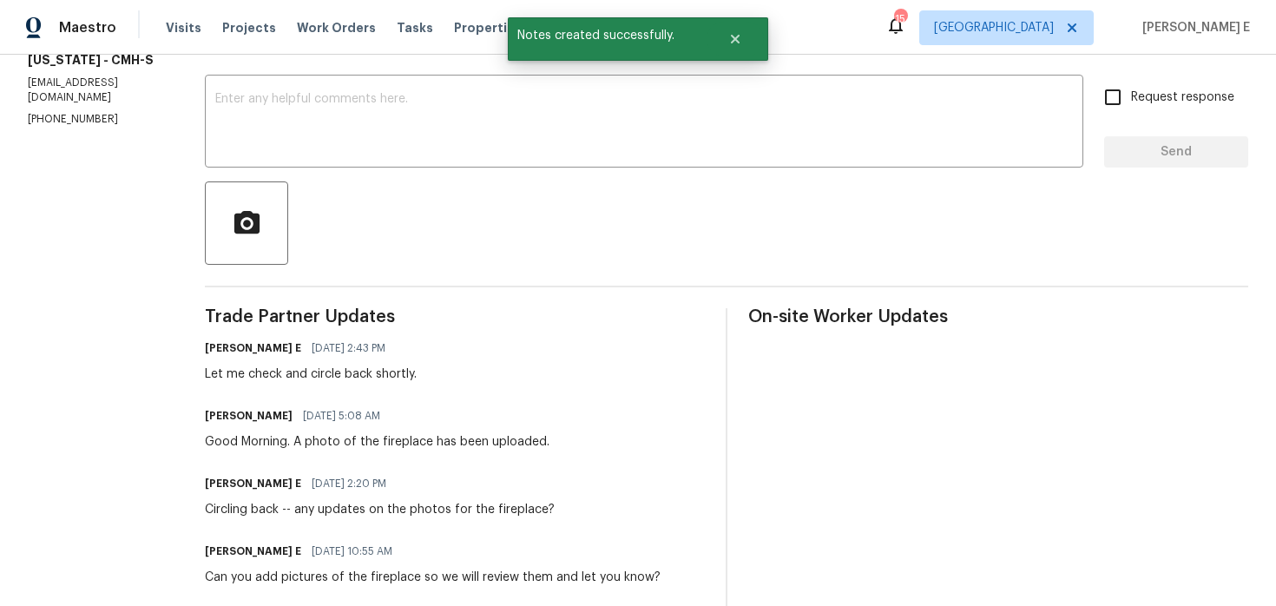
scroll to position [0, 0]
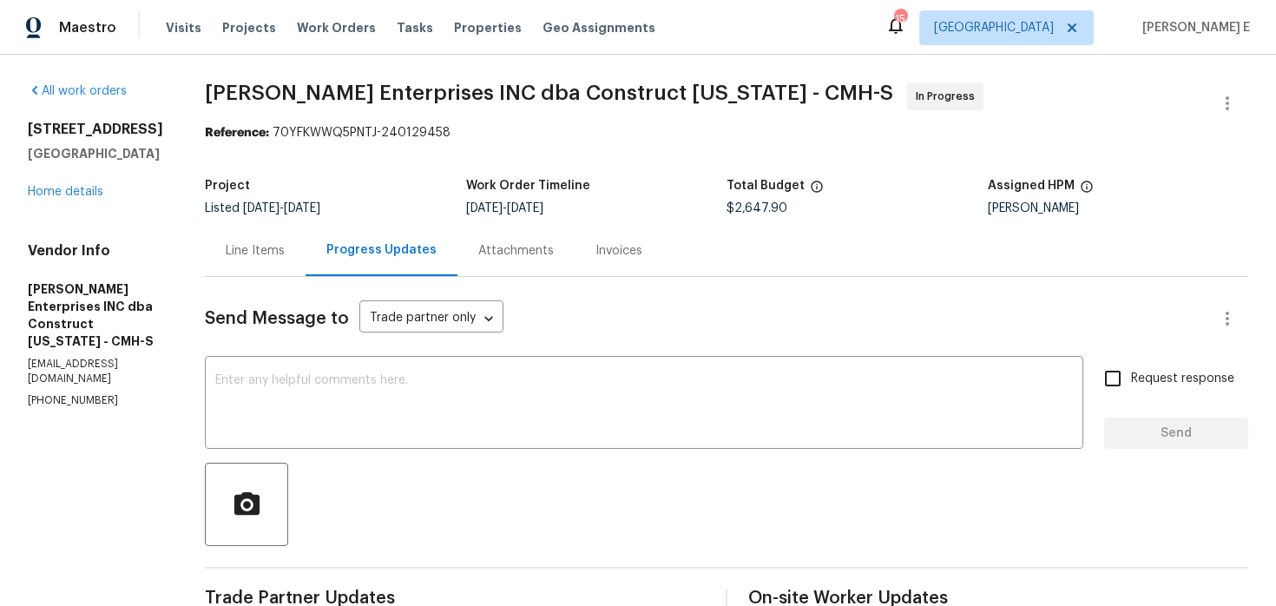
click at [260, 246] on div "Line Items" at bounding box center [255, 250] width 59 height 17
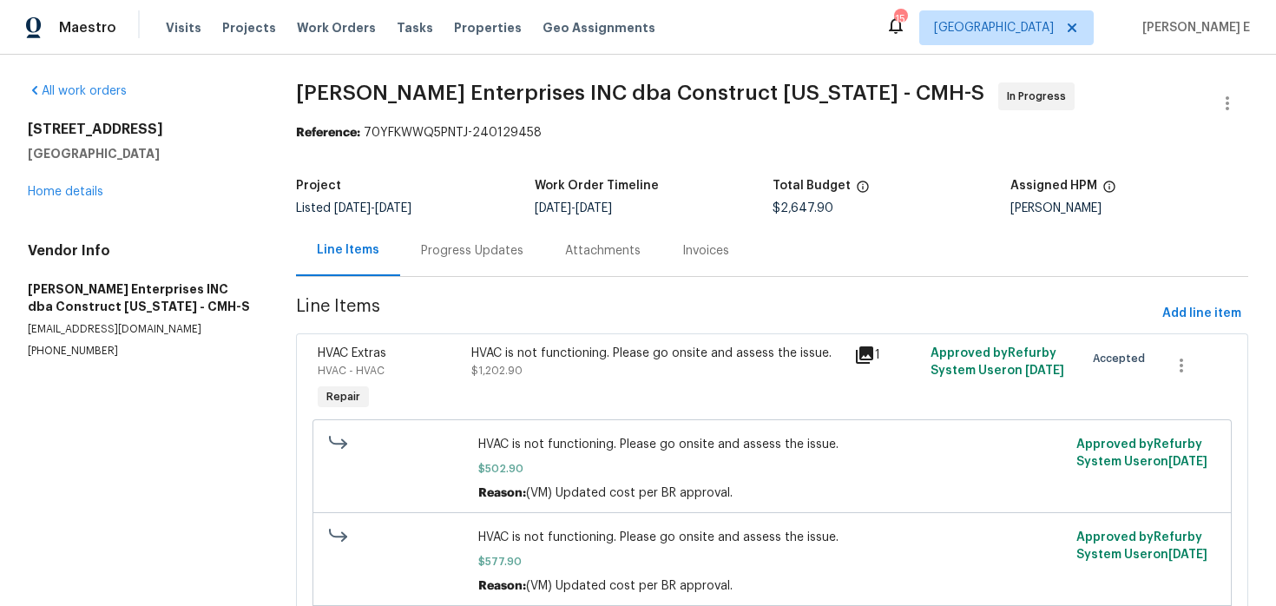
scroll to position [366, 0]
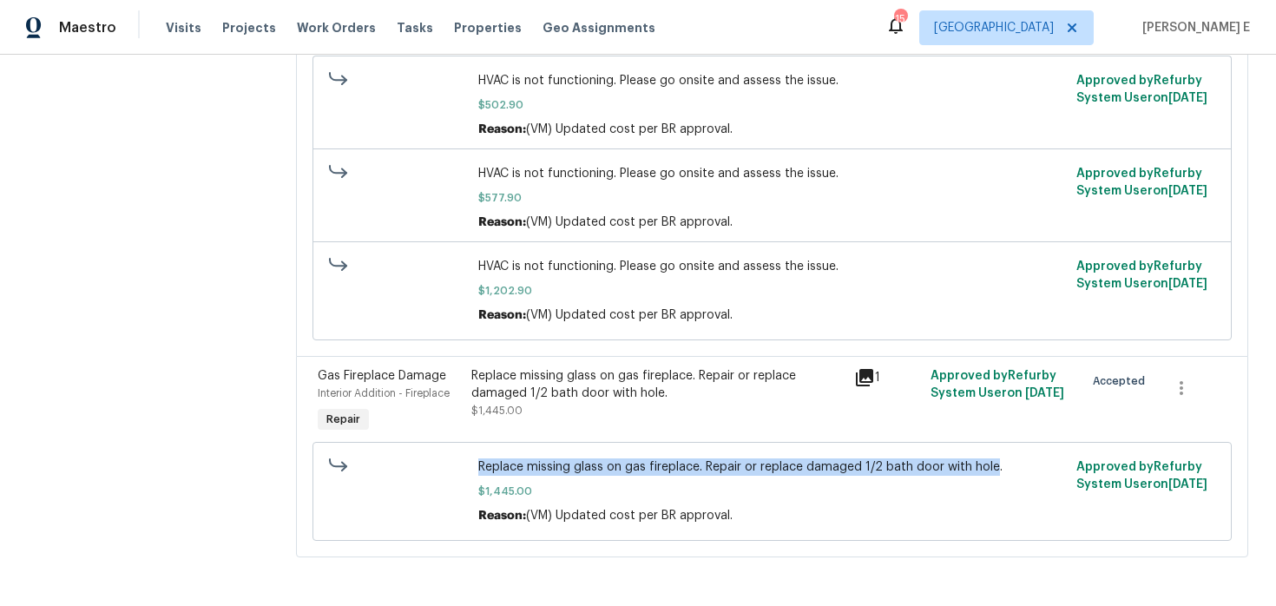
drag, startPoint x: 478, startPoint y: 469, endPoint x: 992, endPoint y: 462, distance: 514.0
click at [992, 462] on span "Replace missing glass on gas fireplace. Repair or replace damaged 1/2 bath door…" at bounding box center [771, 466] width 587 height 17
copy span "Replace missing glass on gas fireplace. Repair or replace damaged 1/2 bath door…"
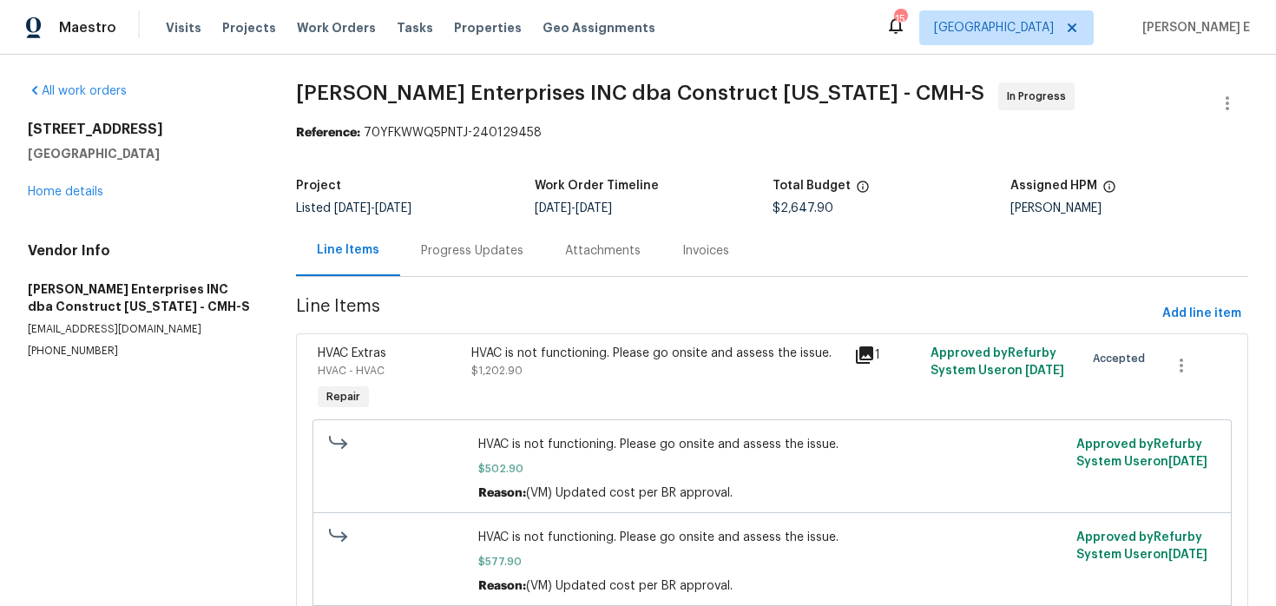
click at [451, 242] on div "Progress Updates" at bounding box center [472, 250] width 102 height 17
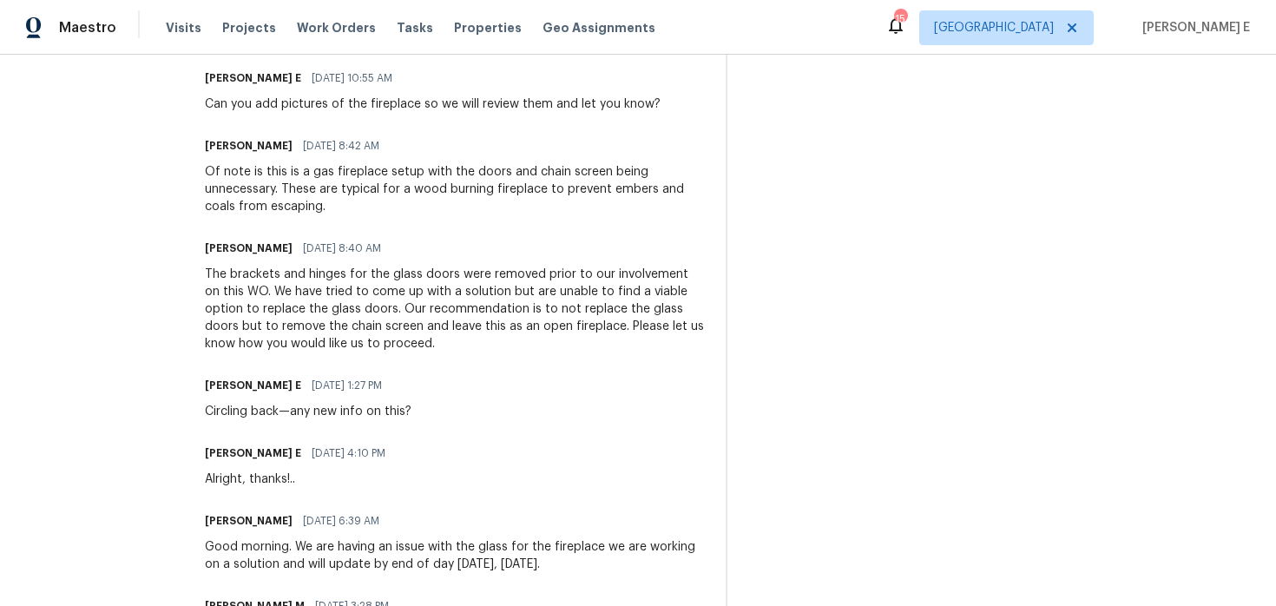
scroll to position [740, 0]
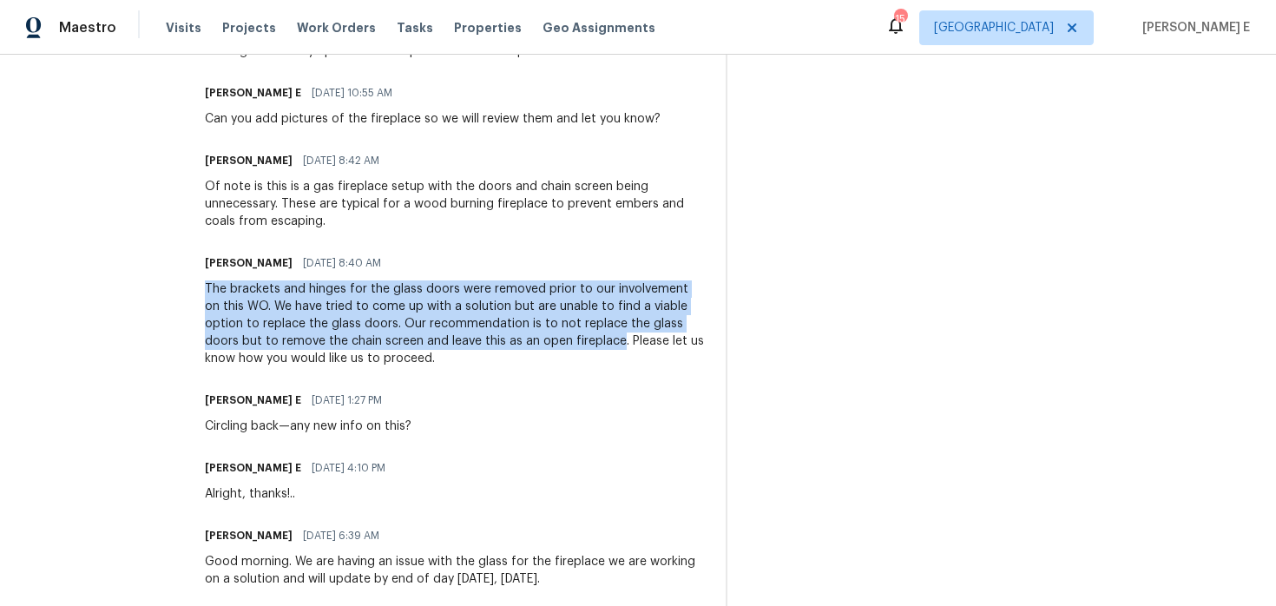
drag, startPoint x: 214, startPoint y: 292, endPoint x: 569, endPoint y: 348, distance: 358.6
click at [569, 348] on div "The brackets and hinges for the glass doors were removed prior to our involveme…" at bounding box center [455, 323] width 500 height 87
copy div "The brackets and hinges for the glass doors were removed prior to our involveme…"
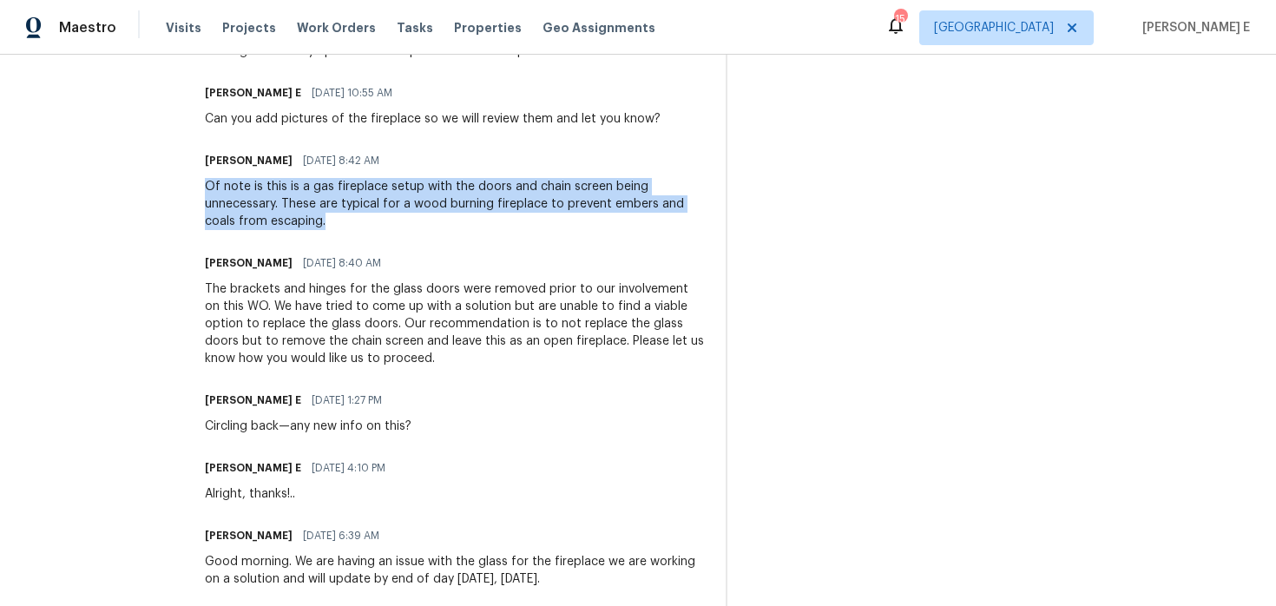
drag, startPoint x: 216, startPoint y: 189, endPoint x: 379, endPoint y: 216, distance: 165.4
click at [379, 216] on div "Of note is this is a gas fireplace setup with the doors and chain screen being …" at bounding box center [455, 204] width 500 height 52
copy div "Of note is this is a gas fireplace setup with the doors and chain screen being …"
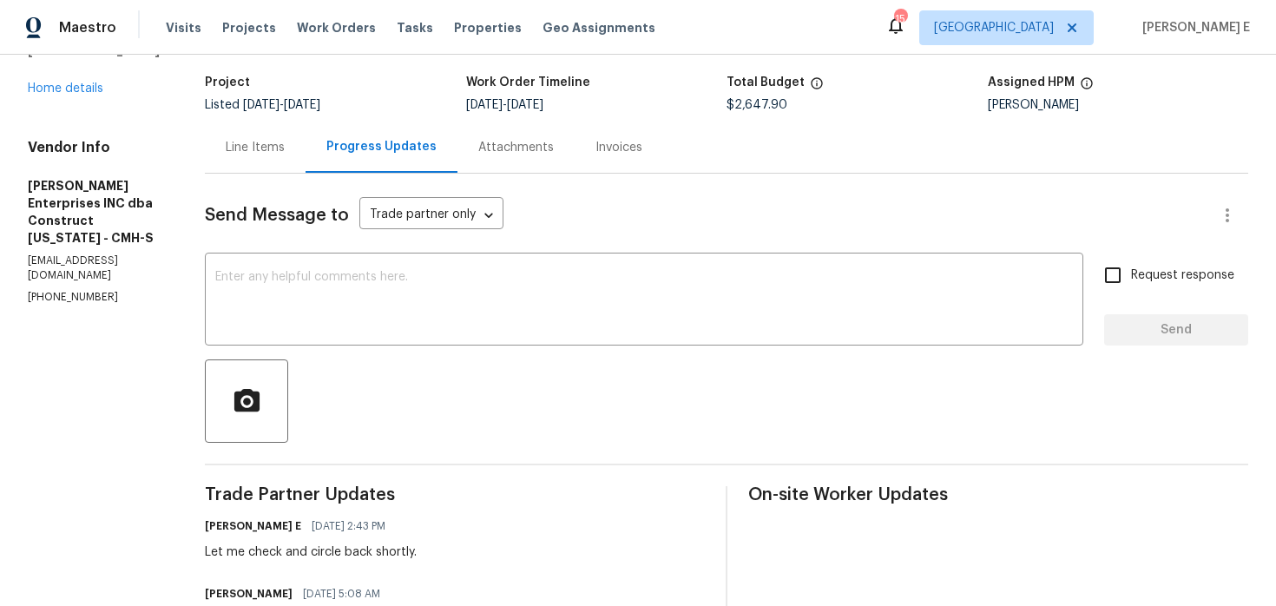
scroll to position [0, 0]
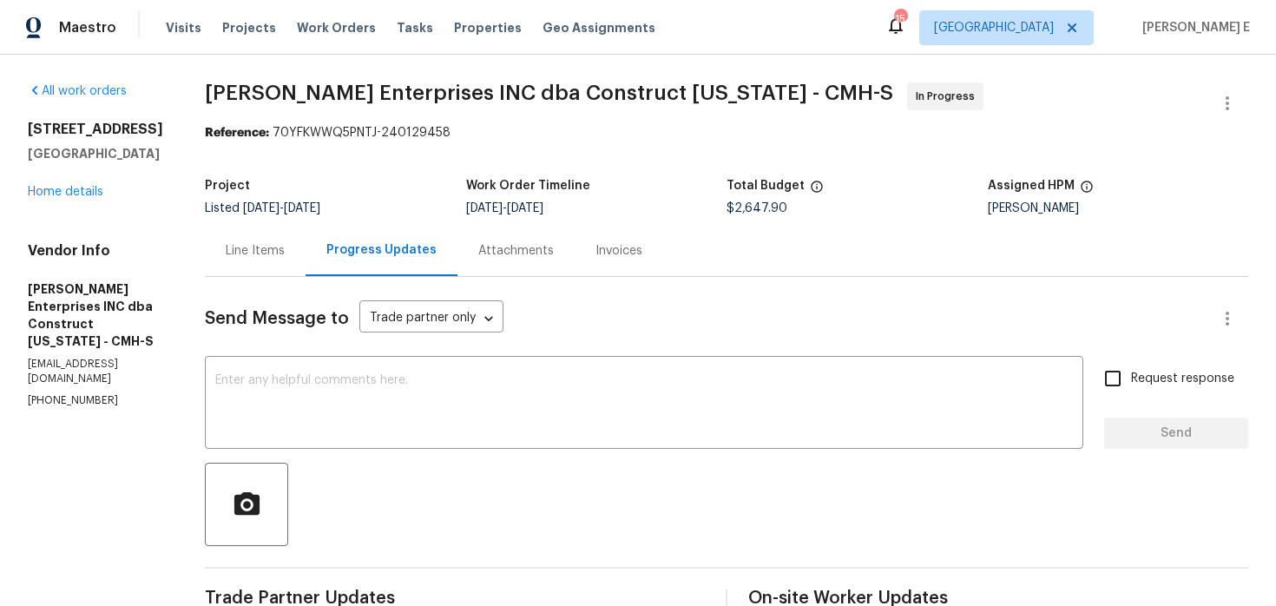
click at [63, 201] on div "1214 Sanctuary Pl # 34 Columbus, OH 43230 Home details" at bounding box center [95, 161] width 135 height 80
click at [70, 198] on link "Home details" at bounding box center [66, 192] width 76 height 12
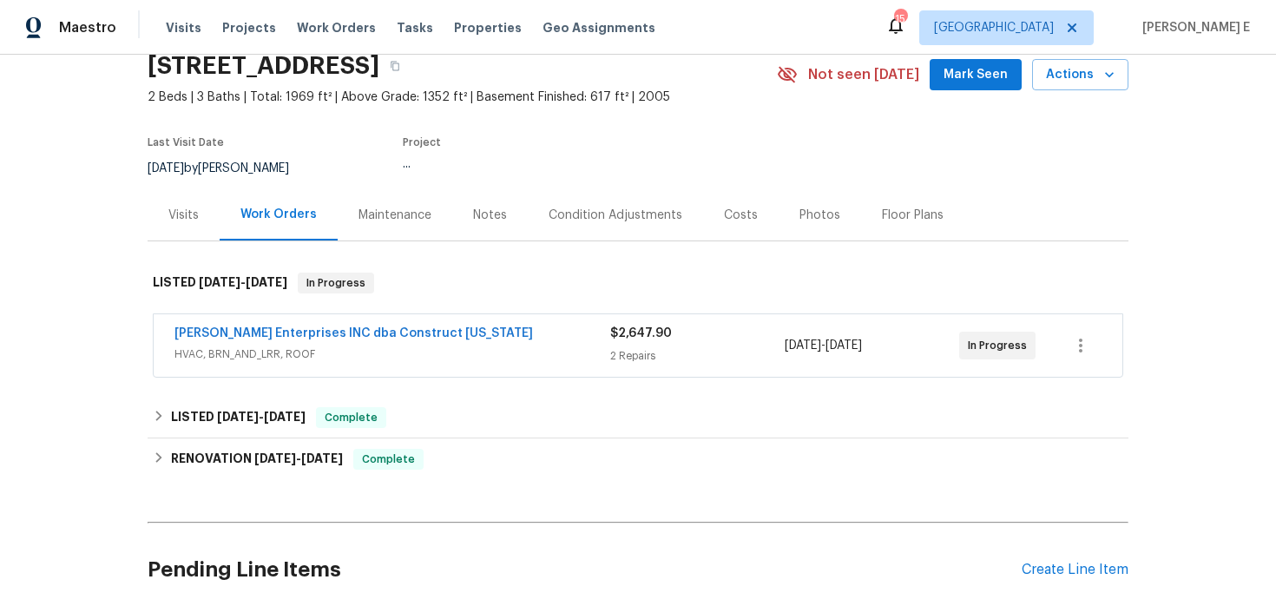
scroll to position [84, 0]
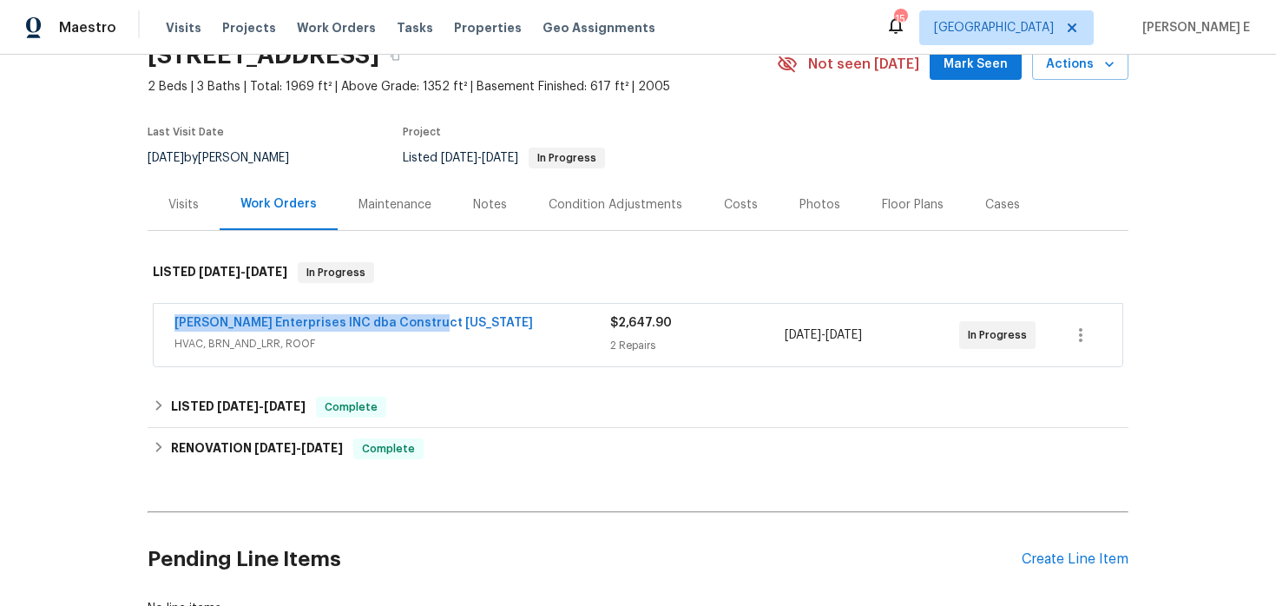
drag, startPoint x: 166, startPoint y: 325, endPoint x: 445, endPoint y: 316, distance: 279.7
click at [445, 316] on div "Strick Enterprises INC dba Construct Ohio HVAC, BRN_AND_LRR, ROOF $2,647.90 2 R…" at bounding box center [638, 335] width 969 height 63
copy link "Strick Enterprises INC dba Construct Ohio"
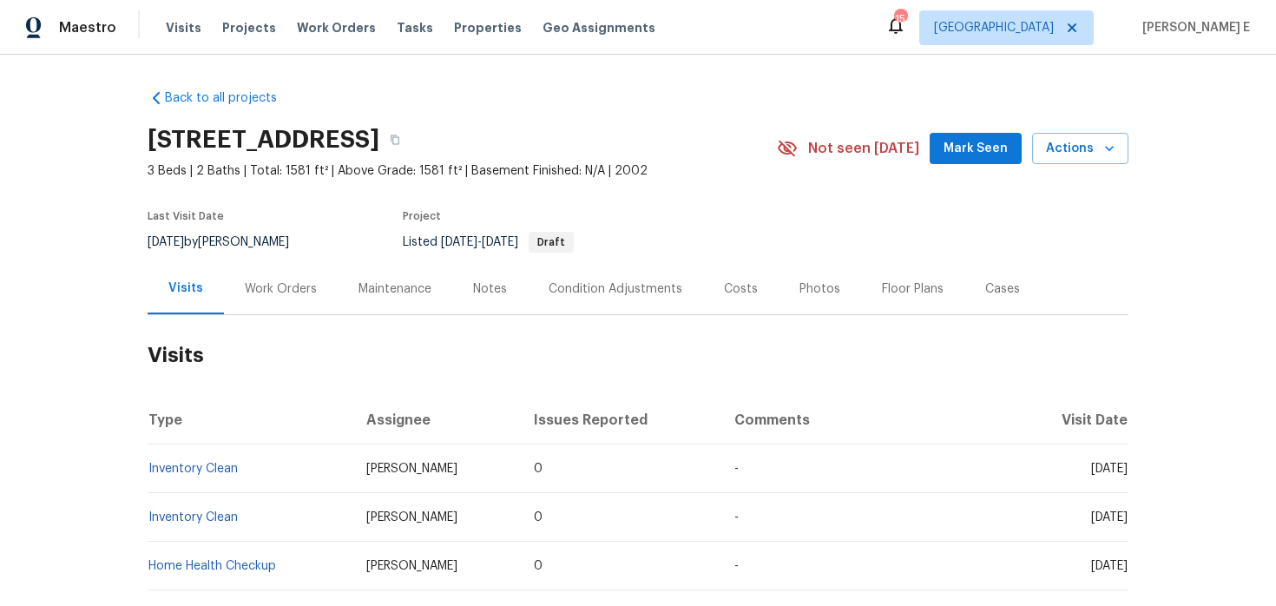
click at [317, 313] on div "Work Orders" at bounding box center [281, 288] width 114 height 51
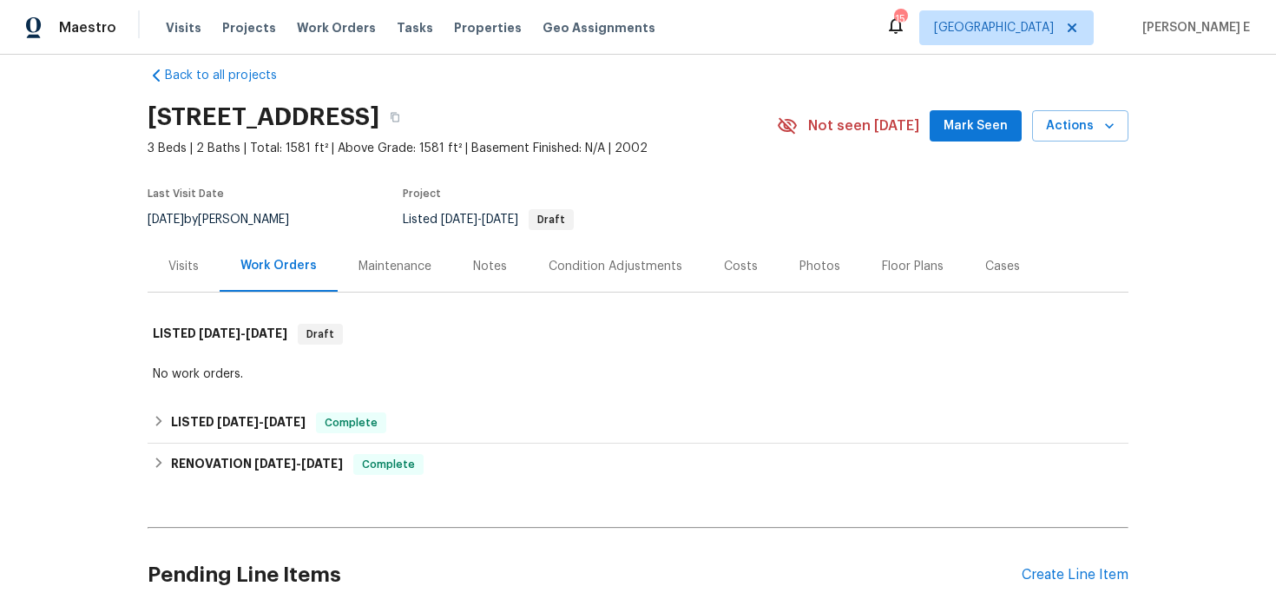
scroll to position [26, 0]
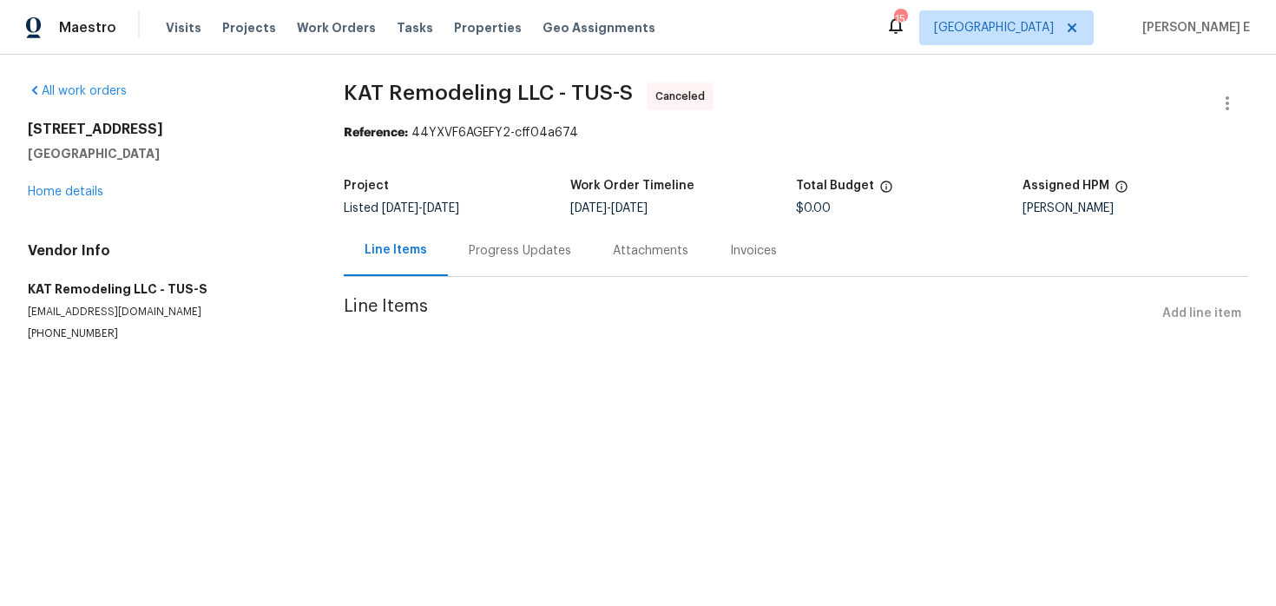
click at [460, 266] on div "Progress Updates" at bounding box center [520, 250] width 144 height 51
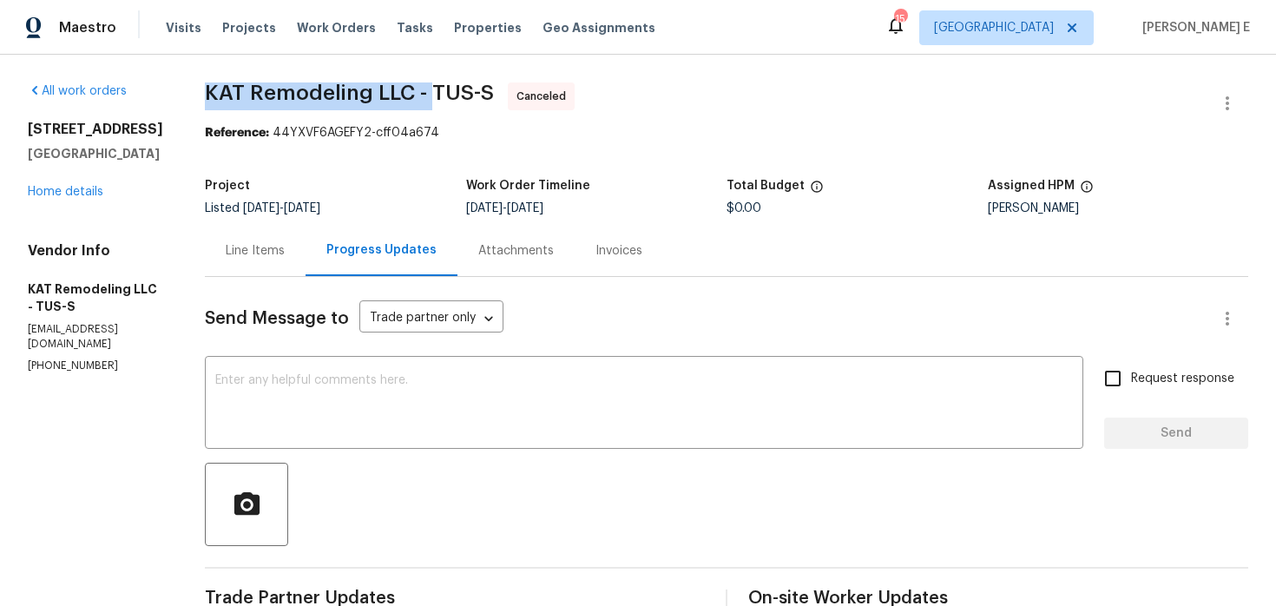
drag, startPoint x: 222, startPoint y: 90, endPoint x: 449, endPoint y: 90, distance: 226.6
click at [449, 90] on span "KAT Remodeling LLC - TUS-S" at bounding box center [349, 92] width 289 height 21
copy span "KAT Remodeling LLC -"
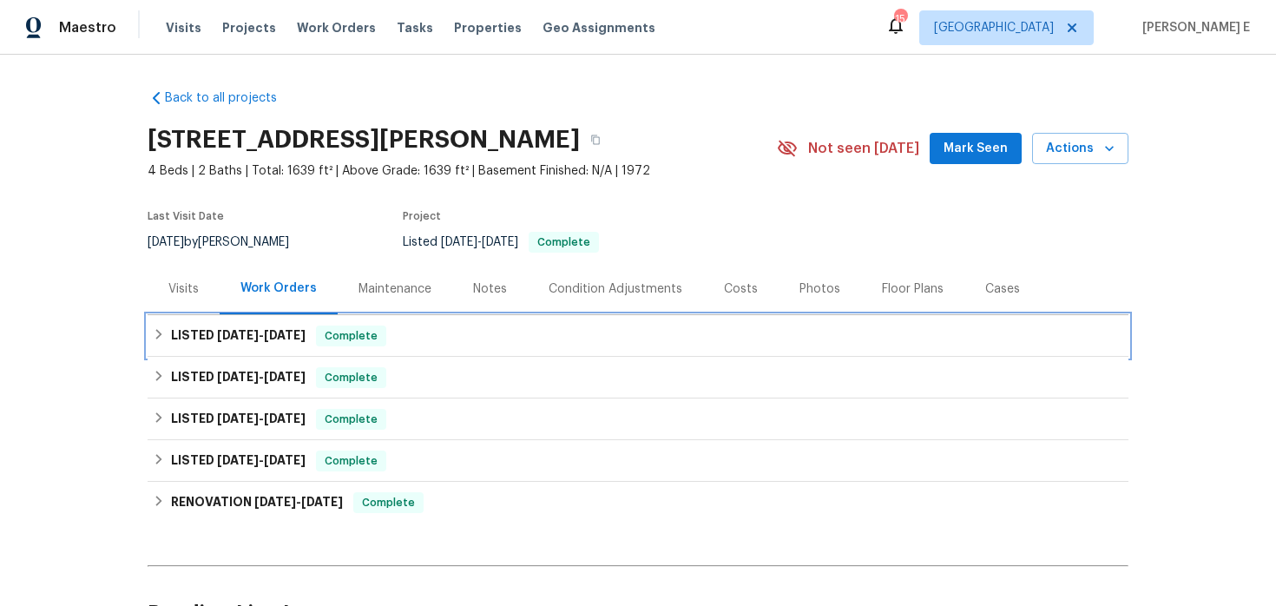
click at [260, 332] on span "[DATE] - [DATE]" at bounding box center [261, 335] width 89 height 12
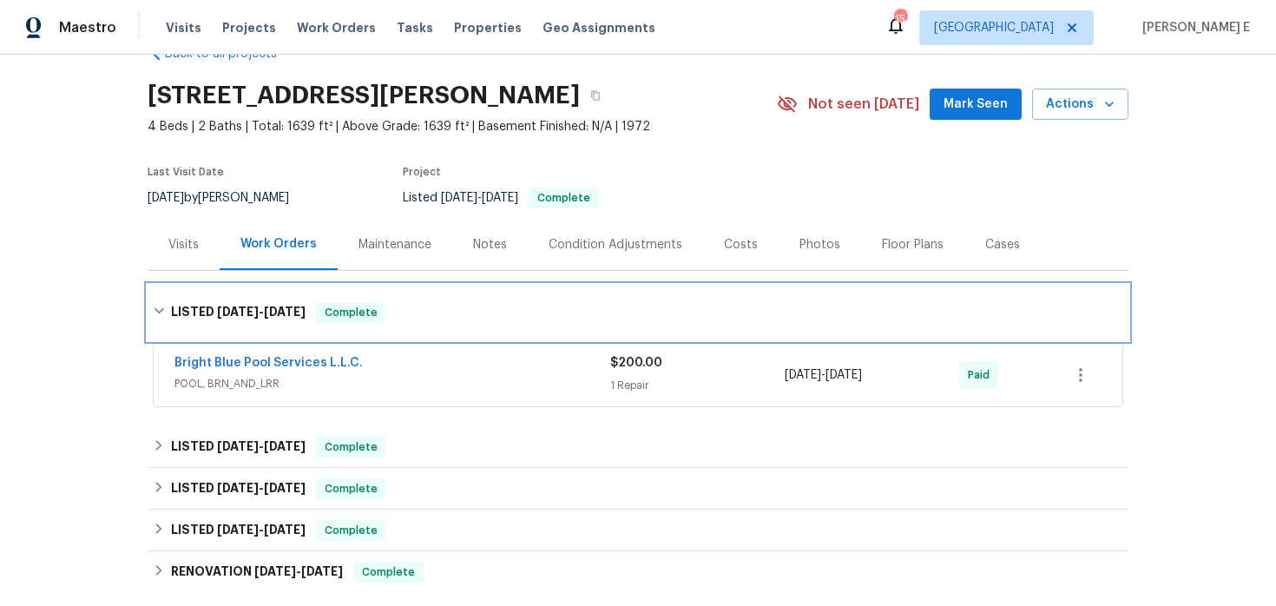
scroll to position [46, 0]
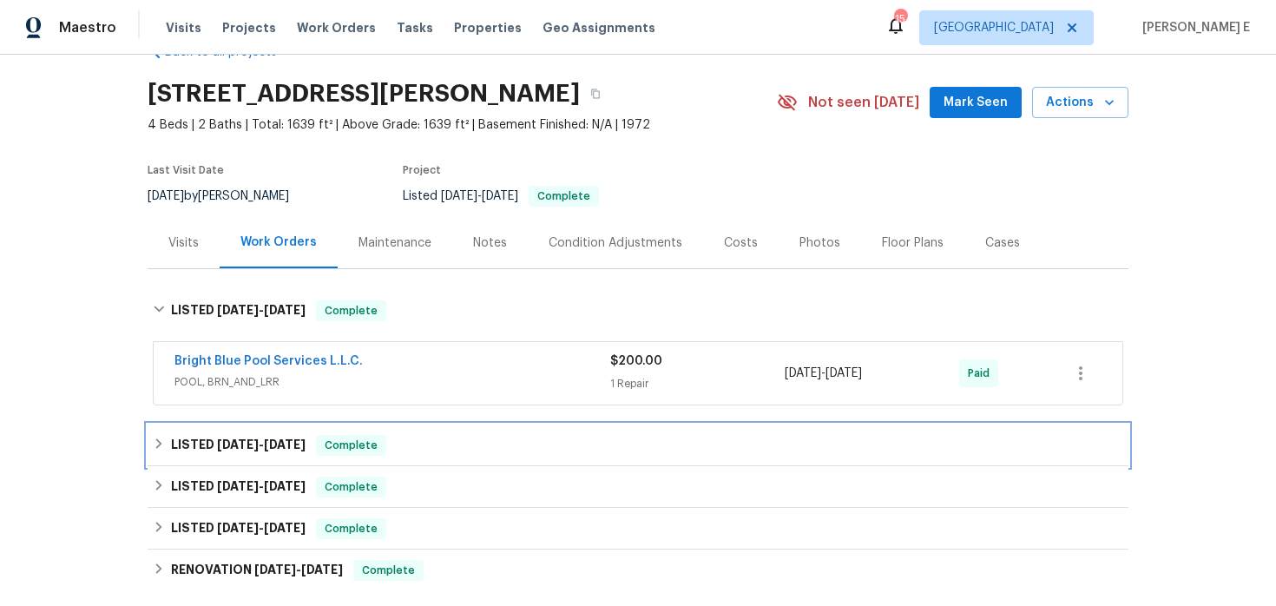
click at [270, 450] on span "[DATE] - [DATE]" at bounding box center [261, 444] width 89 height 12
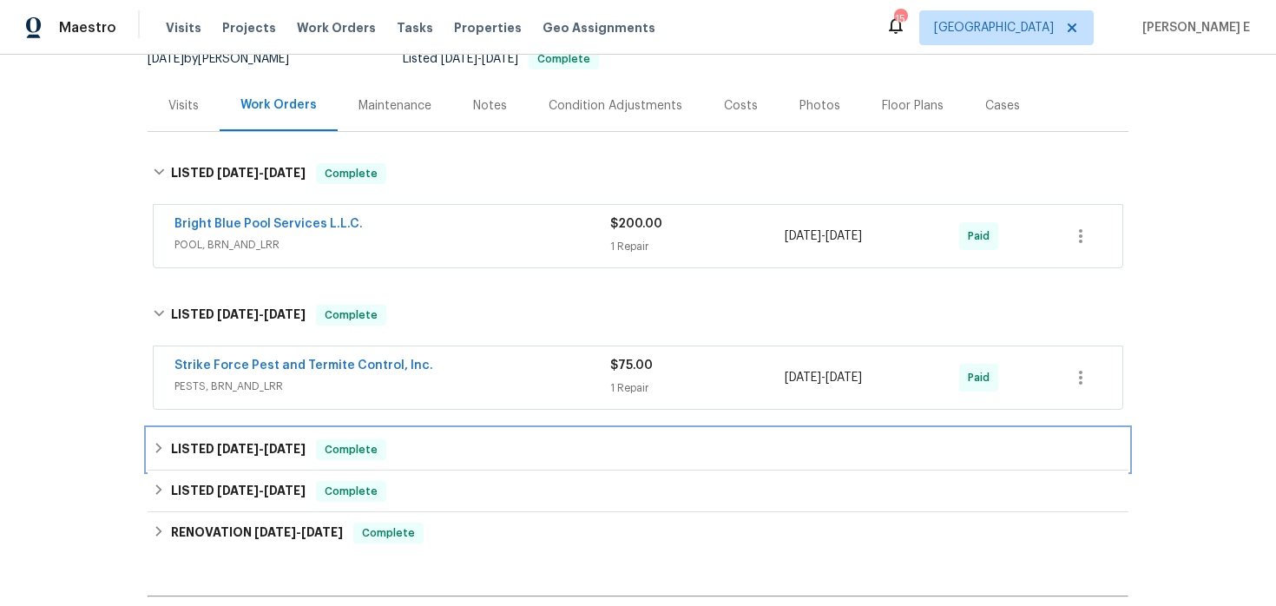
click at [266, 448] on span "[DATE] - [DATE]" at bounding box center [261, 449] width 89 height 12
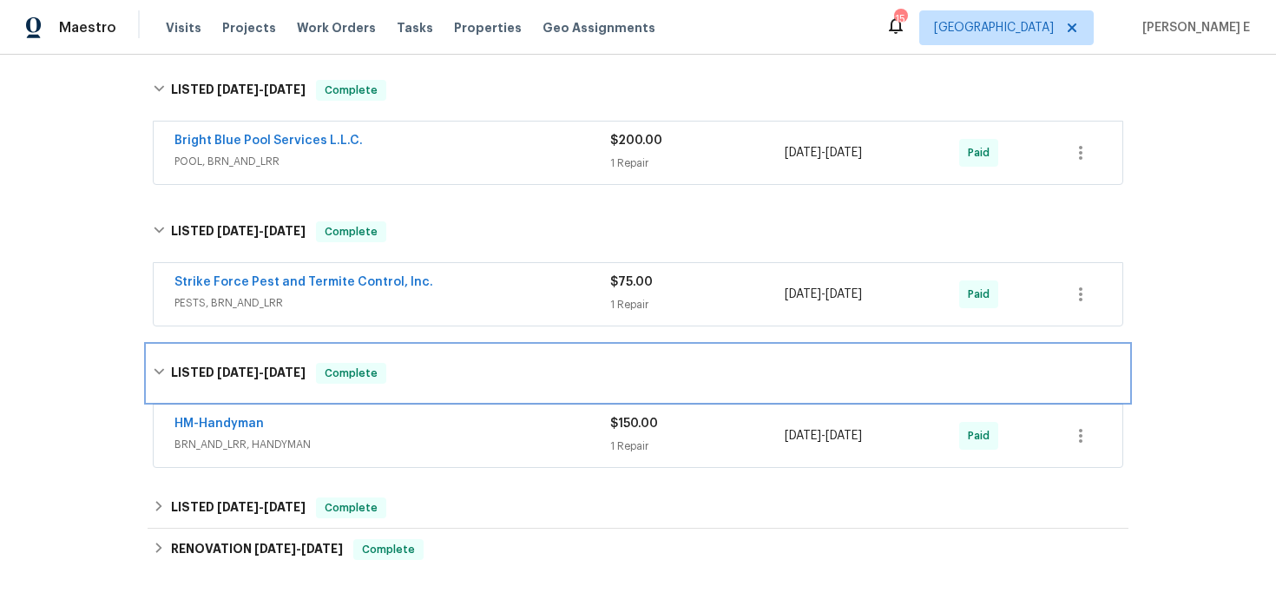
scroll to position [273, 0]
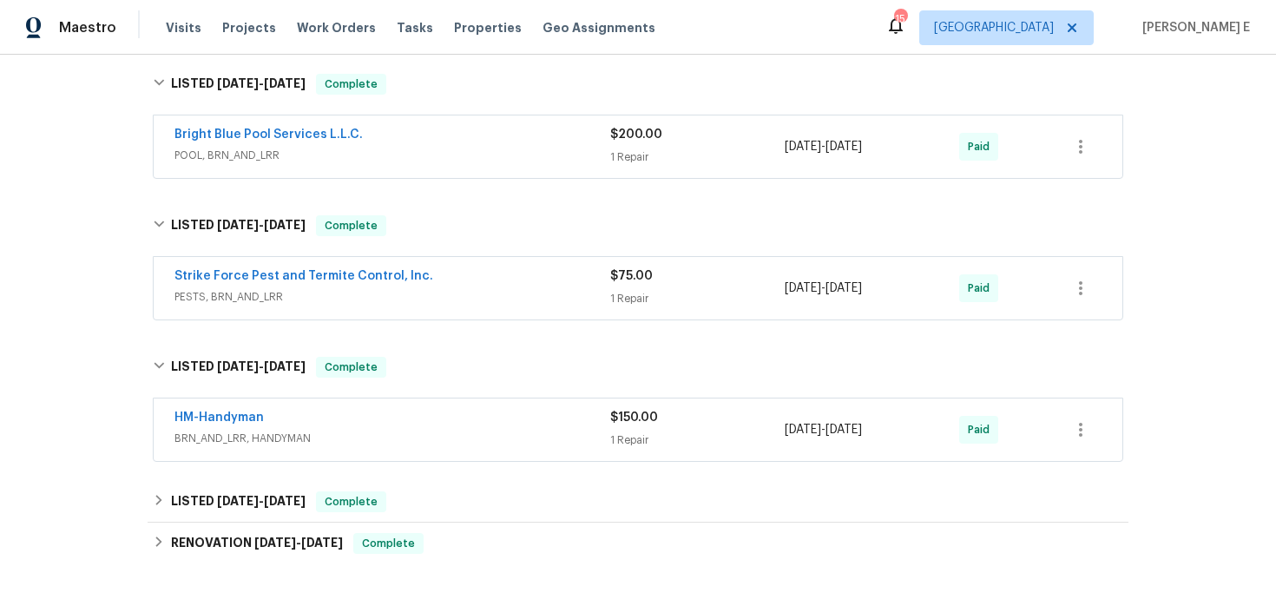
click at [322, 426] on div "HM-Handyman" at bounding box center [392, 419] width 436 height 21
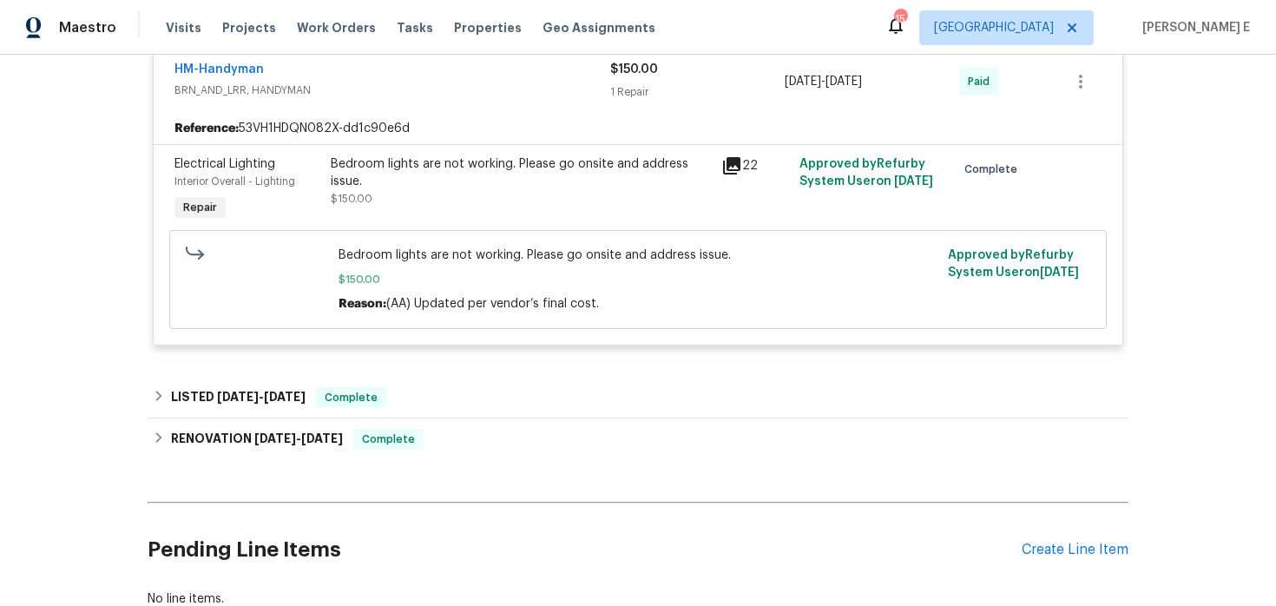
scroll to position [754, 0]
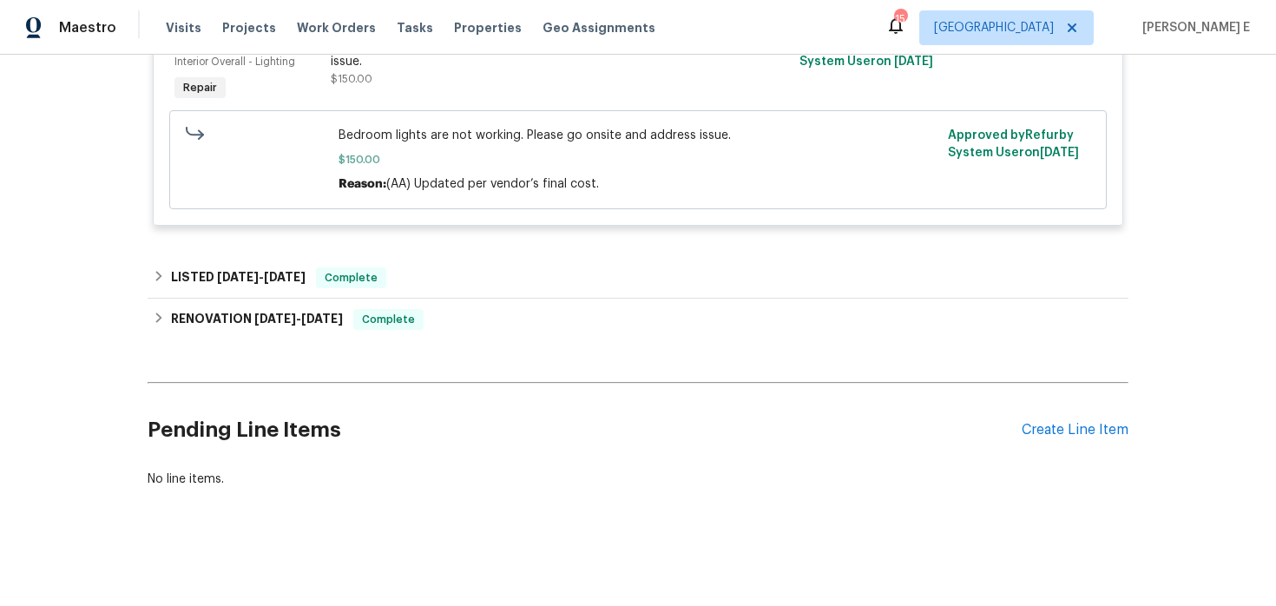
click at [1059, 440] on div "Pending Line Items Create Line Item" at bounding box center [638, 430] width 981 height 81
click at [1061, 433] on div "Create Line Item" at bounding box center [1075, 430] width 107 height 16
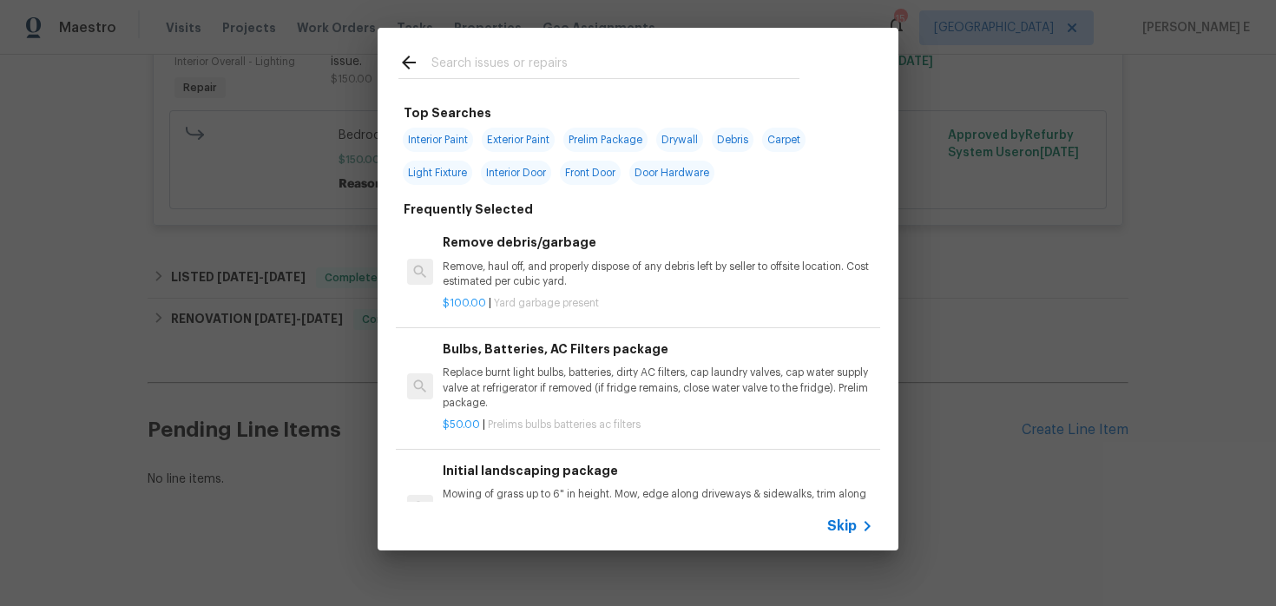
click at [832, 531] on span "Skip" at bounding box center [842, 525] width 30 height 17
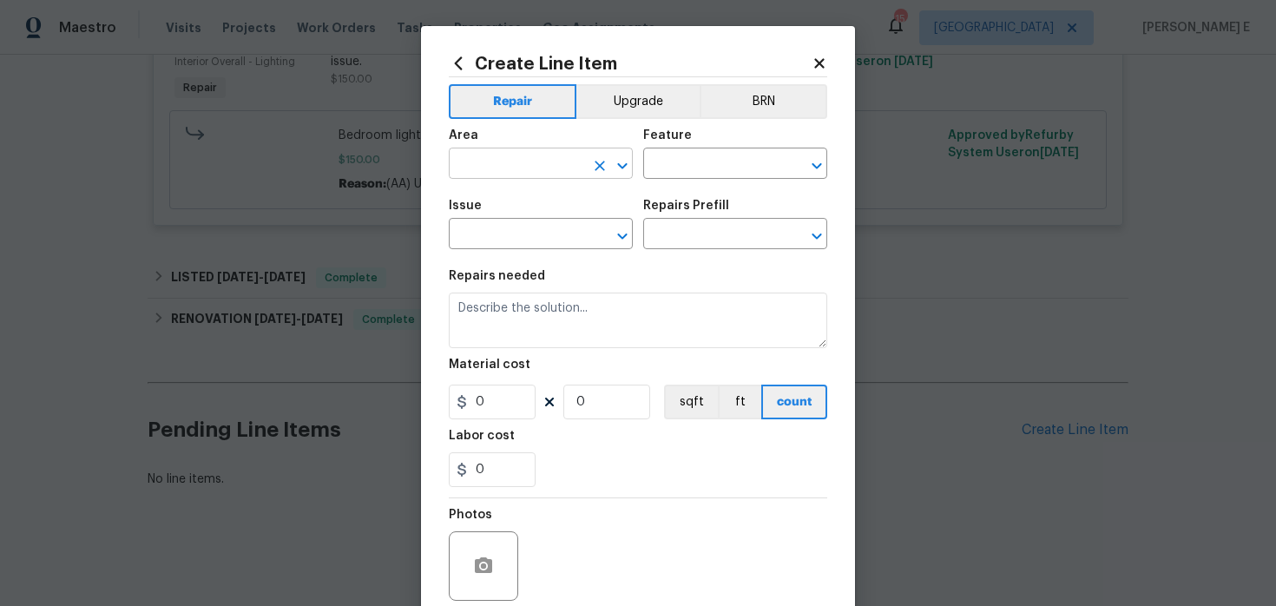
click at [517, 164] on input "text" at bounding box center [516, 165] width 135 height 27
type input "Interior Overall"
type input "Toilet"
type input "Bathroom Plumbing"
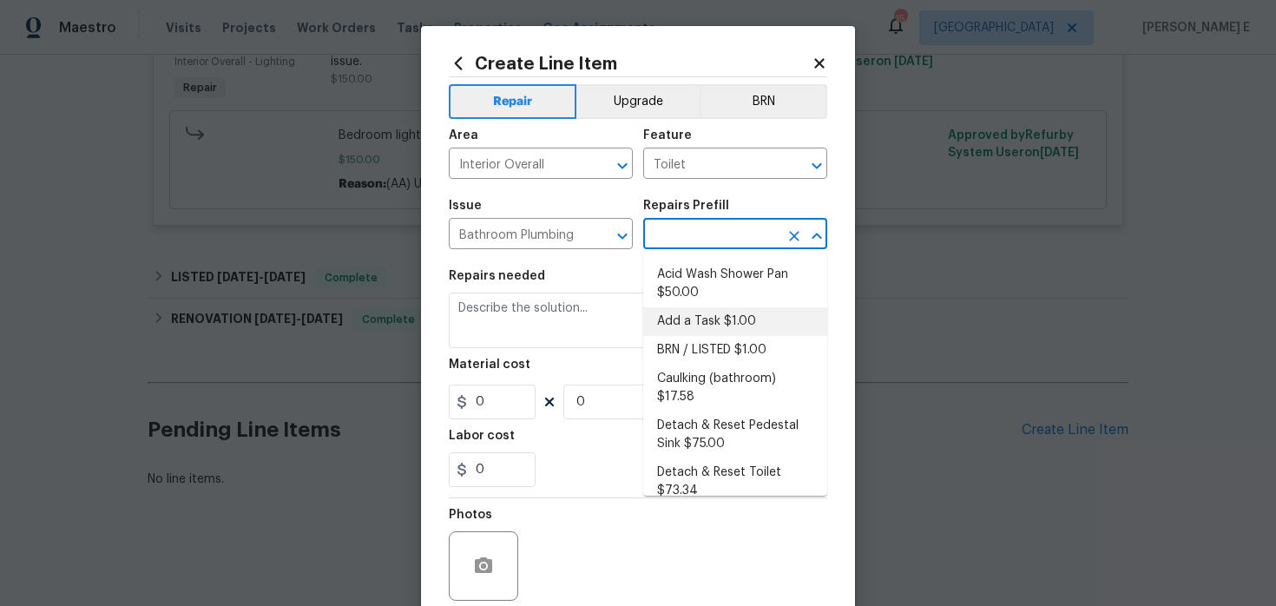
click at [686, 311] on li "Add a Task $1.00" at bounding box center [735, 321] width 184 height 29
type input "Plumbing"
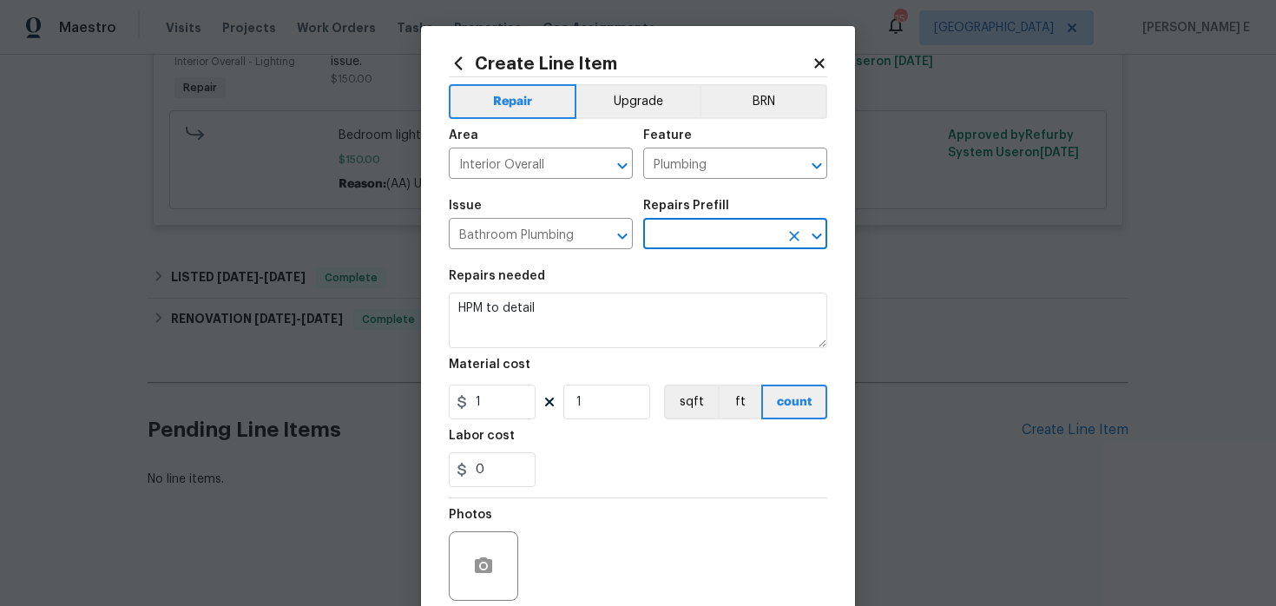
type input "Add a Task $1.00"
type textarea "HPM to detail"
type input "1"
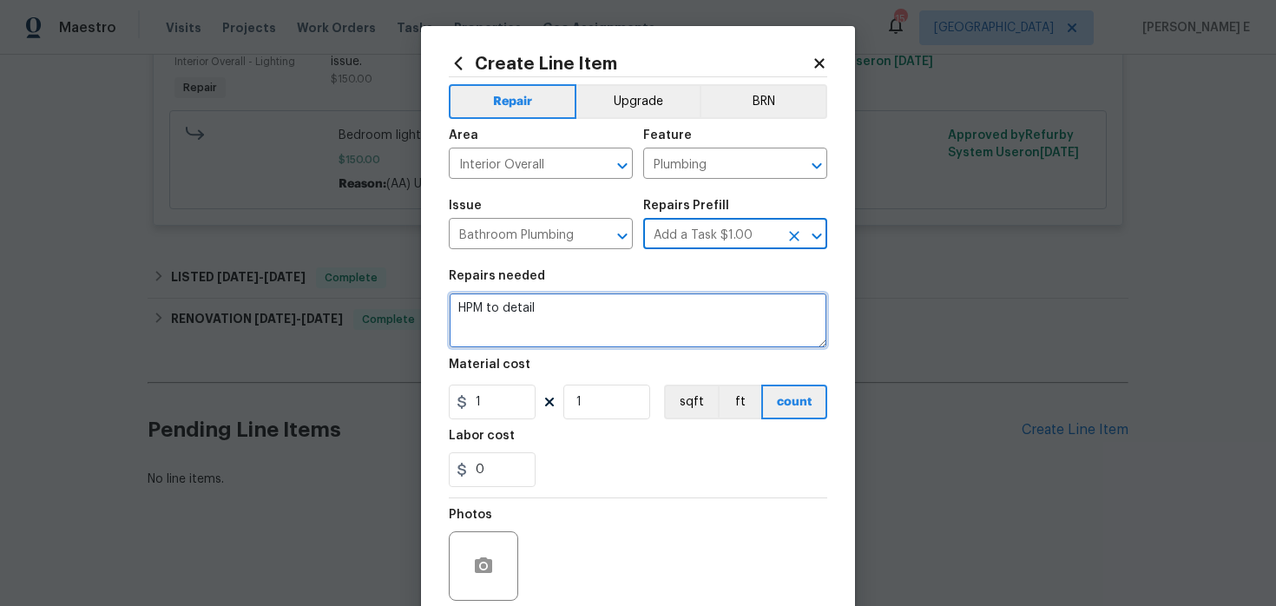
click at [594, 314] on textarea "HPM to detail" at bounding box center [638, 321] width 378 height 56
paste textarea "Feedback received that the toilet is not flushing. Check that the angle stop is…"
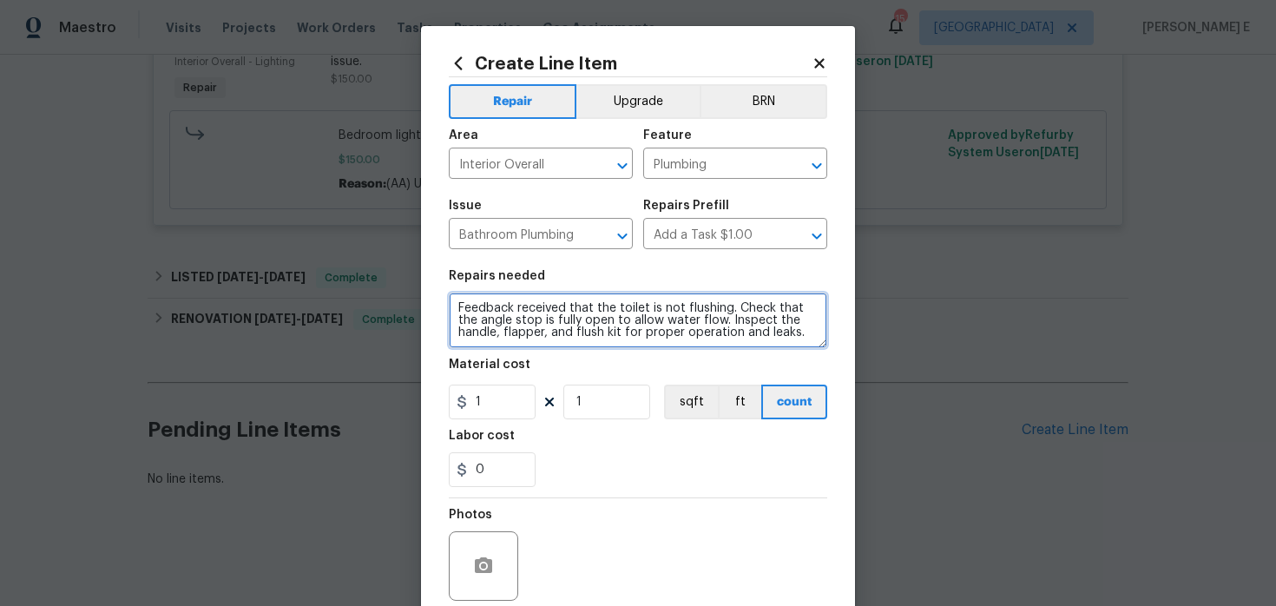
type textarea "Feedback received that the toilet is not flushing. Check that the angle stop is…"
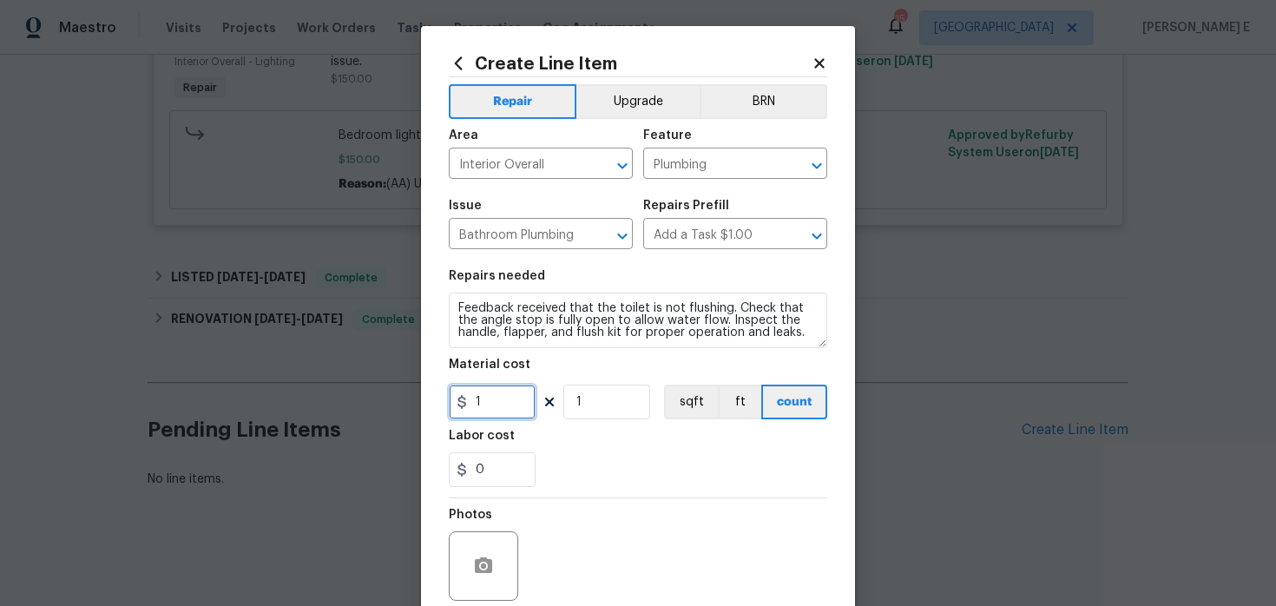
drag, startPoint x: 502, startPoint y: 409, endPoint x: 429, endPoint y: 409, distance: 72.9
click at [431, 409] on div "Create Line Item Repair Upgrade BRN Area Interior Overall ​ Feature Plumbing ​ …" at bounding box center [638, 373] width 434 height 695
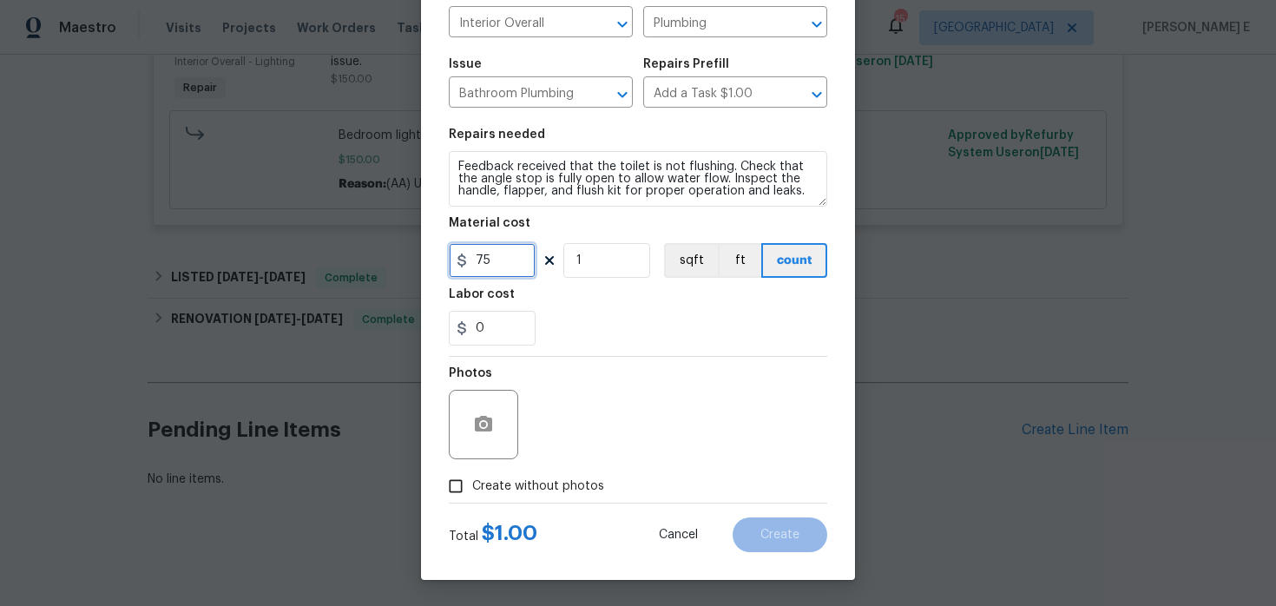
type input "75"
click at [492, 490] on span "Create without photos" at bounding box center [538, 486] width 132 height 18
click at [472, 490] on input "Create without photos" at bounding box center [455, 486] width 33 height 33
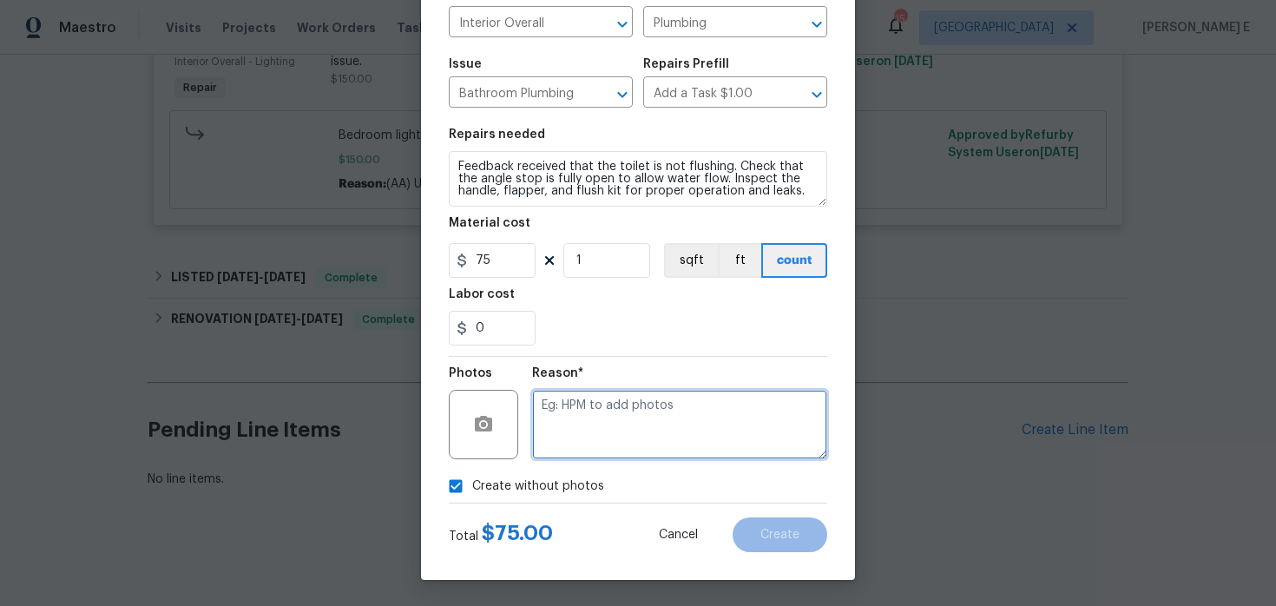
click at [596, 438] on textarea at bounding box center [679, 424] width 295 height 69
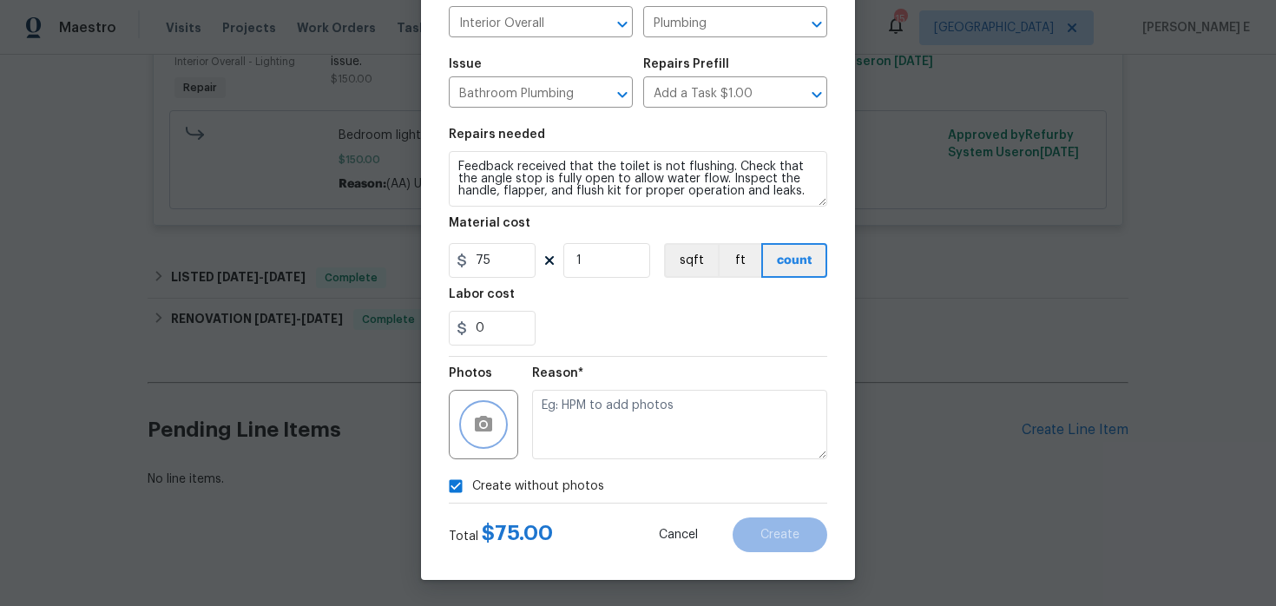
click at [491, 433] on icon "button" at bounding box center [483, 424] width 21 height 21
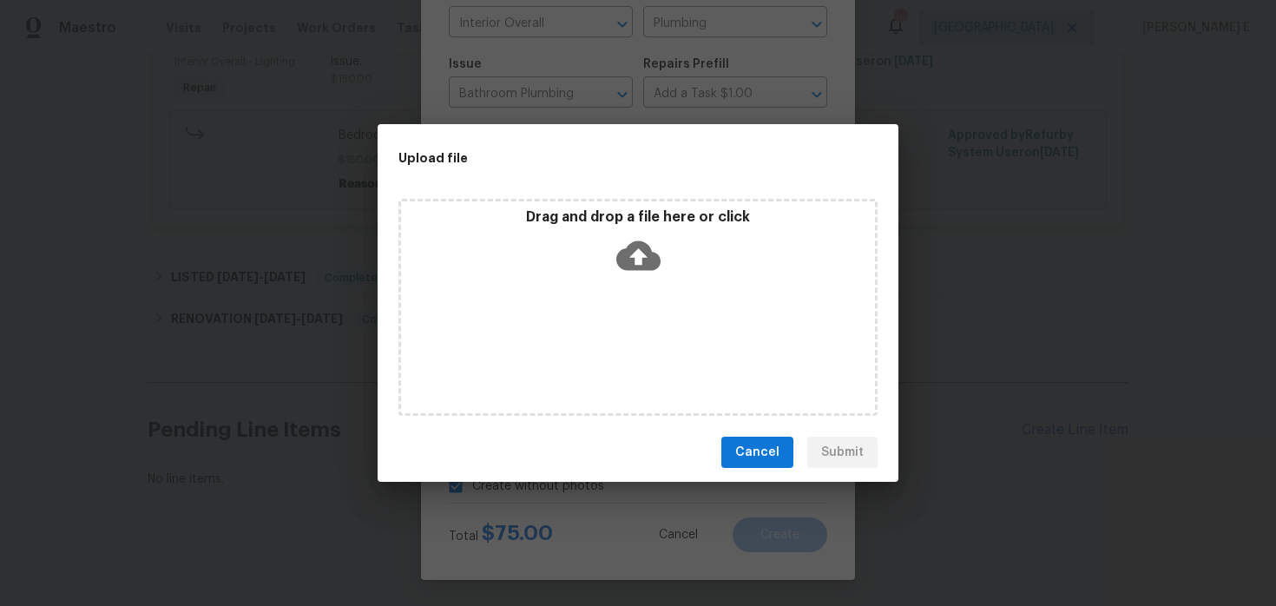
click at [647, 260] on icon at bounding box center [638, 256] width 44 height 30
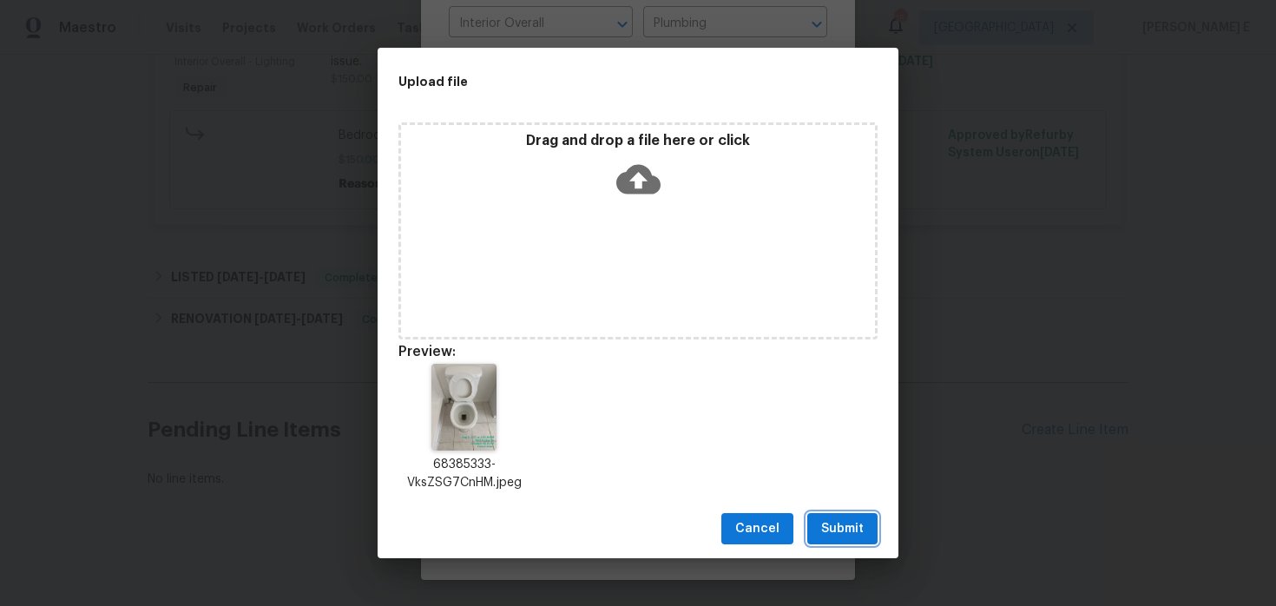
click at [833, 518] on span "Submit" at bounding box center [842, 529] width 43 height 22
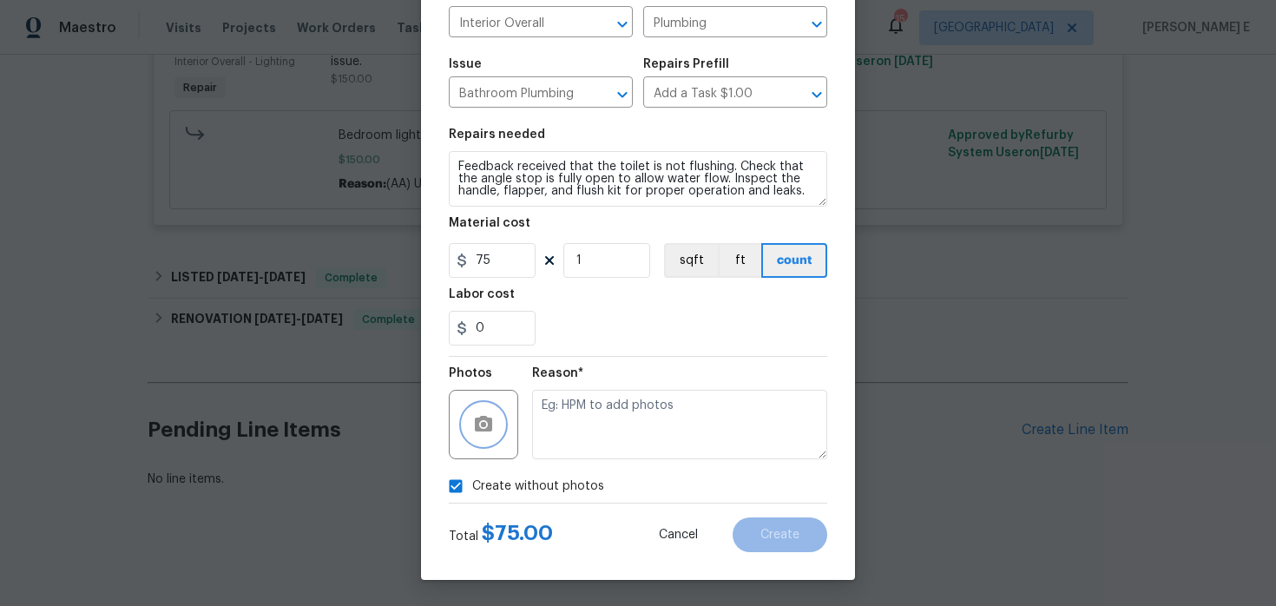
checkbox input "false"
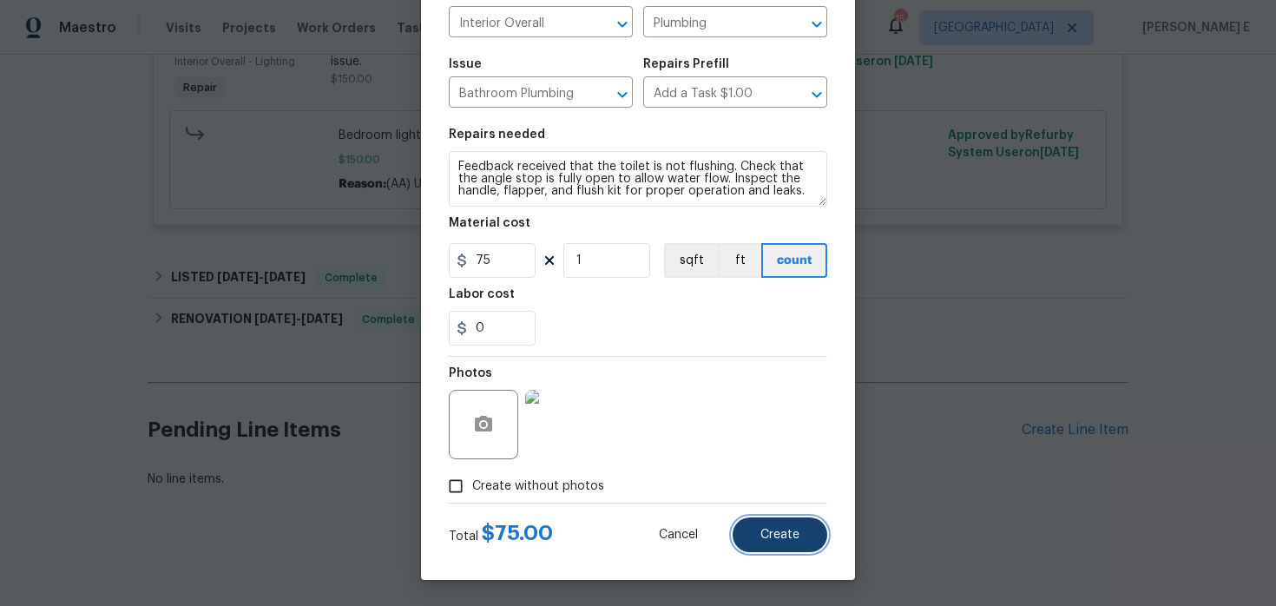
click at [771, 536] on span "Create" at bounding box center [779, 535] width 39 height 13
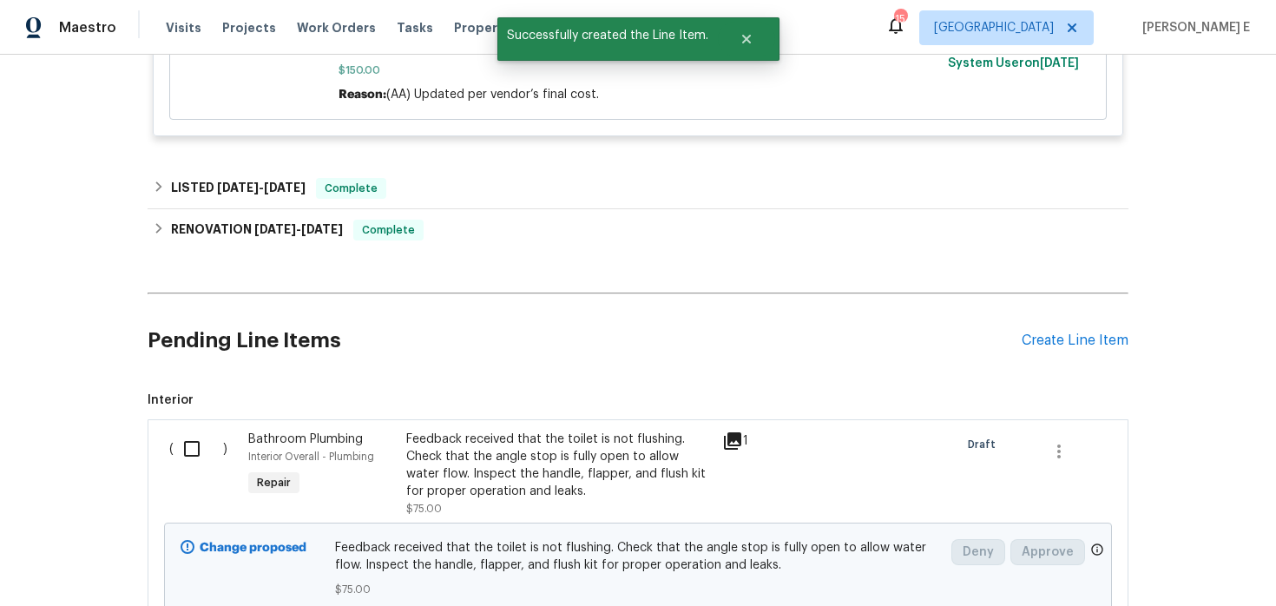
scroll to position [987, 0]
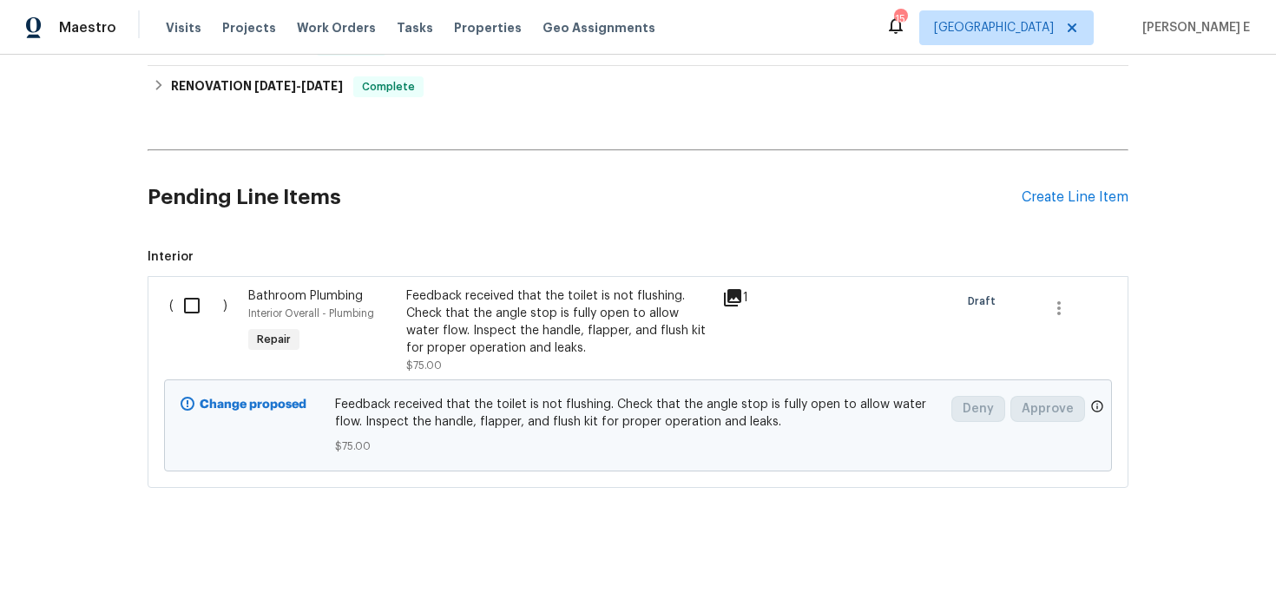
click at [193, 314] on input "checkbox" at bounding box center [198, 305] width 49 height 36
checkbox input "true"
click at [1162, 562] on span "Create Work Order" at bounding box center [1176, 563] width 115 height 22
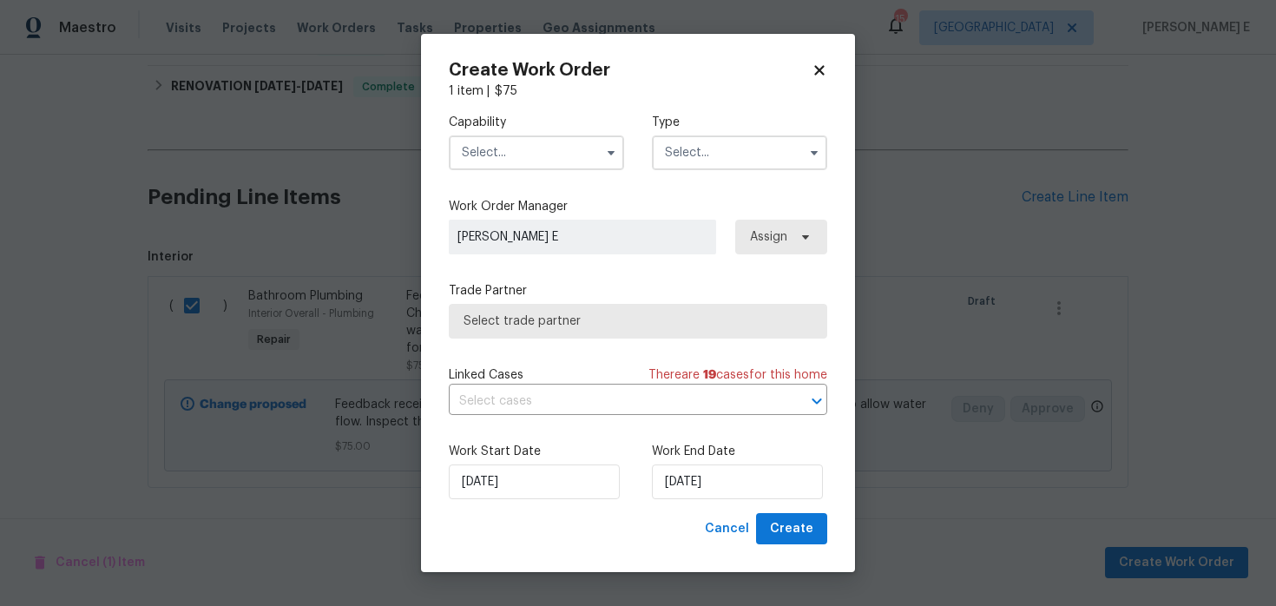
click at [547, 142] on input "text" at bounding box center [536, 152] width 175 height 35
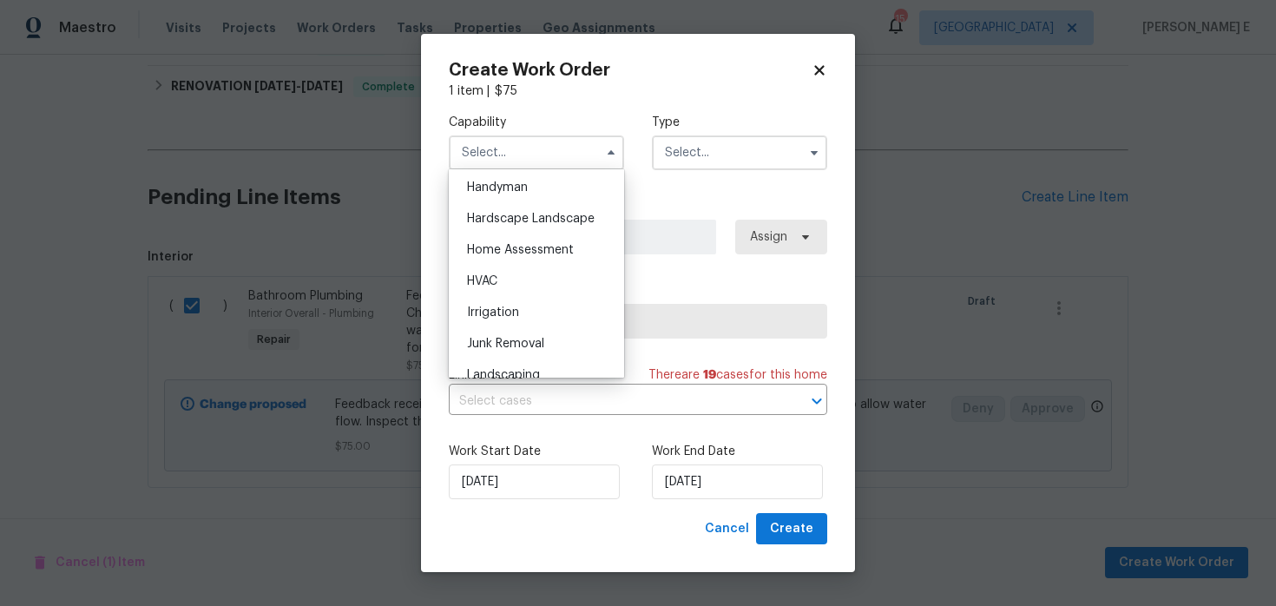
click at [529, 191] on div "Handyman" at bounding box center [536, 187] width 167 height 31
type input "Handyman"
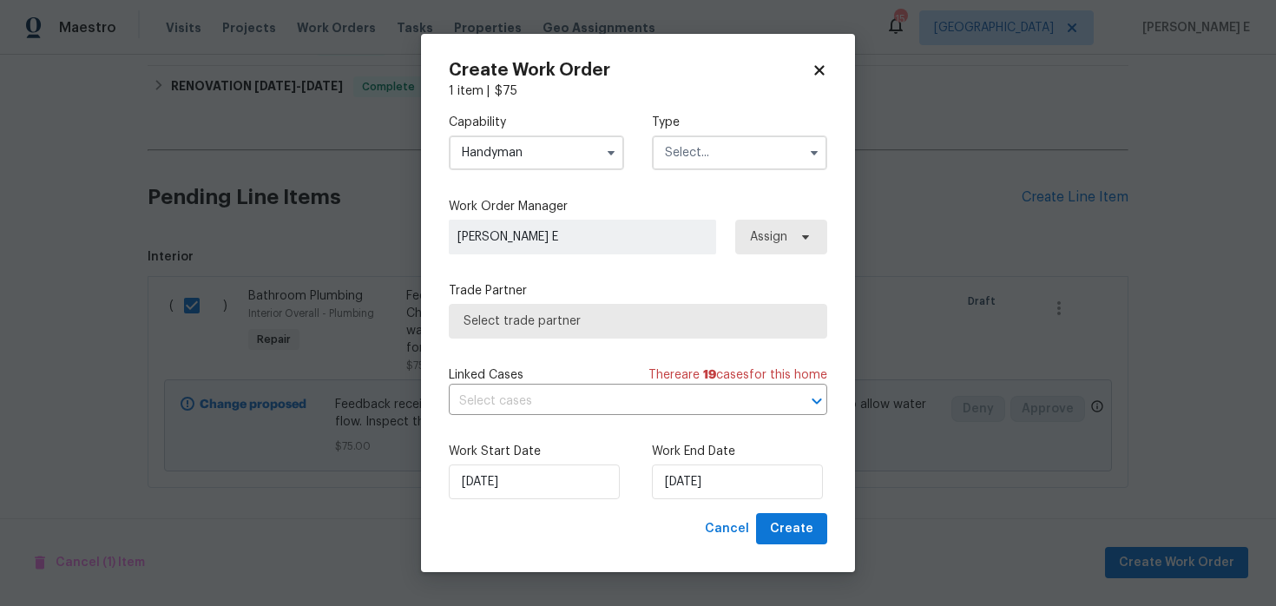
click at [707, 148] on input "text" at bounding box center [739, 152] width 175 height 35
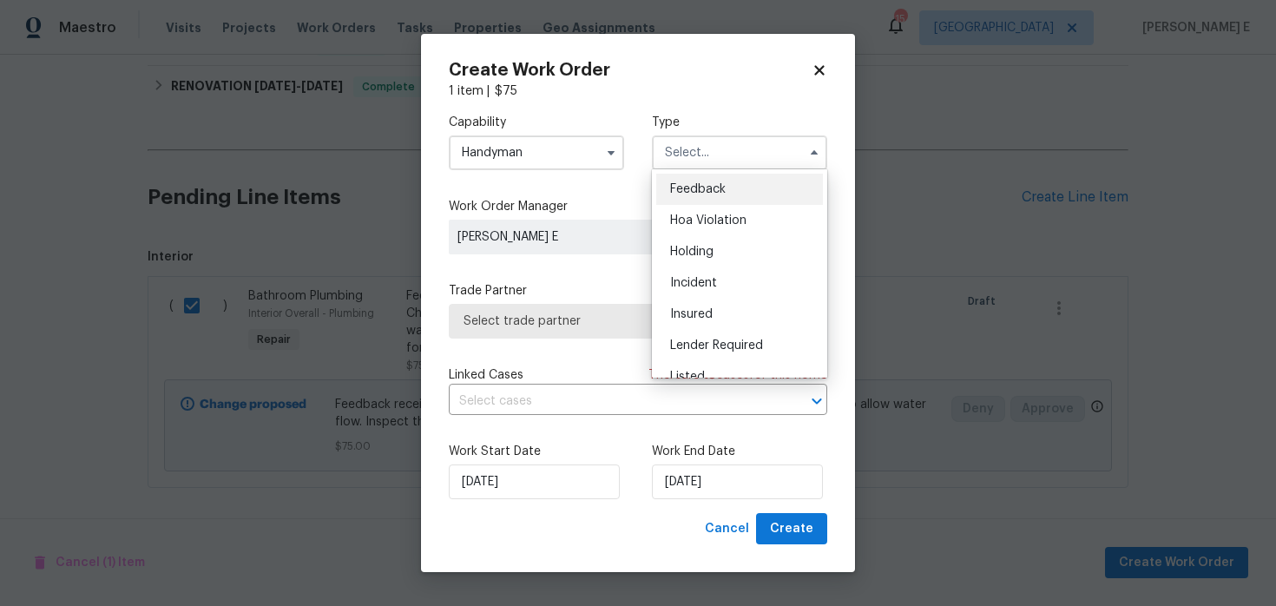
click at [713, 178] on div "Feedback" at bounding box center [739, 189] width 167 height 31
type input "Feedback"
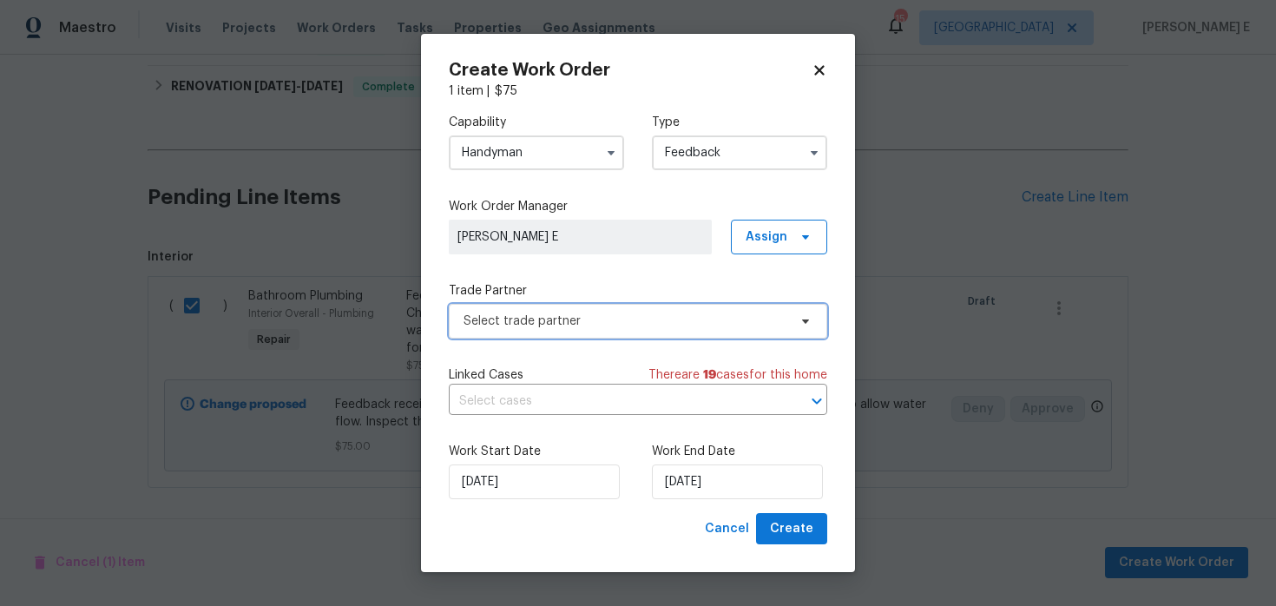
click at [524, 313] on span "Select trade partner" at bounding box center [626, 321] width 324 height 17
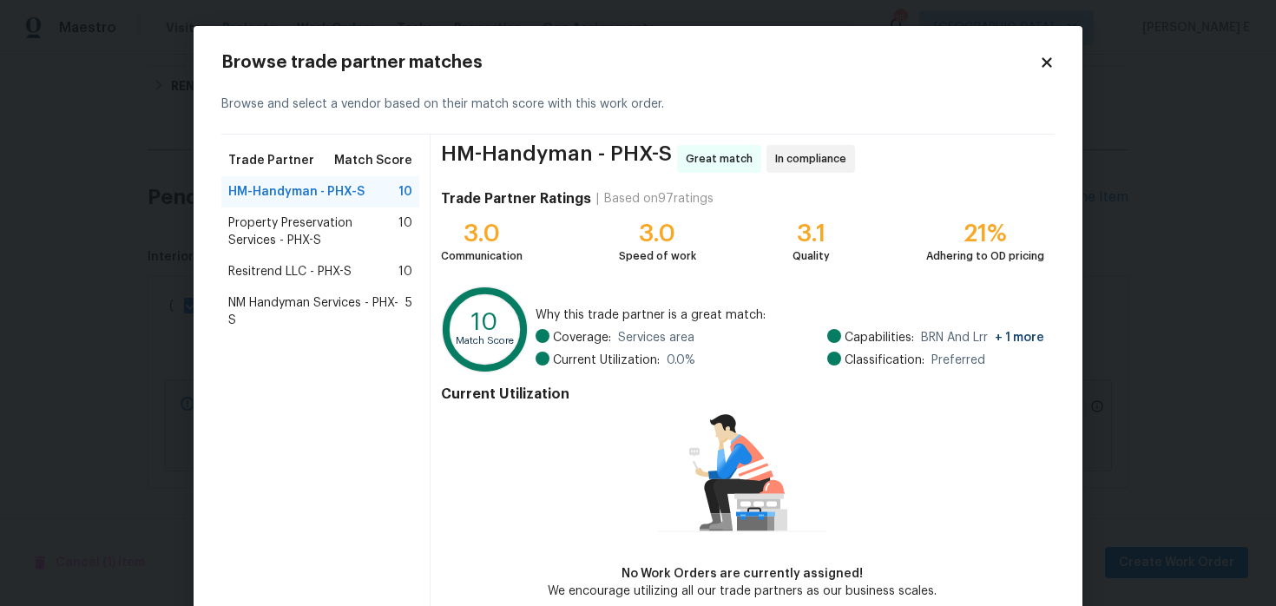
scroll to position [89, 0]
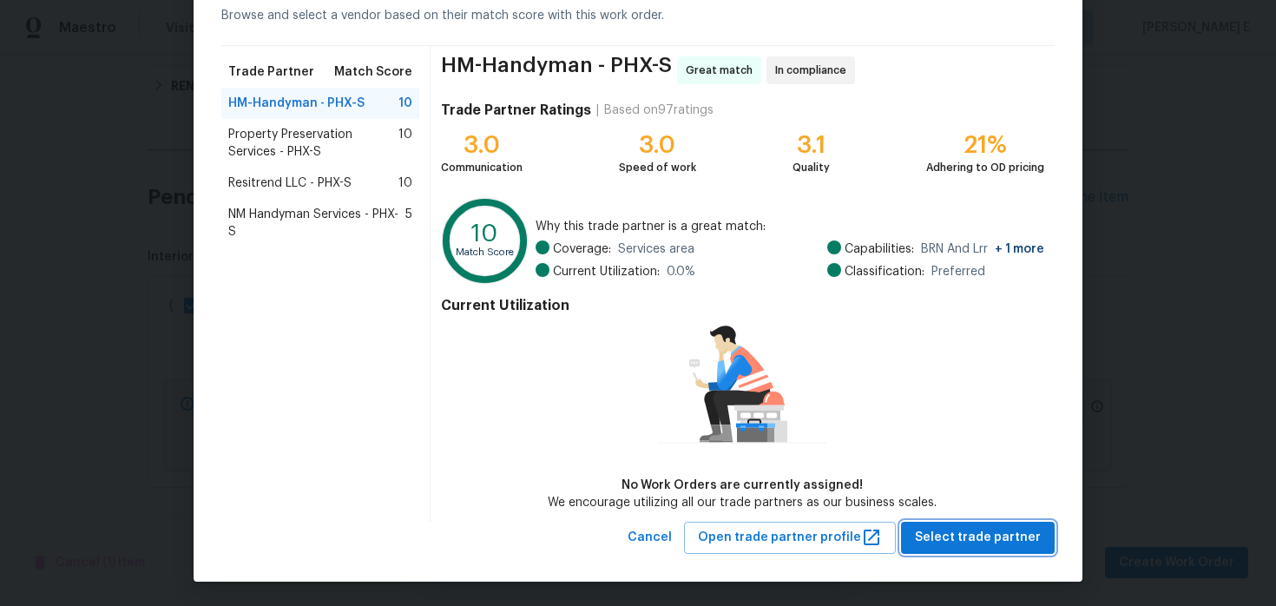
click at [957, 541] on span "Select trade partner" at bounding box center [978, 538] width 126 height 22
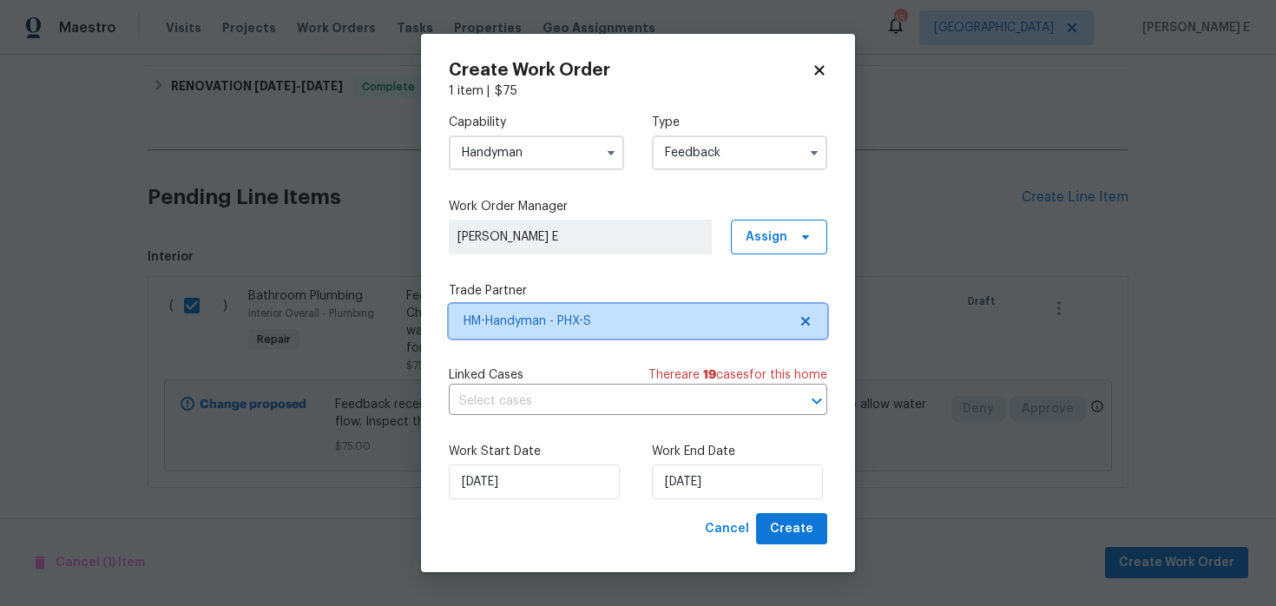
scroll to position [0, 0]
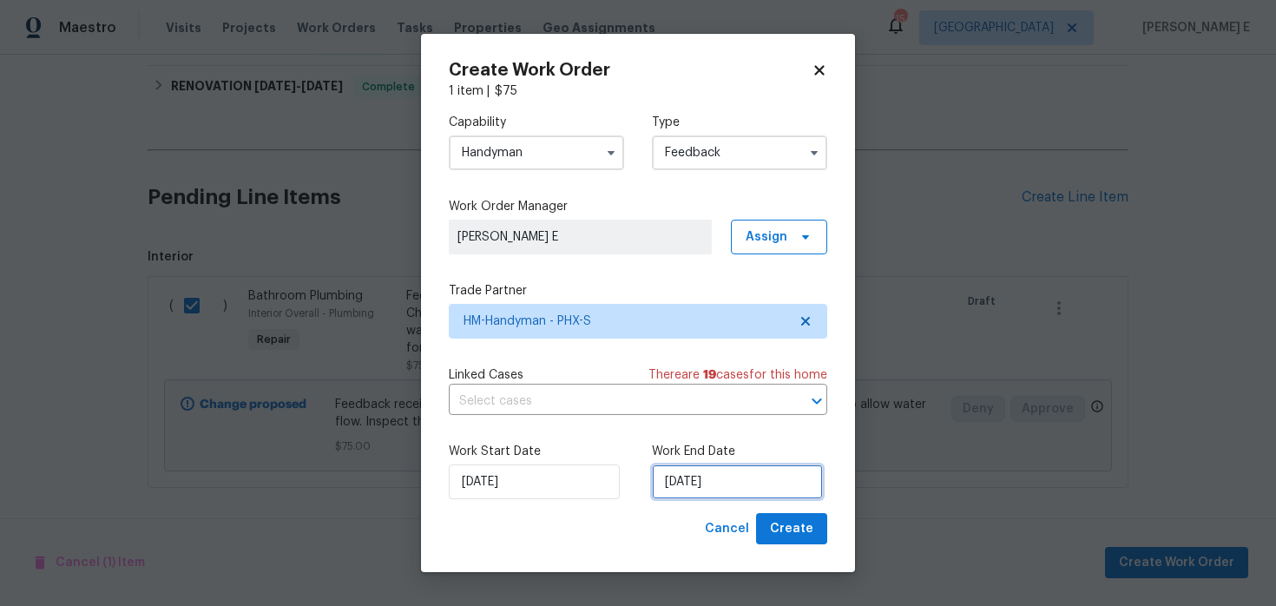
click at [751, 483] on input "[DATE]" at bounding box center [737, 481] width 171 height 35
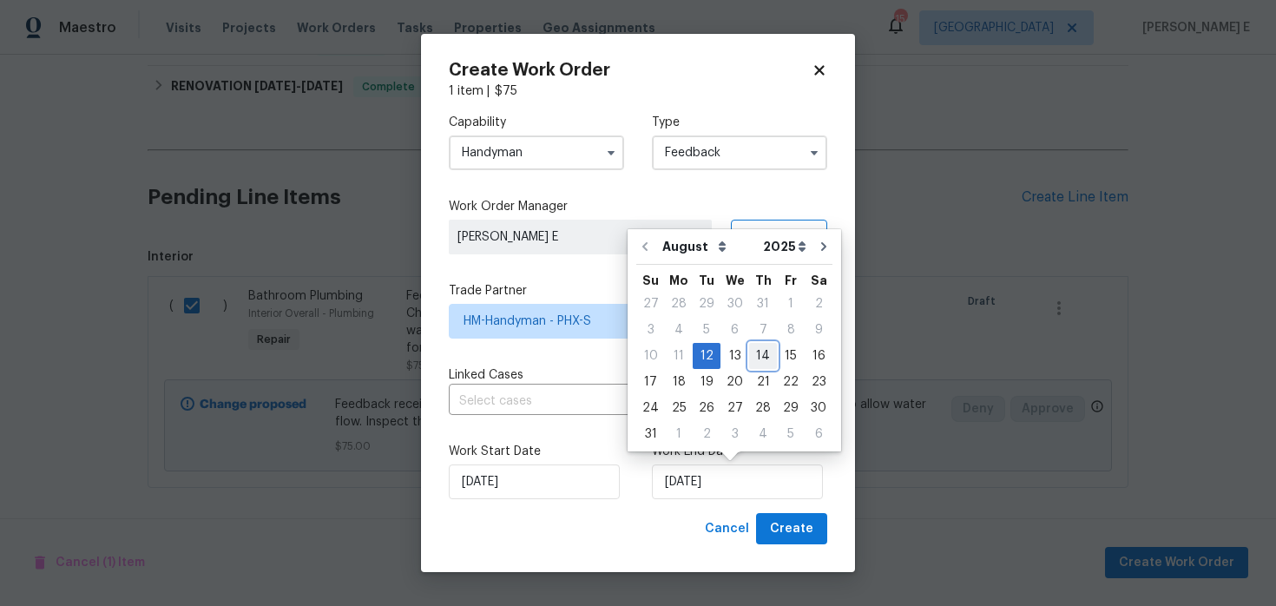
click at [766, 354] on div "14" at bounding box center [763, 356] width 28 height 24
type input "[DATE]"
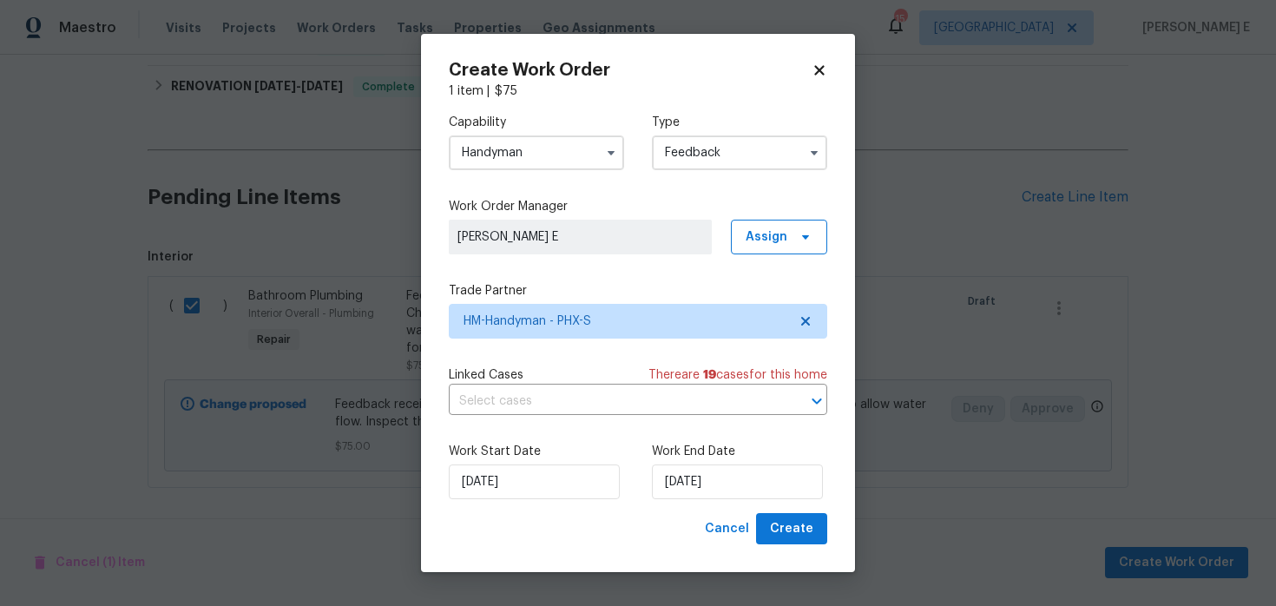
click at [774, 499] on div "Work Start Date [DATE] Work End Date [DATE]" at bounding box center [638, 471] width 378 height 84
click at [774, 518] on span "Create" at bounding box center [791, 529] width 43 height 22
checkbox input "false"
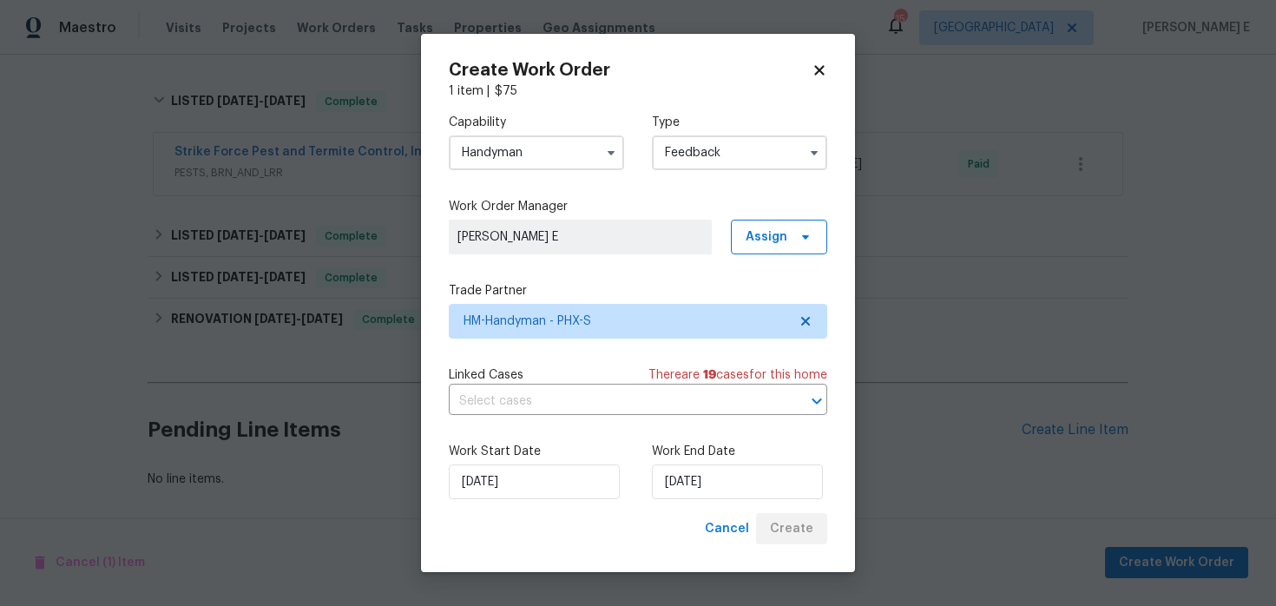
scroll to position [538, 0]
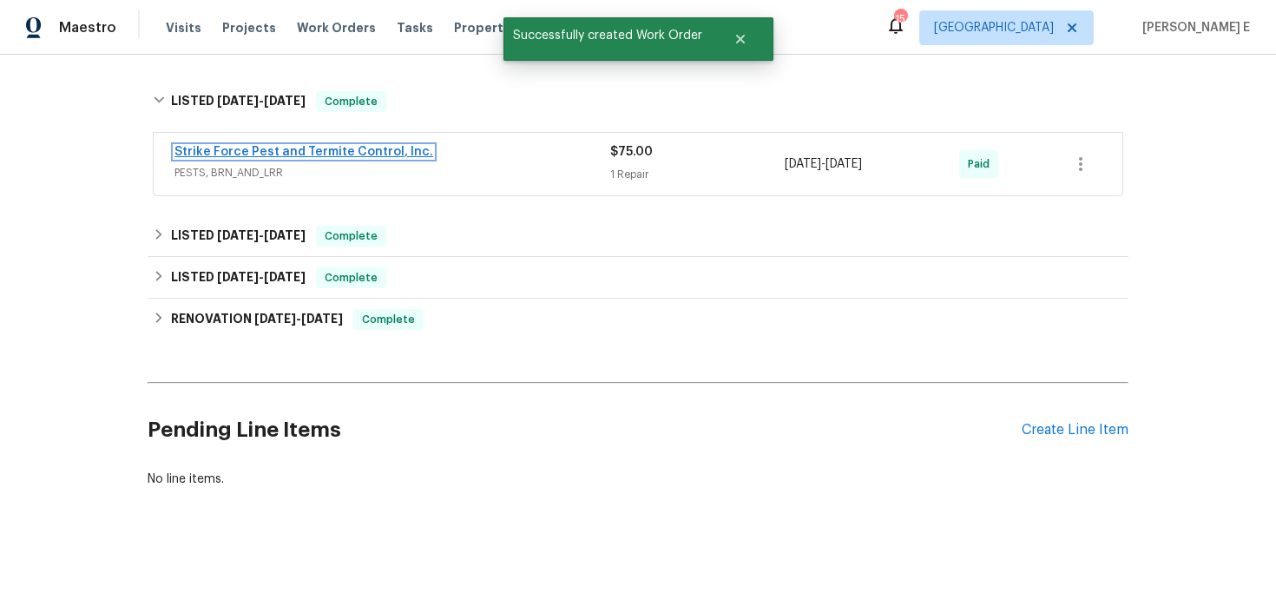
click at [328, 149] on link "Strike Force Pest and Termite Control, Inc." at bounding box center [303, 152] width 259 height 12
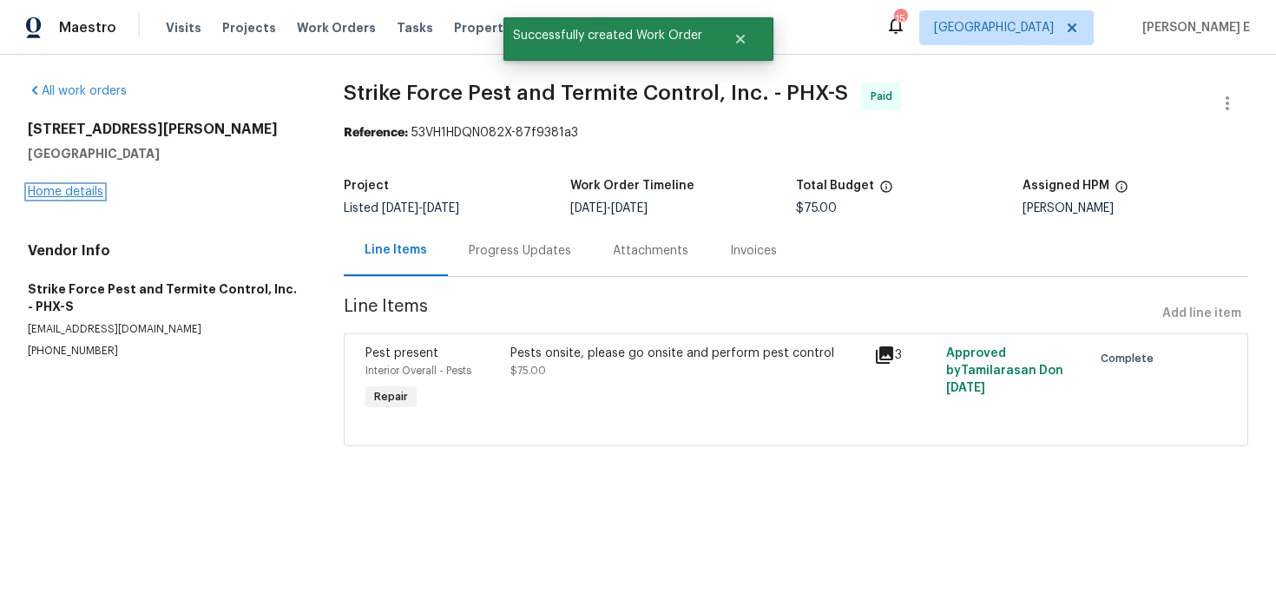
click at [63, 195] on link "Home details" at bounding box center [66, 192] width 76 height 12
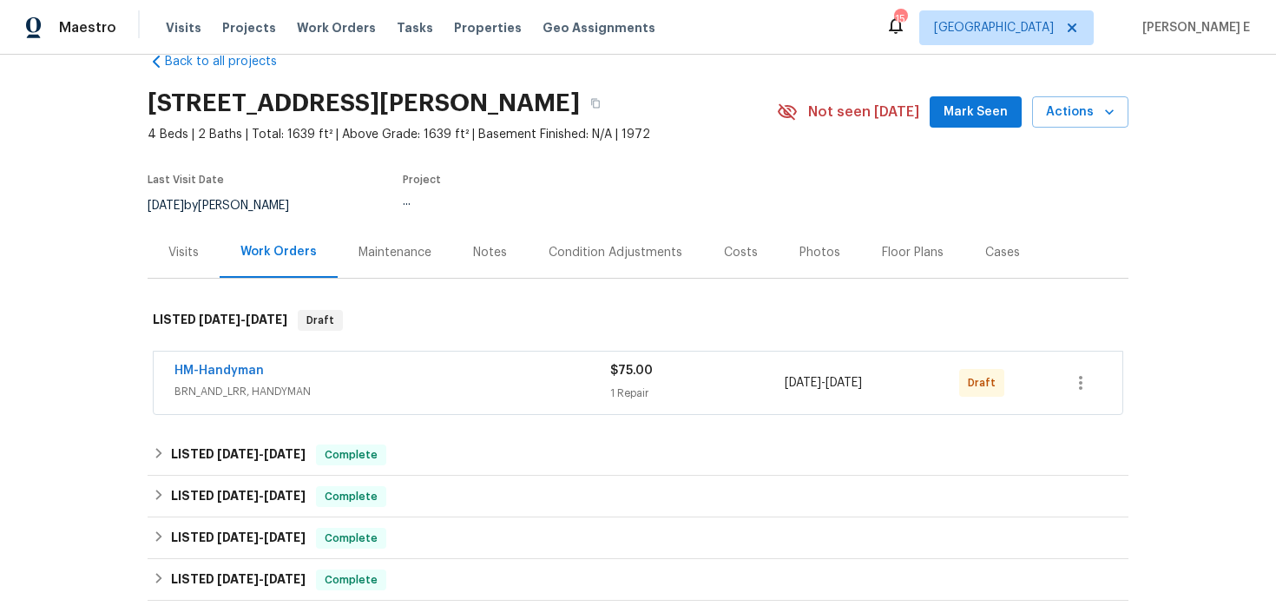
scroll to position [41, 0]
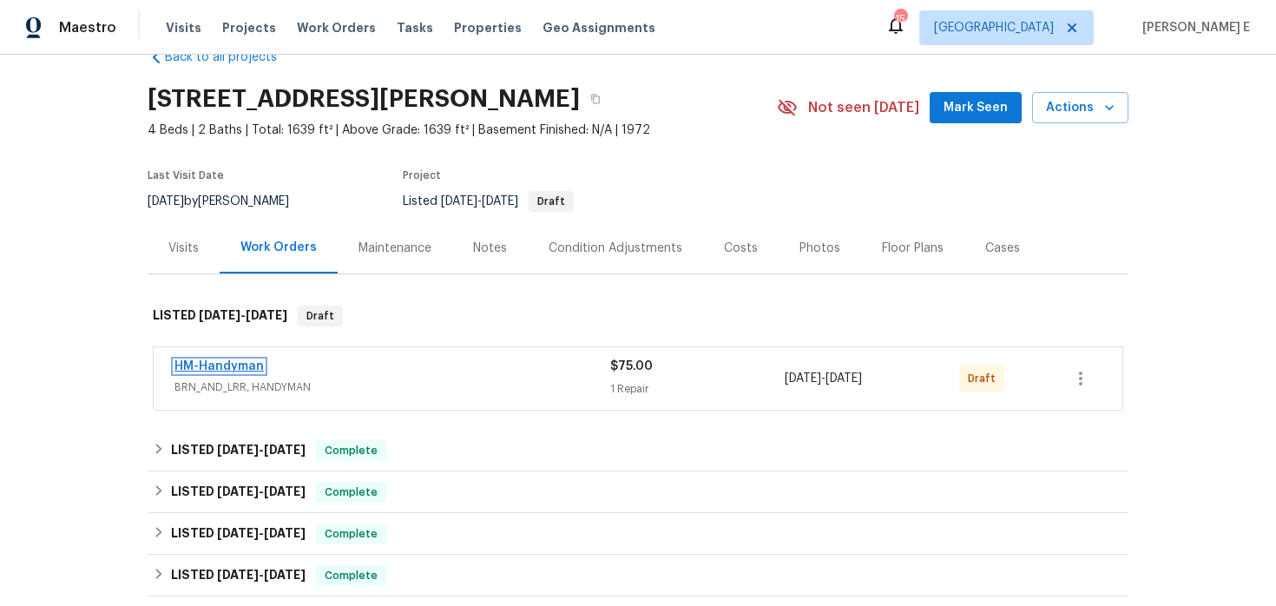
click at [205, 360] on link "HM-Handyman" at bounding box center [218, 366] width 89 height 12
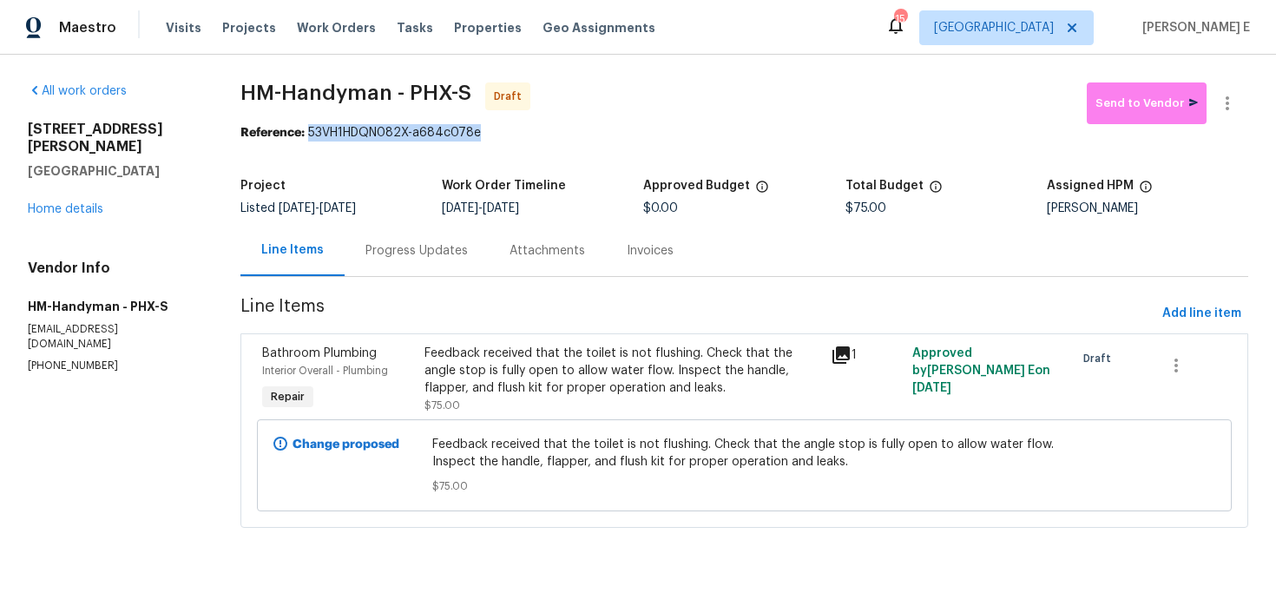
drag, startPoint x: 313, startPoint y: 133, endPoint x: 508, endPoint y: 133, distance: 195.3
click at [508, 133] on div "Reference: 53VH1HDQN082X-a684c078e" at bounding box center [744, 132] width 1008 height 17
copy div "53VH1HDQN082X-a684c078e"
click at [382, 242] on div "Progress Updates" at bounding box center [416, 250] width 102 height 17
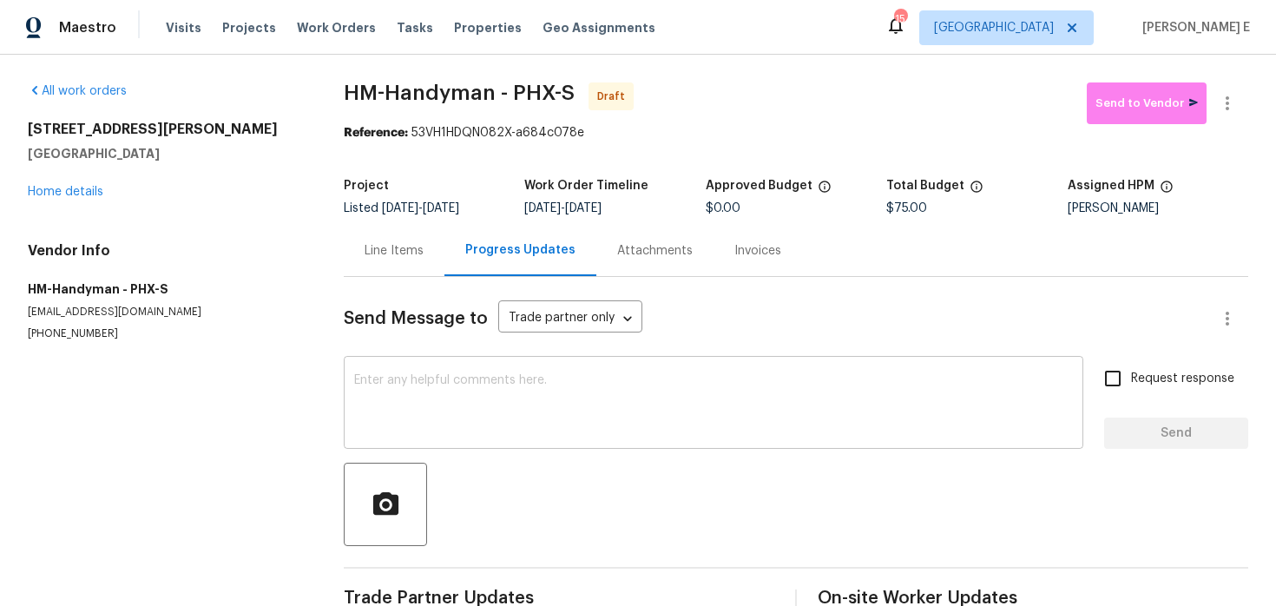
click at [446, 399] on textarea at bounding box center [713, 404] width 719 height 61
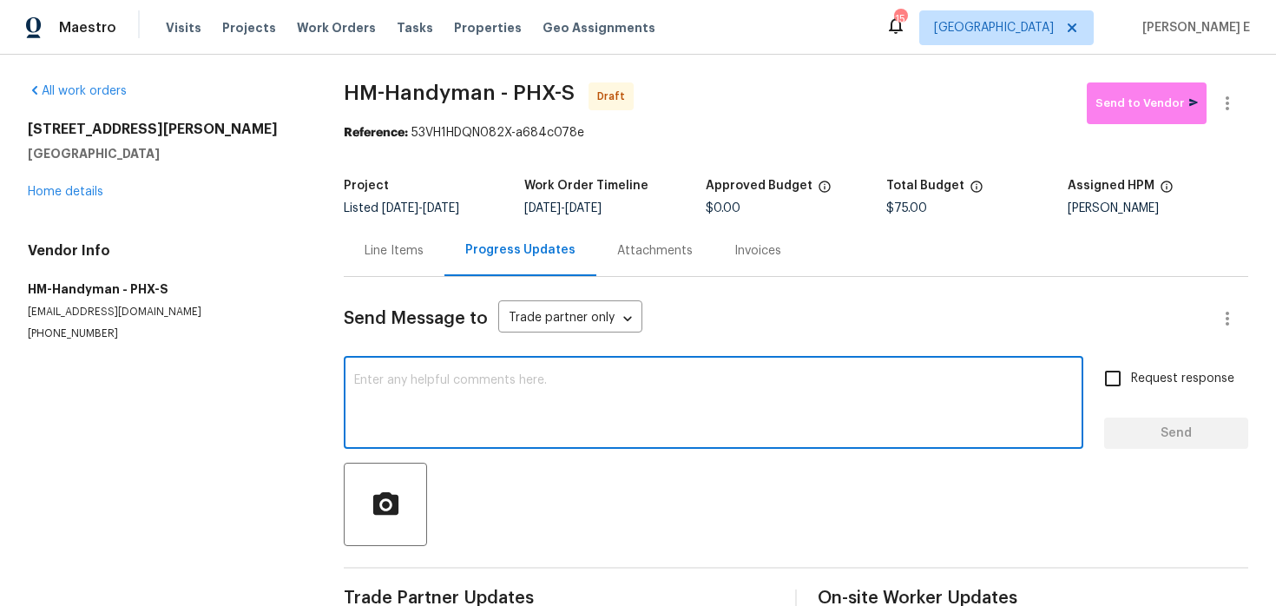
paste textarea "Hi this is [PERSON_NAME] with Opendoor. I’m confirming you received the WO for …"
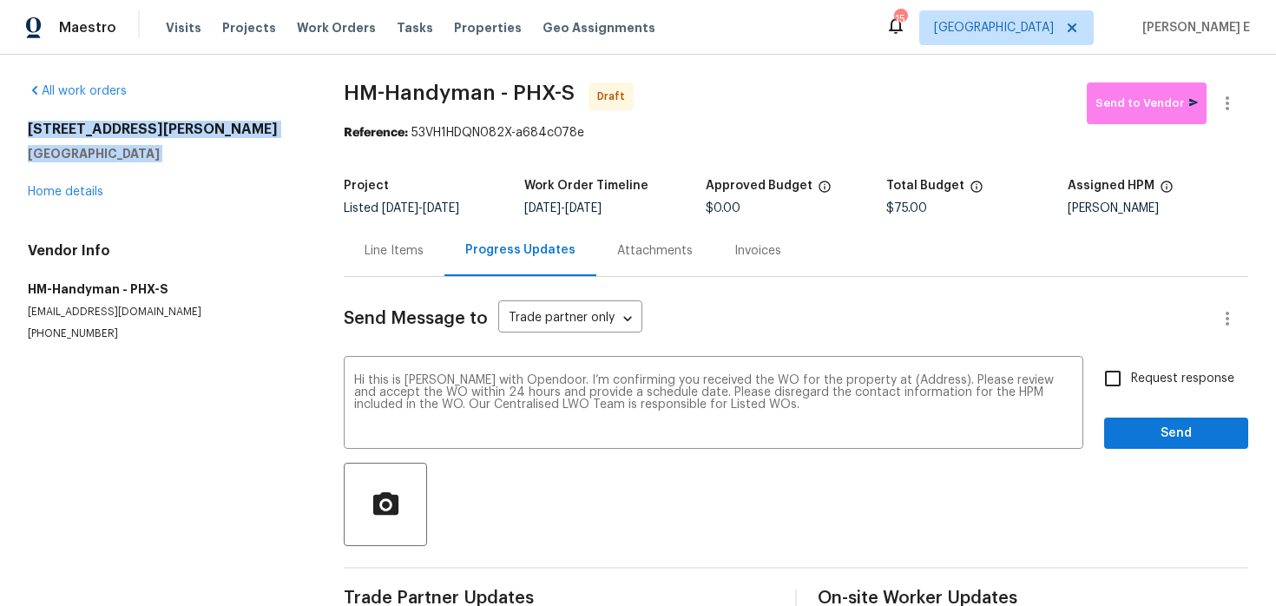
drag, startPoint x: 28, startPoint y: 131, endPoint x: 163, endPoint y: 167, distance: 140.0
click at [163, 167] on div "[STREET_ADDRESS][PERSON_NAME] Home details" at bounding box center [165, 161] width 274 height 80
copy div "[STREET_ADDRESS][PERSON_NAME]"
click at [906, 383] on textarea "Hi this is [PERSON_NAME] with Opendoor. I’m confirming you received the WO for …" at bounding box center [713, 404] width 719 height 61
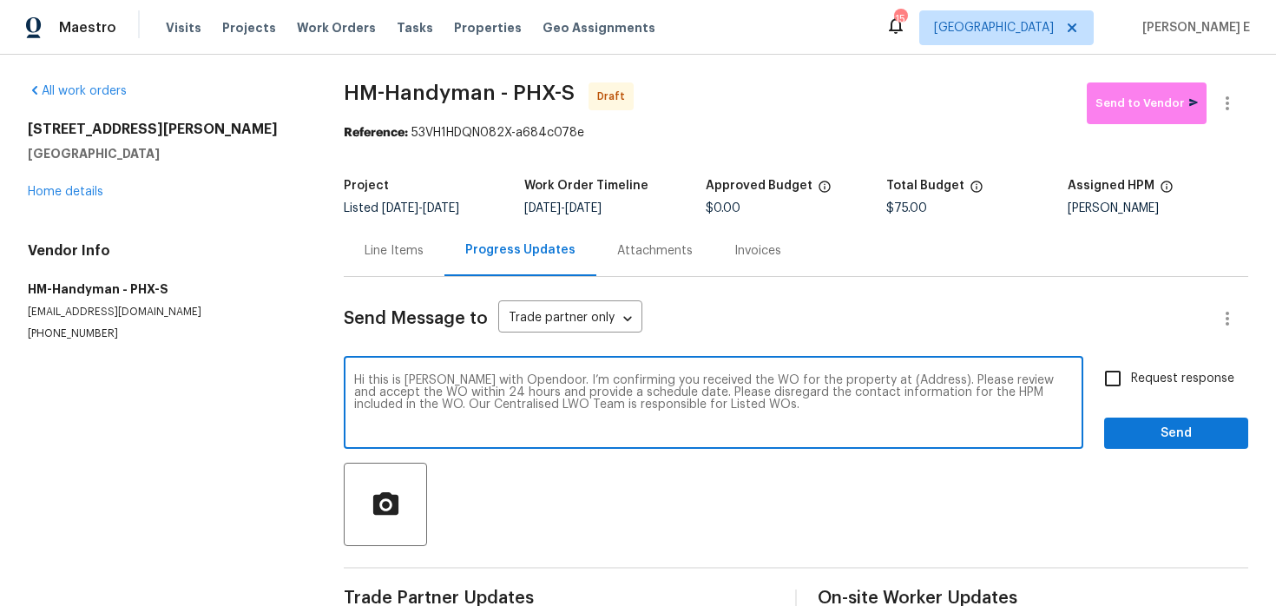
click at [906, 383] on textarea "Hi this is [PERSON_NAME] with Opendoor. I’m confirming you received the WO for …" at bounding box center [713, 404] width 719 height 61
paste textarea "[STREET_ADDRESS][PERSON_NAME]"
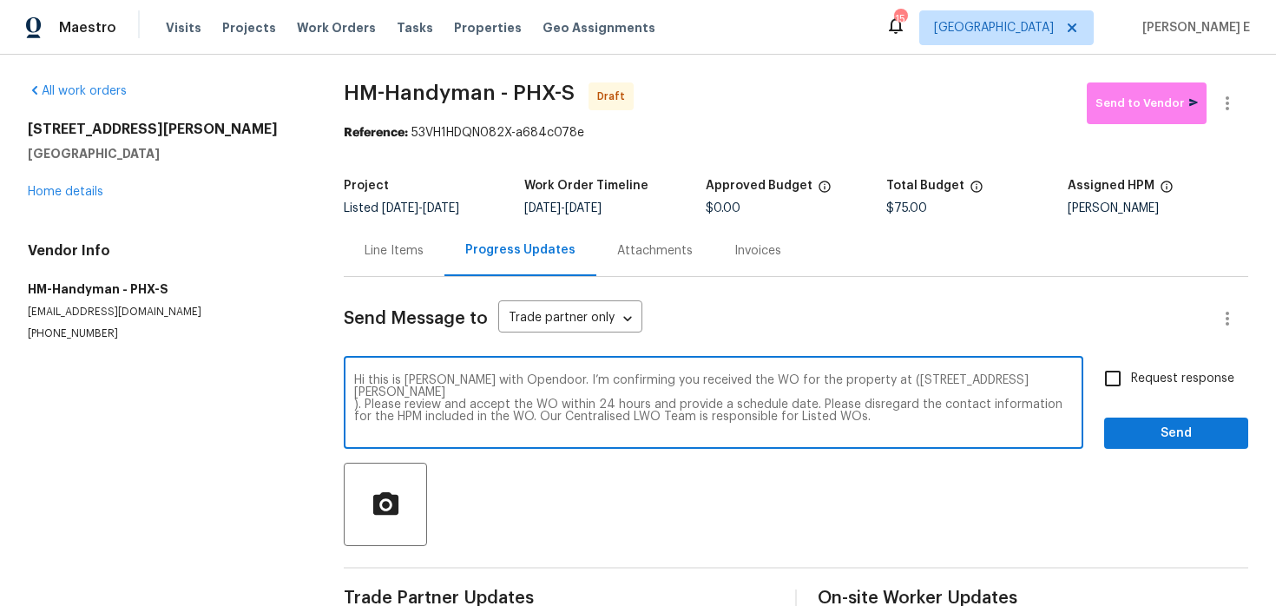
type textarea "Hi this is [PERSON_NAME] with Opendoor. I’m confirming you received the WO for …"
click at [1180, 377] on span "Request response" at bounding box center [1182, 379] width 103 height 18
click at [1131, 377] on input "Request response" at bounding box center [1113, 378] width 36 height 36
checkbox input "true"
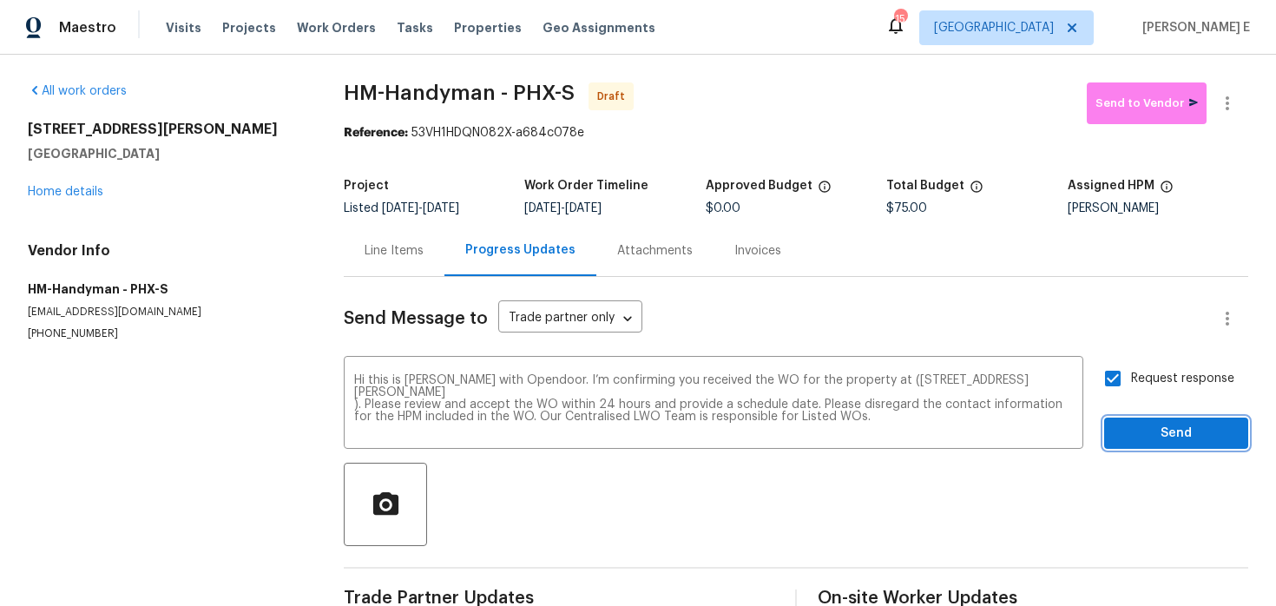
click at [1161, 426] on span "Send" at bounding box center [1176, 434] width 116 height 22
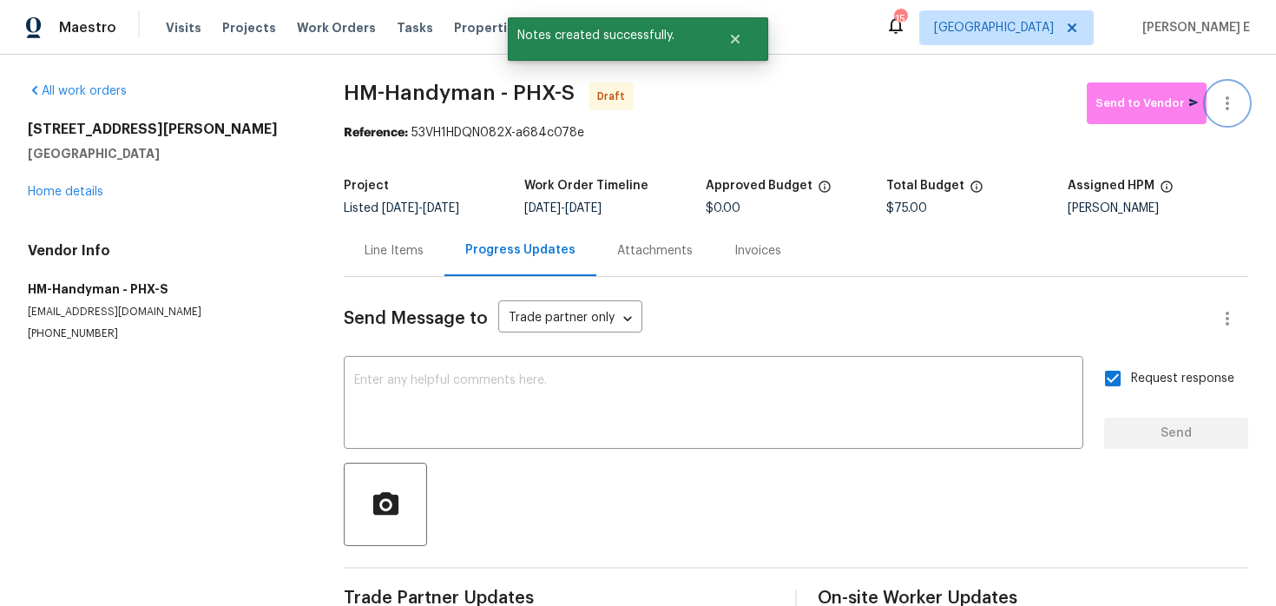
click at [1227, 99] on icon "button" at bounding box center [1227, 103] width 3 height 14
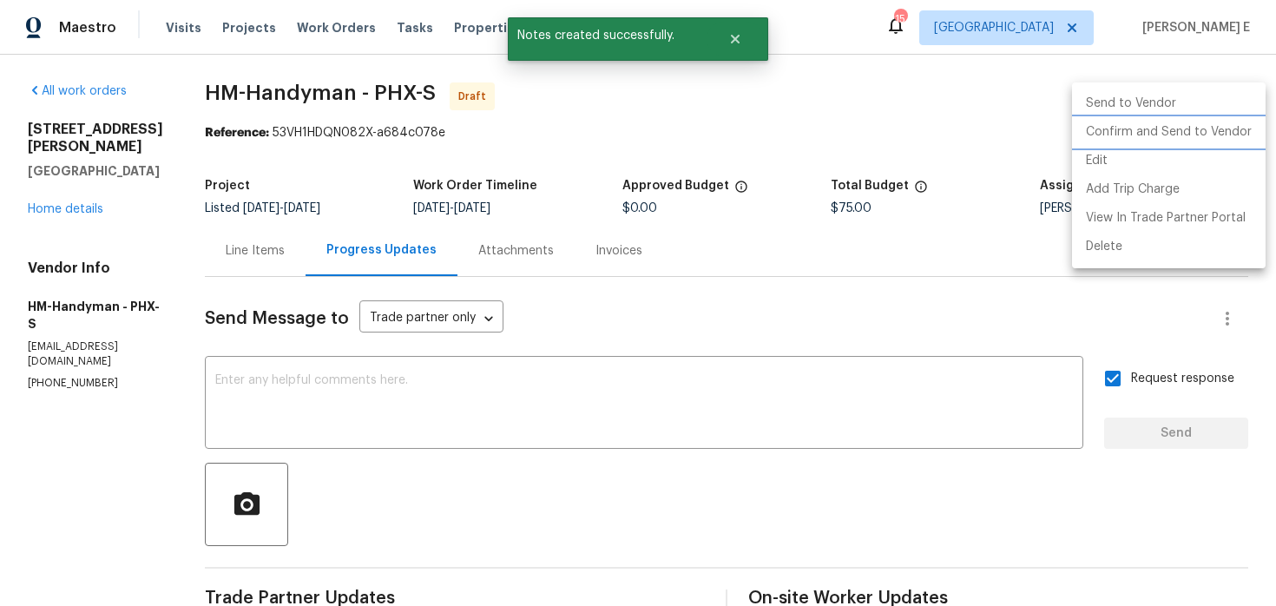
click at [1161, 132] on li "Confirm and Send to Vendor" at bounding box center [1169, 132] width 194 height 29
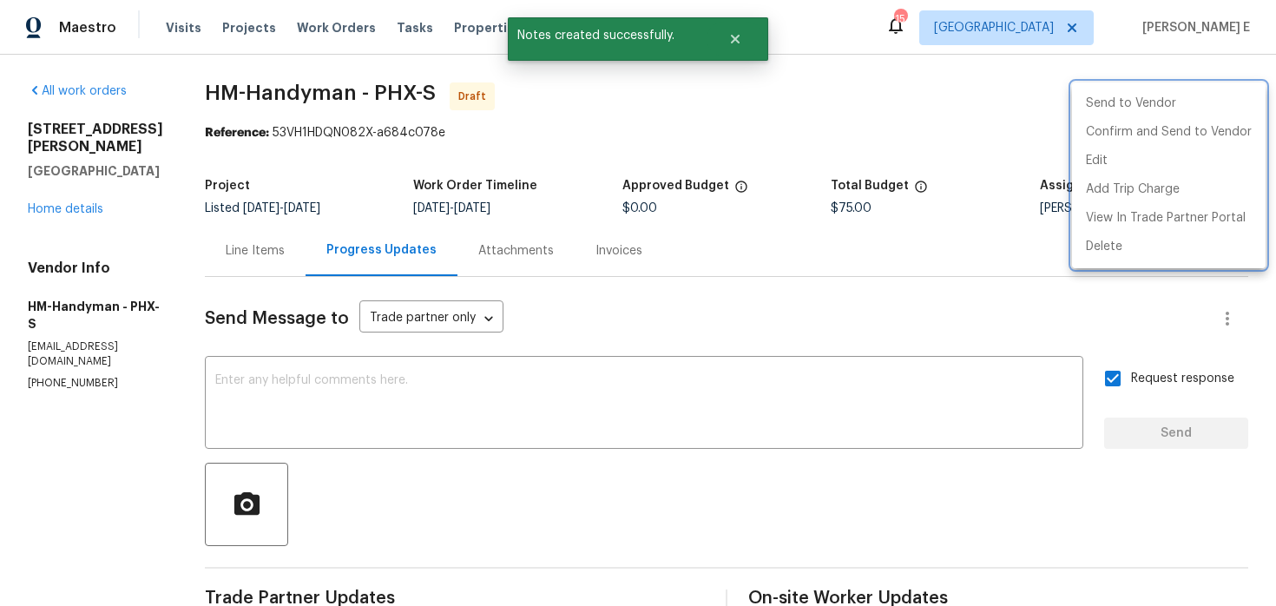
click at [679, 175] on div at bounding box center [638, 303] width 1276 height 606
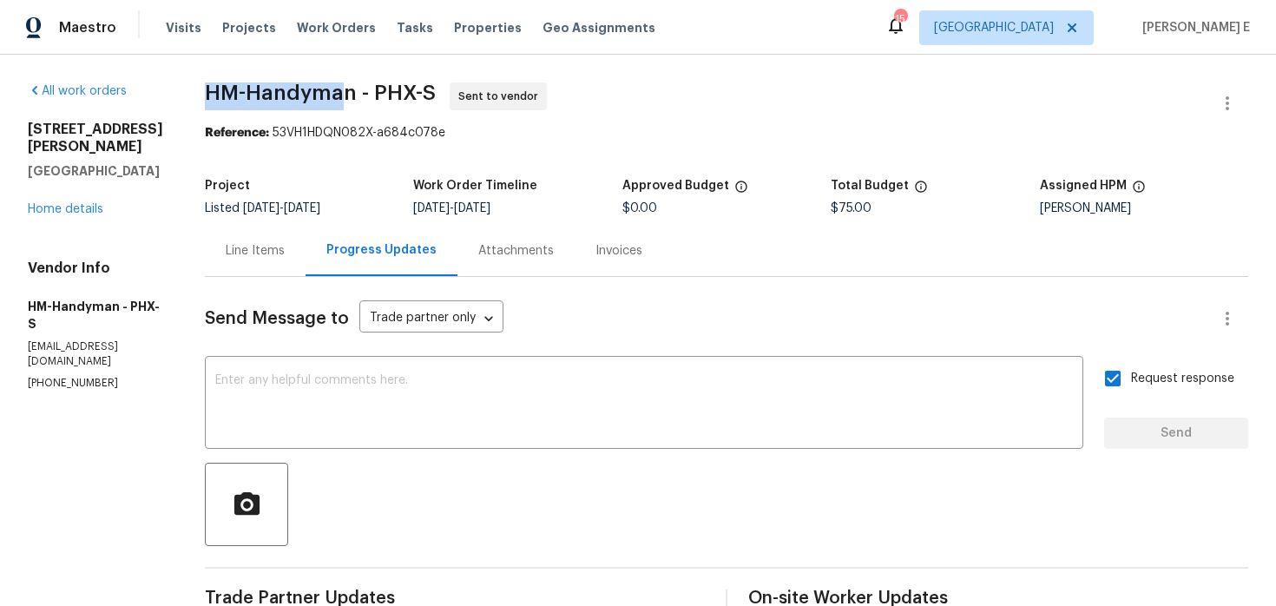
drag, startPoint x: 222, startPoint y: 89, endPoint x: 364, endPoint y: 90, distance: 141.5
click at [364, 90] on span "HM-Handyman - PHX-S" at bounding box center [320, 92] width 231 height 21
copy span "HM-Handyman"
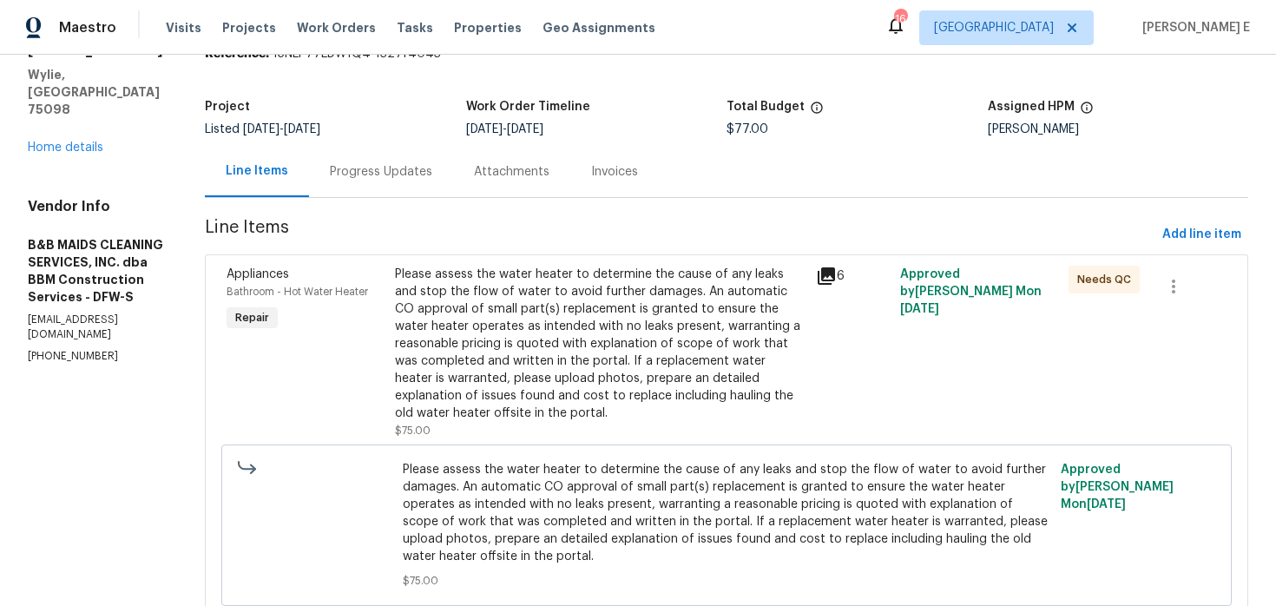
scroll to position [26, 0]
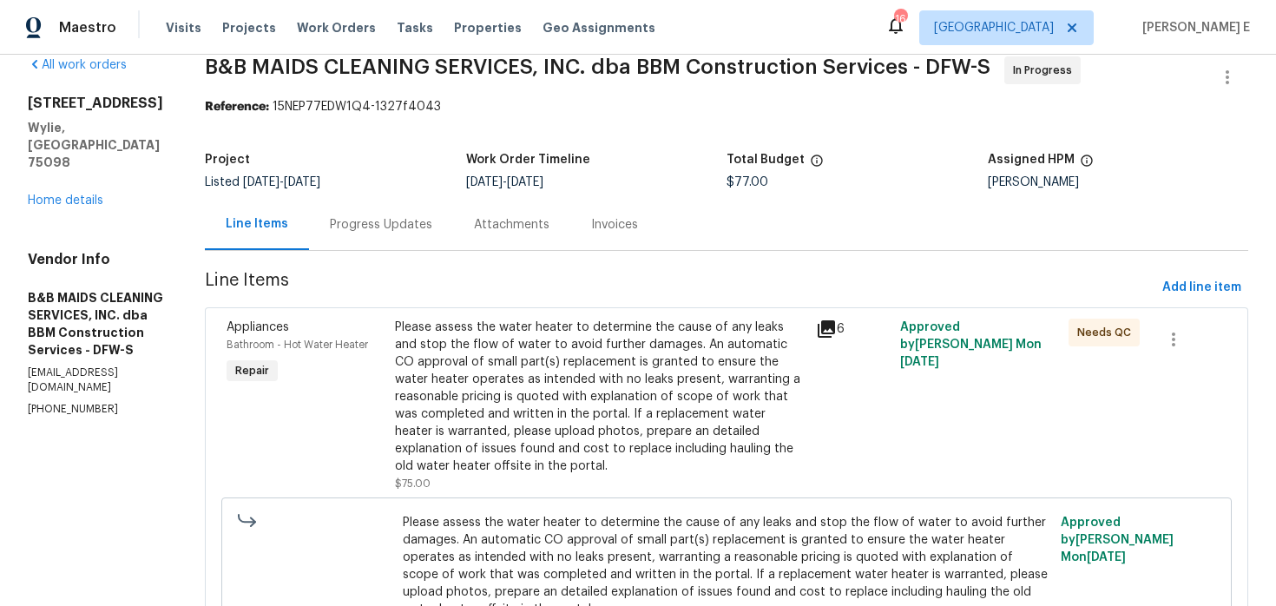
click at [435, 211] on div "Progress Updates" at bounding box center [381, 224] width 144 height 51
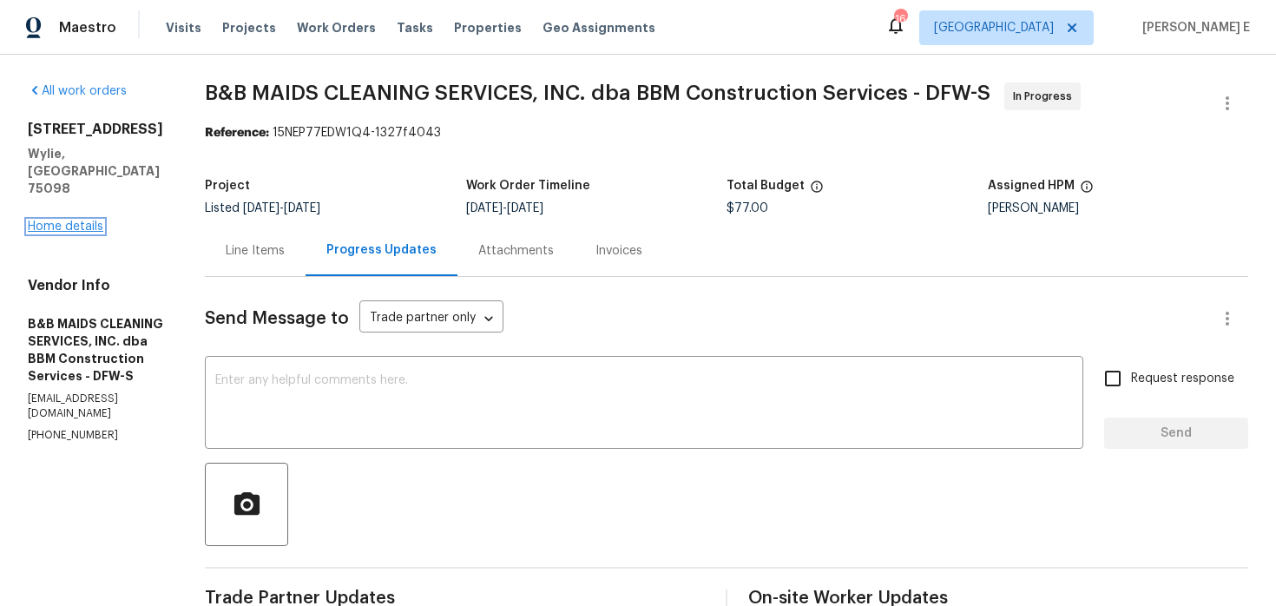
click at [89, 220] on link "Home details" at bounding box center [66, 226] width 76 height 12
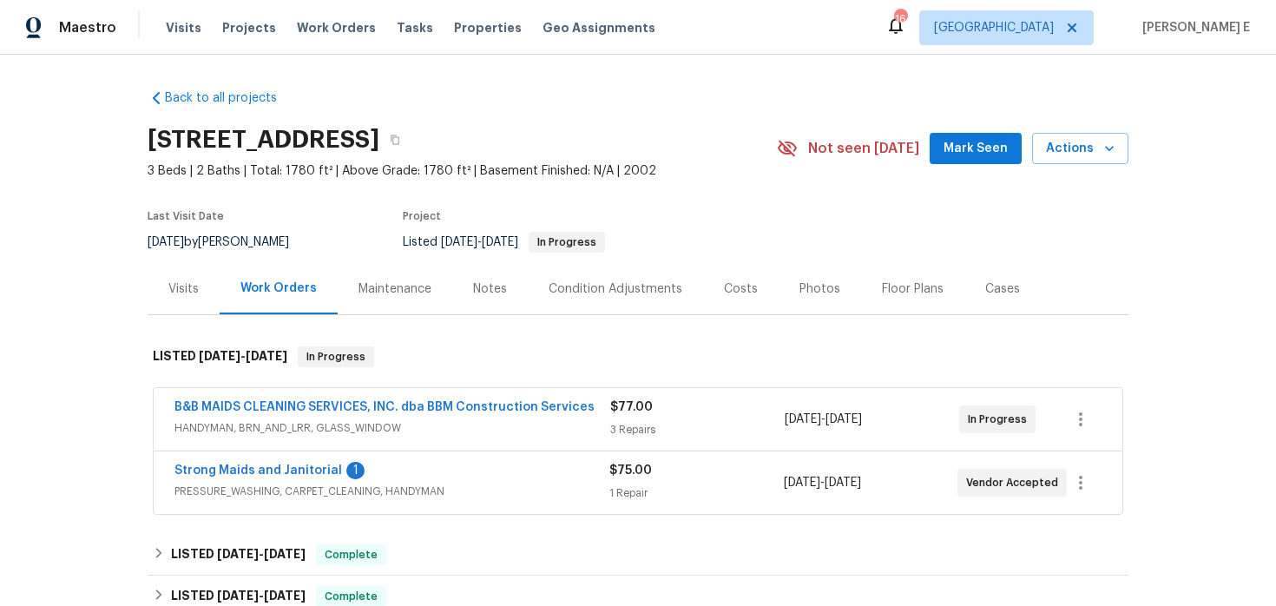
scroll to position [86, 0]
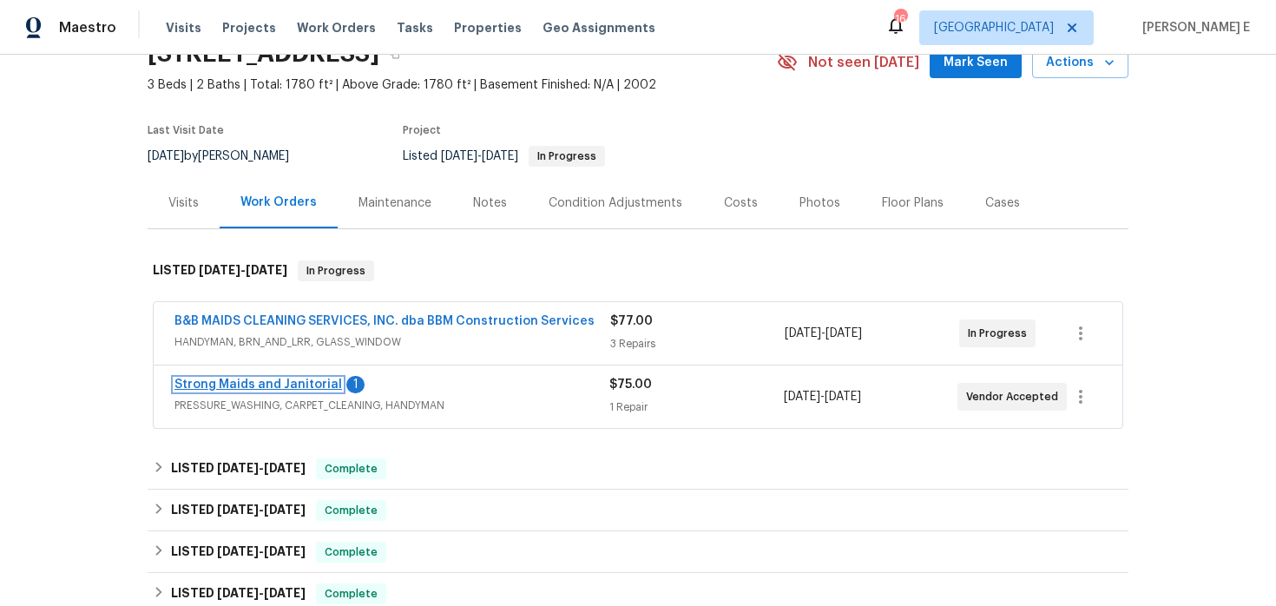
click at [306, 385] on link "Strong Maids and Janitorial" at bounding box center [258, 384] width 168 height 12
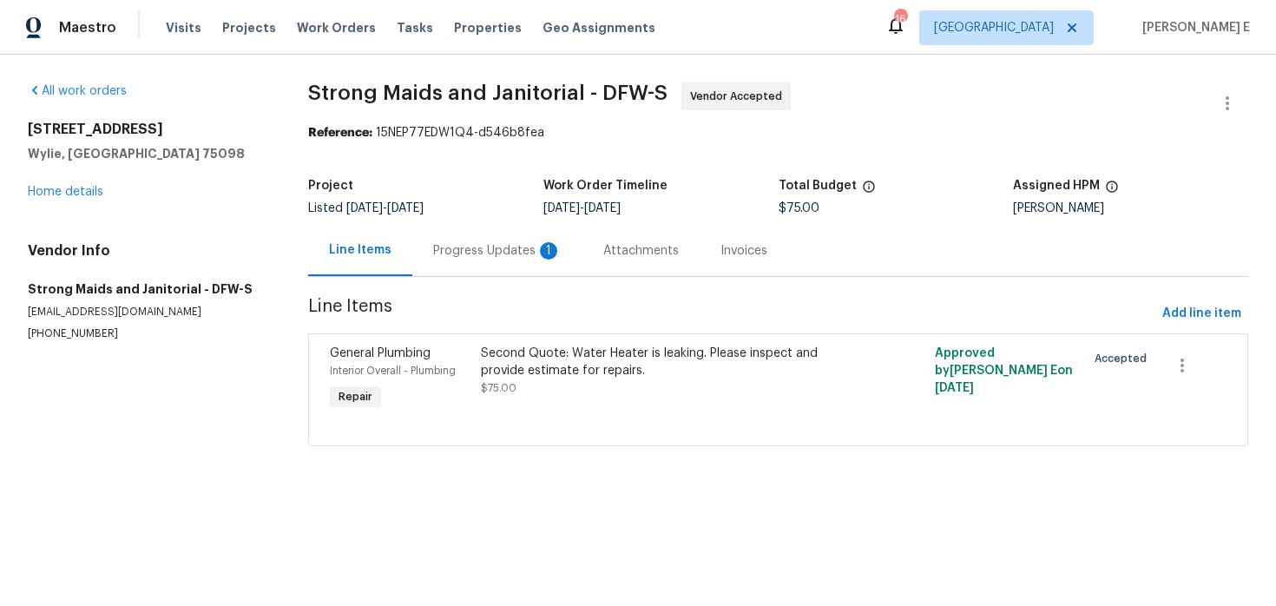
click at [478, 242] on div "Progress Updates 1" at bounding box center [497, 250] width 128 height 17
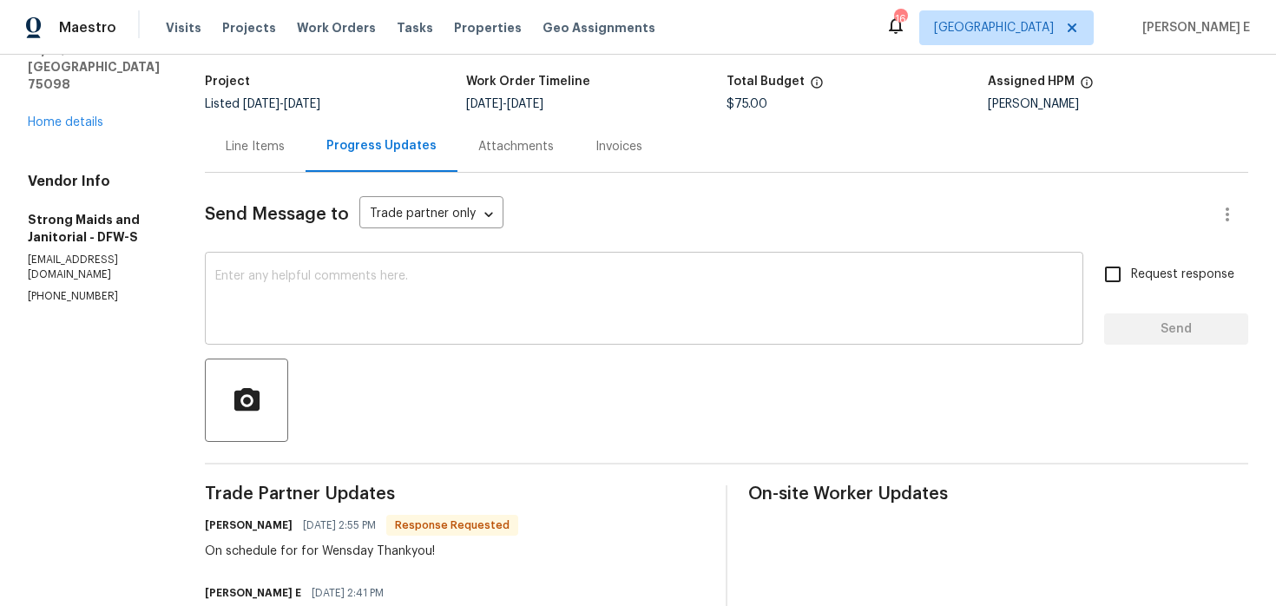
click at [550, 282] on textarea at bounding box center [644, 300] width 858 height 61
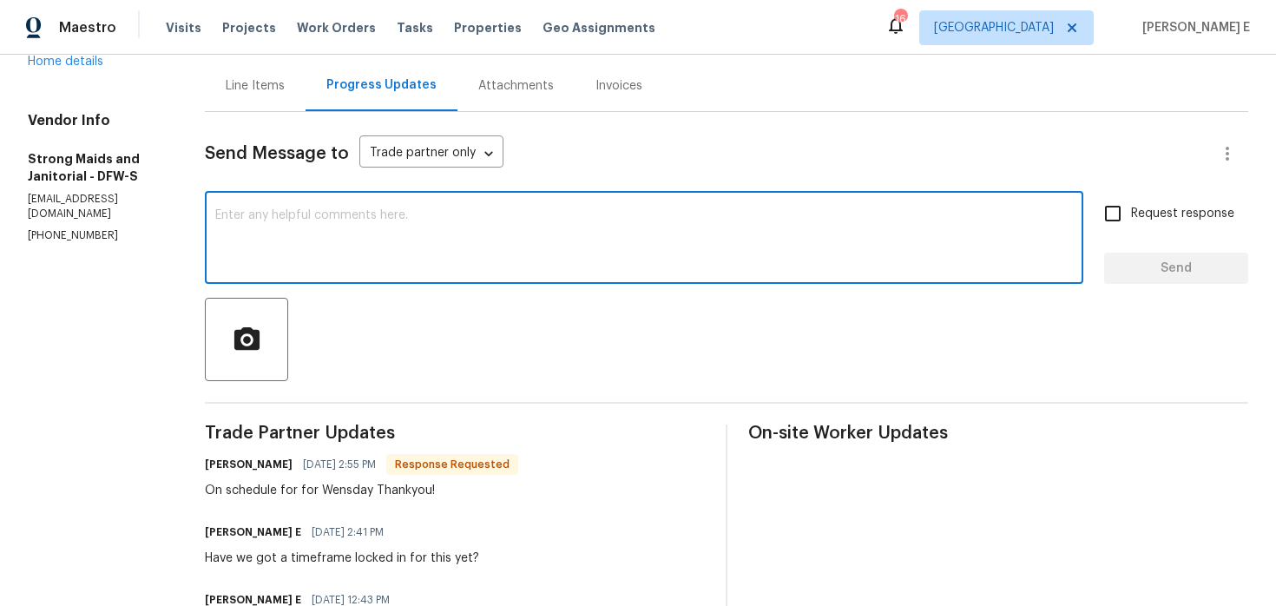
scroll to position [163, 0]
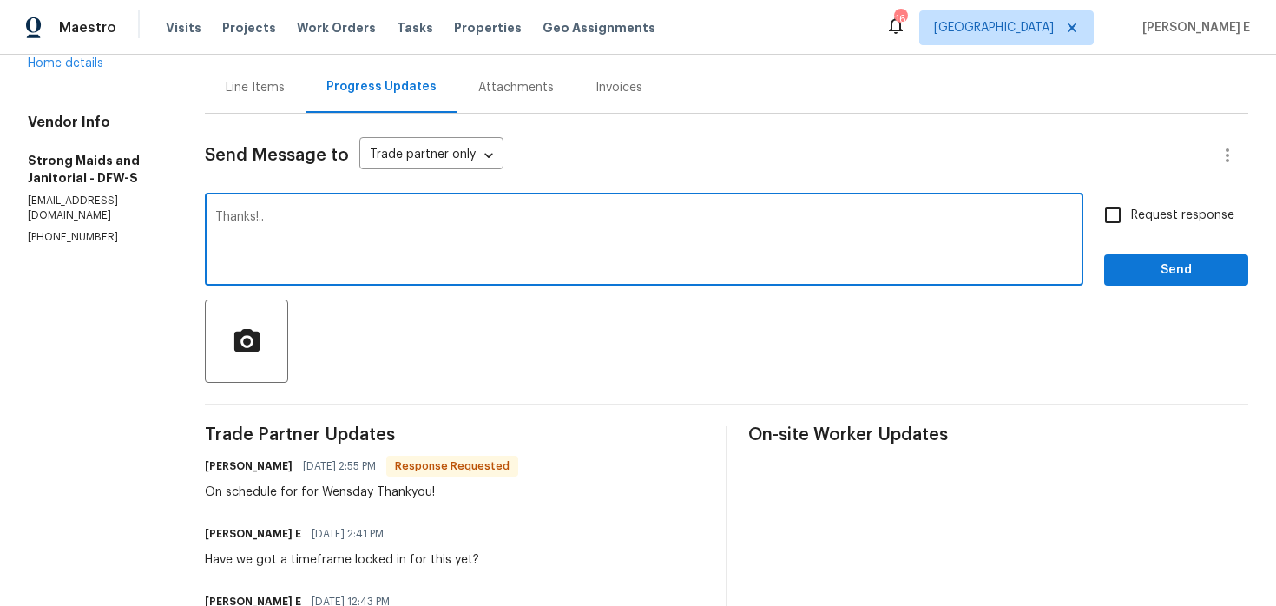
type textarea "Thanks!.."
click at [1135, 274] on span "Send" at bounding box center [1176, 271] width 116 height 22
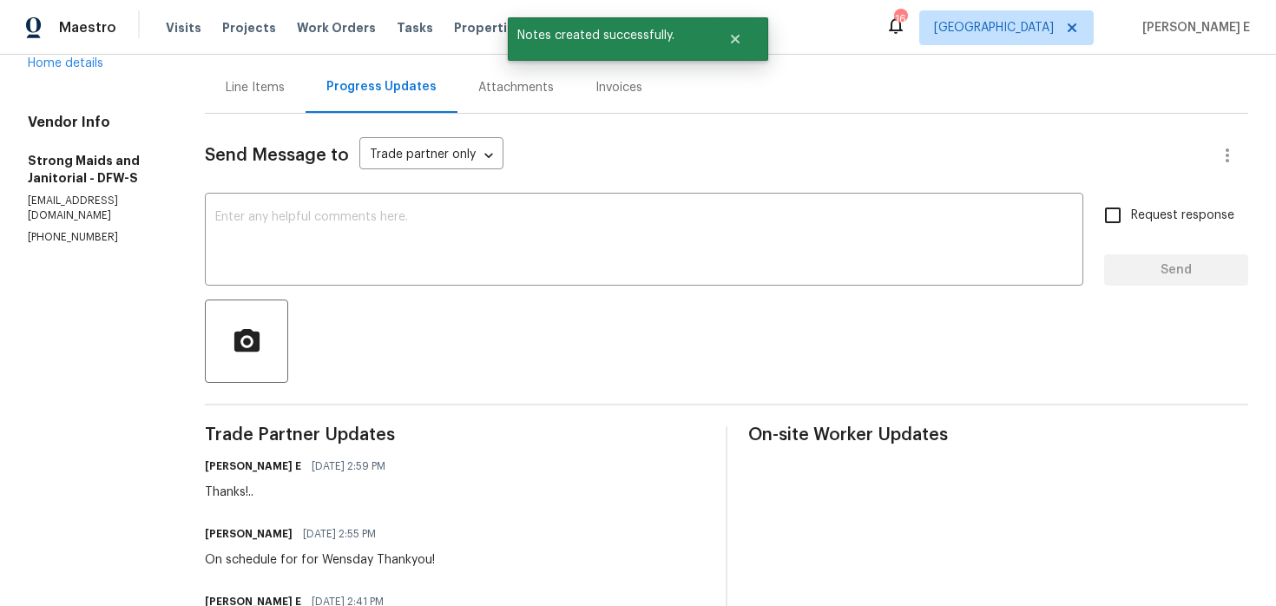
scroll to position [0, 0]
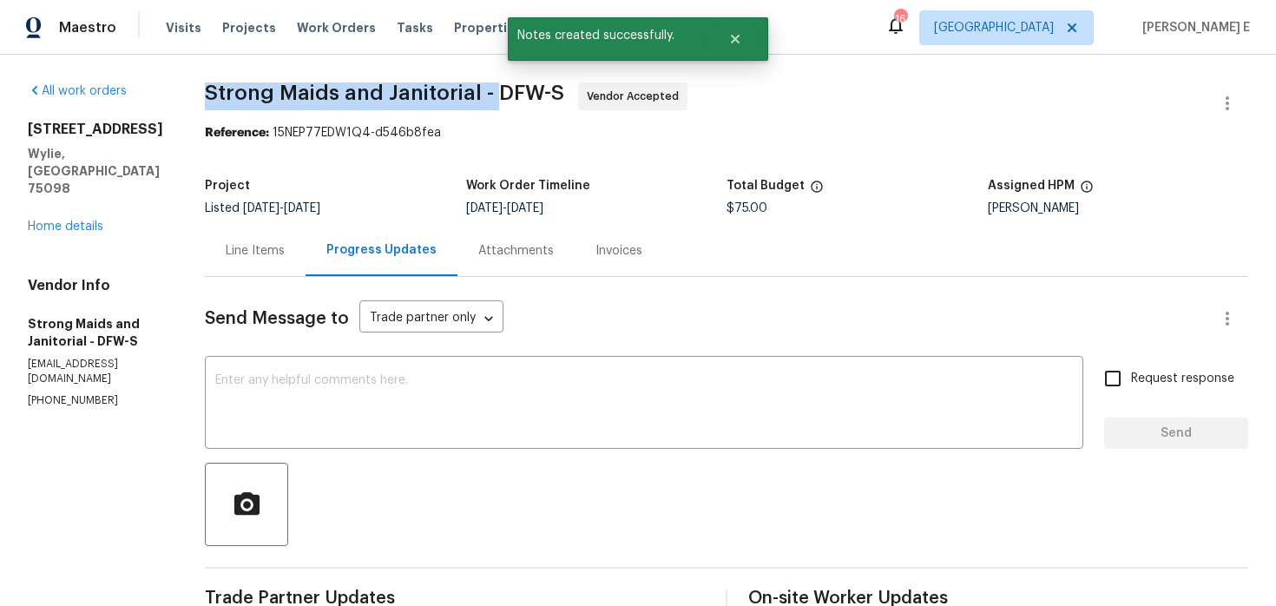
drag, startPoint x: 199, startPoint y: 101, endPoint x: 488, endPoint y: 101, distance: 289.1
click at [488, 101] on span "Strong Maids and Janitorial - DFW-S" at bounding box center [384, 92] width 359 height 21
copy span "Strong Maids and Janitorial -"
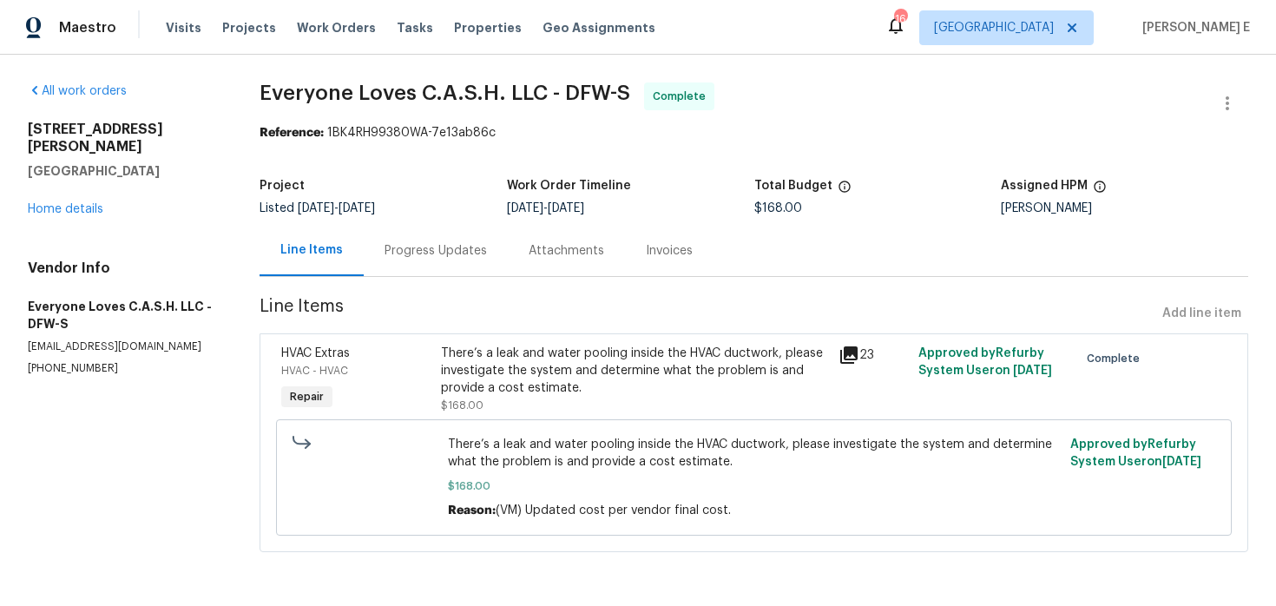
click at [30, 200] on div "[STREET_ADDRESS][PERSON_NAME] Home details" at bounding box center [123, 169] width 190 height 97
click at [41, 203] on link "Home details" at bounding box center [66, 209] width 76 height 12
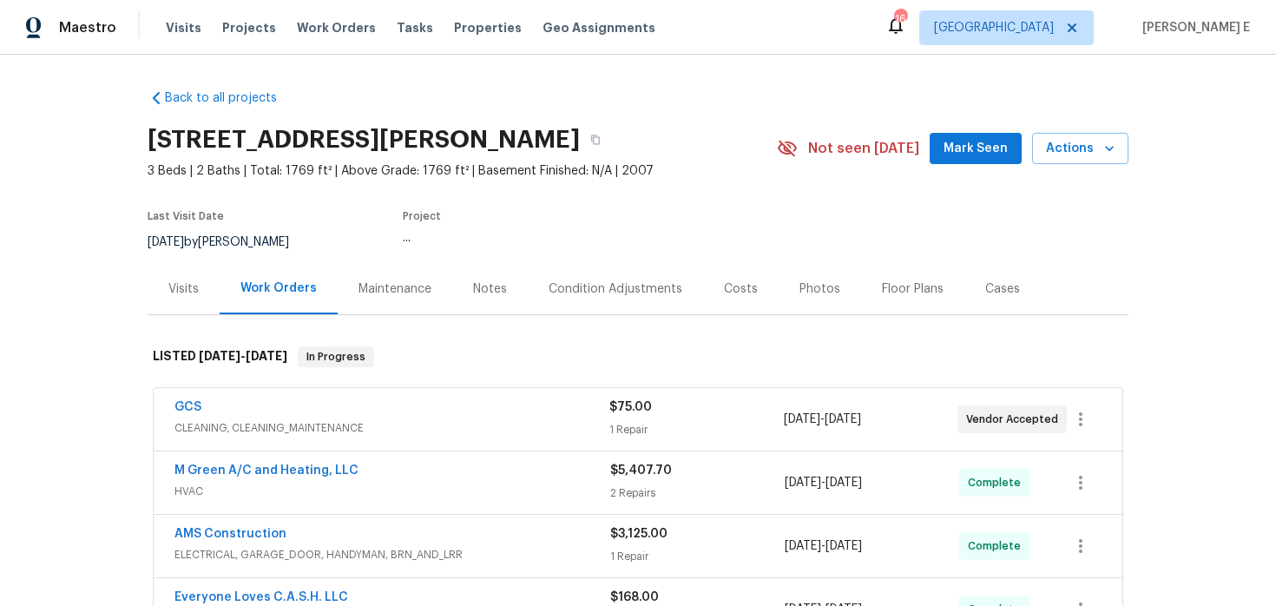
scroll to position [116, 0]
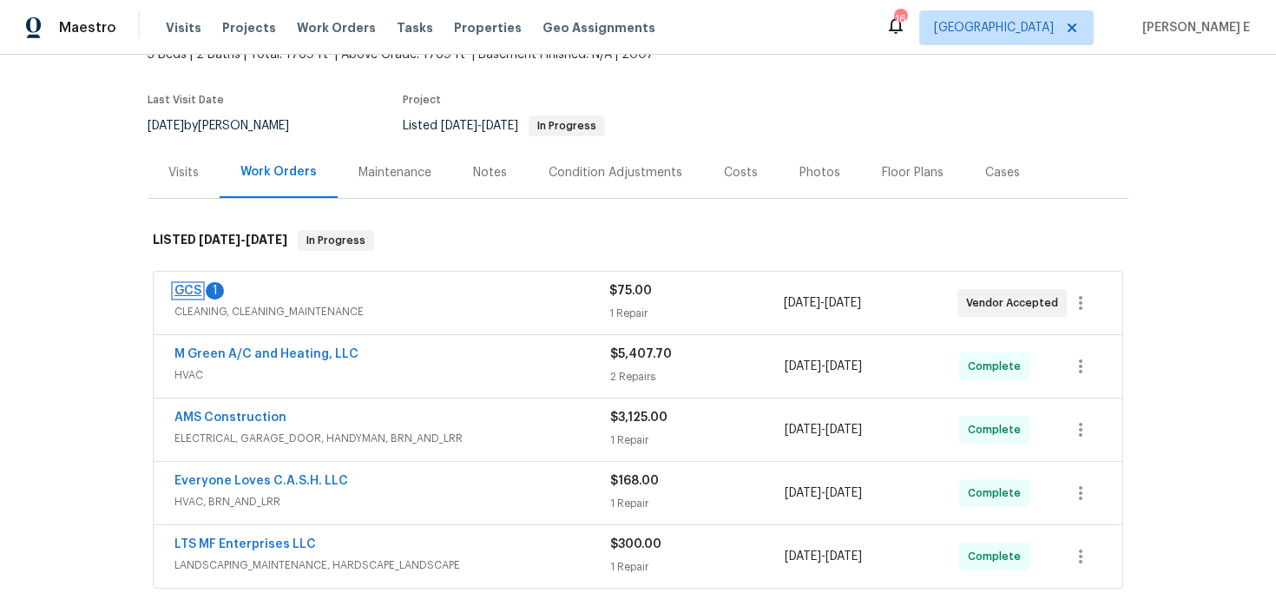
click at [182, 291] on link "GCS" at bounding box center [187, 291] width 27 height 12
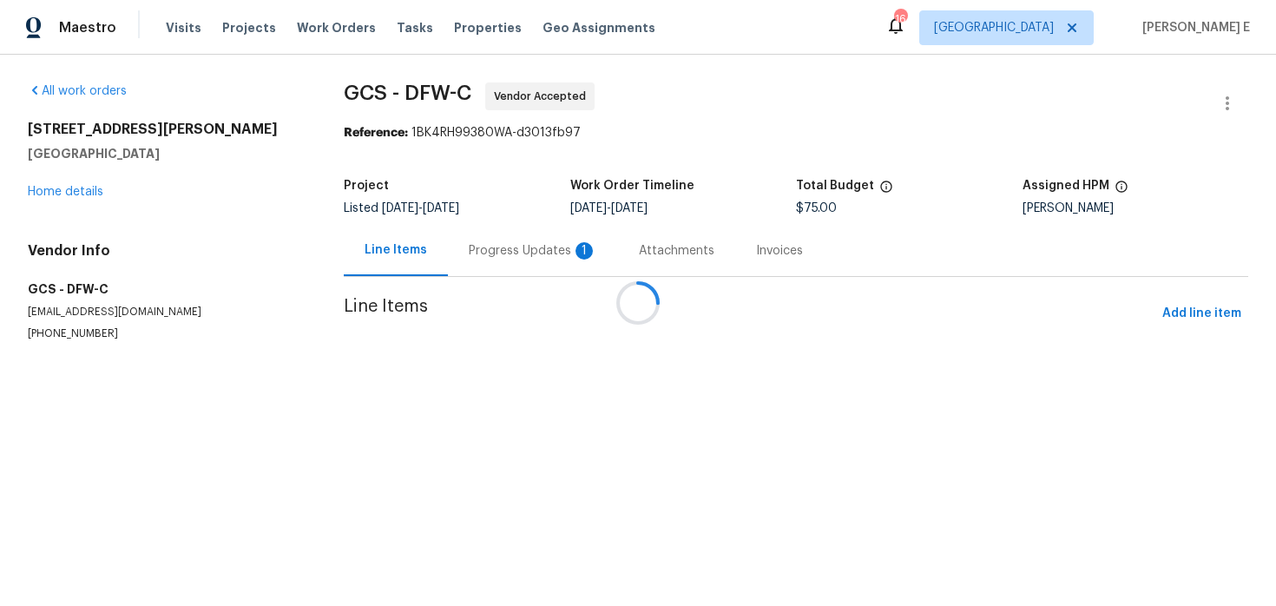
click at [470, 261] on div at bounding box center [638, 303] width 1276 height 606
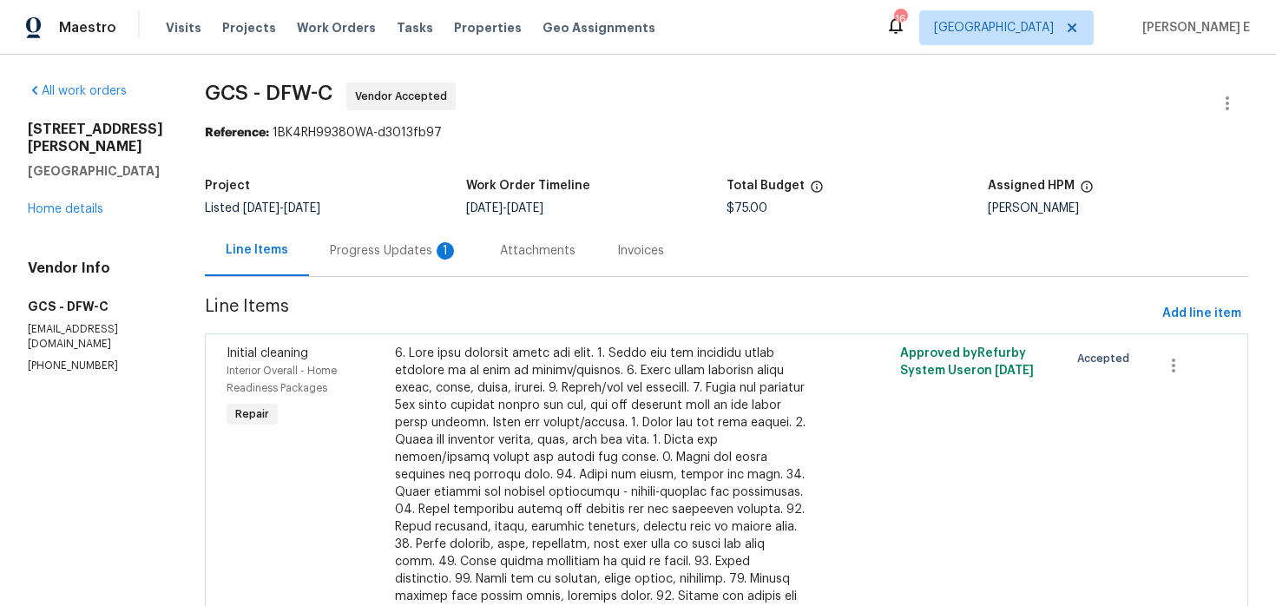
click at [437, 259] on div "1" at bounding box center [445, 250] width 17 height 17
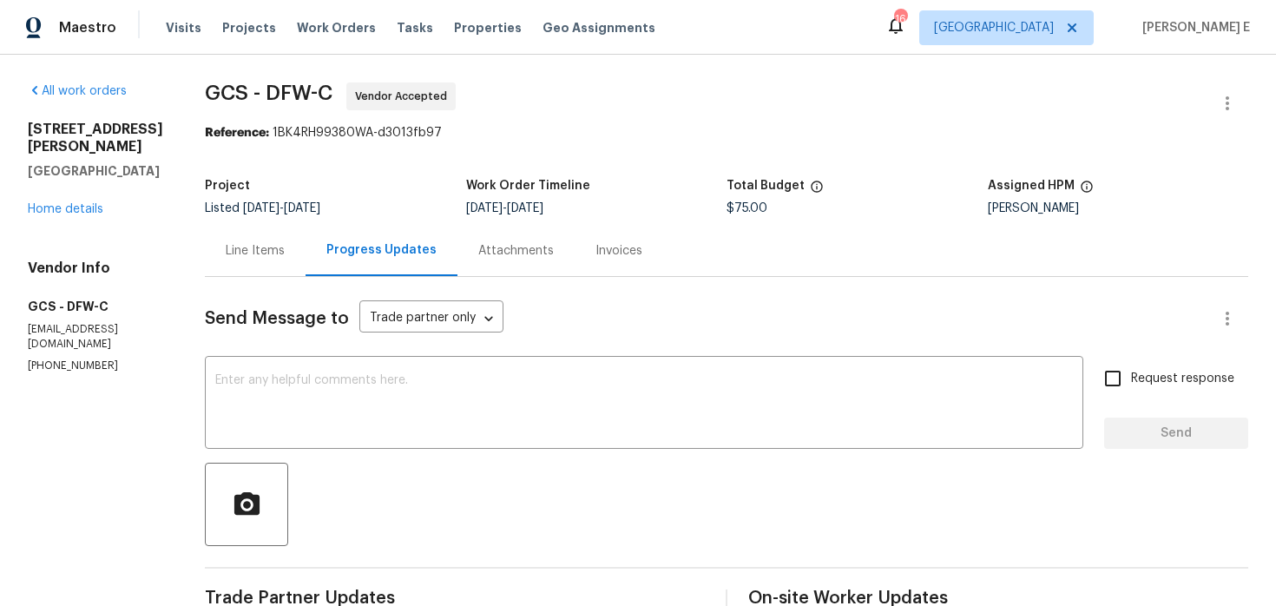
click at [243, 233] on div "Line Items" at bounding box center [255, 250] width 101 height 51
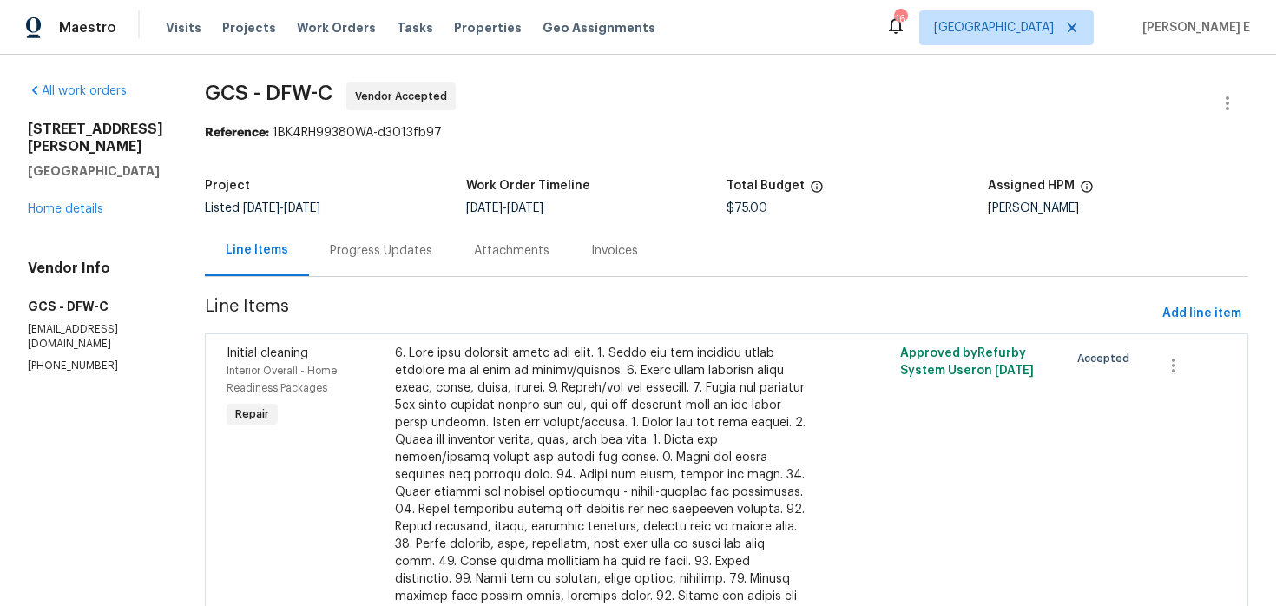
click at [524, 389] on div at bounding box center [600, 518] width 411 height 347
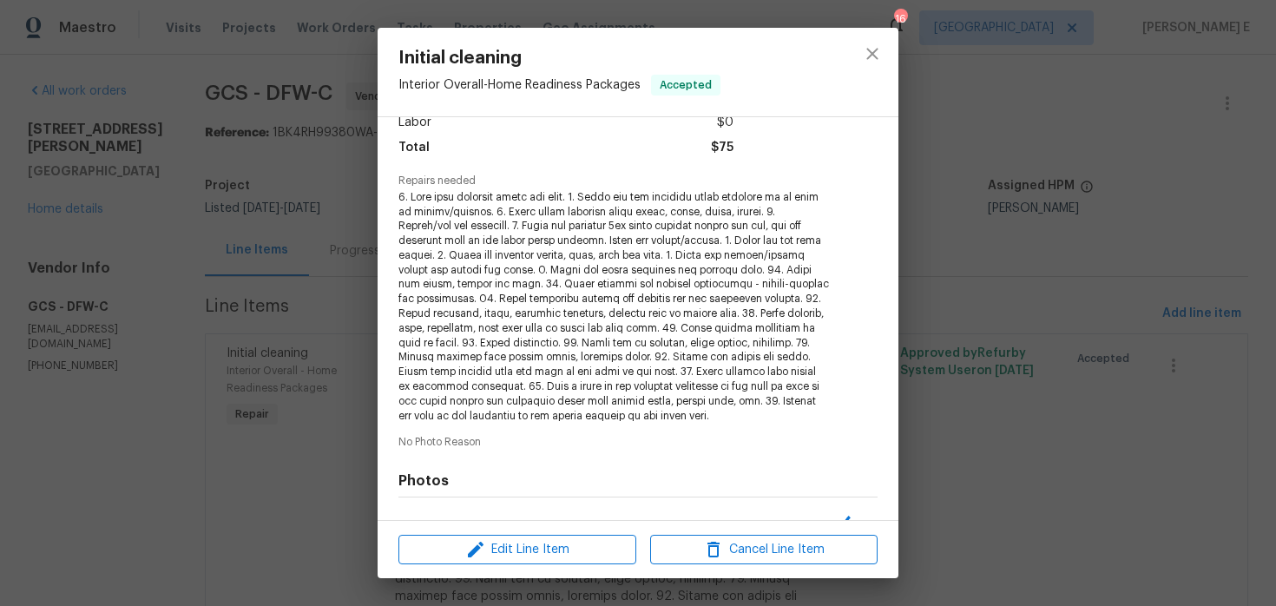
scroll to position [353, 0]
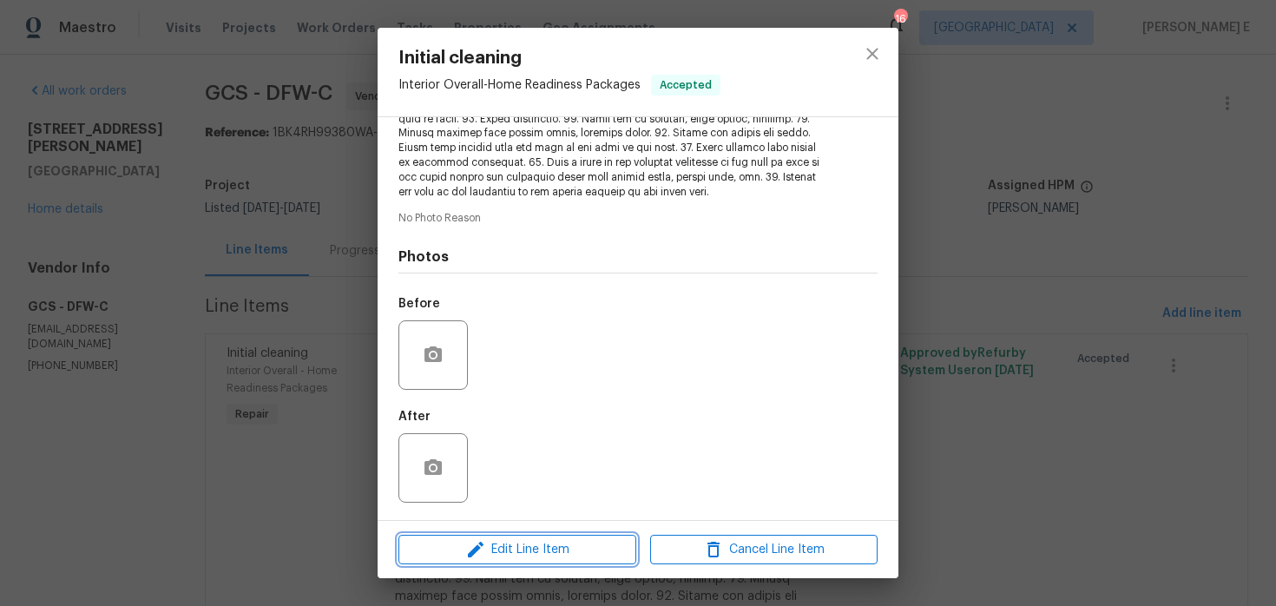
click at [470, 544] on icon "button" at bounding box center [475, 549] width 21 height 21
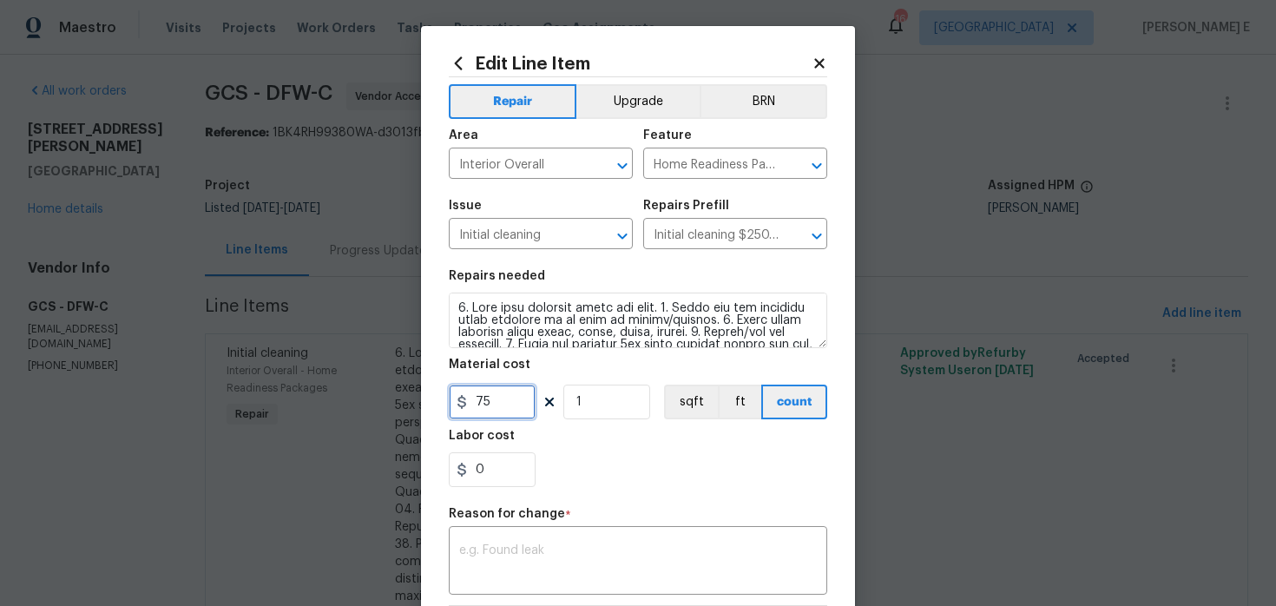
click at [483, 401] on input "75" at bounding box center [492, 402] width 87 height 35
type input "250"
click at [528, 563] on textarea at bounding box center [638, 562] width 358 height 36
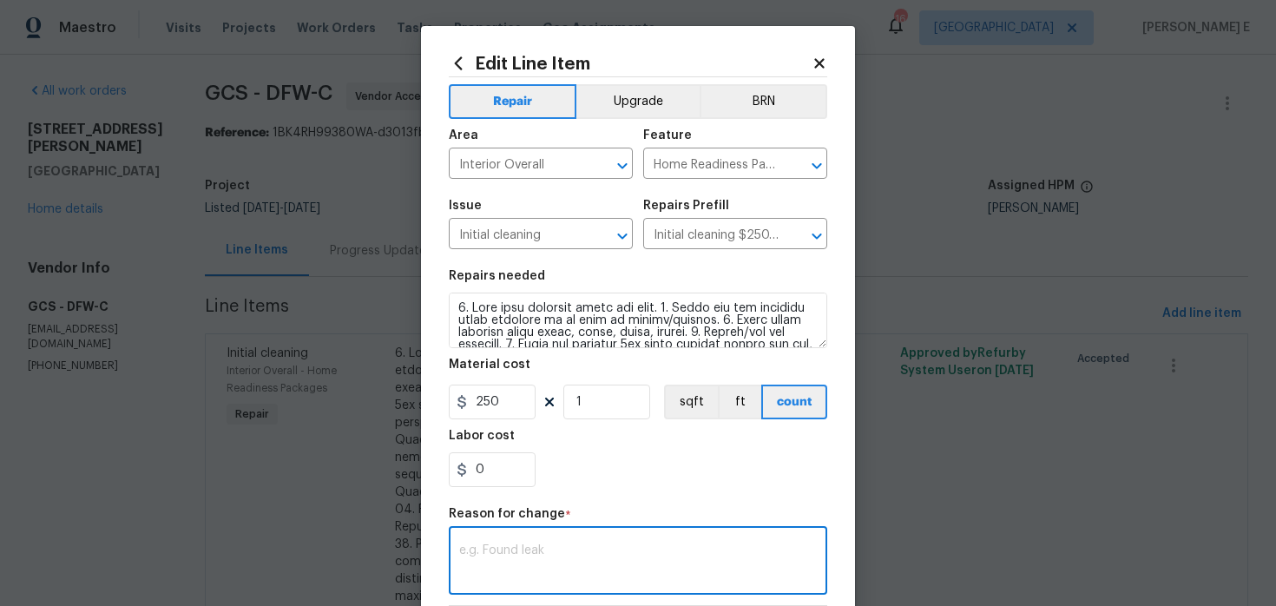
paste textarea "(KE) Updated per vendor's final cost."
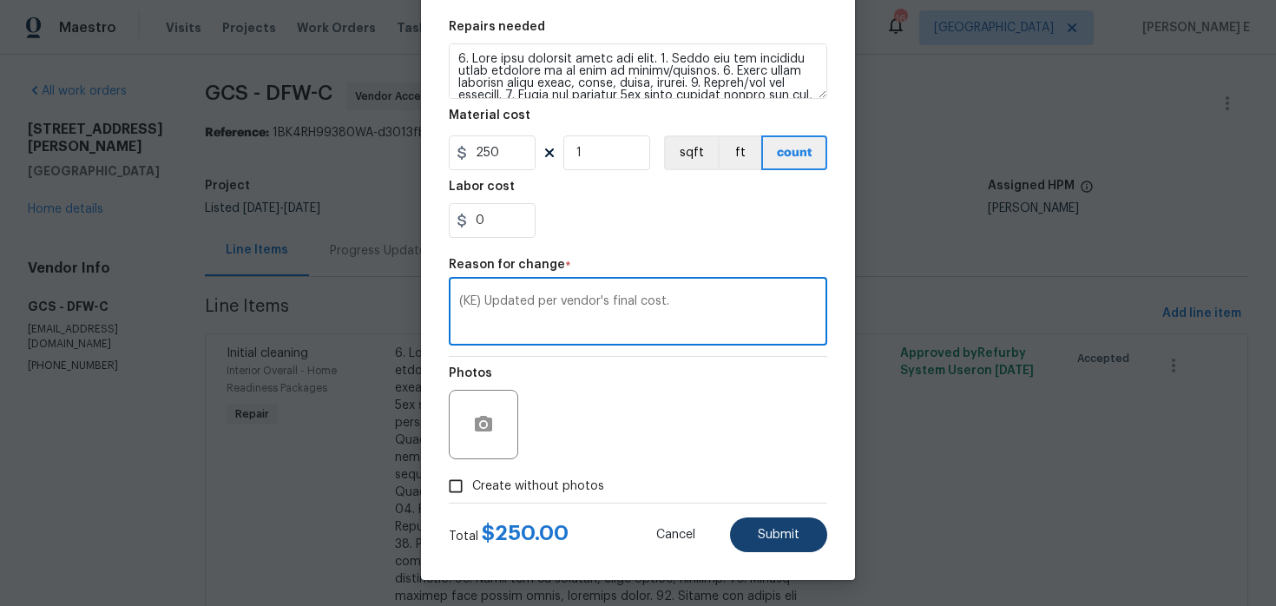
type textarea "(KE) Updated per vendor's final cost."
click at [756, 532] on button "Submit" at bounding box center [778, 534] width 97 height 35
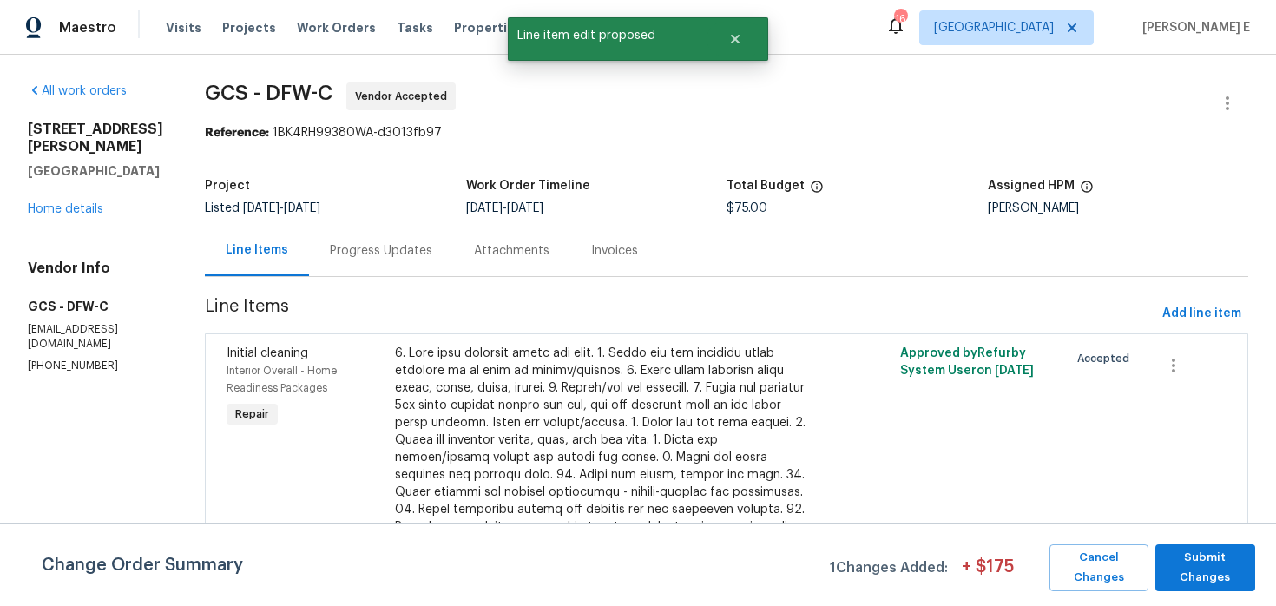
scroll to position [0, 0]
click at [1203, 569] on span "Submit Changes" at bounding box center [1205, 568] width 82 height 40
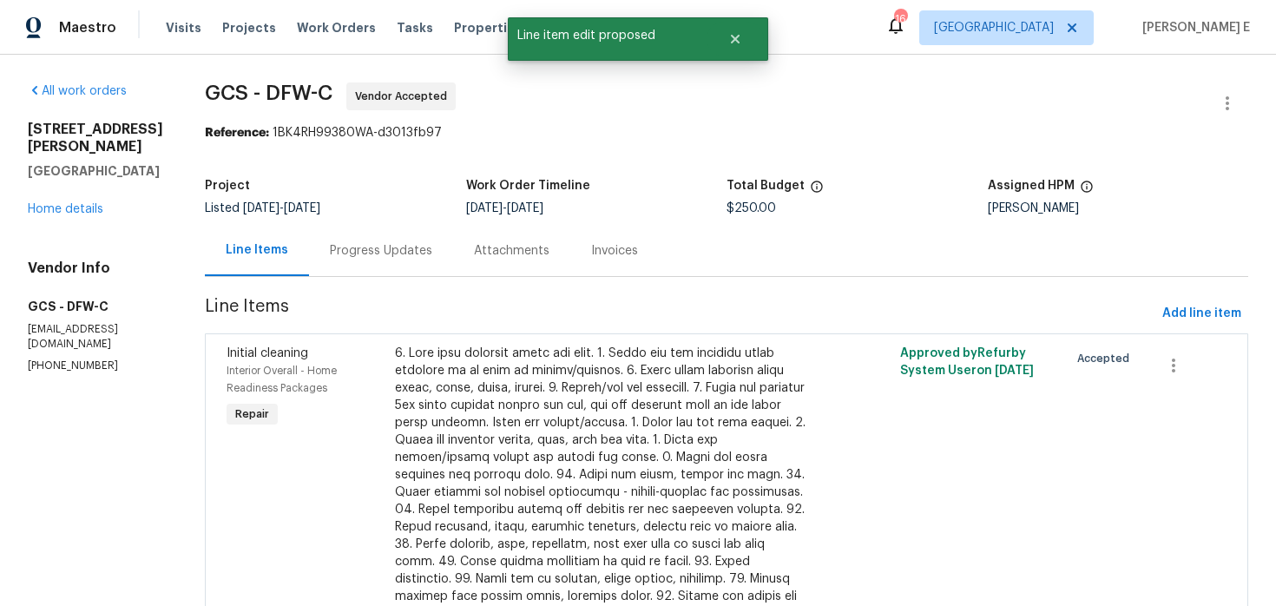
click at [354, 264] on div "Progress Updates" at bounding box center [381, 250] width 144 height 51
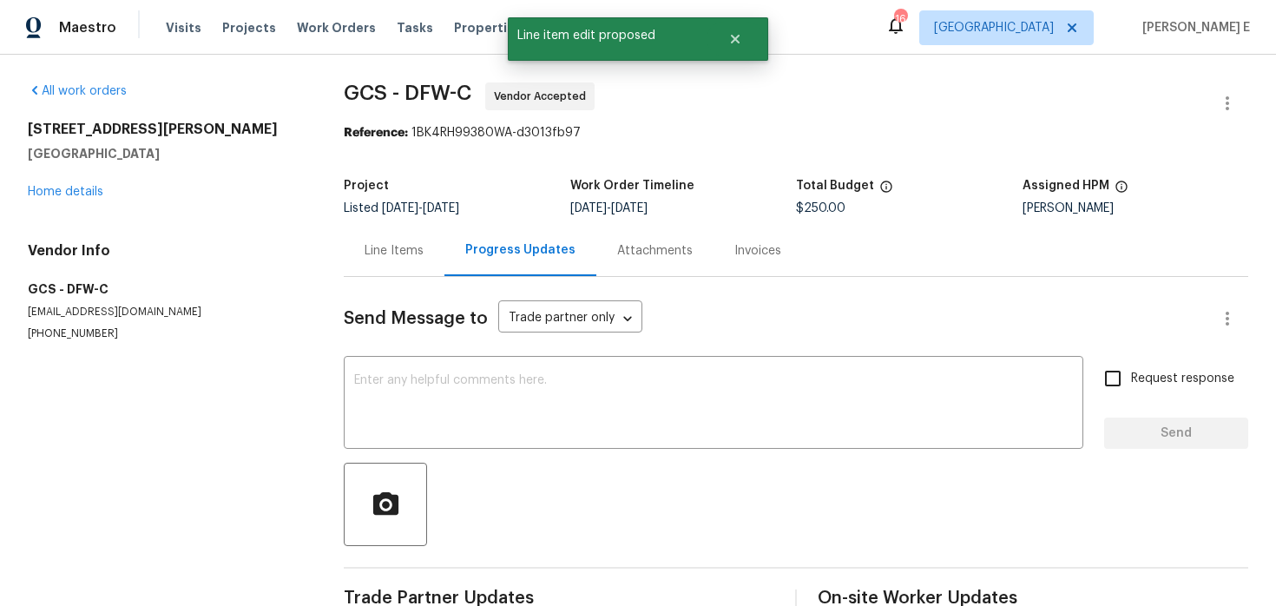
click at [369, 456] on div "Send Message to Trade partner only Trade partner only ​ x ​ Request response Se…" at bounding box center [796, 449] width 905 height 344
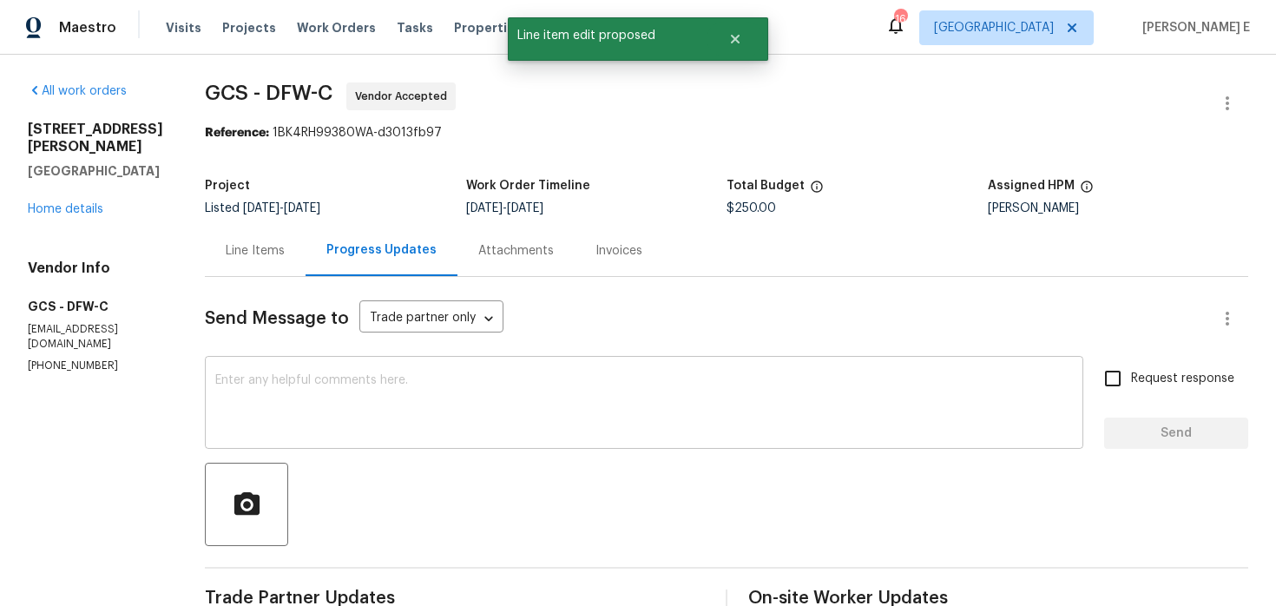
click at [412, 397] on textarea at bounding box center [644, 404] width 858 height 61
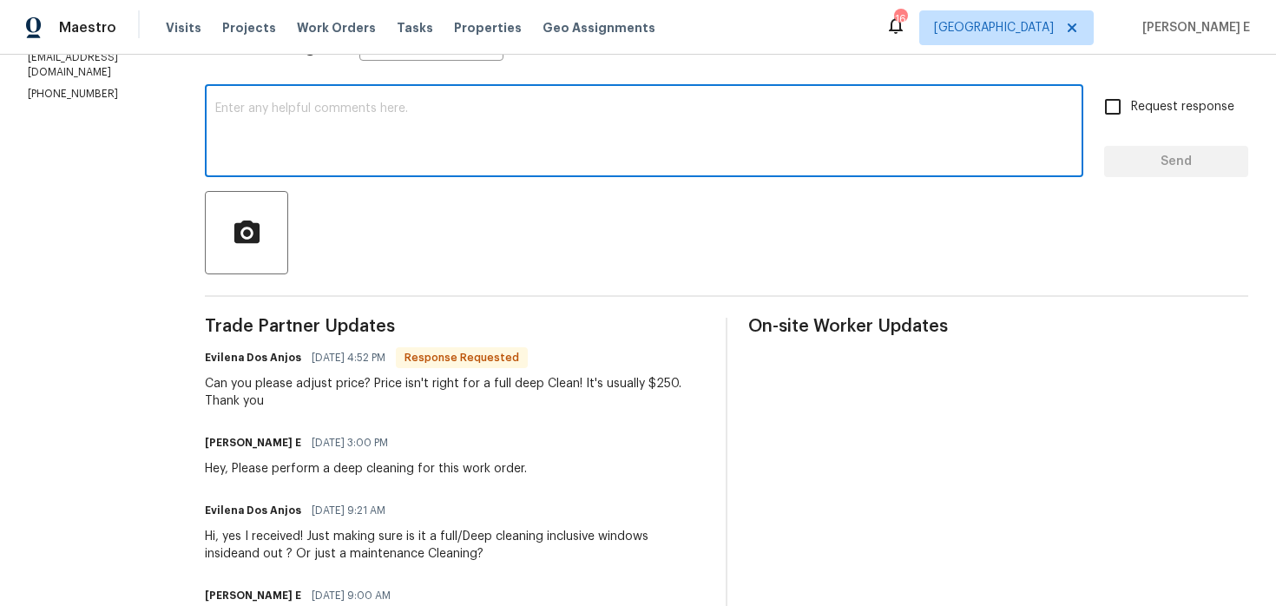
scroll to position [273, 0]
click at [216, 108] on textarea "hey there, The" at bounding box center [644, 132] width 858 height 61
click at [366, 100] on div "Hey there, The x ​" at bounding box center [644, 132] width 879 height 89
click at [342, 111] on textarea "Hey there, The" at bounding box center [644, 132] width 858 height 61
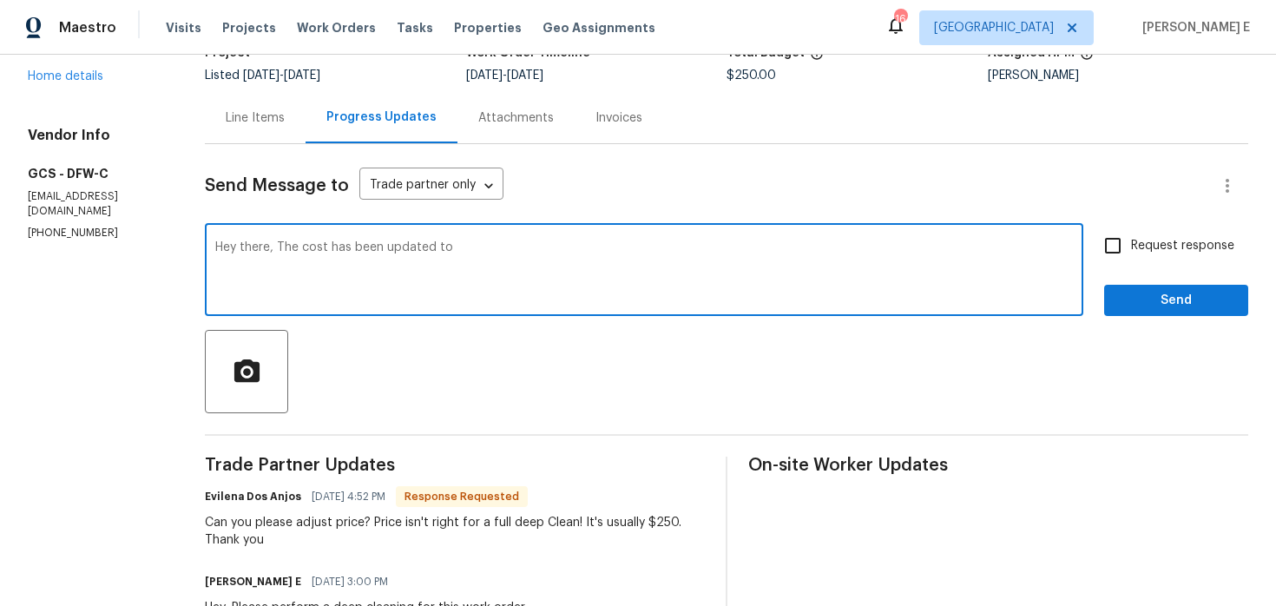
scroll to position [147, 0]
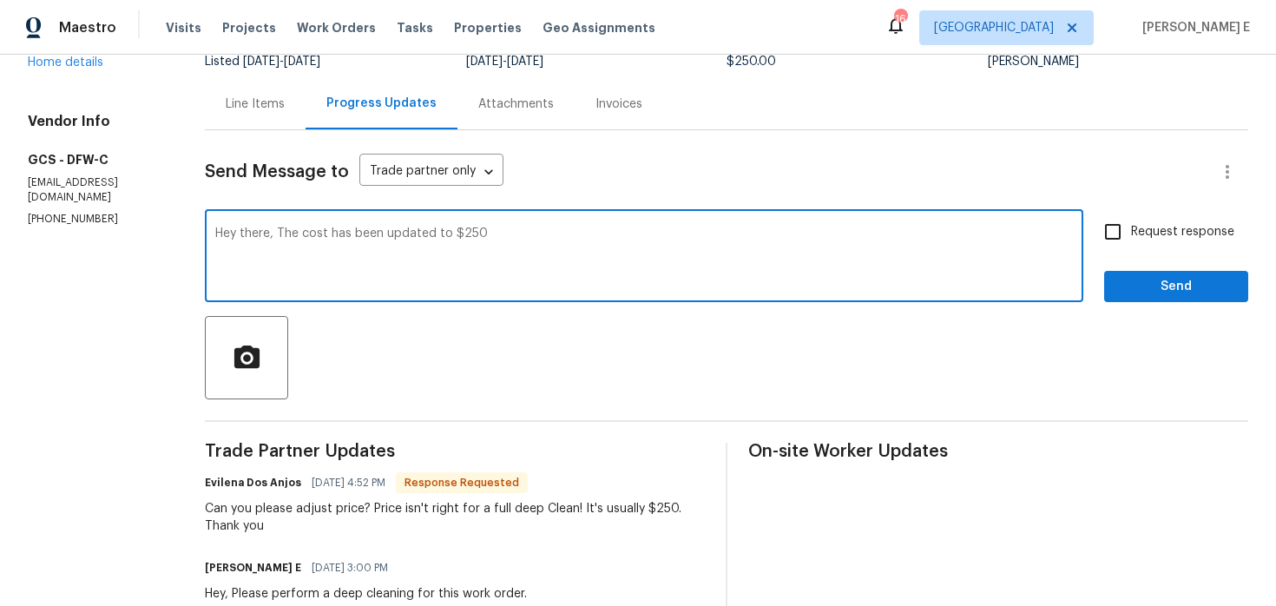
type textarea "Hey there, The cost has been updated to $250"
